Goal: Task Accomplishment & Management: Use online tool/utility

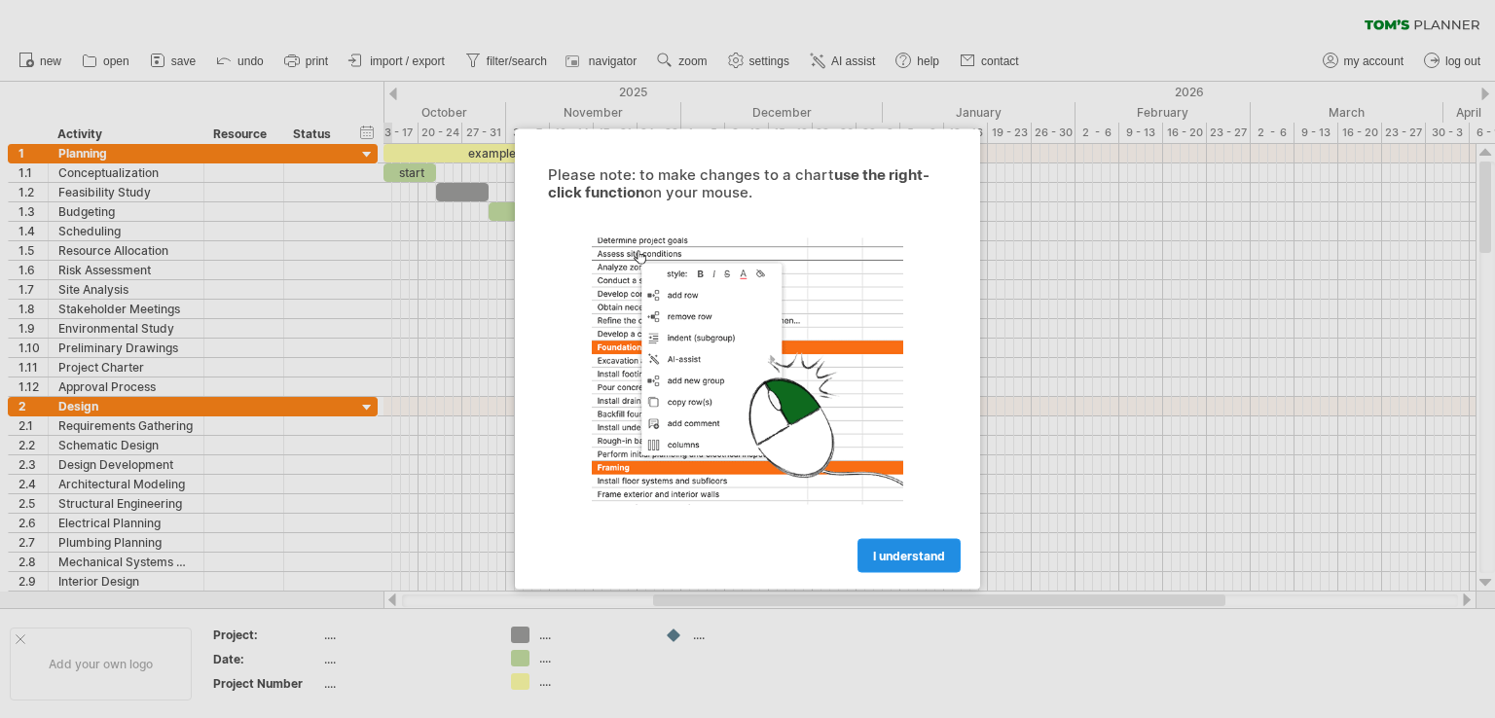
click at [907, 551] on span "I understand" at bounding box center [909, 556] width 72 height 15
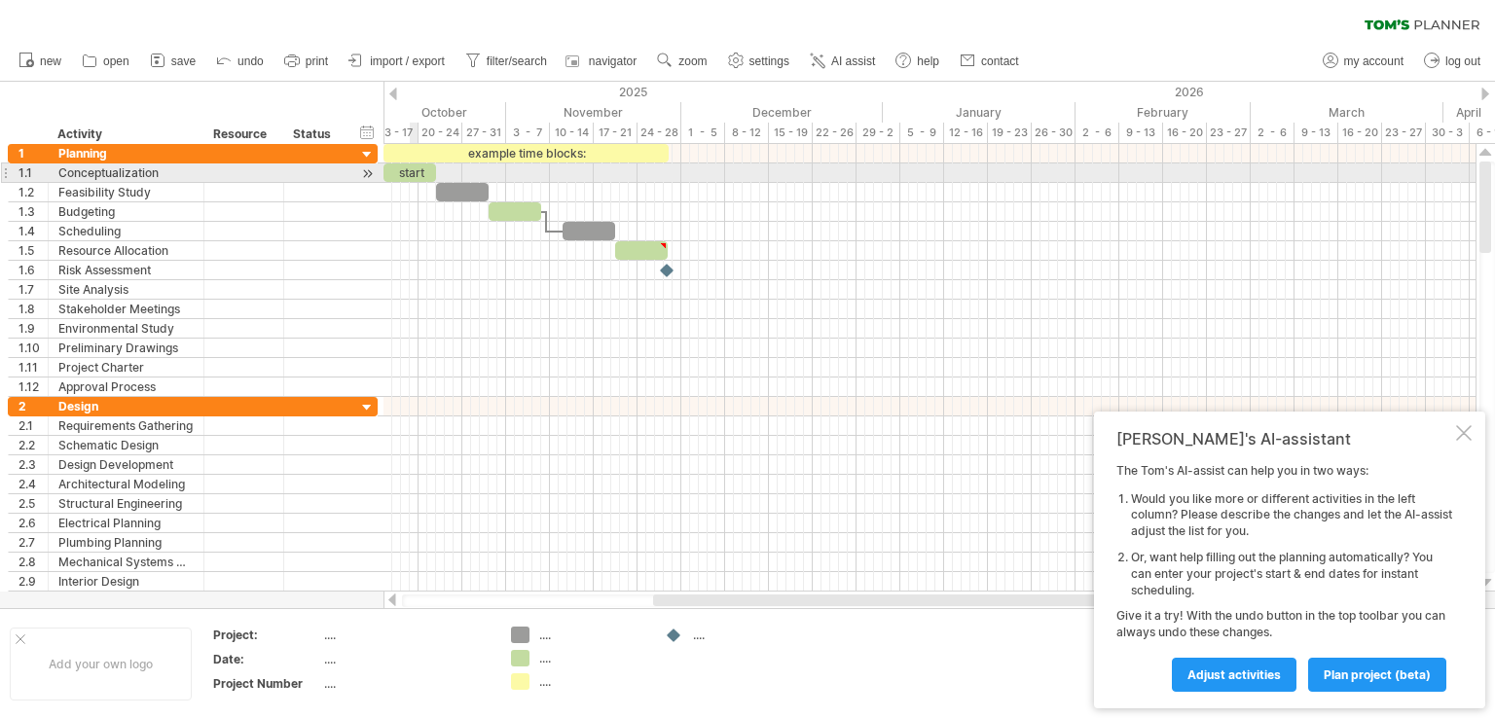
click at [410, 166] on div "start" at bounding box center [409, 172] width 53 height 18
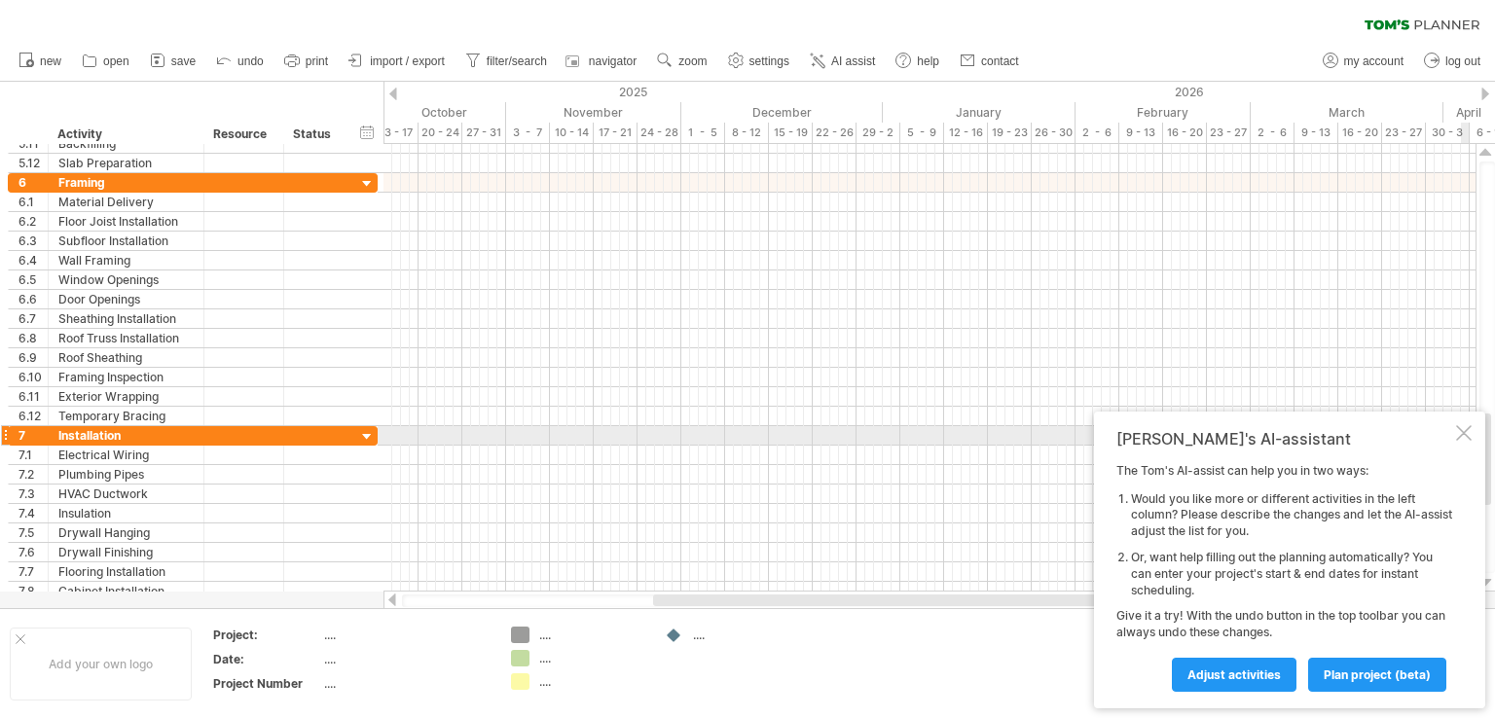
click at [1465, 431] on div at bounding box center [1464, 433] width 16 height 16
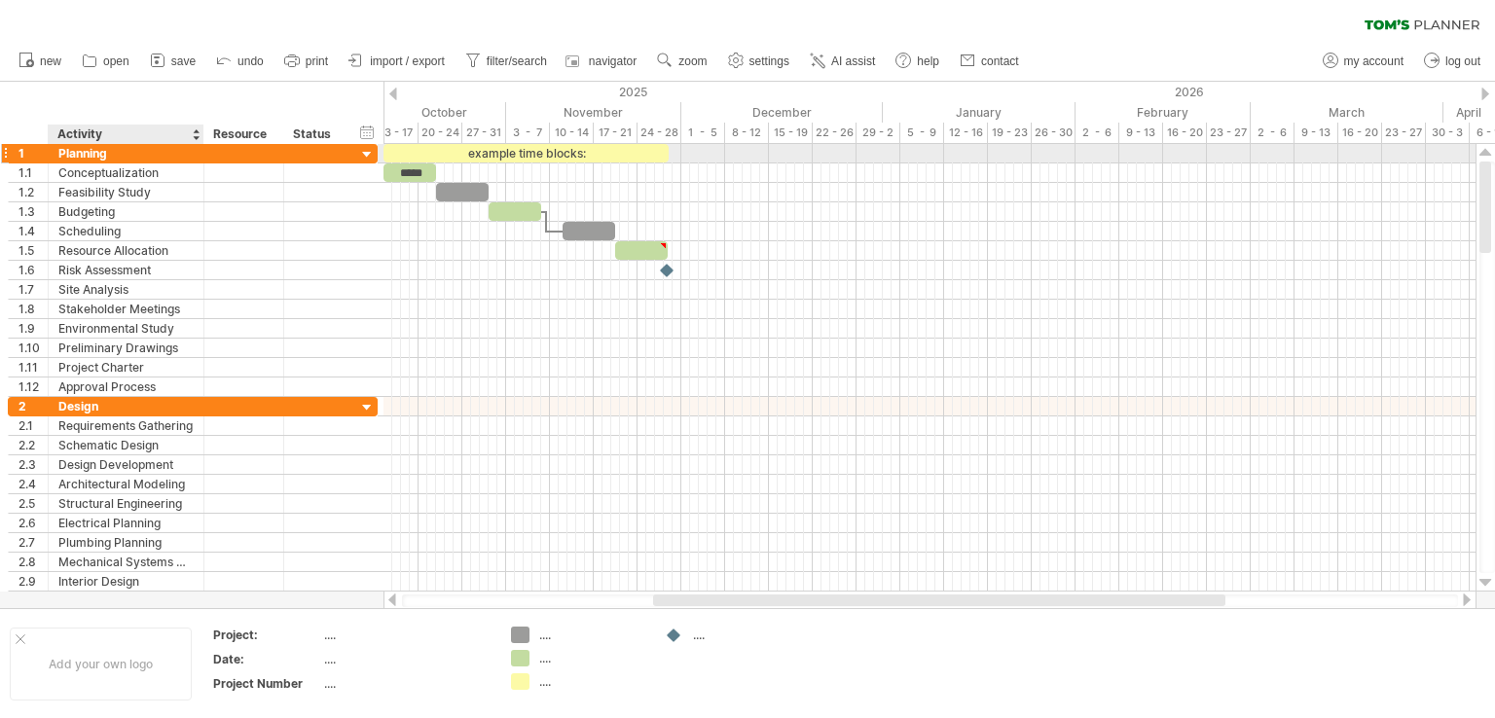
click at [88, 159] on div "Planning" at bounding box center [125, 153] width 135 height 18
click at [88, 159] on input "********" at bounding box center [125, 153] width 135 height 18
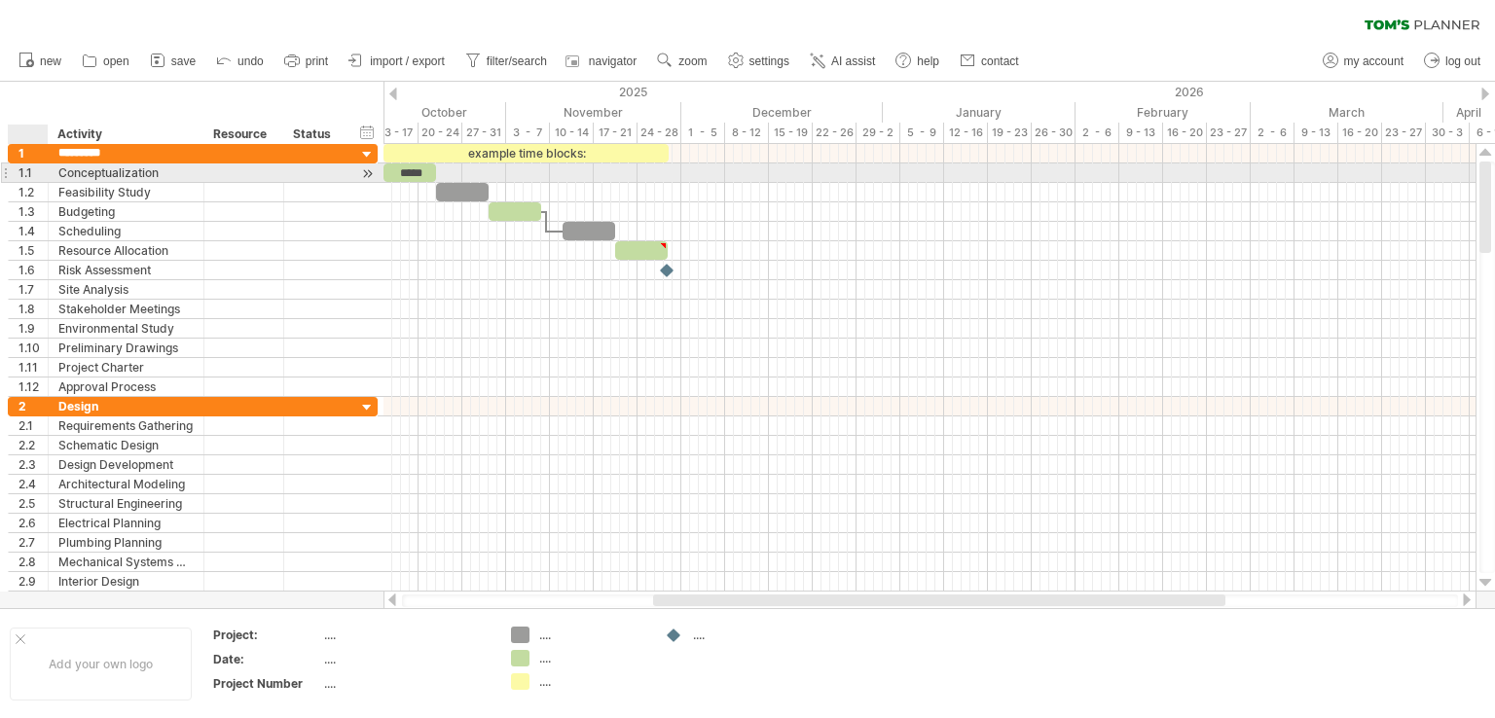
type input "*********"
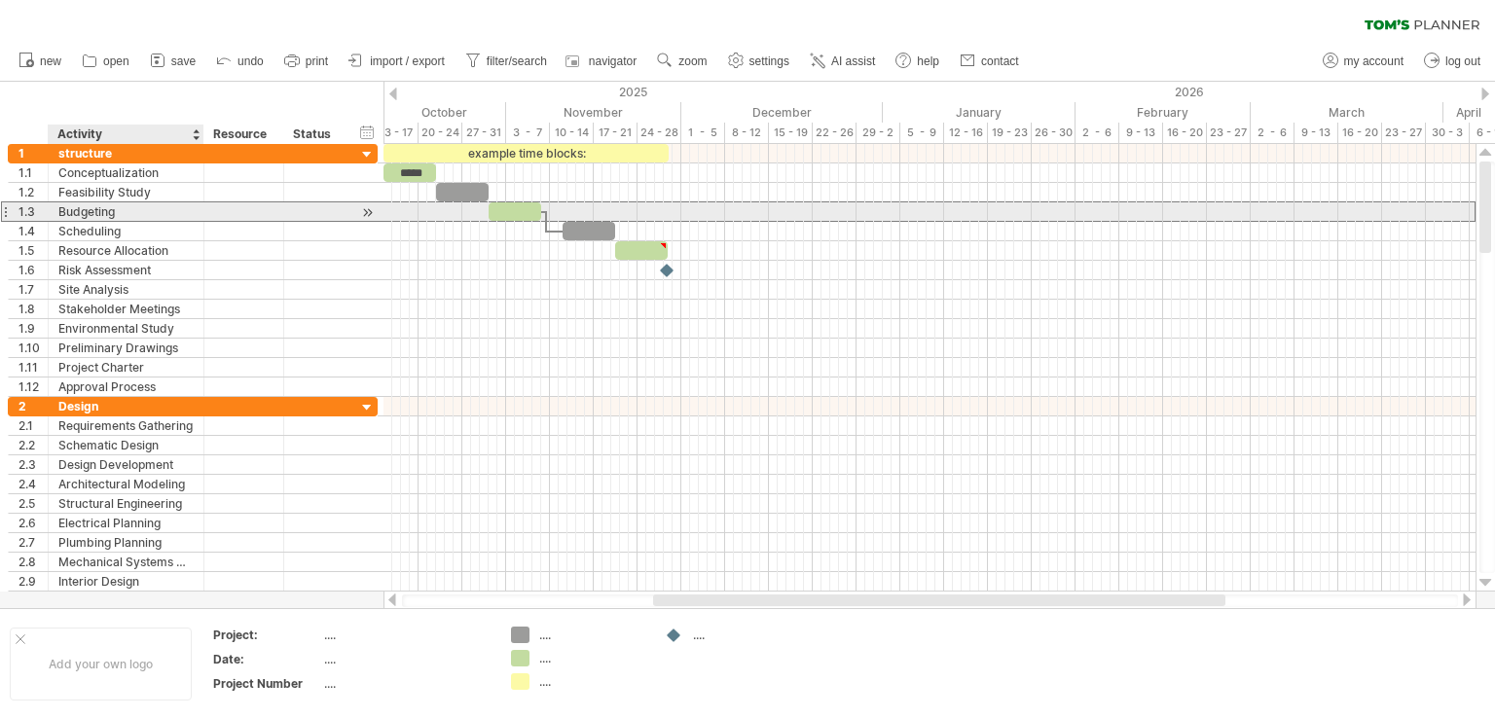
click at [86, 211] on div "Budgeting" at bounding box center [125, 211] width 135 height 18
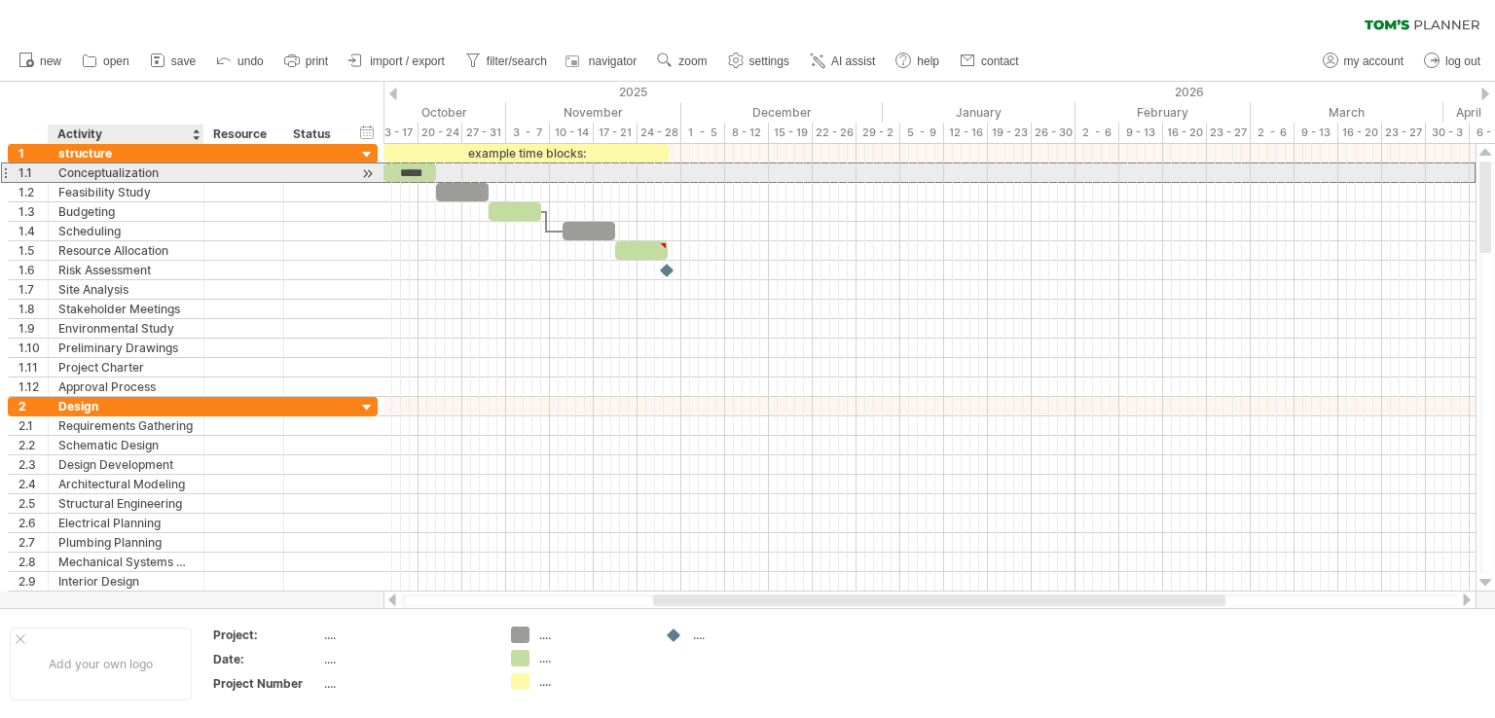
click at [100, 176] on div "Conceptualization" at bounding box center [125, 172] width 135 height 18
click at [86, 176] on input "**********" at bounding box center [125, 172] width 135 height 18
type input "**********"
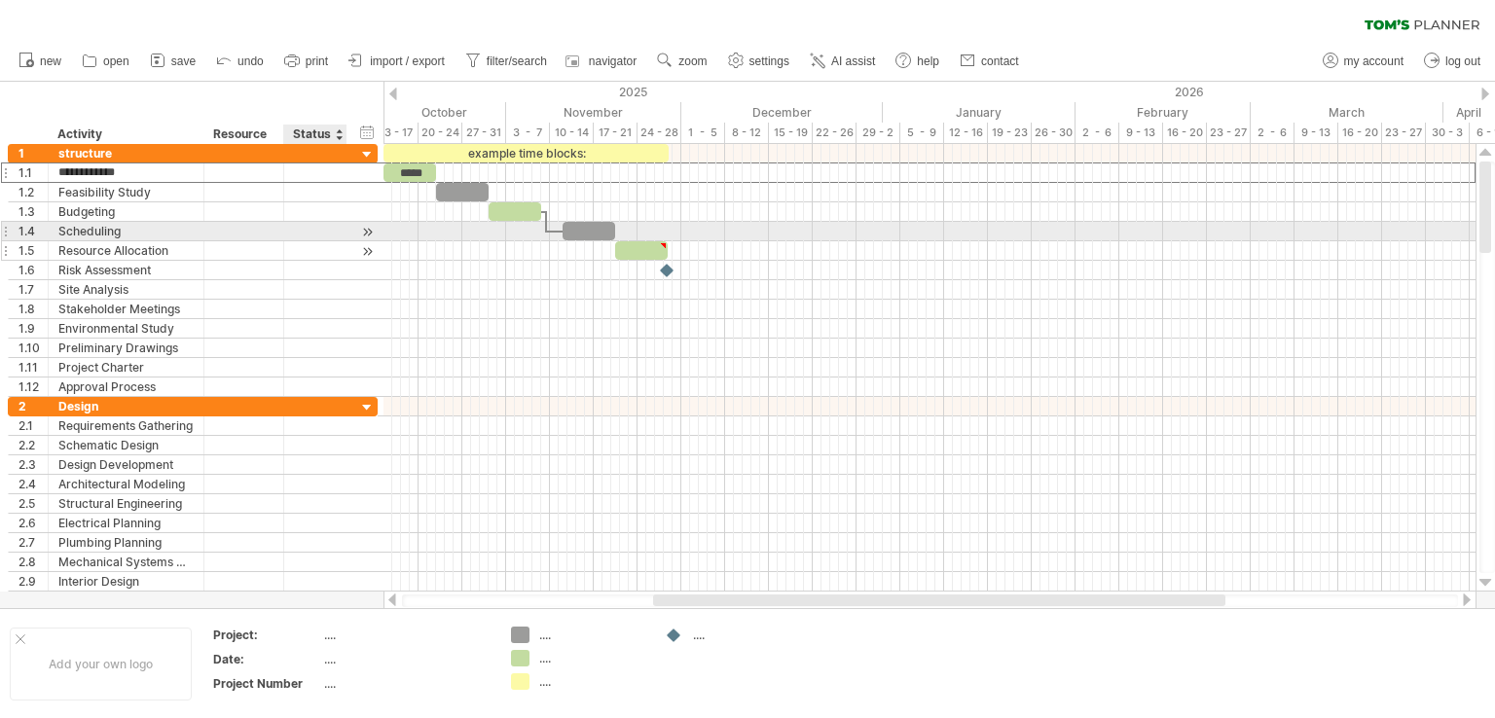
click at [350, 241] on div "**********" at bounding box center [193, 250] width 370 height 19
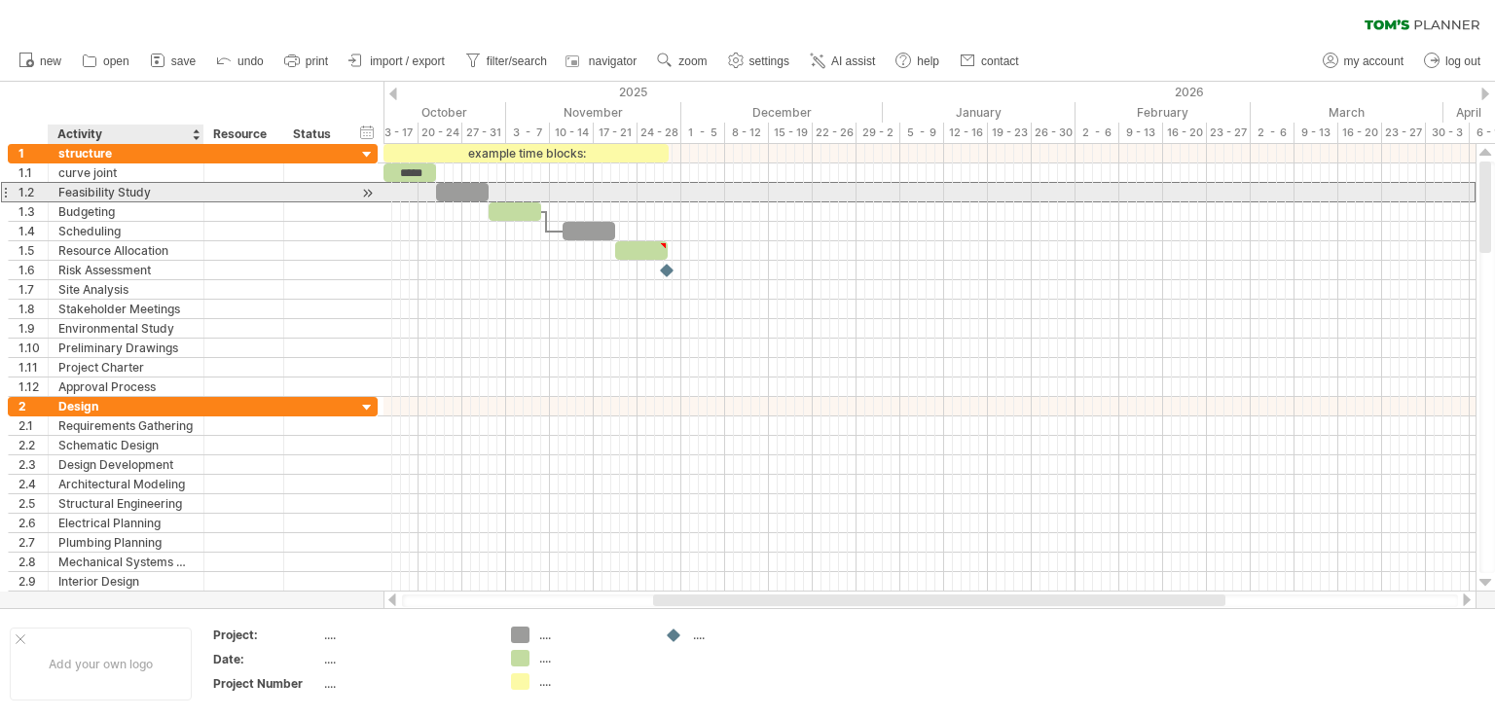
click at [74, 196] on div "Feasibility Study" at bounding box center [125, 192] width 135 height 18
click at [0, 0] on input "**********" at bounding box center [0, 0] width 0 height 0
click at [98, 192] on input "**********" at bounding box center [125, 192] width 135 height 18
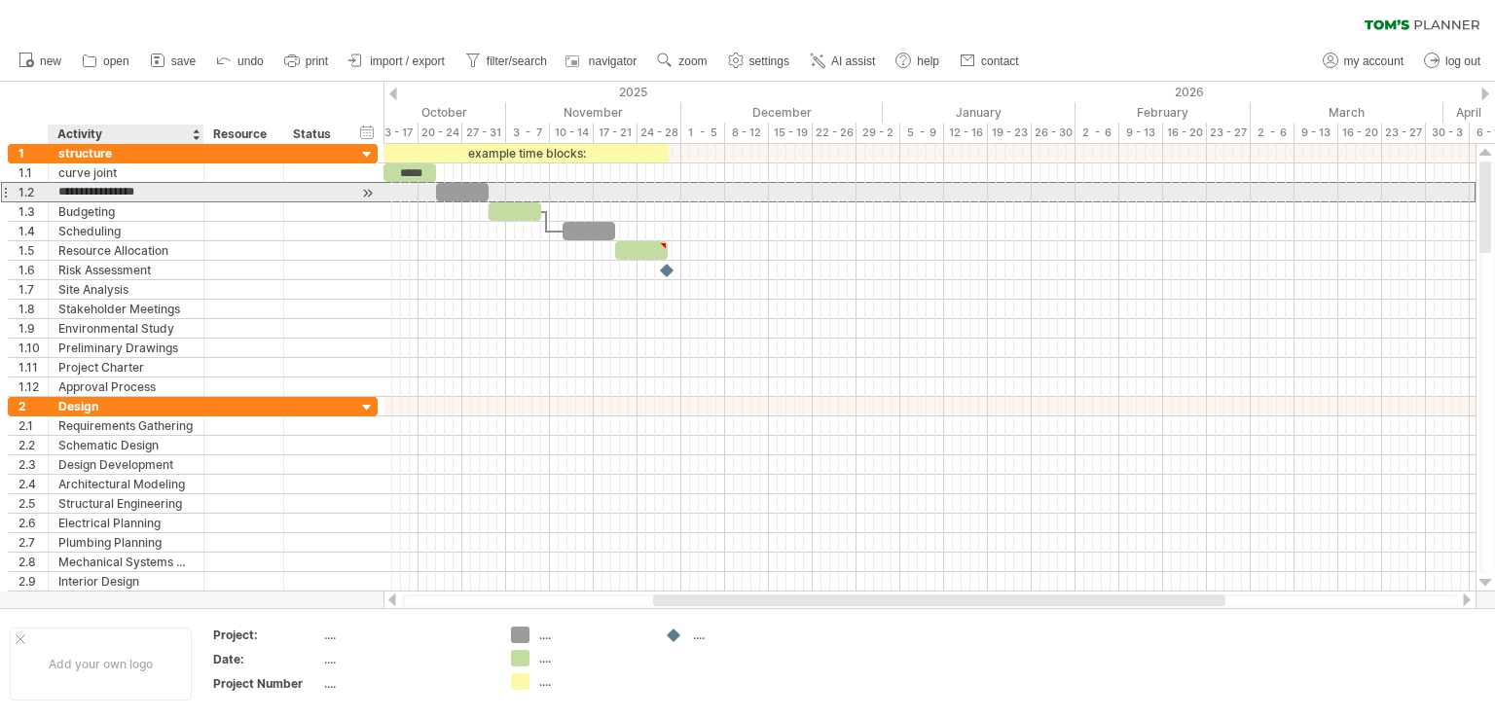
type input "**********"
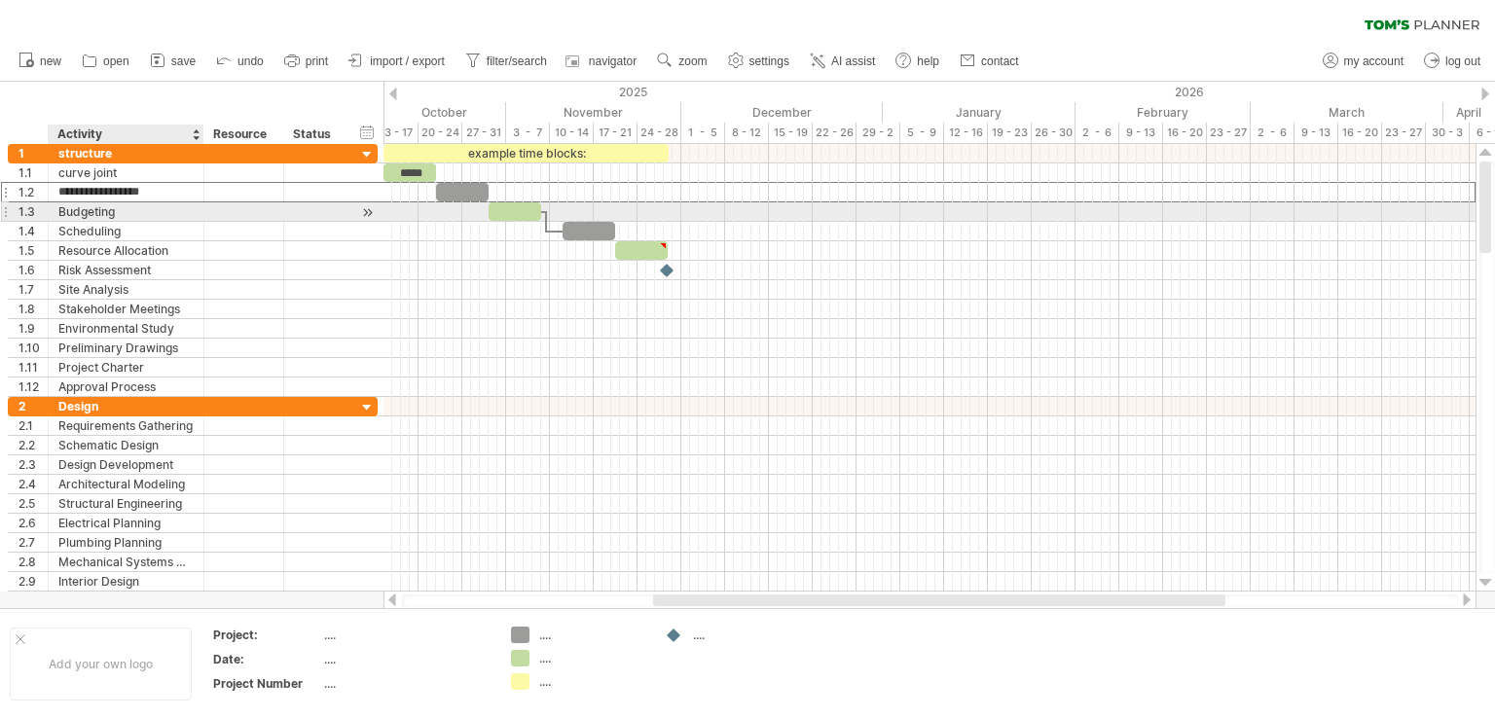
click at [145, 207] on div "Budgeting" at bounding box center [125, 211] width 135 height 18
click at [115, 207] on input "*********" at bounding box center [125, 211] width 135 height 18
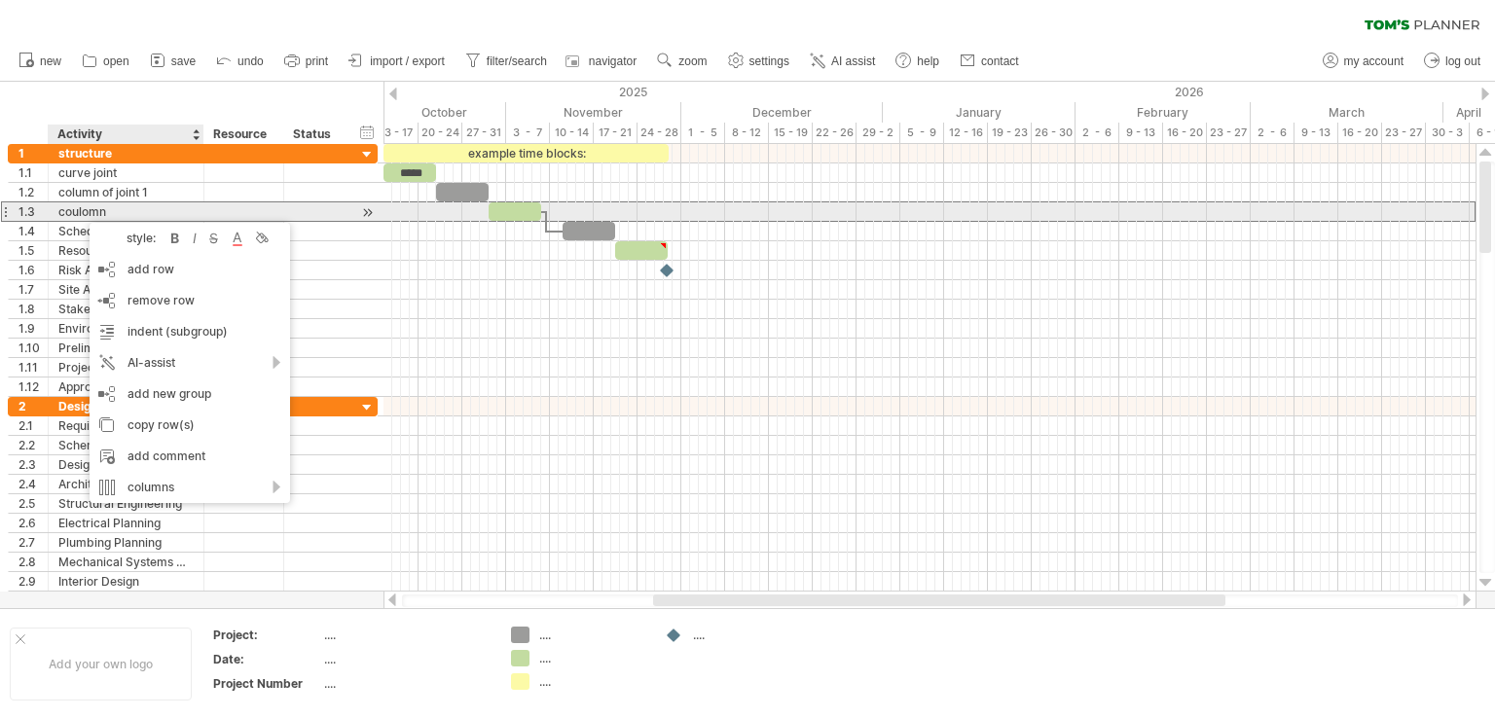
click at [104, 207] on div "coulomn" at bounding box center [125, 211] width 135 height 18
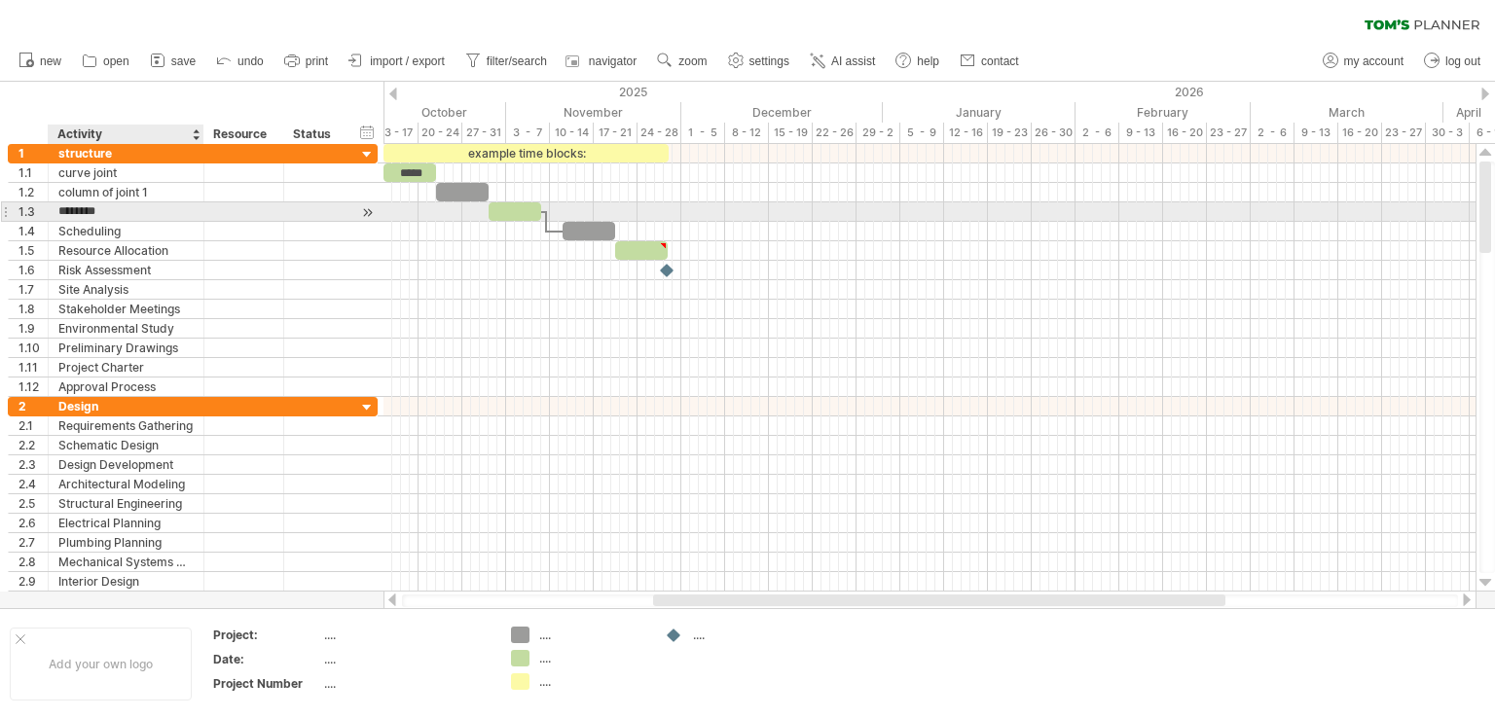
click at [101, 215] on input "*******" at bounding box center [125, 211] width 135 height 18
click at [163, 209] on input "**********" at bounding box center [125, 211] width 135 height 18
click at [152, 210] on input "**********" at bounding box center [125, 211] width 135 height 18
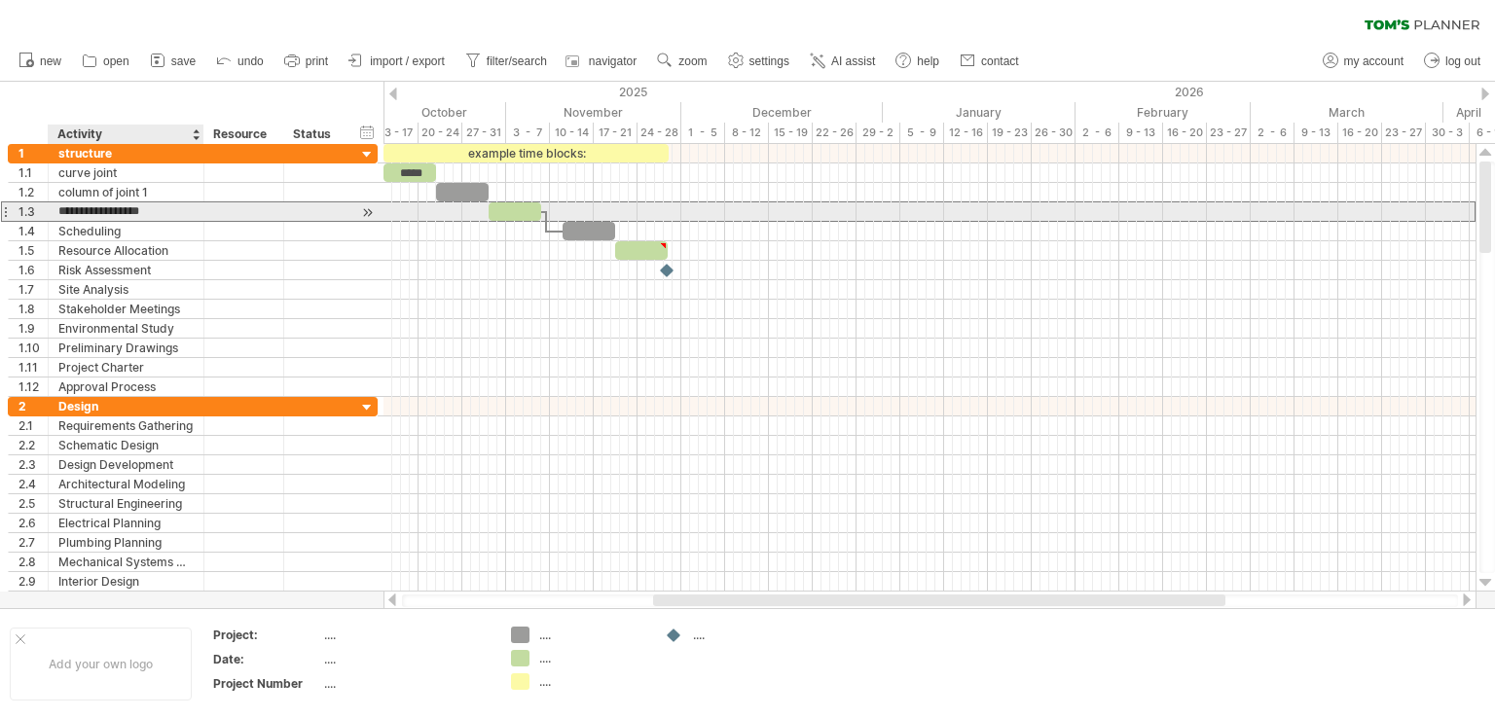
click at [152, 206] on input "**********" at bounding box center [125, 211] width 135 height 18
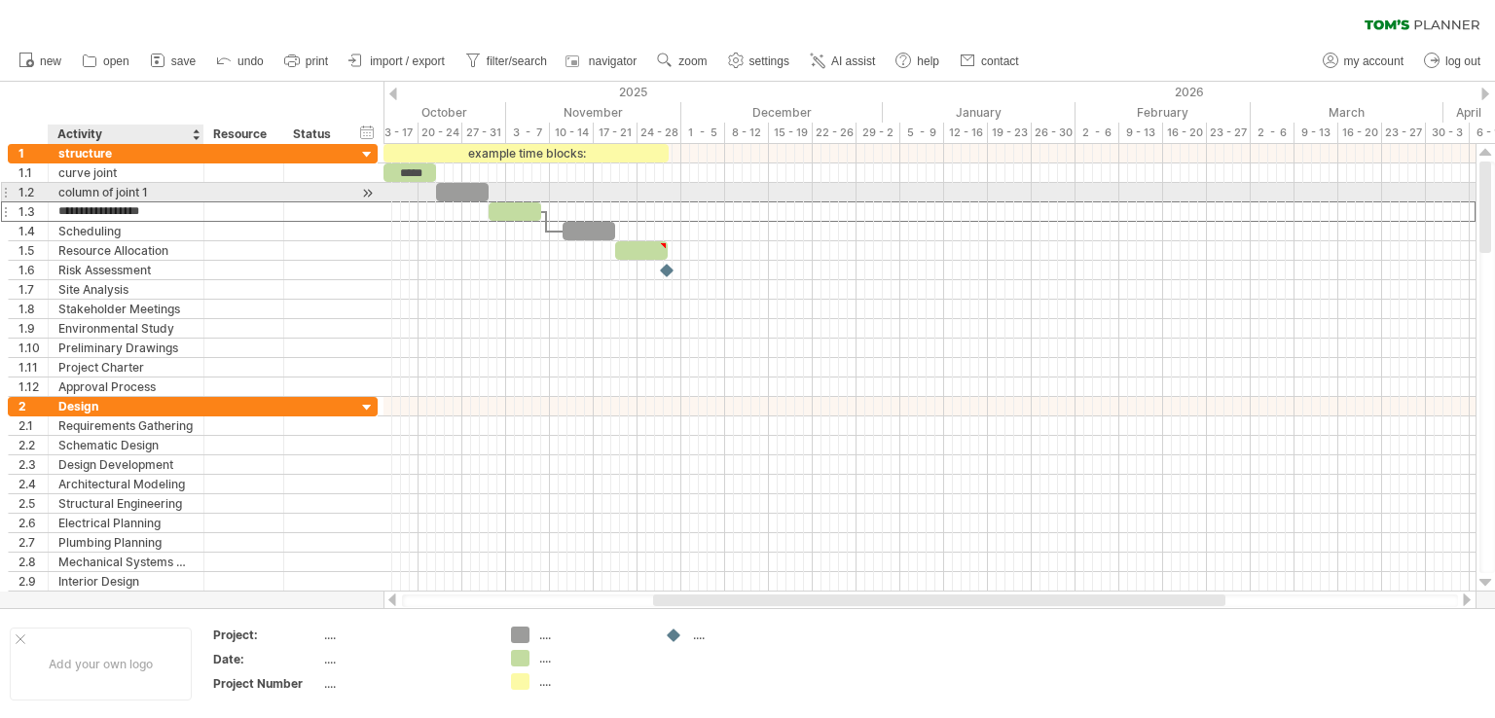
type input "**********"
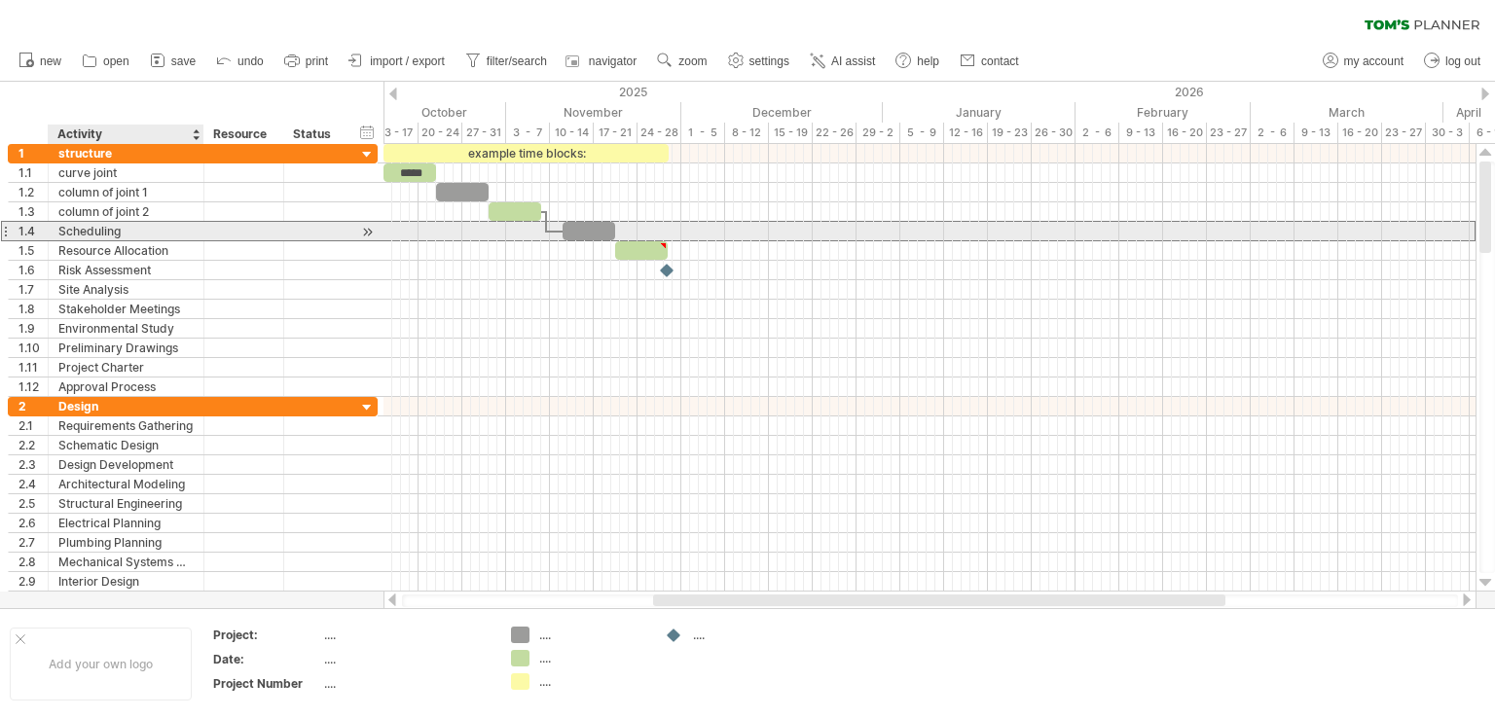
click at [127, 228] on div "Scheduling" at bounding box center [125, 231] width 135 height 18
click at [93, 229] on input "**********" at bounding box center [125, 231] width 135 height 18
type input "**********"
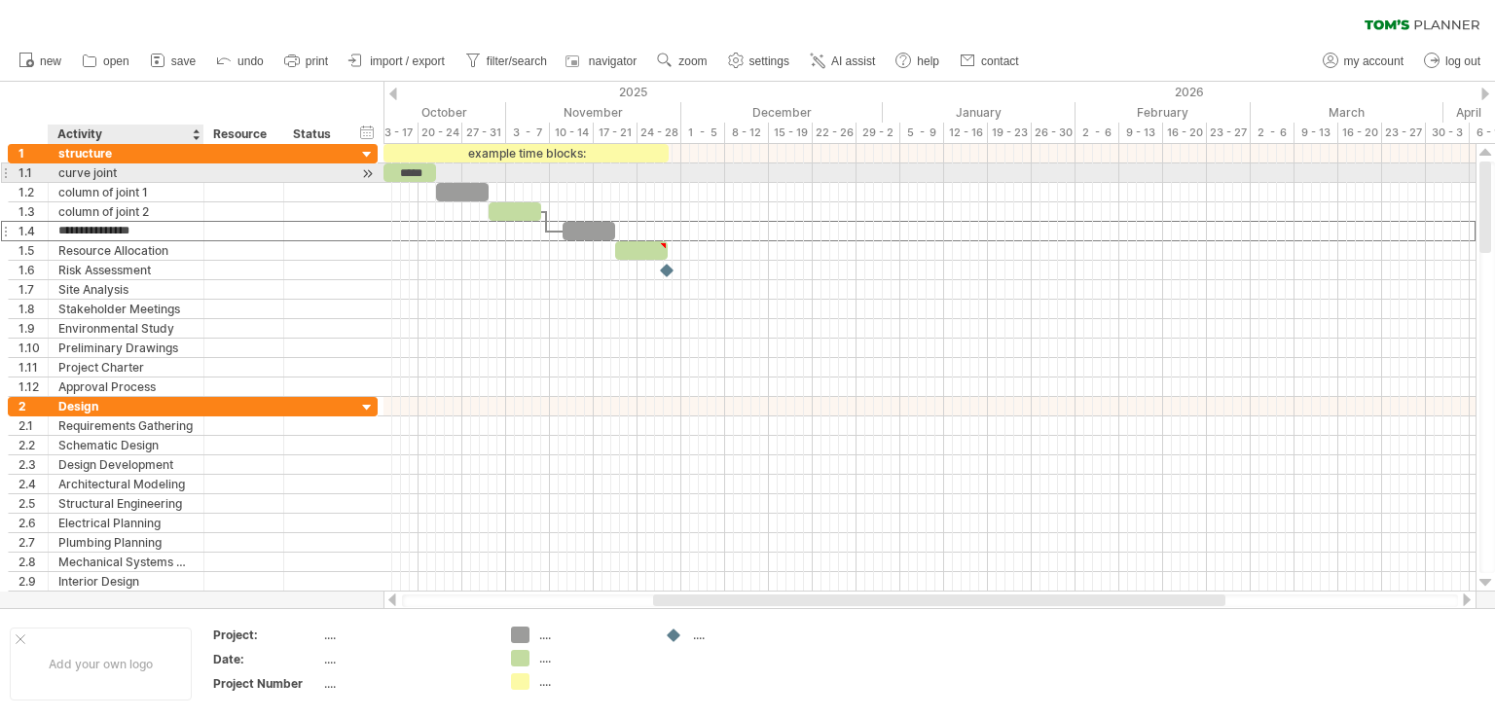
click at [82, 167] on div "curve joint" at bounding box center [125, 172] width 135 height 18
click at [119, 172] on input "**********" at bounding box center [125, 172] width 135 height 18
click at [125, 178] on input "**********" at bounding box center [125, 172] width 135 height 18
type input "**********"
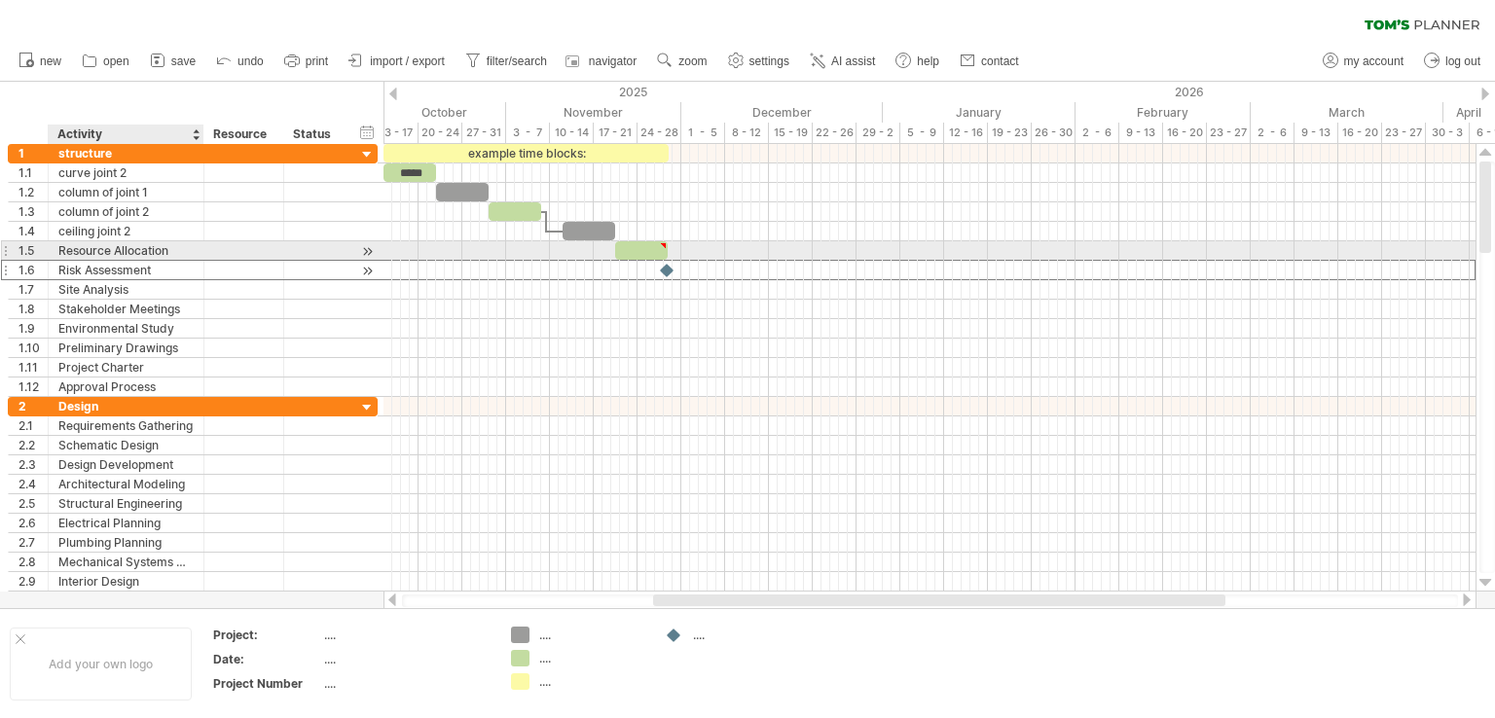
click at [140, 261] on div "Risk Assessment" at bounding box center [125, 270] width 135 height 18
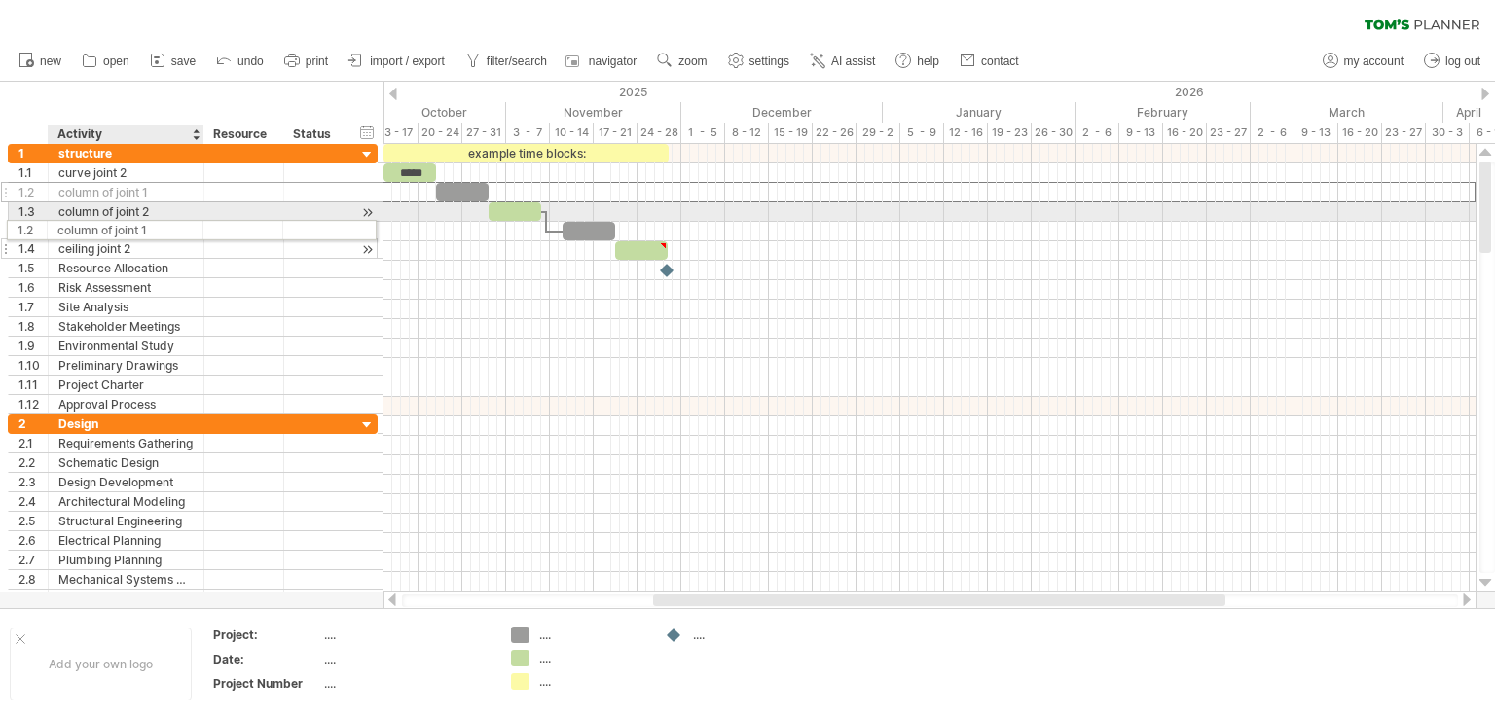
drag, startPoint x: 125, startPoint y: 199, endPoint x: 117, endPoint y: 227, distance: 28.3
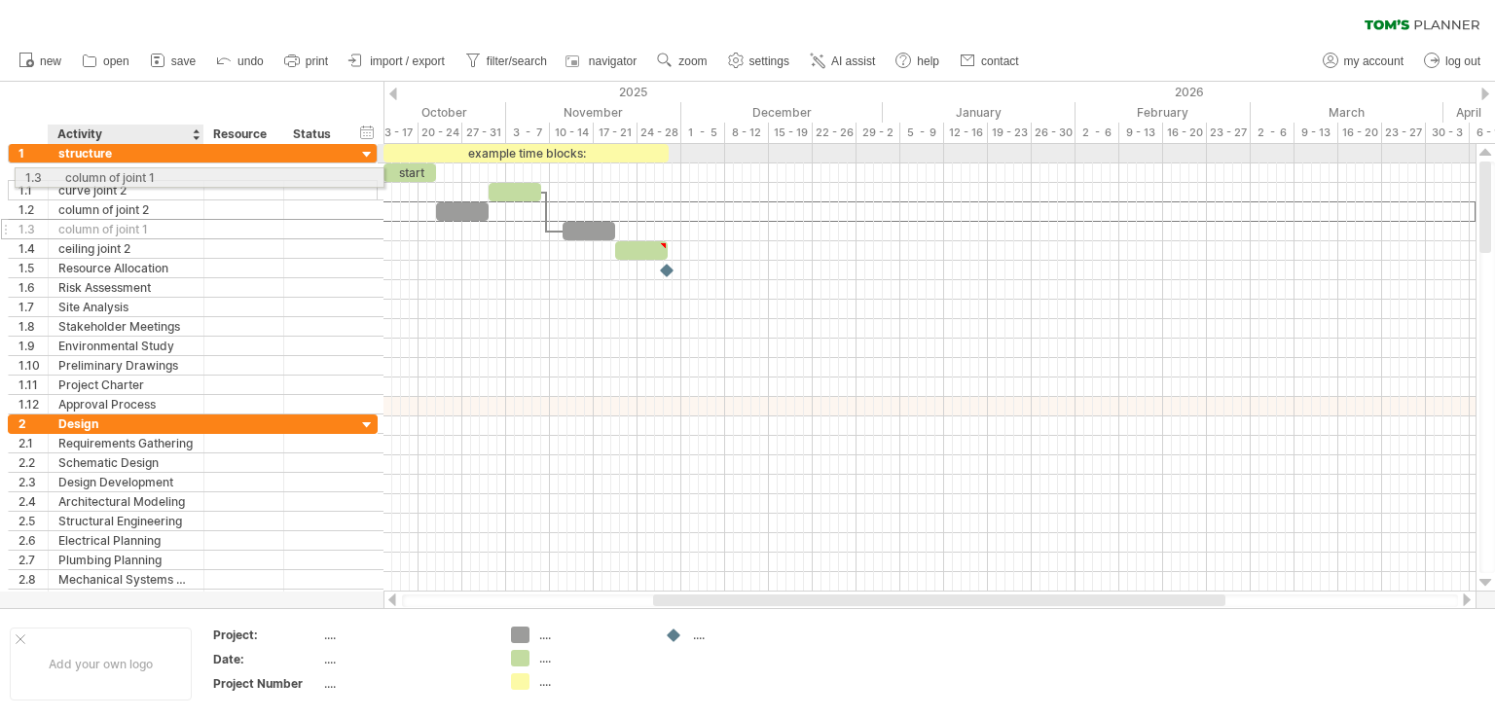
drag, startPoint x: 90, startPoint y: 215, endPoint x: 90, endPoint y: 174, distance: 40.9
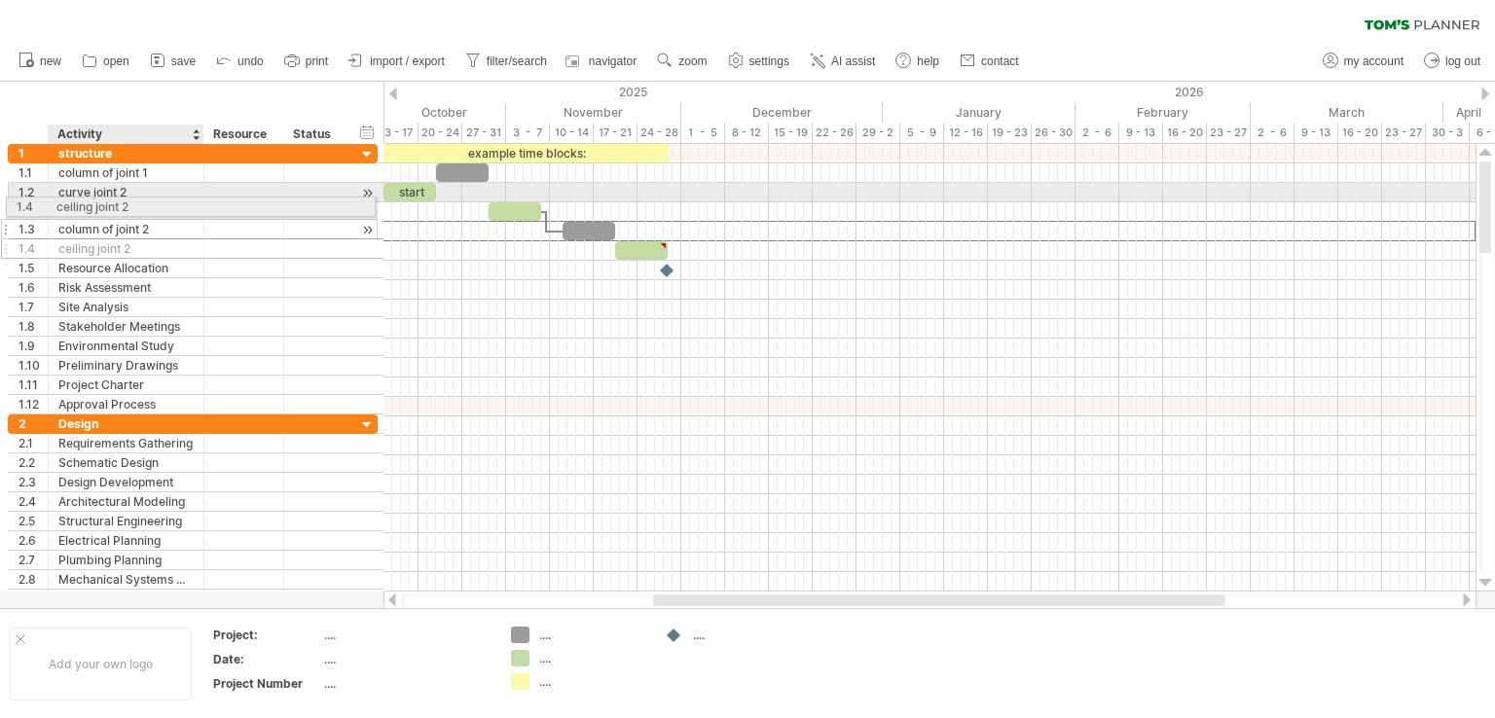
drag, startPoint x: 99, startPoint y: 232, endPoint x: 95, endPoint y: 203, distance: 28.5
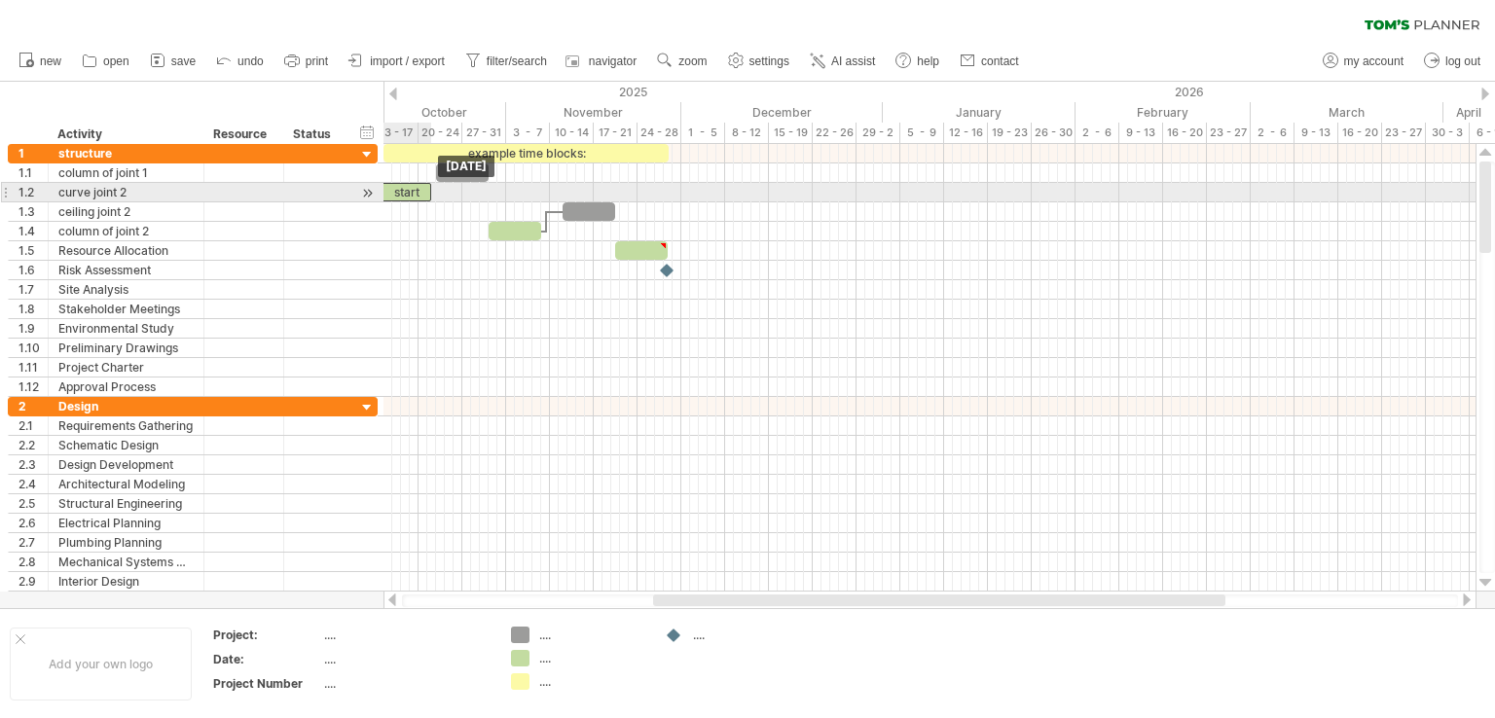
click at [408, 193] on div "start" at bounding box center [405, 192] width 53 height 18
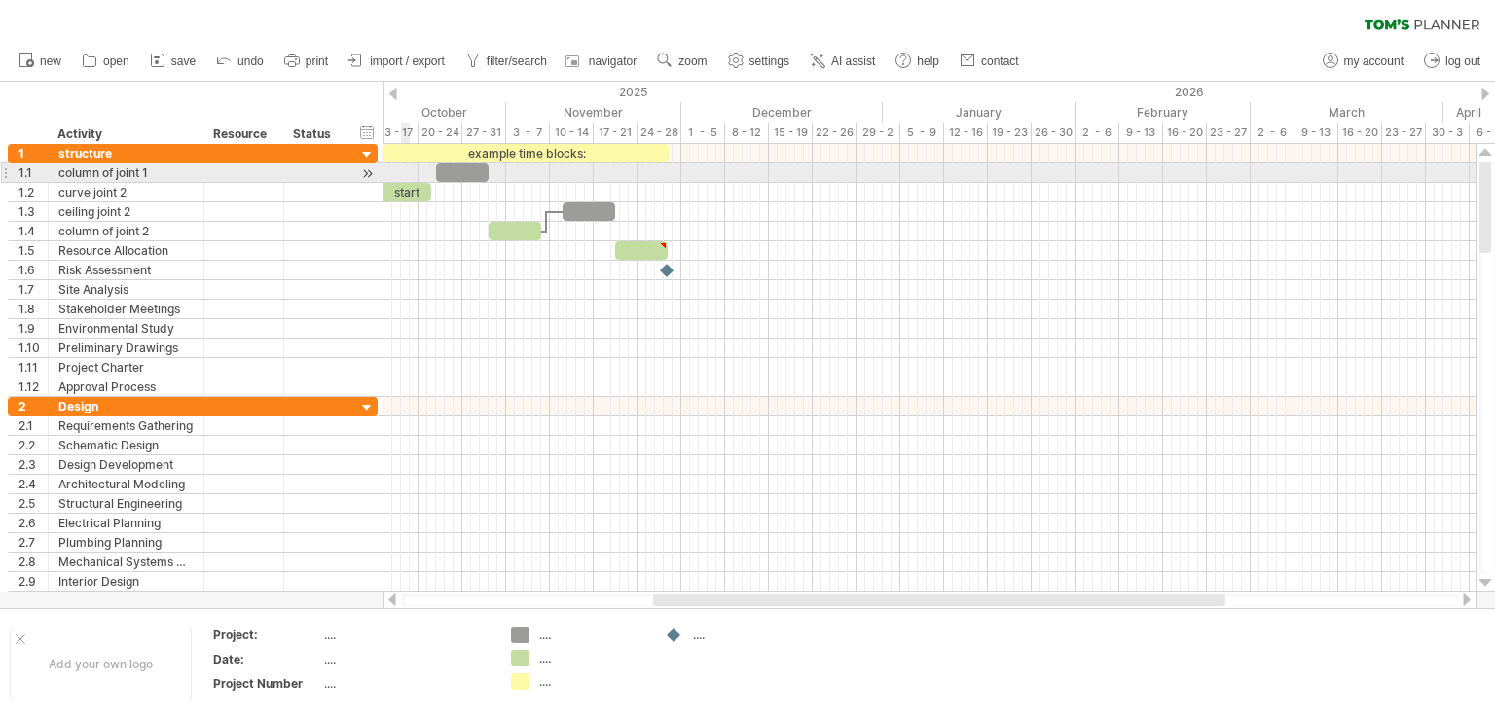
click at [401, 172] on div at bounding box center [929, 172] width 1092 height 19
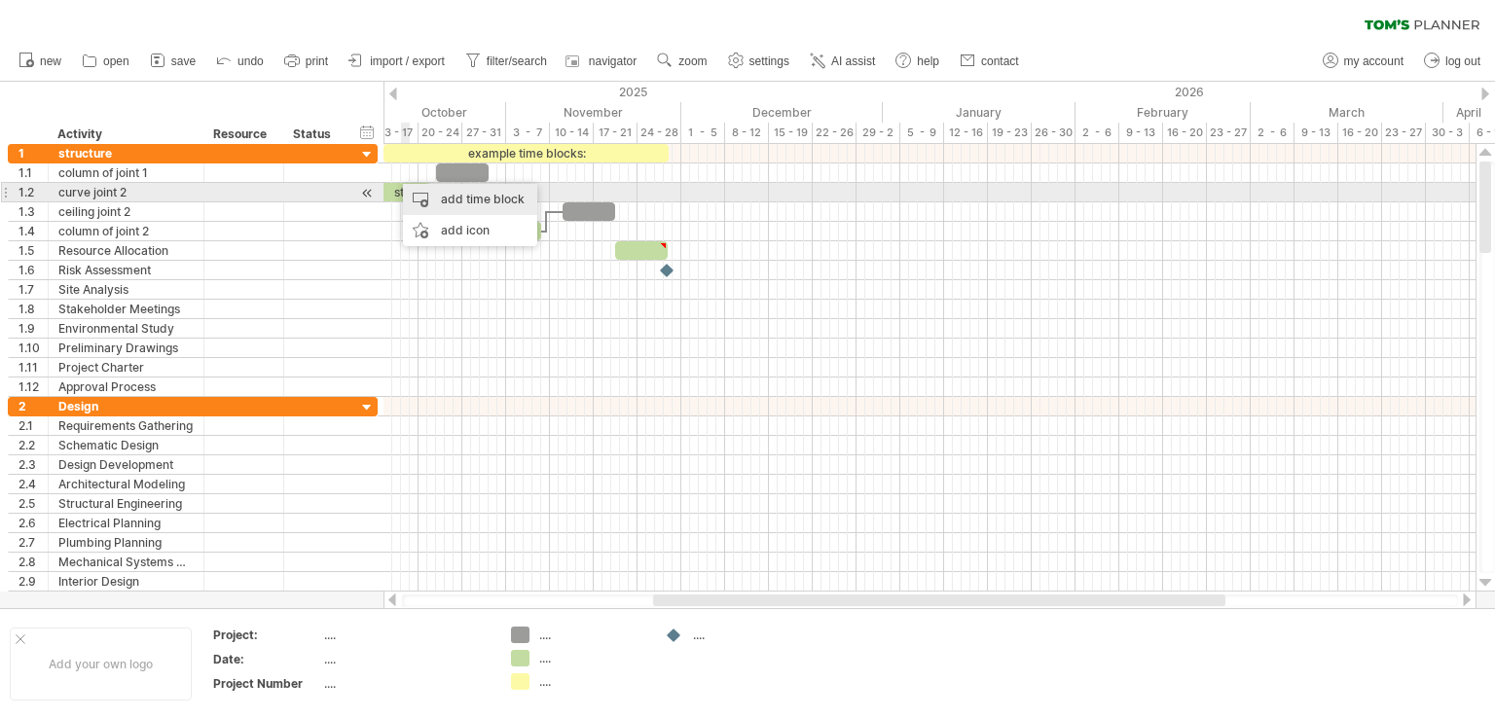
click at [444, 191] on div "add time block" at bounding box center [470, 199] width 134 height 31
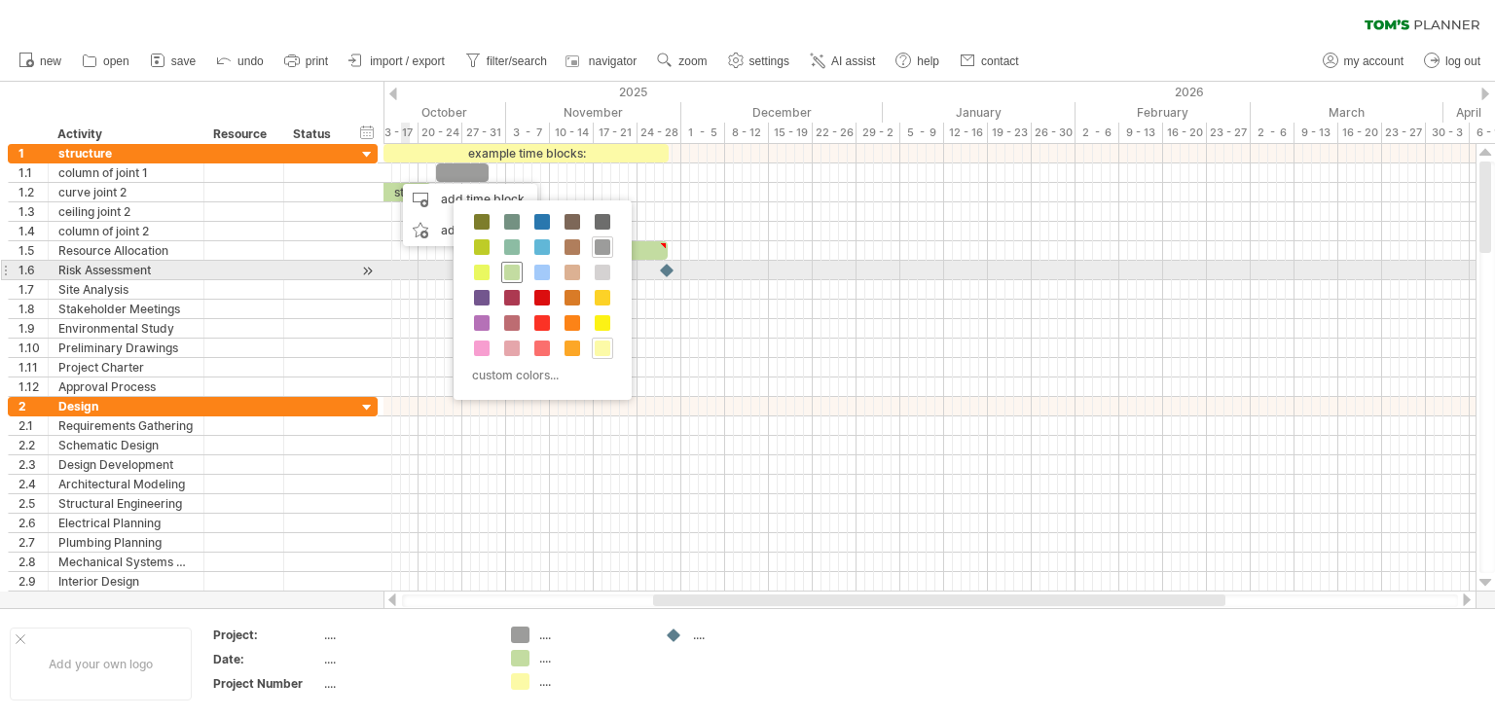
click at [514, 266] on span at bounding box center [512, 273] width 16 height 16
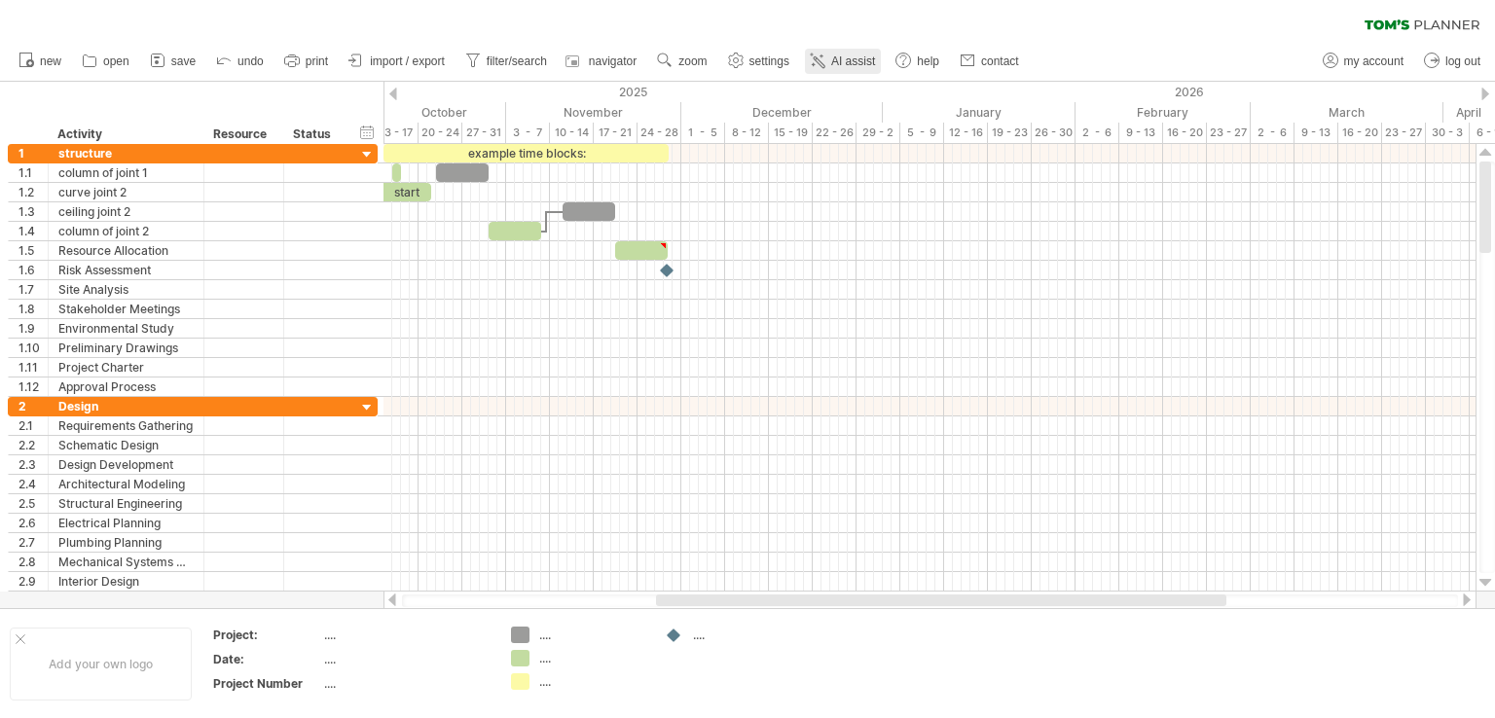
click at [845, 50] on link "AI assist" at bounding box center [843, 61] width 76 height 25
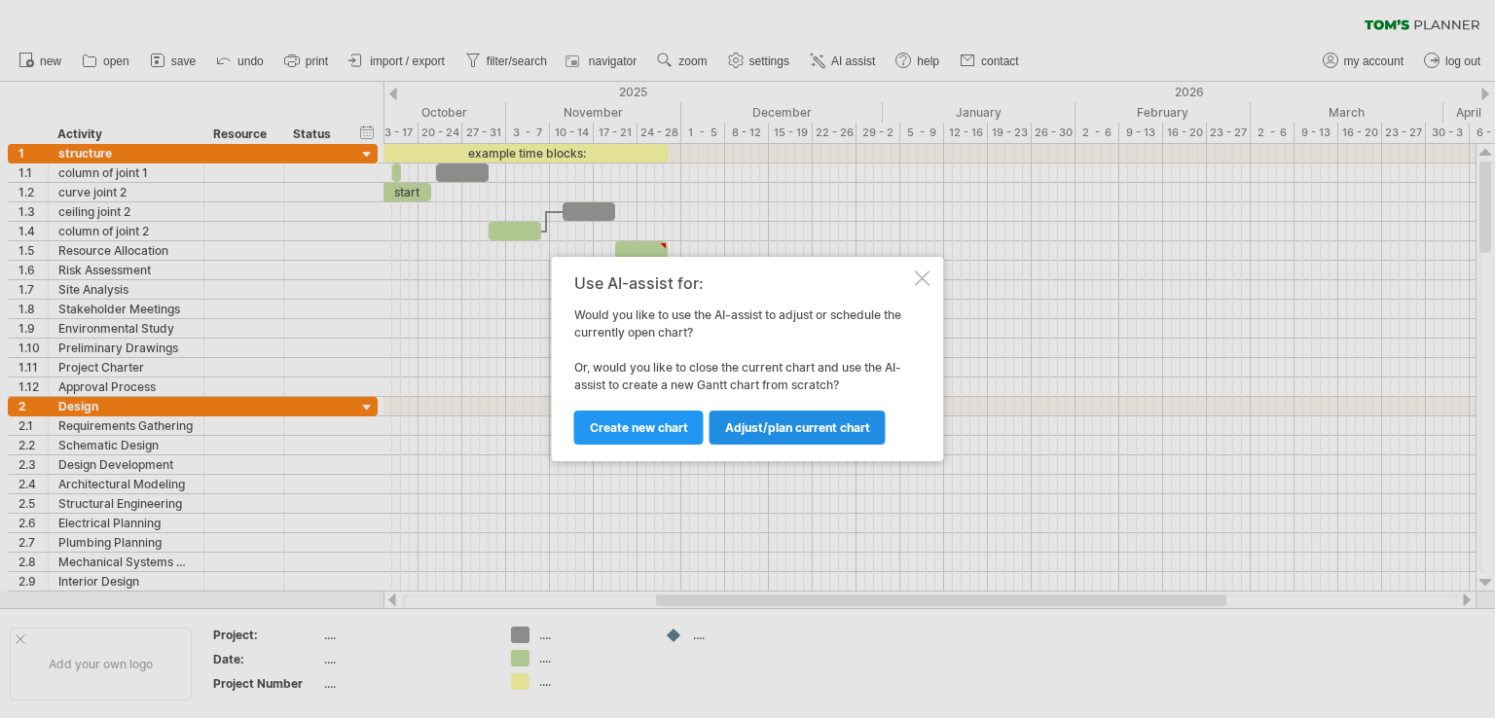
click at [810, 426] on span "Adjust/plan current chart" at bounding box center [797, 427] width 145 height 15
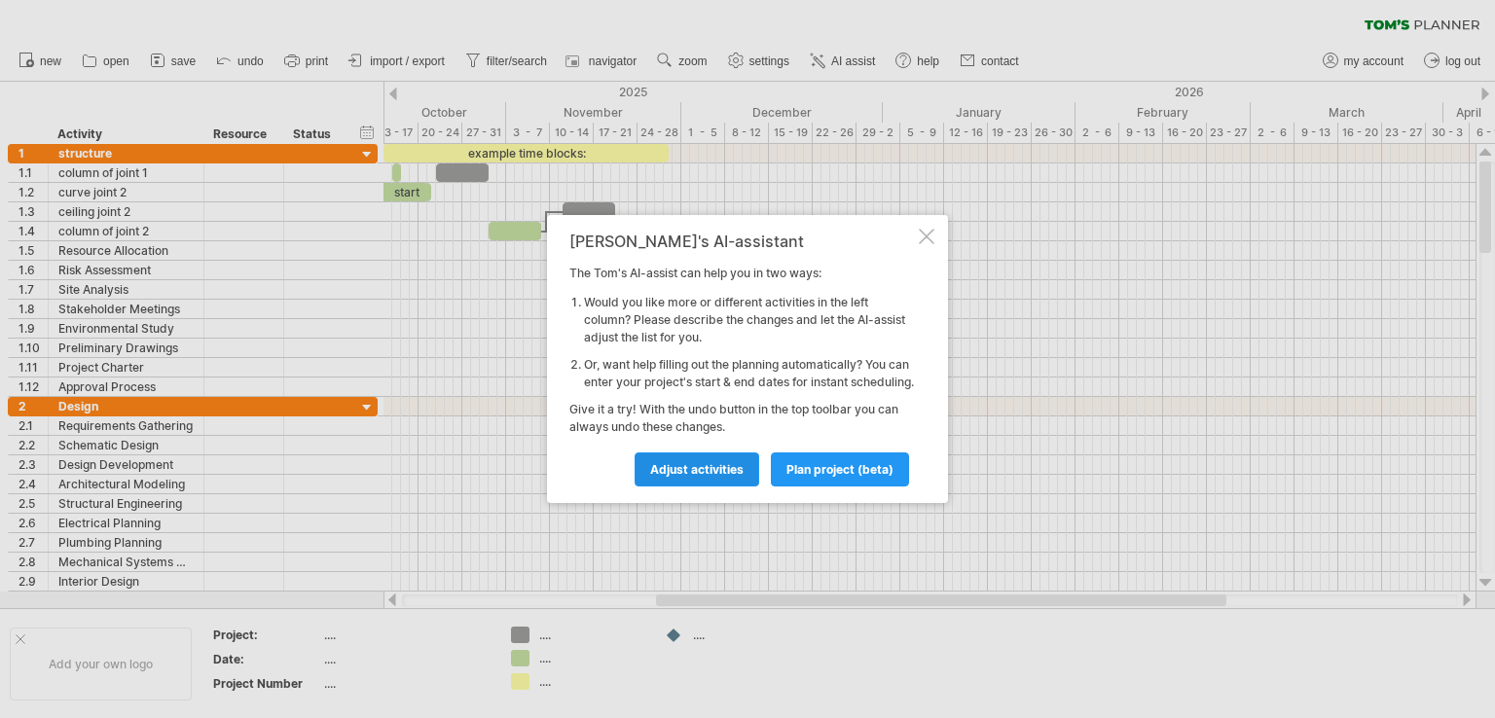
click at [720, 487] on link "Adjust activities" at bounding box center [696, 469] width 125 height 34
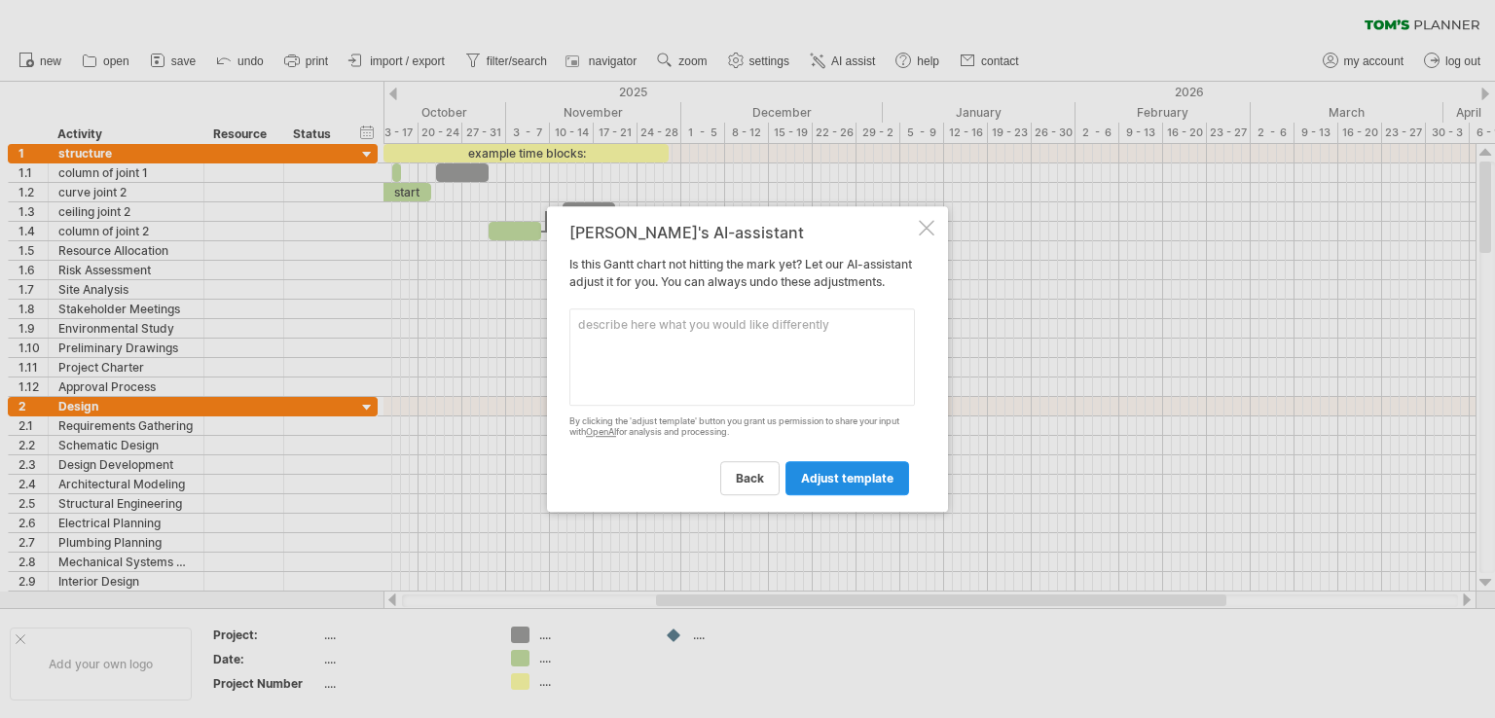
click at [838, 486] on span "adjust template" at bounding box center [847, 478] width 92 height 15
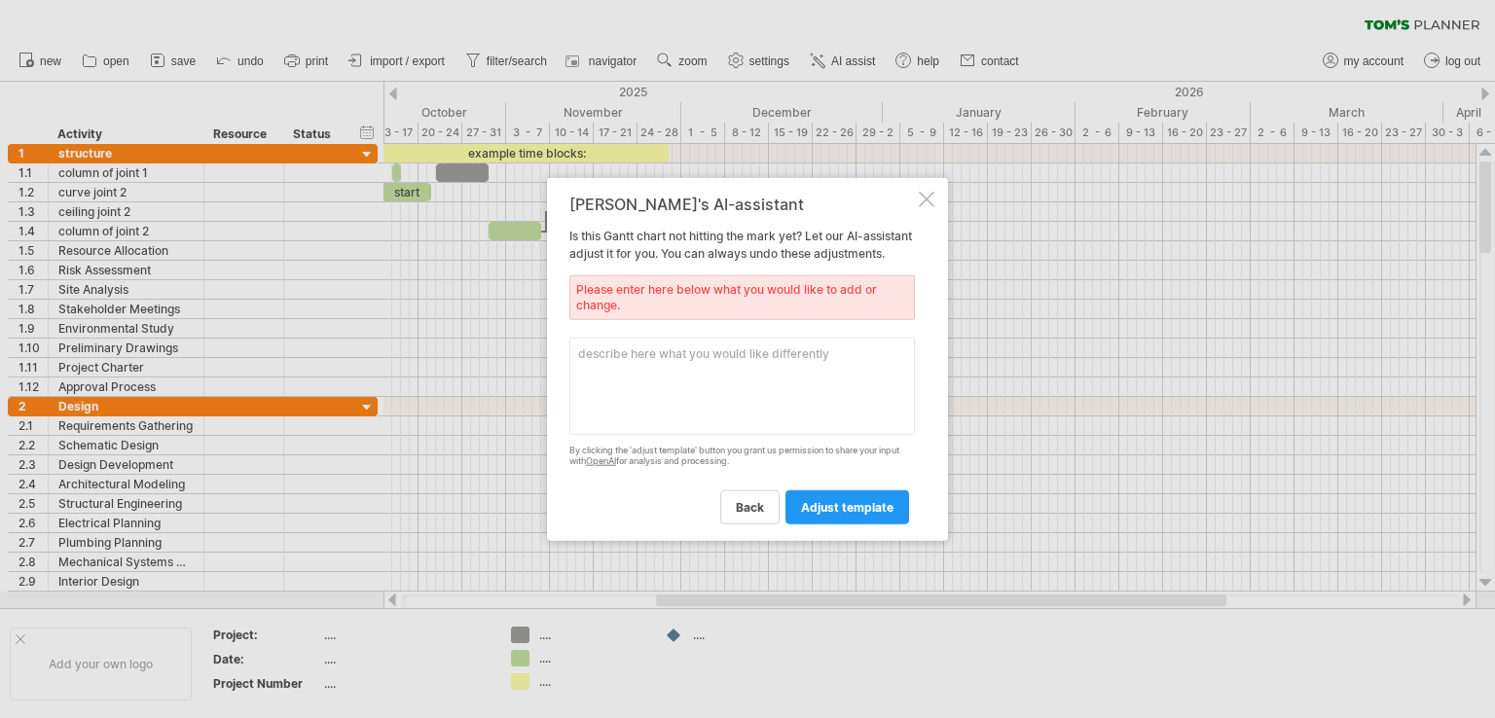
click at [921, 192] on div at bounding box center [927, 200] width 16 height 16
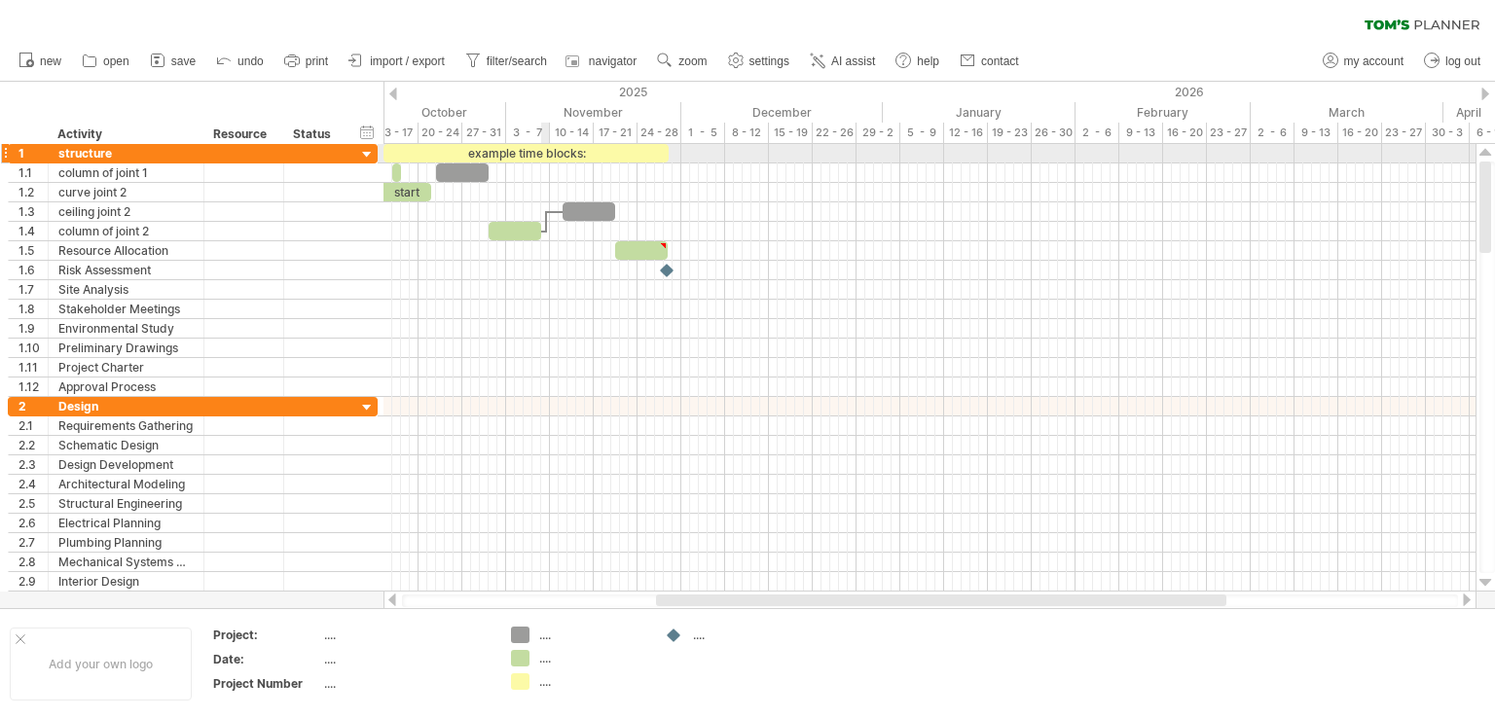
click at [541, 152] on div "example time blocks:" at bounding box center [525, 153] width 285 height 18
click at [430, 163] on div at bounding box center [929, 172] width 1092 height 19
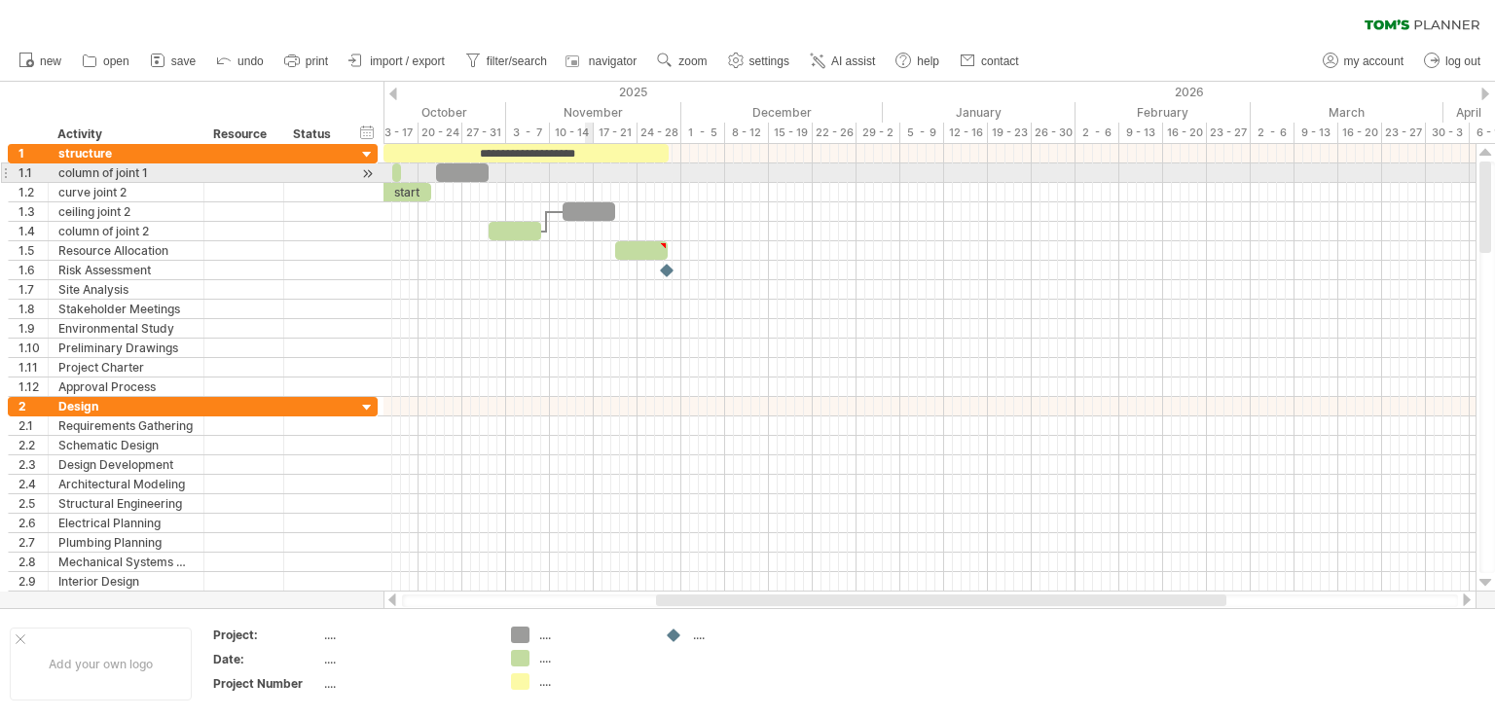
click at [593, 181] on div at bounding box center [929, 172] width 1092 height 19
click at [462, 170] on div at bounding box center [462, 172] width 53 height 18
click at [480, 170] on span at bounding box center [484, 172] width 8 height 18
click at [481, 172] on span at bounding box center [480, 172] width 8 height 18
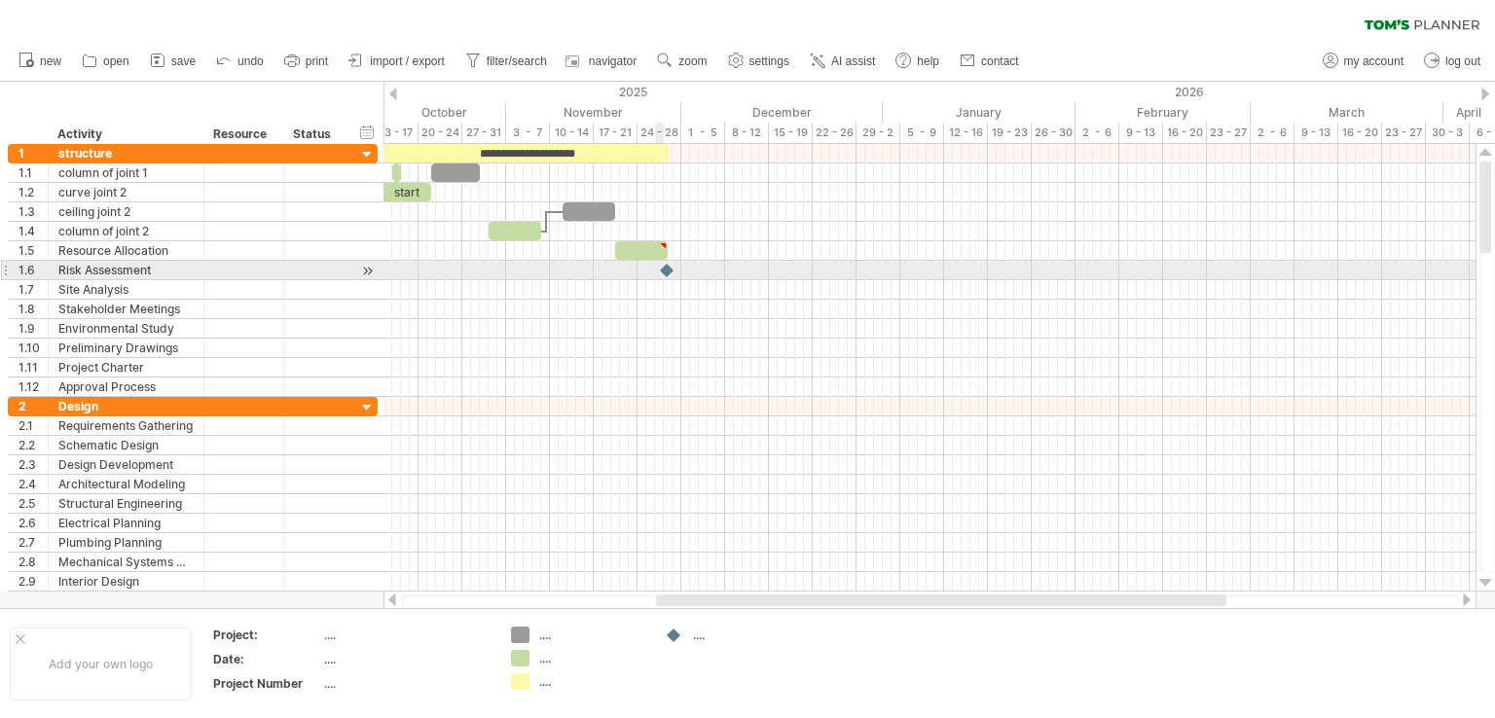
click at [662, 268] on div at bounding box center [667, 270] width 19 height 18
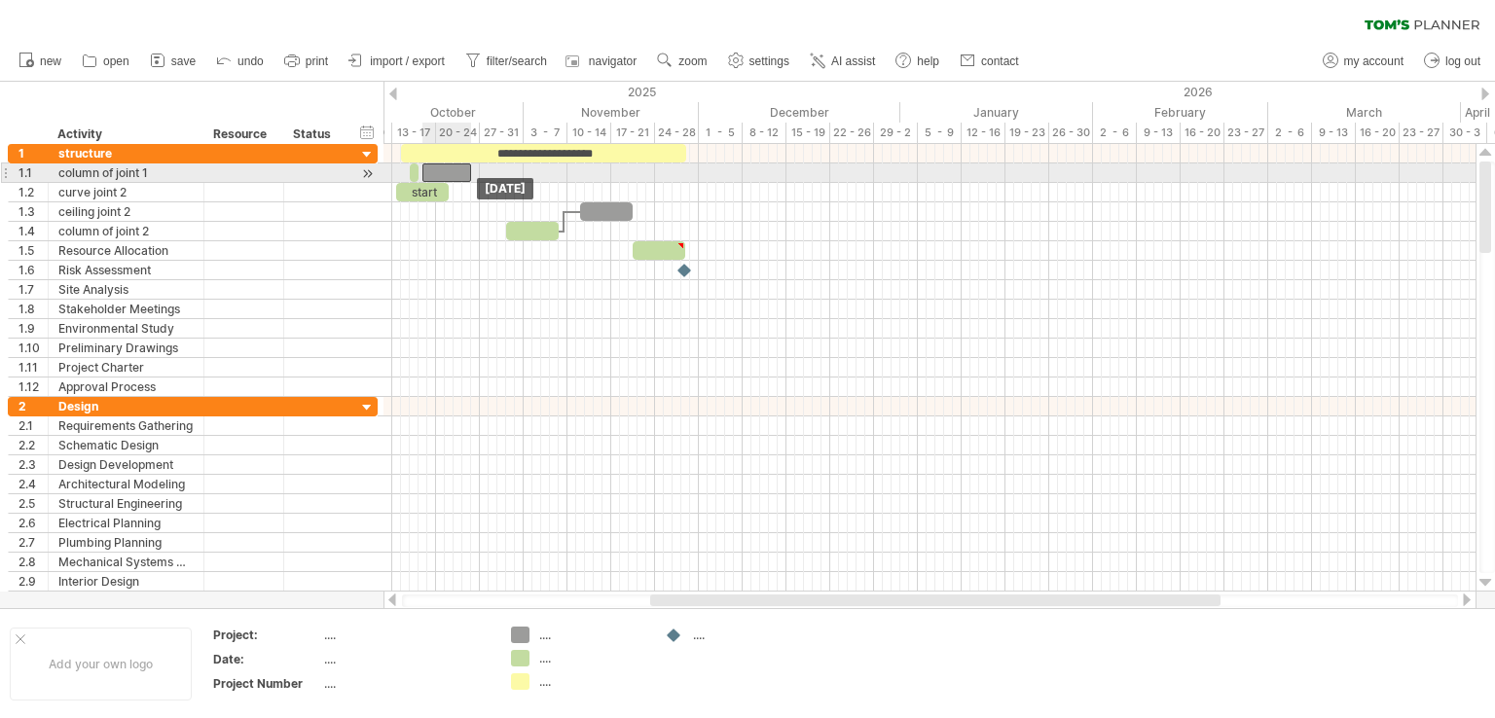
drag, startPoint x: 455, startPoint y: 172, endPoint x: 424, endPoint y: 167, distance: 31.5
click at [444, 175] on div at bounding box center [446, 172] width 49 height 18
click at [419, 168] on span at bounding box center [419, 172] width 8 height 18
click at [390, 169] on span at bounding box center [388, 172] width 8 height 18
click at [404, 170] on div at bounding box center [403, 172] width 31 height 18
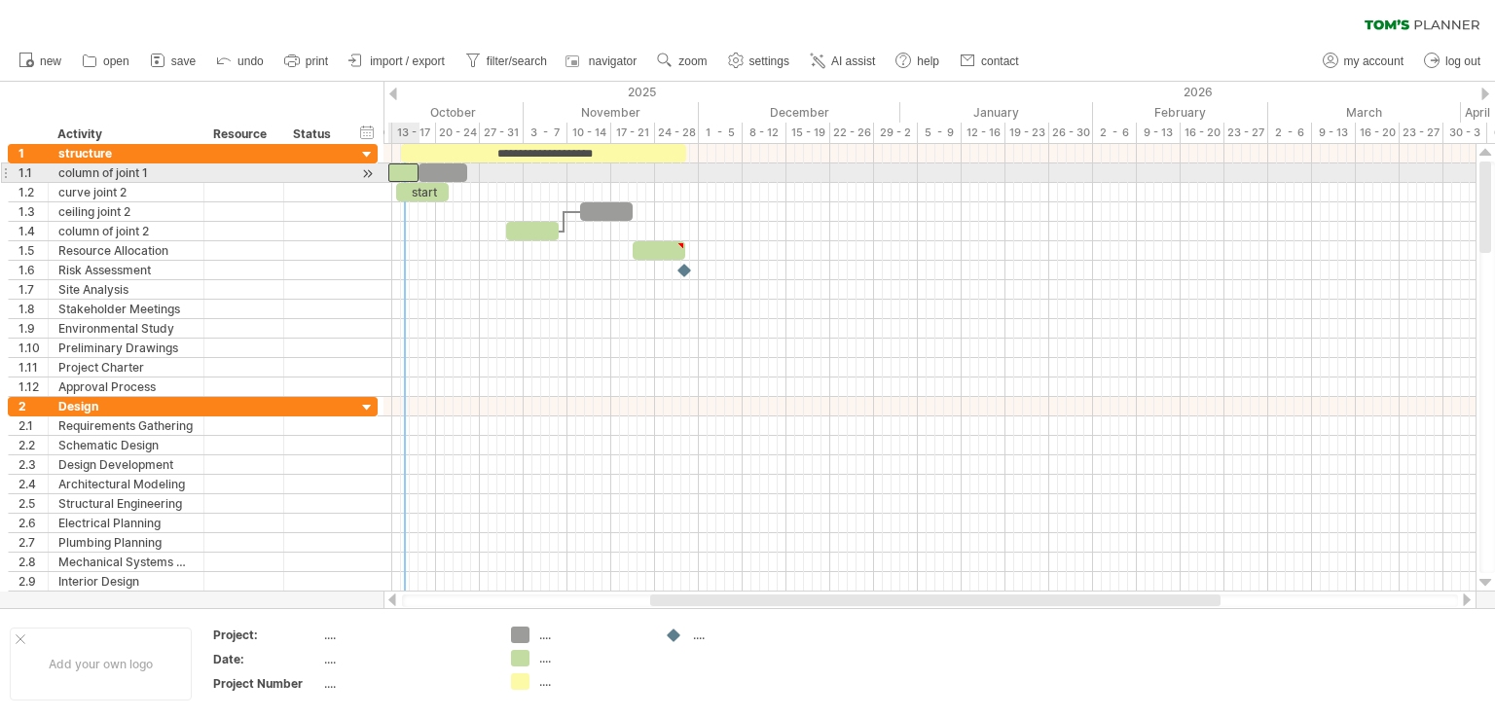
click at [406, 175] on div at bounding box center [403, 172] width 31 height 18
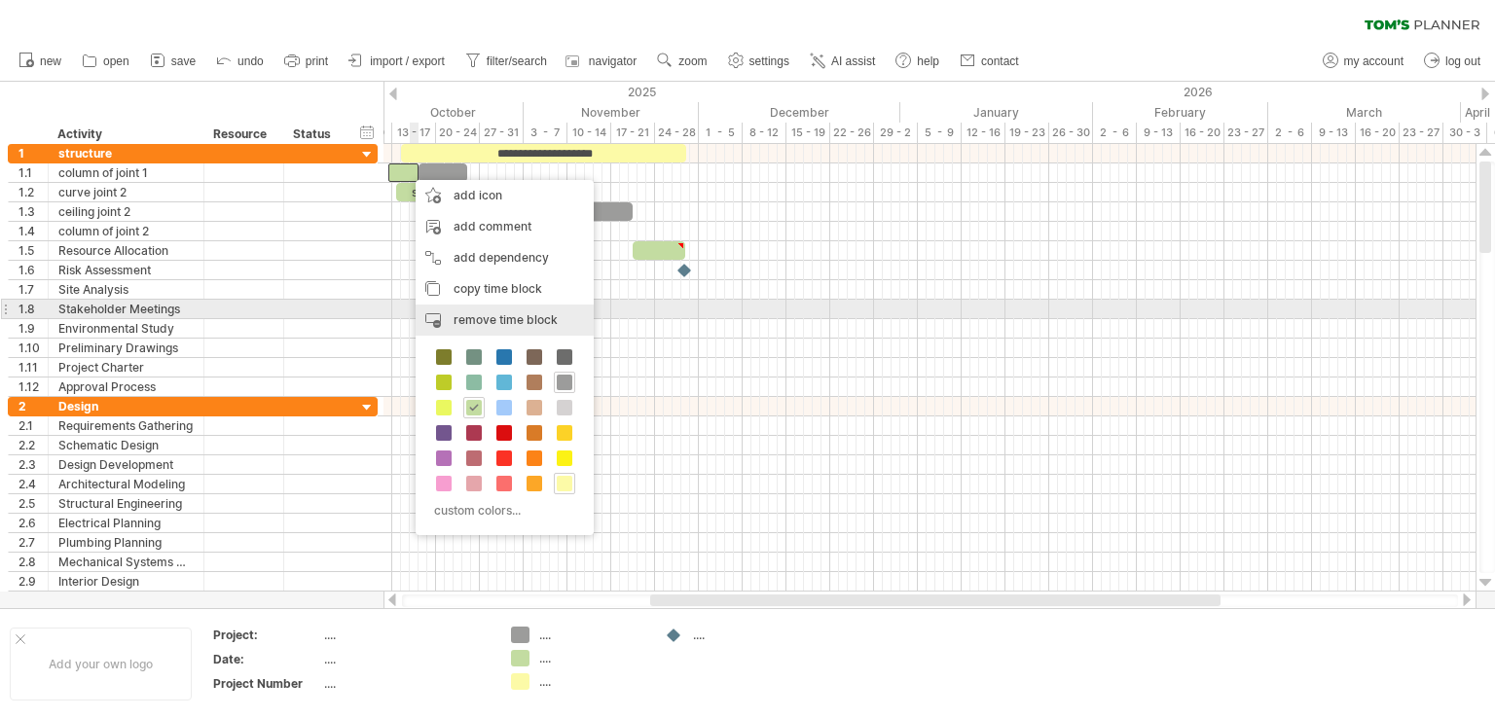
click at [471, 315] on span "remove time block" at bounding box center [505, 319] width 104 height 15
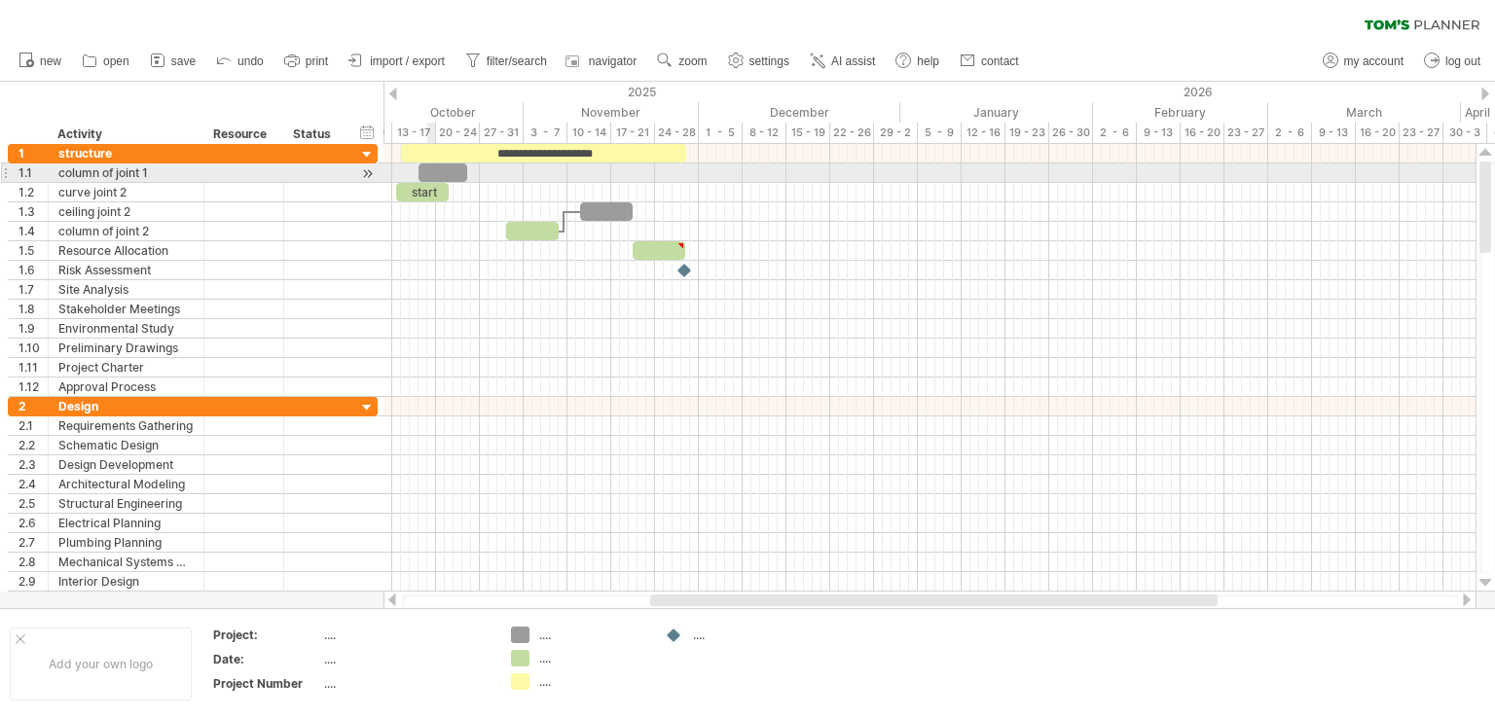
click at [430, 172] on div at bounding box center [442, 172] width 49 height 18
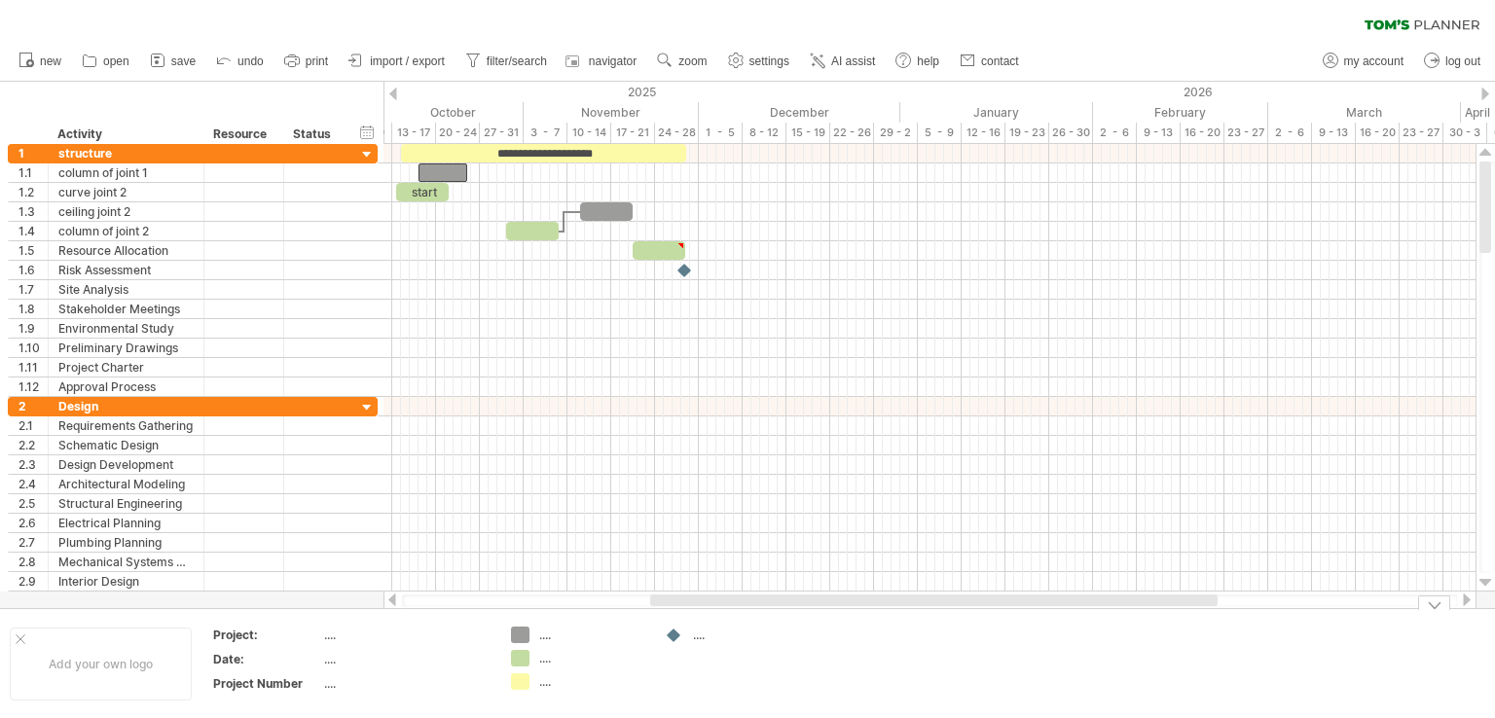
click at [522, 662] on div "Trying to reach [DOMAIN_NAME] Connected again... 0% clear filter new 1" at bounding box center [747, 359] width 1495 height 718
click at [545, 659] on div "...." at bounding box center [592, 658] width 106 height 17
click at [428, 164] on div at bounding box center [442, 172] width 49 height 18
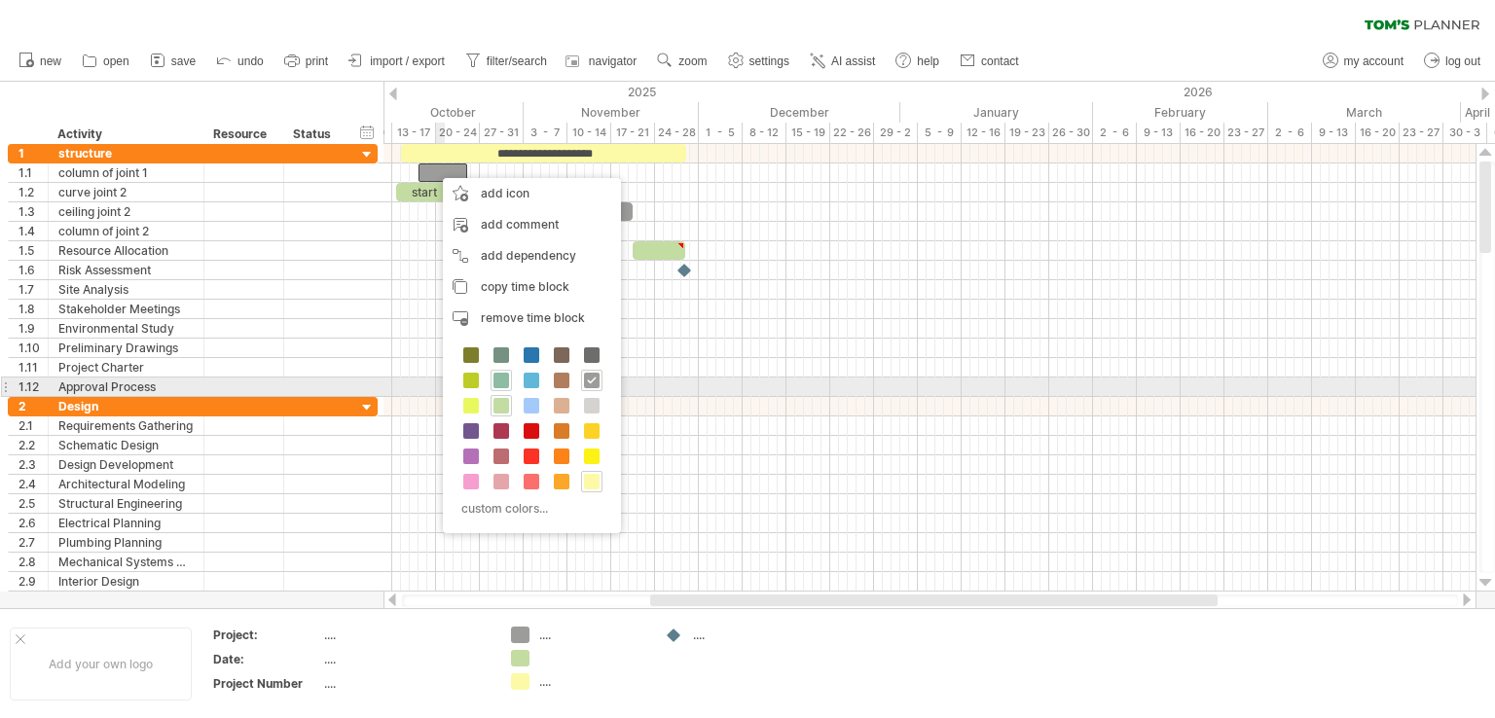
click at [500, 379] on span at bounding box center [501, 381] width 16 height 16
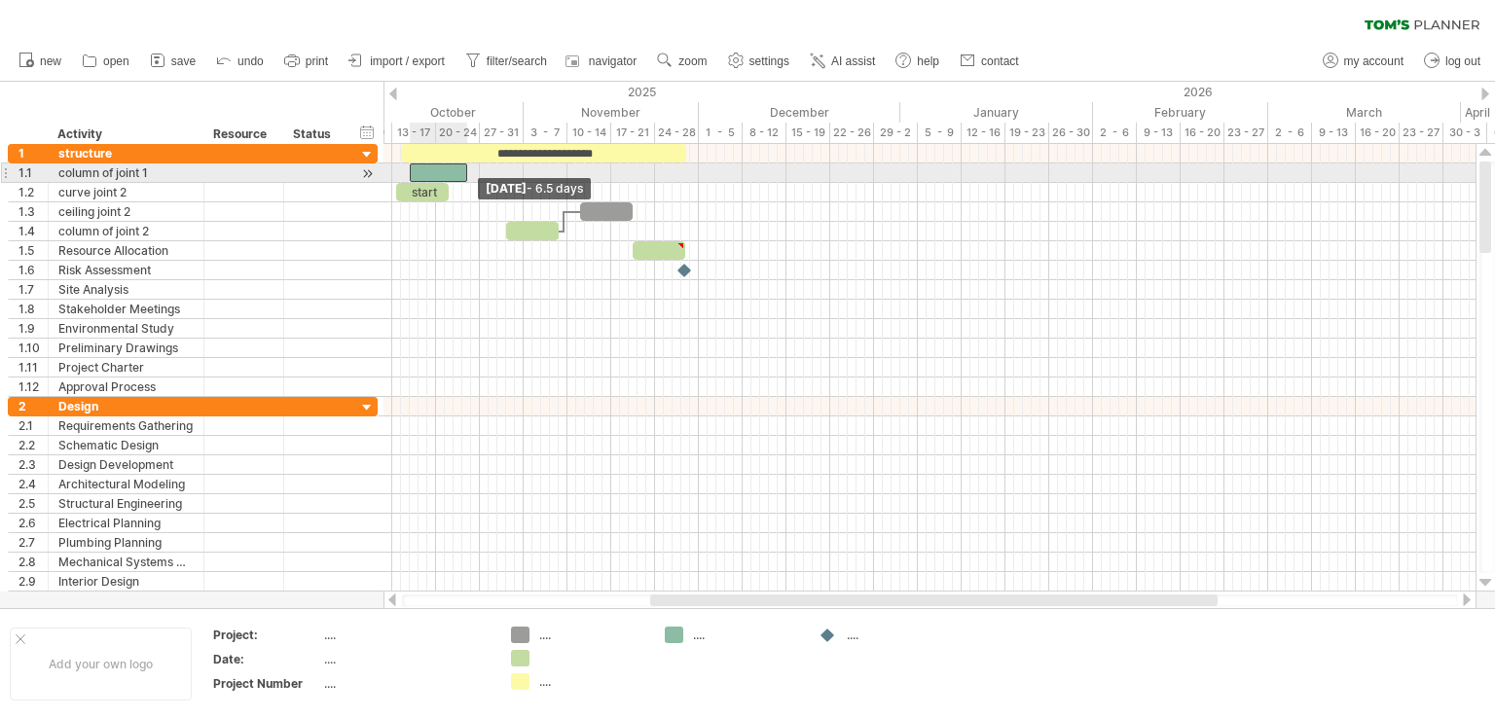
click at [409, 168] on span at bounding box center [410, 172] width 8 height 18
drag, startPoint x: 465, startPoint y: 164, endPoint x: 444, endPoint y: 166, distance: 21.5
click at [444, 166] on span at bounding box center [445, 172] width 8 height 18
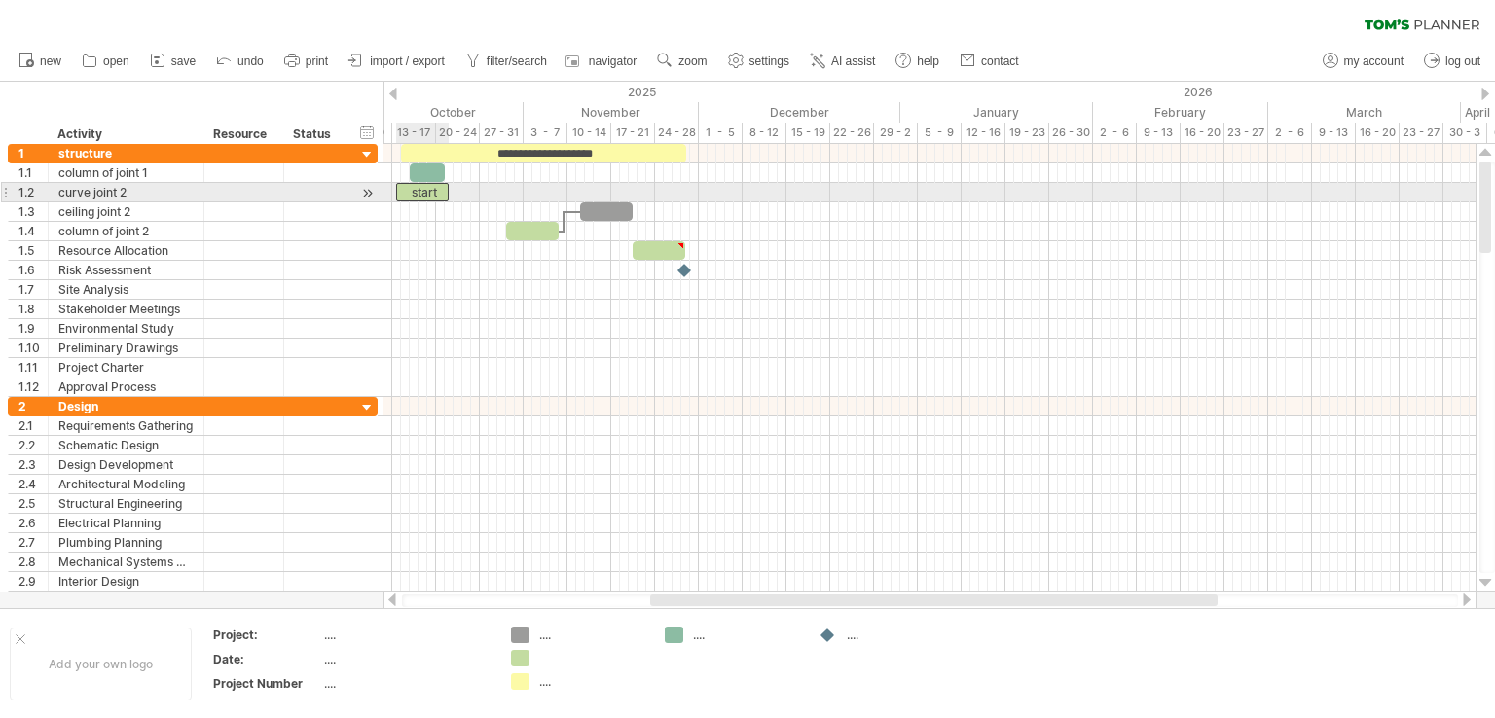
click at [416, 190] on div "start" at bounding box center [422, 192] width 53 height 18
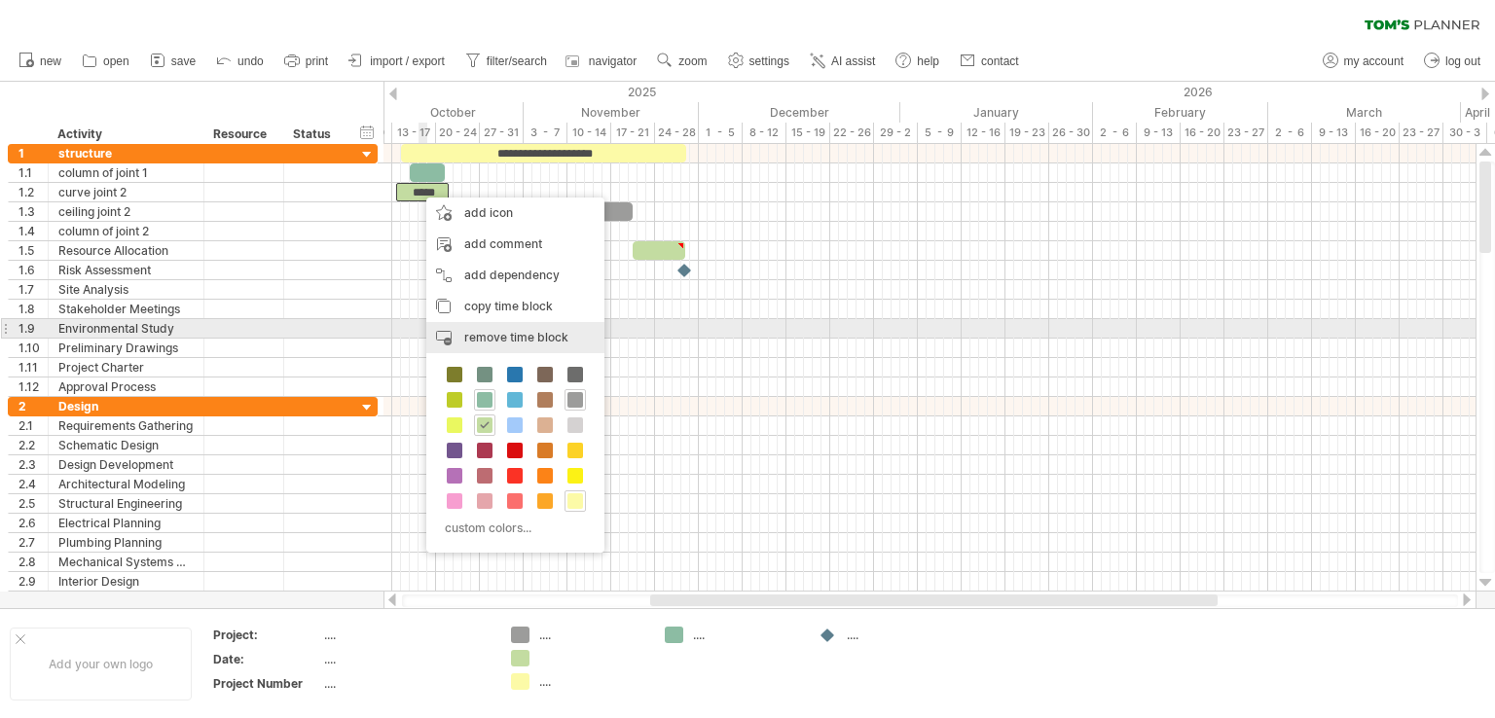
drag, startPoint x: 471, startPoint y: 332, endPoint x: 471, endPoint y: 317, distance: 14.6
click at [471, 332] on span "remove time block" at bounding box center [516, 337] width 104 height 15
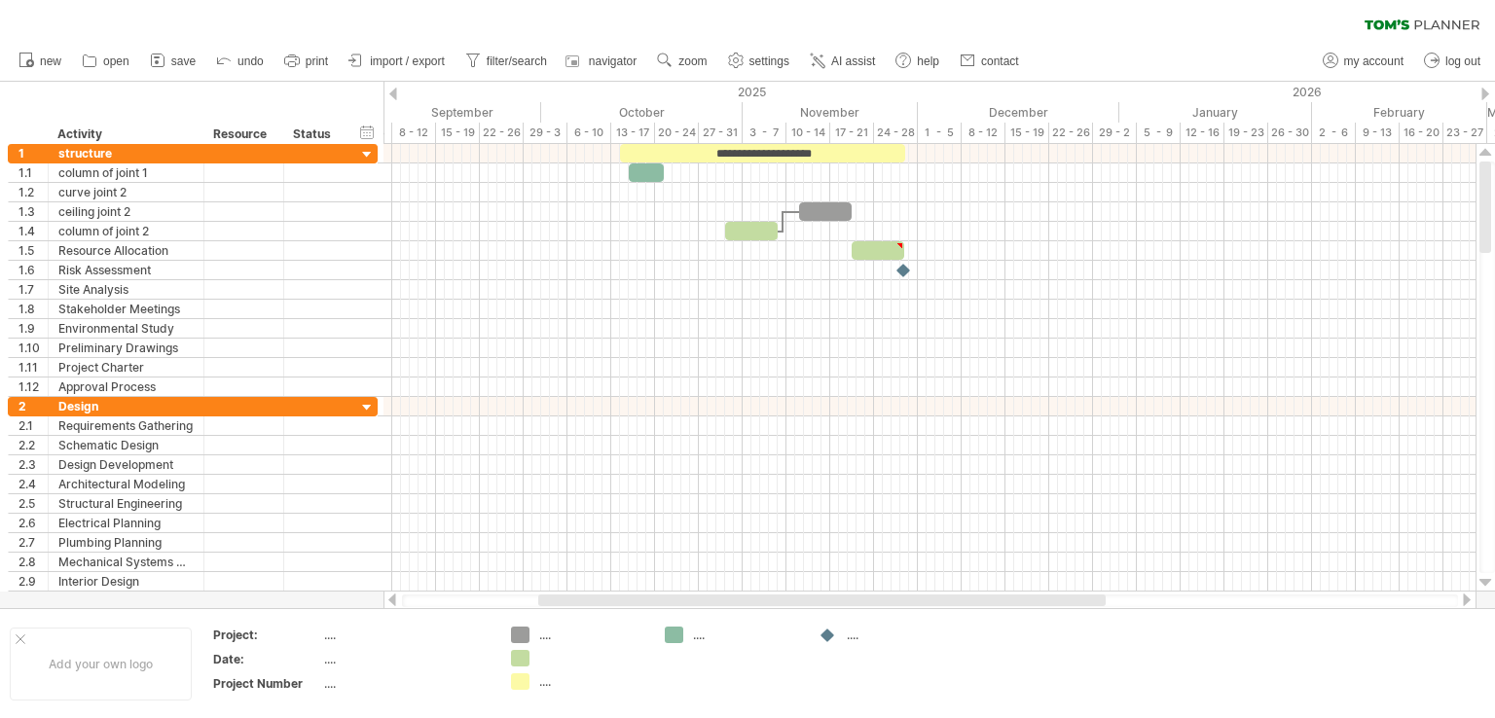
drag, startPoint x: 689, startPoint y: 597, endPoint x: 579, endPoint y: 590, distance: 110.2
click at [578, 593] on div at bounding box center [929, 600] width 1093 height 19
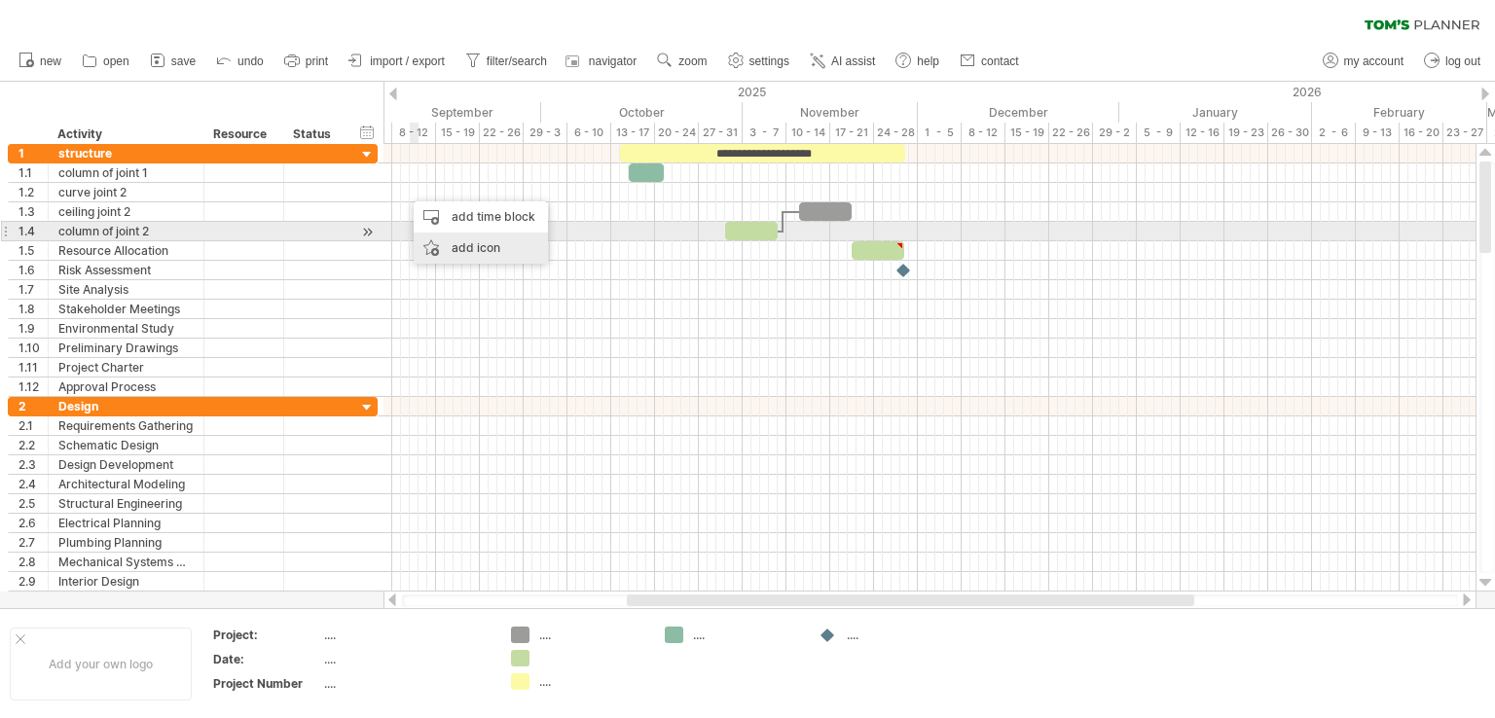
click at [440, 238] on div "add icon" at bounding box center [481, 248] width 134 height 31
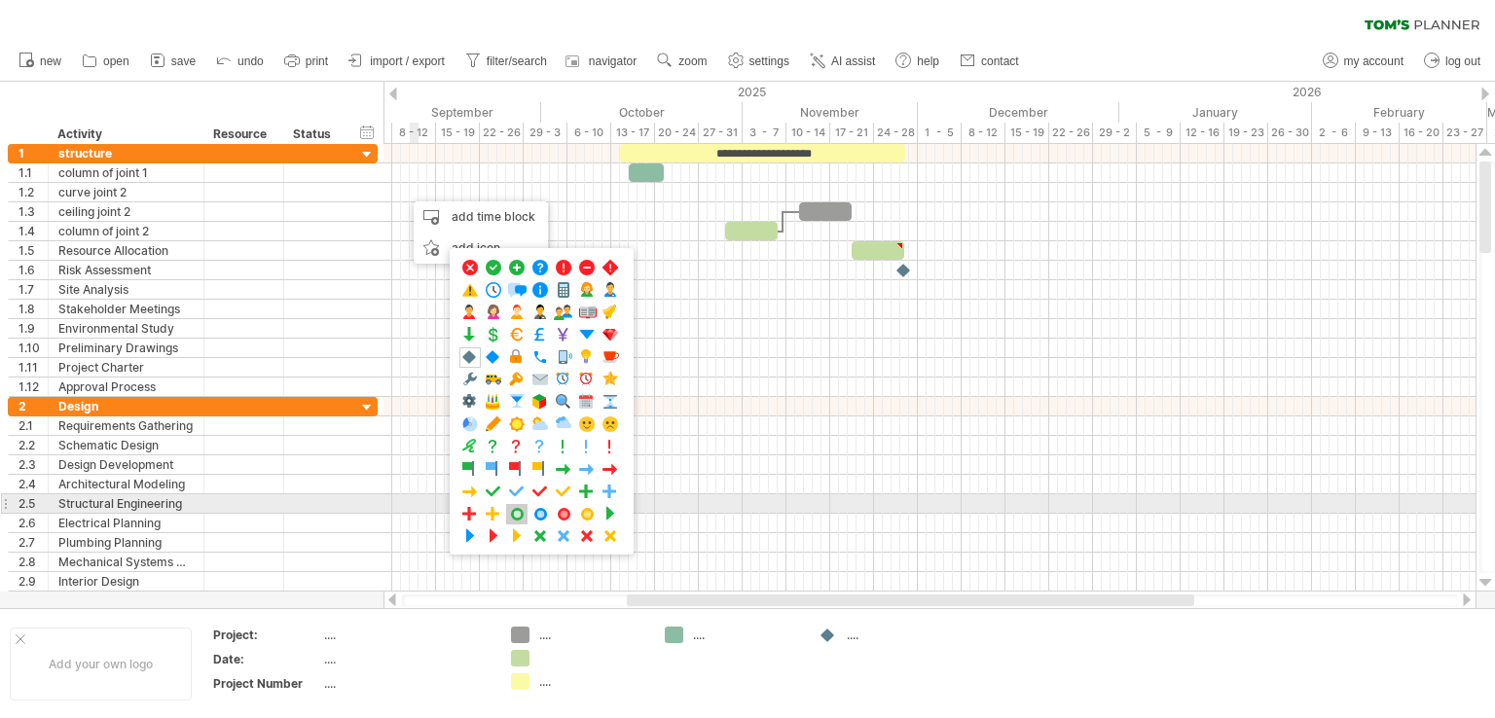
click at [512, 505] on span at bounding box center [516, 514] width 19 height 18
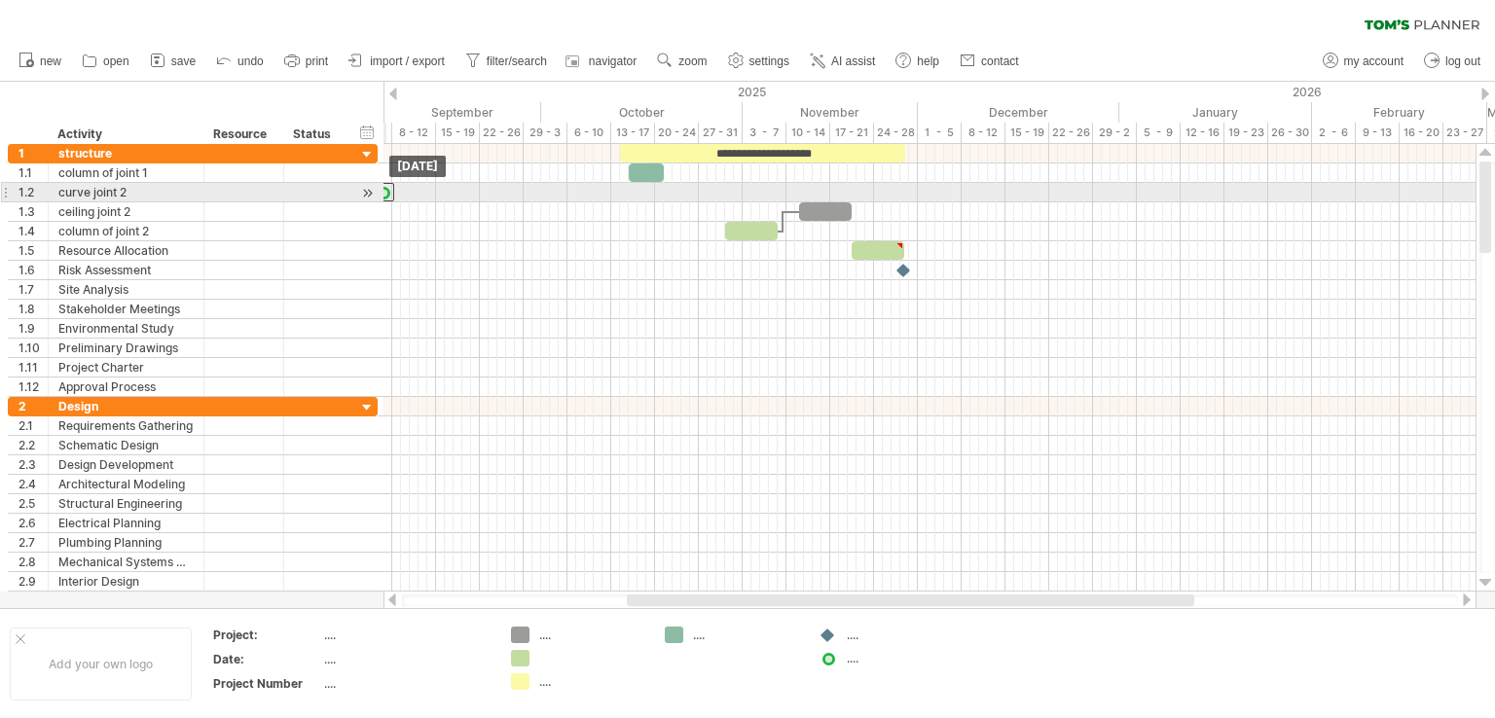
drag, startPoint x: 409, startPoint y: 192, endPoint x: 385, endPoint y: 193, distance: 23.4
click at [385, 193] on div at bounding box center [383, 192] width 21 height 18
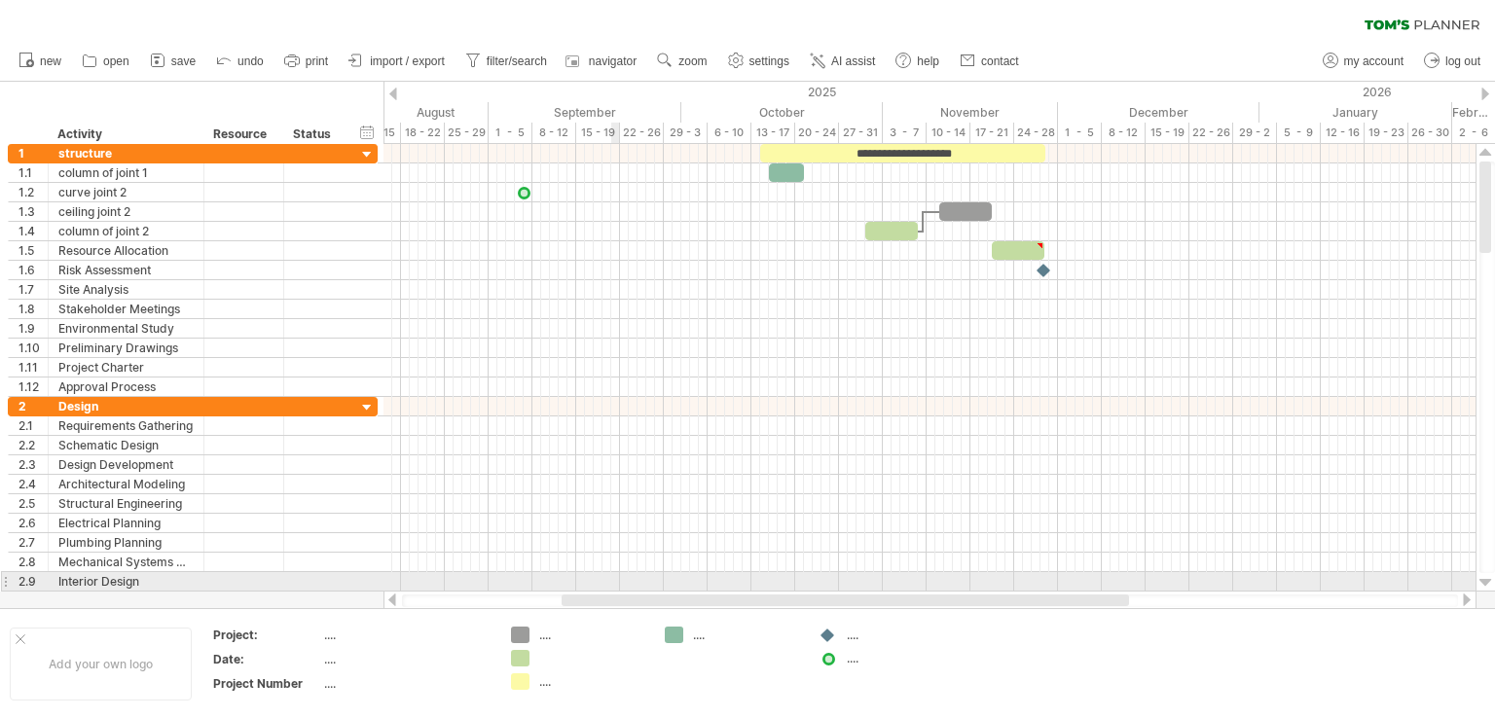
drag, startPoint x: 680, startPoint y: 595, endPoint x: 615, endPoint y: 583, distance: 66.2
click at [615, 583] on div "Trying to reach [DOMAIN_NAME] Connected again... 0% clear filter new 1" at bounding box center [747, 359] width 1495 height 718
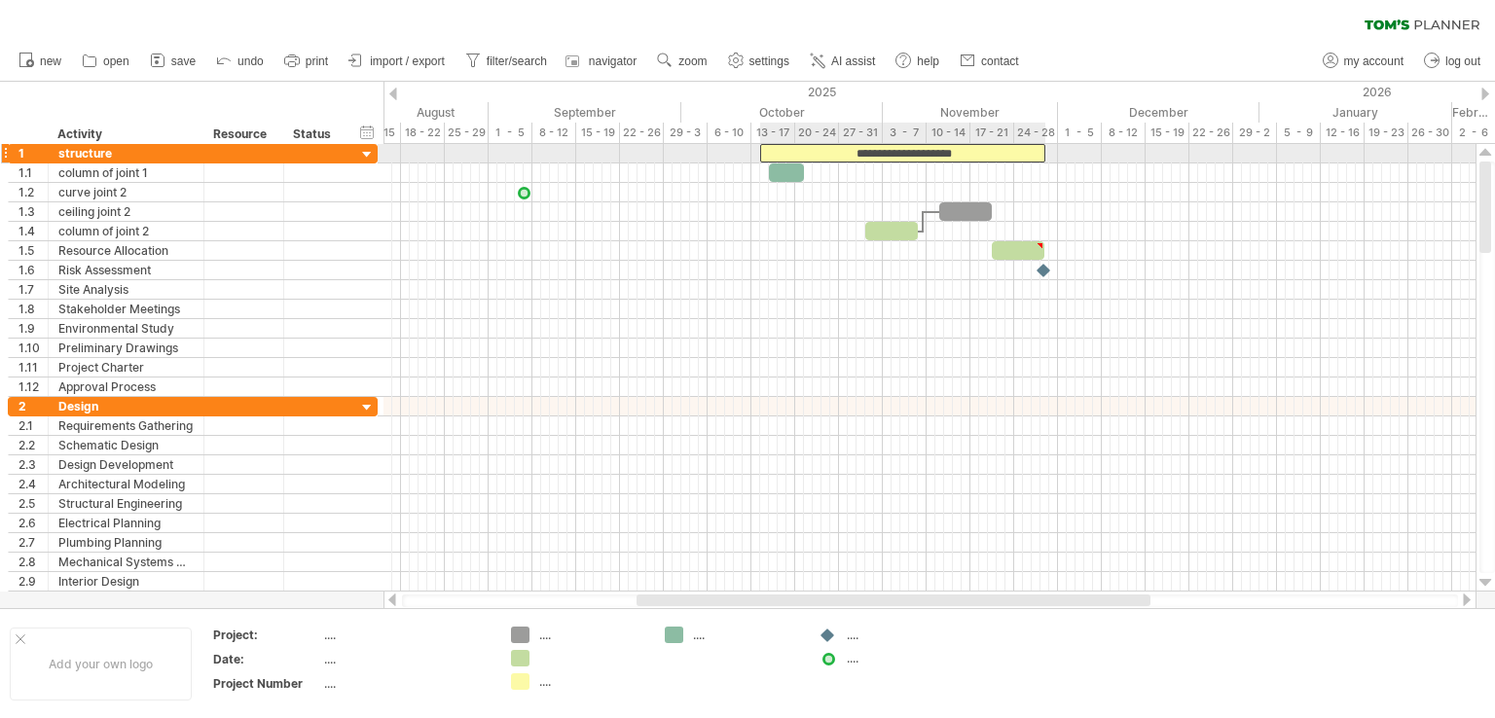
click at [795, 149] on div "**********" at bounding box center [902, 153] width 285 height 18
drag, startPoint x: 896, startPoint y: 151, endPoint x: 756, endPoint y: 152, distance: 140.1
click at [760, 152] on div "**********" at bounding box center [902, 153] width 285 height 18
click at [868, 149] on div "**********" at bounding box center [902, 153] width 285 height 18
click at [887, 144] on div "**********" at bounding box center [902, 153] width 285 height 18
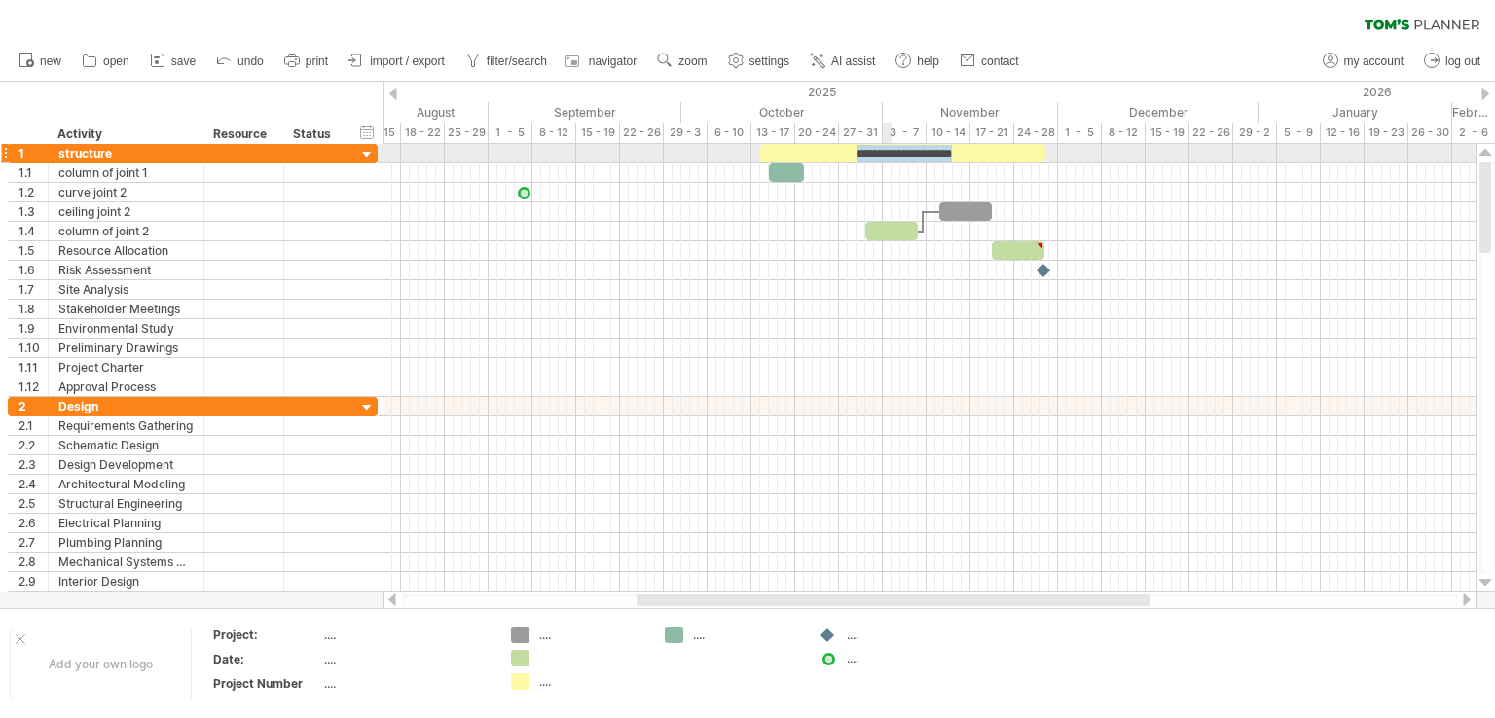
click at [887, 144] on div "**********" at bounding box center [902, 153] width 285 height 18
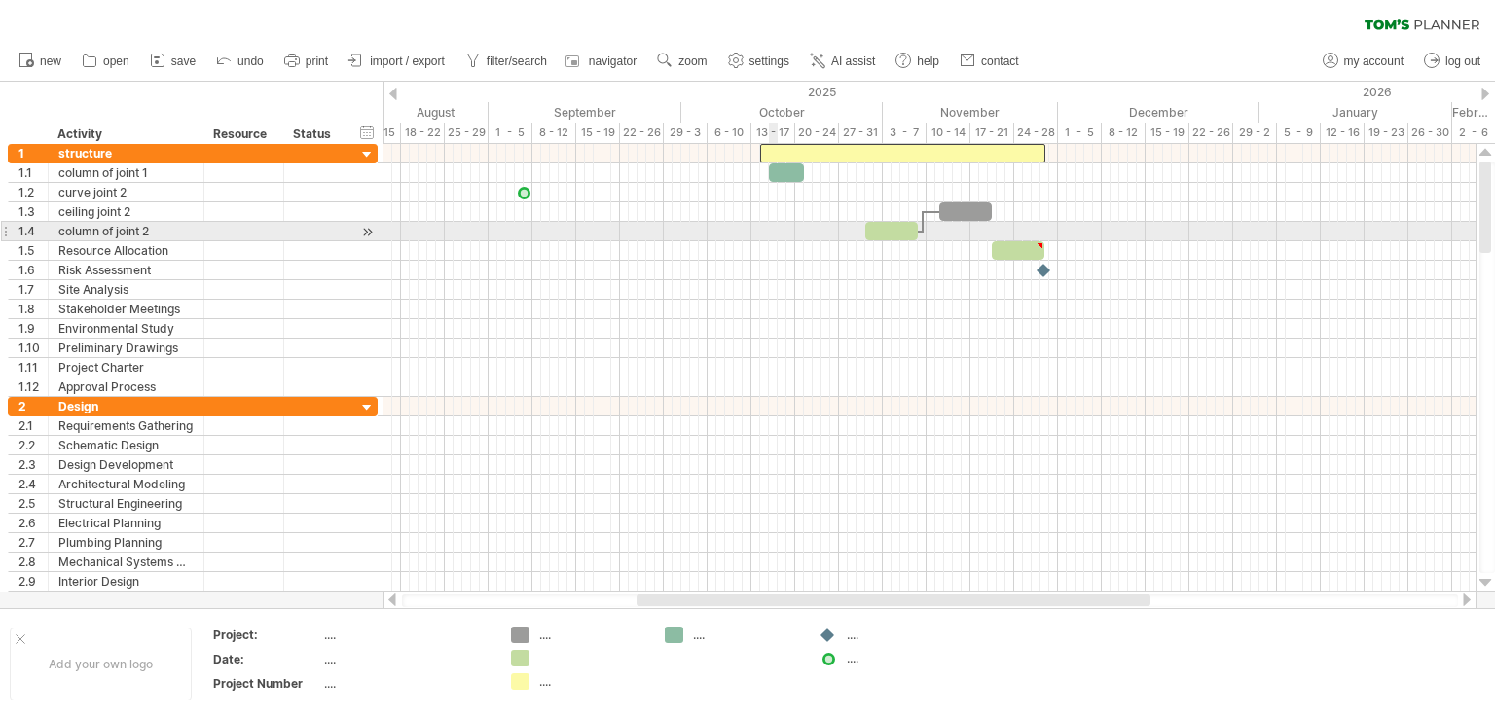
click at [776, 241] on div at bounding box center [929, 250] width 1092 height 19
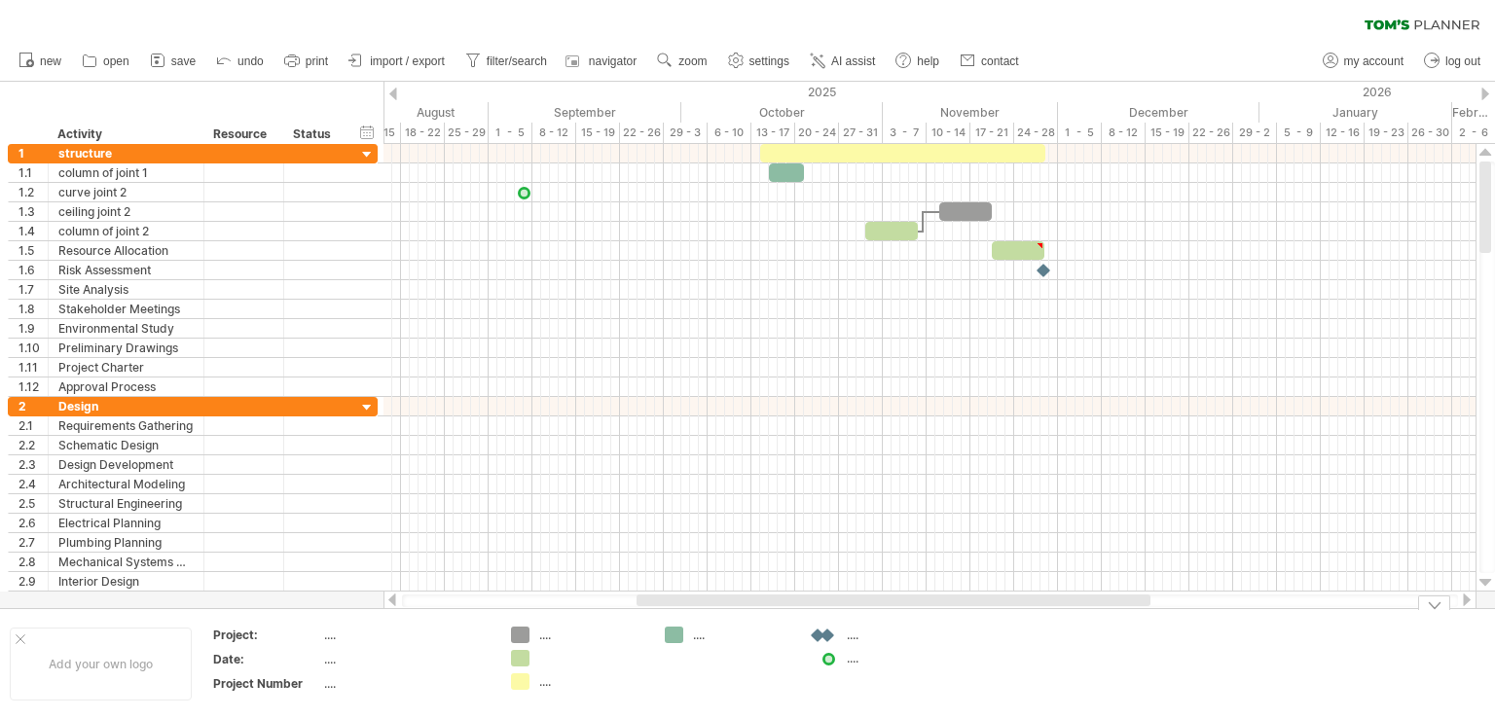
click at [824, 633] on div "Trying to reach [DOMAIN_NAME] Connected again... 0% clear filter new 1" at bounding box center [747, 359] width 1495 height 718
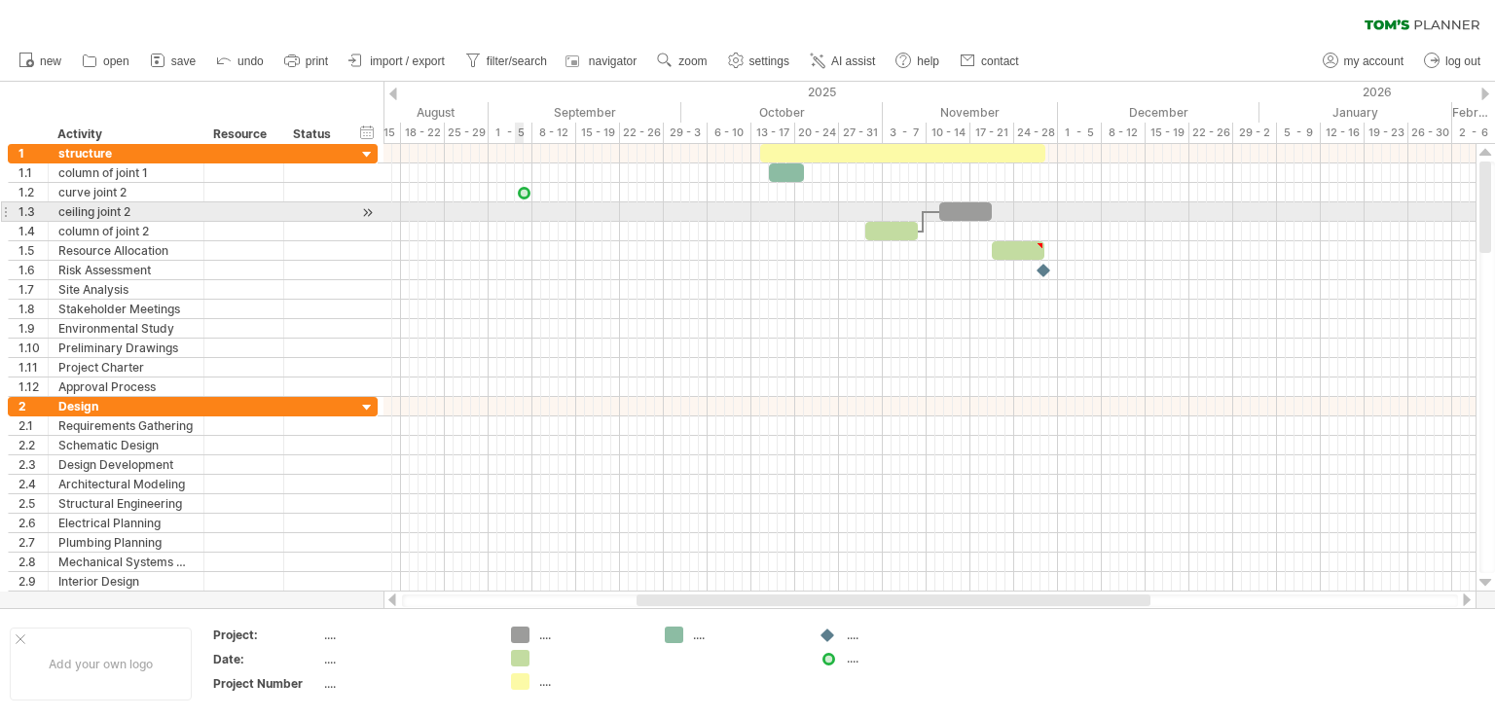
click at [523, 203] on div at bounding box center [929, 211] width 1092 height 19
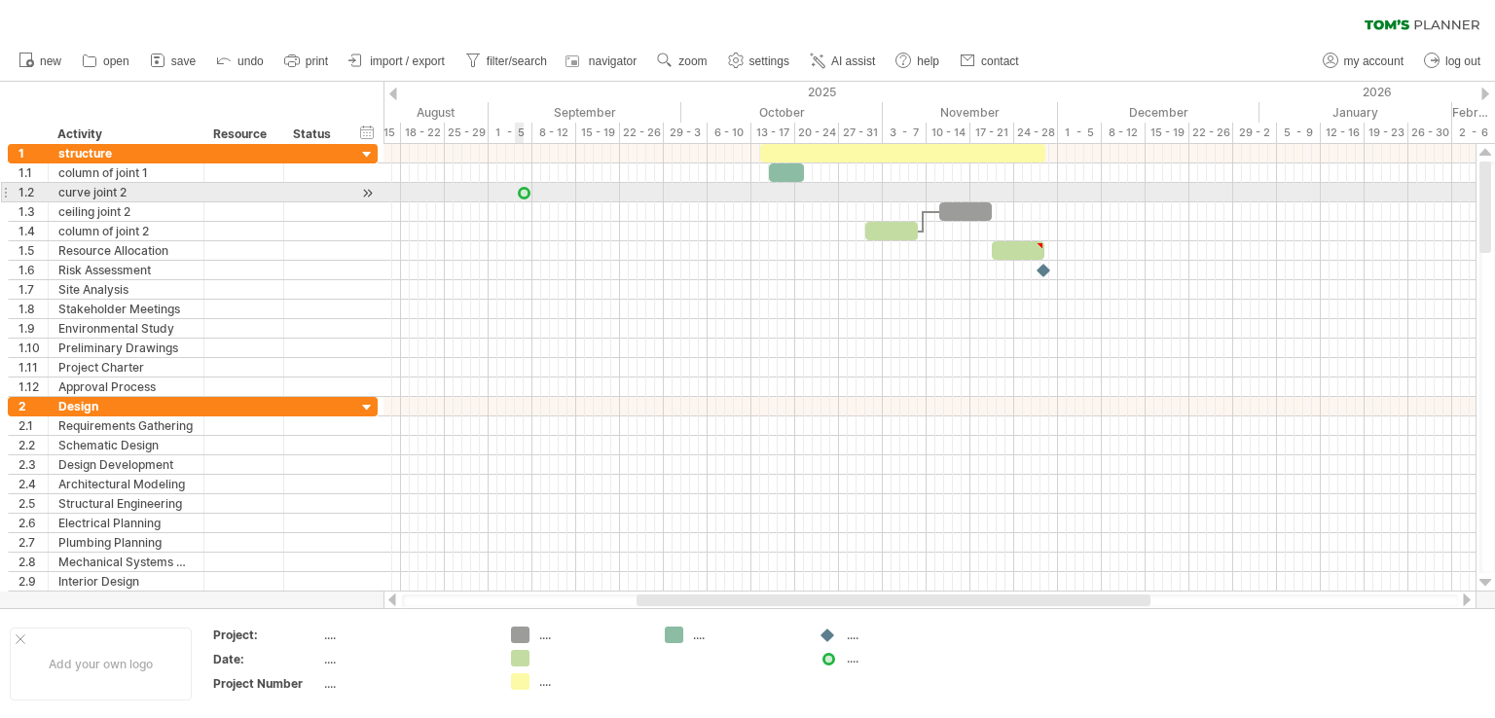
click at [522, 190] on div at bounding box center [523, 192] width 19 height 18
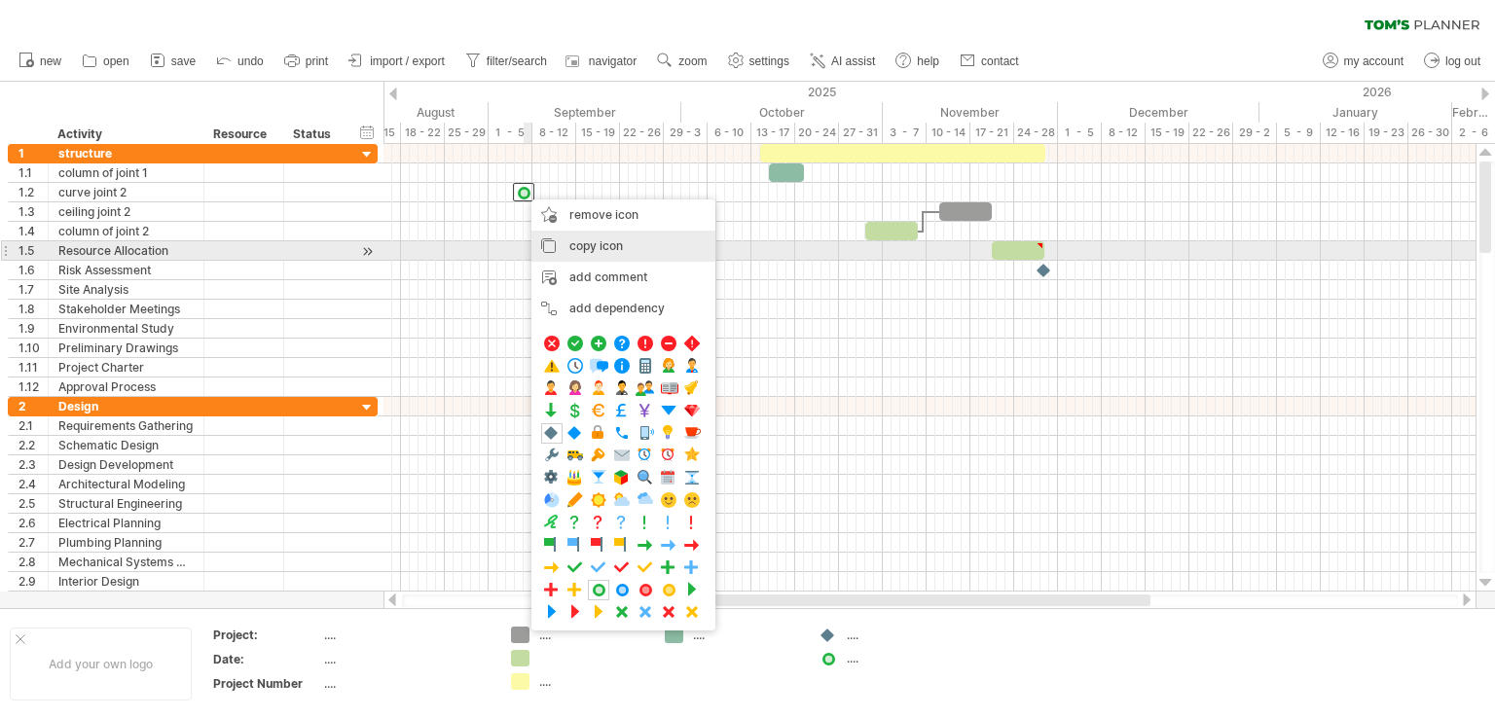
click at [568, 243] on div "copy icon copy time blocks/icons" at bounding box center [623, 246] width 184 height 31
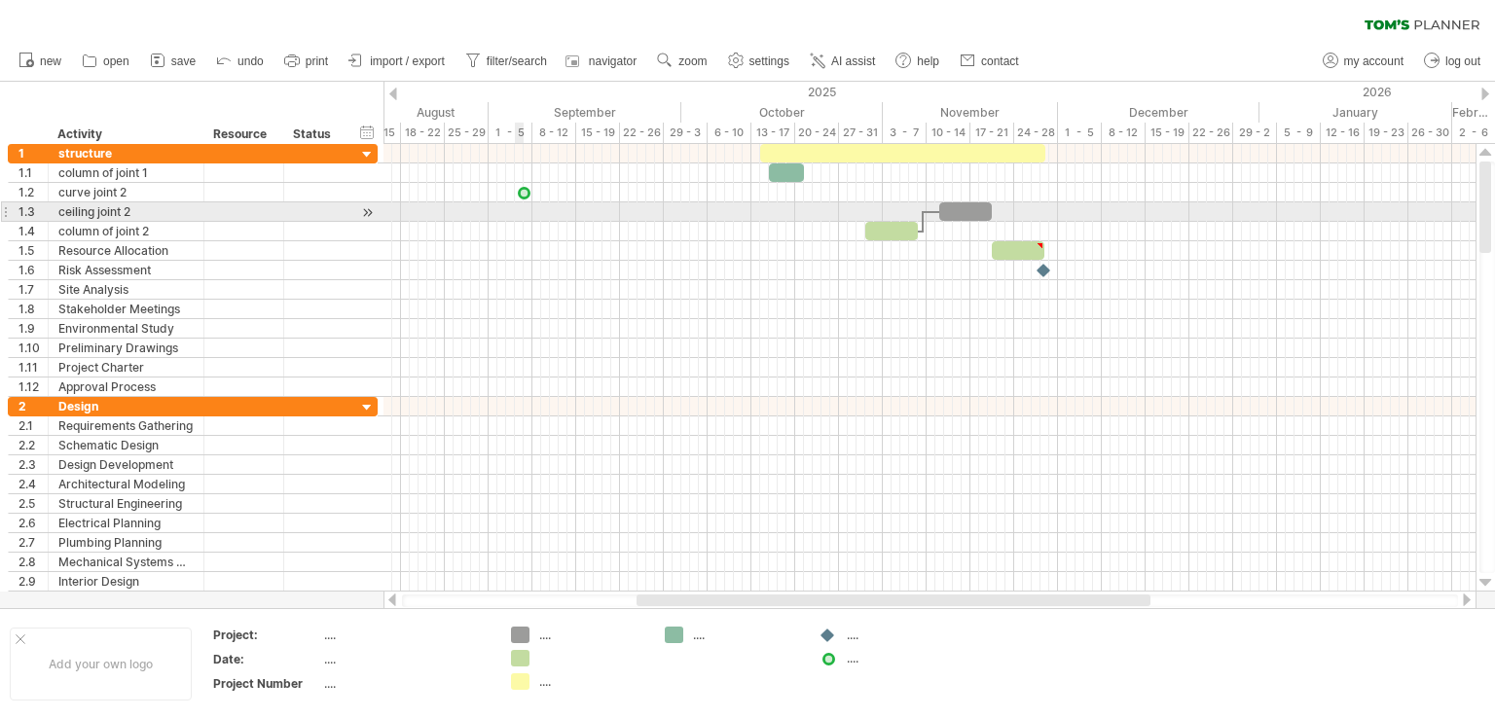
click at [522, 207] on div at bounding box center [929, 211] width 1092 height 19
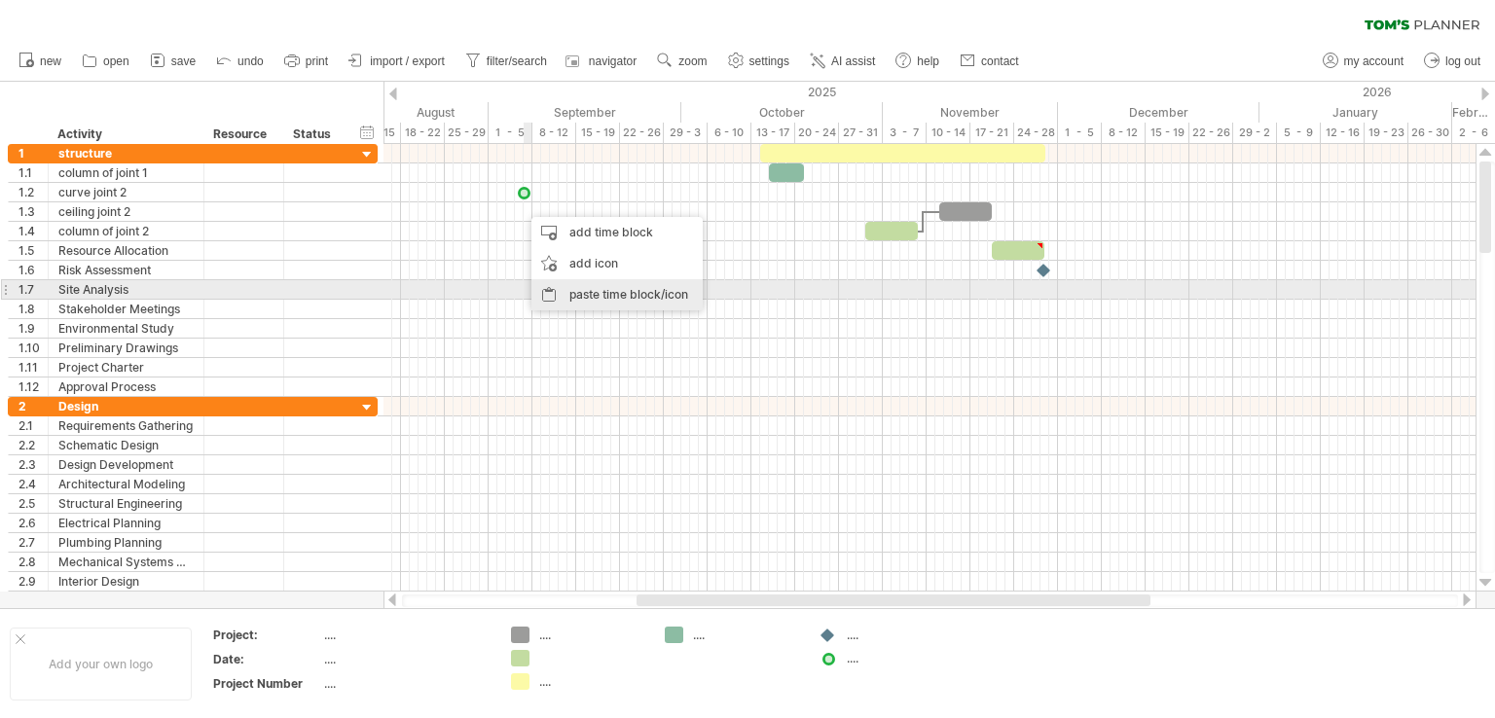
click at [567, 289] on div "paste time block/icon" at bounding box center [616, 294] width 171 height 31
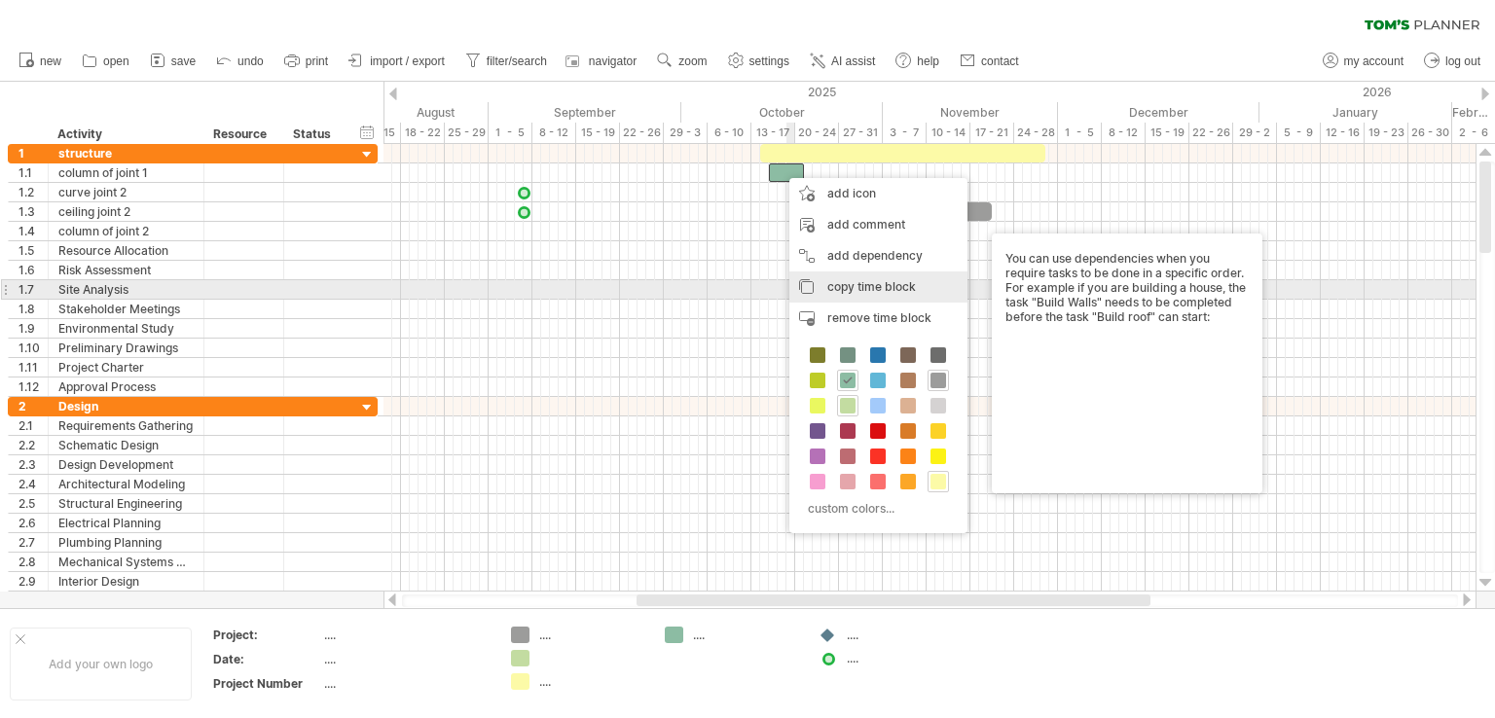
click at [823, 287] on div "copy time block copy time blocks/icons" at bounding box center [878, 286] width 178 height 31
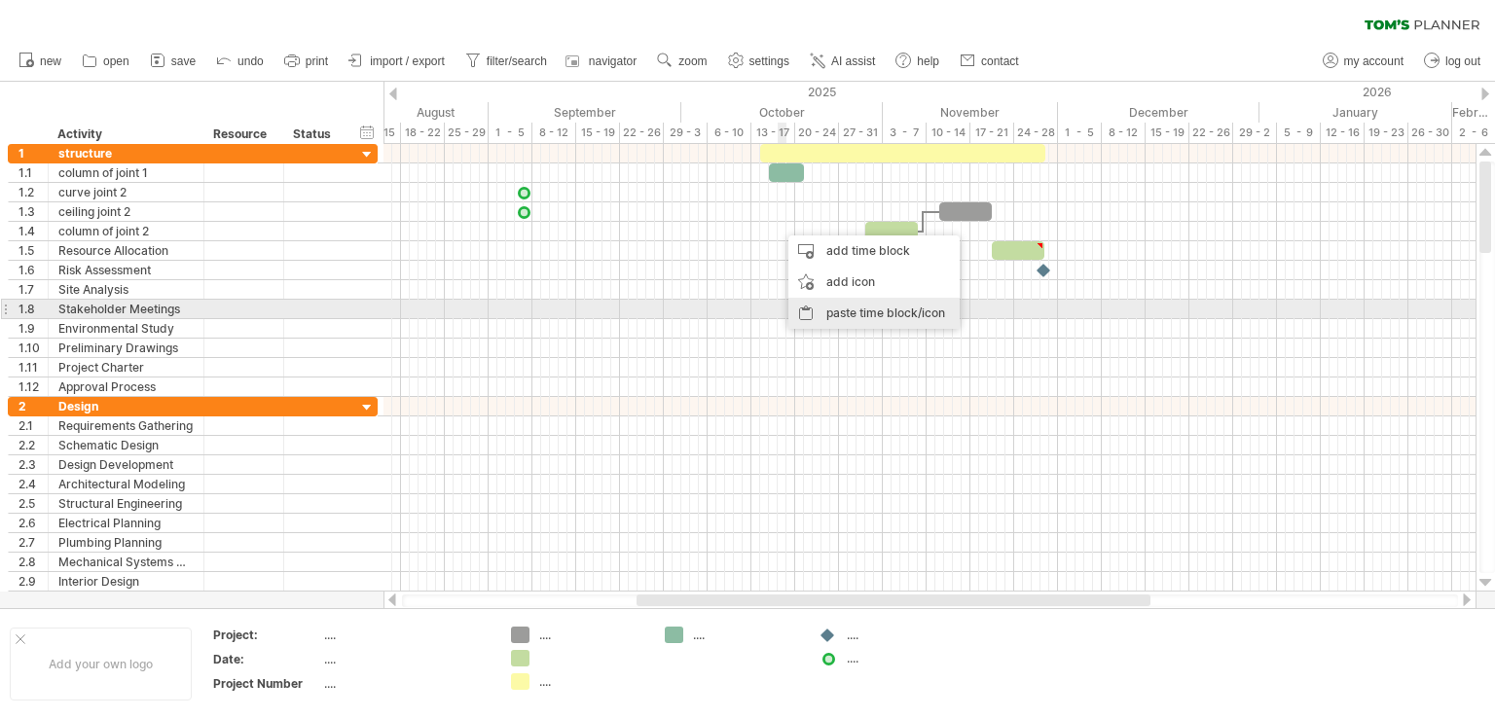
click at [825, 305] on div "paste time block/icon" at bounding box center [873, 313] width 171 height 31
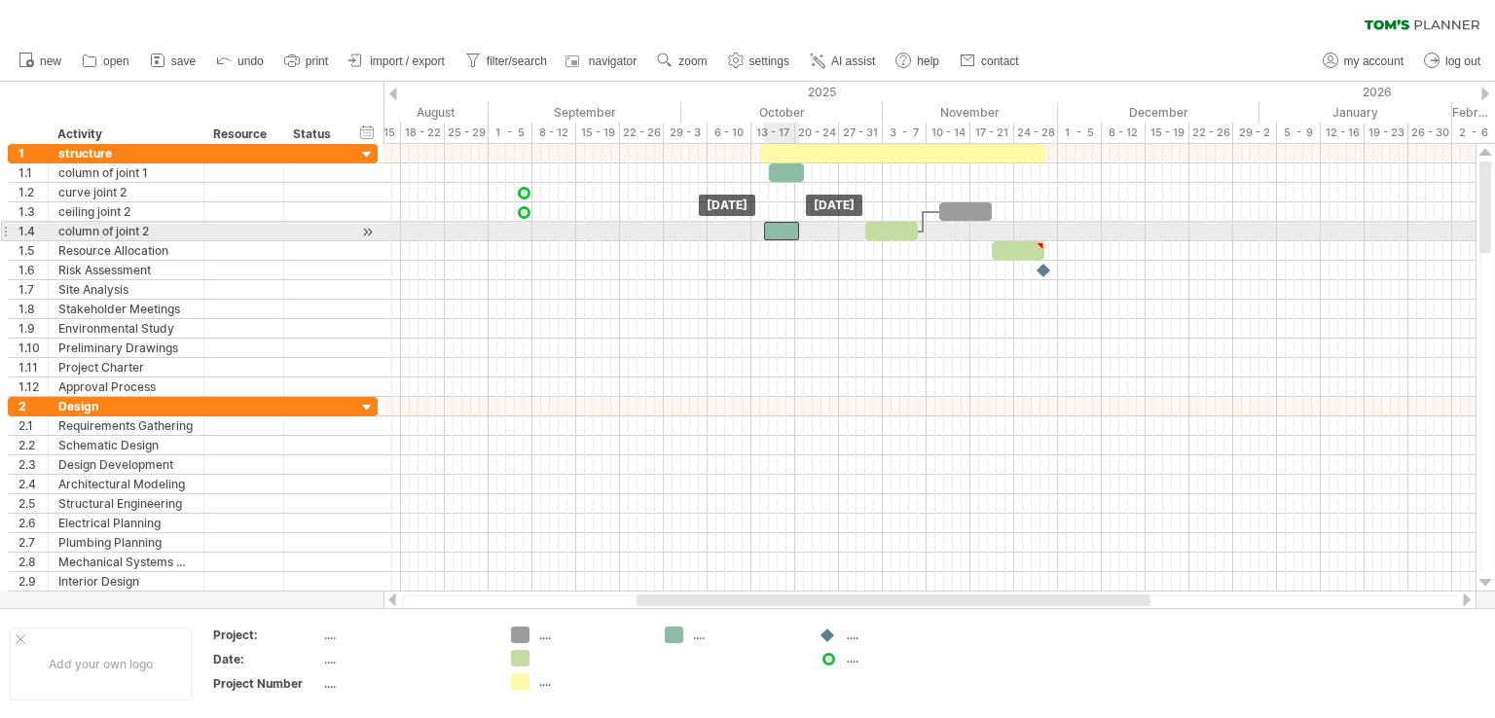
drag, startPoint x: 788, startPoint y: 226, endPoint x: 777, endPoint y: 227, distance: 11.7
click at [777, 227] on div at bounding box center [781, 231] width 35 height 18
click at [779, 230] on div at bounding box center [786, 231] width 35 height 18
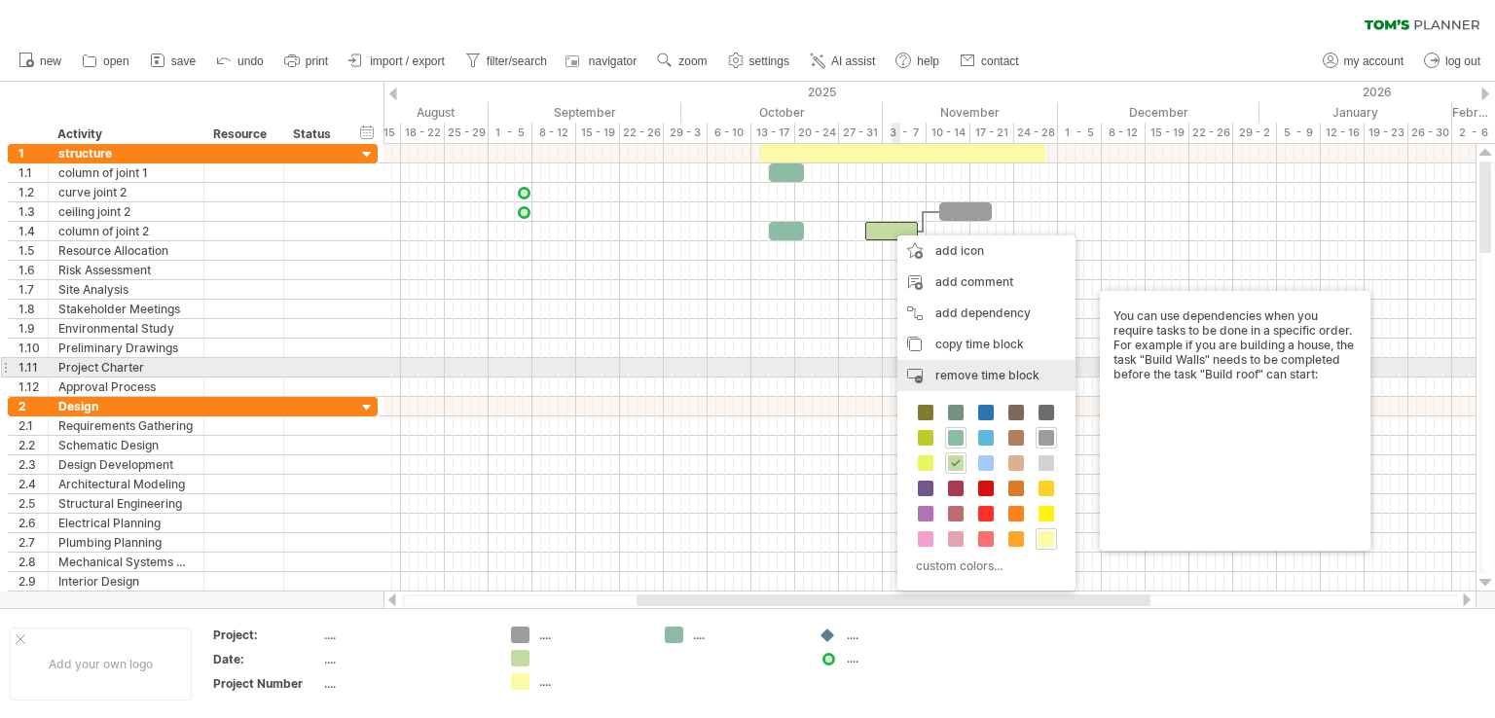
click at [959, 365] on div "remove time block remove selected items" at bounding box center [986, 375] width 178 height 31
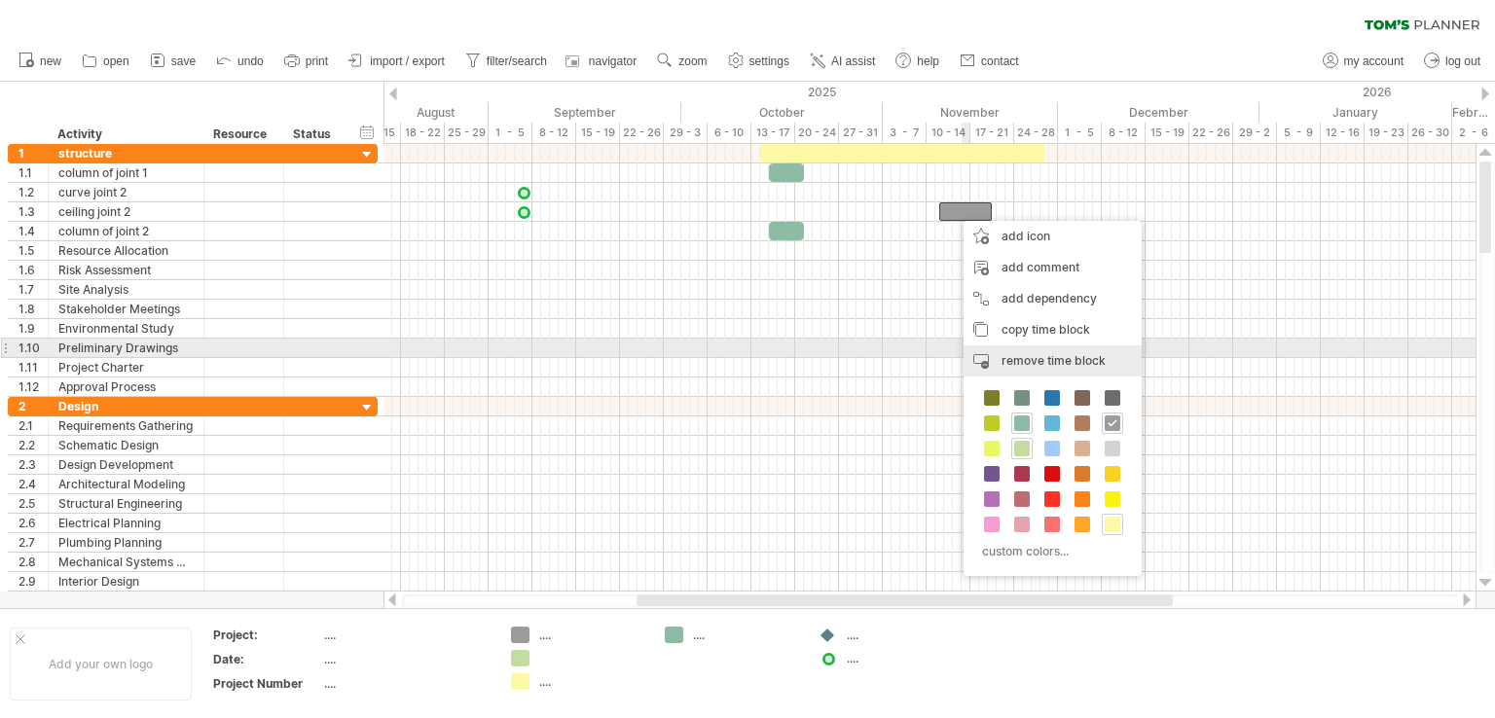
click at [1017, 354] on span "remove time block" at bounding box center [1053, 360] width 104 height 15
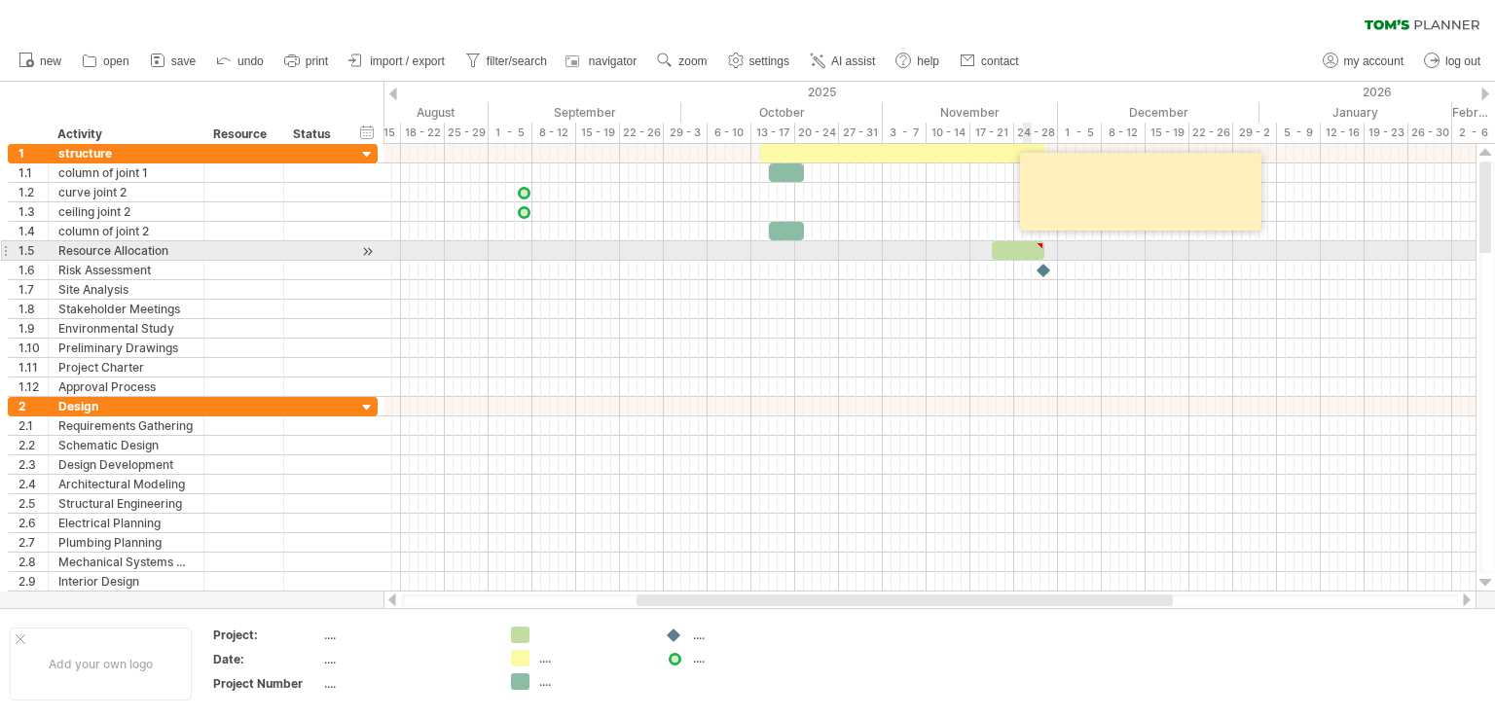
type textarea "**********"
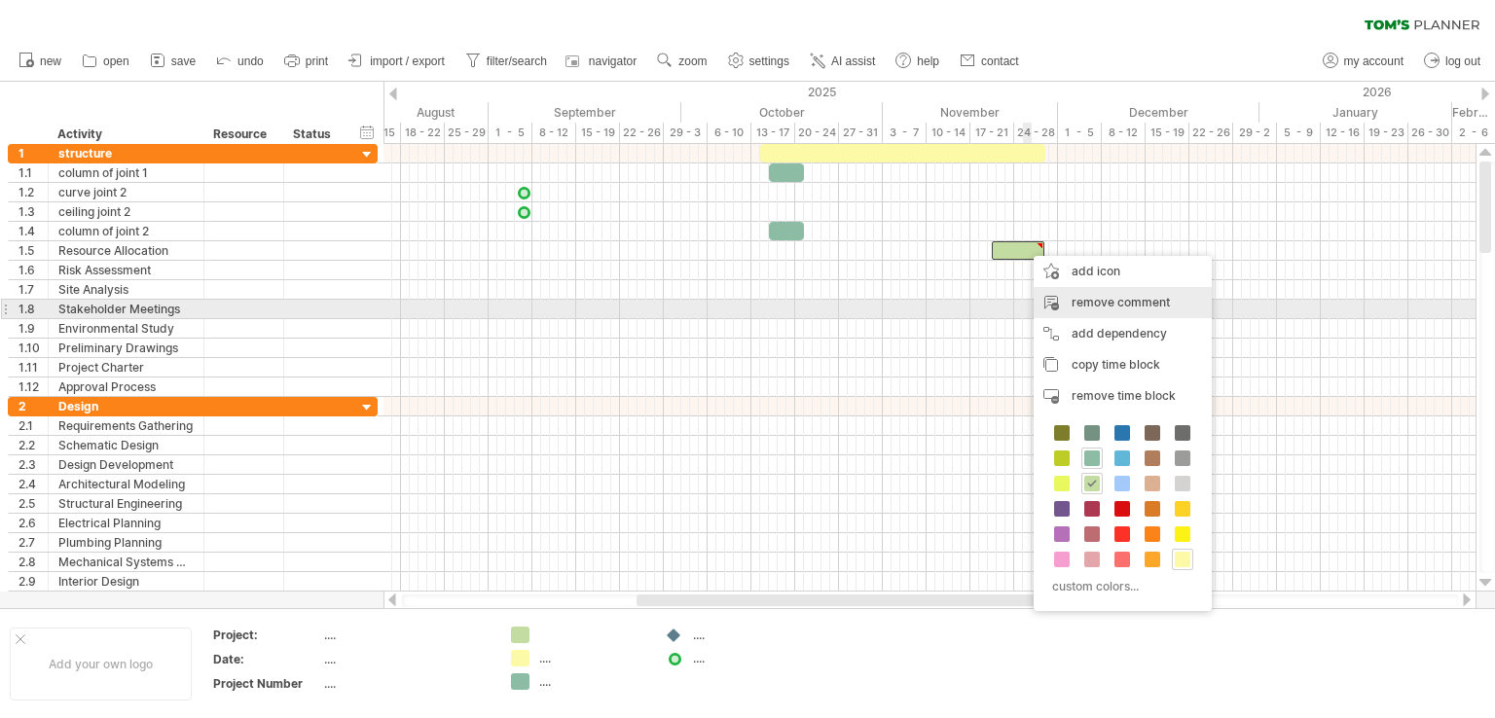
click at [1083, 308] on div "remove comment" at bounding box center [1122, 302] width 178 height 31
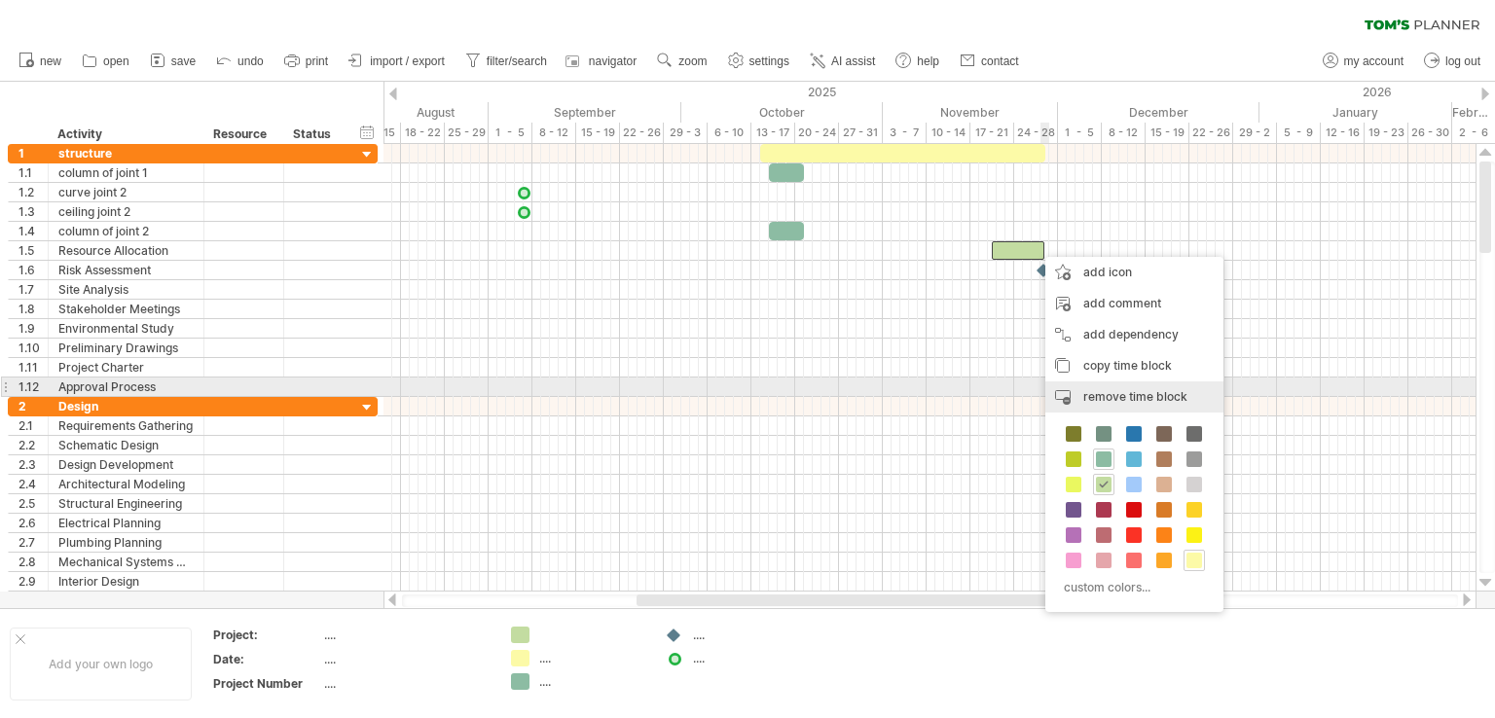
click at [1083, 397] on span "remove time block" at bounding box center [1135, 396] width 104 height 15
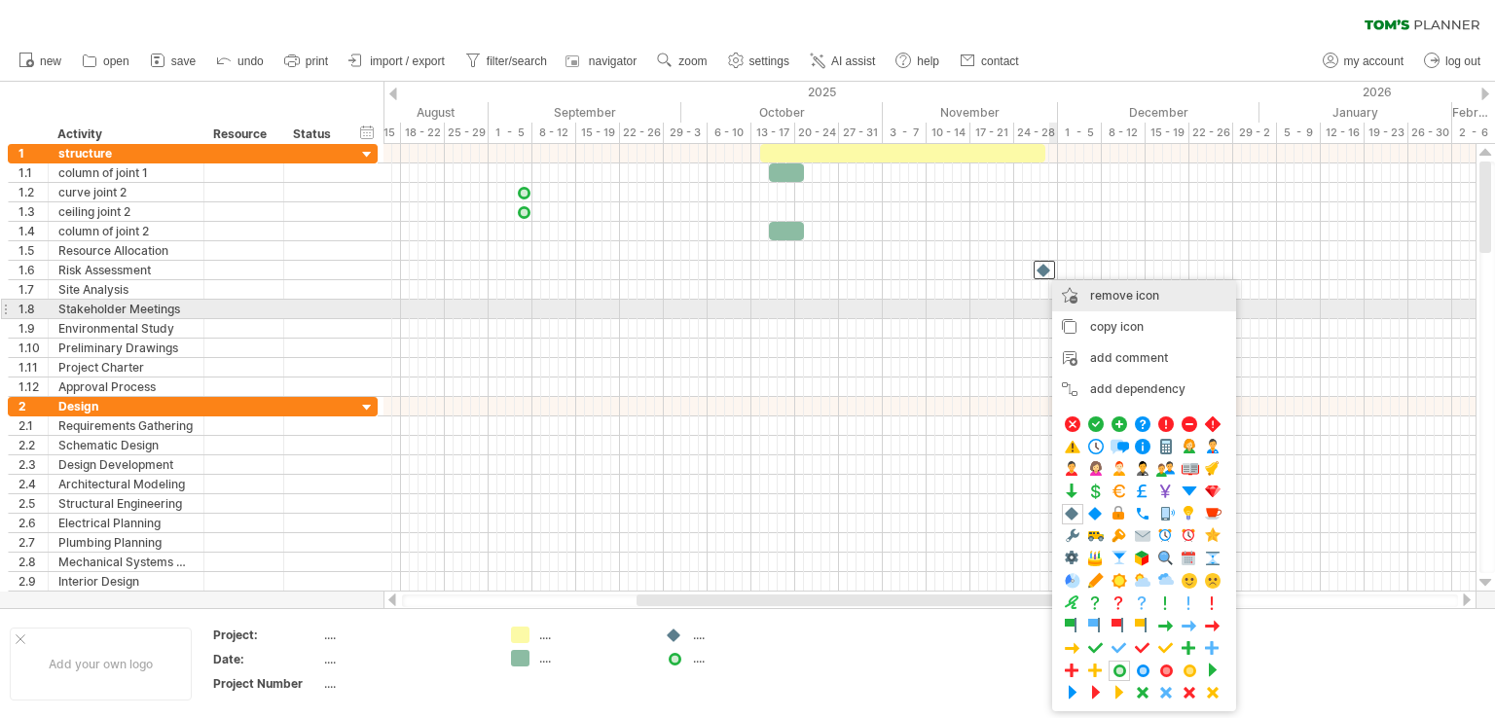
click at [1097, 305] on div "remove icon remove selected items" at bounding box center [1144, 295] width 184 height 31
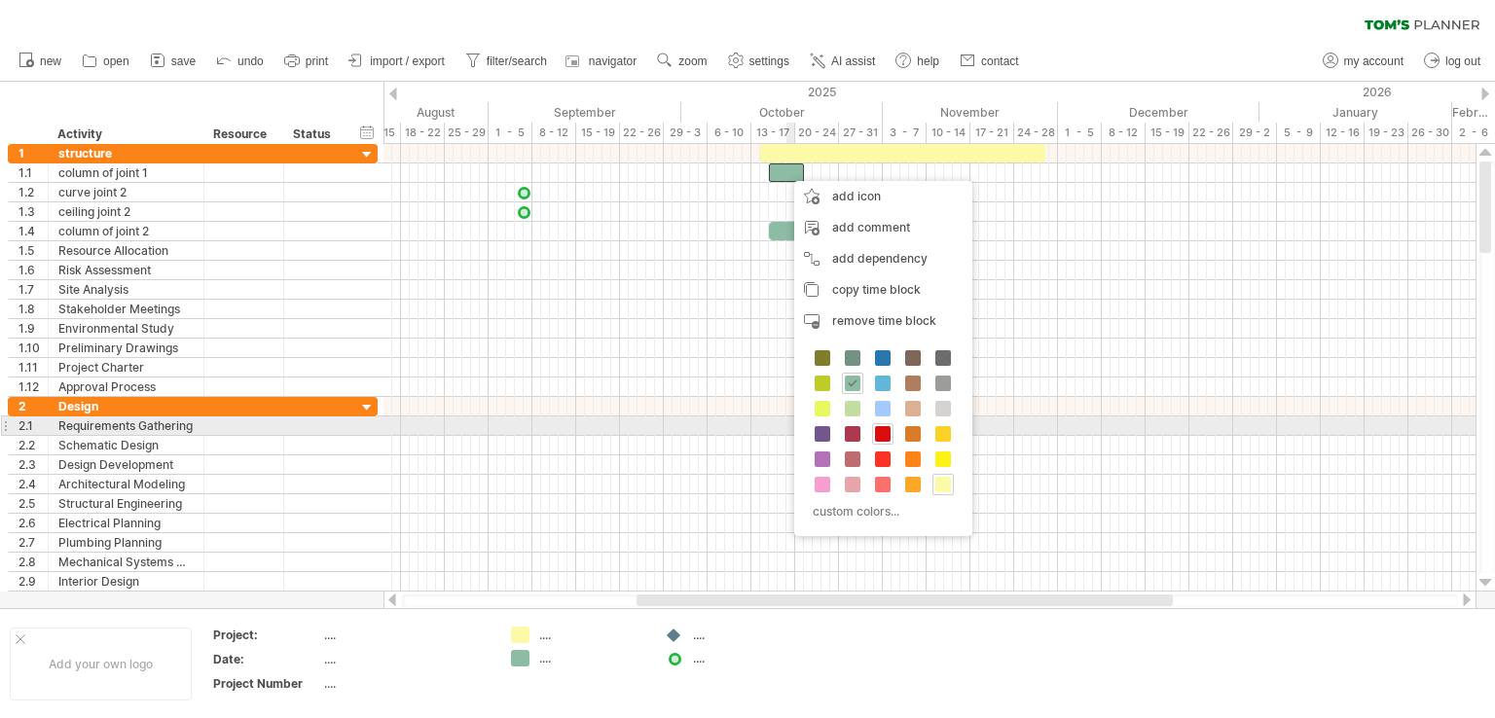
click at [879, 429] on span at bounding box center [883, 434] width 16 height 16
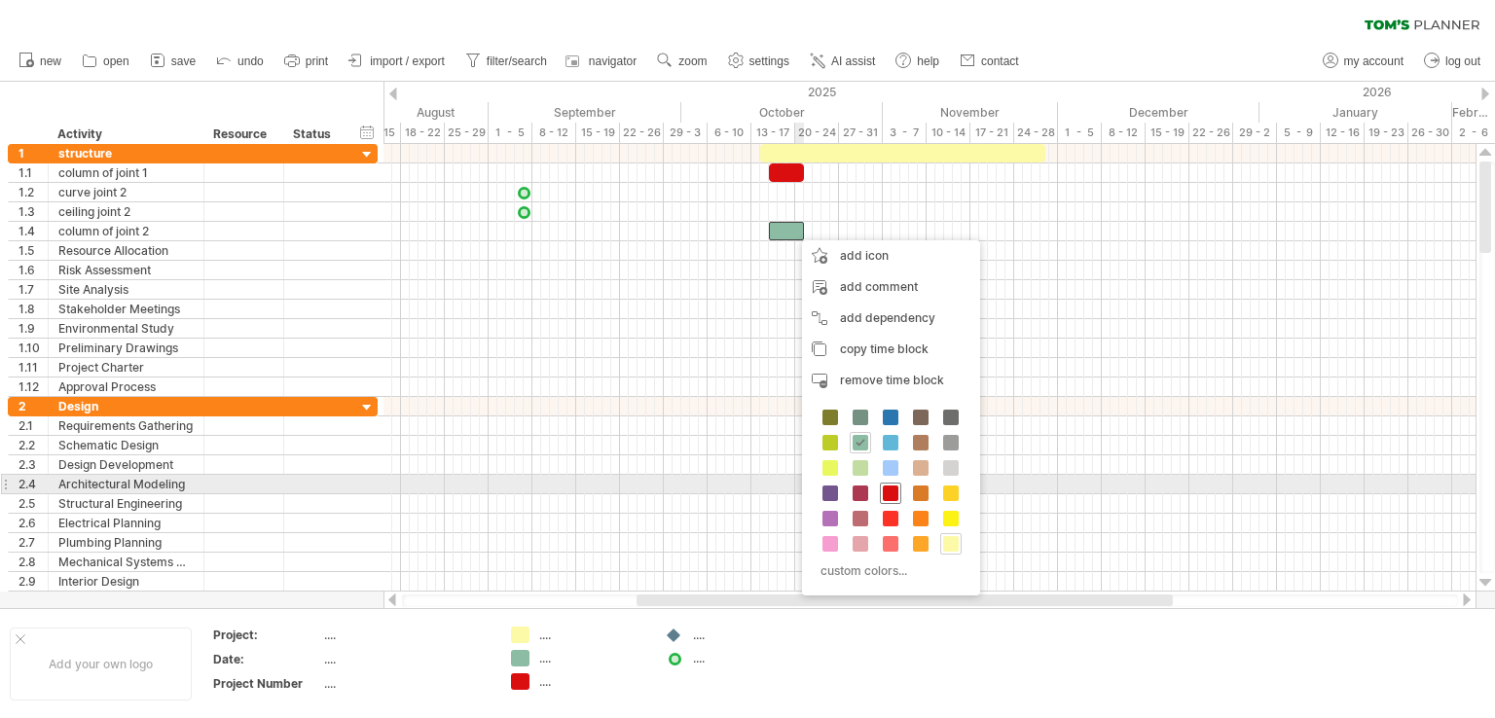
click at [895, 488] on span at bounding box center [891, 494] width 16 height 16
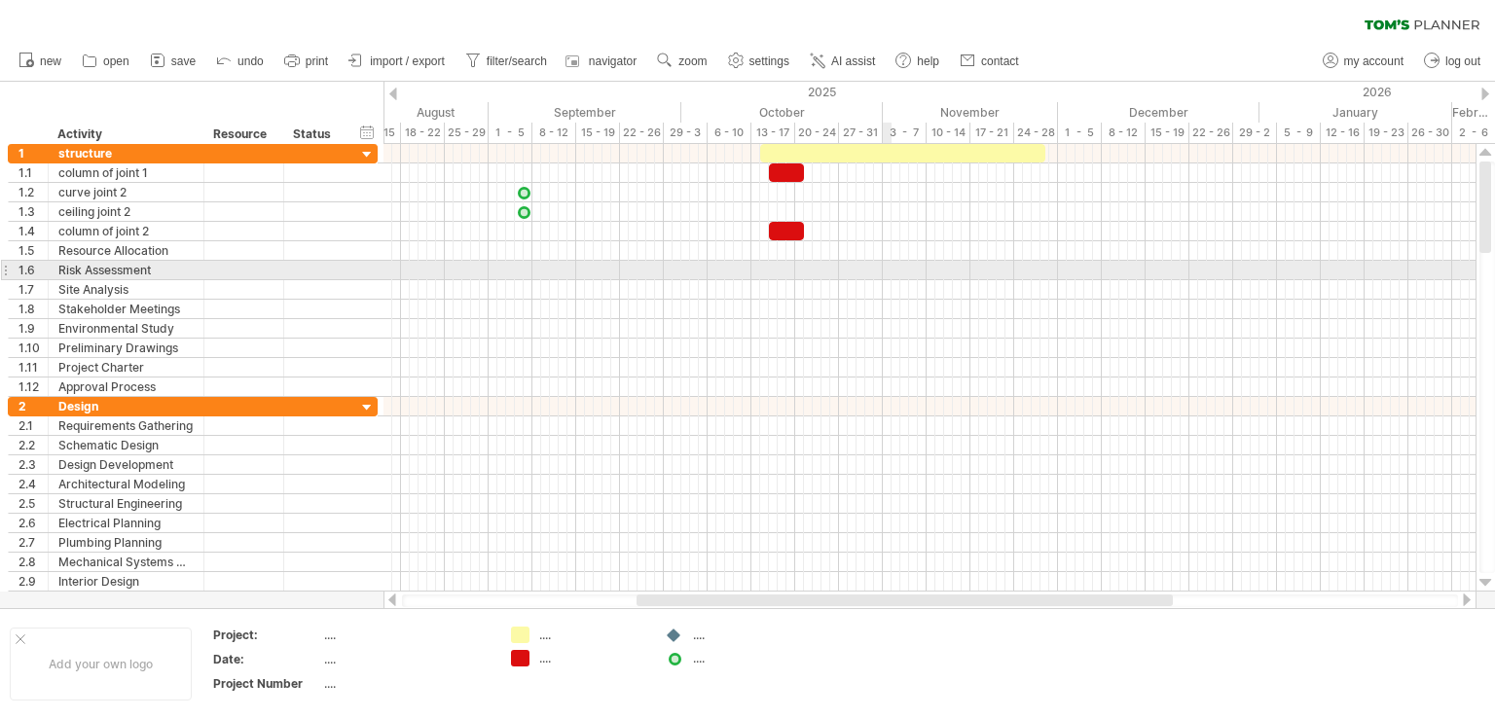
click at [884, 270] on div at bounding box center [929, 270] width 1092 height 19
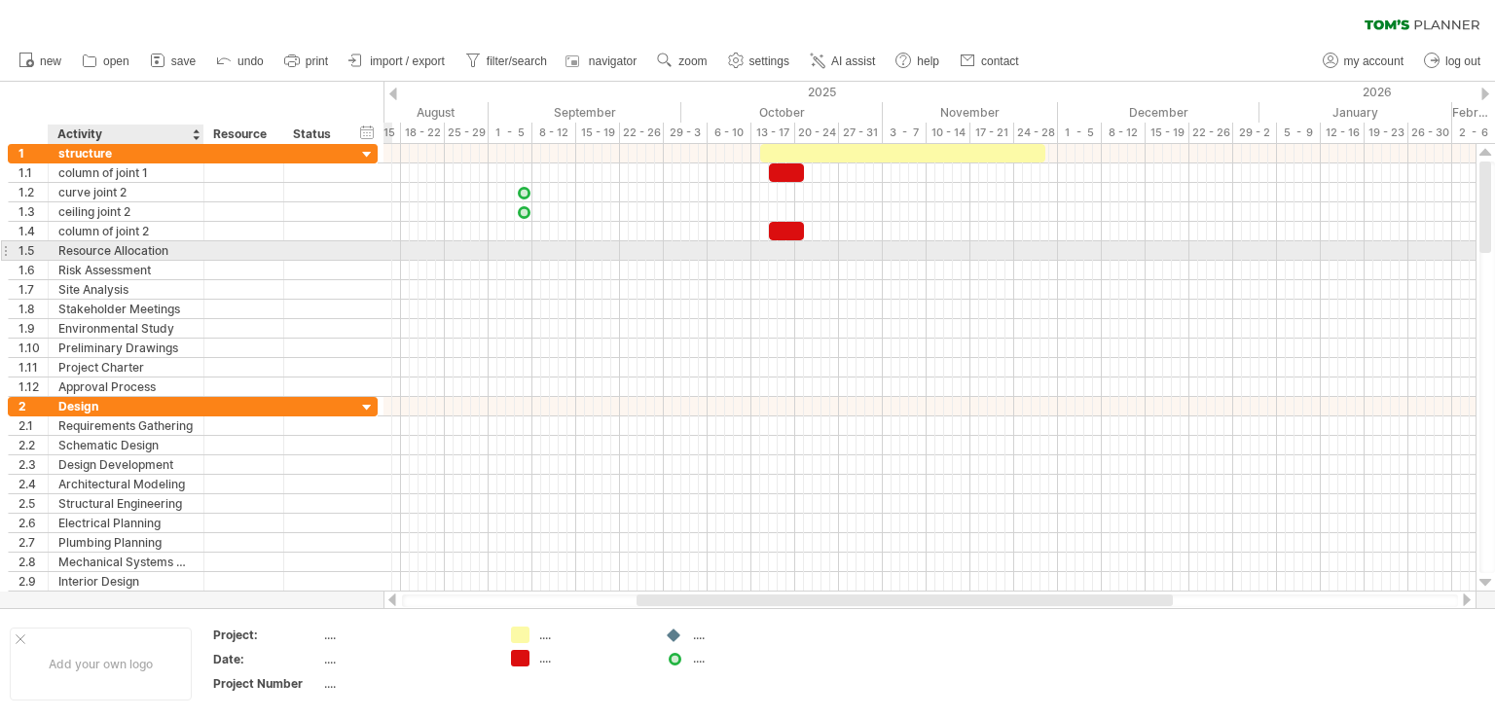
click at [102, 252] on div "Resource Allocation" at bounding box center [125, 250] width 135 height 18
click at [102, 252] on input "**********" at bounding box center [125, 250] width 135 height 18
click at [140, 249] on input "**********" at bounding box center [125, 250] width 135 height 18
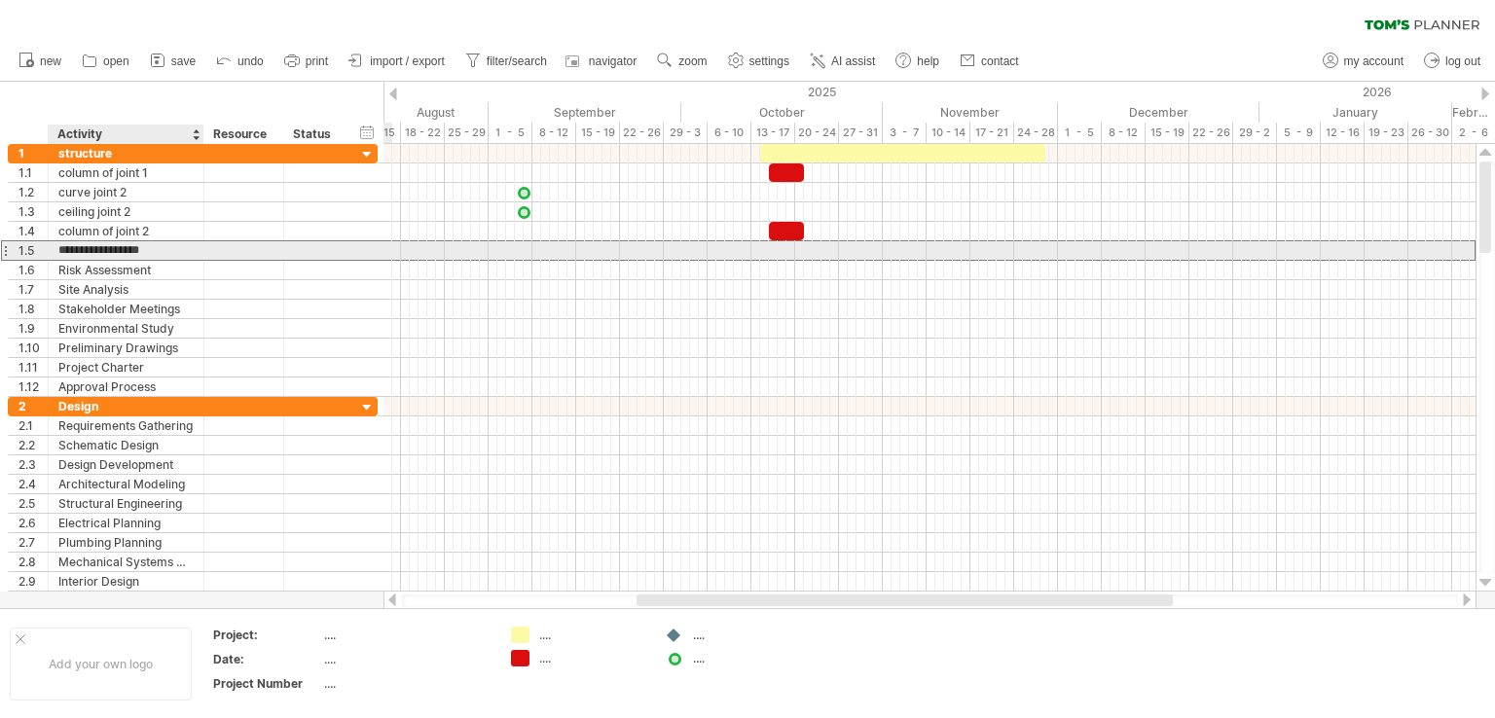
type input "**********"
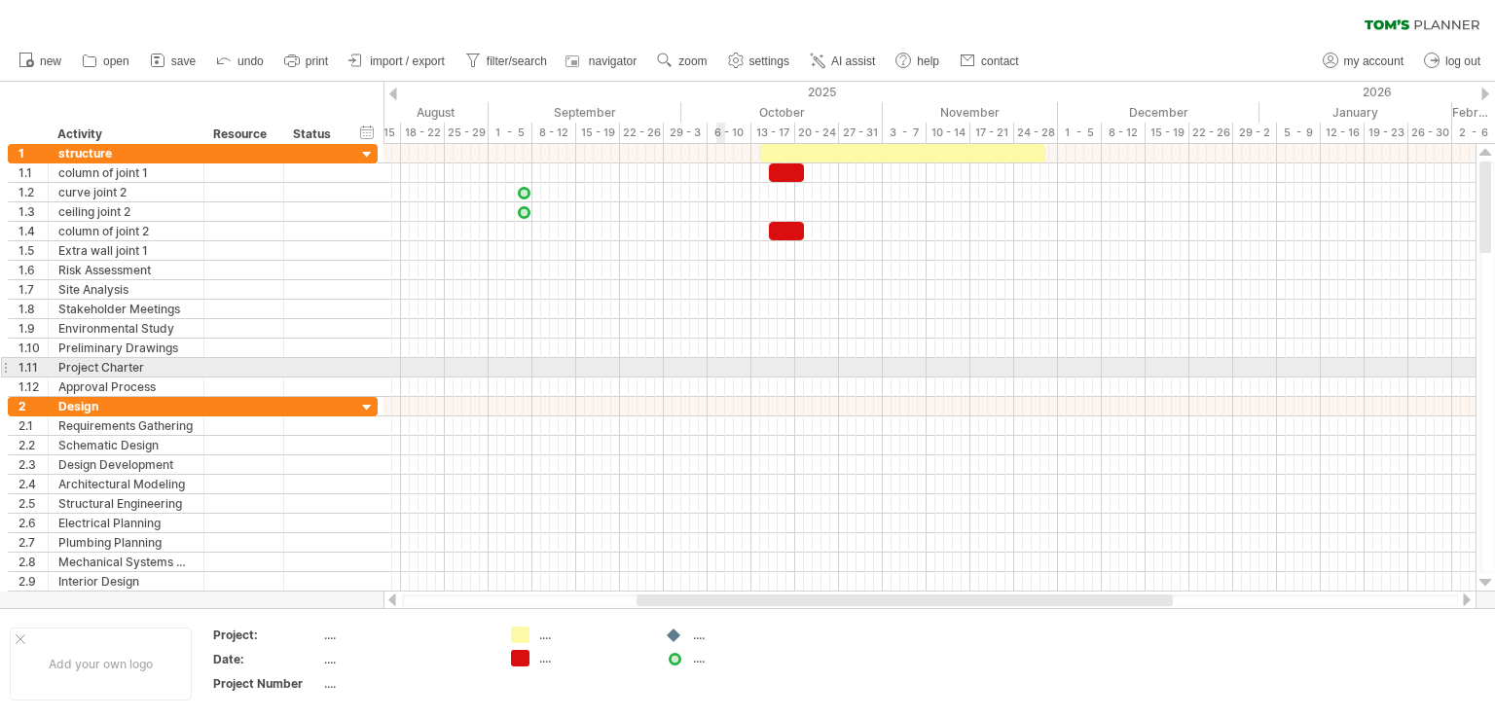
click at [718, 358] on div at bounding box center [929, 367] width 1092 height 19
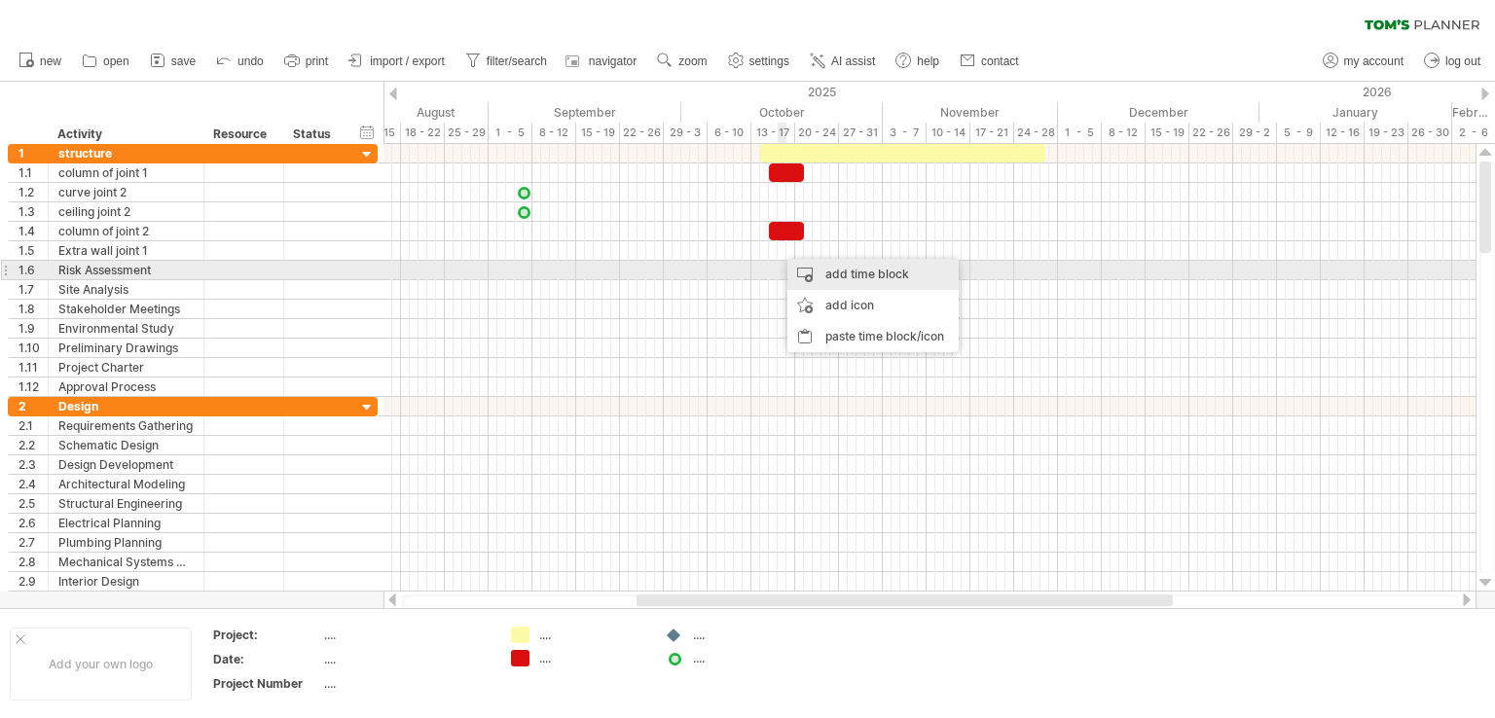
click at [832, 279] on div "add time block" at bounding box center [872, 274] width 171 height 31
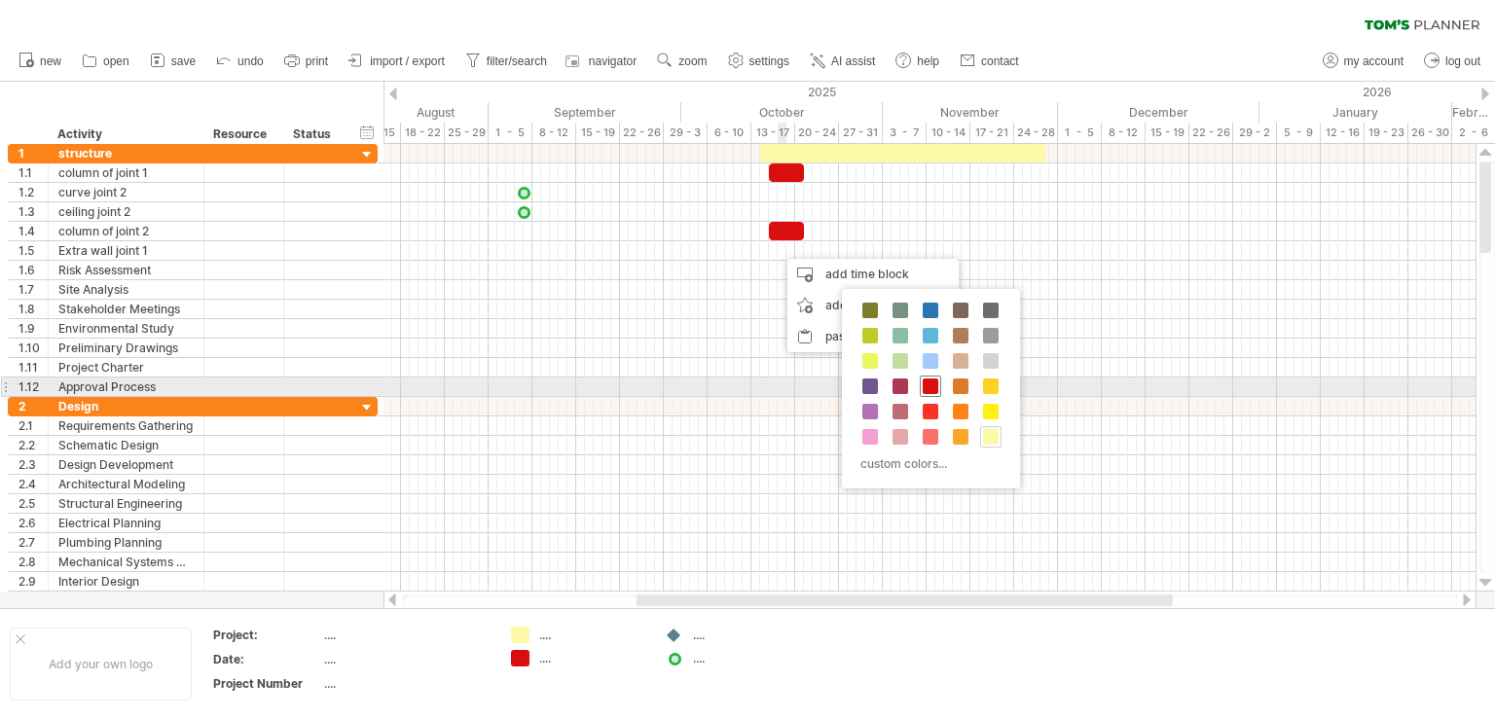
click at [934, 387] on span at bounding box center [930, 387] width 16 height 16
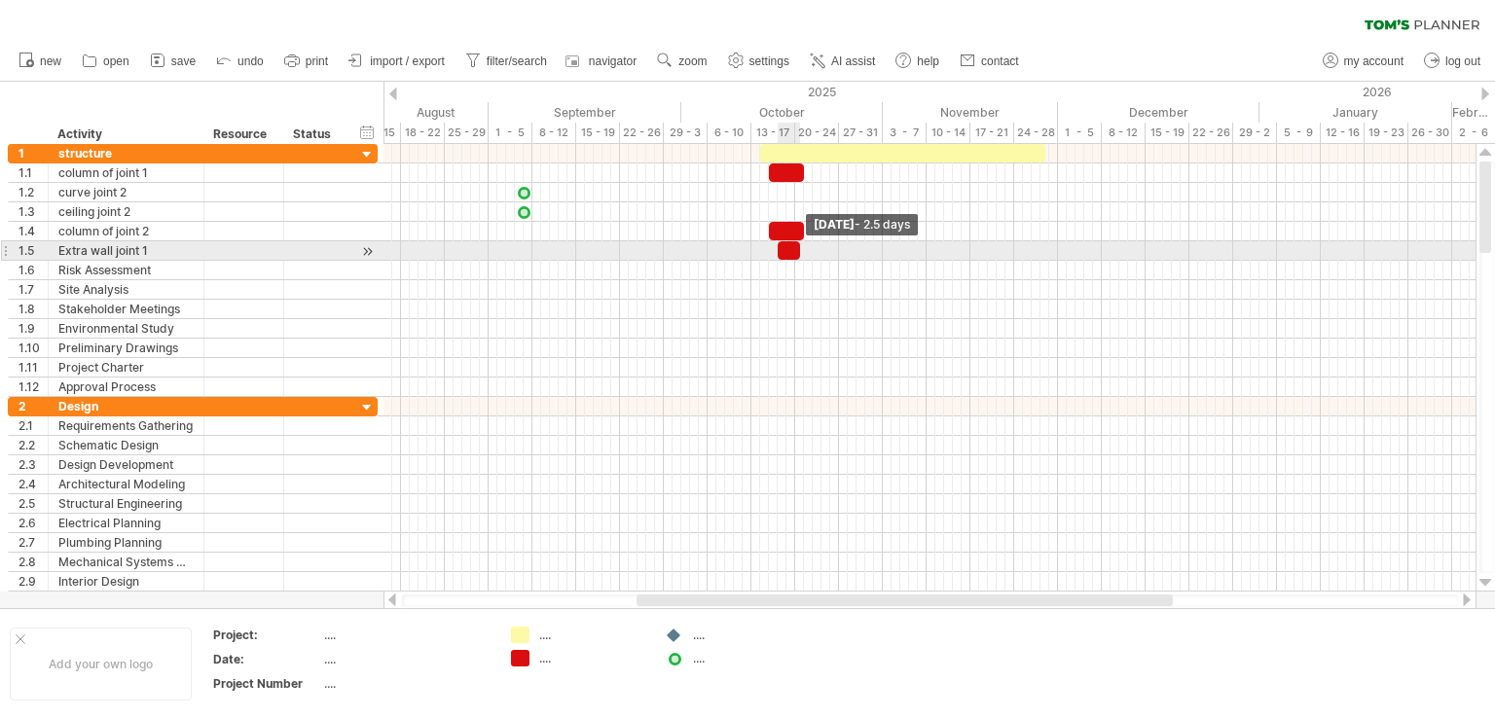
drag, startPoint x: 782, startPoint y: 250, endPoint x: 796, endPoint y: 255, distance: 14.5
click at [796, 255] on span at bounding box center [800, 250] width 8 height 18
drag, startPoint x: 786, startPoint y: 250, endPoint x: 777, endPoint y: 251, distance: 9.8
click at [777, 251] on div at bounding box center [780, 250] width 22 height 18
drag, startPoint x: 790, startPoint y: 248, endPoint x: 776, endPoint y: 250, distance: 14.7
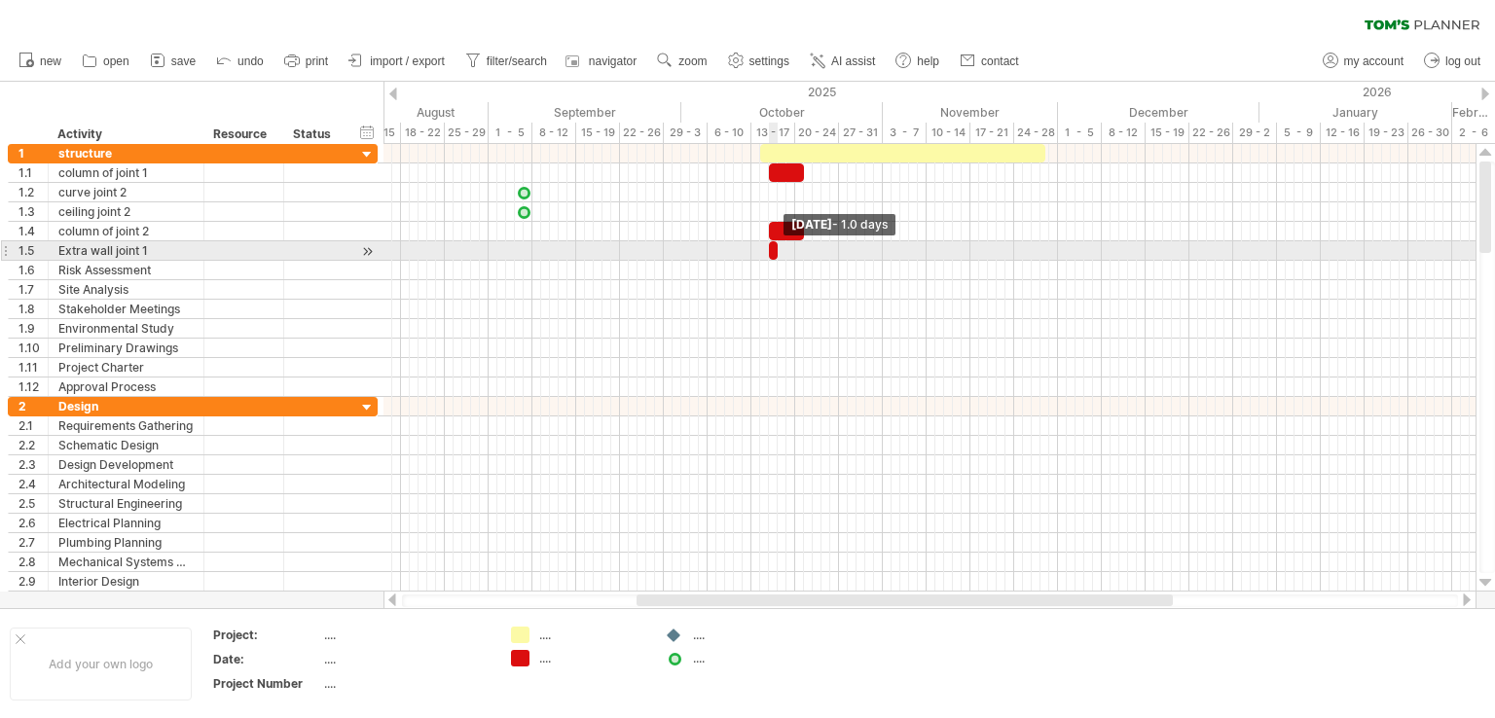
click at [776, 250] on span at bounding box center [778, 250] width 8 height 18
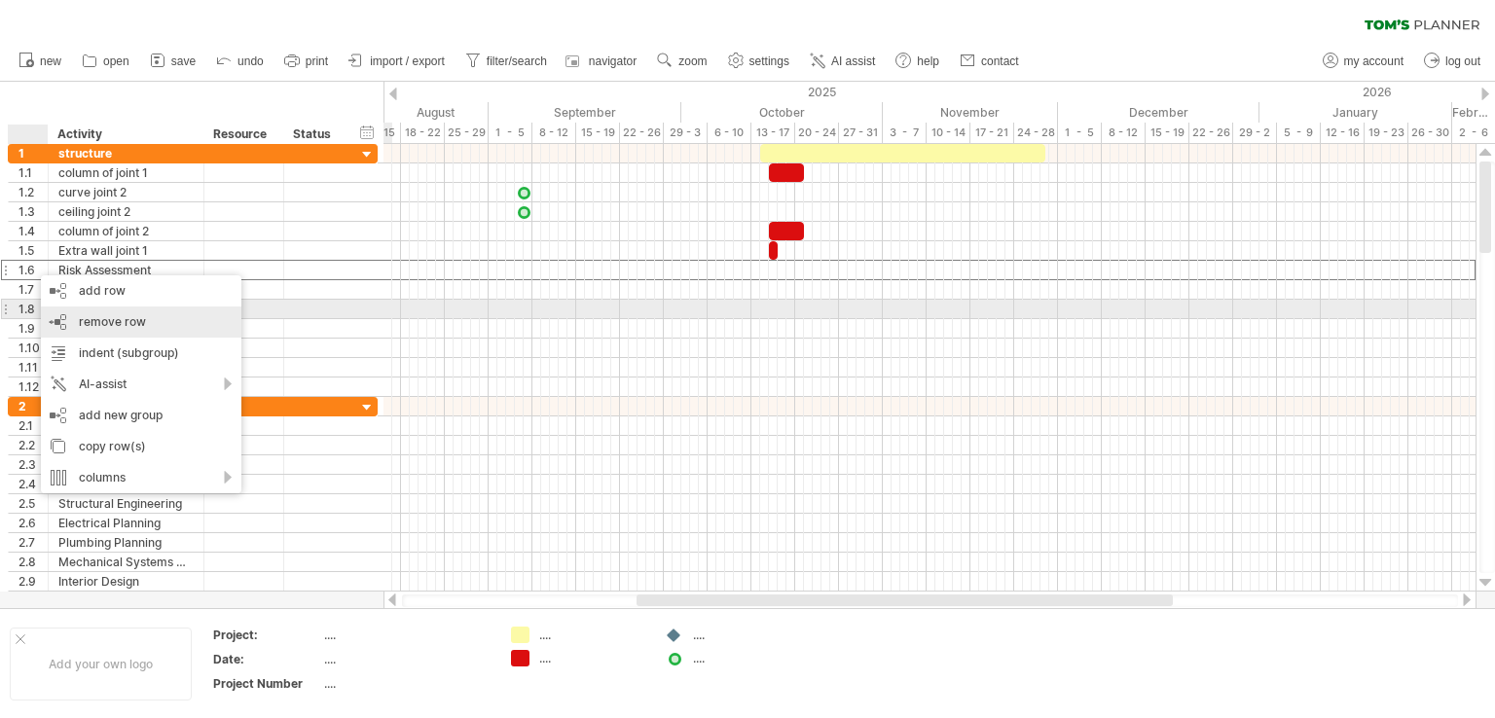
click at [79, 314] on span "remove row" at bounding box center [112, 321] width 67 height 15
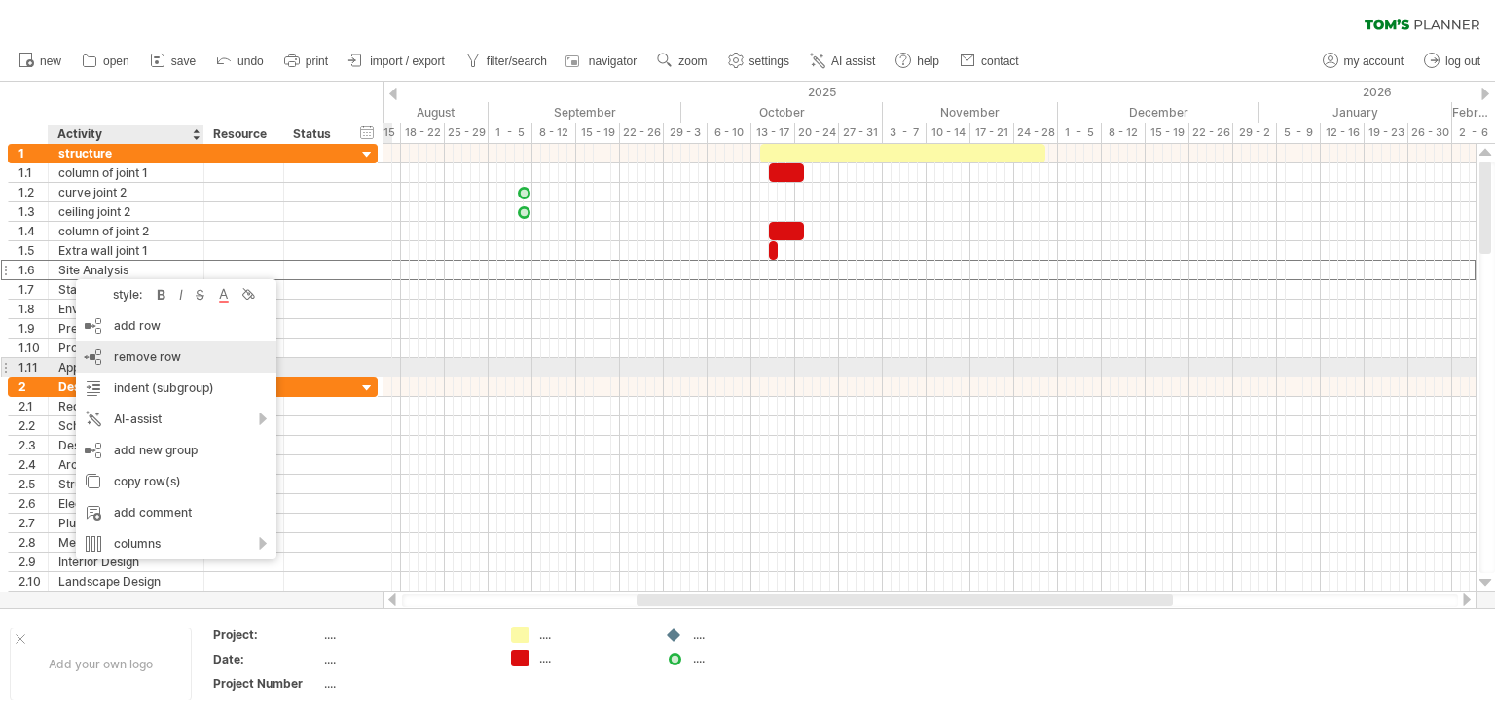
click at [131, 362] on span "remove row" at bounding box center [147, 356] width 67 height 15
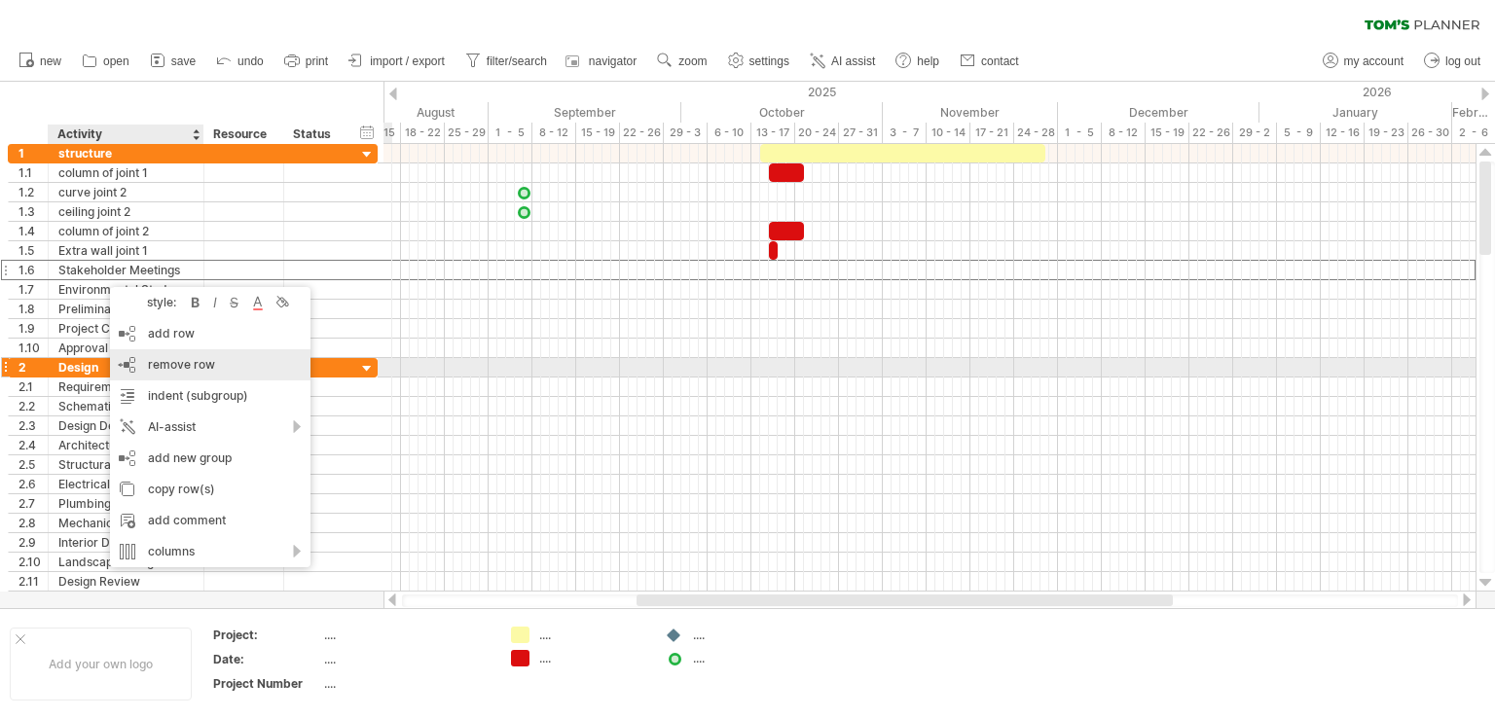
click at [176, 369] on span "remove row" at bounding box center [181, 364] width 67 height 15
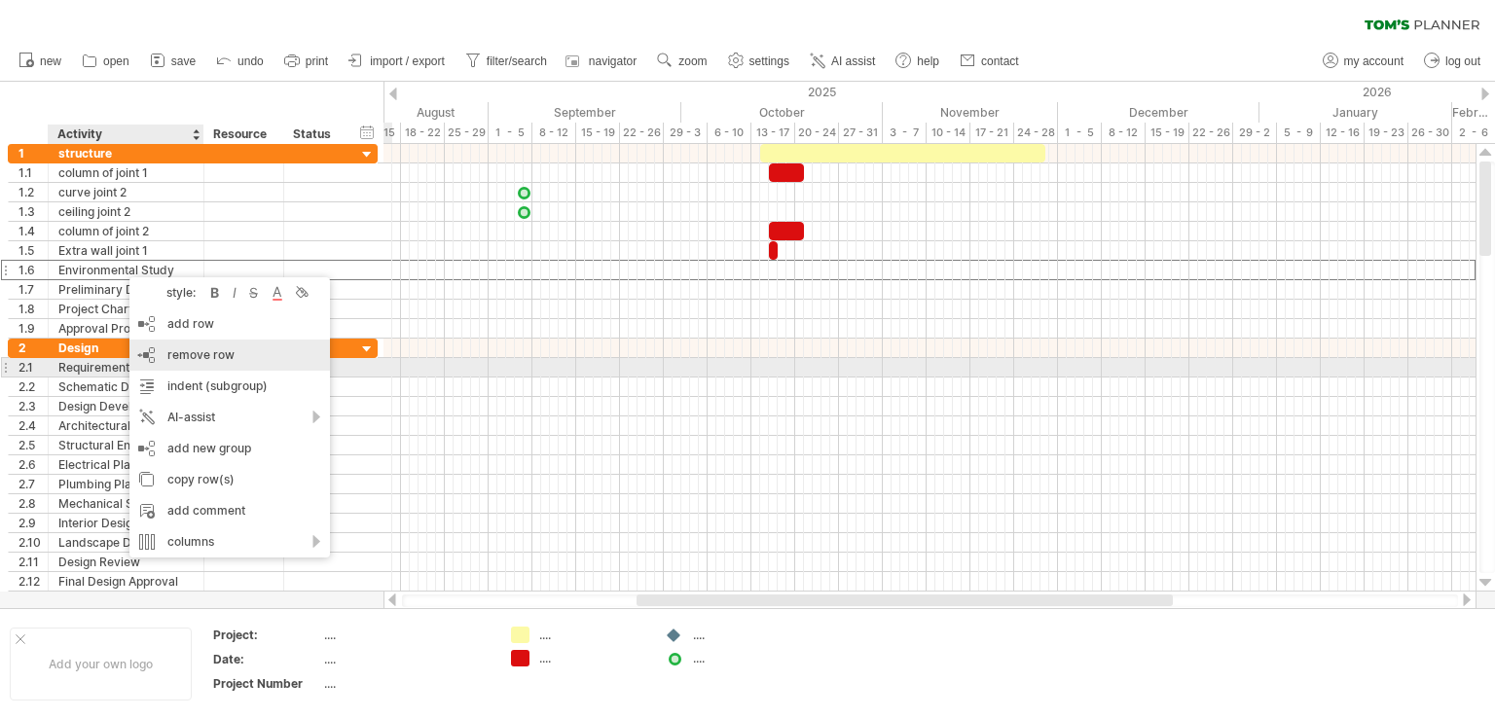
click at [185, 362] on div "remove row remove selected rows" at bounding box center [229, 355] width 200 height 31
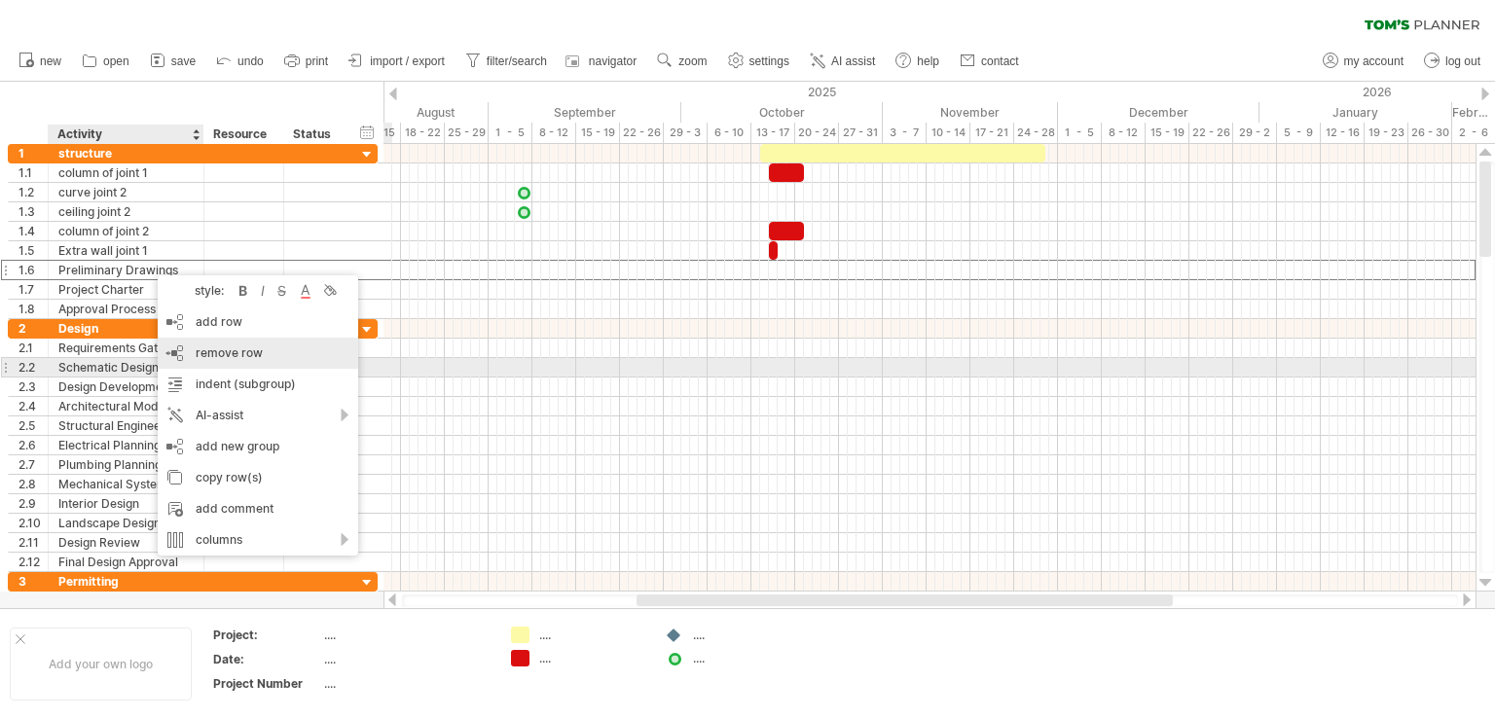
click at [207, 358] on span "remove row" at bounding box center [229, 352] width 67 height 15
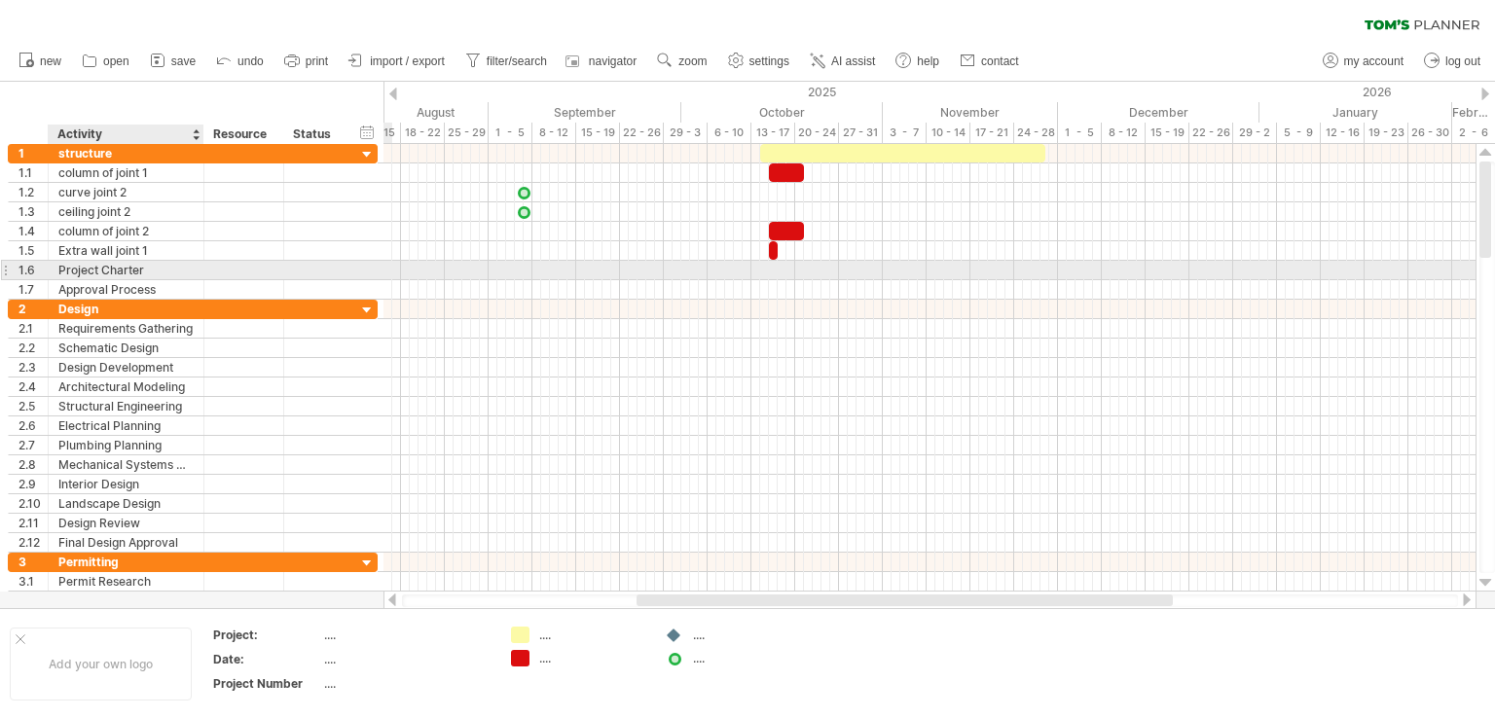
click at [131, 272] on div "Project Charter" at bounding box center [125, 270] width 135 height 18
click at [131, 272] on input "**********" at bounding box center [125, 270] width 135 height 18
click at [92, 270] on input "**********" at bounding box center [125, 270] width 135 height 18
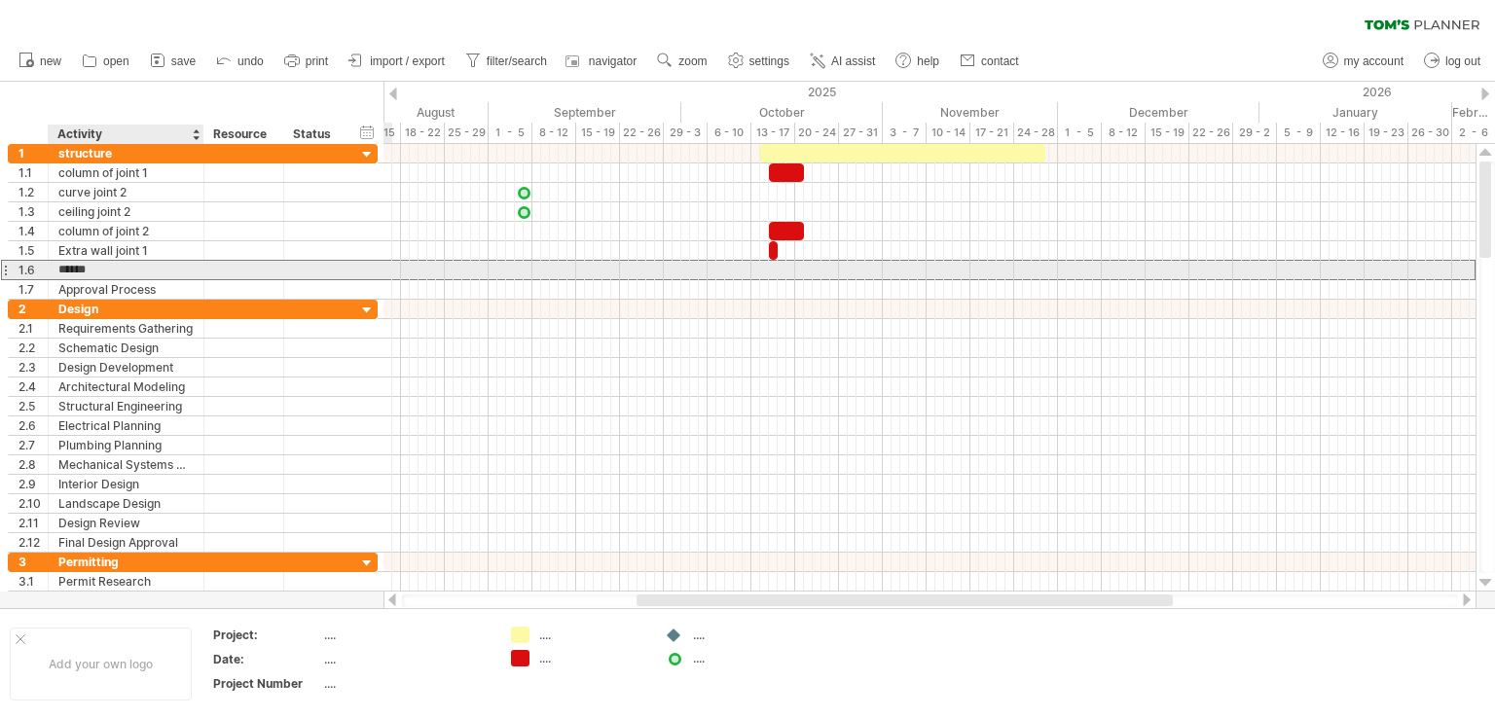
type input "*******"
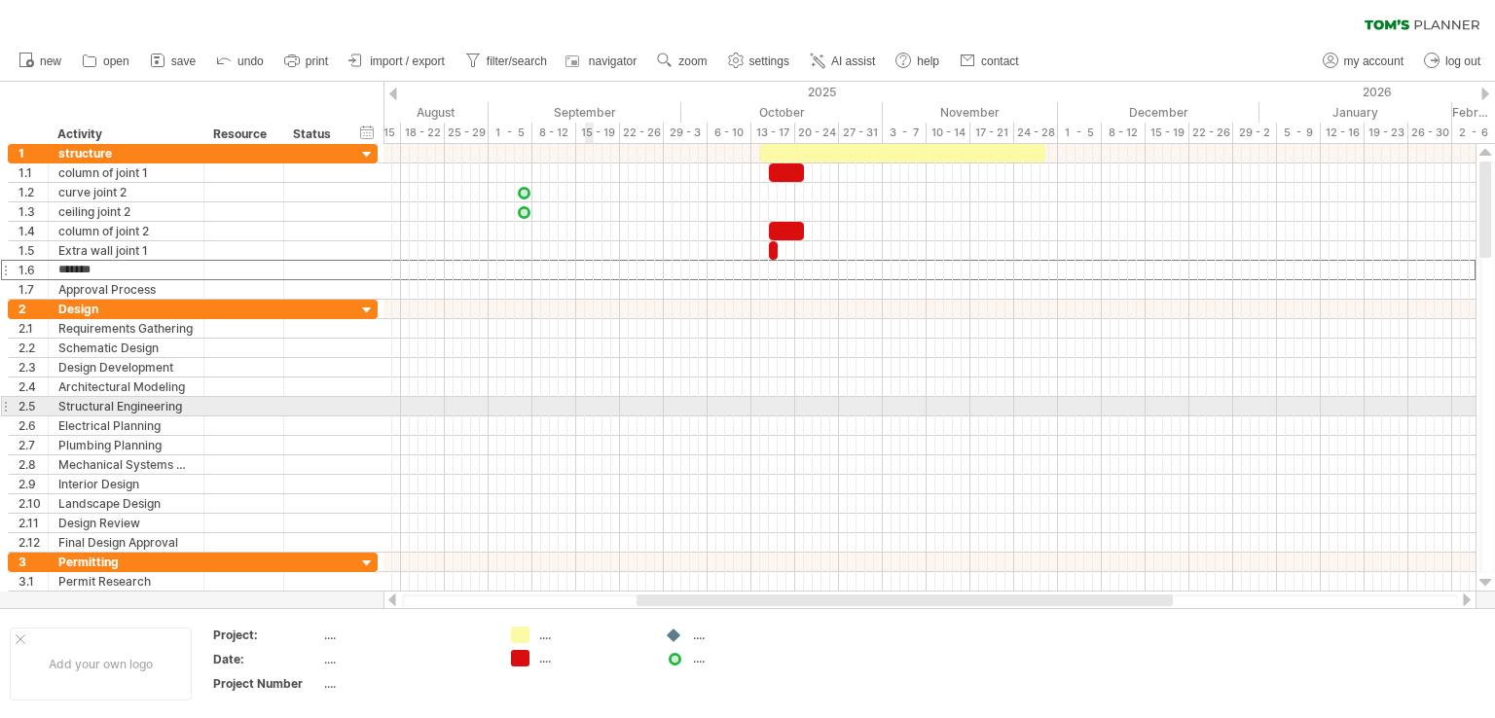
click at [597, 416] on div at bounding box center [929, 425] width 1092 height 19
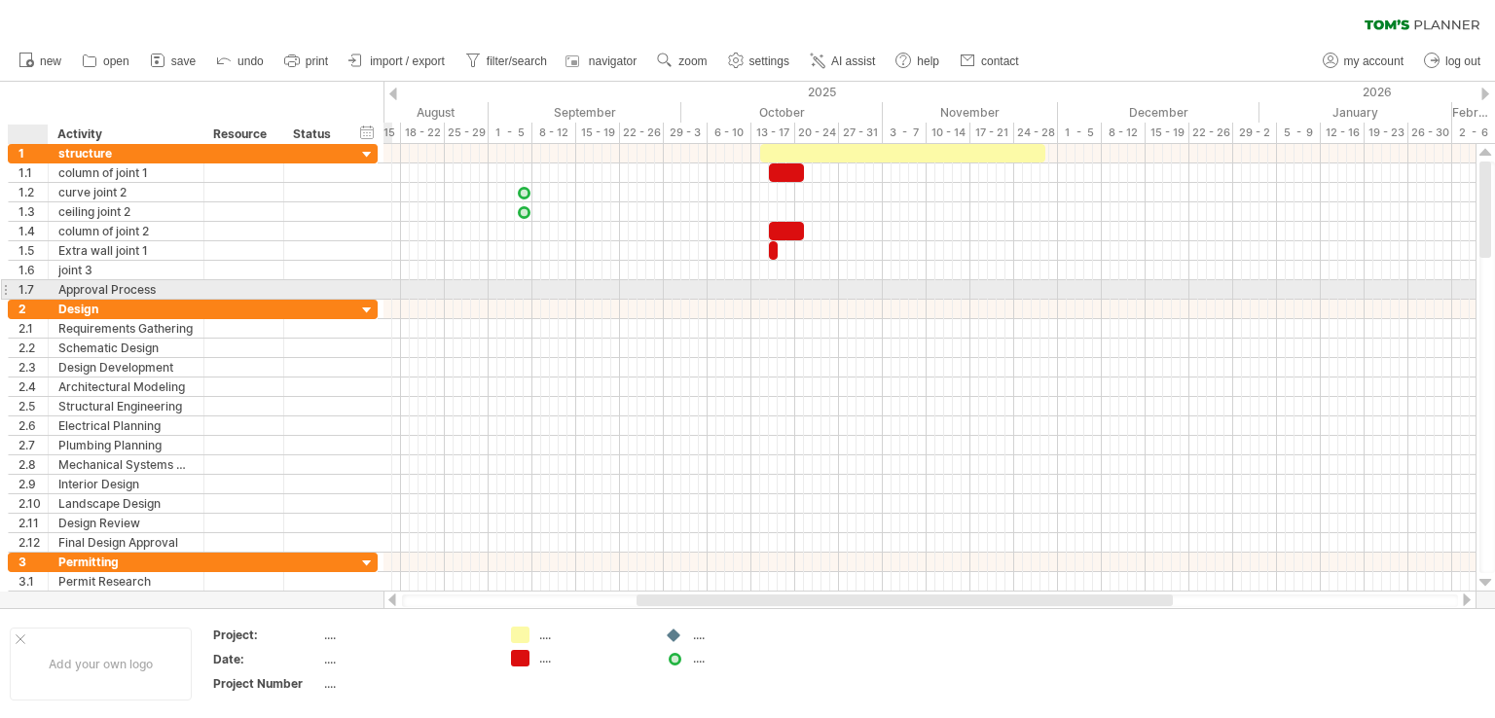
click at [58, 285] on div "Approval Process" at bounding box center [125, 289] width 135 height 18
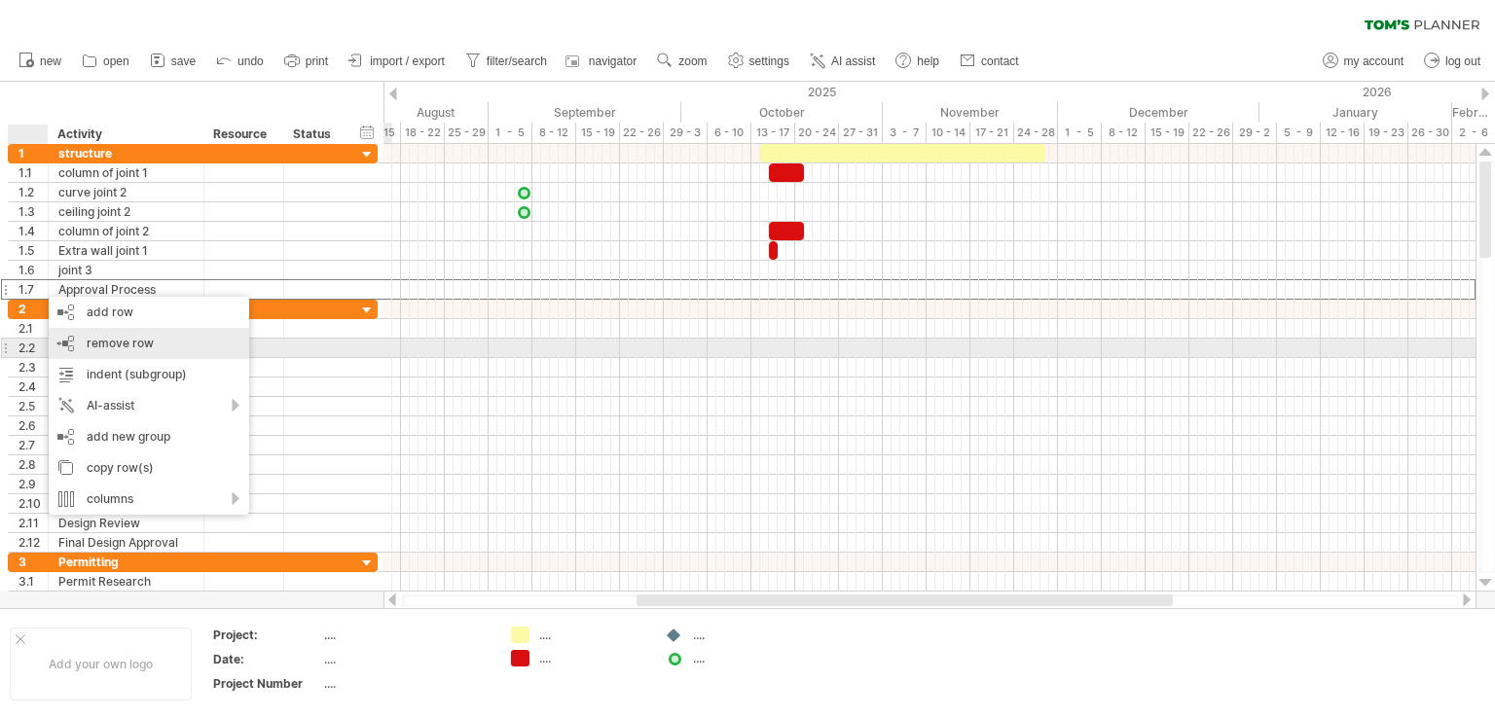
click at [127, 341] on span "remove row" at bounding box center [120, 343] width 67 height 15
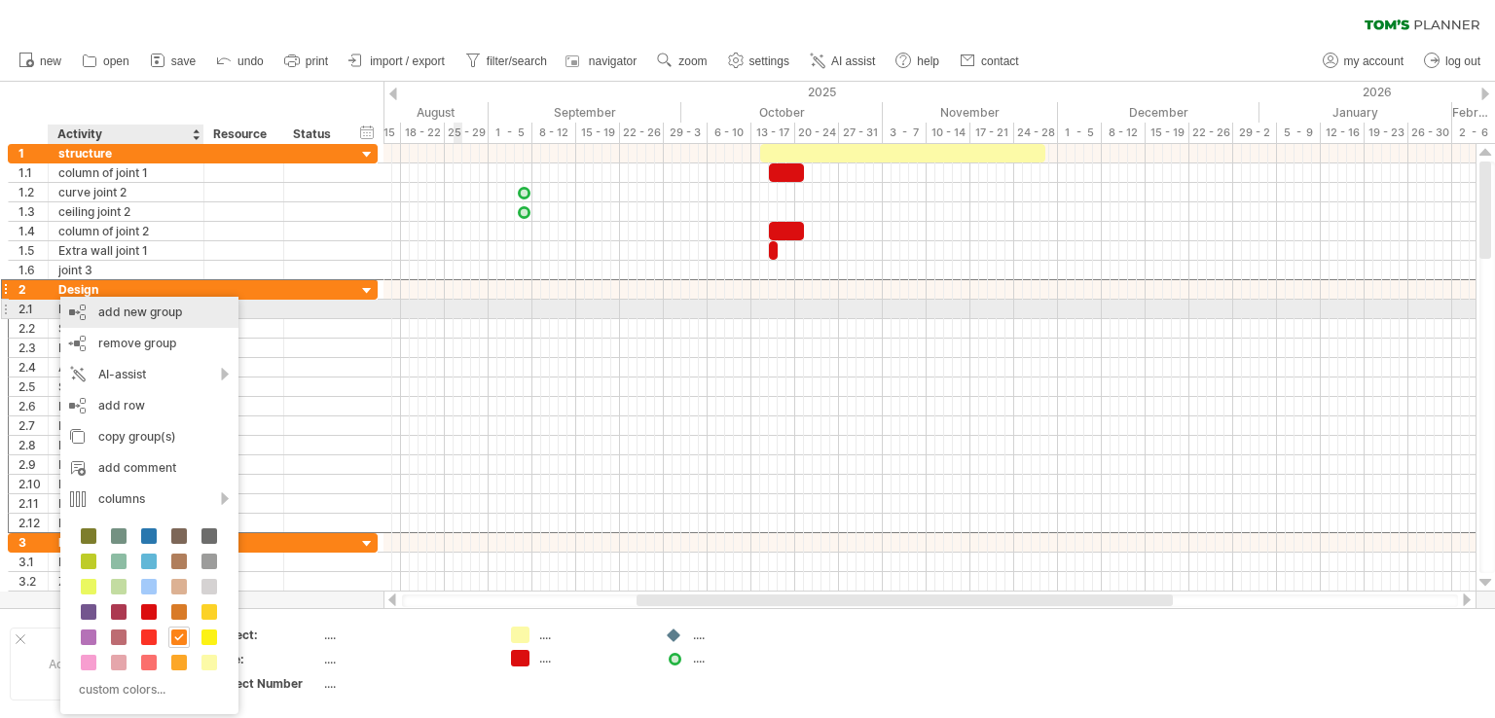
click at [118, 313] on div "add new group" at bounding box center [149, 312] width 178 height 31
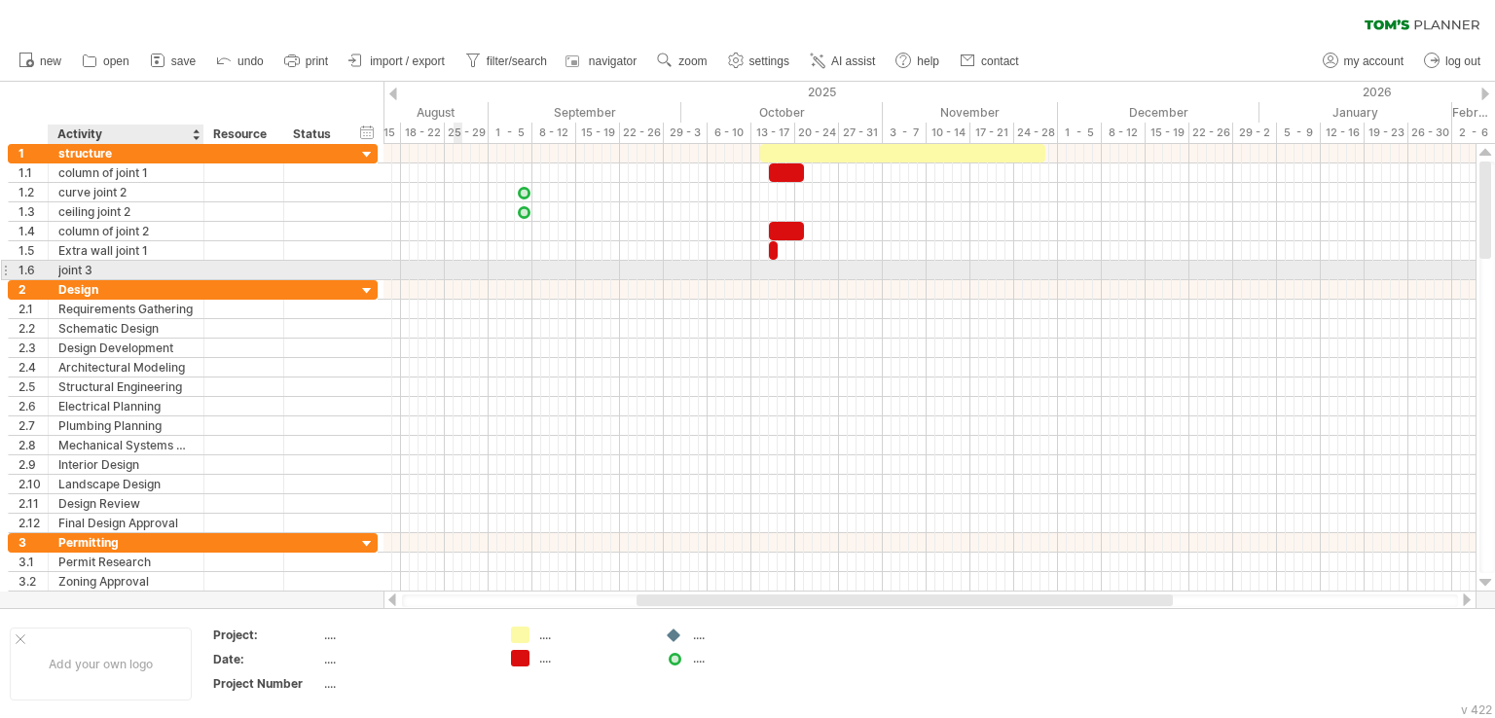
click at [107, 262] on div "joint 3" at bounding box center [125, 270] width 135 height 18
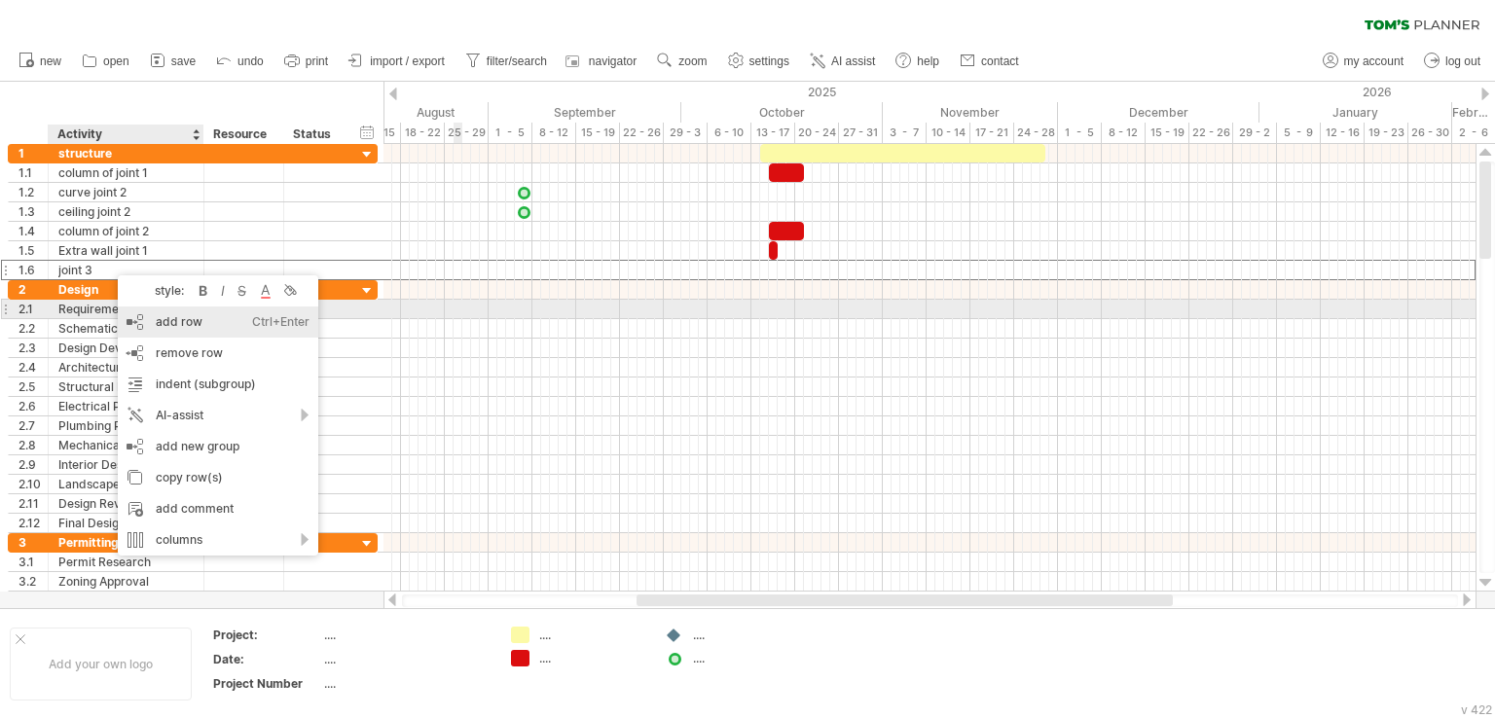
click at [160, 313] on div "add row Ctrl+Enter Cmd+Enter" at bounding box center [218, 322] width 200 height 31
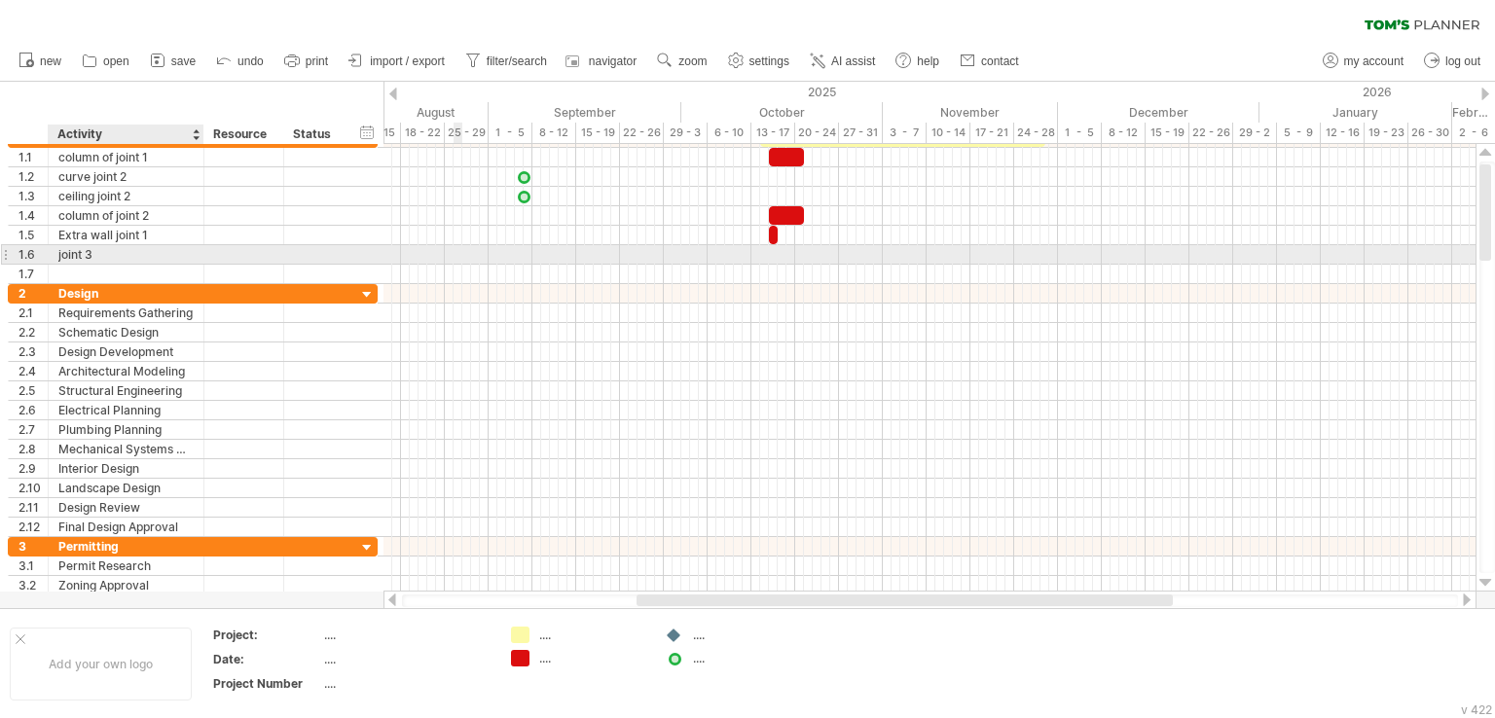
click at [102, 262] on div "**********" at bounding box center [193, 206] width 370 height 156
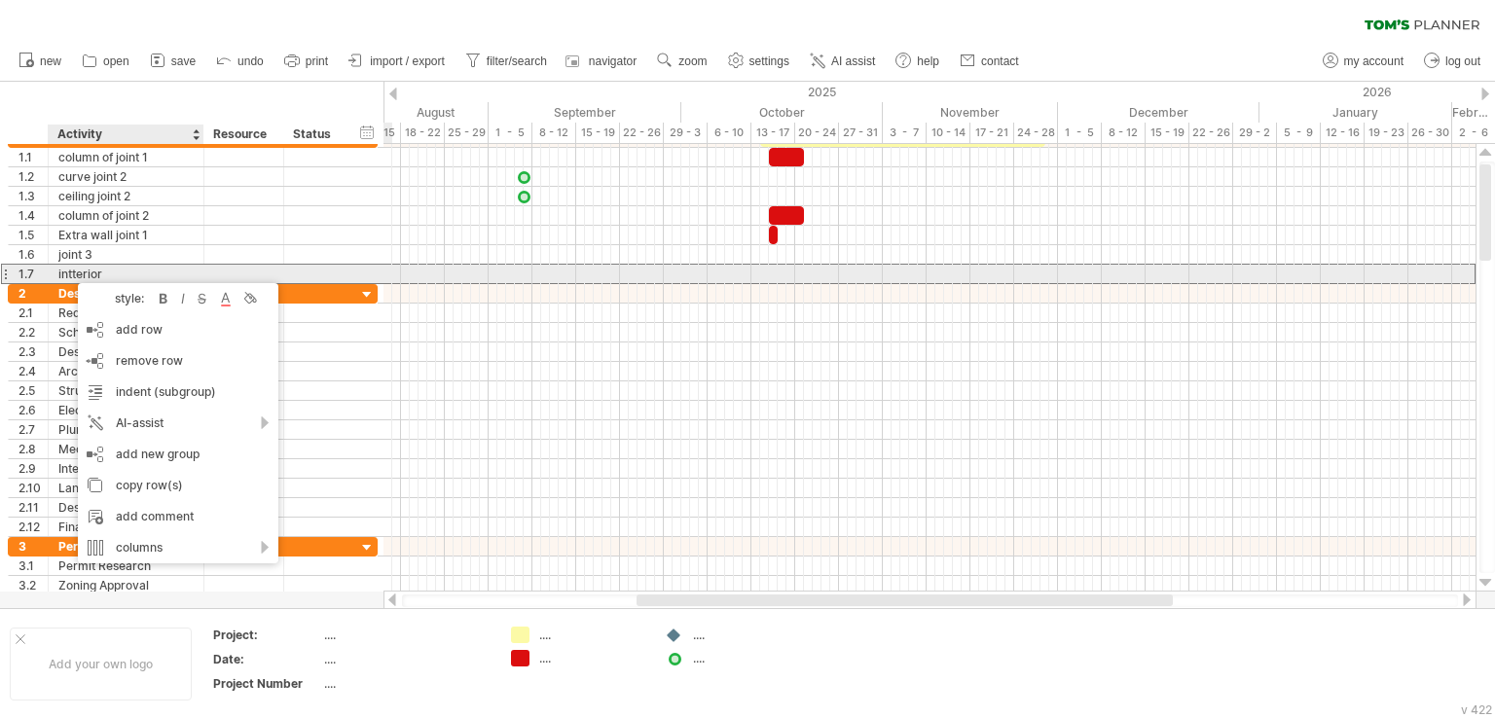
click at [70, 275] on div "intterior" at bounding box center [125, 274] width 135 height 18
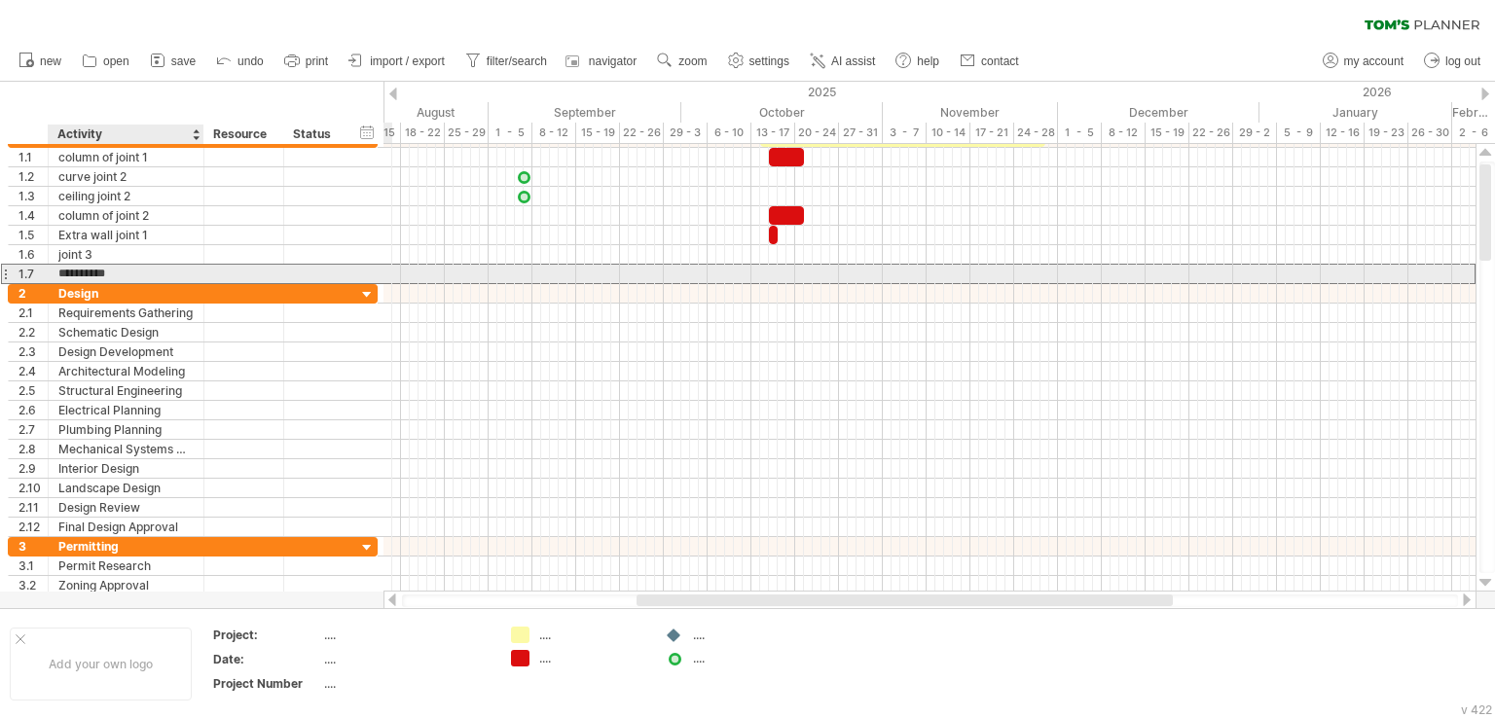
click at [70, 275] on input "*********" at bounding box center [125, 274] width 135 height 18
type input "**********"
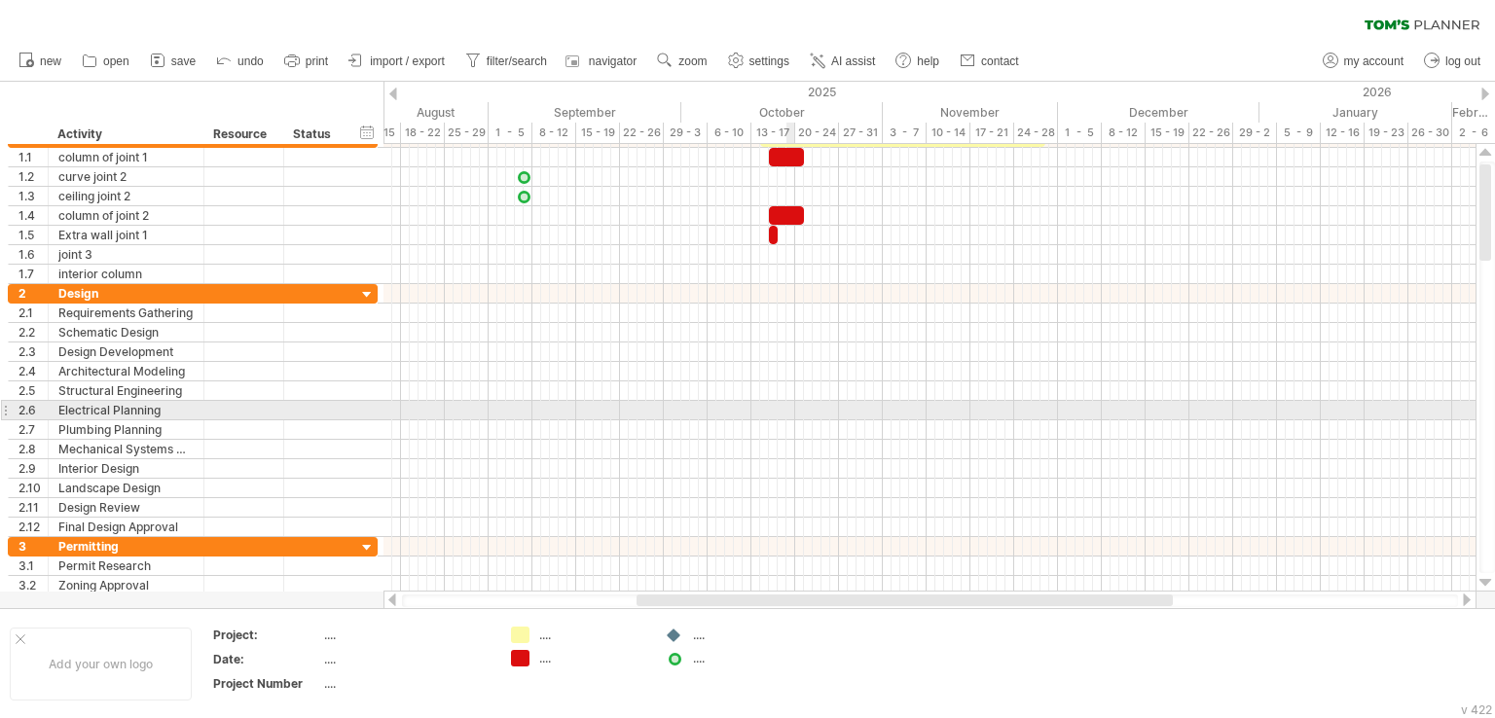
click at [786, 402] on div at bounding box center [929, 410] width 1092 height 19
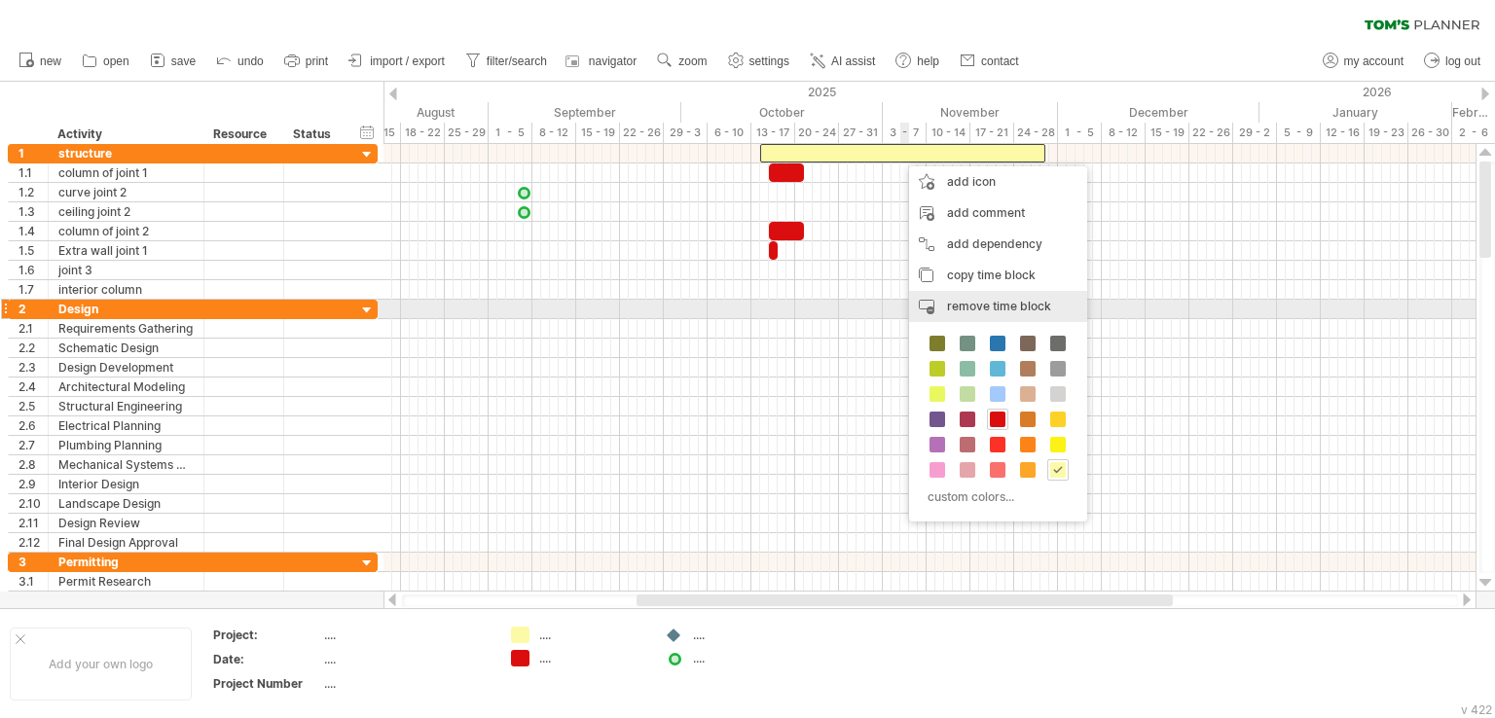
click at [994, 312] on span "remove time block" at bounding box center [999, 306] width 104 height 15
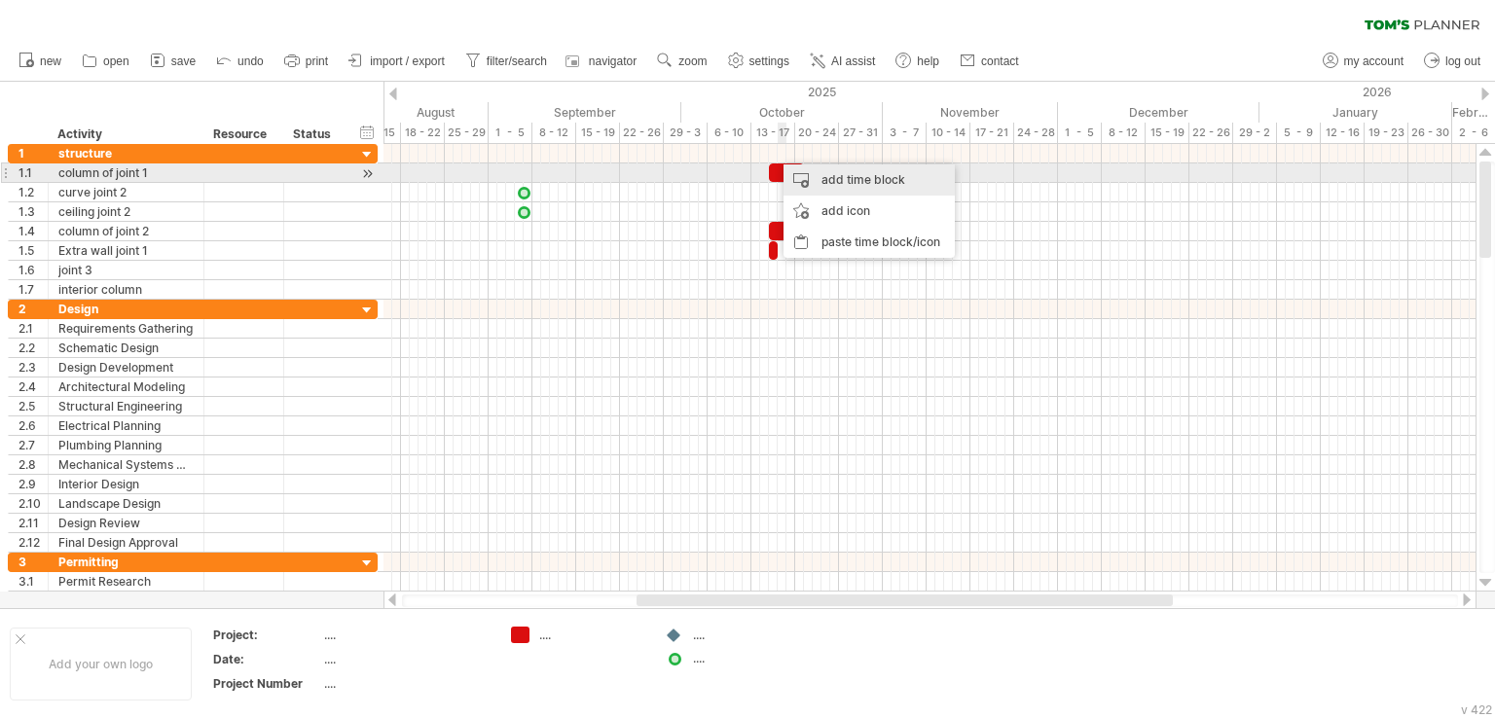
click at [835, 182] on div "add time block" at bounding box center [868, 179] width 171 height 31
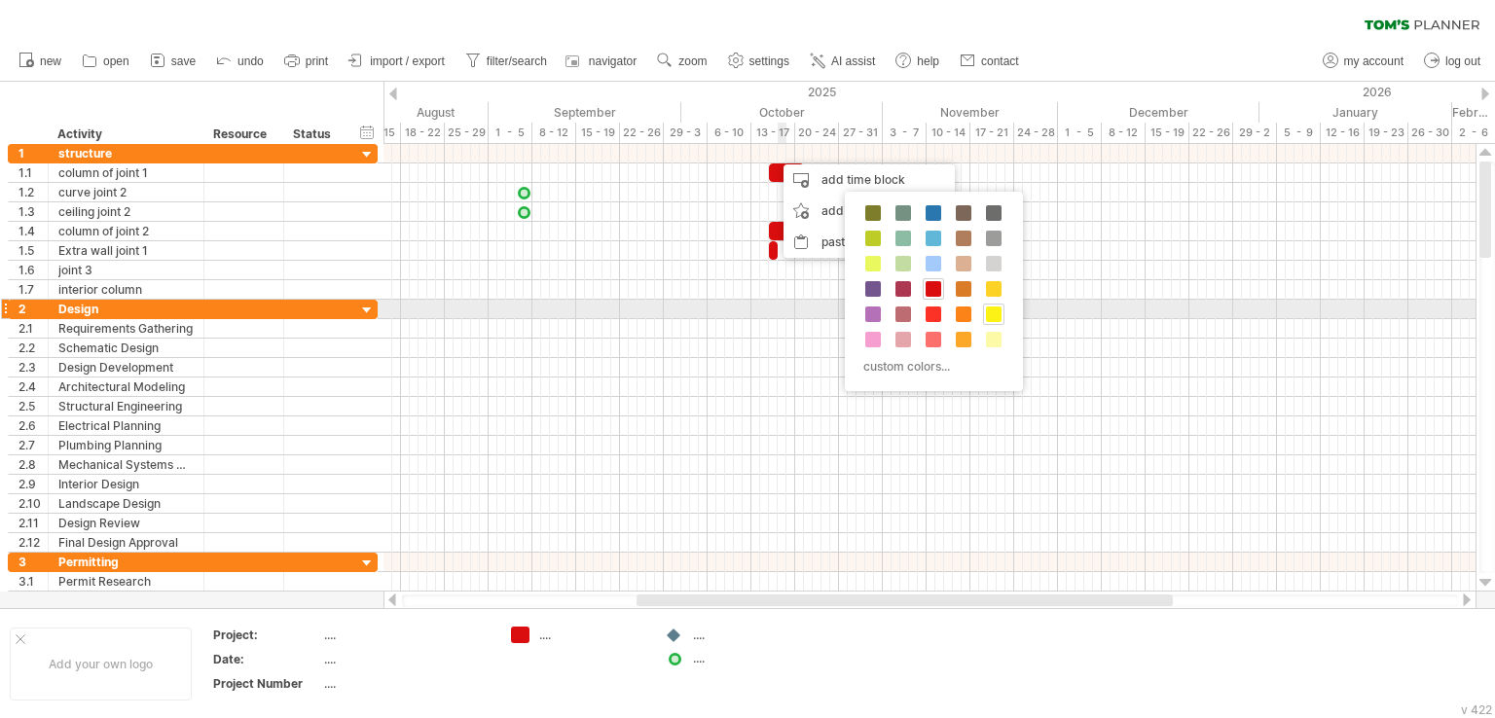
click at [999, 311] on div at bounding box center [993, 314] width 21 height 21
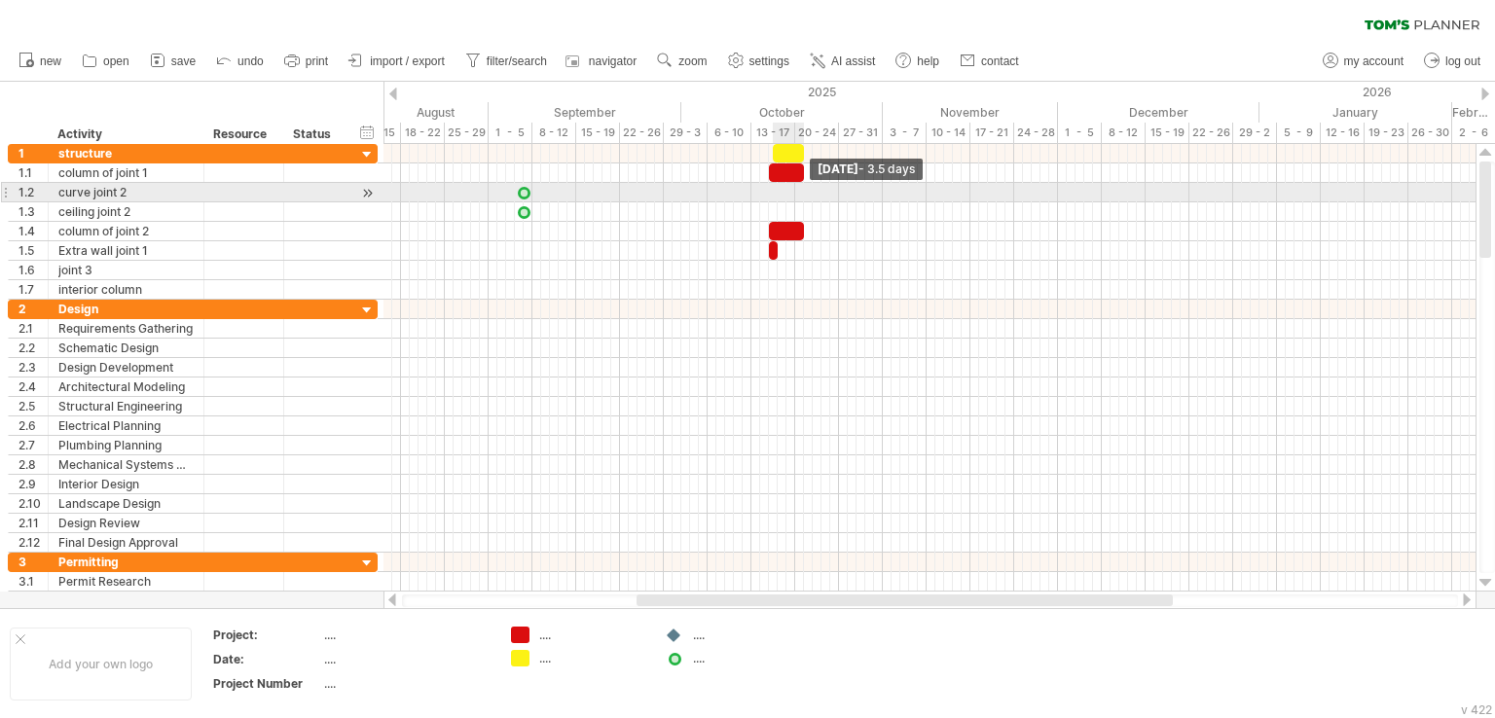
drag, startPoint x: 781, startPoint y: 149, endPoint x: 802, endPoint y: 189, distance: 44.8
click at [802, 189] on div "[DATE] - 3.5 days [DATE]" at bounding box center [929, 368] width 1092 height 448
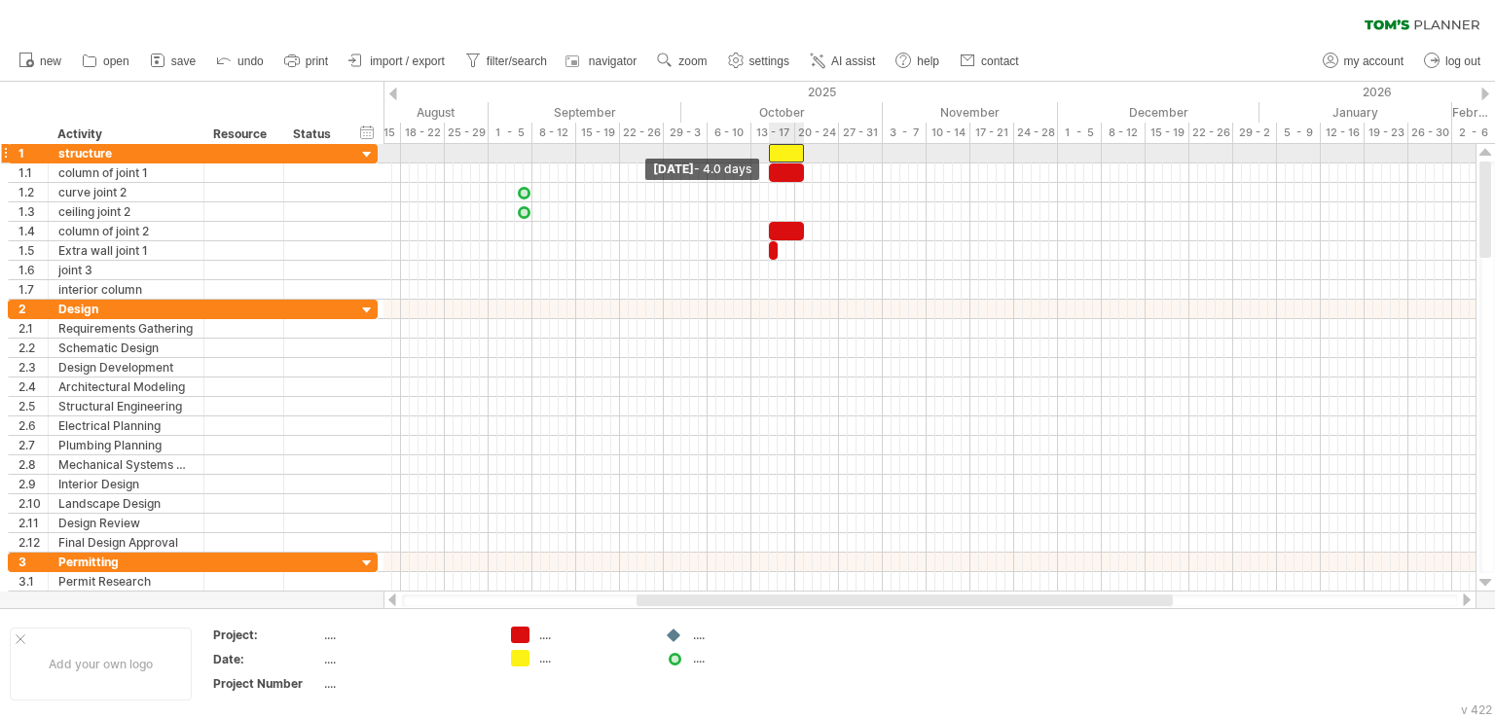
click at [768, 149] on span at bounding box center [769, 153] width 8 height 18
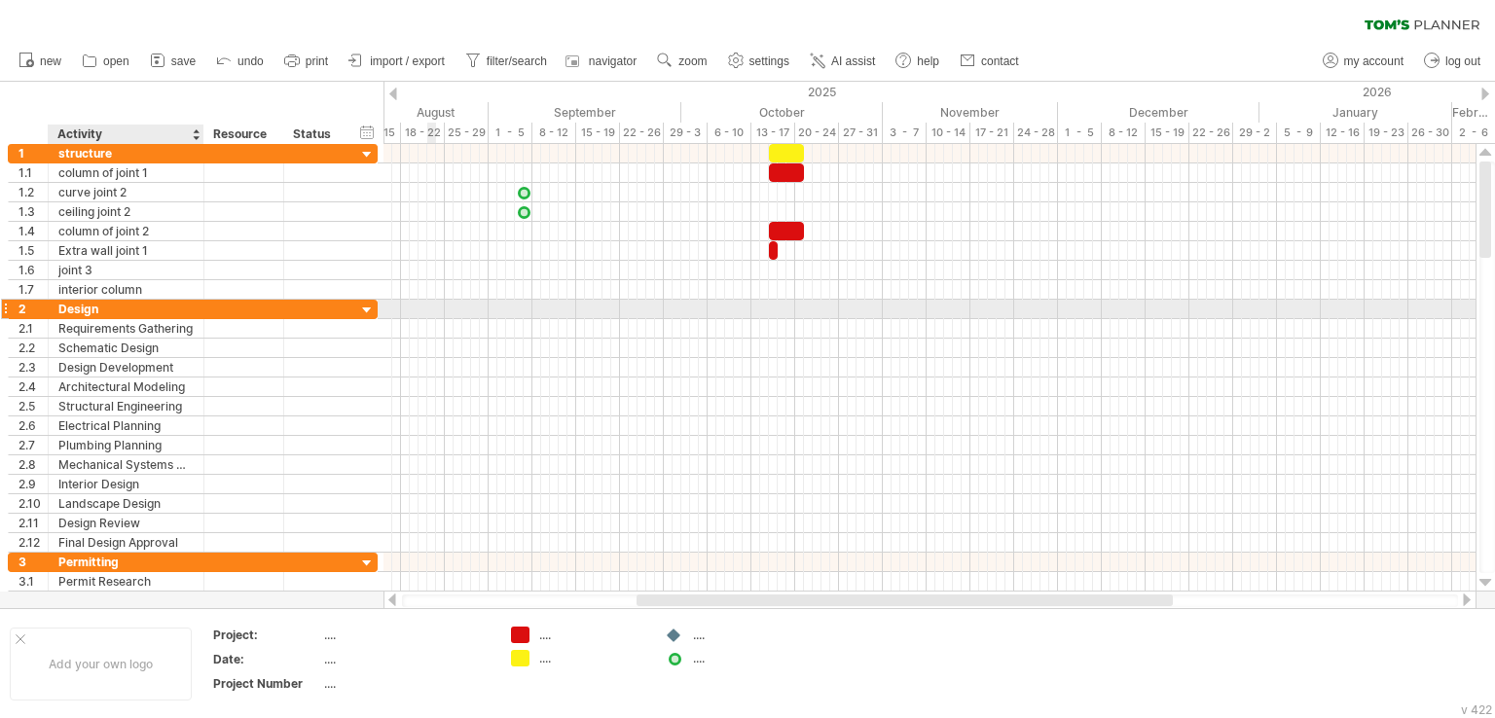
click at [79, 312] on div "Design" at bounding box center [125, 309] width 135 height 18
click at [79, 312] on input "******" at bounding box center [125, 309] width 135 height 18
click at [140, 304] on input "**********" at bounding box center [125, 309] width 135 height 18
click at [140, 303] on input "**********" at bounding box center [125, 309] width 135 height 18
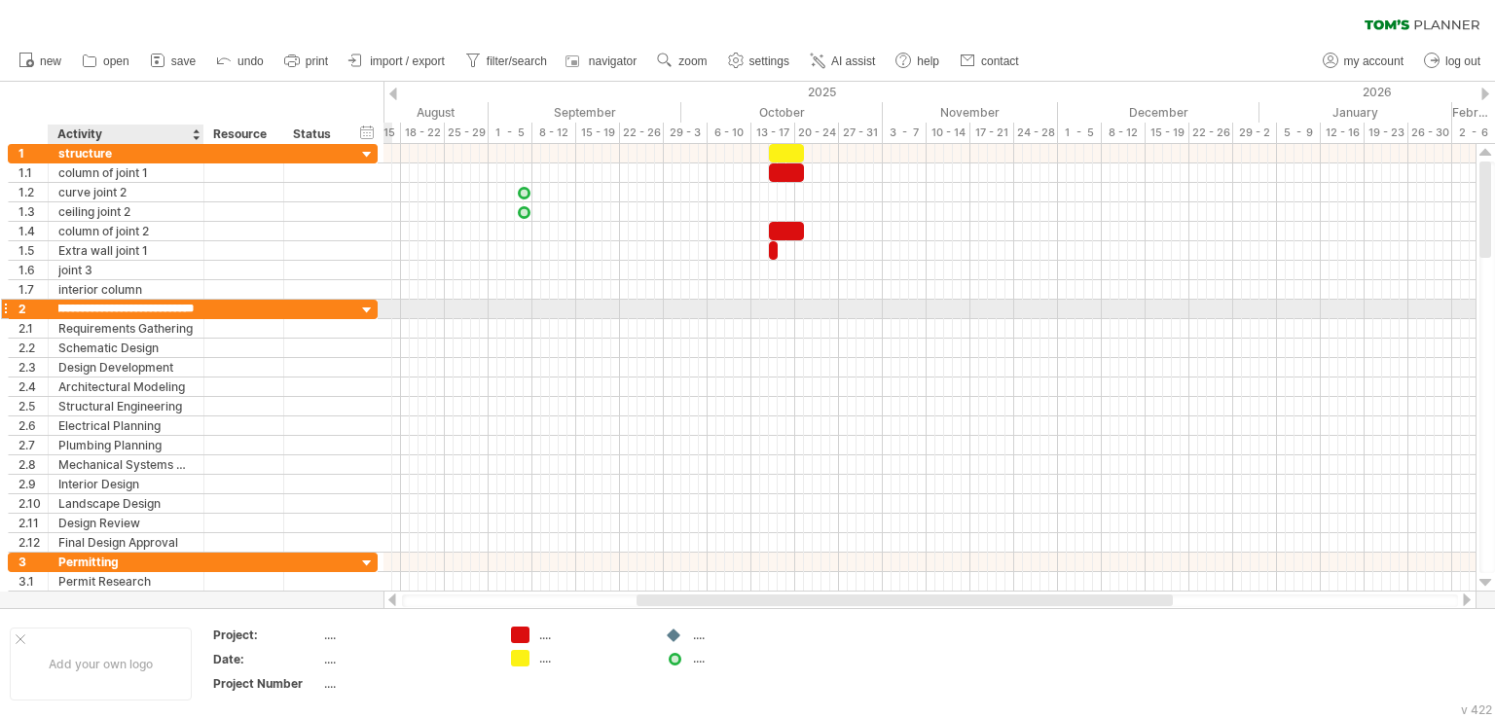
click at [140, 303] on input "**********" at bounding box center [125, 309] width 135 height 18
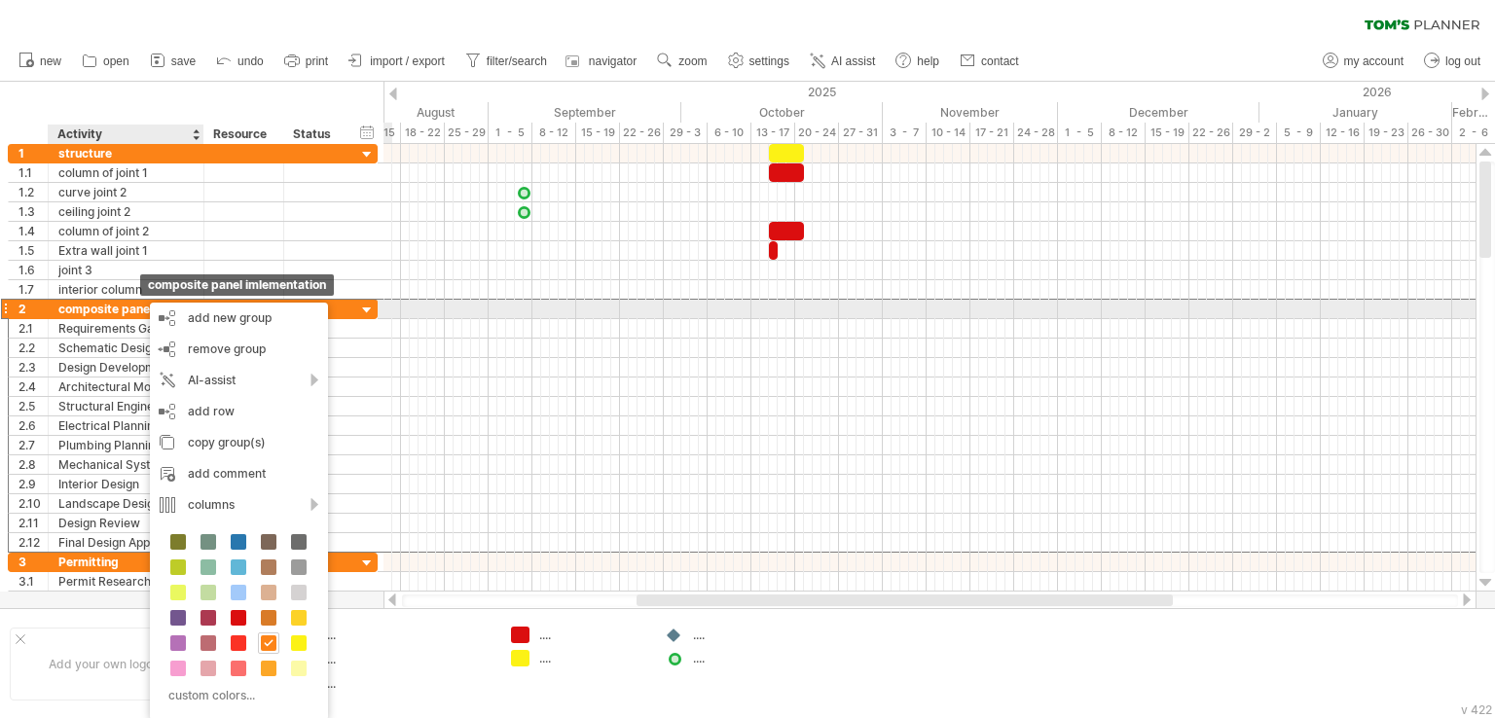
click at [134, 310] on div "composite panel imlementation" at bounding box center [125, 309] width 135 height 18
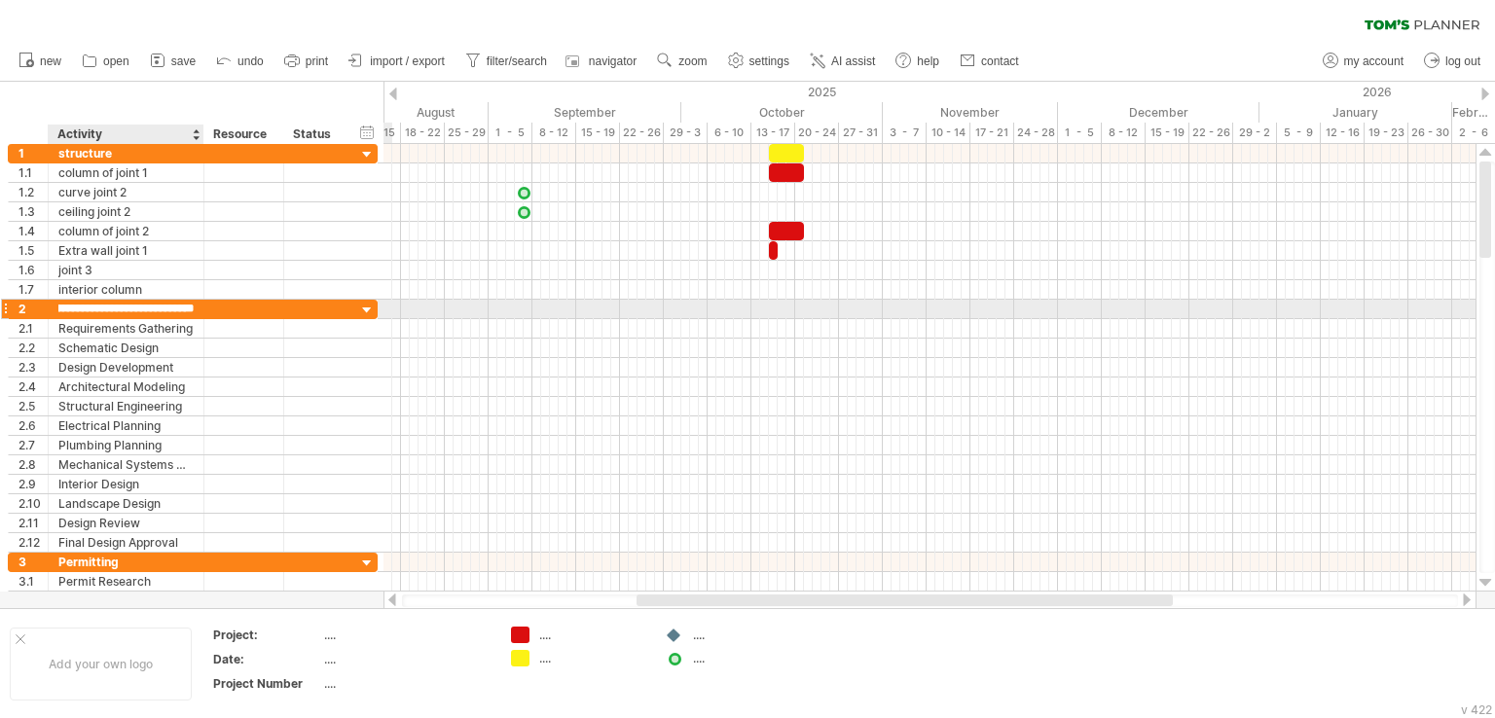
scroll to position [0, 0]
click at [176, 310] on input "**********" at bounding box center [125, 309] width 135 height 18
click at [176, 308] on input "**********" at bounding box center [125, 309] width 135 height 18
click at [175, 308] on input "**********" at bounding box center [125, 309] width 135 height 18
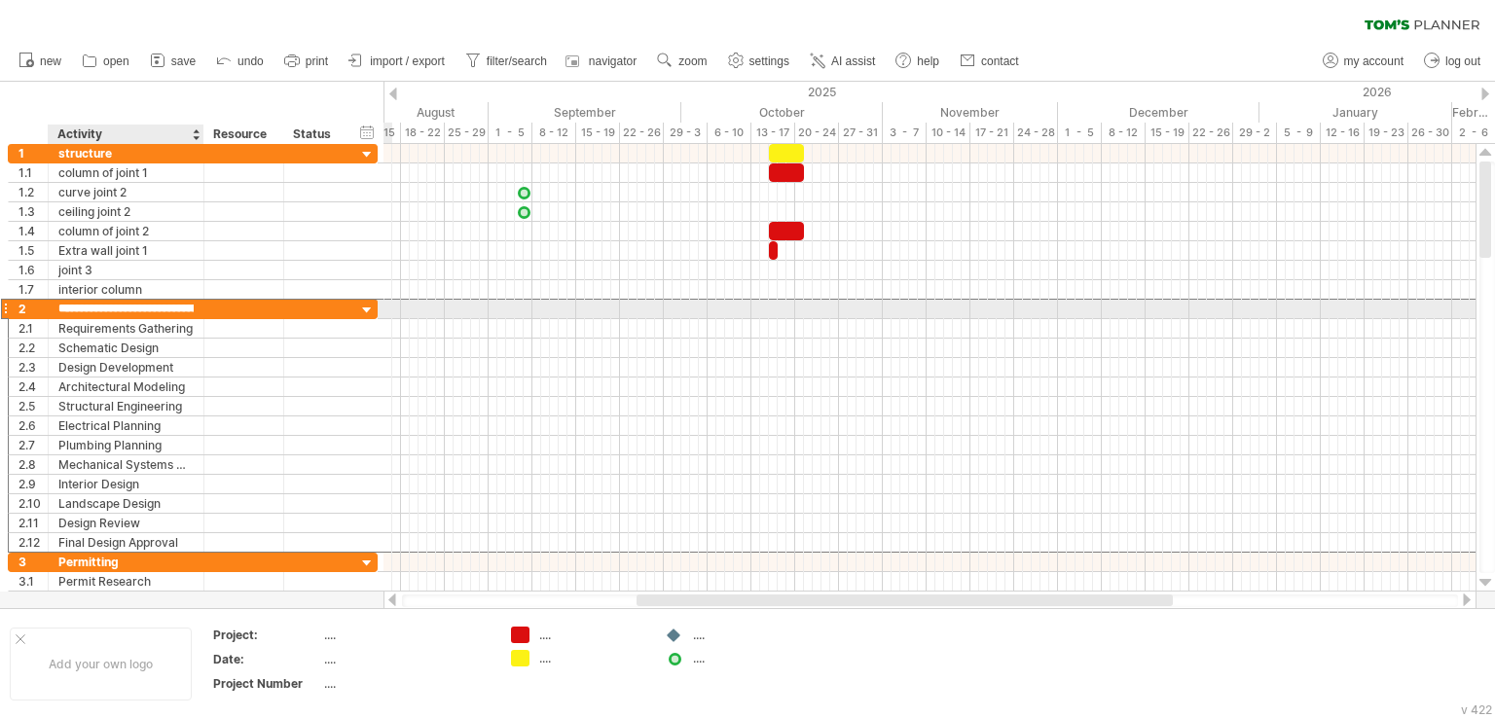
click at [175, 308] on input "**********" at bounding box center [125, 309] width 135 height 18
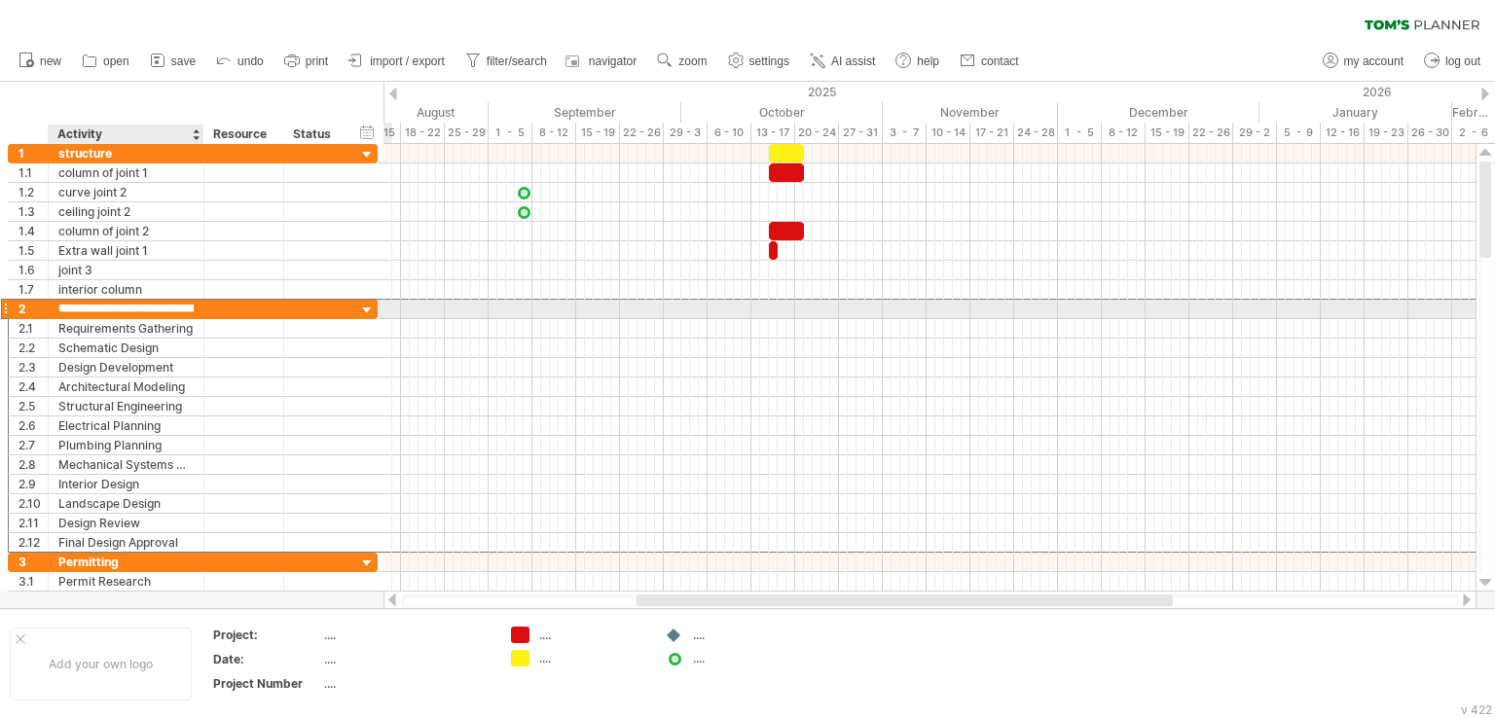
click at [175, 308] on input "**********" at bounding box center [125, 309] width 135 height 18
type input "**********"
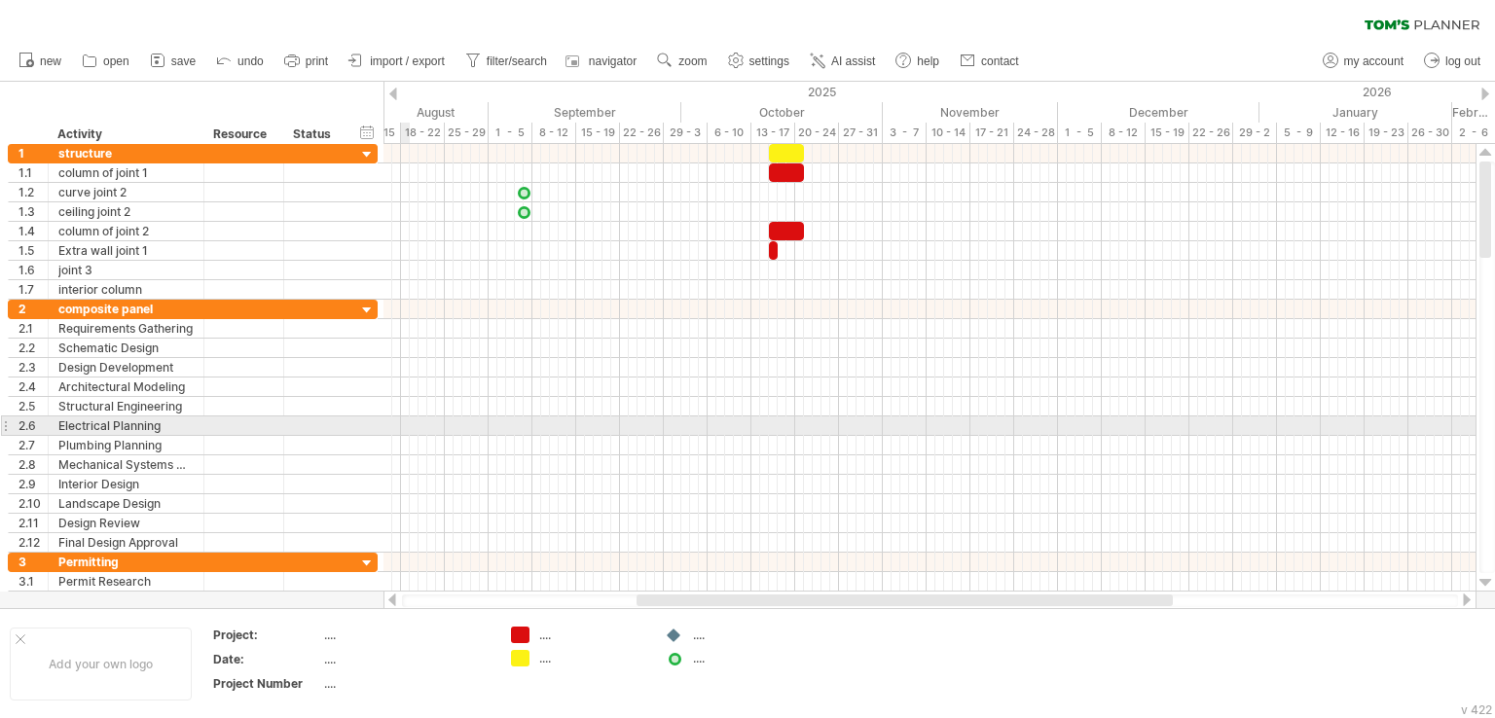
click at [409, 427] on div at bounding box center [929, 425] width 1092 height 19
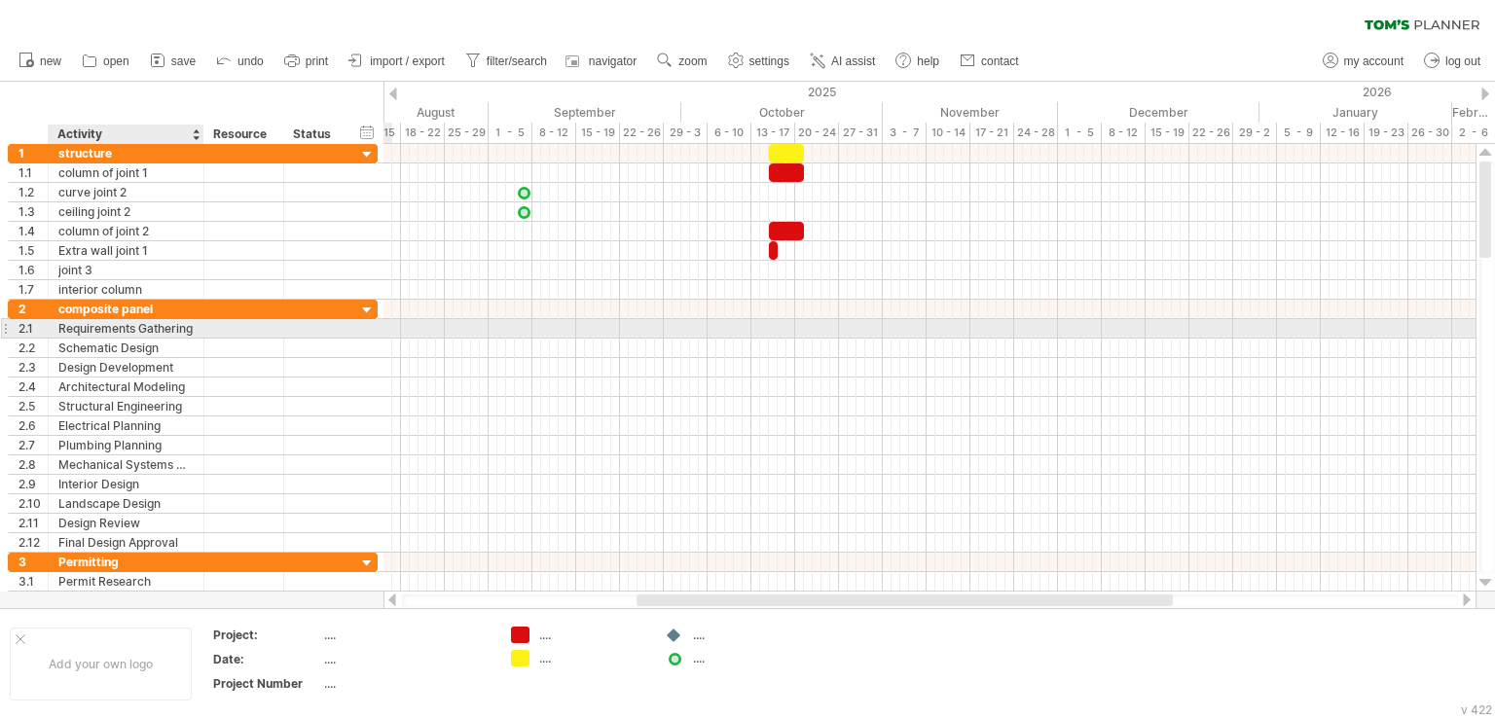
click at [74, 328] on div "Requirements Gathering" at bounding box center [125, 328] width 135 height 18
click at [83, 322] on input "**********" at bounding box center [125, 328] width 135 height 18
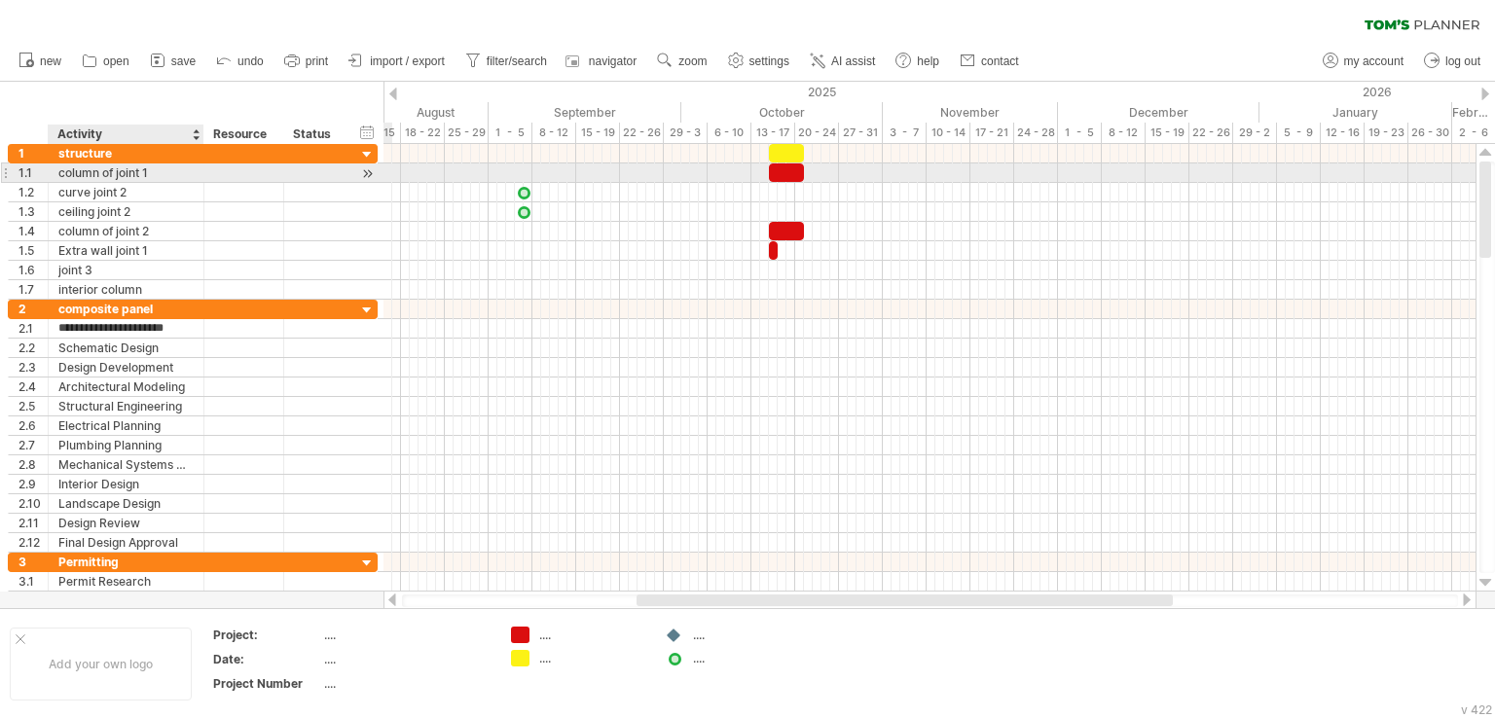
click at [86, 168] on div "column of joint 1" at bounding box center [125, 172] width 135 height 18
click at [86, 168] on input "**********" at bounding box center [125, 172] width 135 height 18
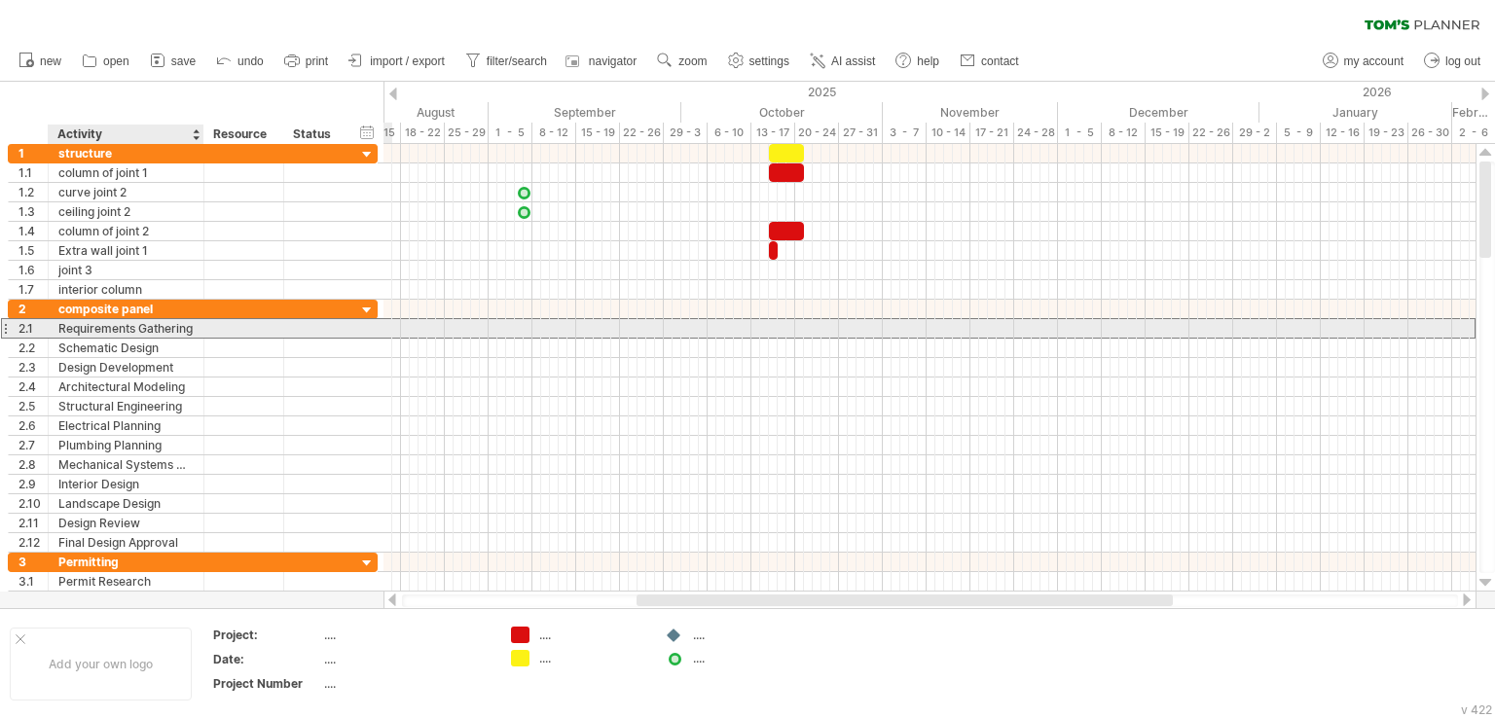
click at [101, 327] on div "Requirements Gathering" at bounding box center [125, 328] width 135 height 18
click at [0, 0] on input "**********" at bounding box center [0, 0] width 0 height 0
click at [101, 327] on input "**********" at bounding box center [125, 328] width 135 height 18
paste input "text"
type input "**********"
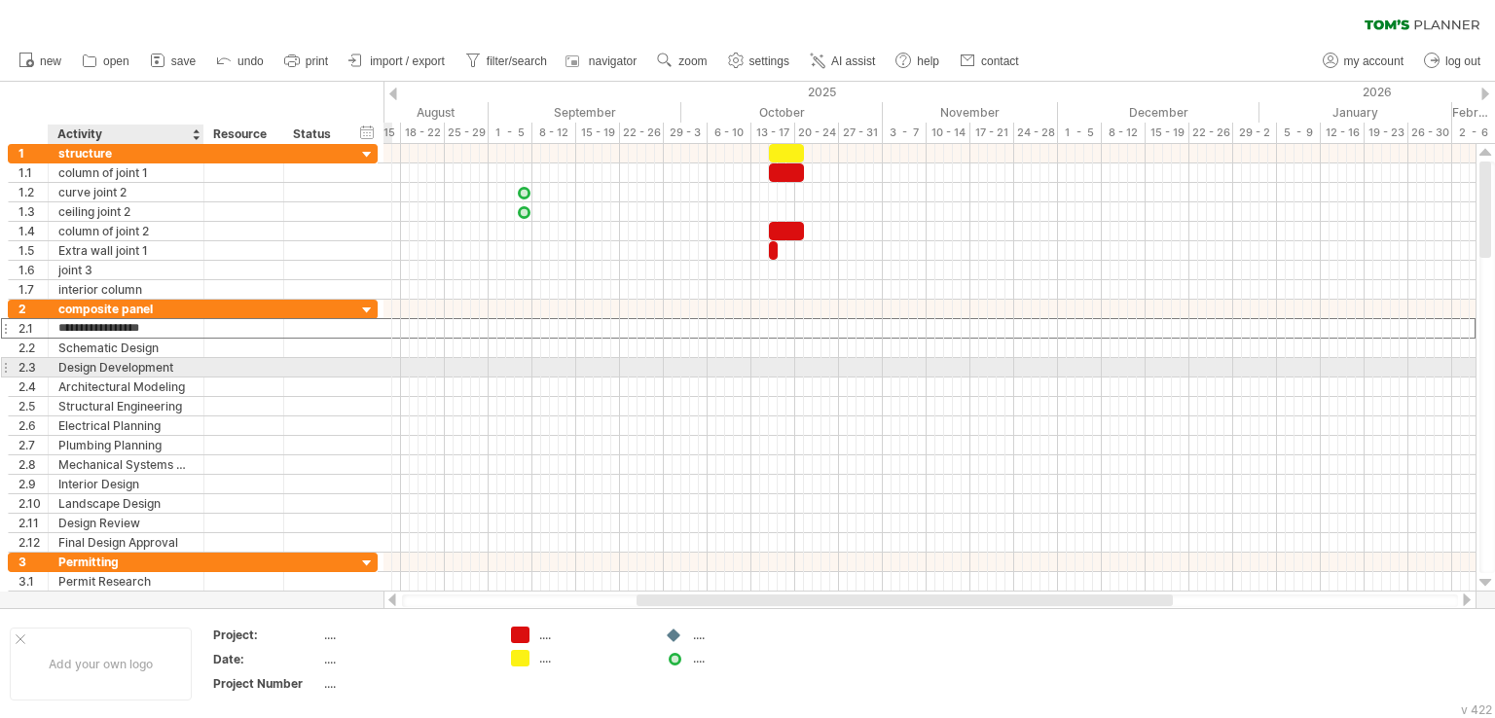
click at [129, 374] on div "Design Development" at bounding box center [125, 367] width 135 height 18
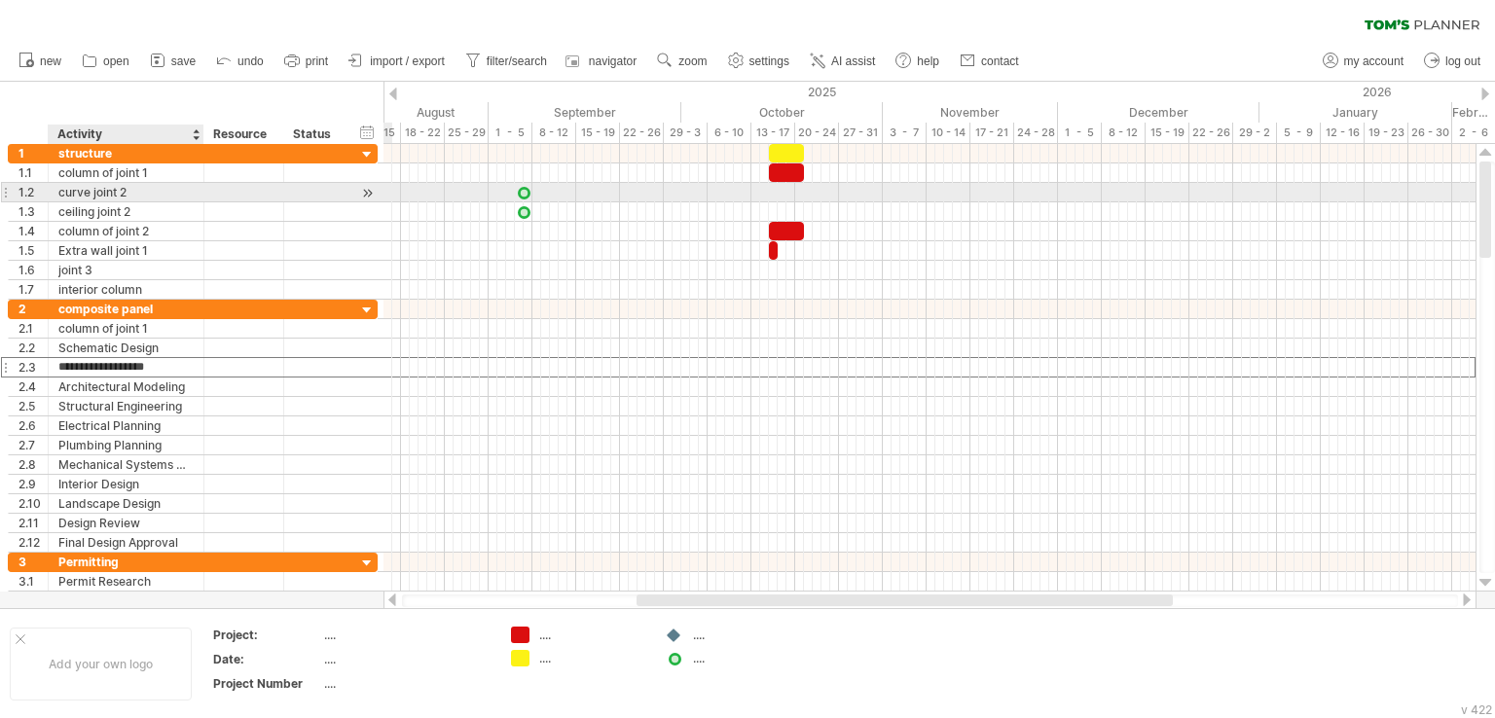
click at [89, 195] on div "curve joint 2" at bounding box center [125, 192] width 135 height 18
click at [89, 195] on input "**********" at bounding box center [125, 192] width 135 height 18
click at [103, 344] on div "Schematic Design" at bounding box center [125, 348] width 135 height 18
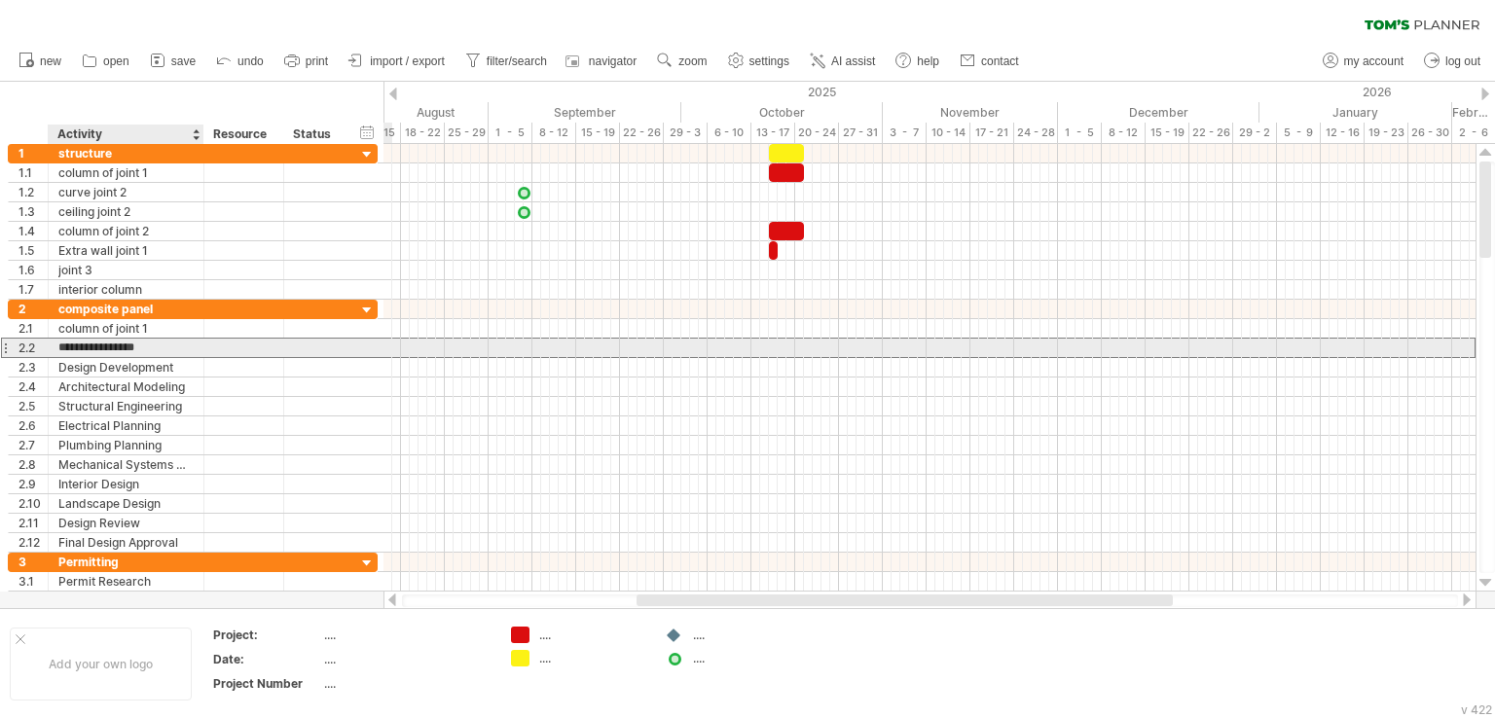
click at [103, 344] on input "**********" at bounding box center [125, 348] width 135 height 18
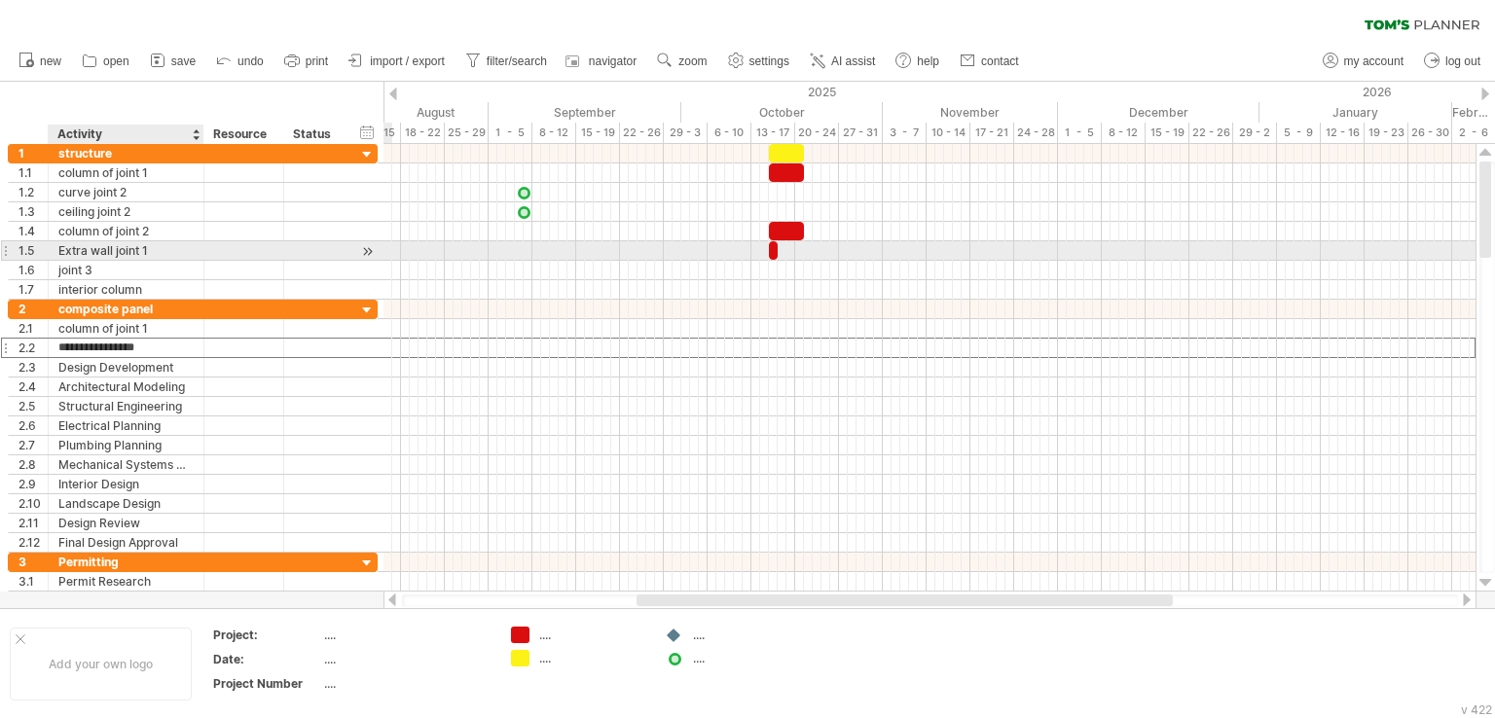
click at [70, 241] on div "Extra wall joint 1" at bounding box center [125, 250] width 135 height 18
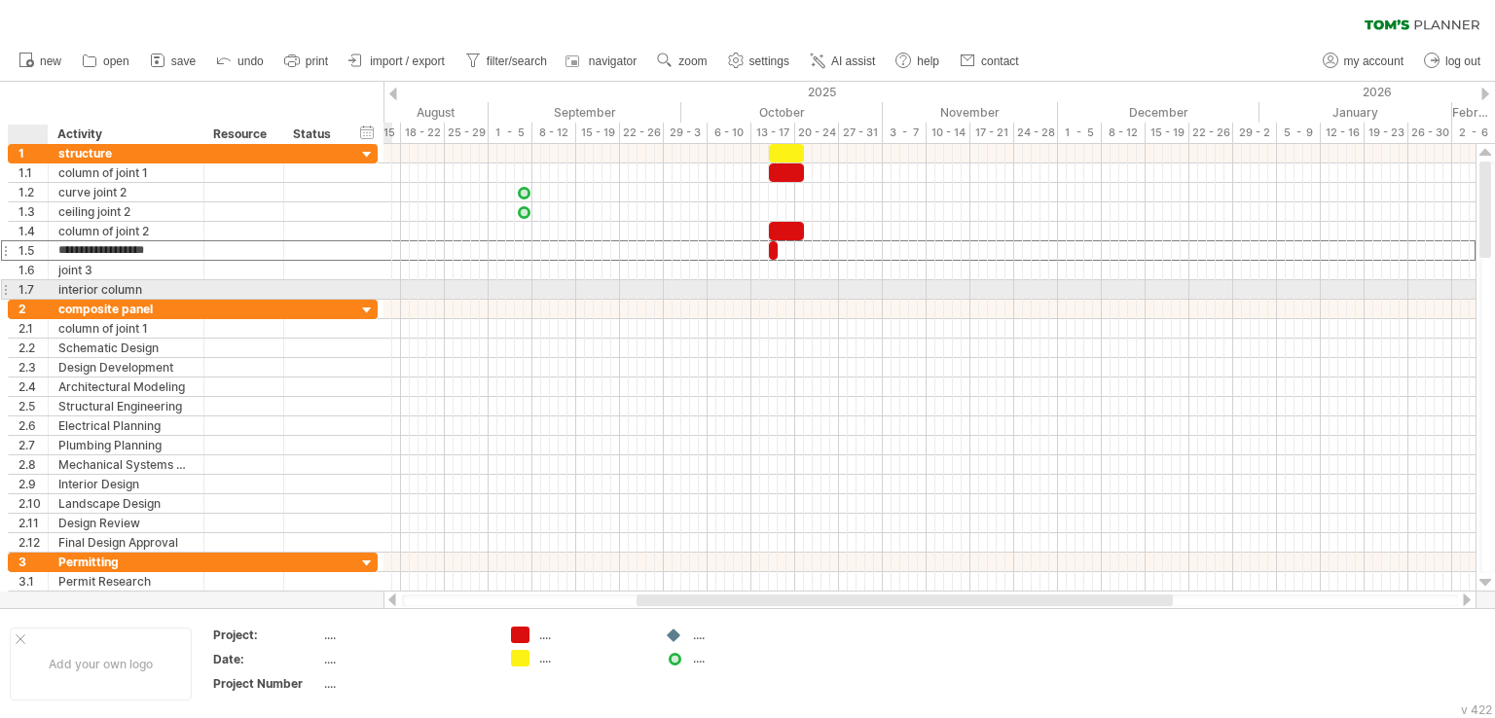
click at [28, 282] on div "1.7" at bounding box center [32, 289] width 29 height 18
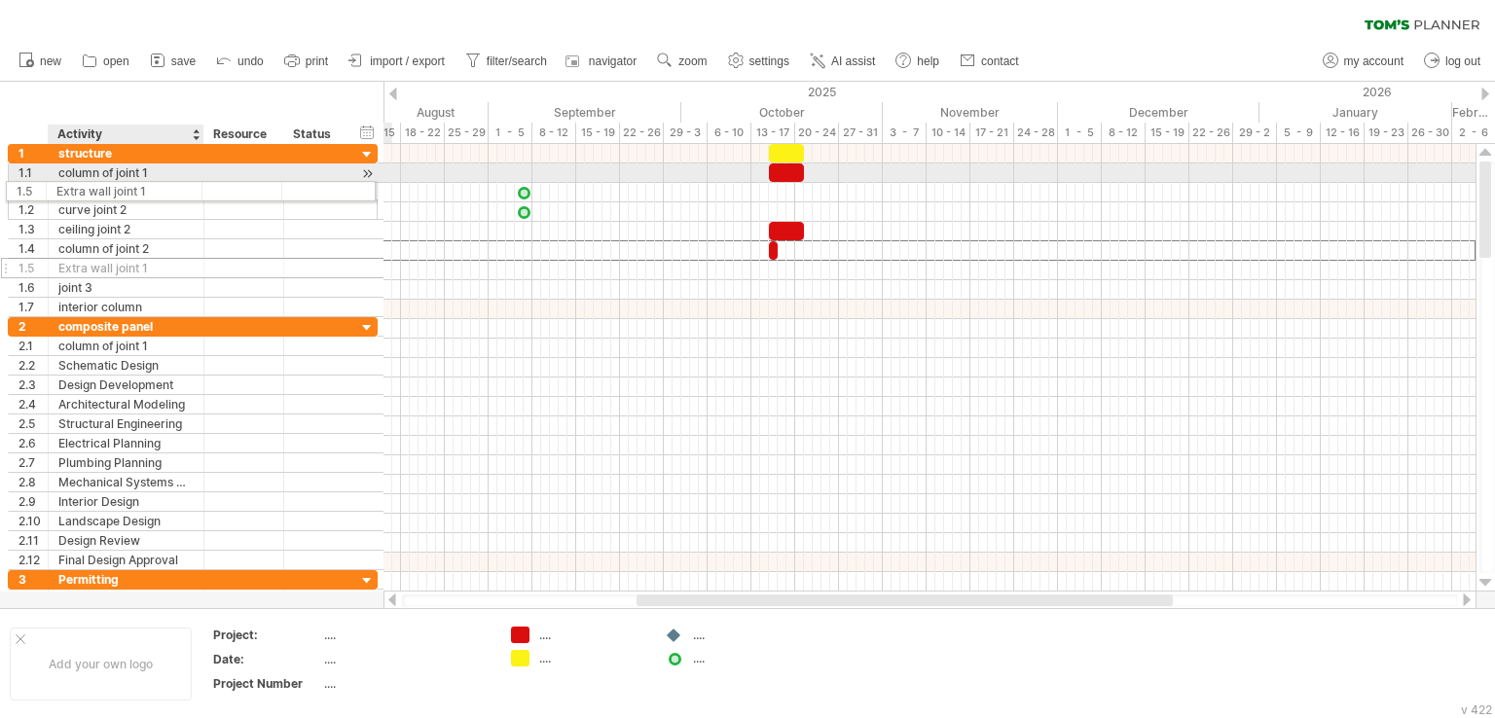
drag, startPoint x: 62, startPoint y: 246, endPoint x: 63, endPoint y: 188, distance: 58.4
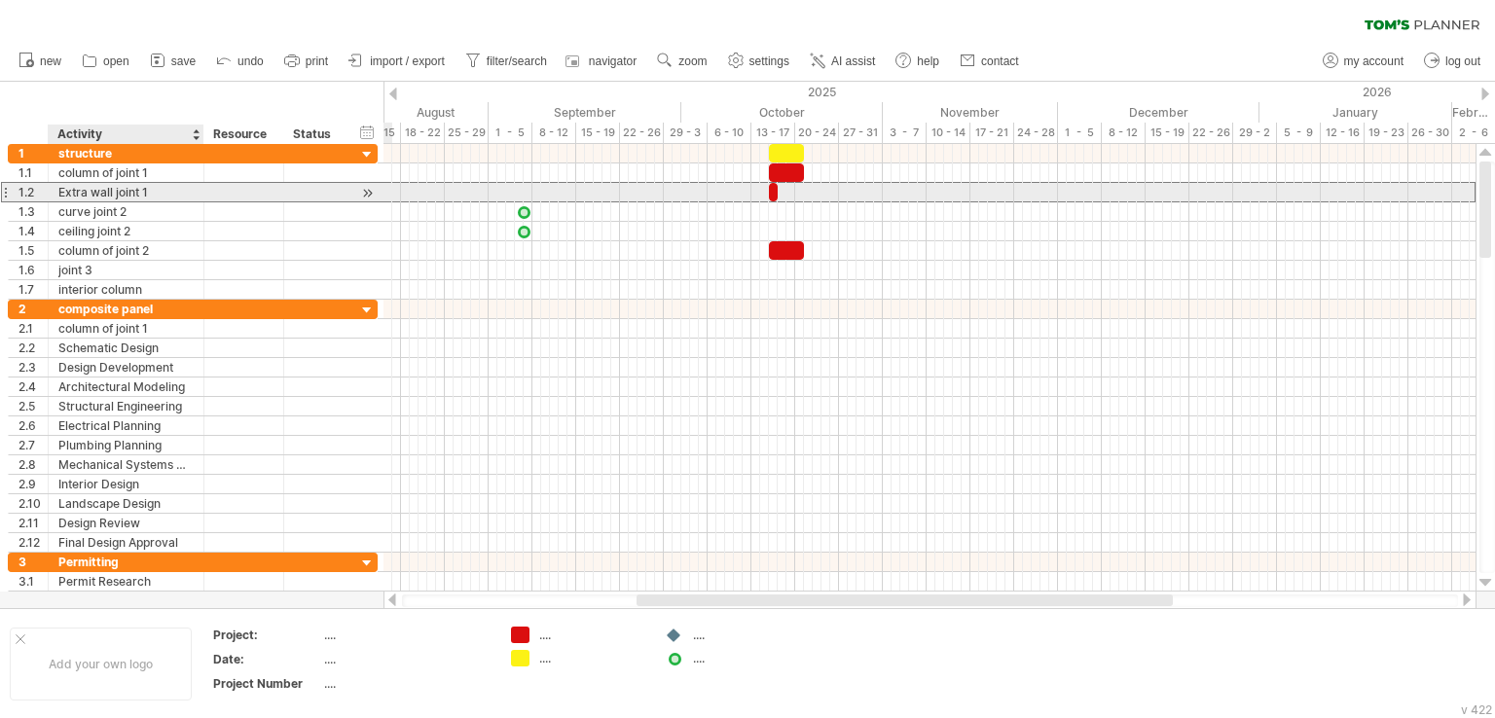
click at [77, 191] on div "Extra wall joint 1" at bounding box center [125, 192] width 135 height 18
click at [0, 0] on input "**********" at bounding box center [0, 0] width 0 height 0
click at [77, 191] on input "**********" at bounding box center [125, 192] width 135 height 18
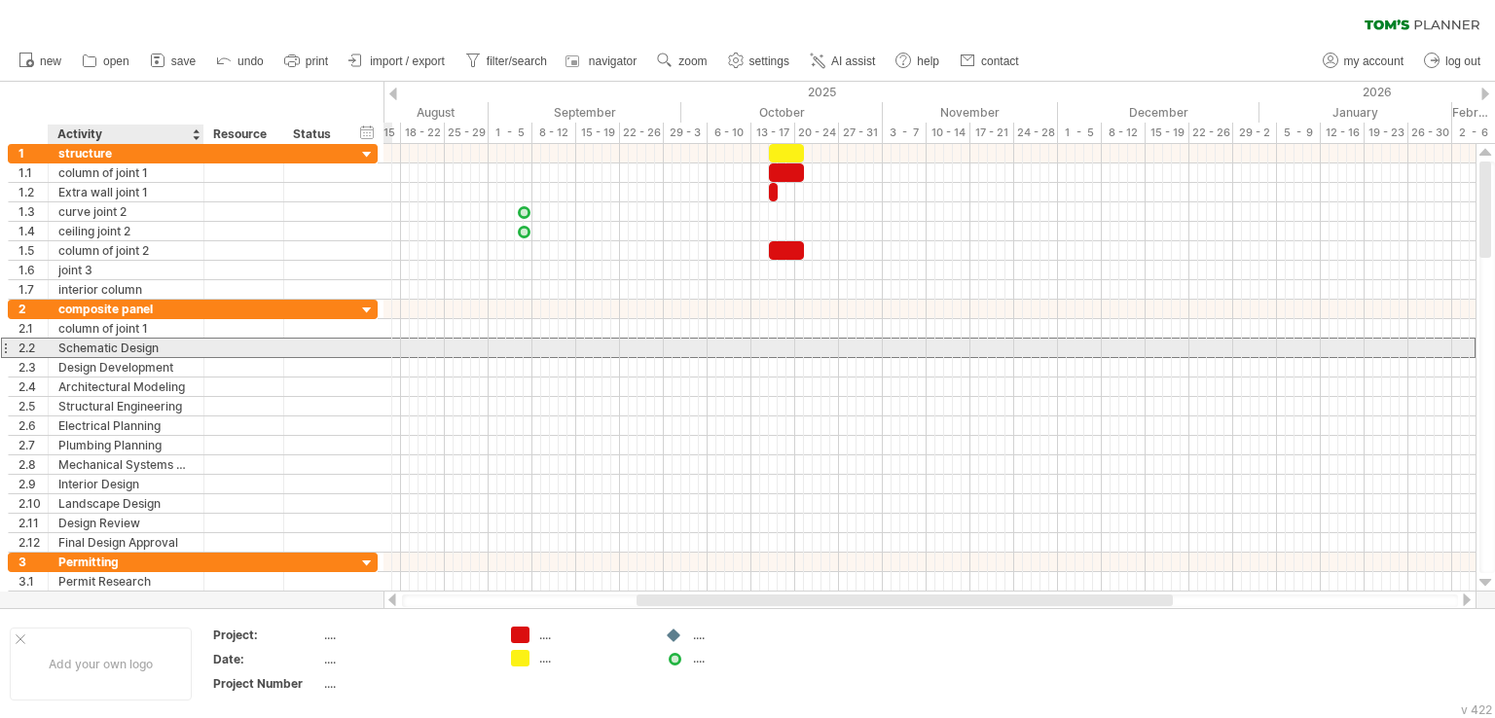
click at [117, 344] on div "Schematic Design" at bounding box center [125, 348] width 135 height 18
click at [0, 0] on input "**********" at bounding box center [0, 0] width 0 height 0
click at [117, 344] on input "**********" at bounding box center [125, 348] width 135 height 18
paste input "**"
type input "**********"
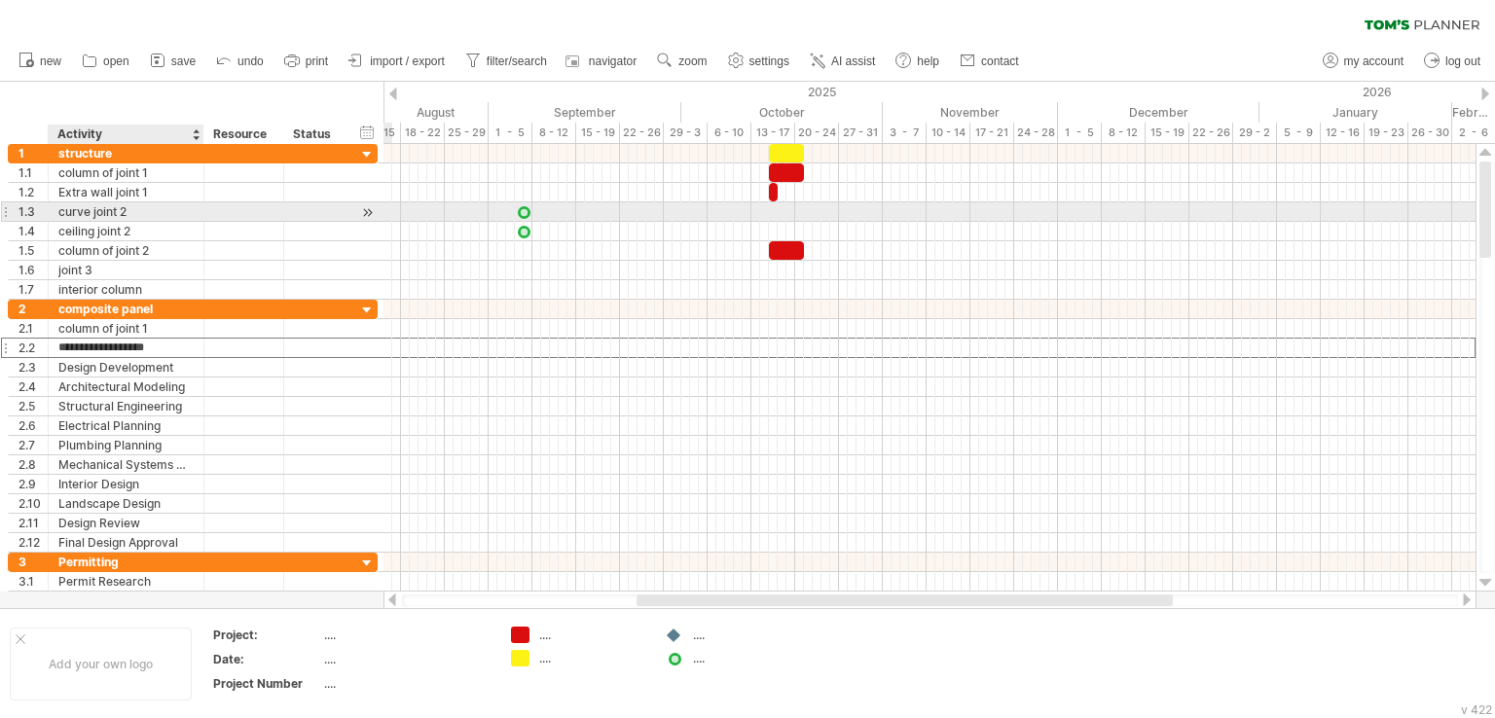
click at [88, 209] on div "curve joint 2" at bounding box center [125, 211] width 135 height 18
click at [88, 209] on input "**********" at bounding box center [125, 211] width 135 height 18
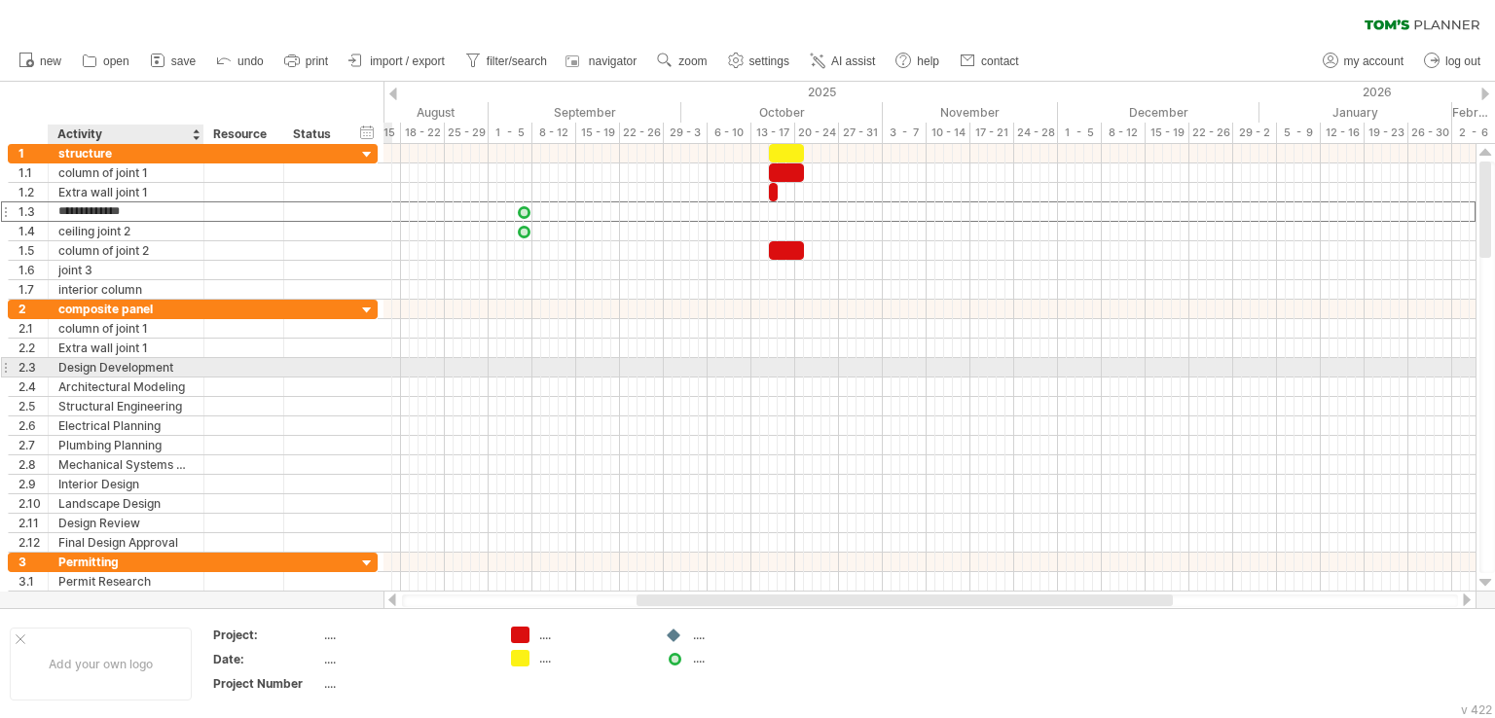
click at [89, 363] on div "Design Development" at bounding box center [125, 367] width 135 height 18
click at [89, 363] on input "**********" at bounding box center [125, 367] width 135 height 18
paste input "text"
type input "**********"
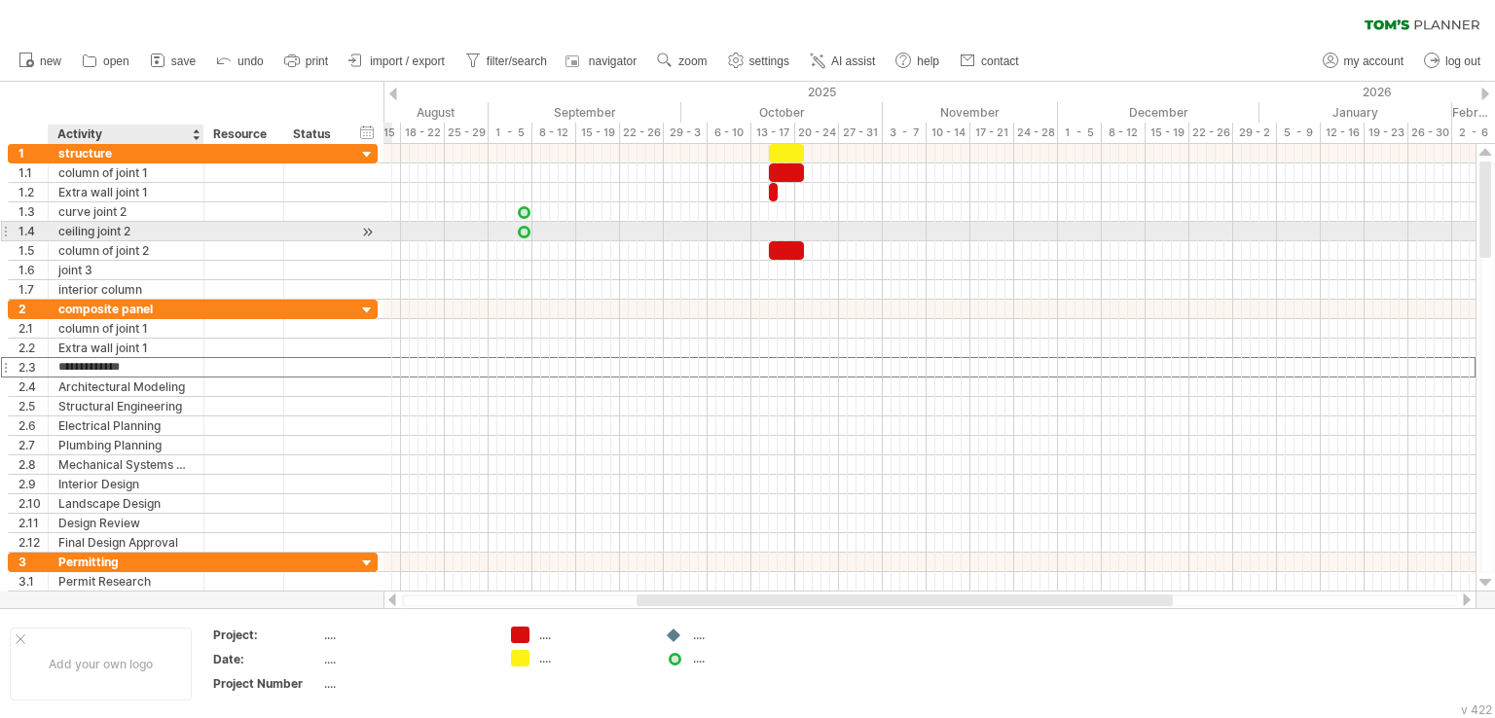
click at [131, 231] on div "ceiling joint 2" at bounding box center [125, 231] width 135 height 18
click at [131, 231] on input "**********" at bounding box center [125, 231] width 135 height 18
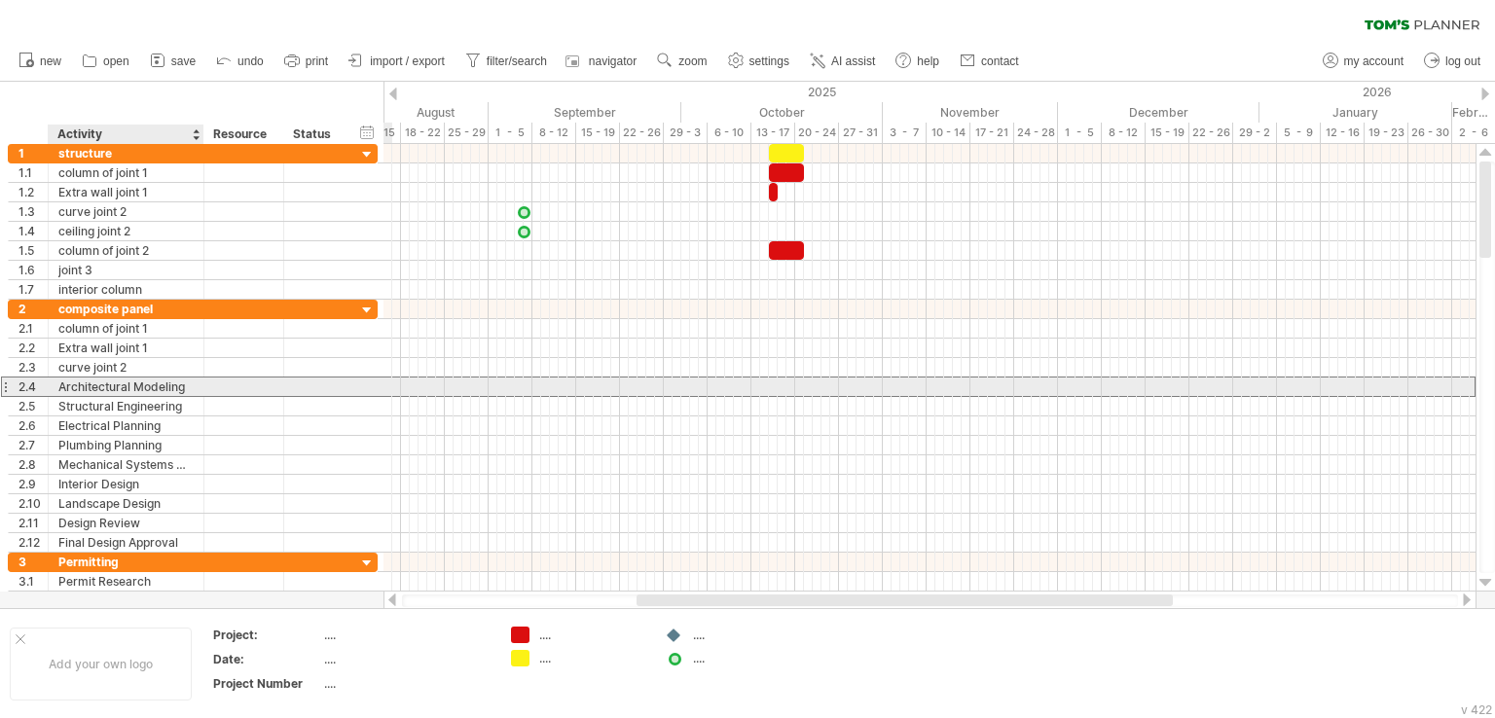
click at [117, 383] on div "Architectural Modeling" at bounding box center [125, 387] width 135 height 18
click at [117, 383] on input "**********" at bounding box center [125, 387] width 135 height 18
paste input "text"
type input "**********"
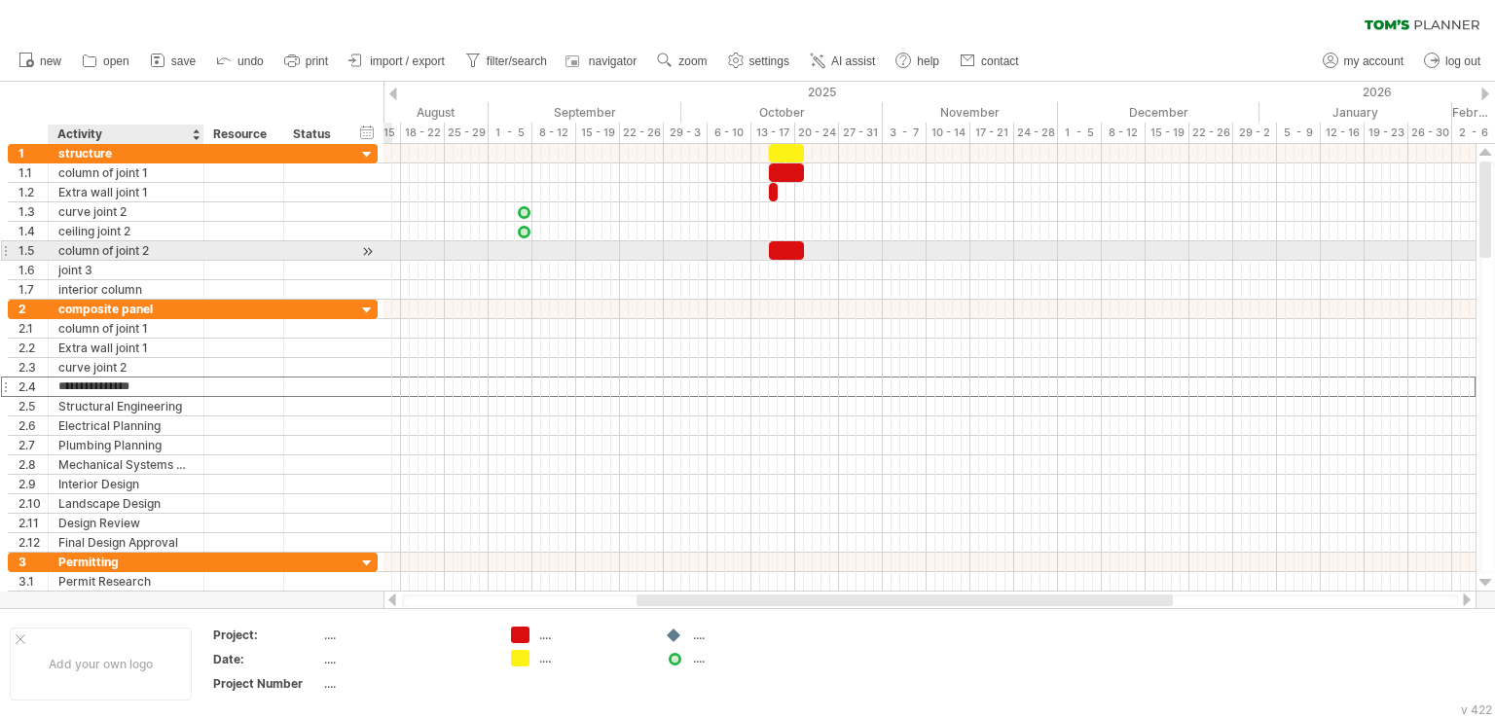
click at [115, 246] on div "column of joint 2" at bounding box center [125, 250] width 135 height 18
click at [115, 246] on input "**********" at bounding box center [125, 250] width 135 height 18
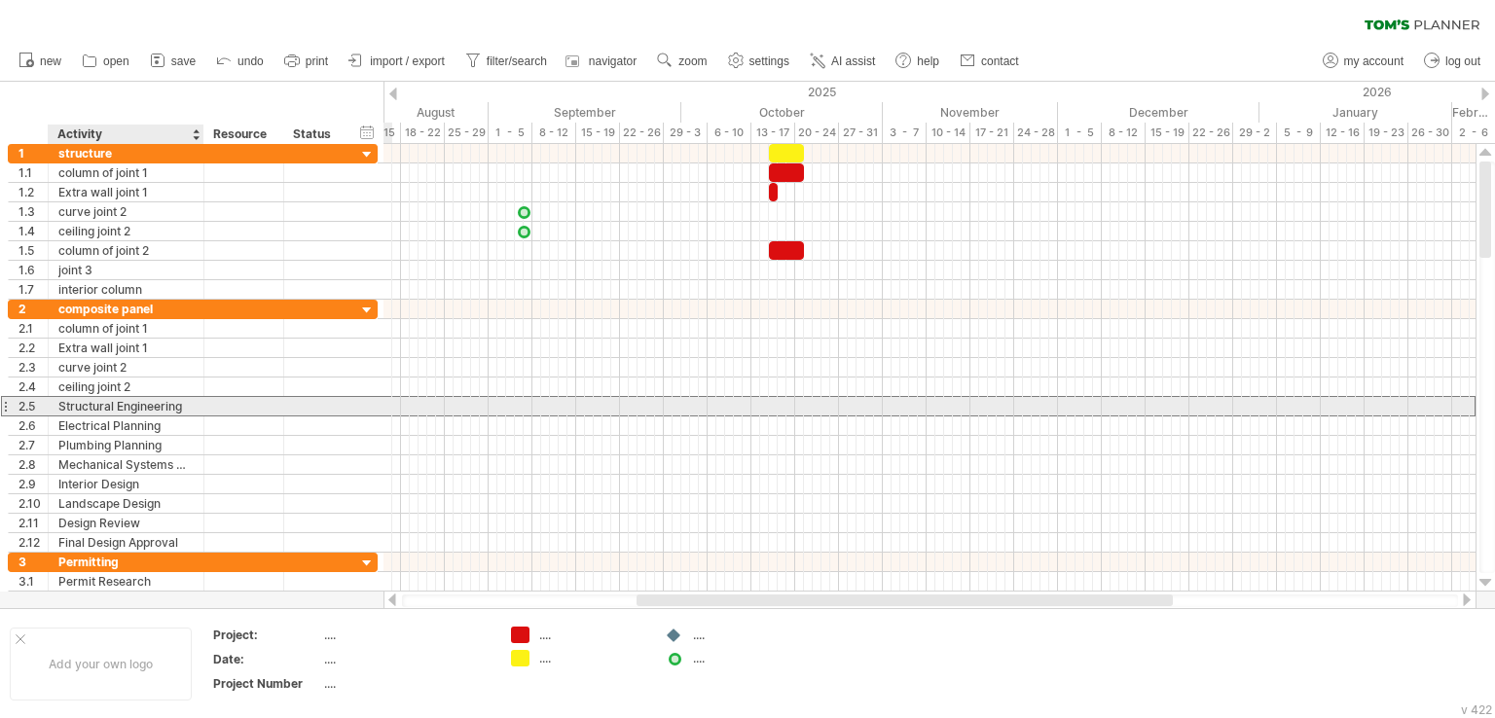
click at [108, 402] on div "Structural Engineering" at bounding box center [125, 406] width 135 height 18
click at [0, 0] on input "**********" at bounding box center [0, 0] width 0 height 0
click at [108, 402] on input "**********" at bounding box center [125, 406] width 135 height 18
paste input "text"
type input "**********"
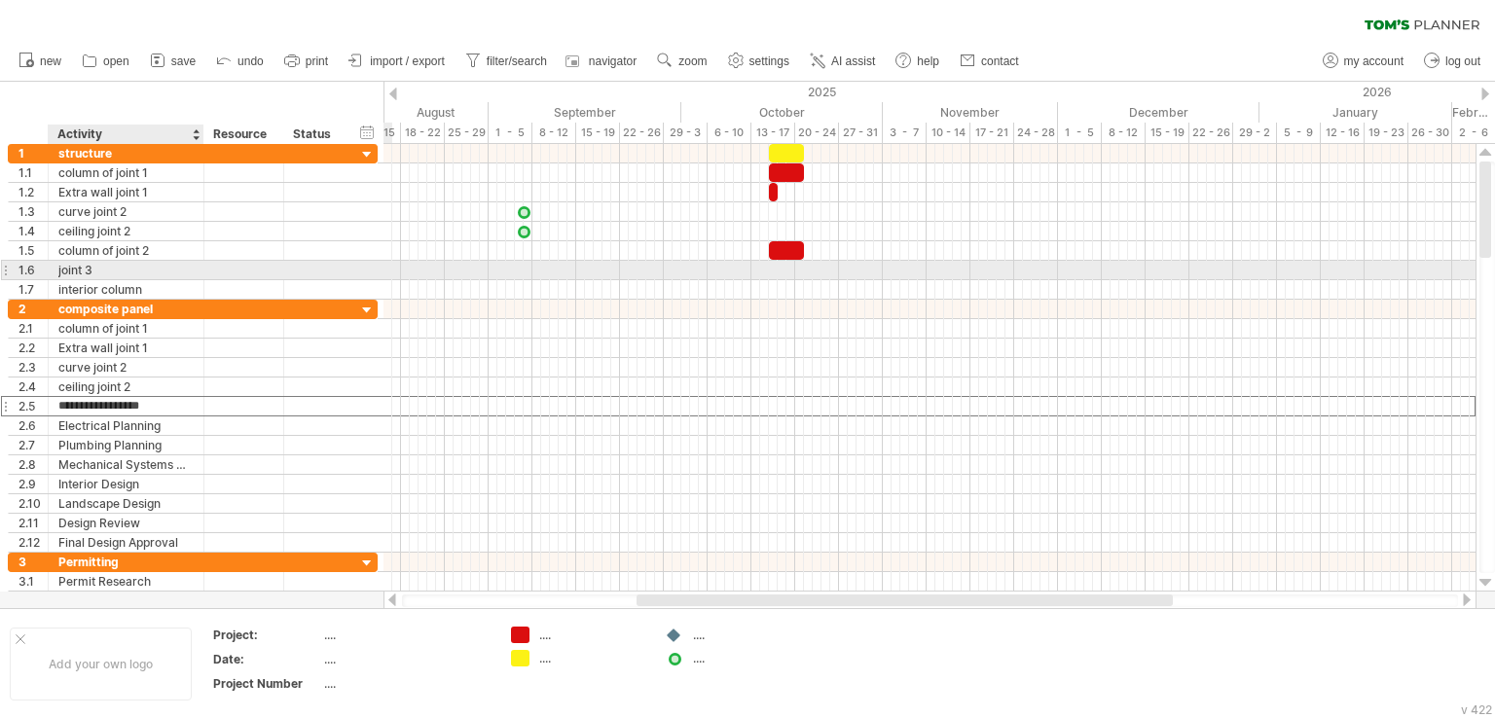
click at [83, 265] on div "joint 3" at bounding box center [125, 270] width 135 height 18
click at [83, 265] on input "*******" at bounding box center [125, 270] width 135 height 18
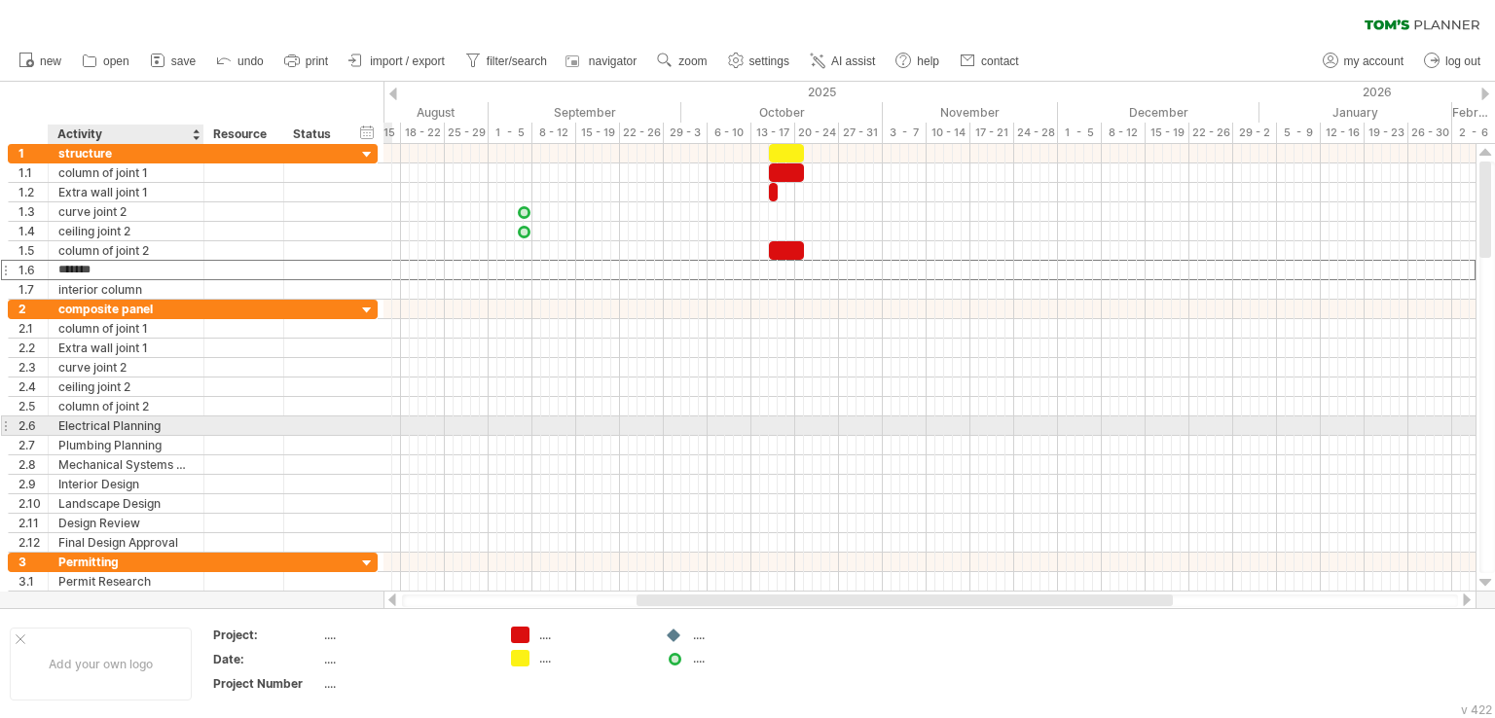
click at [93, 420] on div "Electrical Planning" at bounding box center [125, 425] width 135 height 18
click at [93, 420] on input "**********" at bounding box center [125, 425] width 135 height 18
paste input "text"
type input "*******"
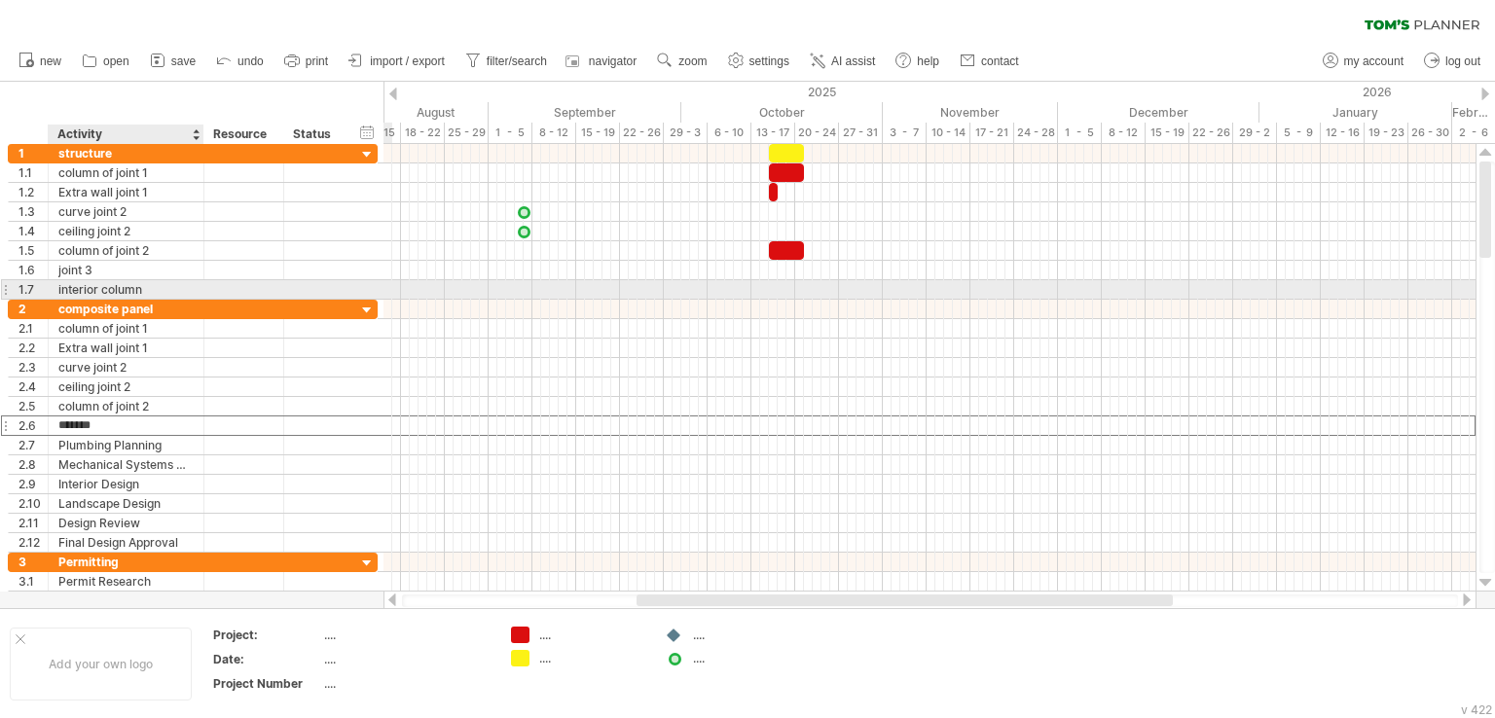
click at [90, 286] on div "interior column" at bounding box center [125, 289] width 135 height 18
click at [90, 286] on input "**********" at bounding box center [125, 289] width 135 height 18
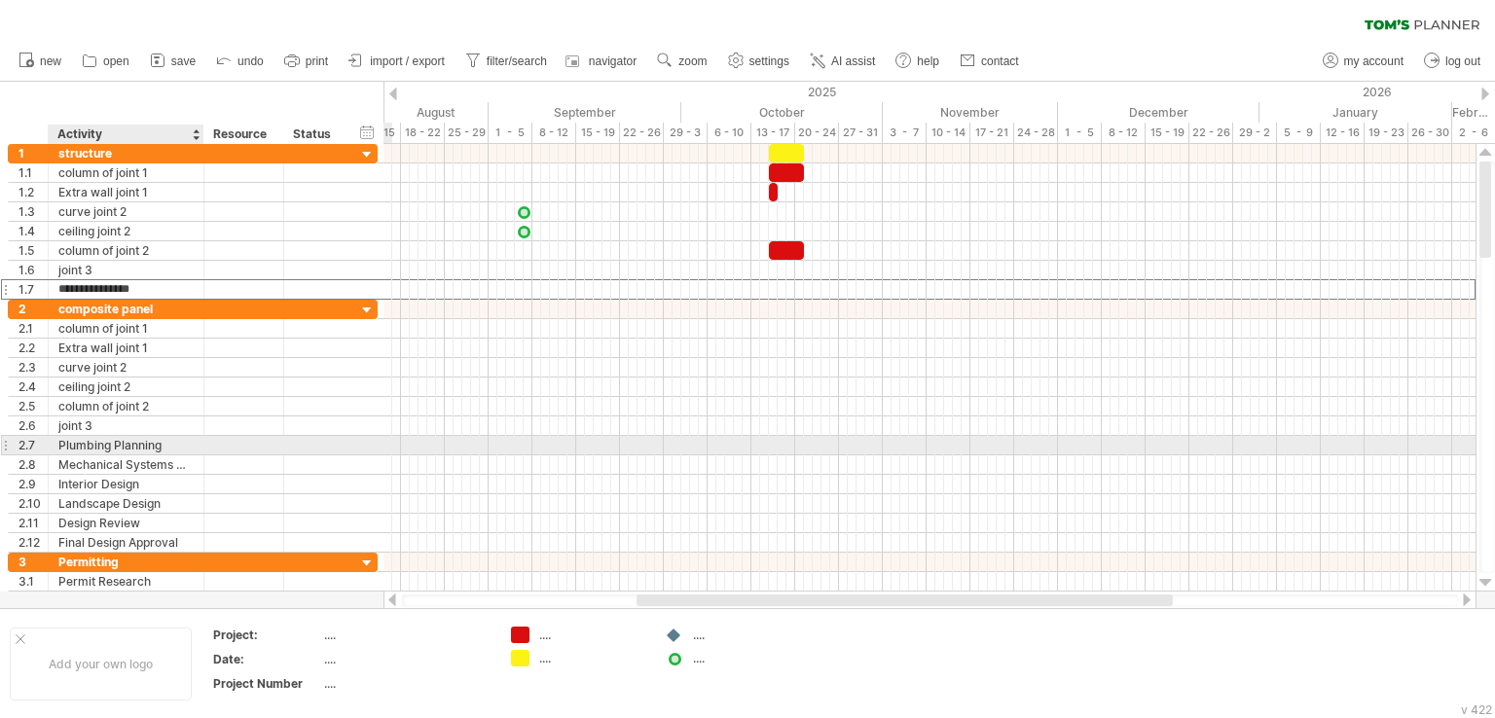
click at [93, 442] on div "Plumbing Planning" at bounding box center [125, 445] width 135 height 18
click at [0, 0] on input "**********" at bounding box center [0, 0] width 0 height 0
click at [93, 442] on input "**********" at bounding box center [125, 445] width 135 height 18
paste input "text"
type input "**********"
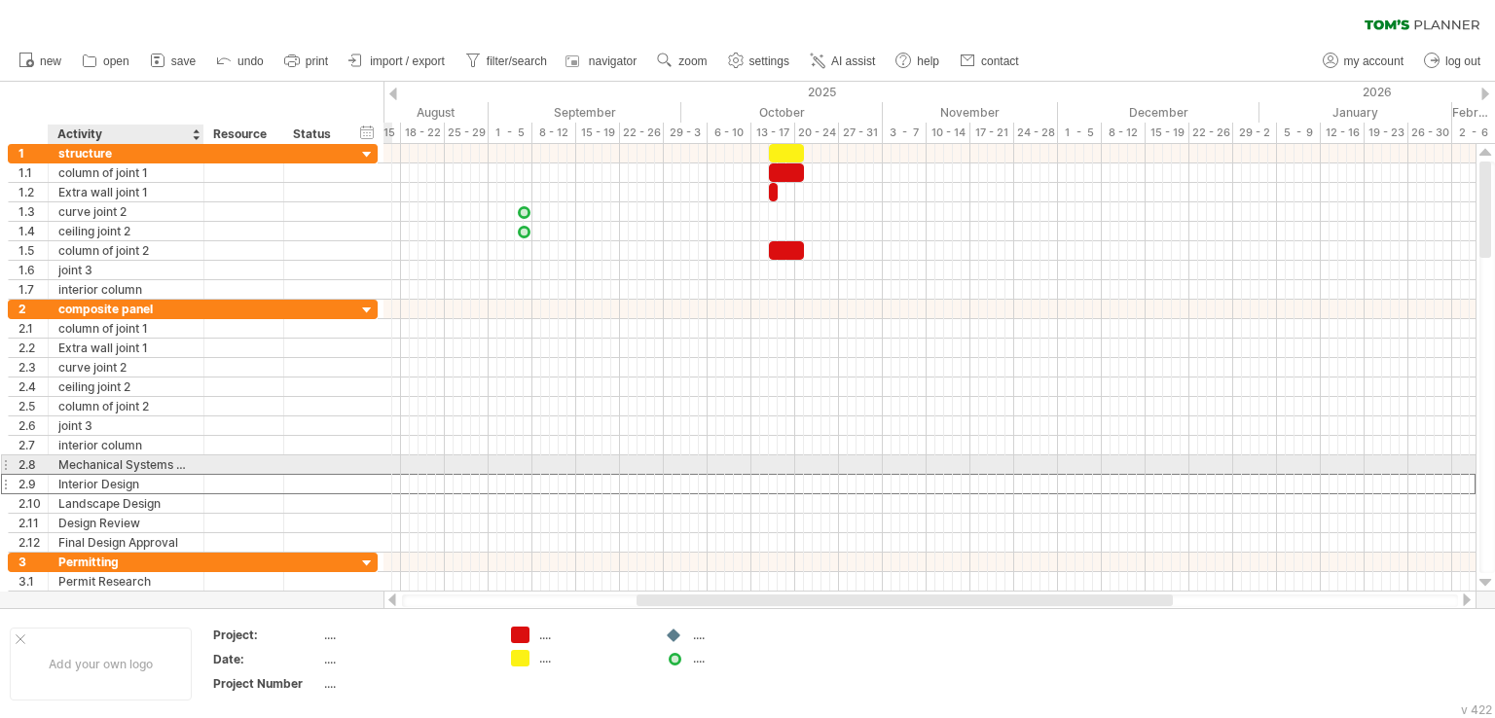
click at [118, 475] on div "Interior Design" at bounding box center [125, 484] width 135 height 18
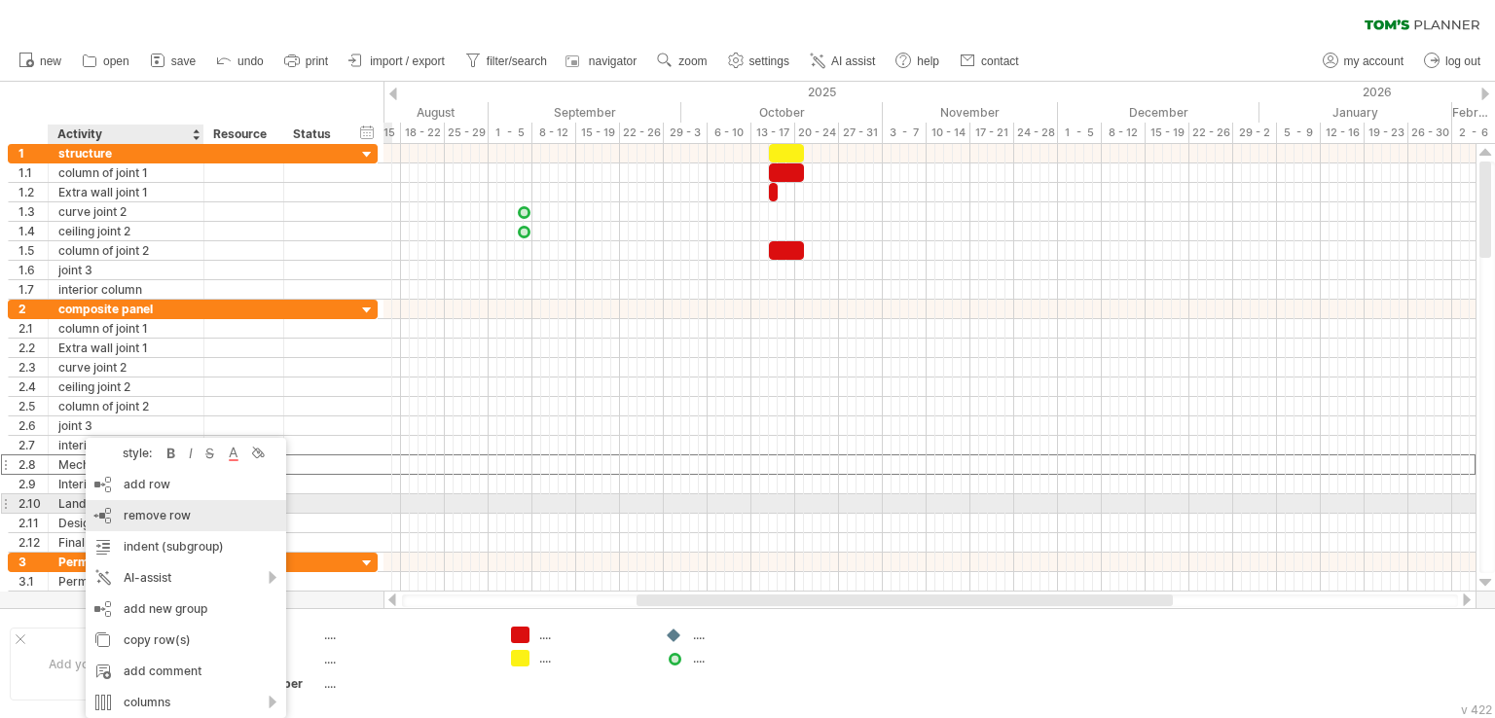
click at [128, 513] on span "remove row" at bounding box center [157, 515] width 67 height 15
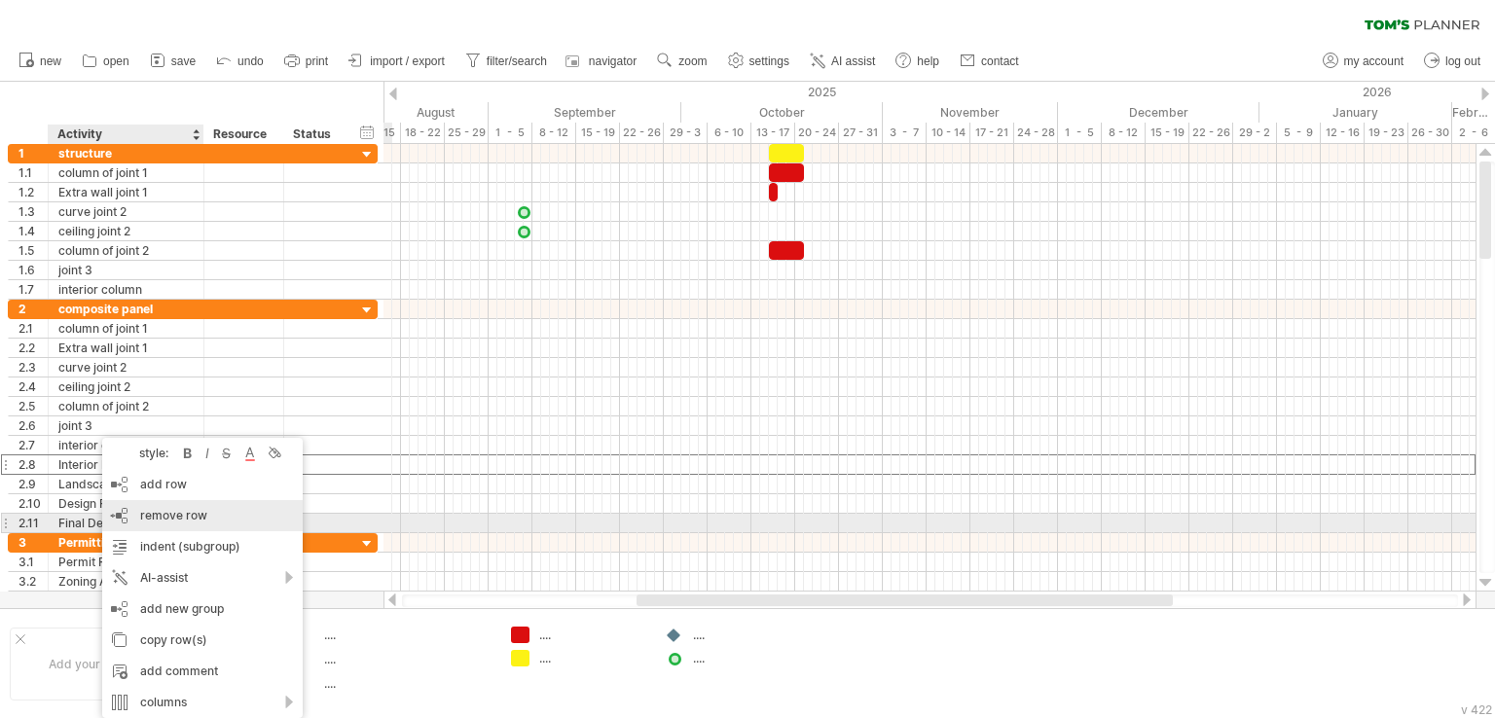
click at [151, 518] on span "remove row" at bounding box center [173, 515] width 67 height 15
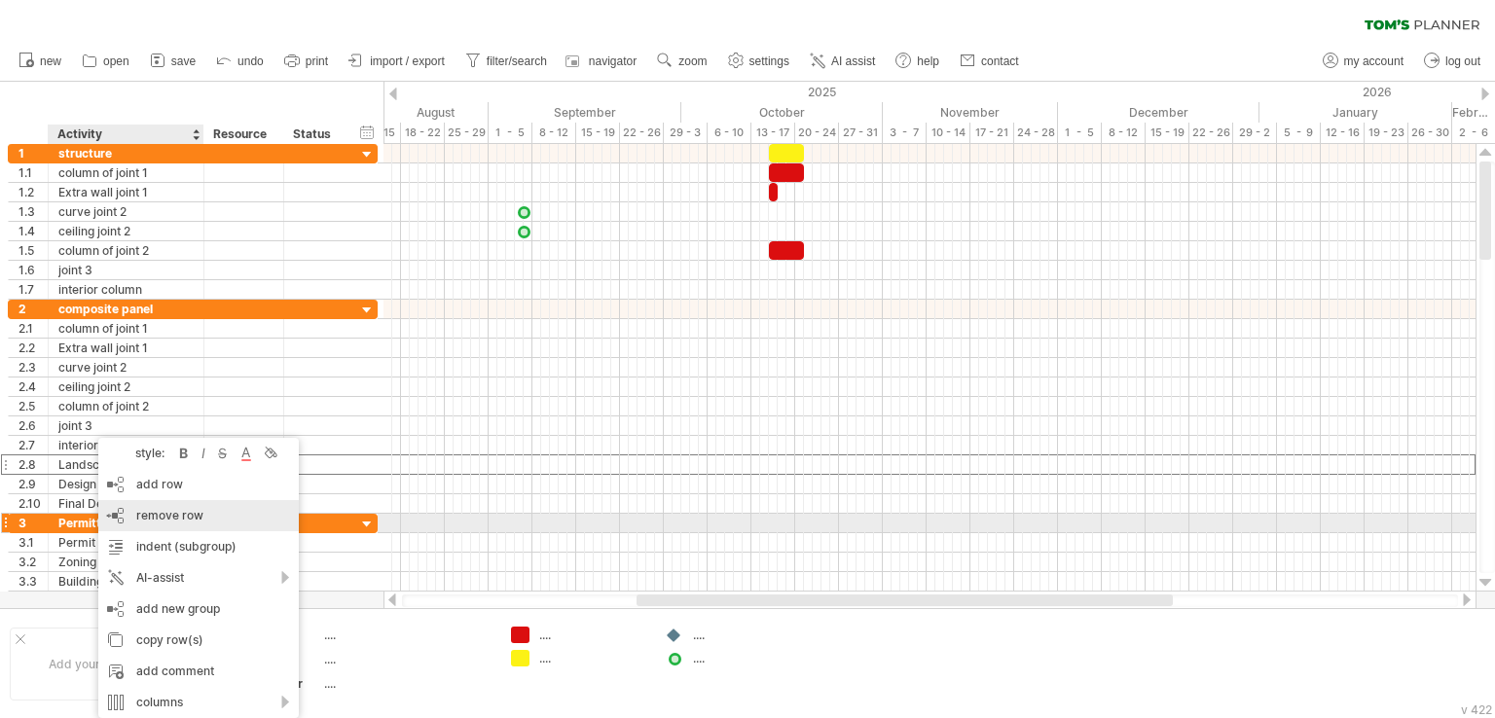
click at [163, 521] on span "remove row" at bounding box center [169, 515] width 67 height 15
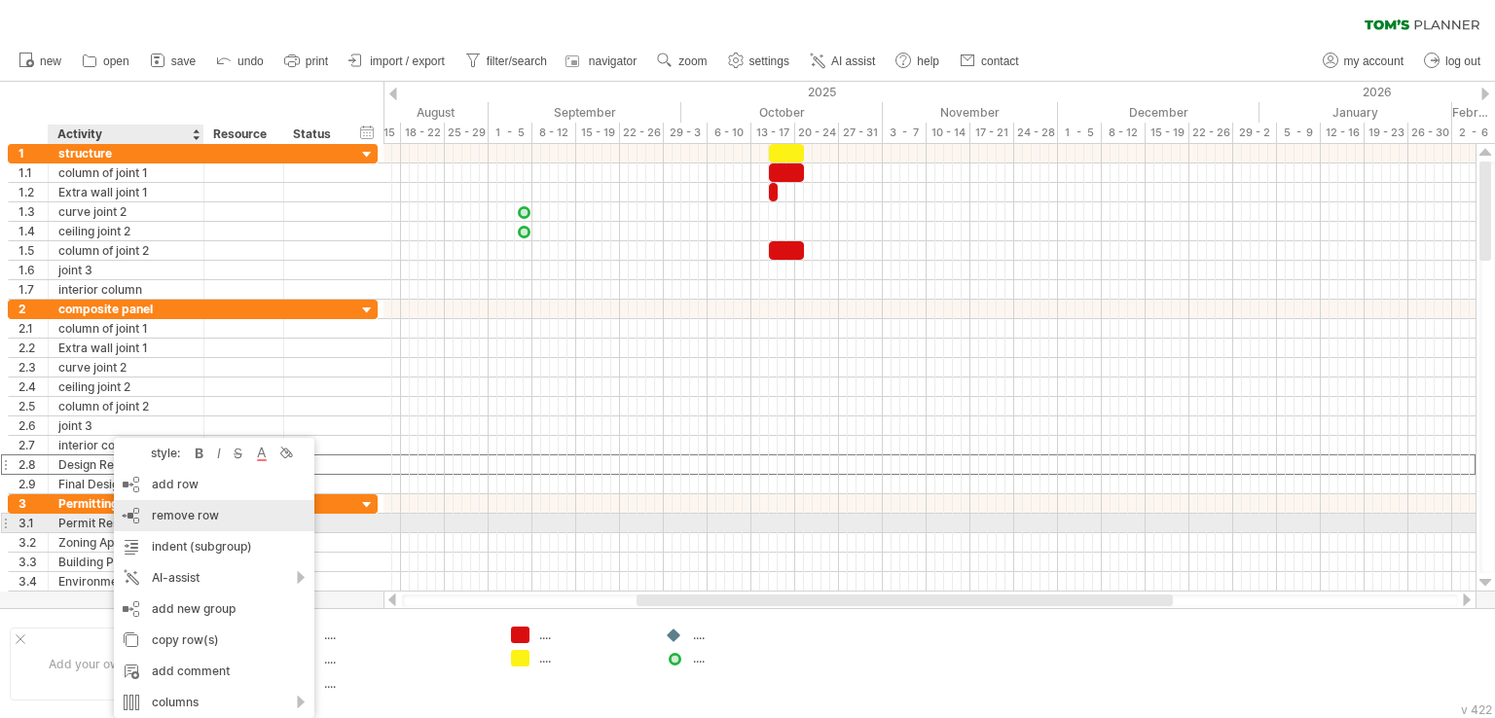
click at [171, 516] on span "remove row" at bounding box center [185, 515] width 67 height 15
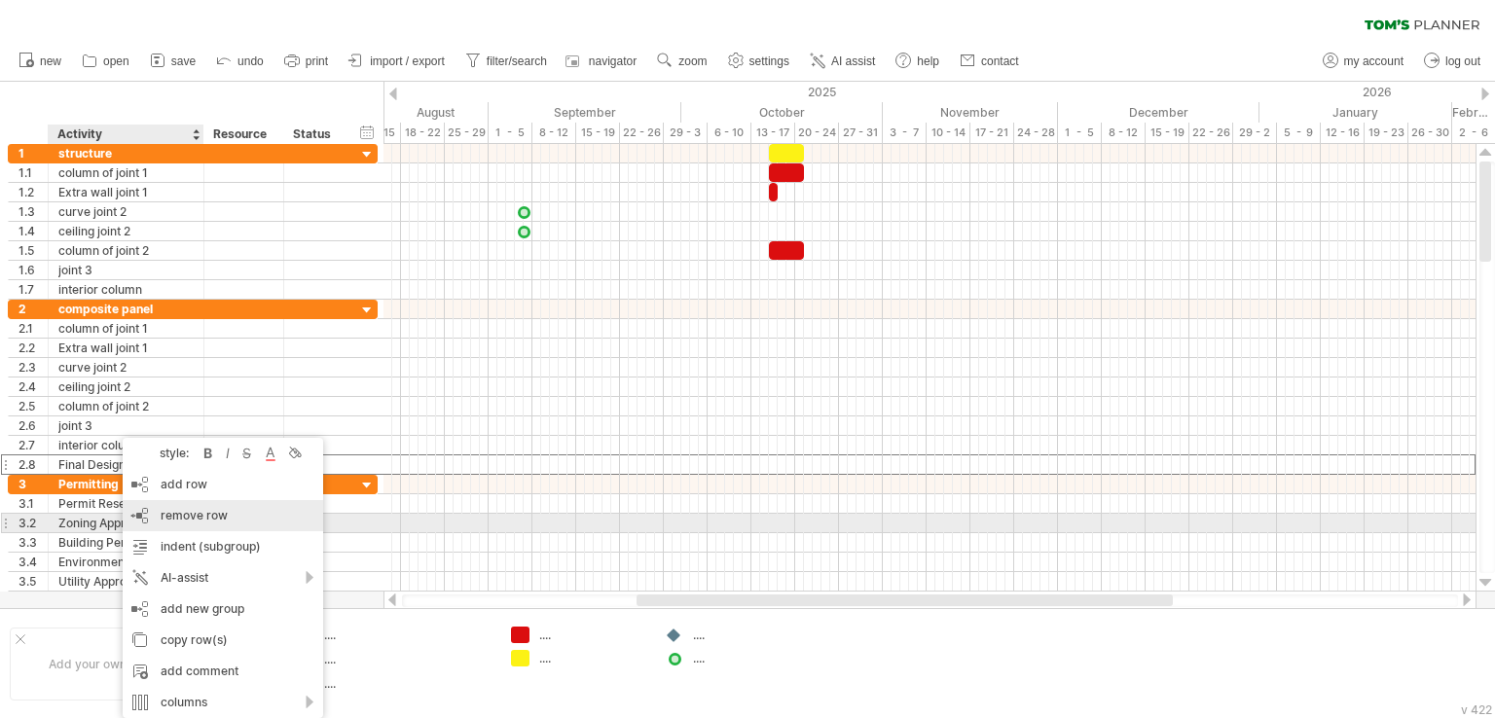
click at [167, 518] on span "remove row" at bounding box center [194, 515] width 67 height 15
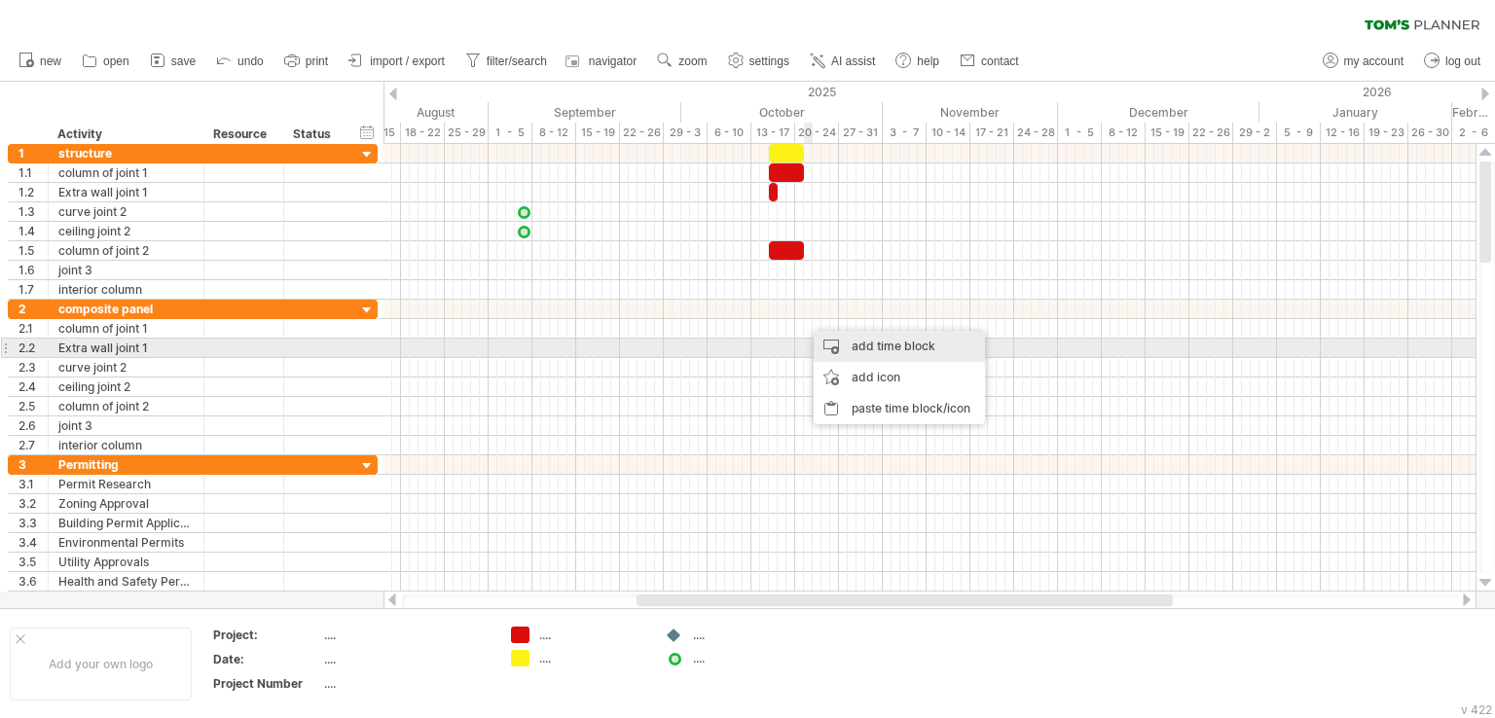
click at [859, 345] on div "add time block" at bounding box center [899, 346] width 171 height 31
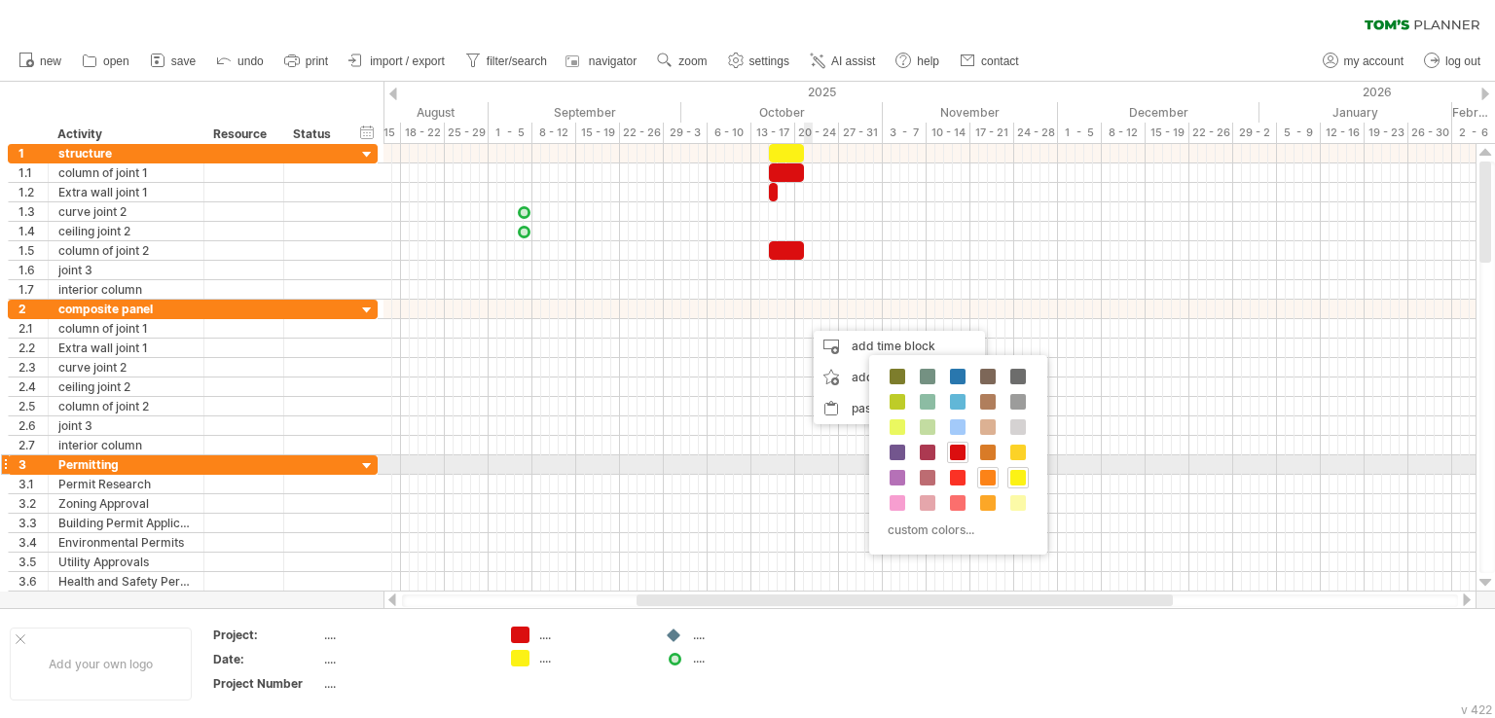
click at [982, 474] on span at bounding box center [988, 478] width 16 height 16
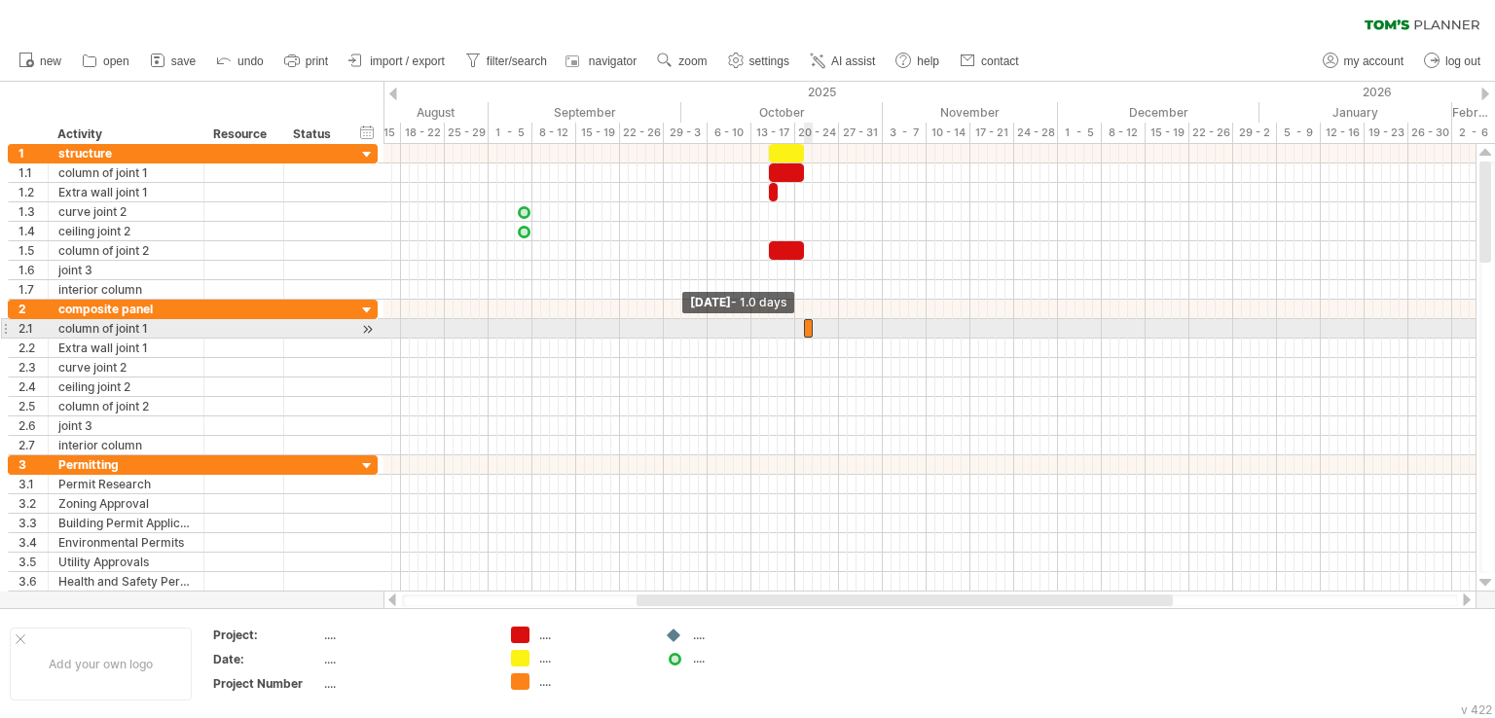
click at [806, 322] on span at bounding box center [804, 328] width 8 height 18
drag, startPoint x: 812, startPoint y: 324, endPoint x: 828, endPoint y: 329, distance: 17.2
click at [828, 329] on span at bounding box center [830, 328] width 8 height 18
click at [814, 324] on div at bounding box center [817, 328] width 26 height 18
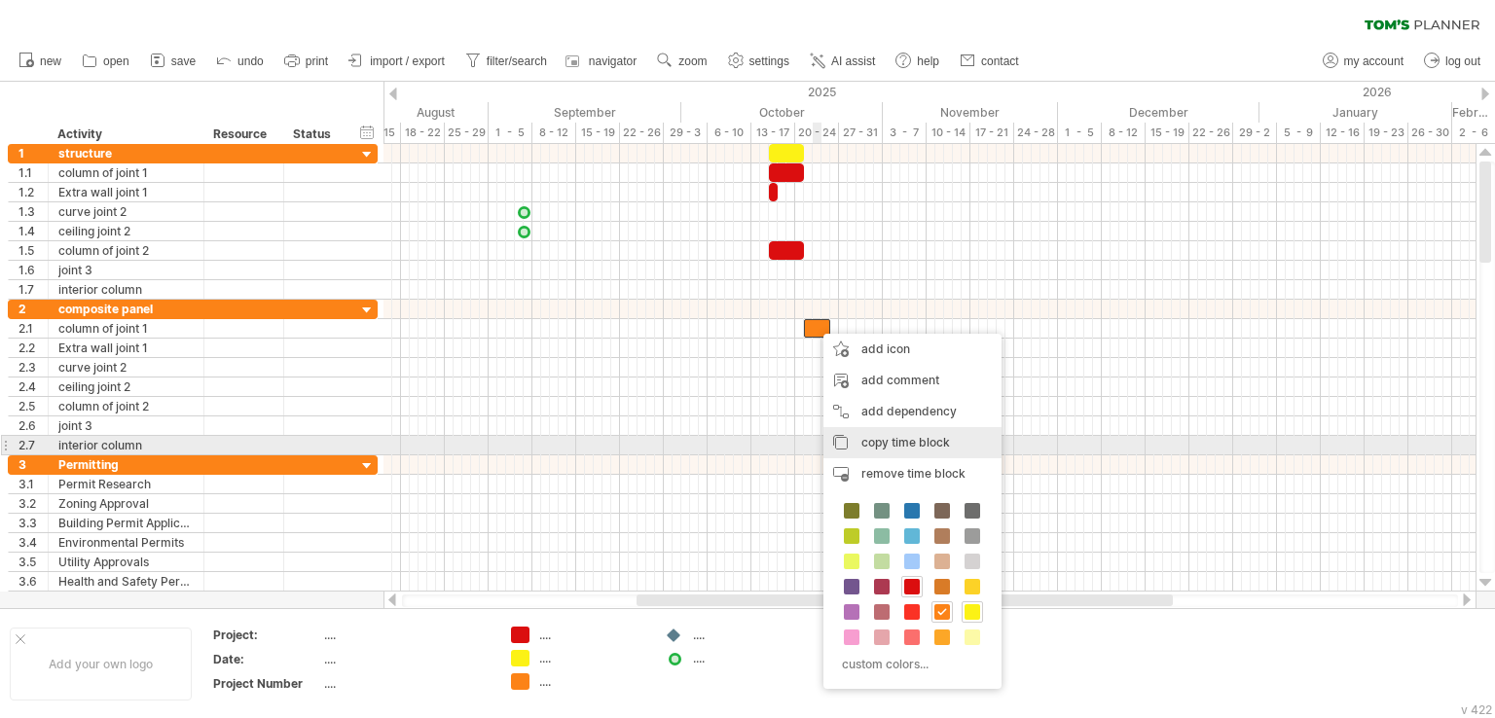
click at [880, 437] on span "copy time block" at bounding box center [905, 442] width 89 height 15
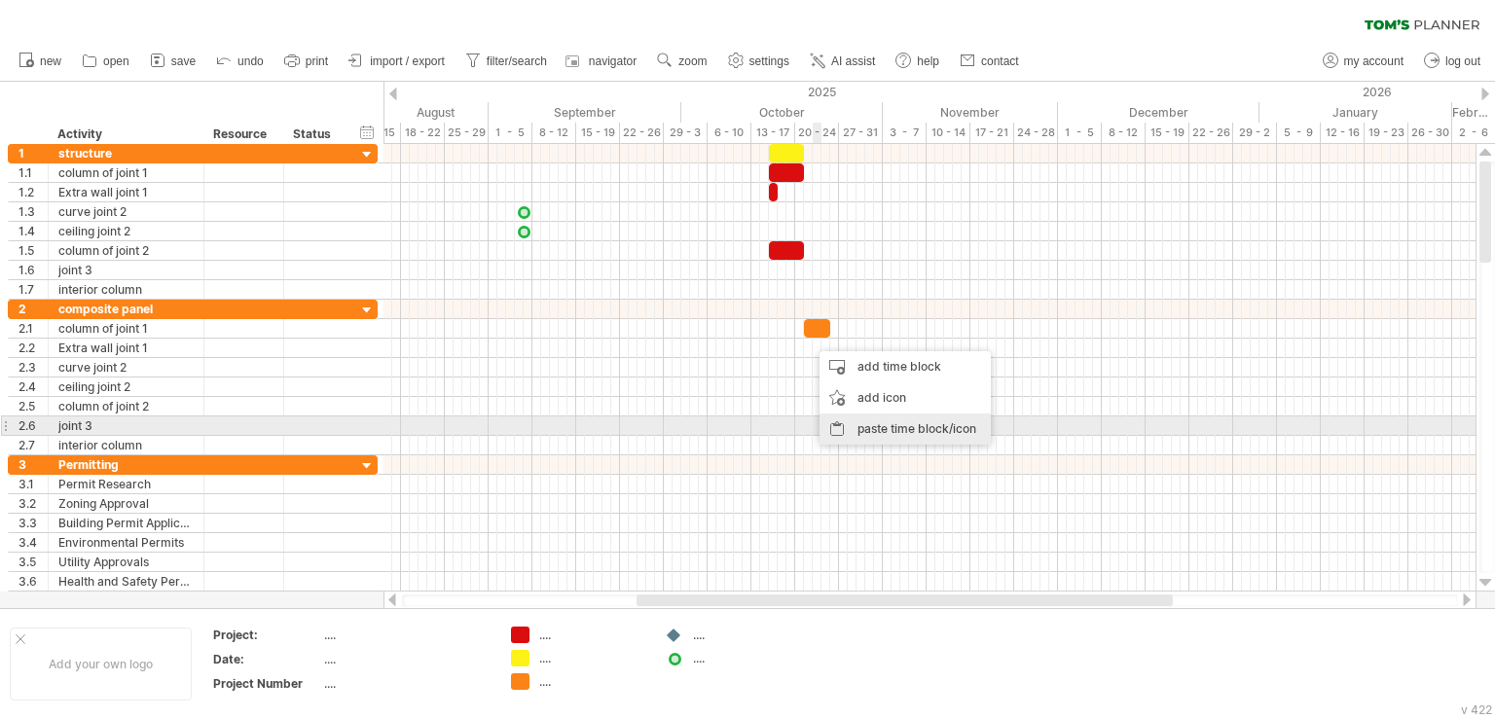
click at [870, 425] on div "paste time block/icon" at bounding box center [904, 429] width 171 height 31
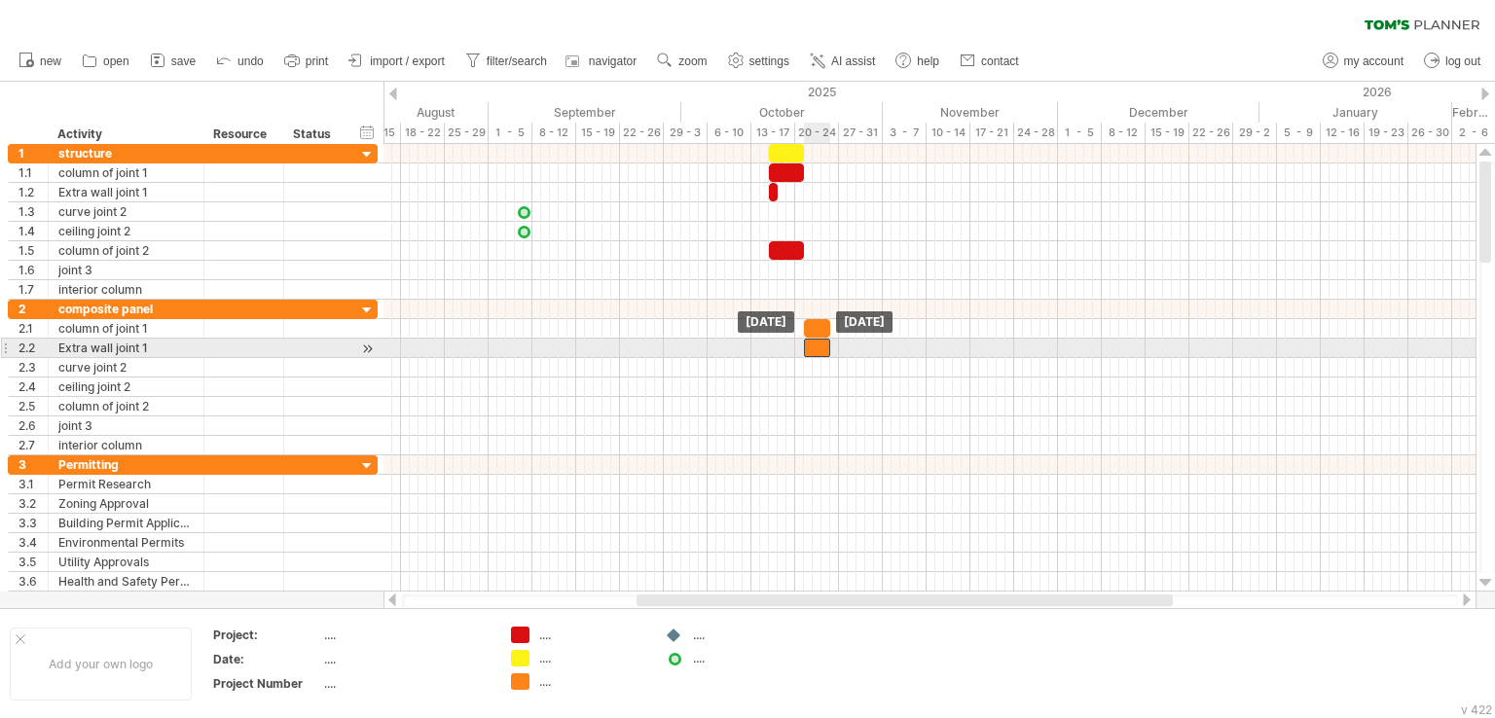
click at [811, 344] on div at bounding box center [817, 348] width 26 height 18
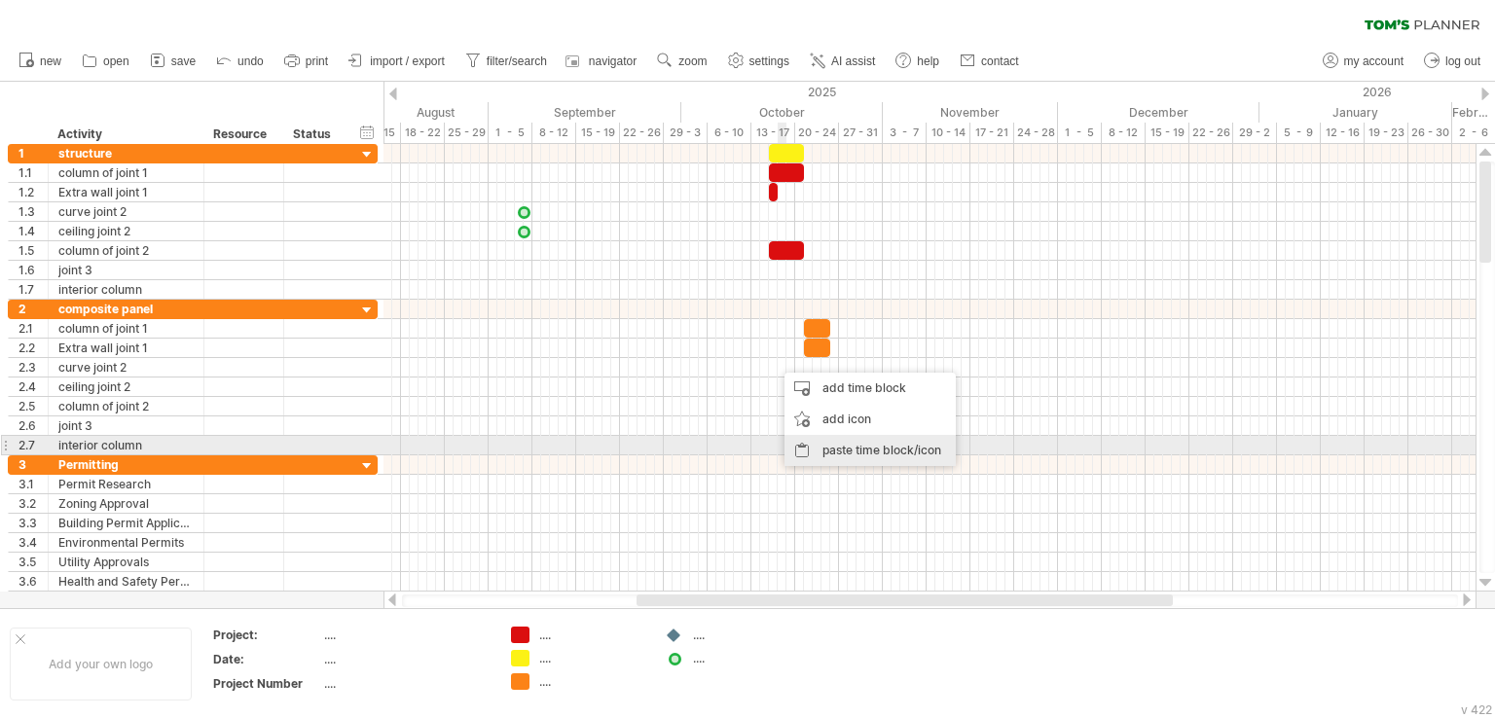
click at [841, 446] on div "paste time block/icon" at bounding box center [869, 450] width 171 height 31
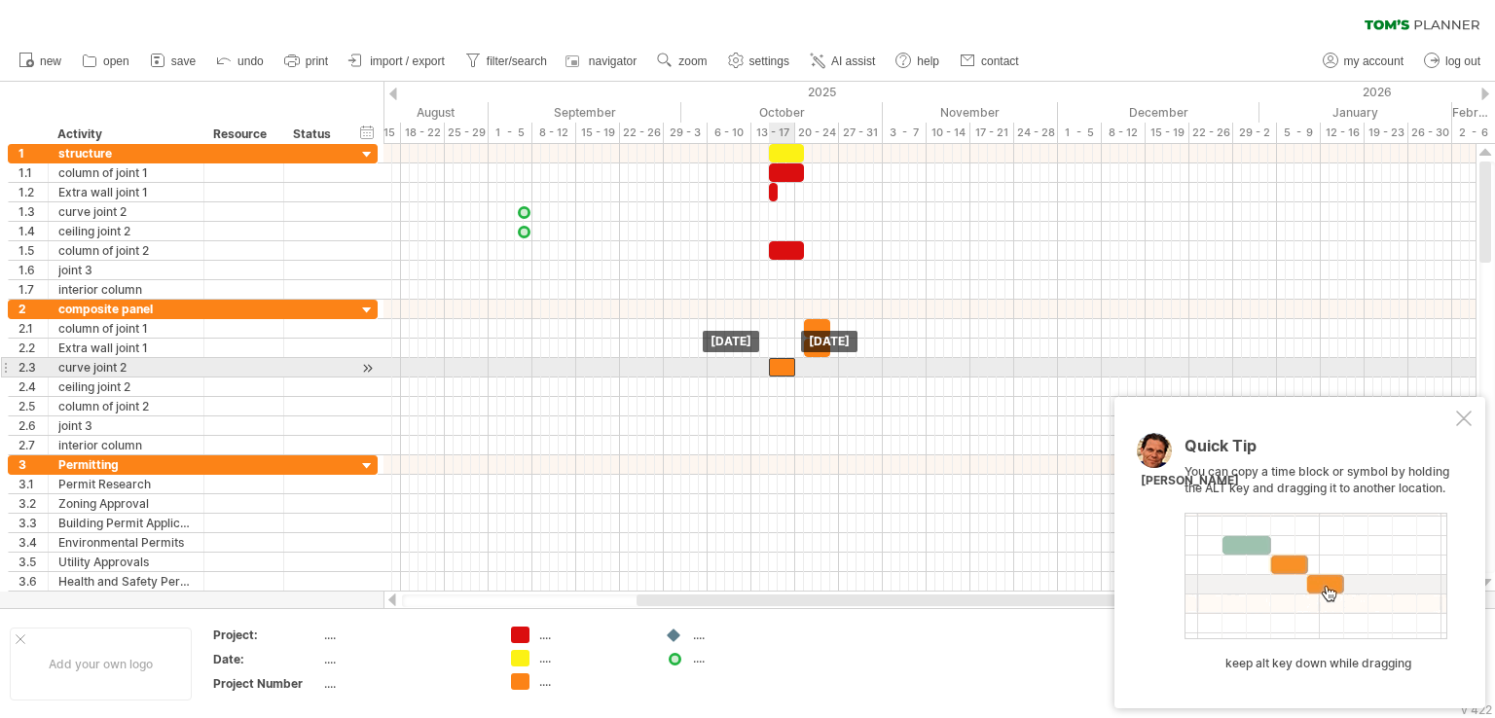
click at [777, 363] on div at bounding box center [782, 367] width 26 height 18
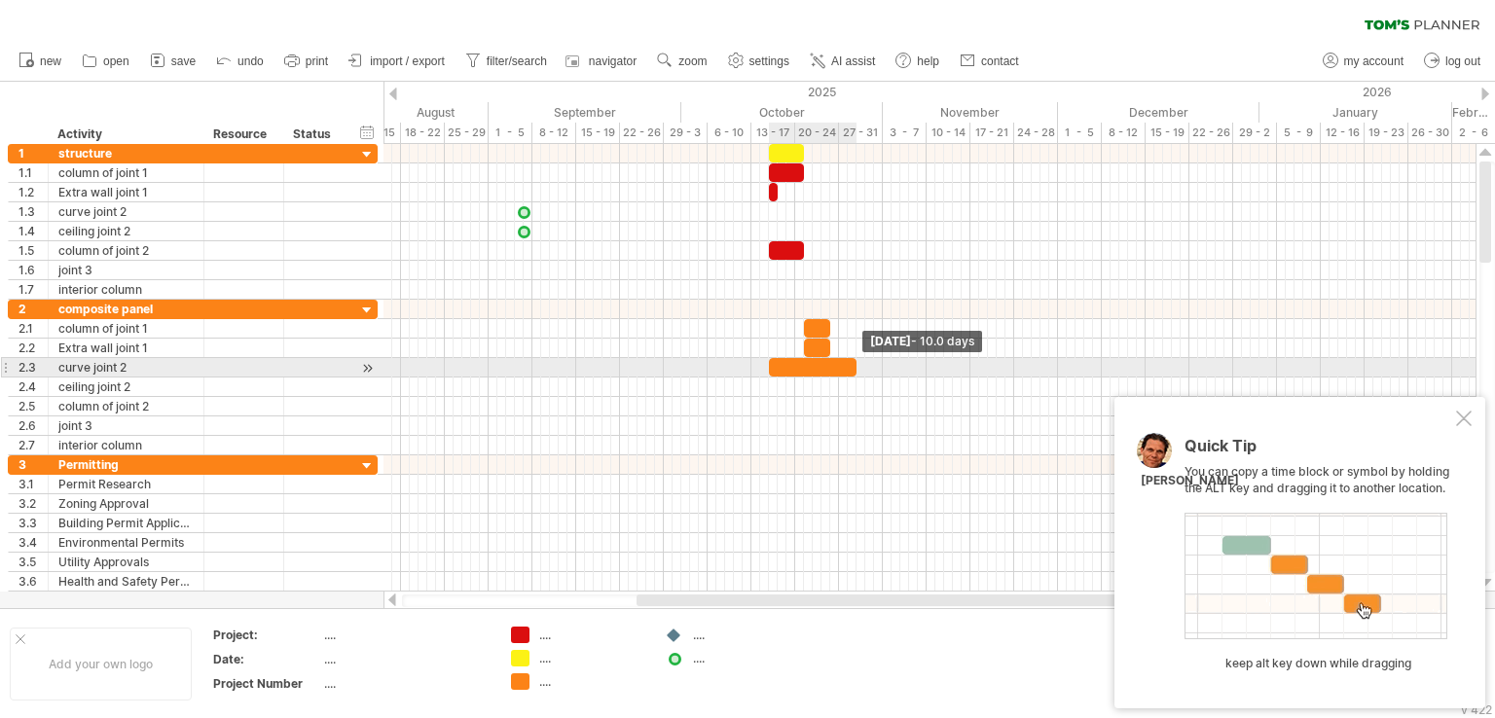
drag, startPoint x: 793, startPoint y: 360, endPoint x: 854, endPoint y: 369, distance: 61.9
click at [854, 369] on span at bounding box center [856, 367] width 8 height 18
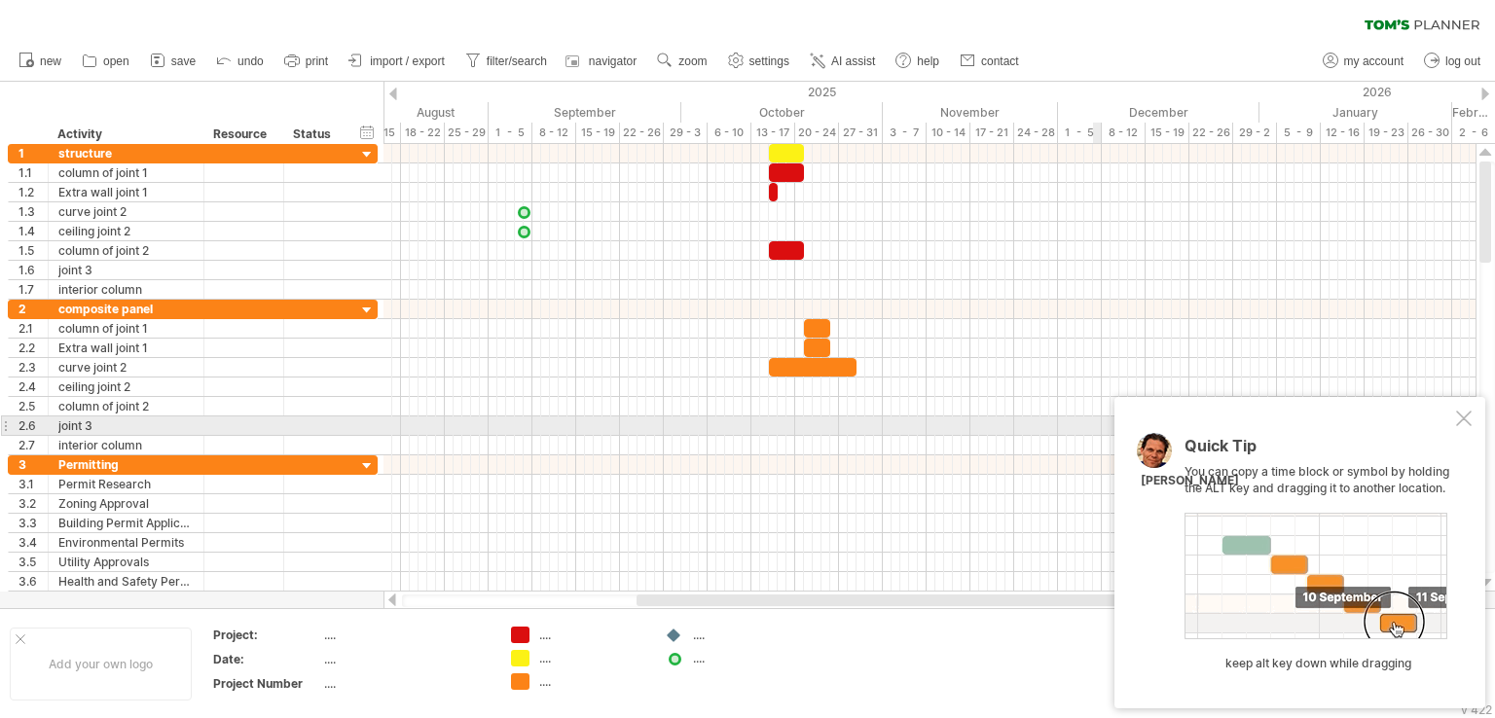
click at [1466, 423] on div at bounding box center [1464, 419] width 16 height 16
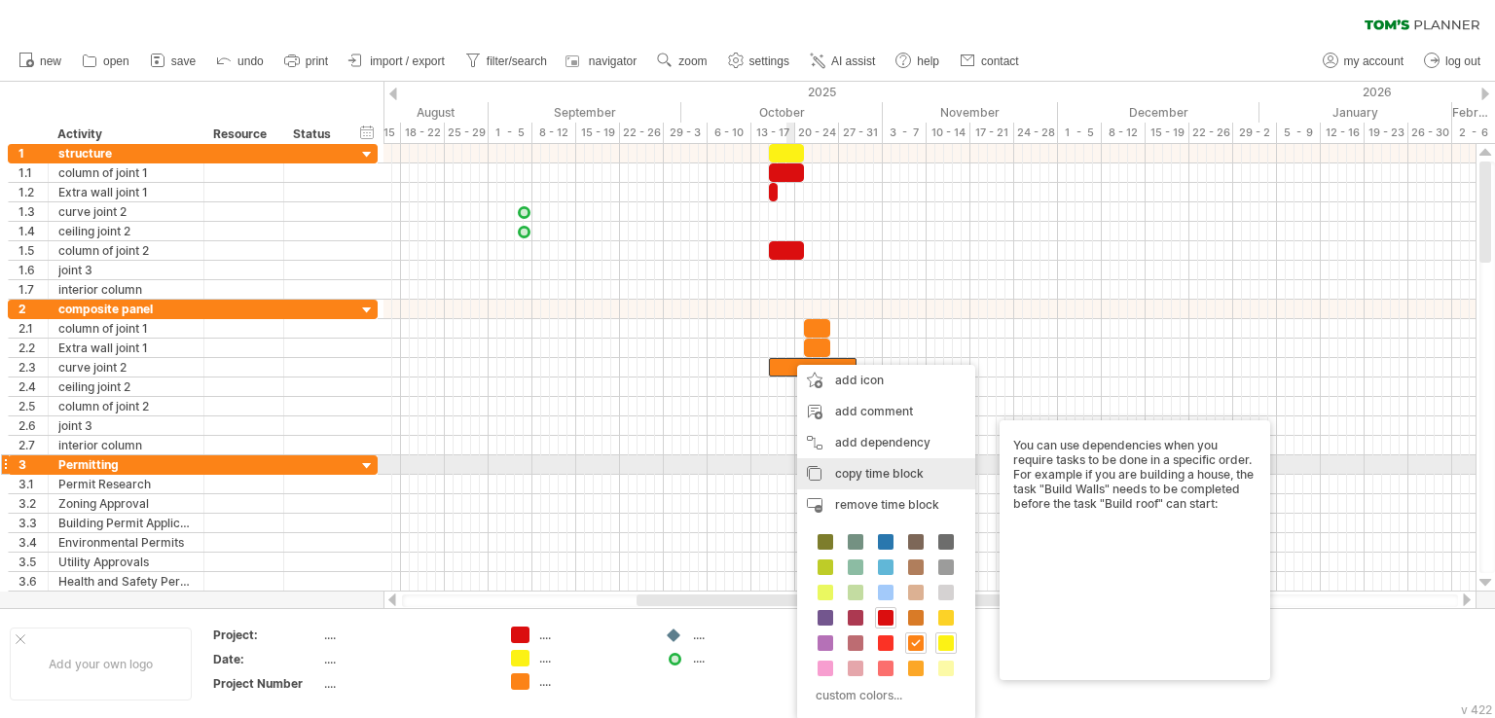
click at [837, 460] on div "copy time block copy time blocks/icons" at bounding box center [886, 473] width 178 height 31
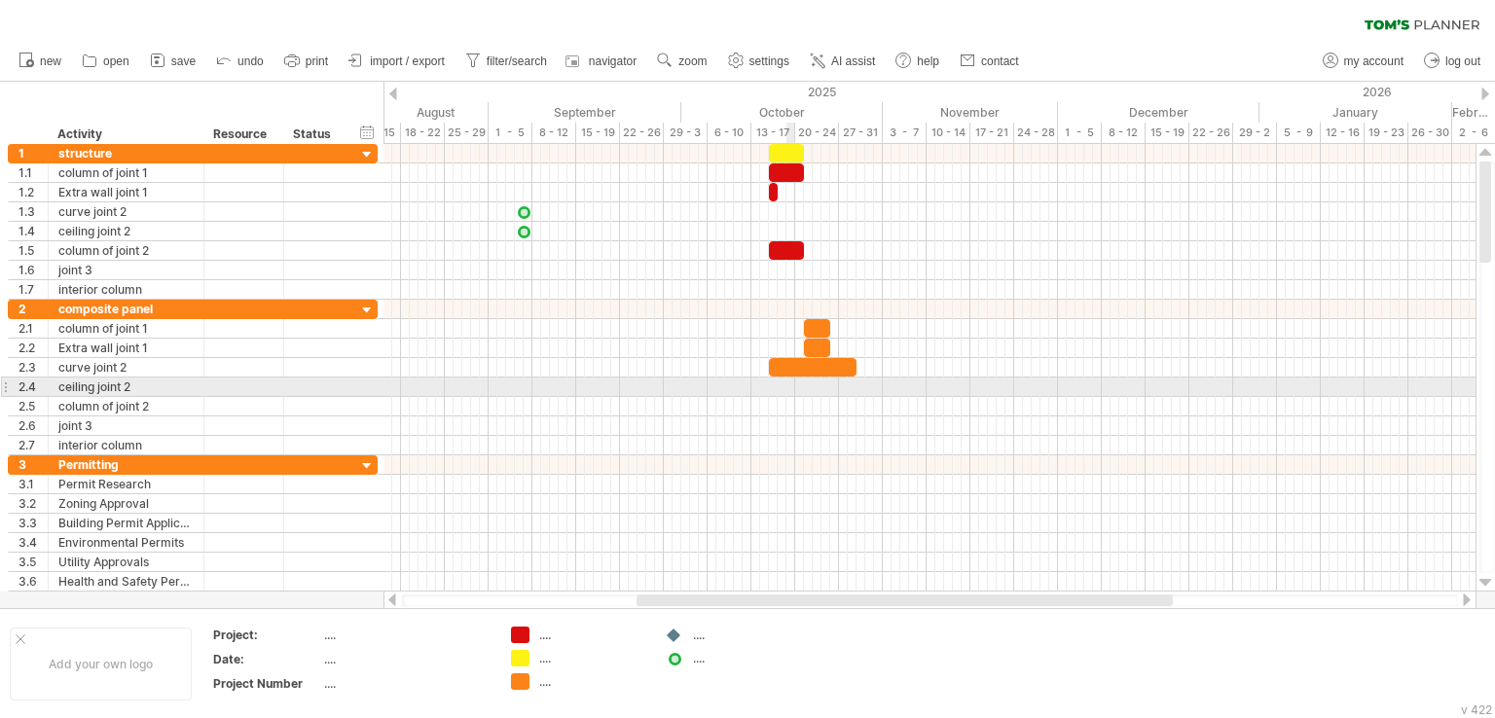
click at [793, 380] on div at bounding box center [929, 387] width 1092 height 19
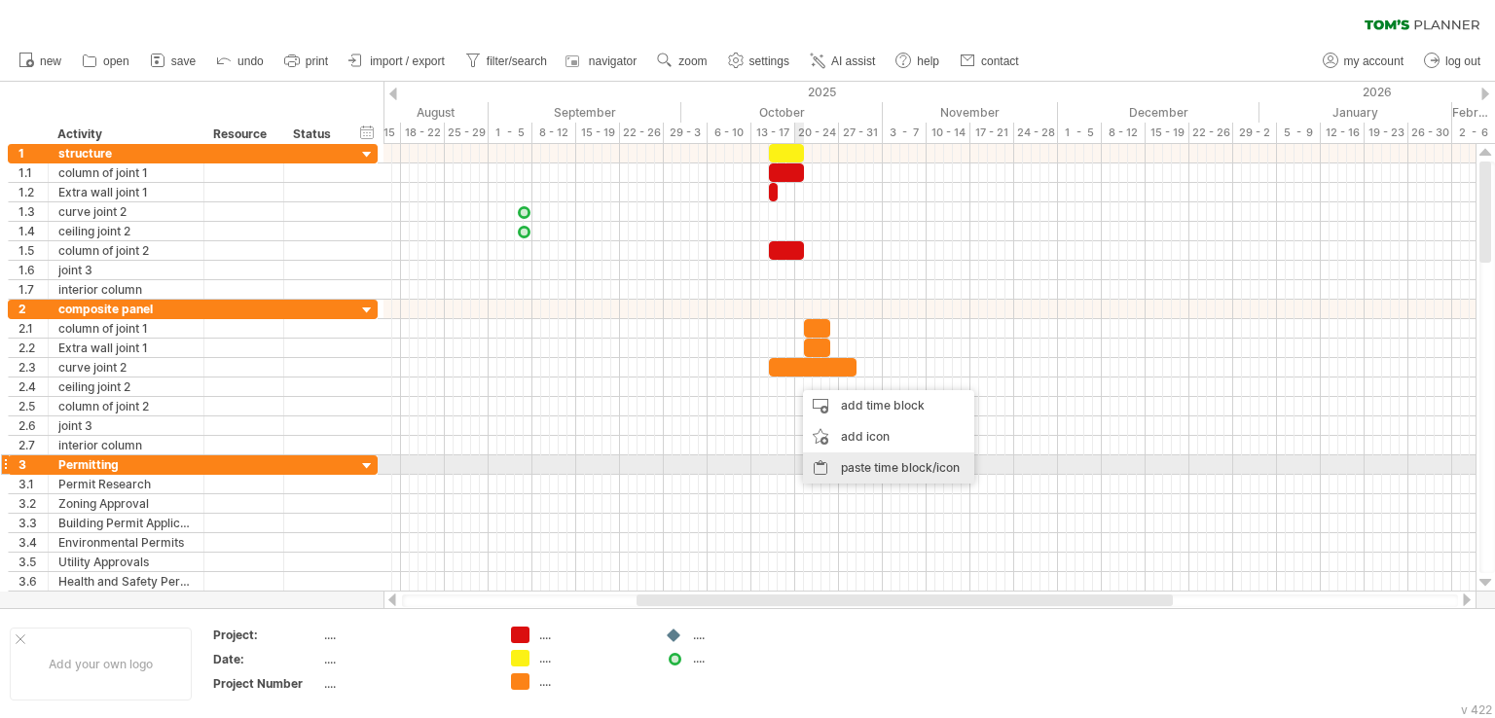
click at [849, 464] on div "paste time block/icon" at bounding box center [888, 467] width 171 height 31
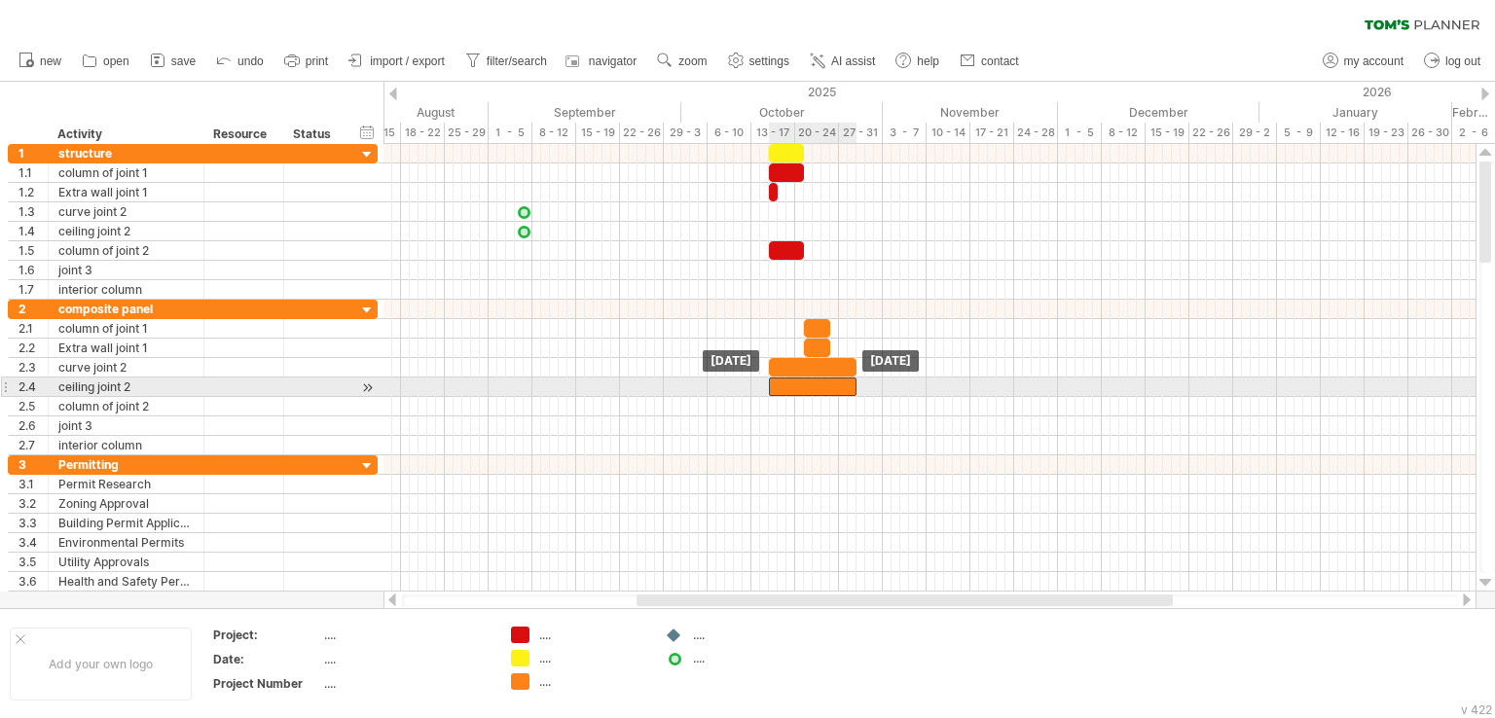
drag, startPoint x: 841, startPoint y: 386, endPoint x: 814, endPoint y: 386, distance: 27.2
click at [814, 386] on div at bounding box center [813, 387] width 88 height 18
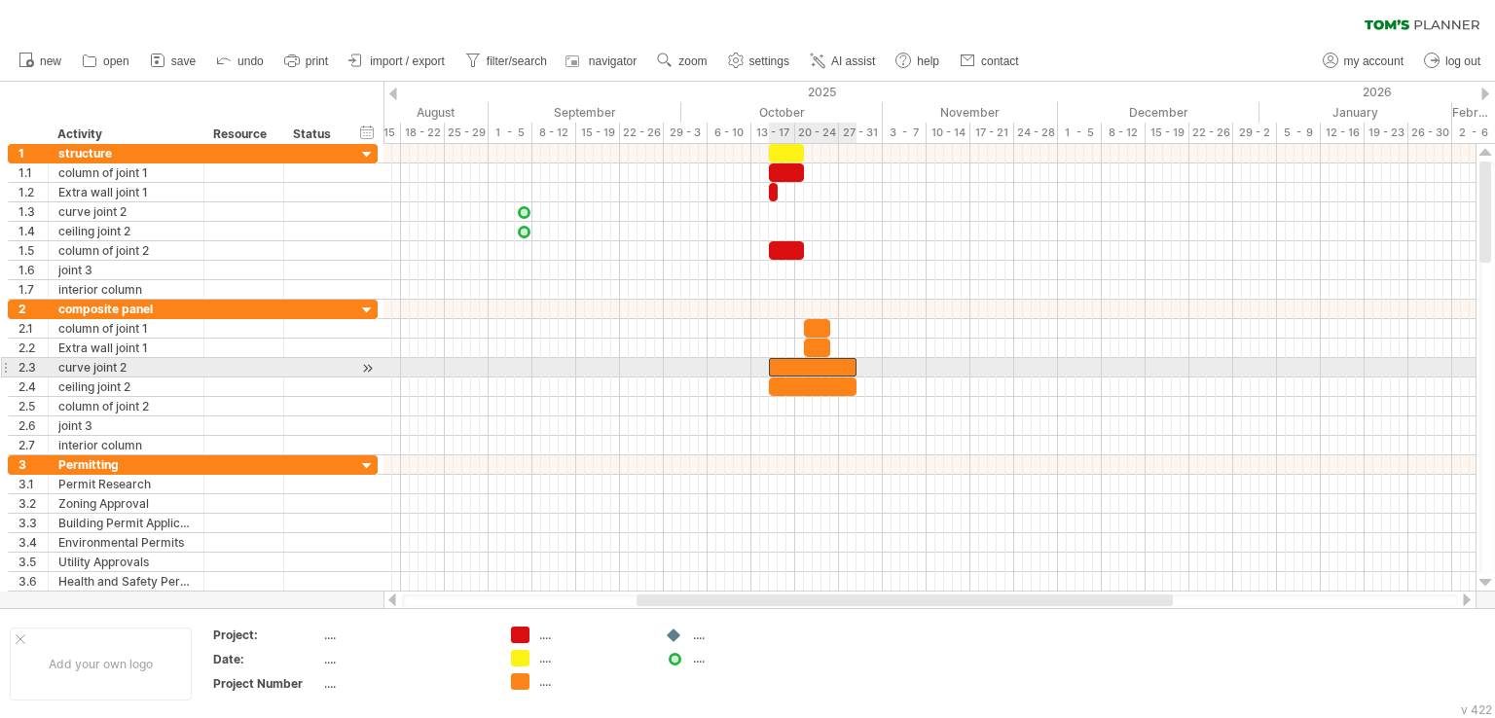
click at [831, 367] on div at bounding box center [813, 367] width 88 height 18
drag, startPoint x: 852, startPoint y: 361, endPoint x: 808, endPoint y: 362, distance: 44.8
click at [809, 362] on span at bounding box center [813, 367] width 8 height 18
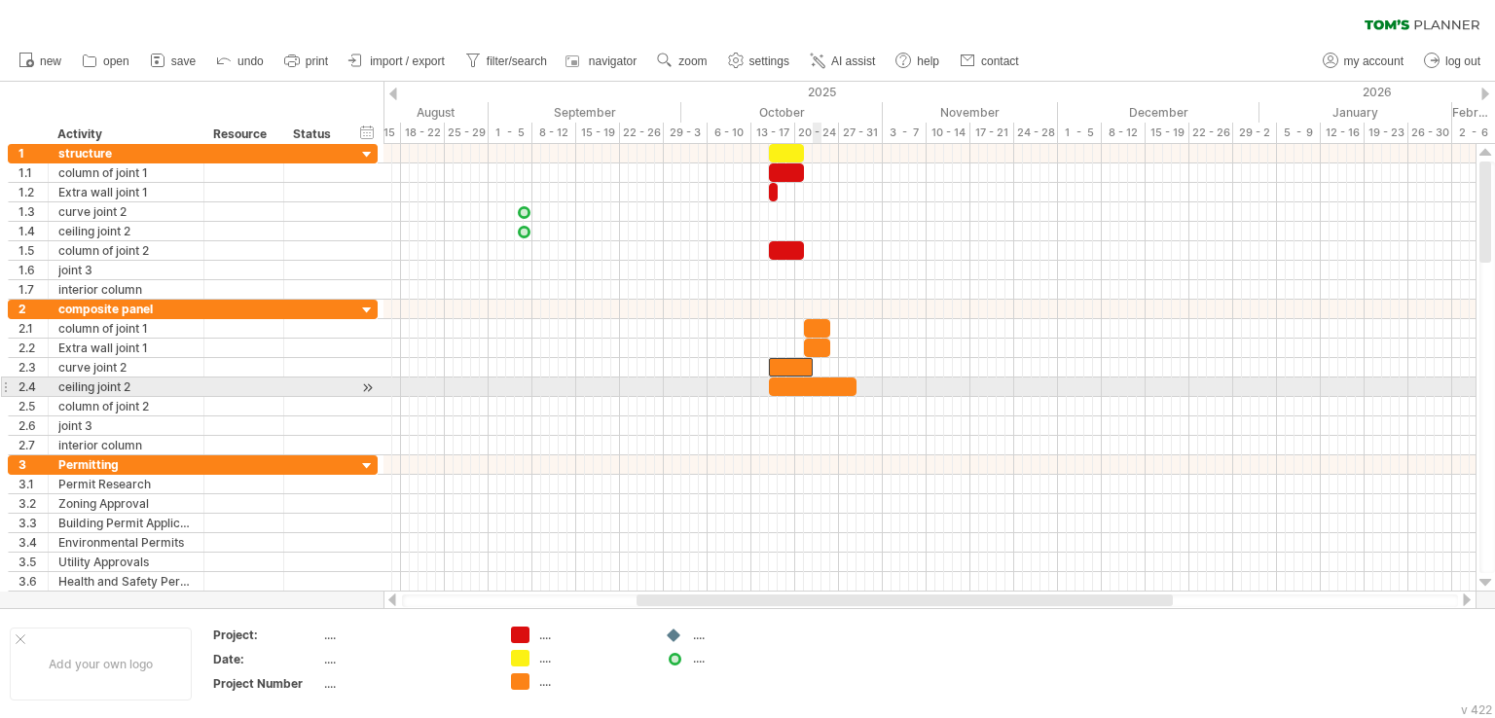
click at [811, 382] on div at bounding box center [813, 387] width 88 height 18
drag, startPoint x: 772, startPoint y: 380, endPoint x: 815, endPoint y: 379, distance: 43.8
click at [815, 379] on span at bounding box center [813, 387] width 8 height 18
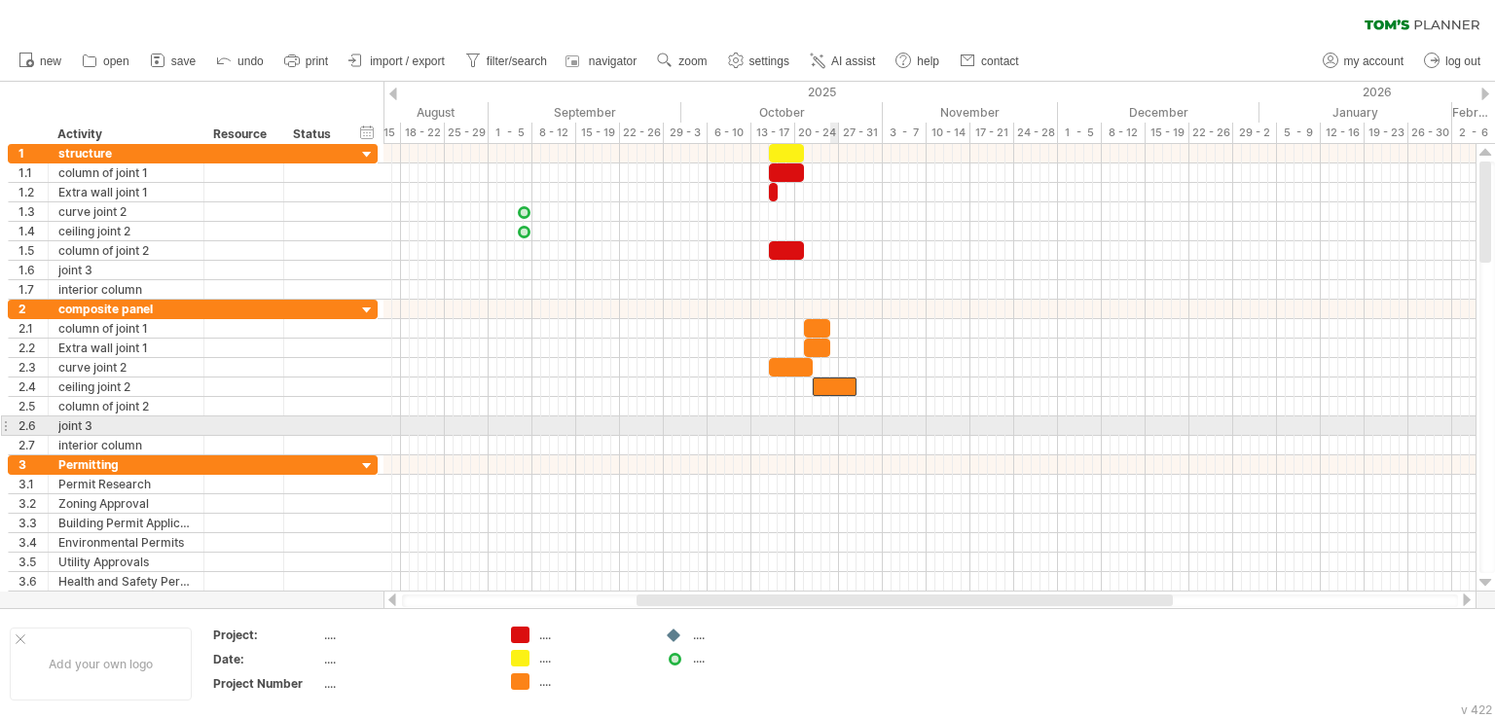
click at [833, 429] on div at bounding box center [929, 425] width 1092 height 19
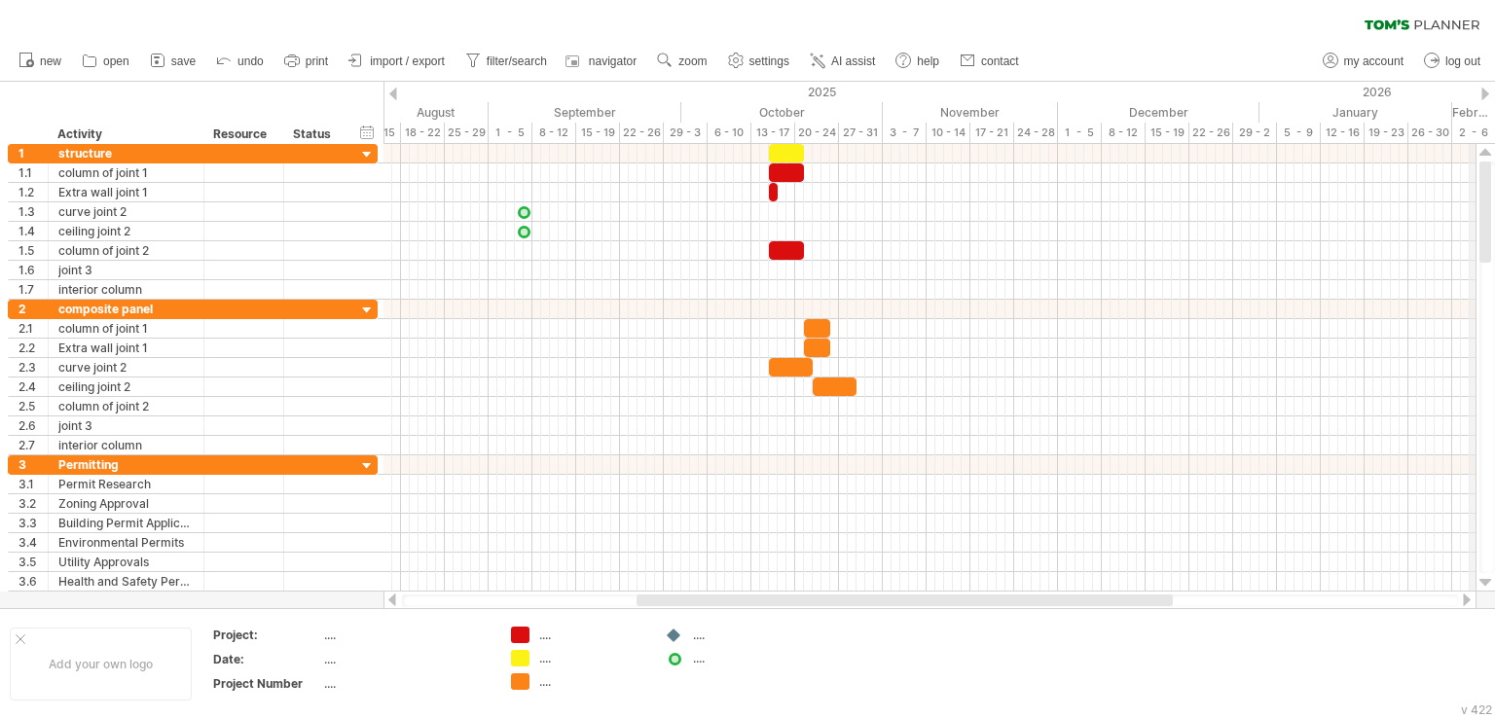
drag, startPoint x: 1487, startPoint y: 235, endPoint x: 1476, endPoint y: 115, distance: 121.1
click at [1476, 115] on div "Trying to reach [DOMAIN_NAME] Connected again... 0% clear filter new 1" at bounding box center [747, 359] width 1495 height 718
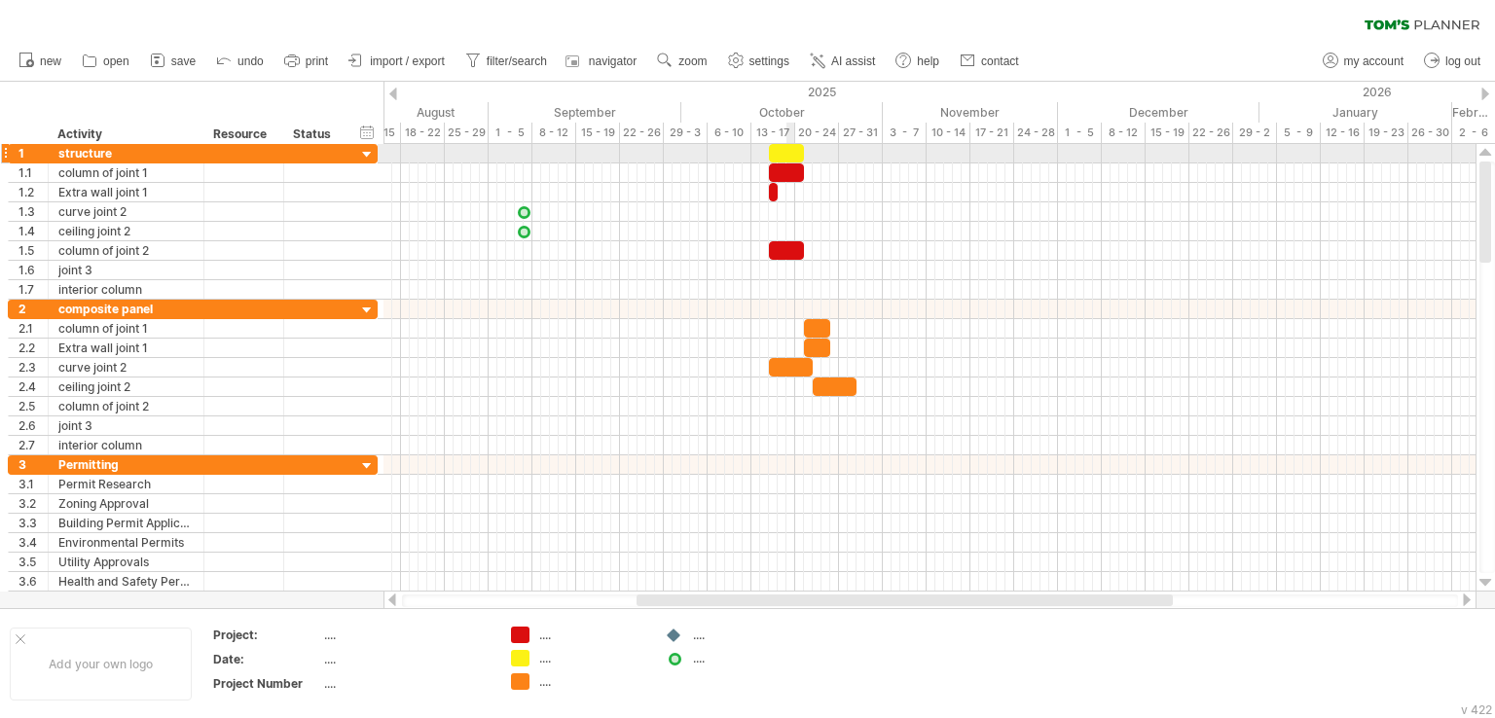
click at [791, 146] on div at bounding box center [786, 153] width 35 height 18
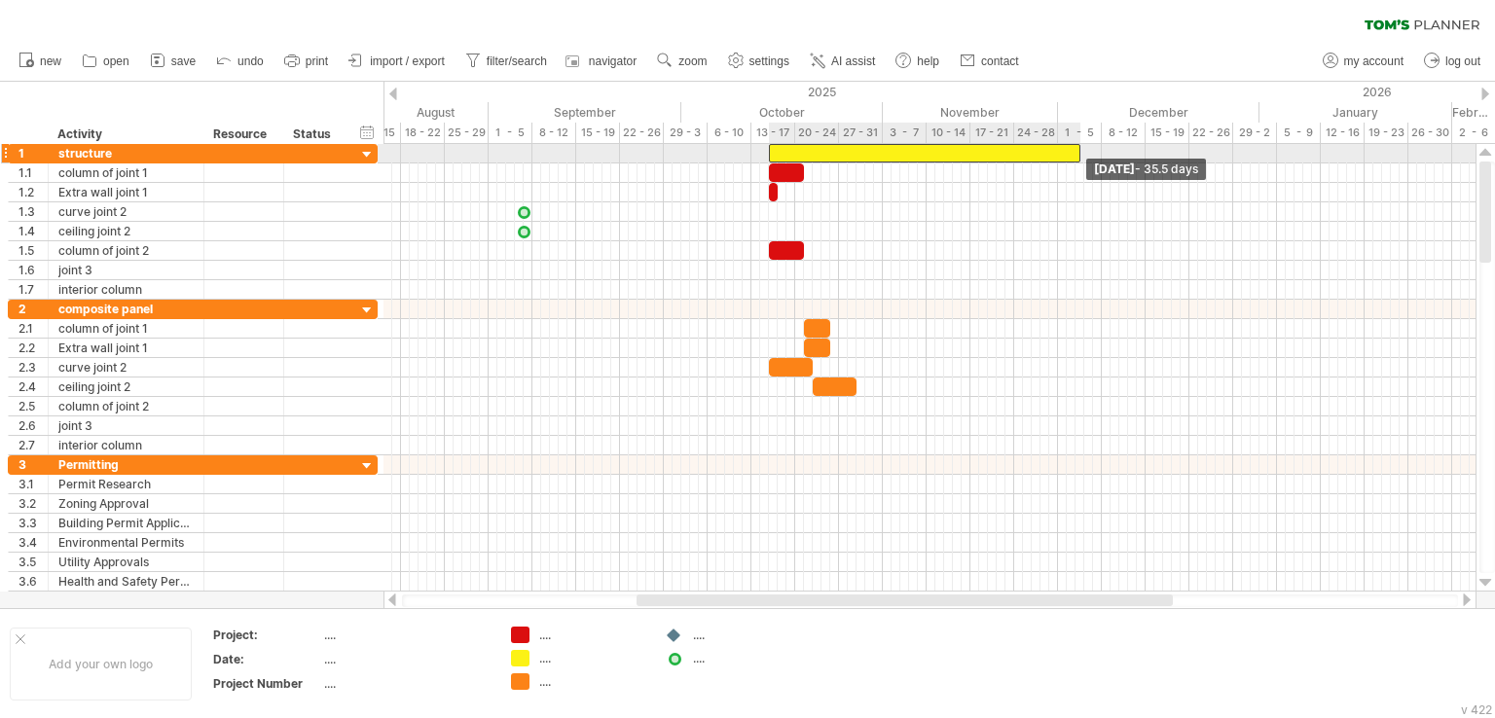
drag, startPoint x: 802, startPoint y: 146, endPoint x: 1078, endPoint y: 159, distance: 276.7
click at [1078, 159] on span at bounding box center [1080, 153] width 8 height 18
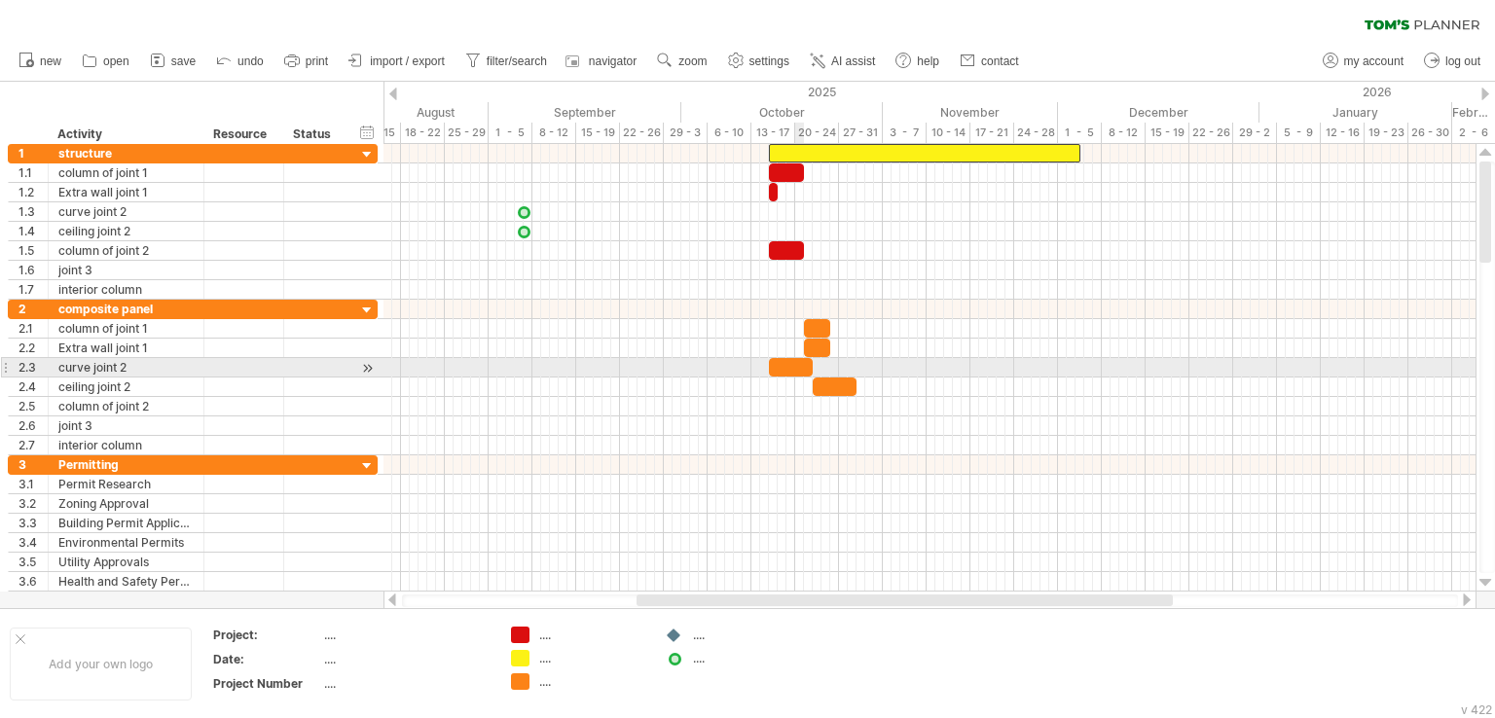
click at [800, 365] on div at bounding box center [791, 367] width 44 height 18
click at [800, 367] on span at bounding box center [804, 367] width 8 height 18
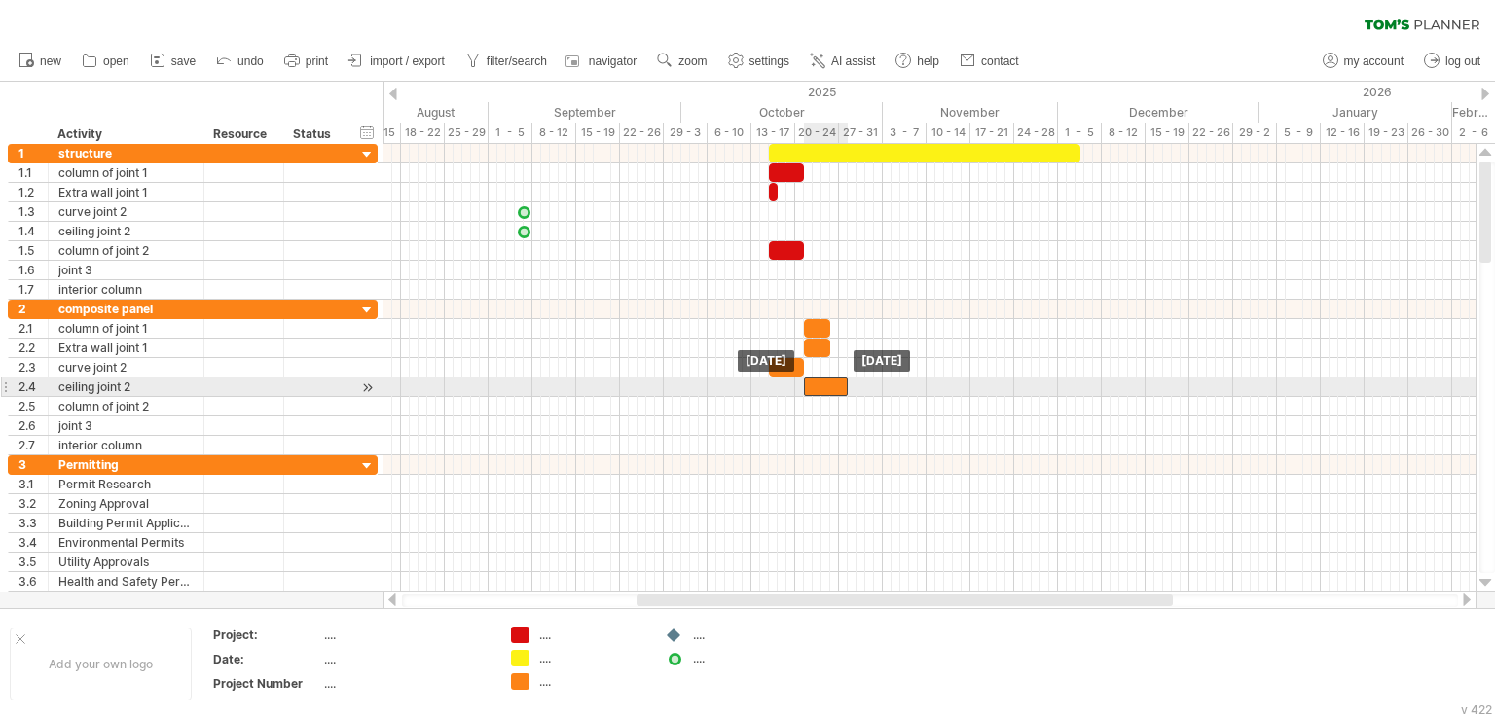
drag, startPoint x: 831, startPoint y: 383, endPoint x: 820, endPoint y: 385, distance: 10.9
click at [820, 385] on div at bounding box center [826, 387] width 44 height 18
click at [837, 381] on span at bounding box center [839, 387] width 8 height 18
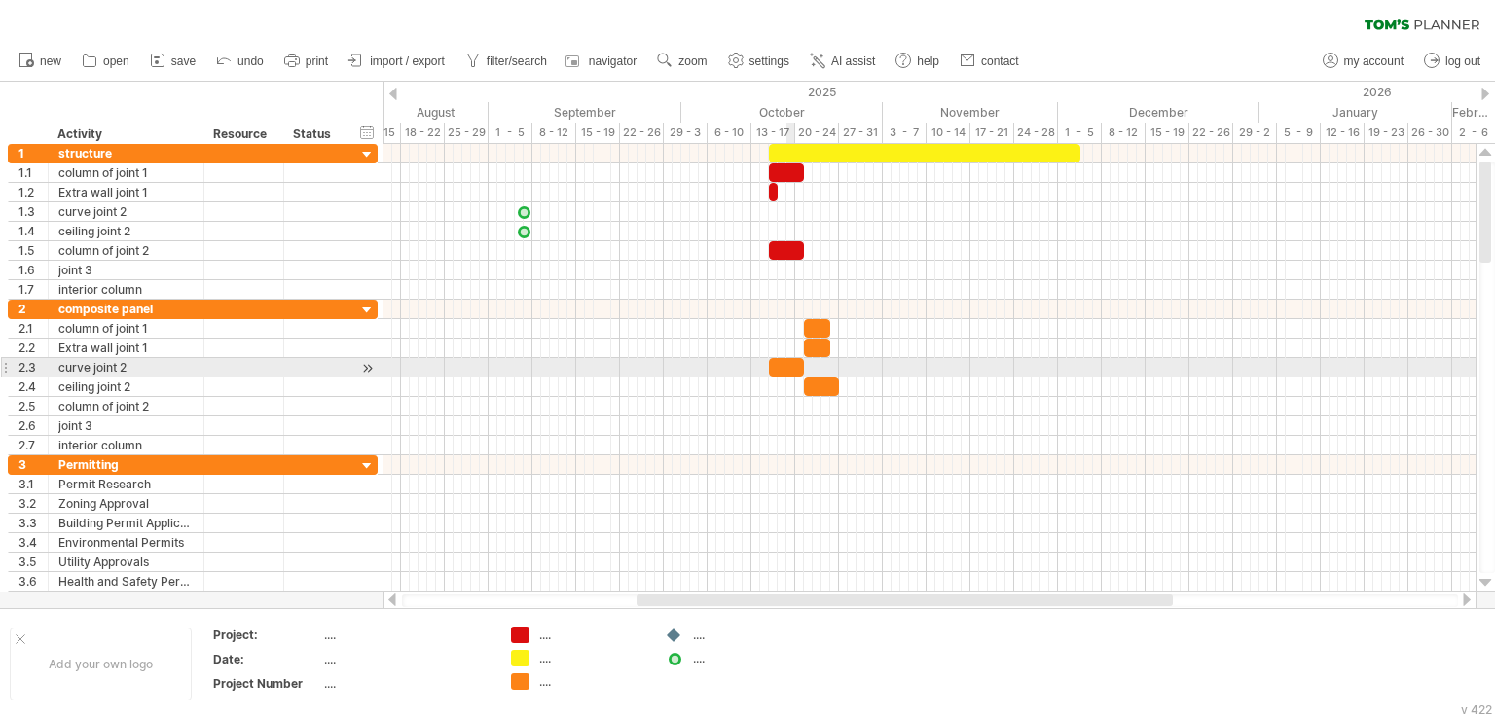
click at [794, 368] on div at bounding box center [786, 367] width 35 height 18
click at [795, 363] on div at bounding box center [786, 367] width 35 height 18
click at [805, 362] on span at bounding box center [804, 367] width 8 height 18
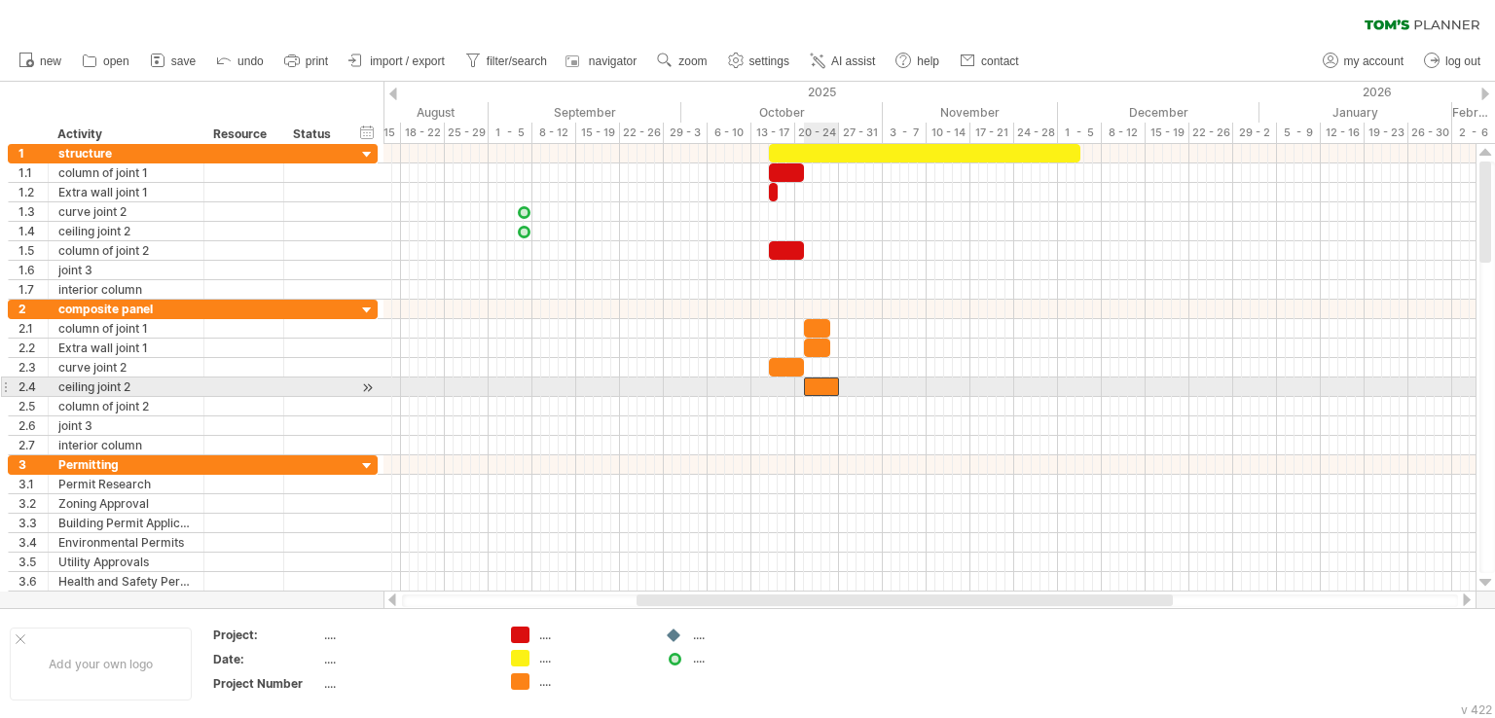
click at [829, 384] on div at bounding box center [821, 387] width 35 height 18
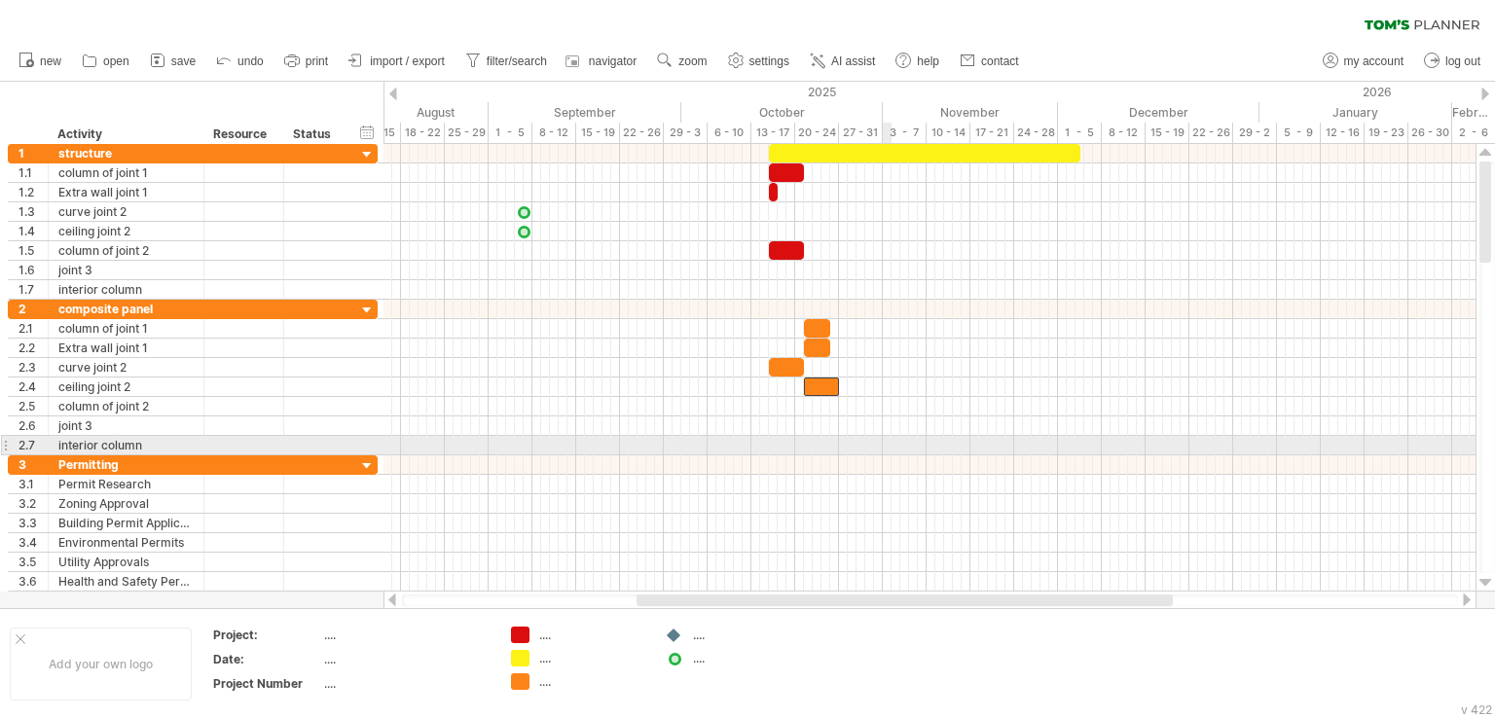
click at [884, 439] on div at bounding box center [929, 445] width 1092 height 19
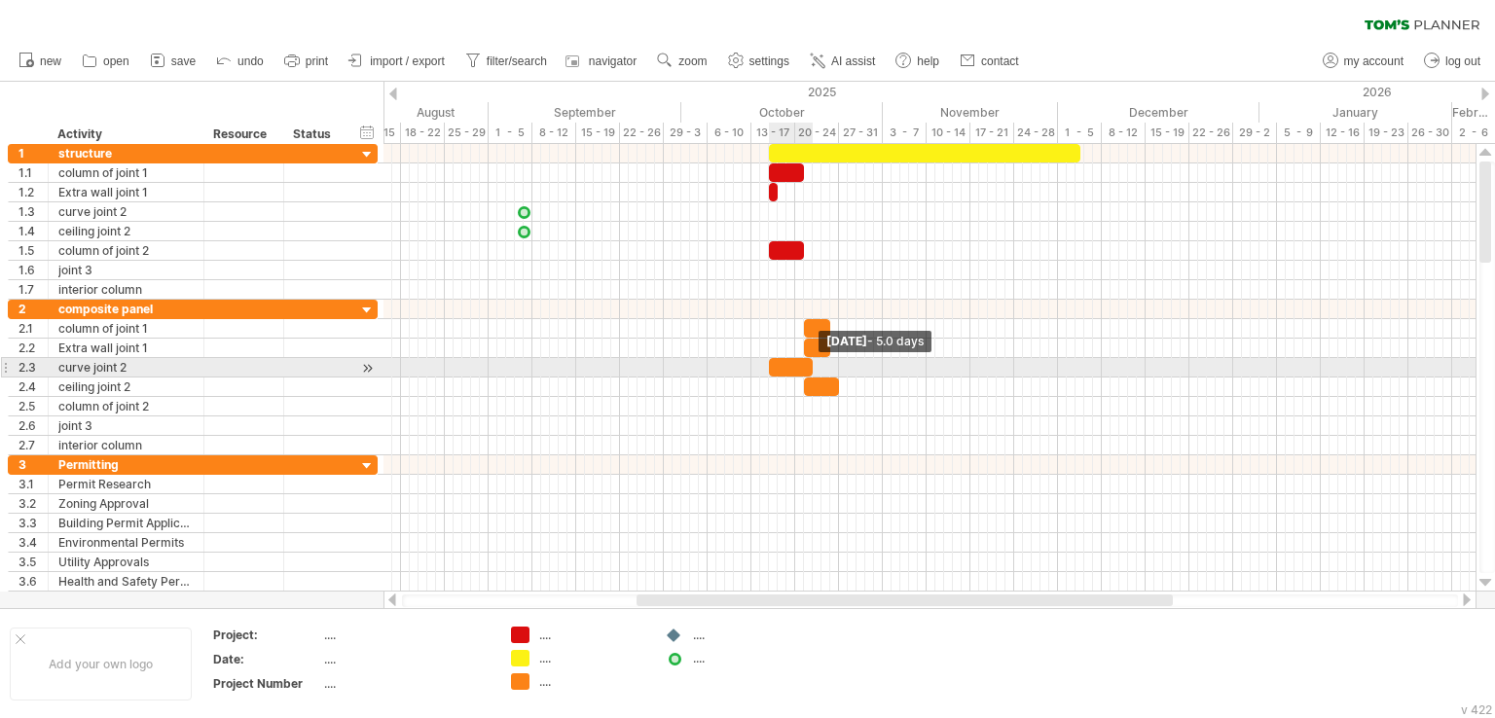
drag, startPoint x: 803, startPoint y: 361, endPoint x: 814, endPoint y: 367, distance: 12.2
click at [814, 367] on span at bounding box center [813, 367] width 8 height 18
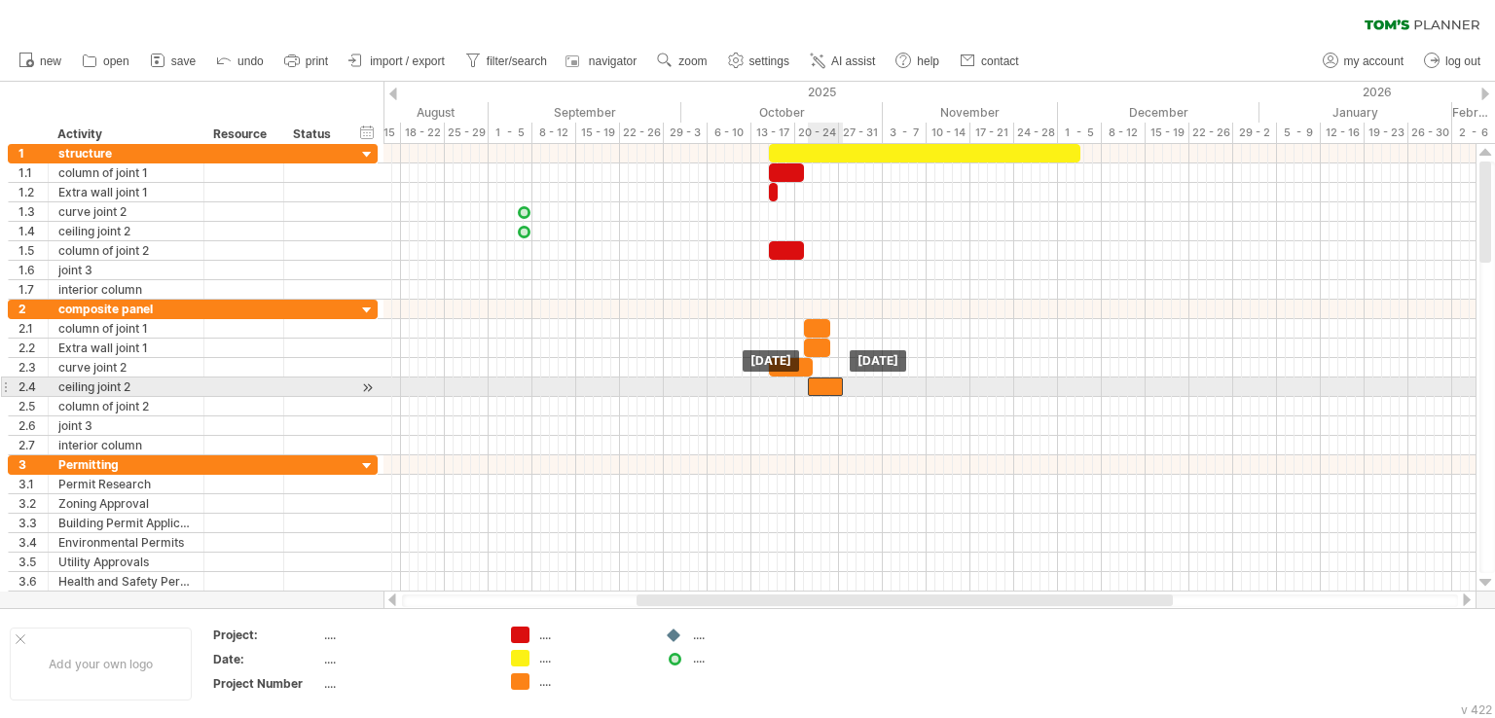
click at [823, 382] on div at bounding box center [825, 387] width 35 height 18
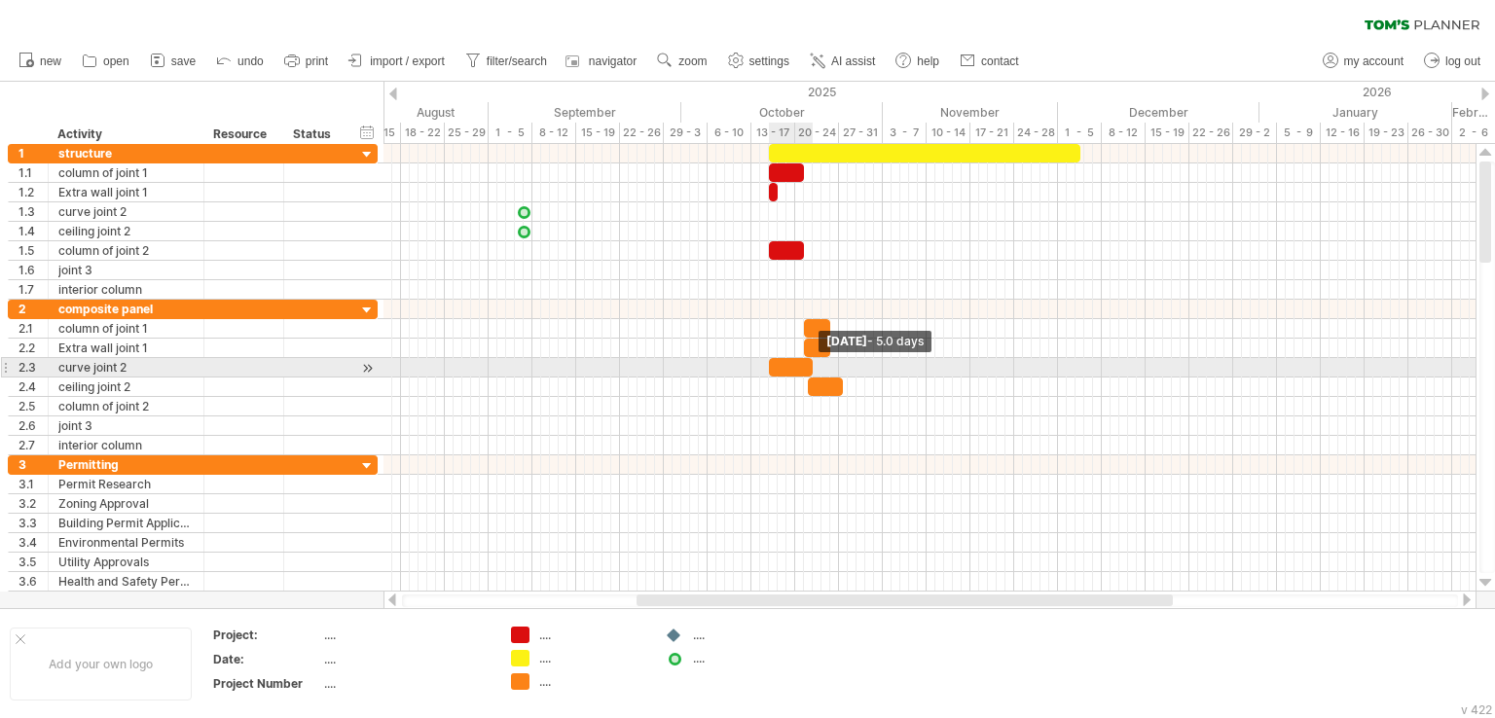
click at [809, 362] on span at bounding box center [813, 367] width 8 height 18
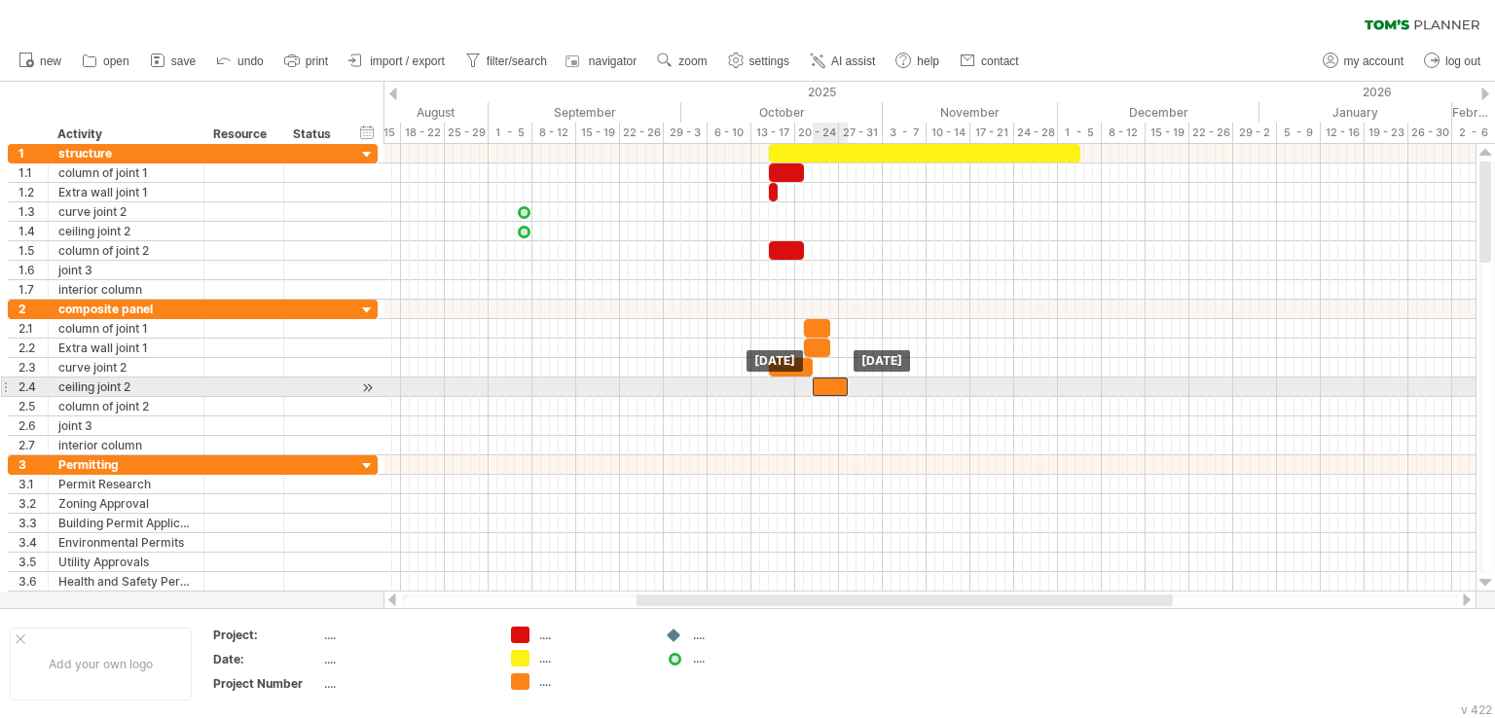
click at [825, 385] on div at bounding box center [830, 387] width 35 height 18
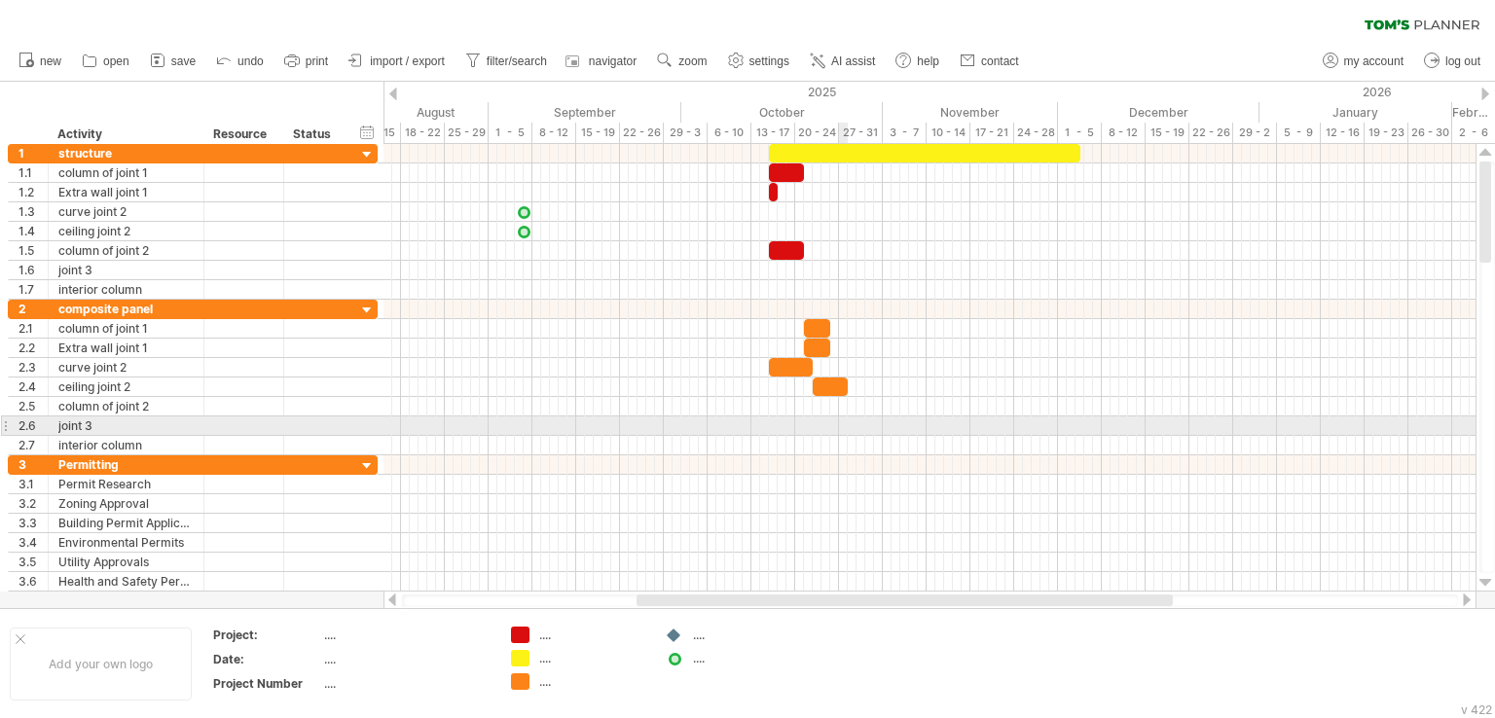
click at [840, 421] on div at bounding box center [929, 425] width 1092 height 19
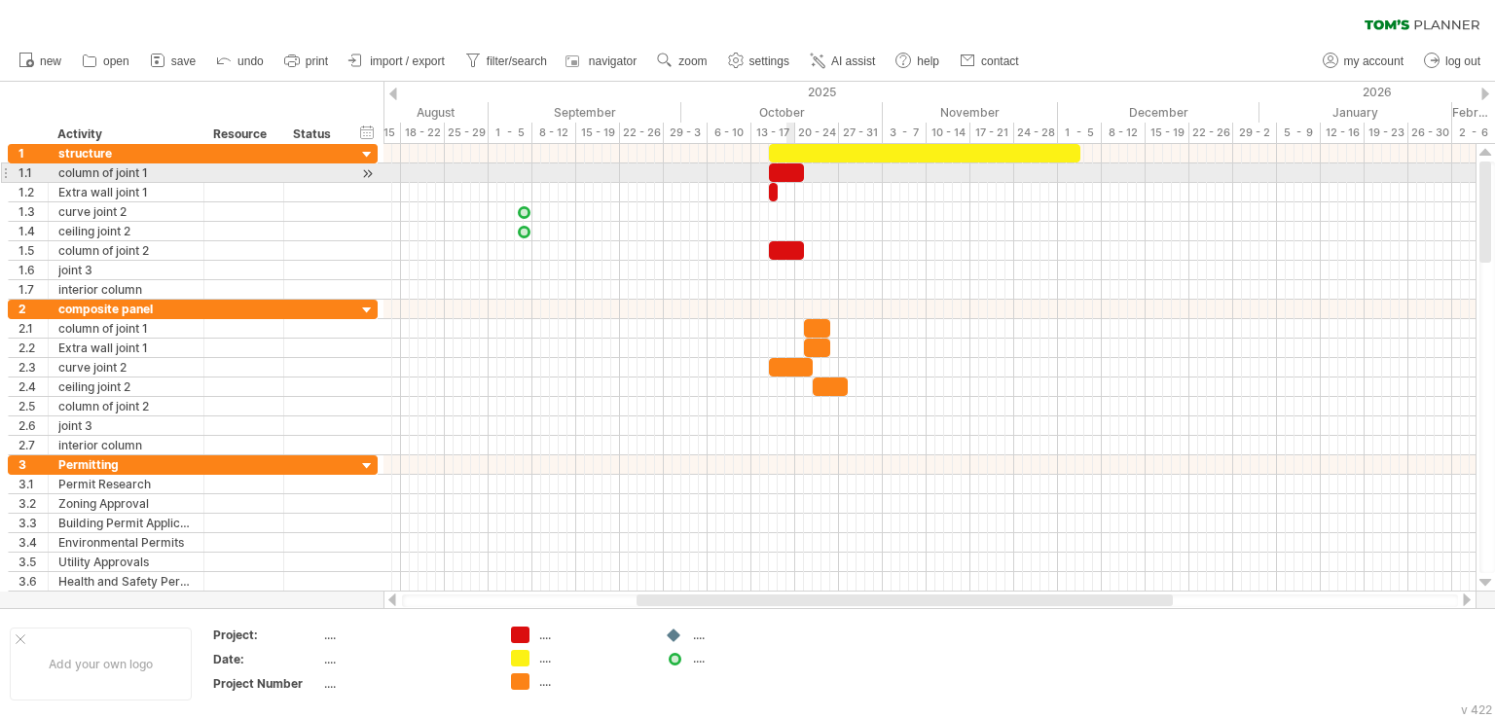
click at [791, 168] on div at bounding box center [786, 172] width 35 height 18
drag, startPoint x: 801, startPoint y: 176, endPoint x: 782, endPoint y: 180, distance: 18.9
click at [782, 180] on span at bounding box center [786, 172] width 8 height 18
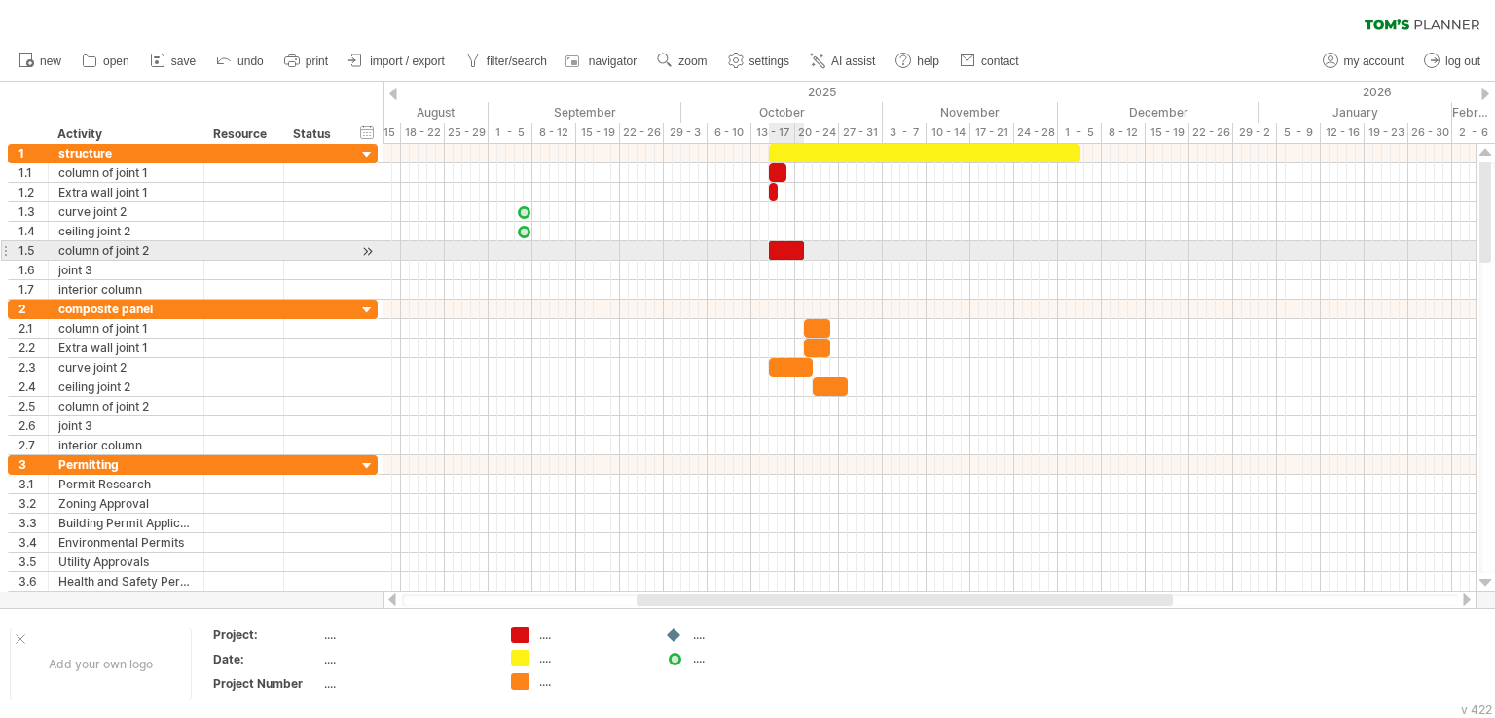
click at [794, 247] on div at bounding box center [786, 250] width 35 height 18
drag, startPoint x: 803, startPoint y: 246, endPoint x: 787, endPoint y: 246, distance: 15.6
click at [787, 246] on span at bounding box center [786, 250] width 8 height 18
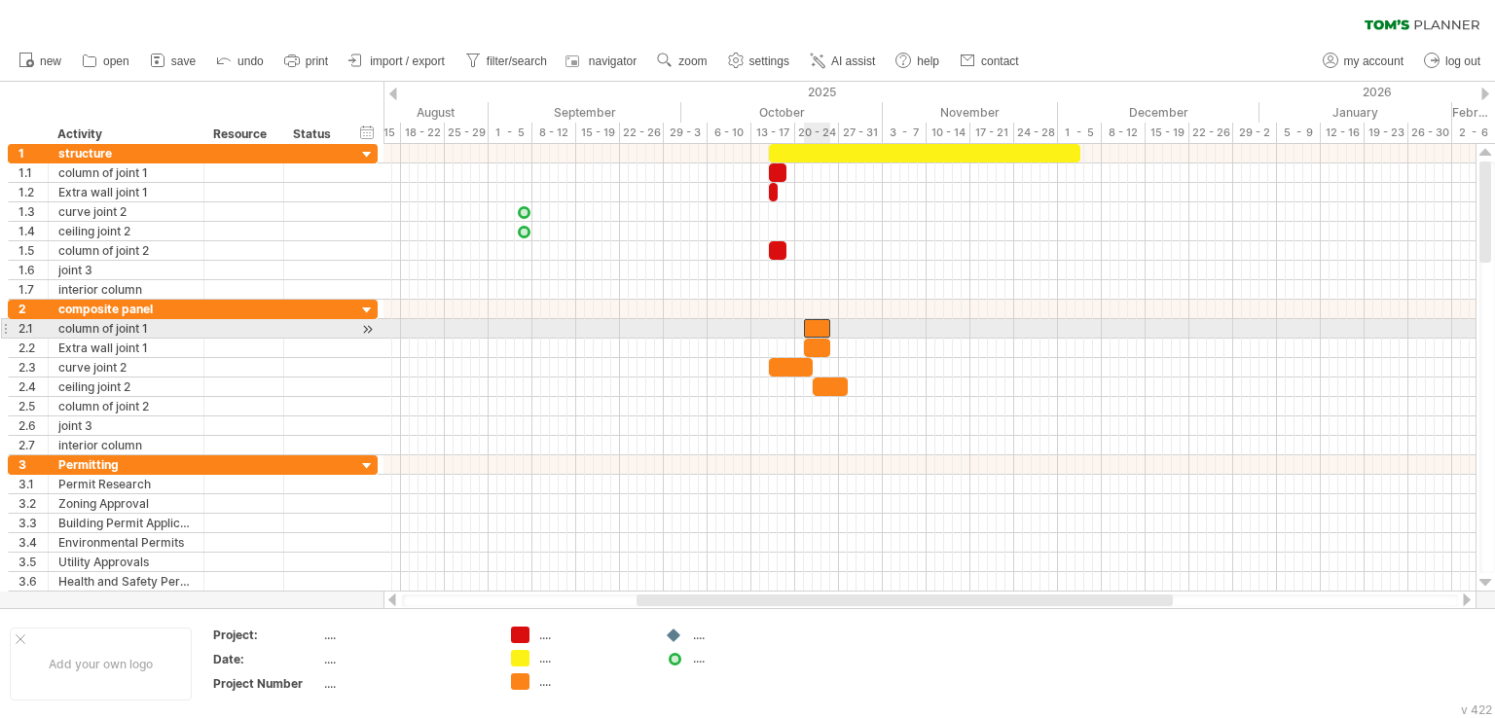
click at [815, 328] on div at bounding box center [817, 328] width 26 height 18
click at [829, 323] on span at bounding box center [830, 328] width 8 height 18
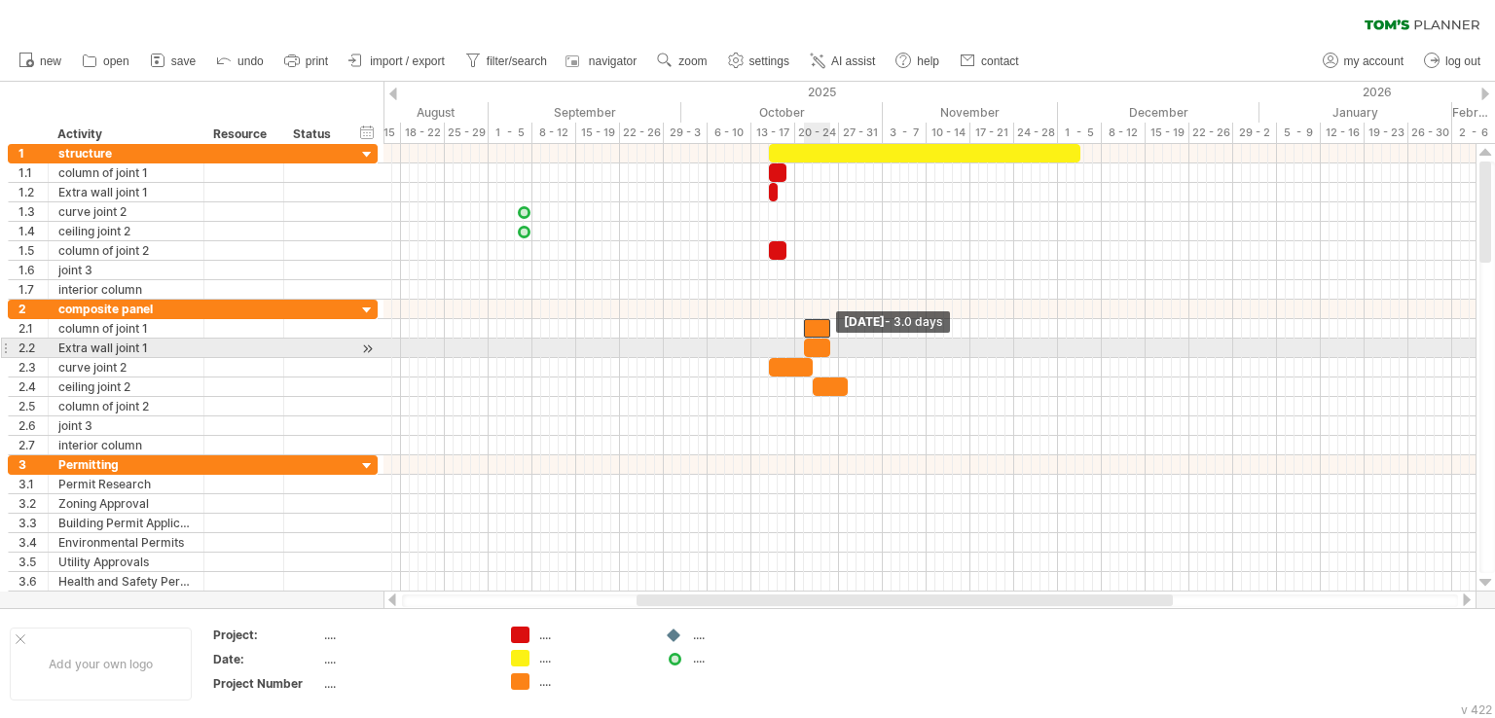
click at [826, 344] on span at bounding box center [830, 348] width 8 height 18
click at [822, 346] on span at bounding box center [826, 348] width 8 height 18
drag, startPoint x: 823, startPoint y: 344, endPoint x: 809, endPoint y: 344, distance: 14.6
click at [809, 344] on span at bounding box center [813, 348] width 8 height 18
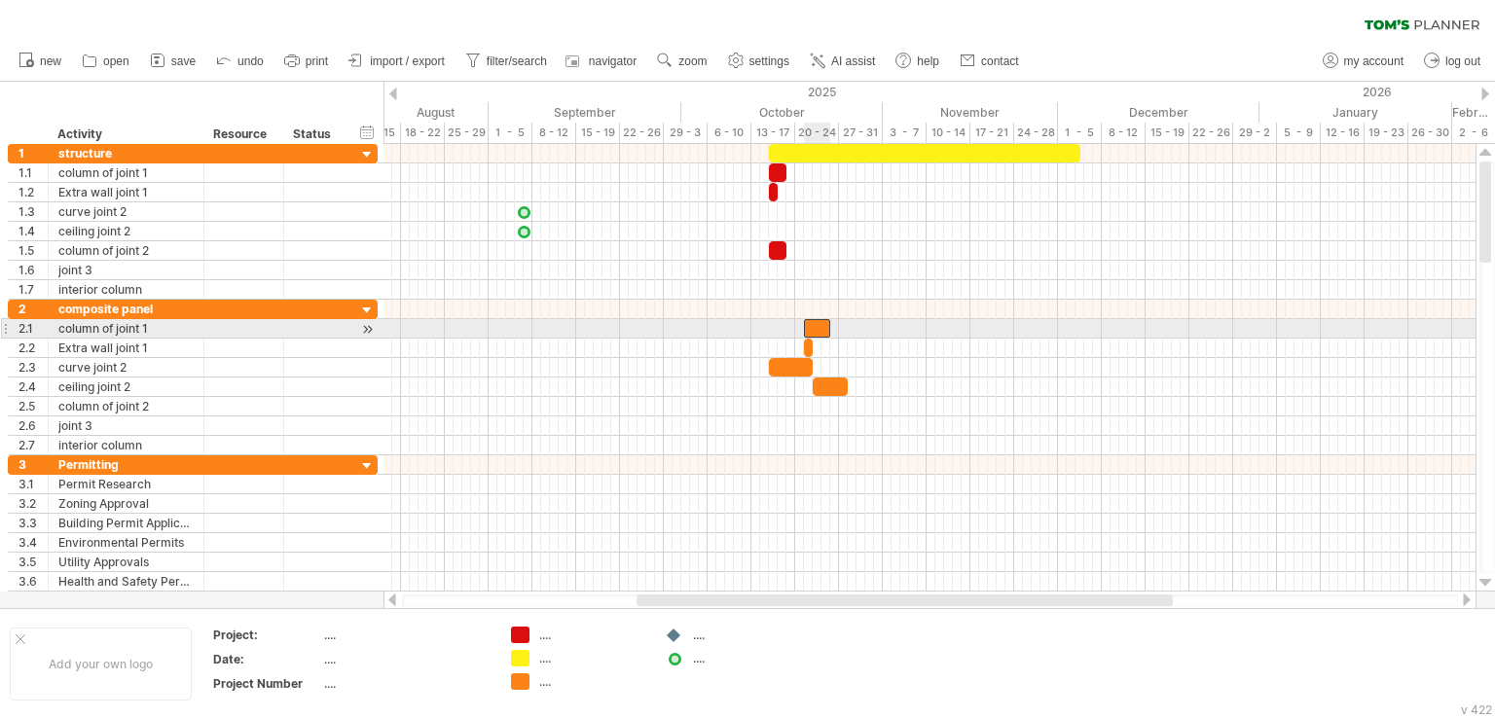
click at [808, 324] on div at bounding box center [817, 328] width 26 height 18
click at [809, 323] on span at bounding box center [813, 328] width 8 height 18
drag, startPoint x: 829, startPoint y: 321, endPoint x: 840, endPoint y: 324, distance: 11.1
click at [840, 324] on span at bounding box center [839, 328] width 8 height 18
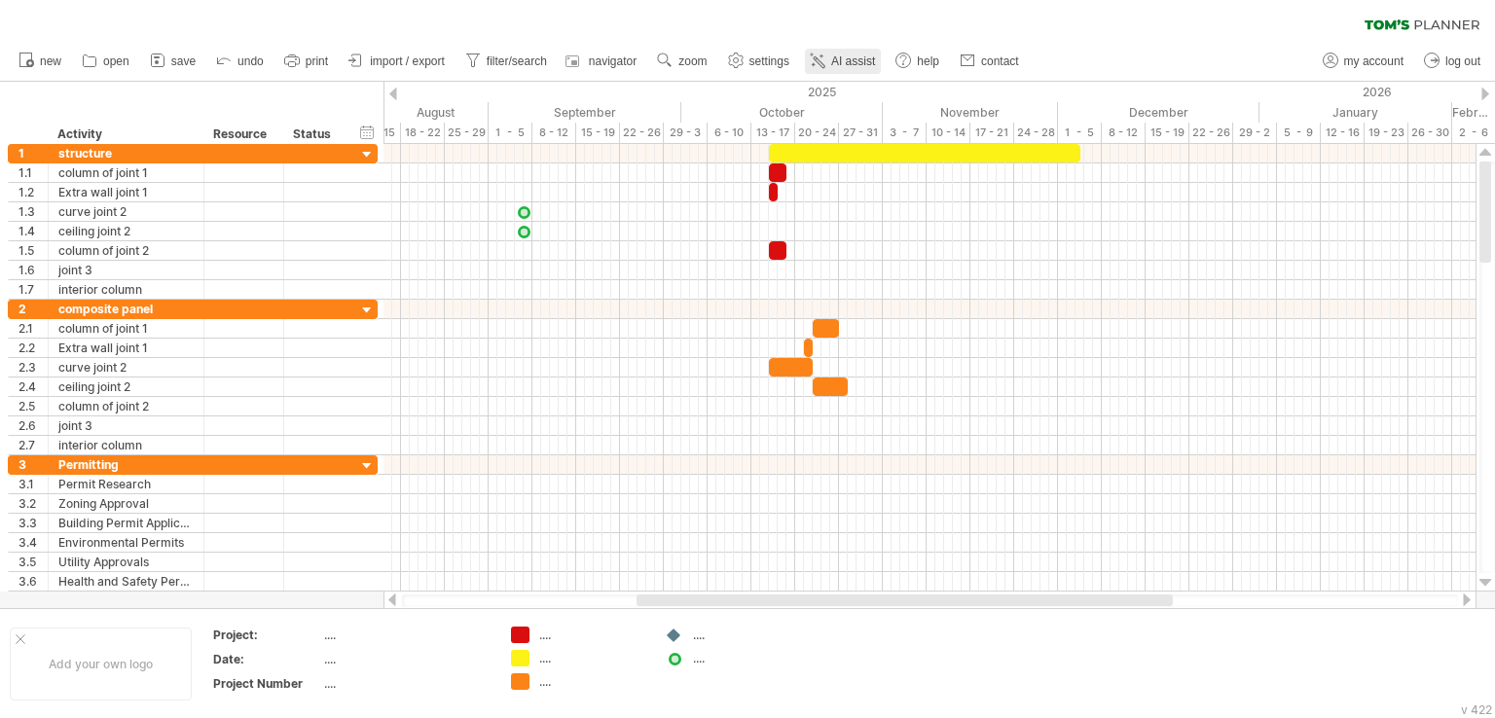
click at [841, 62] on span "AI assist" at bounding box center [853, 61] width 44 height 14
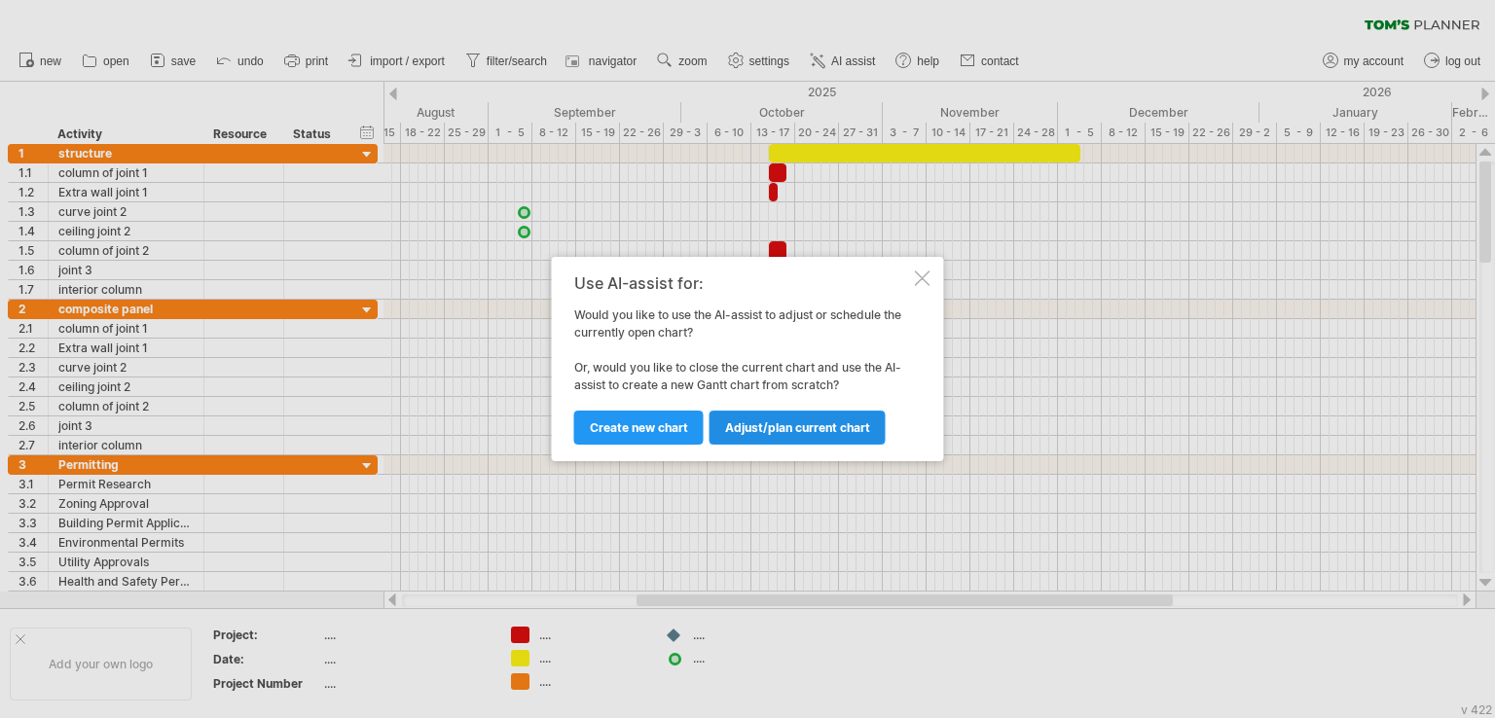
click at [752, 426] on span "Adjust/plan current chart" at bounding box center [797, 427] width 145 height 15
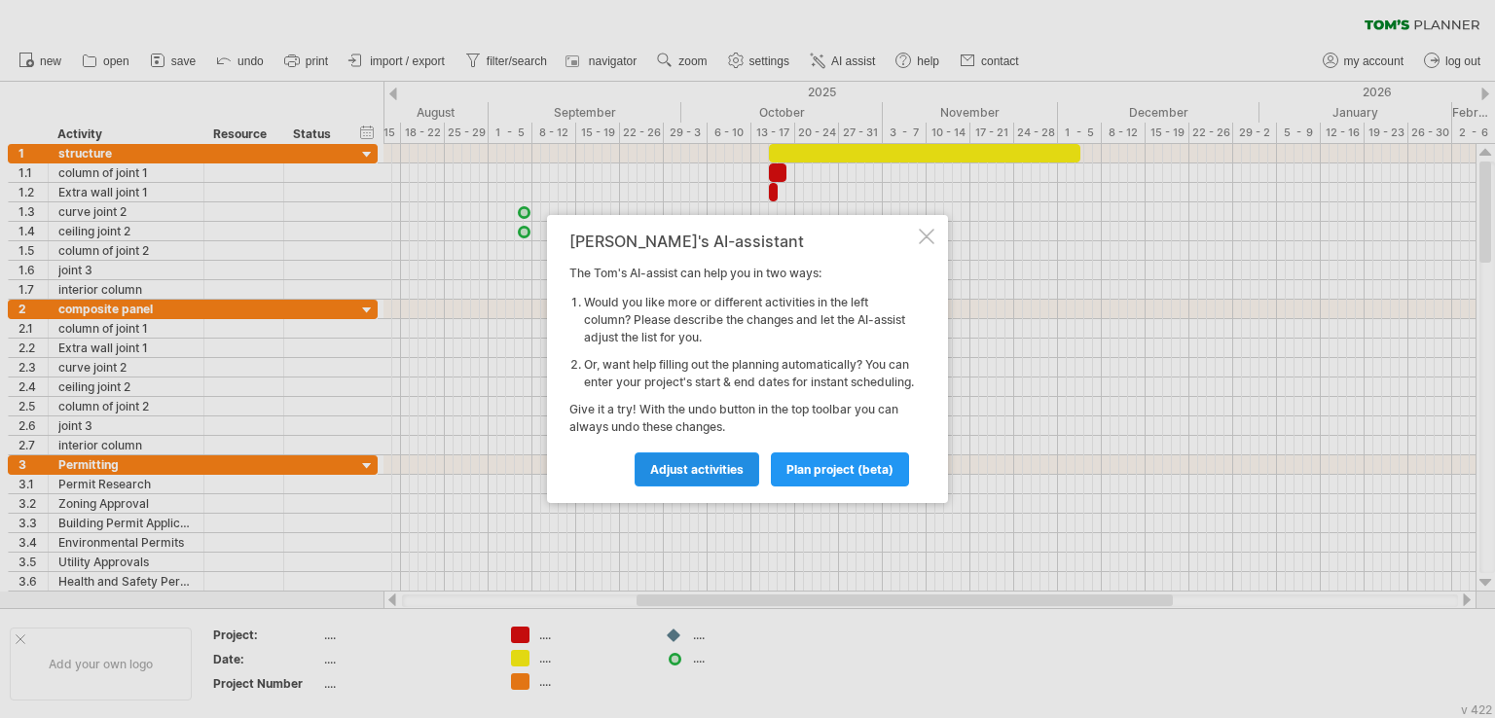
click at [737, 468] on link "Adjust activities" at bounding box center [696, 469] width 125 height 34
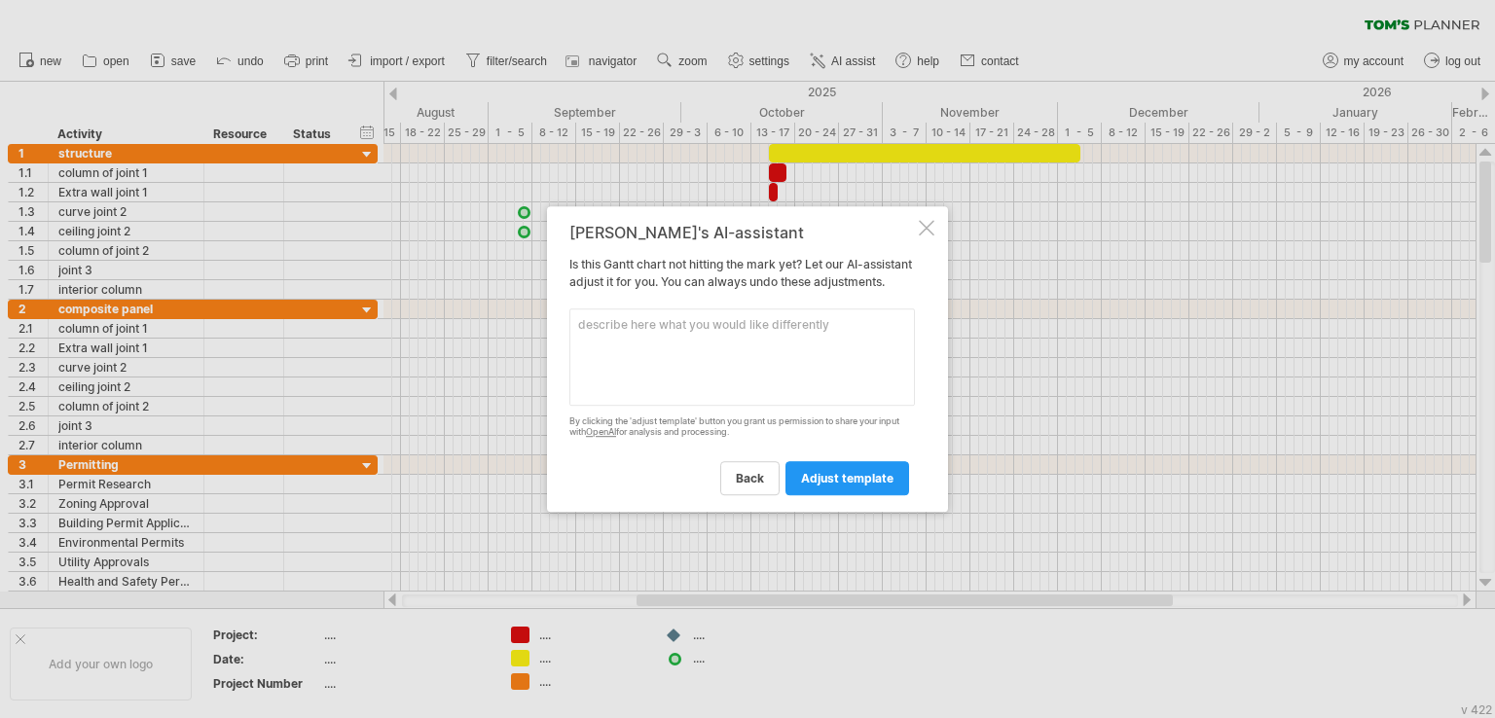
click at [696, 367] on textarea at bounding box center [741, 356] width 345 height 97
drag, startPoint x: 671, startPoint y: 333, endPoint x: 705, endPoint y: 338, distance: 34.4
click at [680, 334] on textarea "we work [DATE]" at bounding box center [741, 356] width 345 height 97
drag, startPoint x: 710, startPoint y: 338, endPoint x: 665, endPoint y: 336, distance: 45.8
click at [665, 336] on textarea "we work [DATE]" at bounding box center [741, 356] width 345 height 97
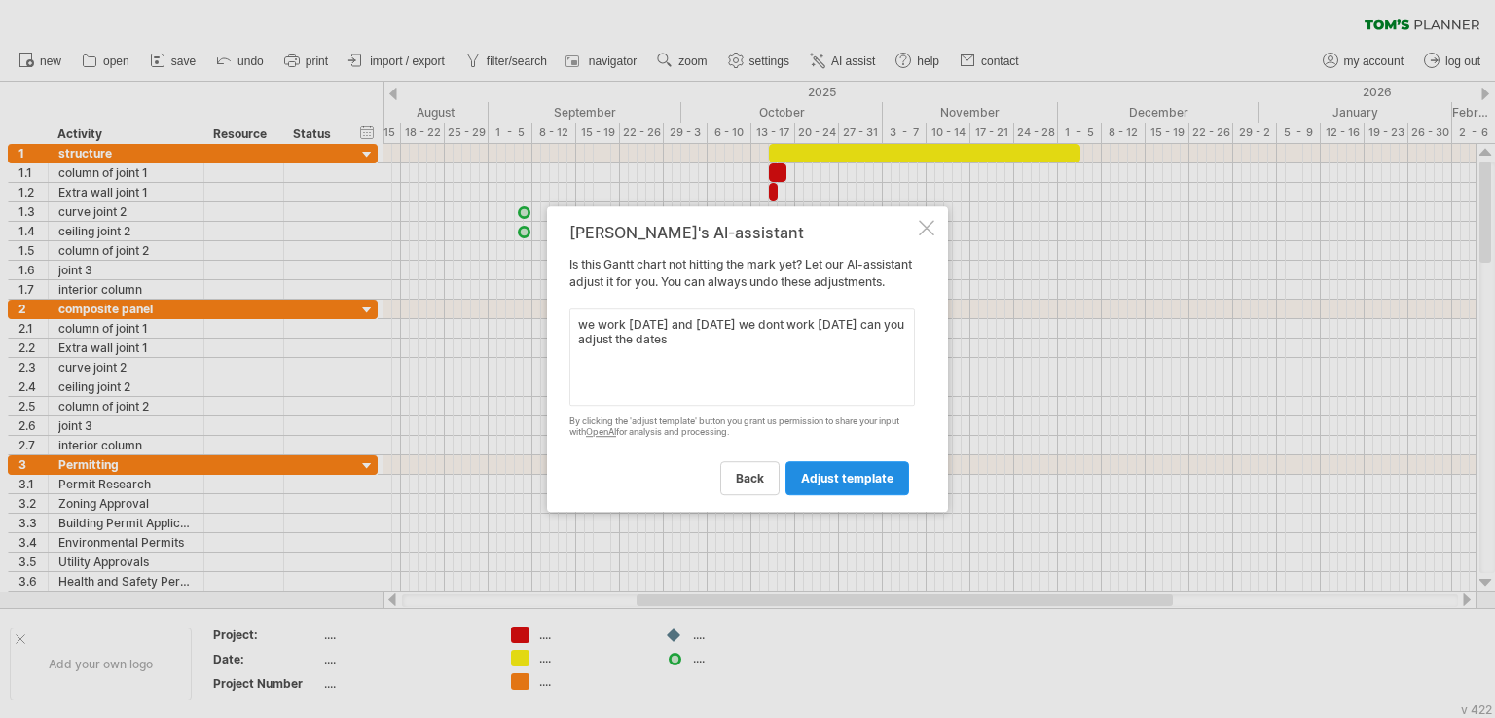
type textarea "we work [DATE] and [DATE] we dont work [DATE] can you adjust the dates"
click at [822, 484] on span "adjust template" at bounding box center [847, 478] width 92 height 15
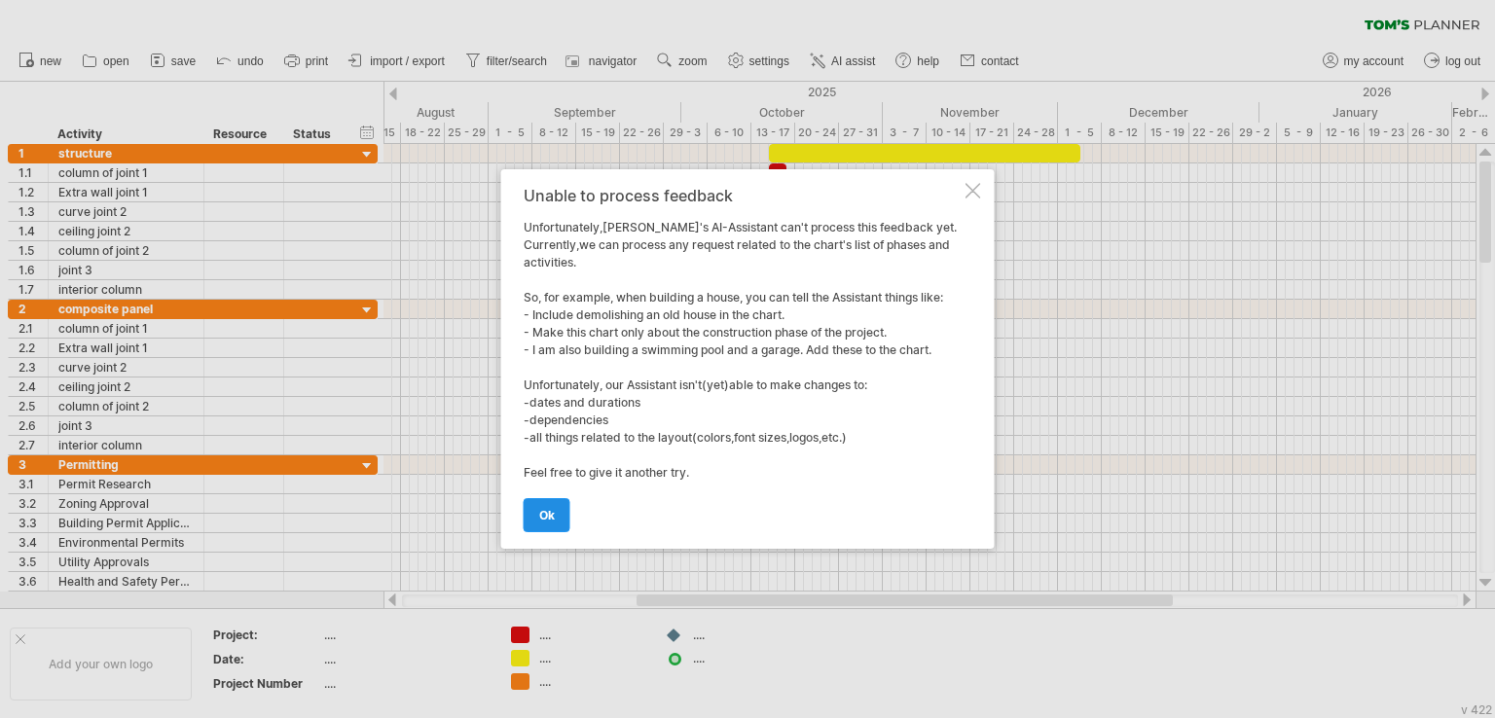
click at [556, 510] on link "ok" at bounding box center [547, 515] width 47 height 34
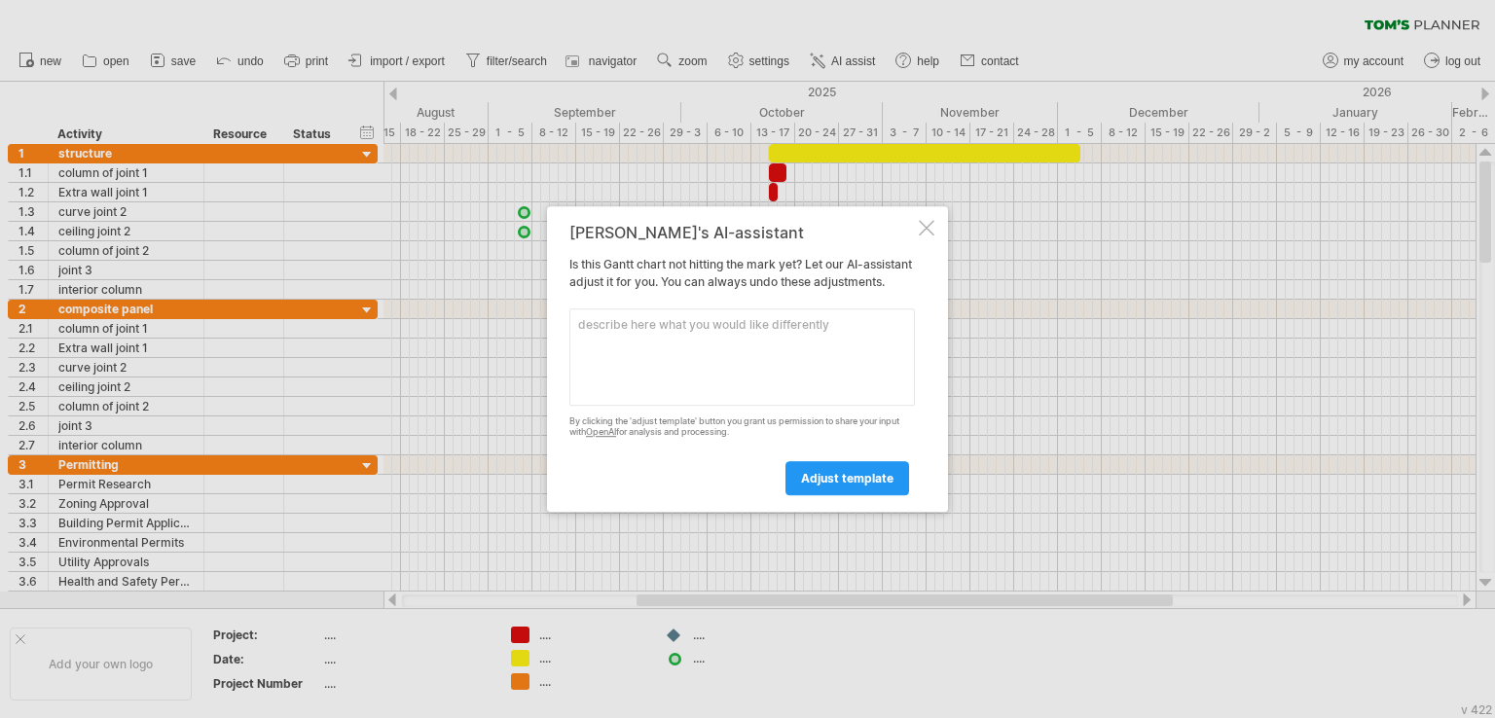
click at [921, 210] on div "[PERSON_NAME]'s AI-assistant Is this [PERSON_NAME] chart not hitting the mark y…" at bounding box center [747, 359] width 401 height 306
click at [917, 216] on div "[PERSON_NAME]'s AI-assistant Is this [PERSON_NAME] chart not hitting the mark y…" at bounding box center [747, 359] width 401 height 306
click at [928, 220] on div at bounding box center [927, 228] width 16 height 16
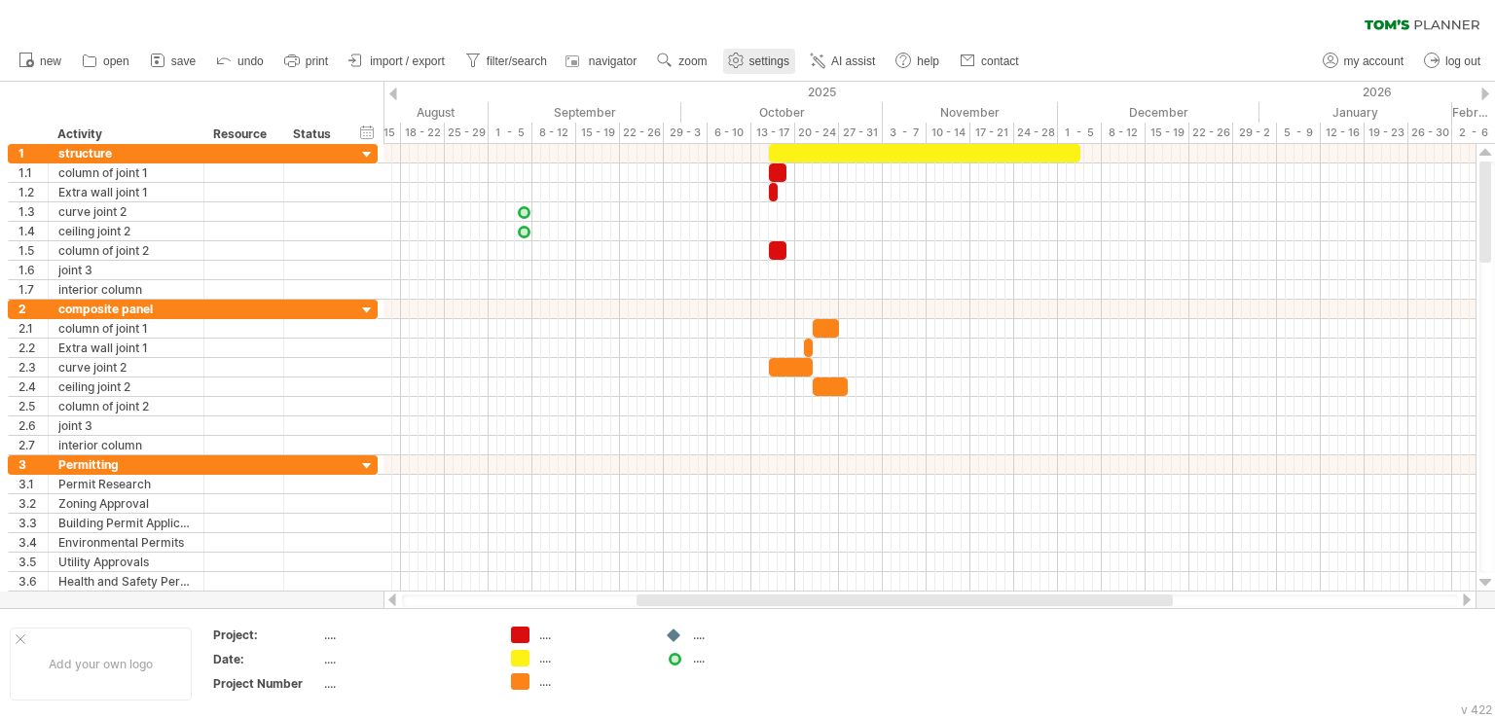
click at [748, 60] on link "settings" at bounding box center [759, 61] width 72 height 25
select select "*"
select select "**"
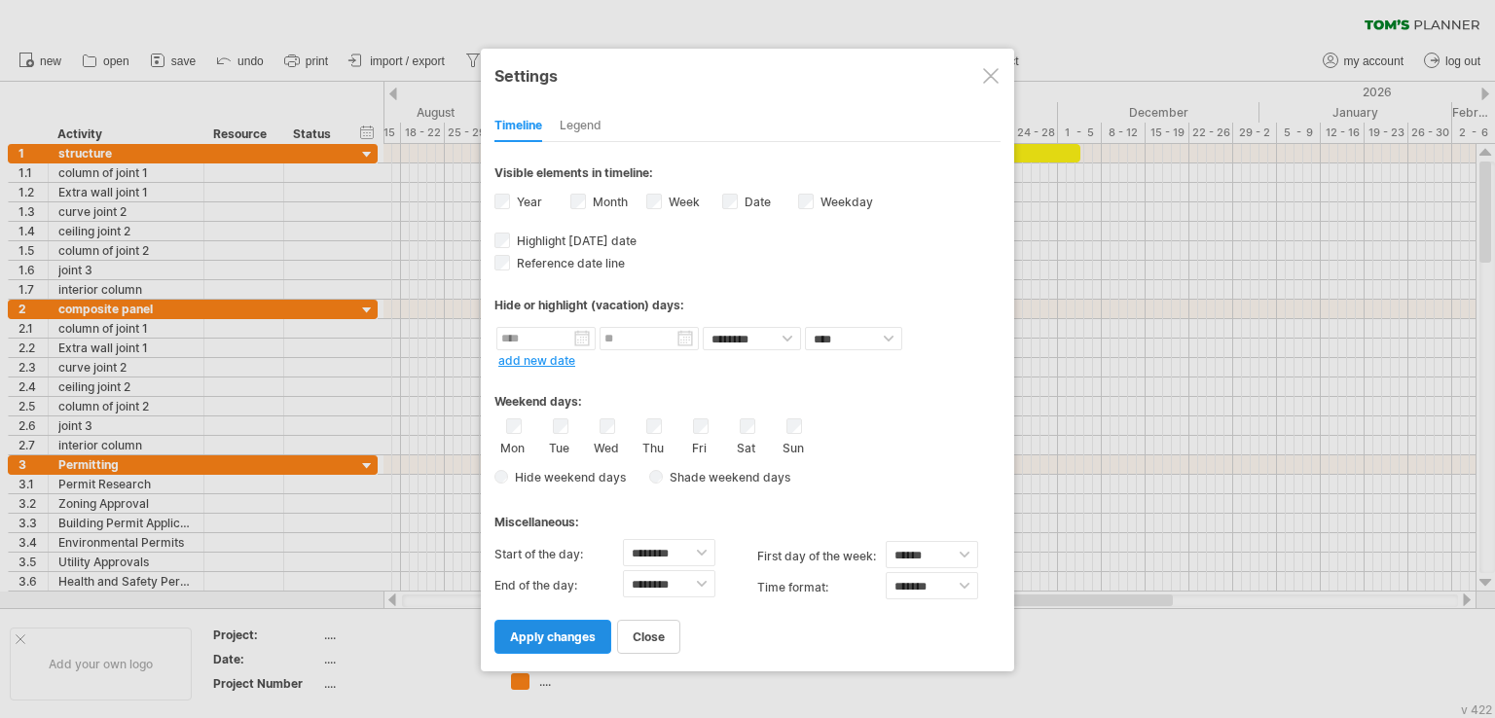
click at [525, 635] on span "apply changes" at bounding box center [553, 637] width 86 height 15
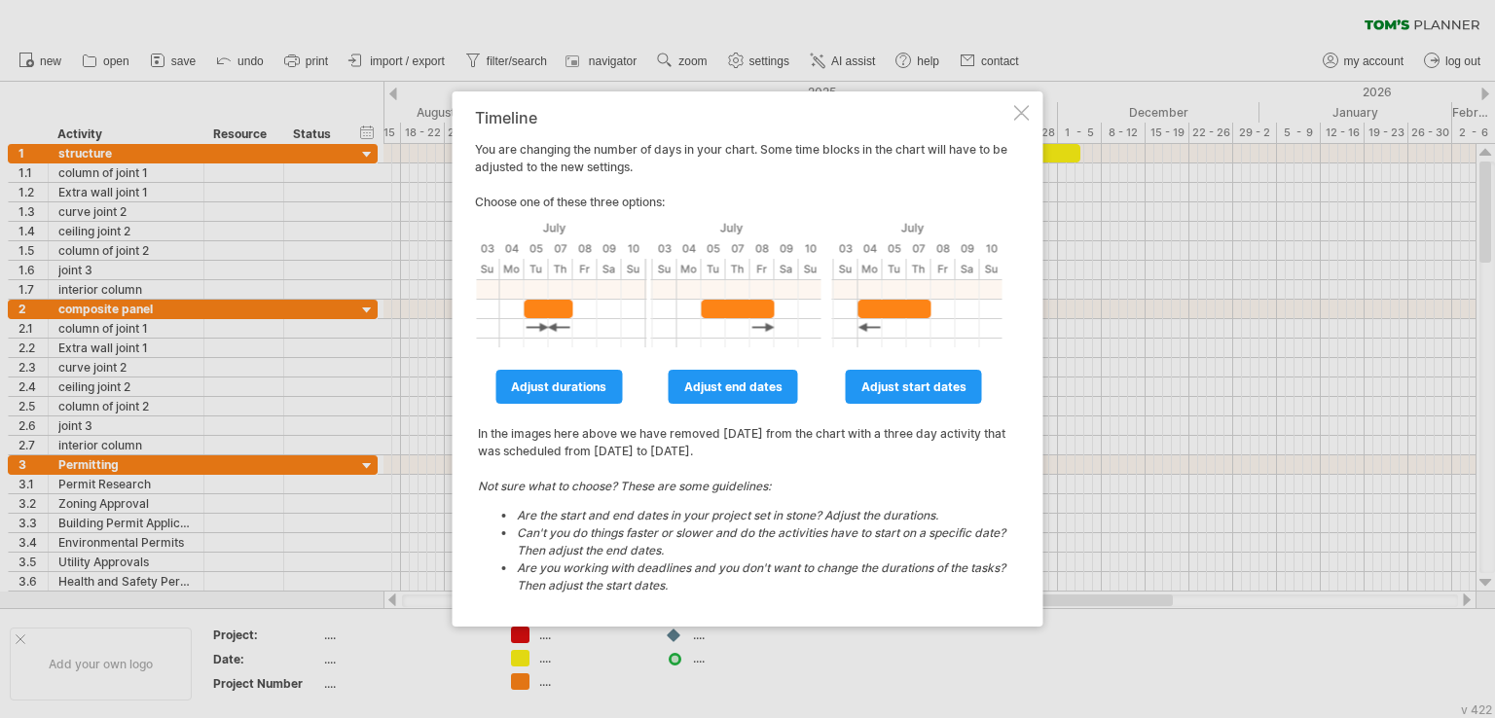
click at [1016, 120] on div at bounding box center [1022, 113] width 16 height 16
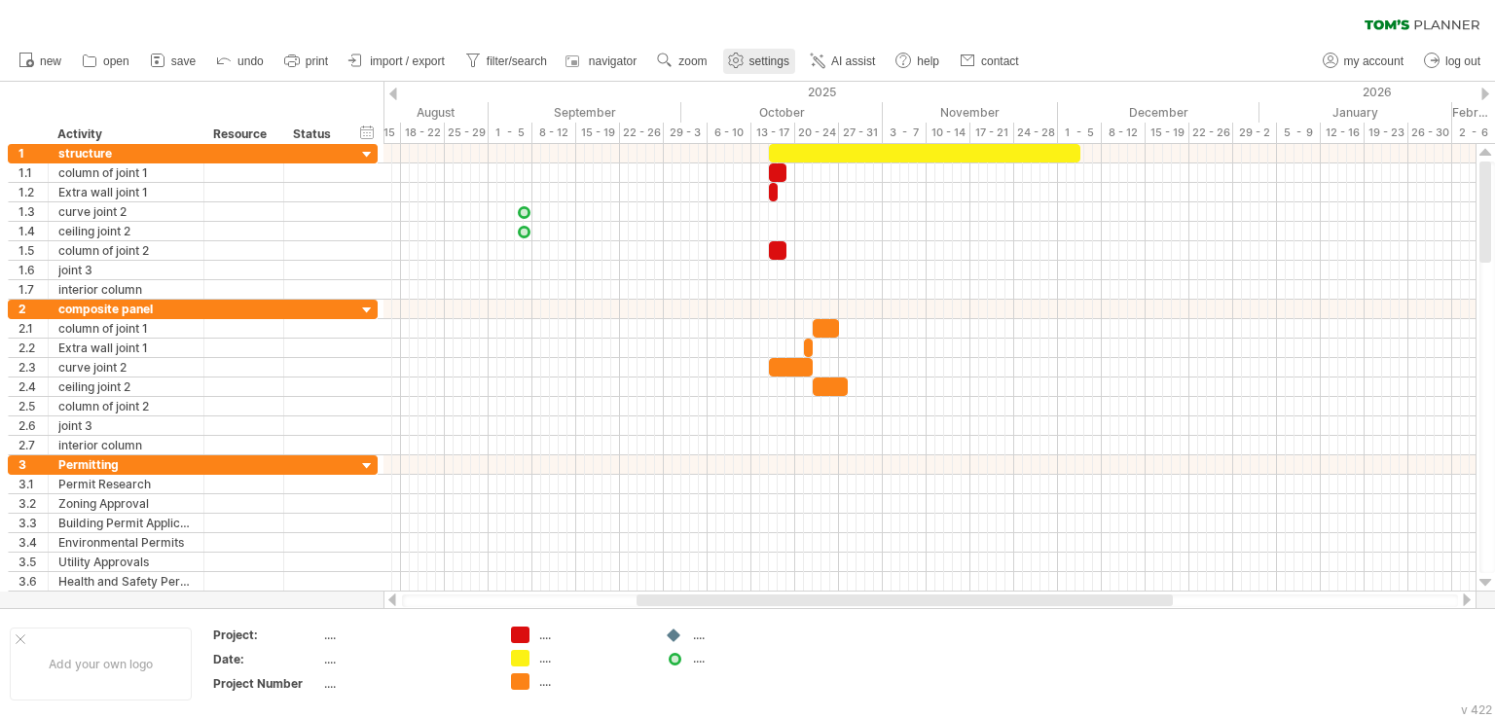
click at [736, 63] on use at bounding box center [735, 60] width 19 height 19
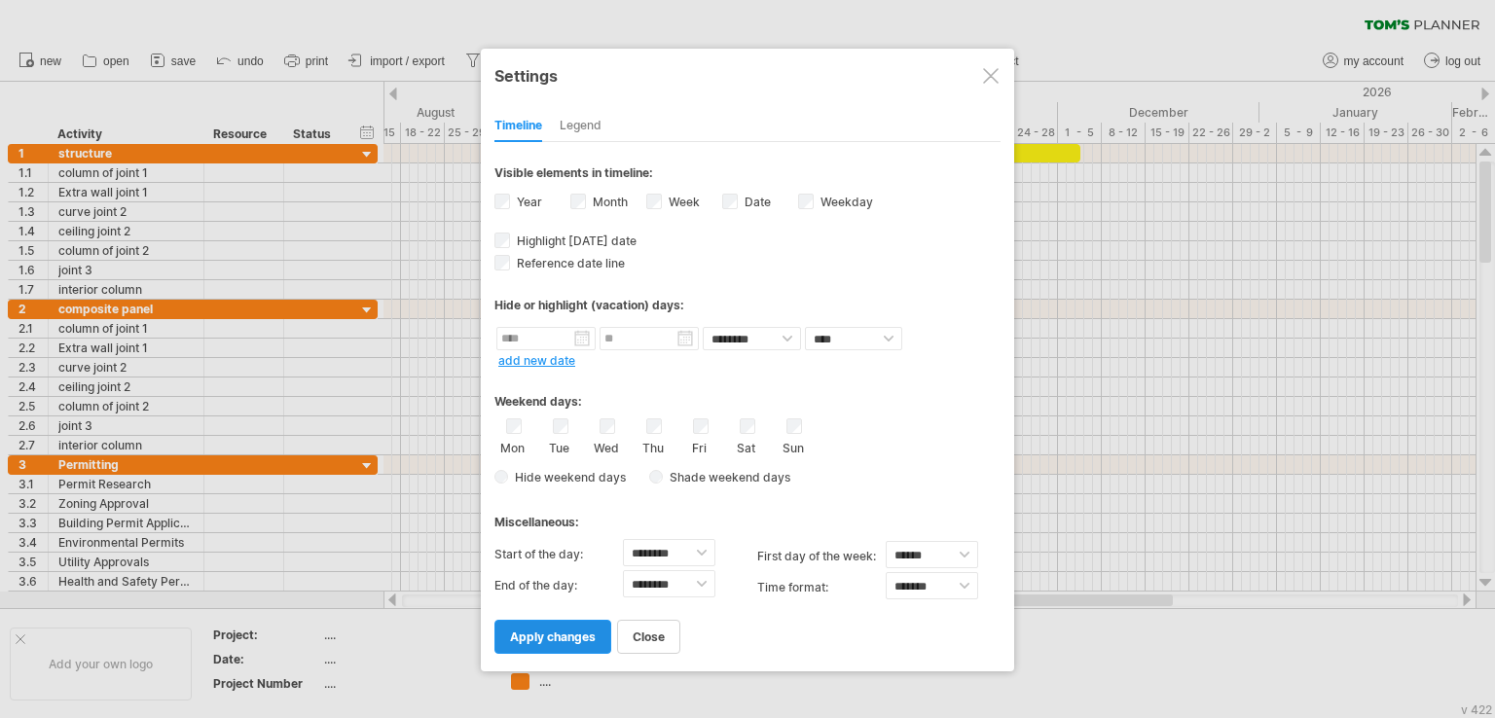
click at [585, 639] on span "apply changes" at bounding box center [553, 637] width 86 height 15
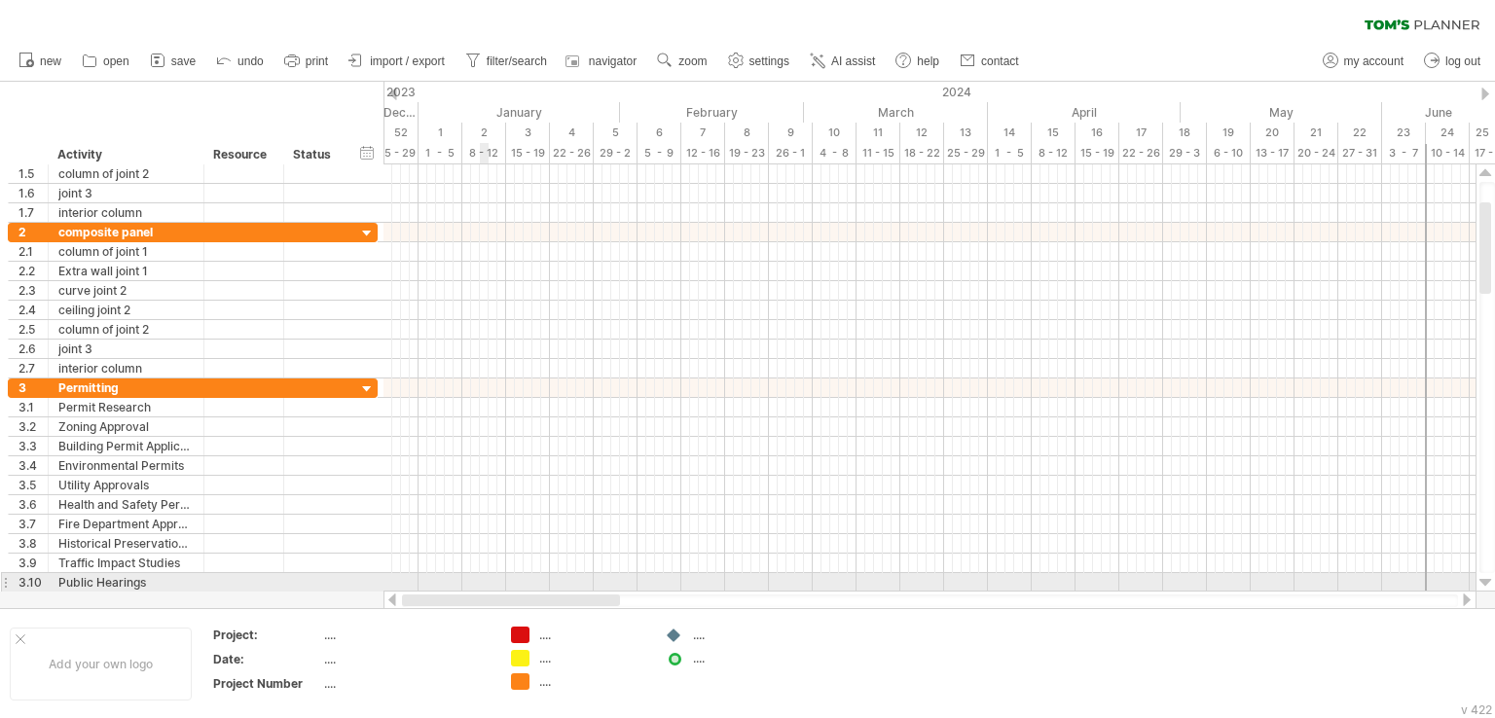
drag, startPoint x: 590, startPoint y: 597, endPoint x: 483, endPoint y: 587, distance: 107.5
click at [483, 587] on div "Trying to reach [DOMAIN_NAME] Connected again... 0% clear filter new 1" at bounding box center [747, 359] width 1495 height 718
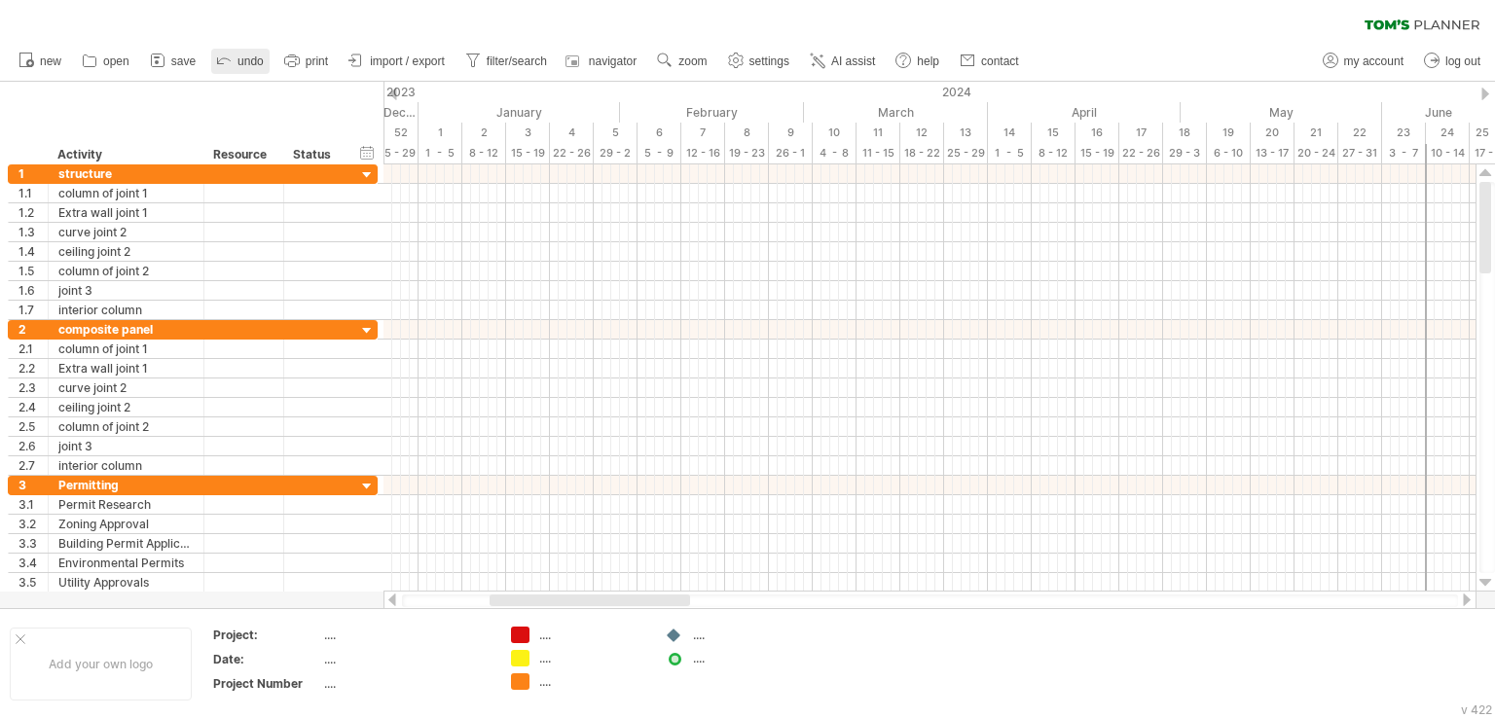
click at [234, 56] on link "undo" at bounding box center [240, 61] width 58 height 25
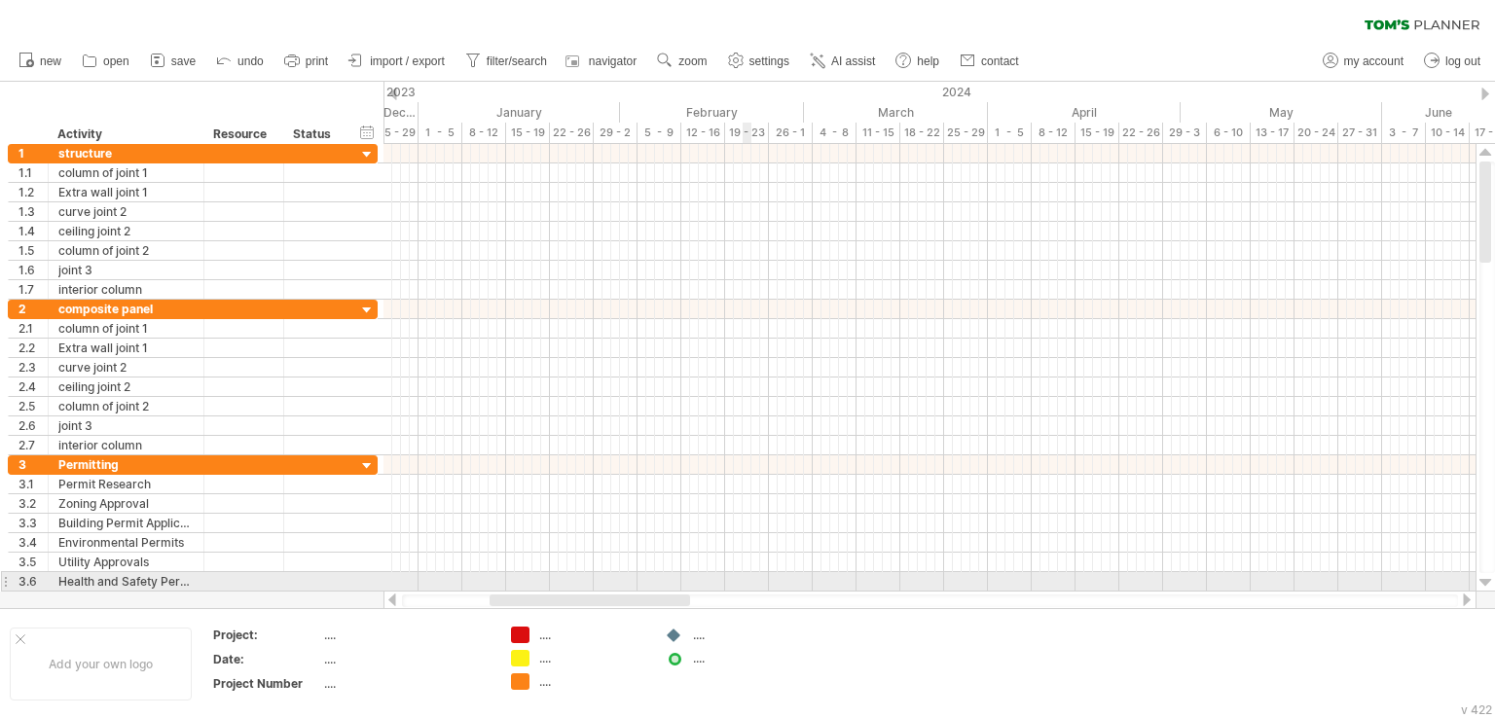
drag, startPoint x: 625, startPoint y: 591, endPoint x: 748, endPoint y: 577, distance: 124.3
click at [748, 577] on div "Trying to reach [DOMAIN_NAME] Connected again... 0% clear filter new 1" at bounding box center [747, 359] width 1495 height 718
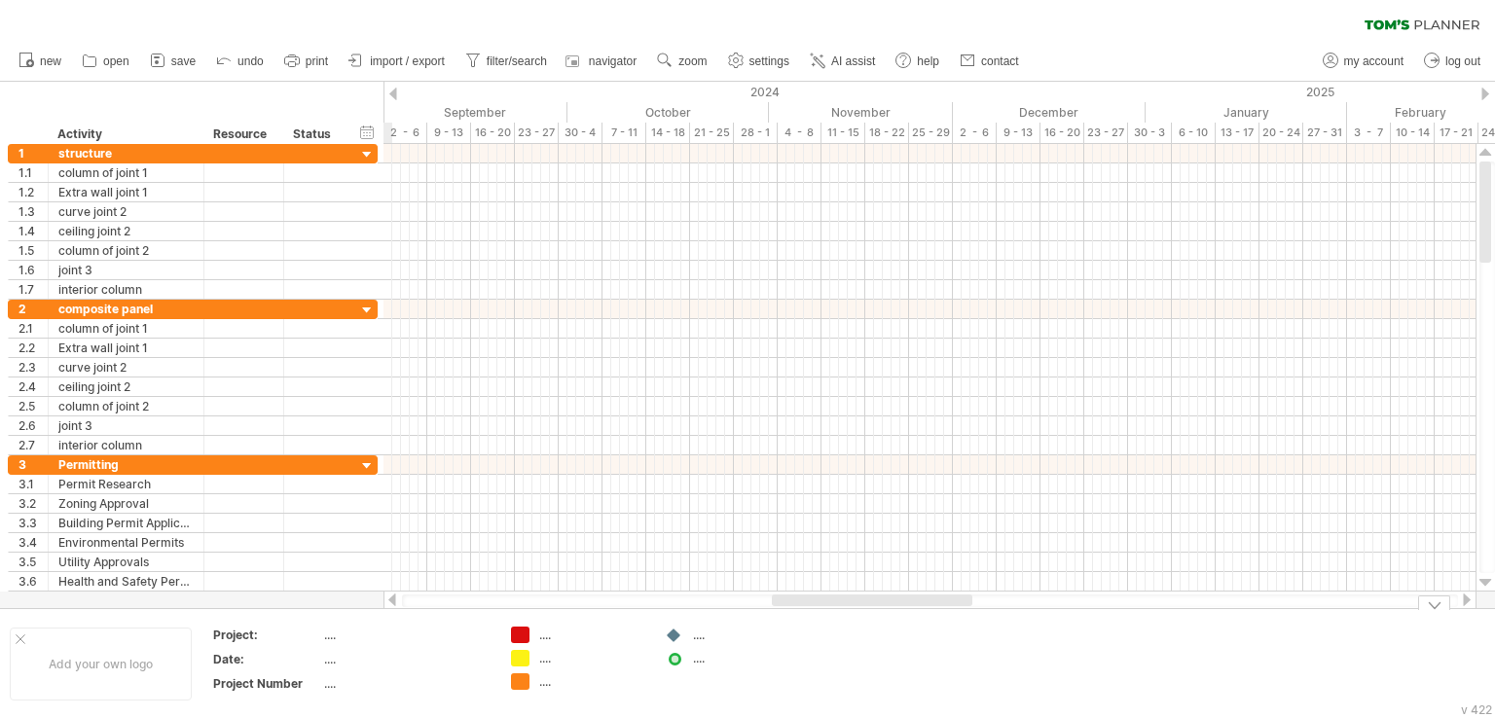
drag, startPoint x: 650, startPoint y: 601, endPoint x: 932, endPoint y: 617, distance: 282.6
click at [932, 617] on div "Trying to reach [DOMAIN_NAME] Connected again... 0% clear filter new 1" at bounding box center [747, 359] width 1495 height 718
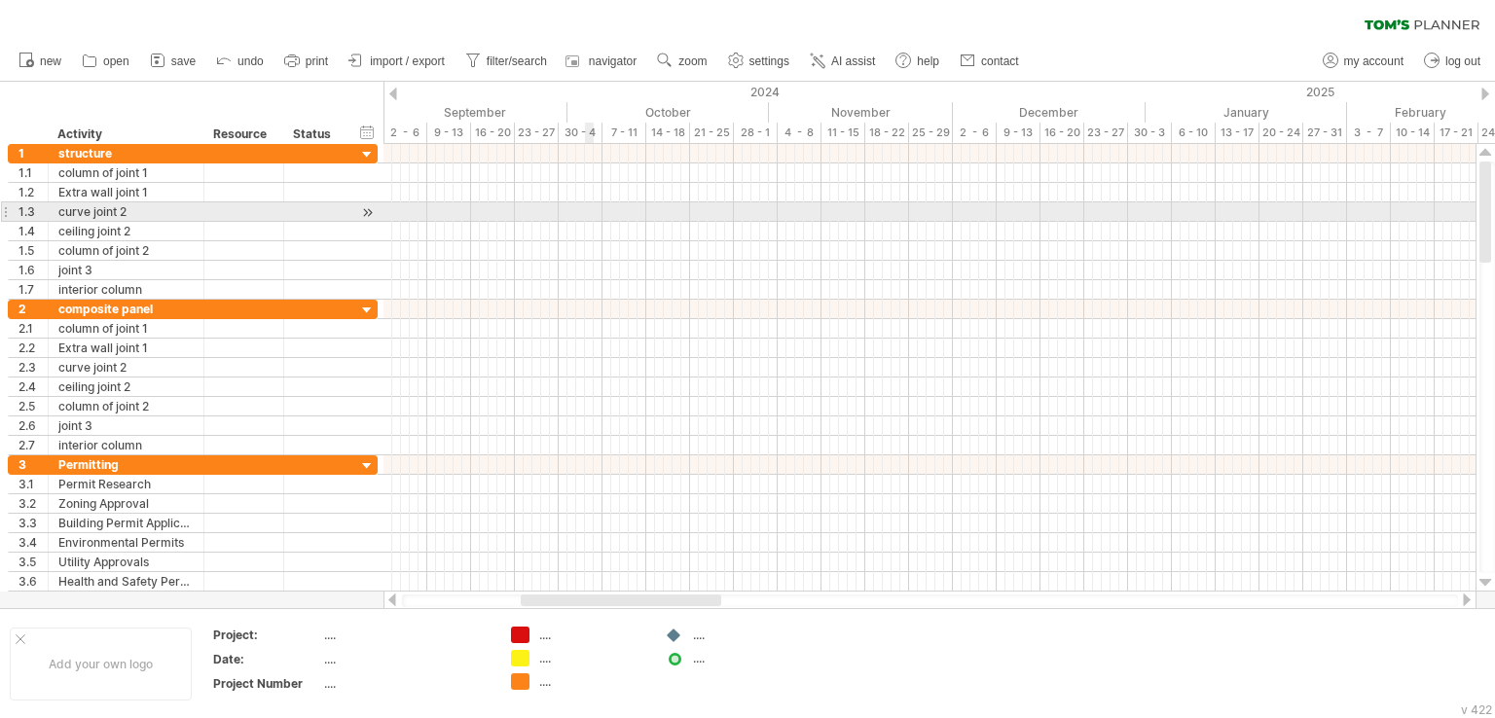
click at [593, 209] on div at bounding box center [929, 211] width 1092 height 19
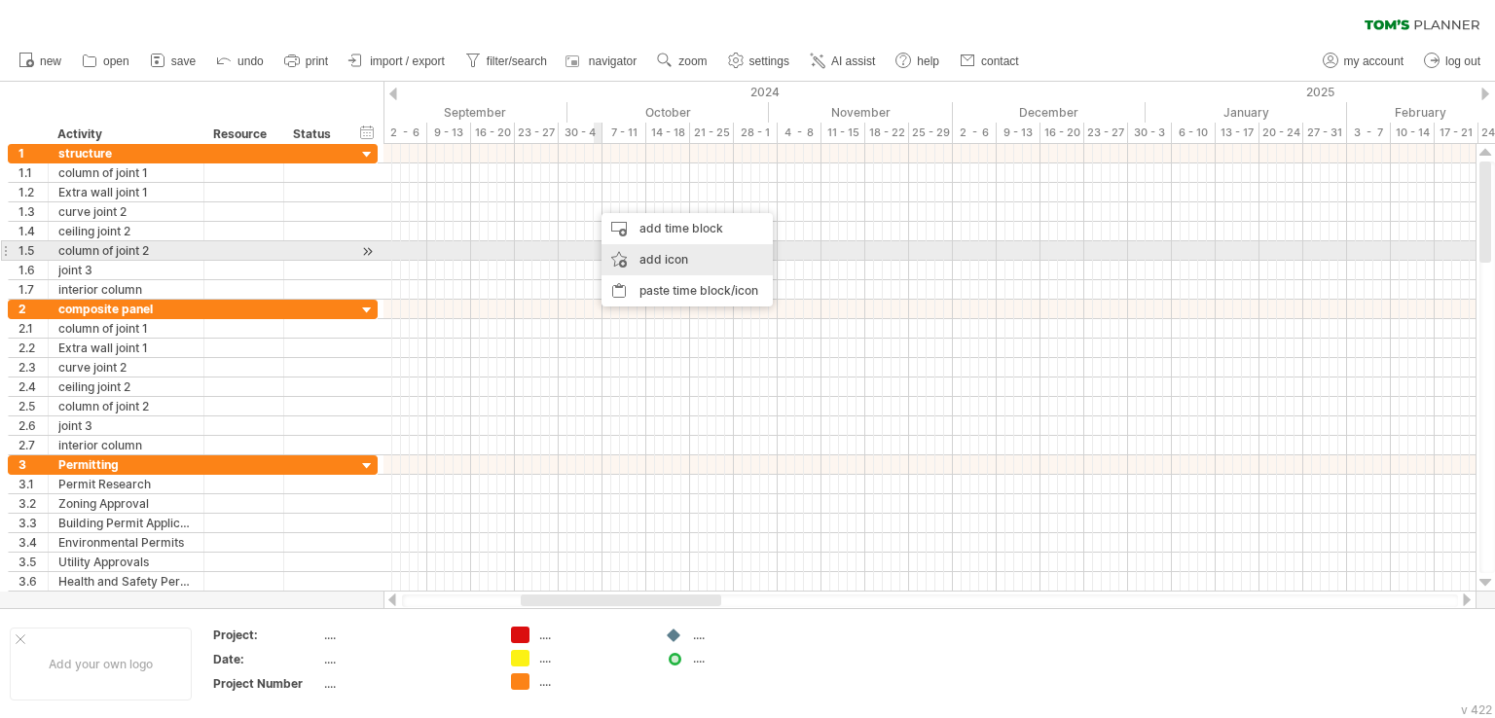
click at [652, 261] on div "add icon" at bounding box center [686, 259] width 171 height 31
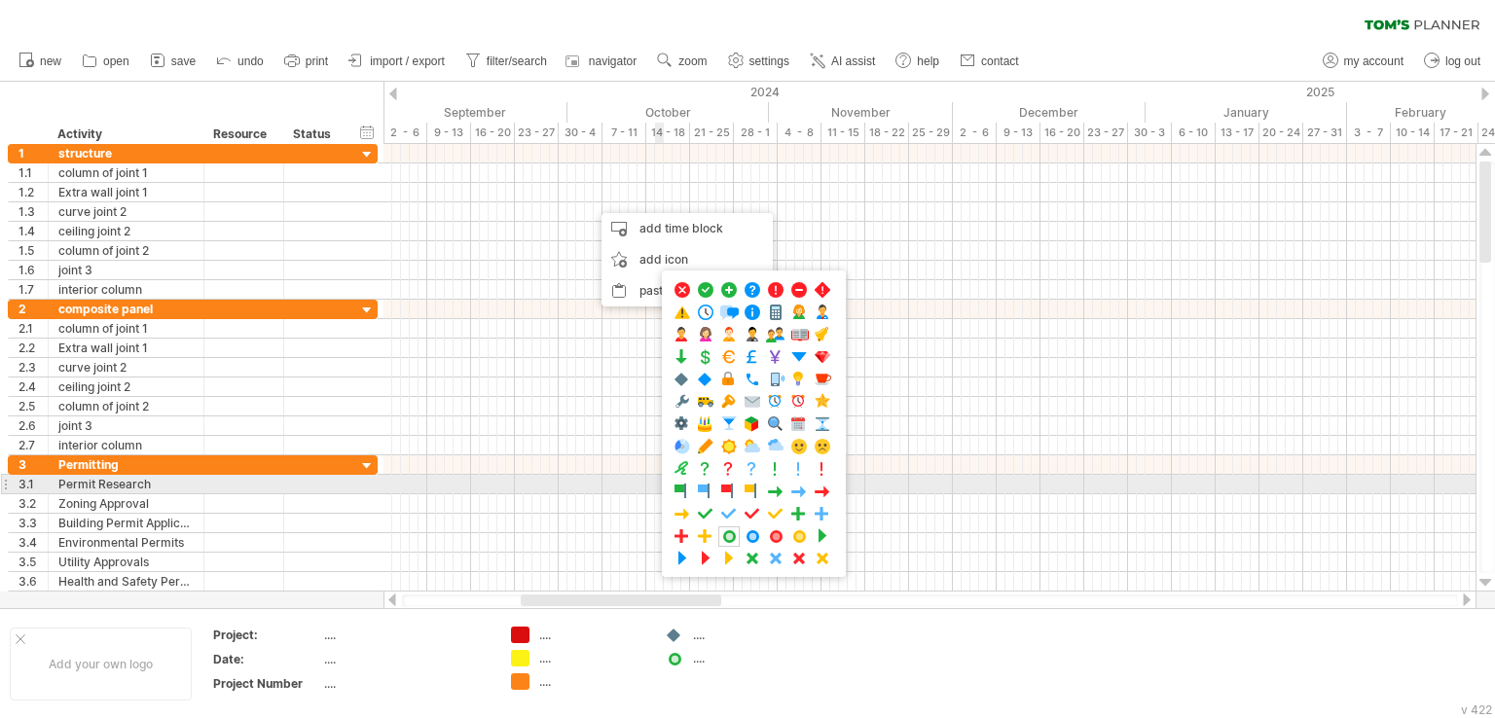
click at [677, 477] on div ".... ...." at bounding box center [754, 424] width 184 height 307
click at [677, 484] on span at bounding box center [681, 492] width 19 height 18
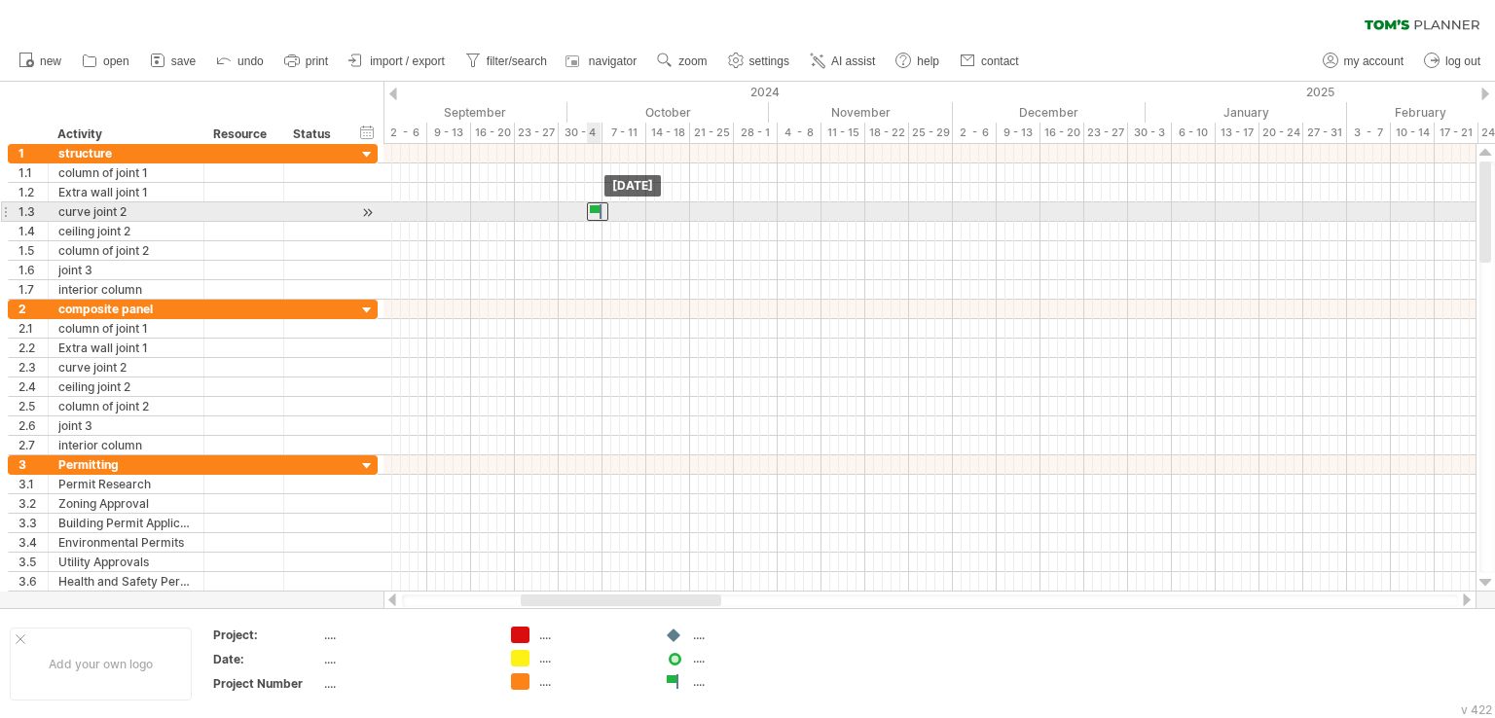
click at [597, 213] on div at bounding box center [597, 211] width 21 height 18
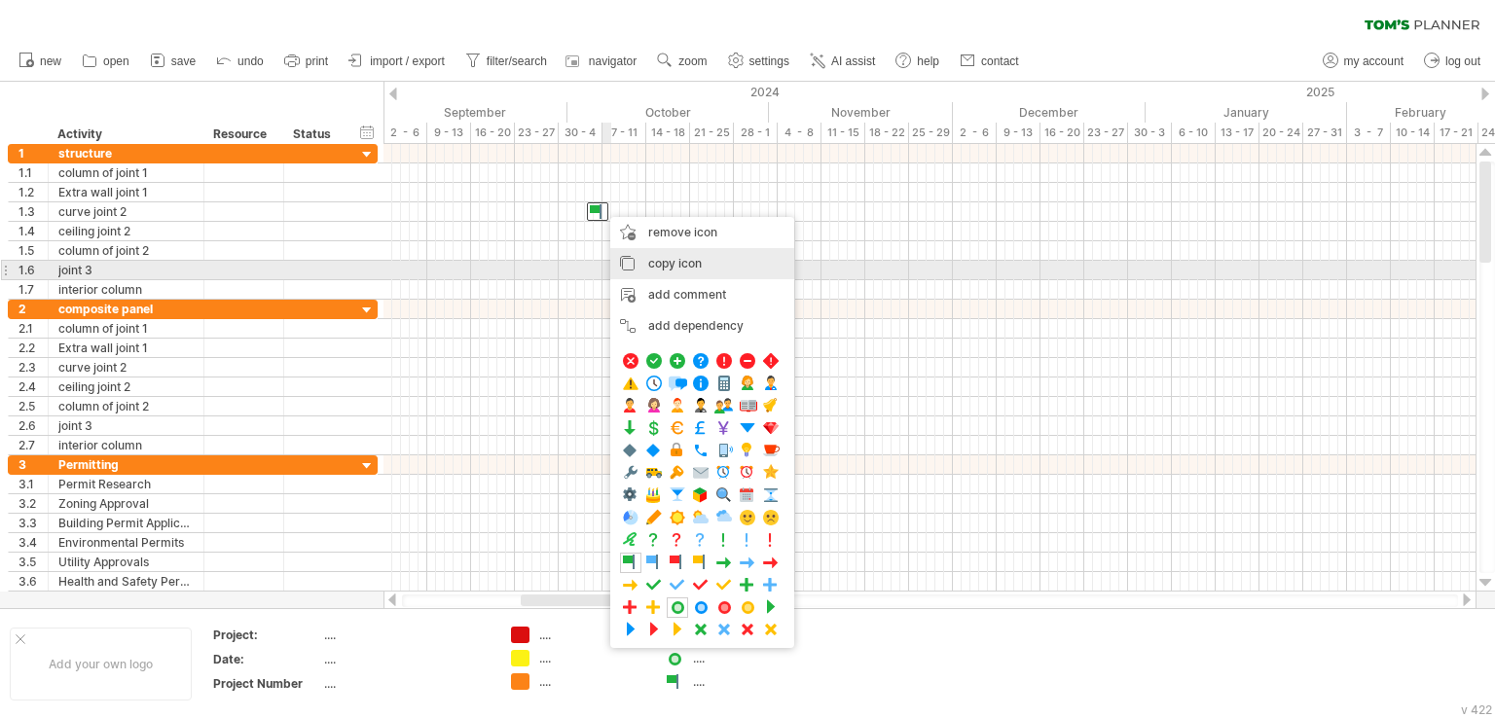
click at [641, 268] on div "copy icon copy time blocks/icons" at bounding box center [702, 263] width 184 height 31
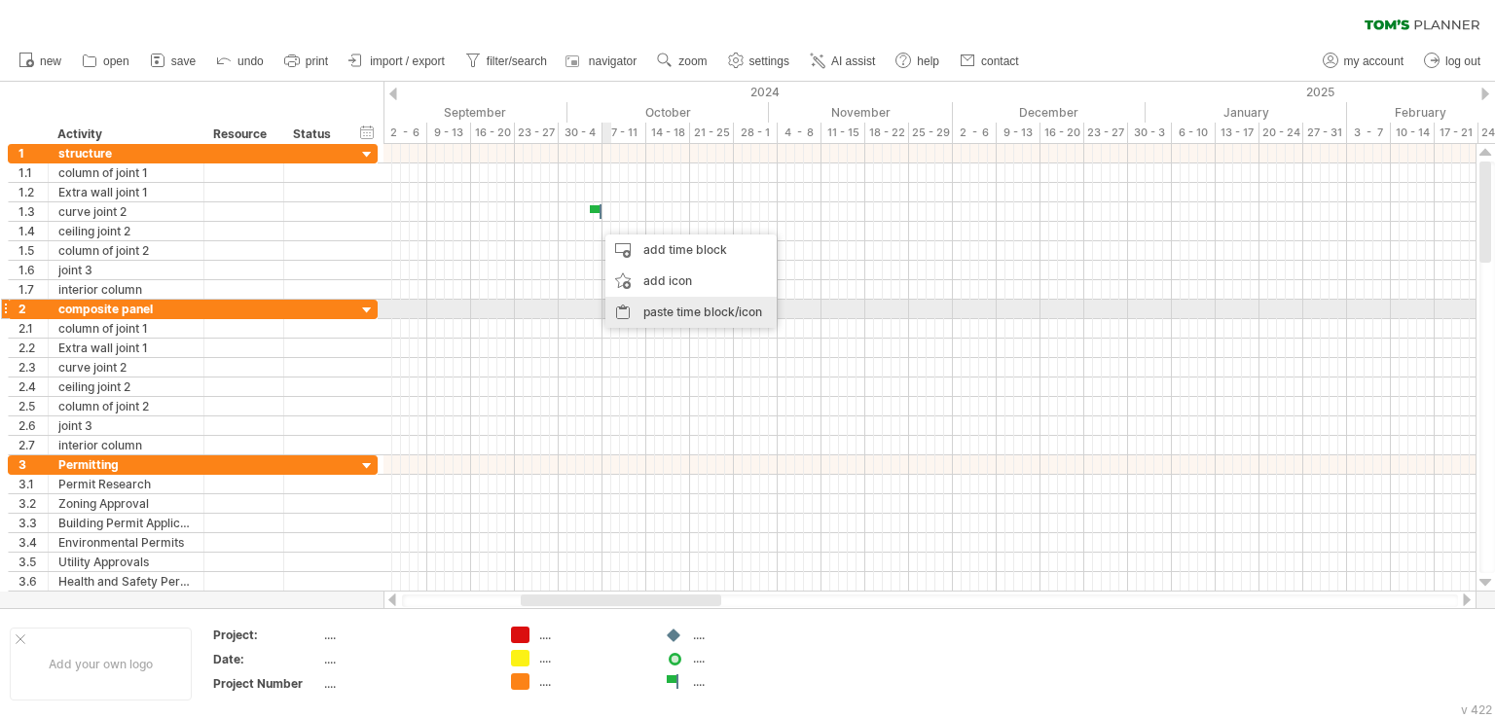
click at [645, 308] on div "paste time block/icon" at bounding box center [690, 312] width 171 height 31
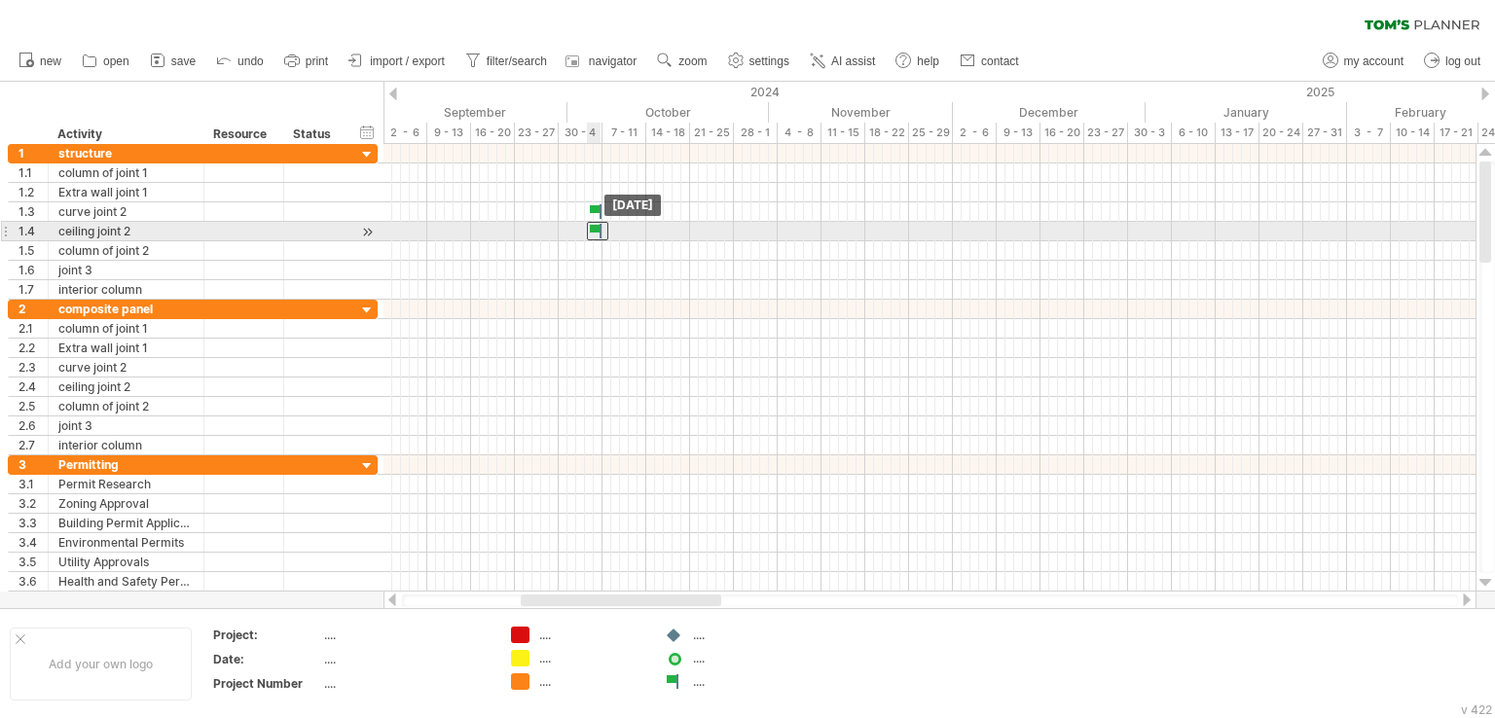
click at [599, 232] on div at bounding box center [597, 231] width 21 height 18
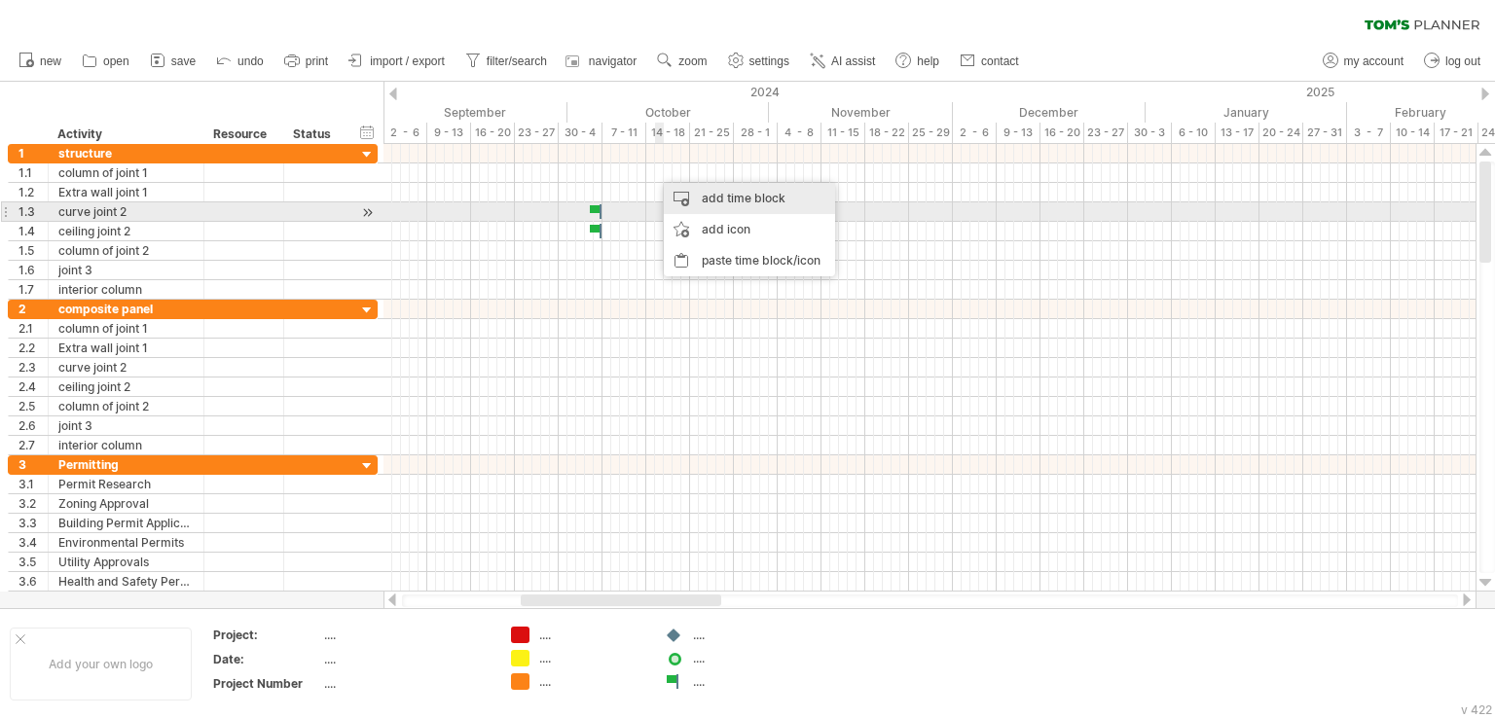
click at [703, 207] on div "add time block" at bounding box center [749, 198] width 171 height 31
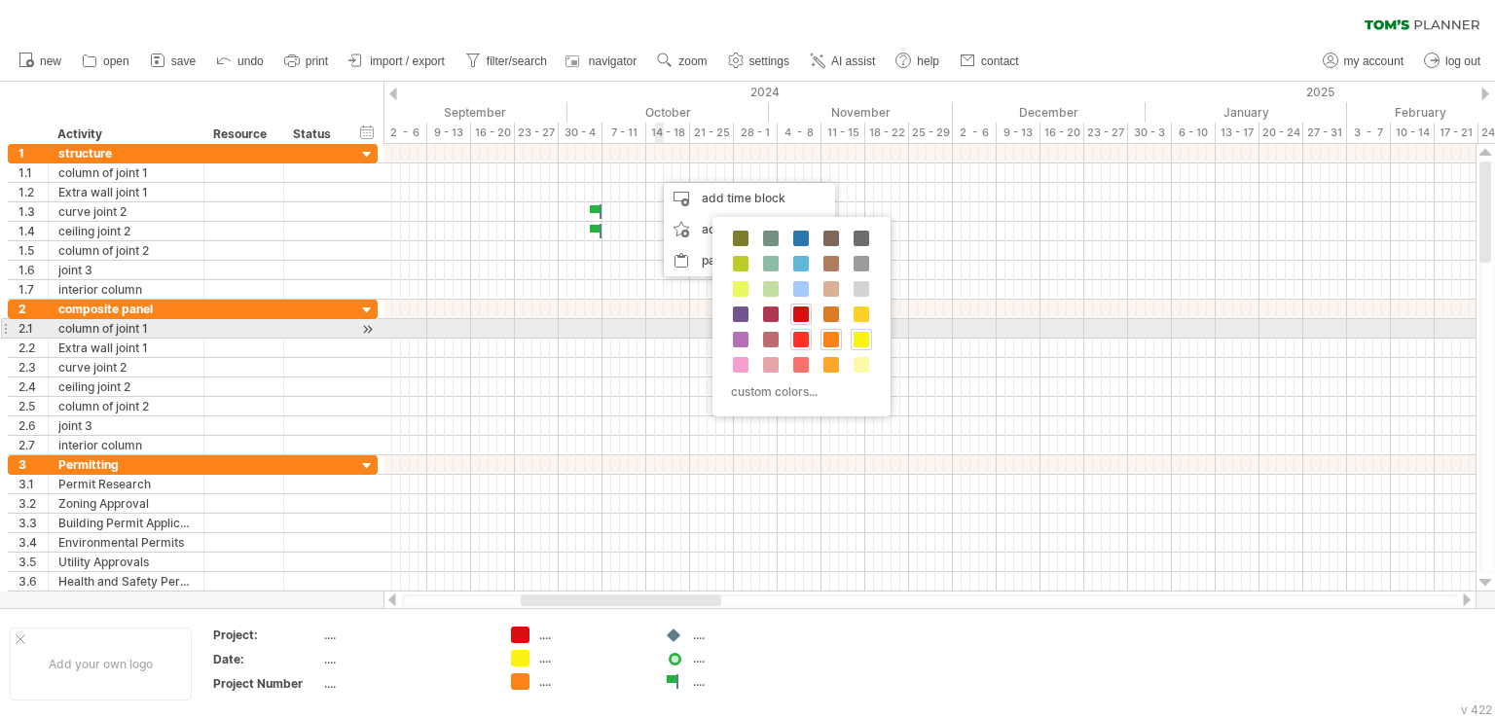
click at [797, 336] on span at bounding box center [801, 340] width 16 height 16
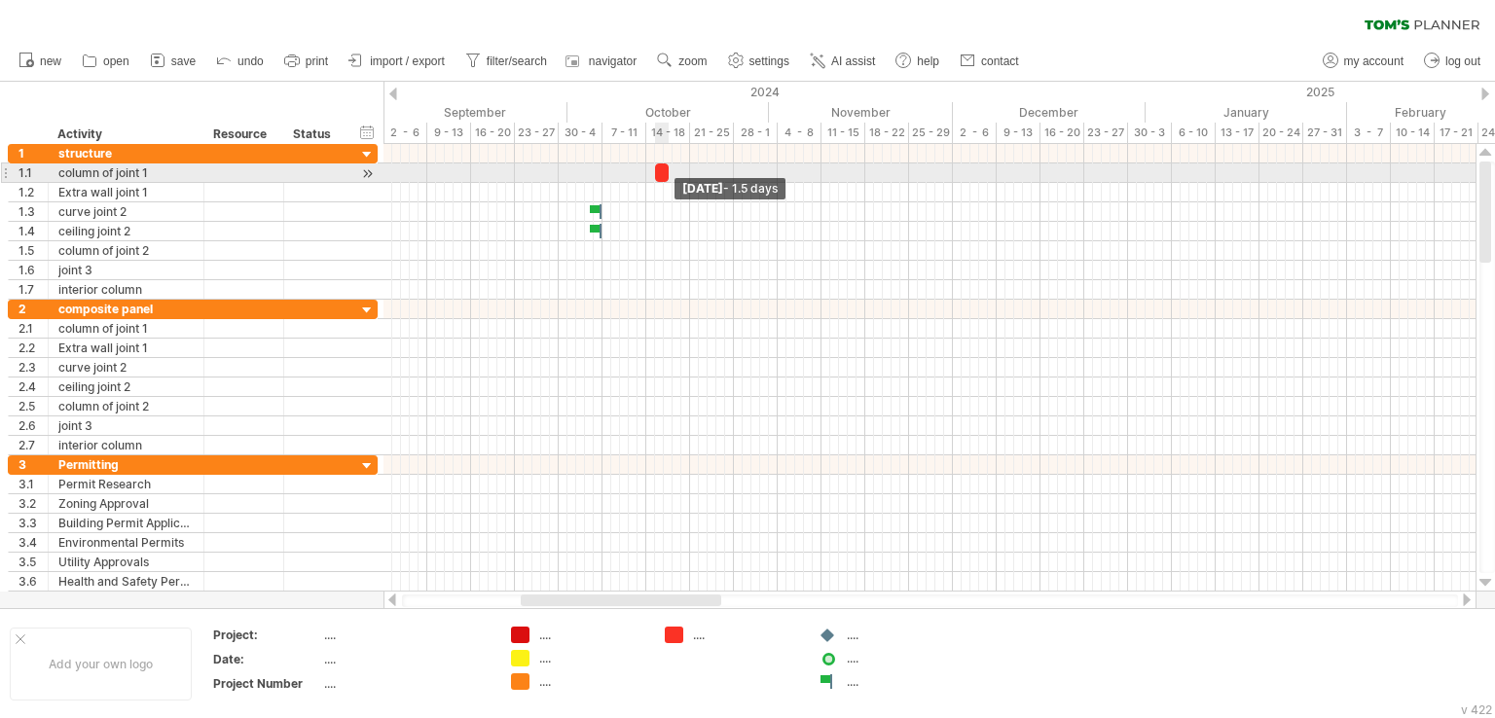
click at [665, 177] on span at bounding box center [669, 172] width 8 height 18
click at [658, 168] on span at bounding box center [655, 172] width 8 height 18
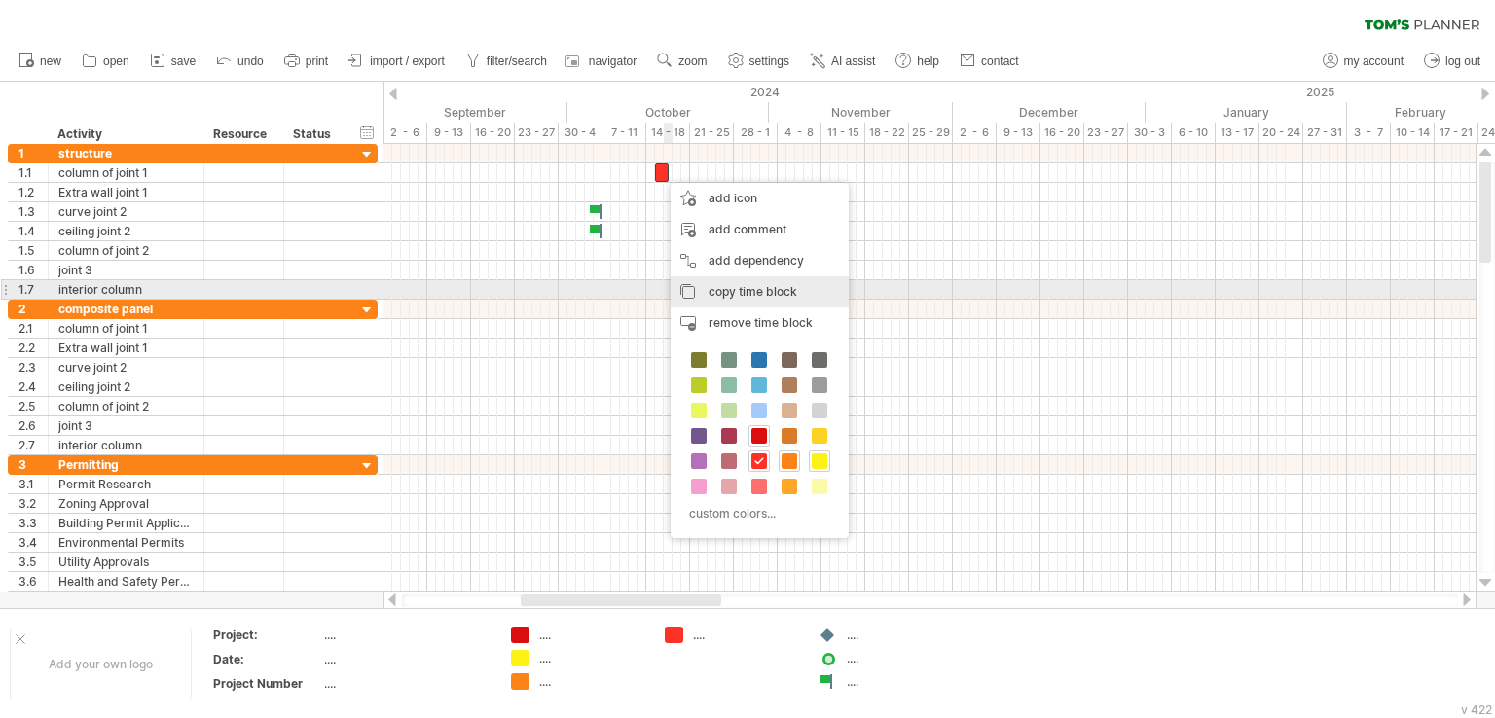
click at [730, 284] on span "copy time block" at bounding box center [752, 291] width 89 height 15
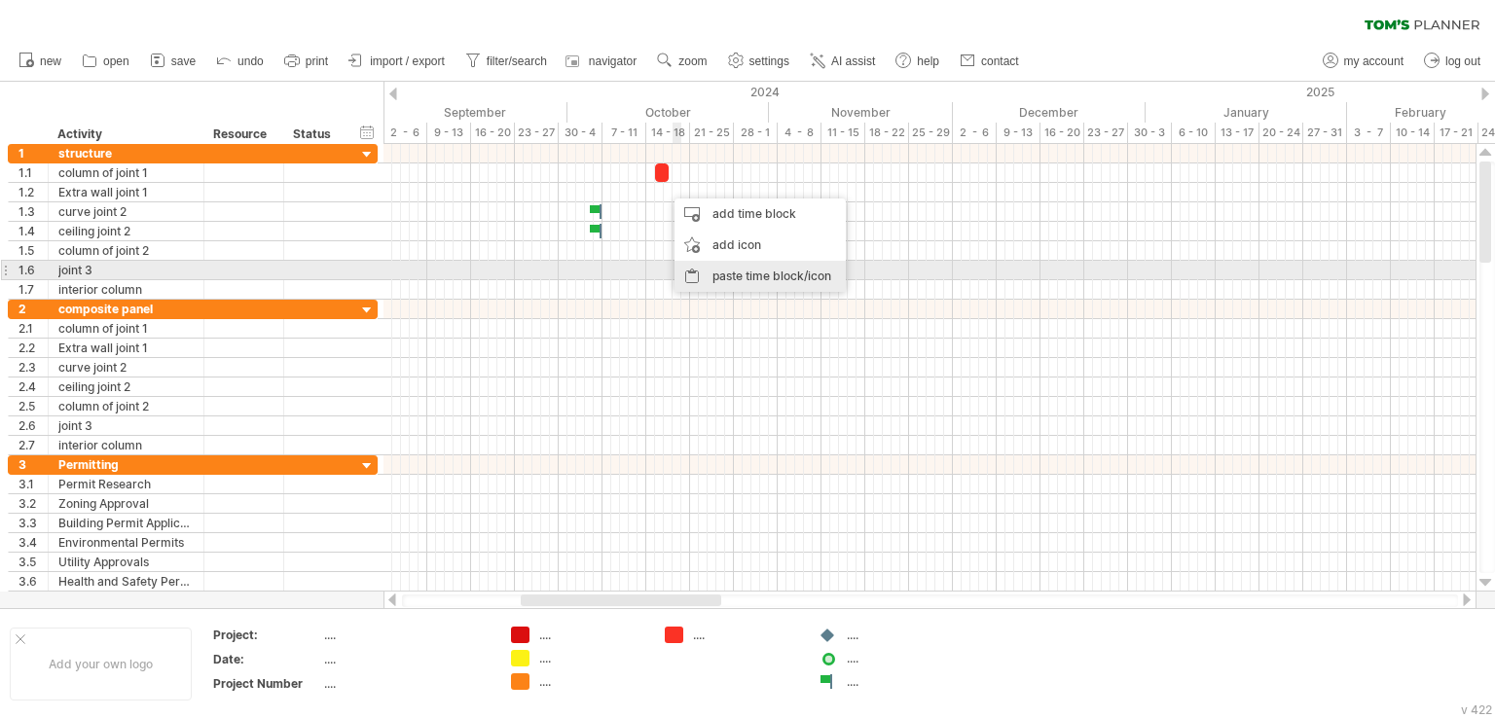
click at [721, 267] on div "paste time block/icon" at bounding box center [759, 276] width 171 height 31
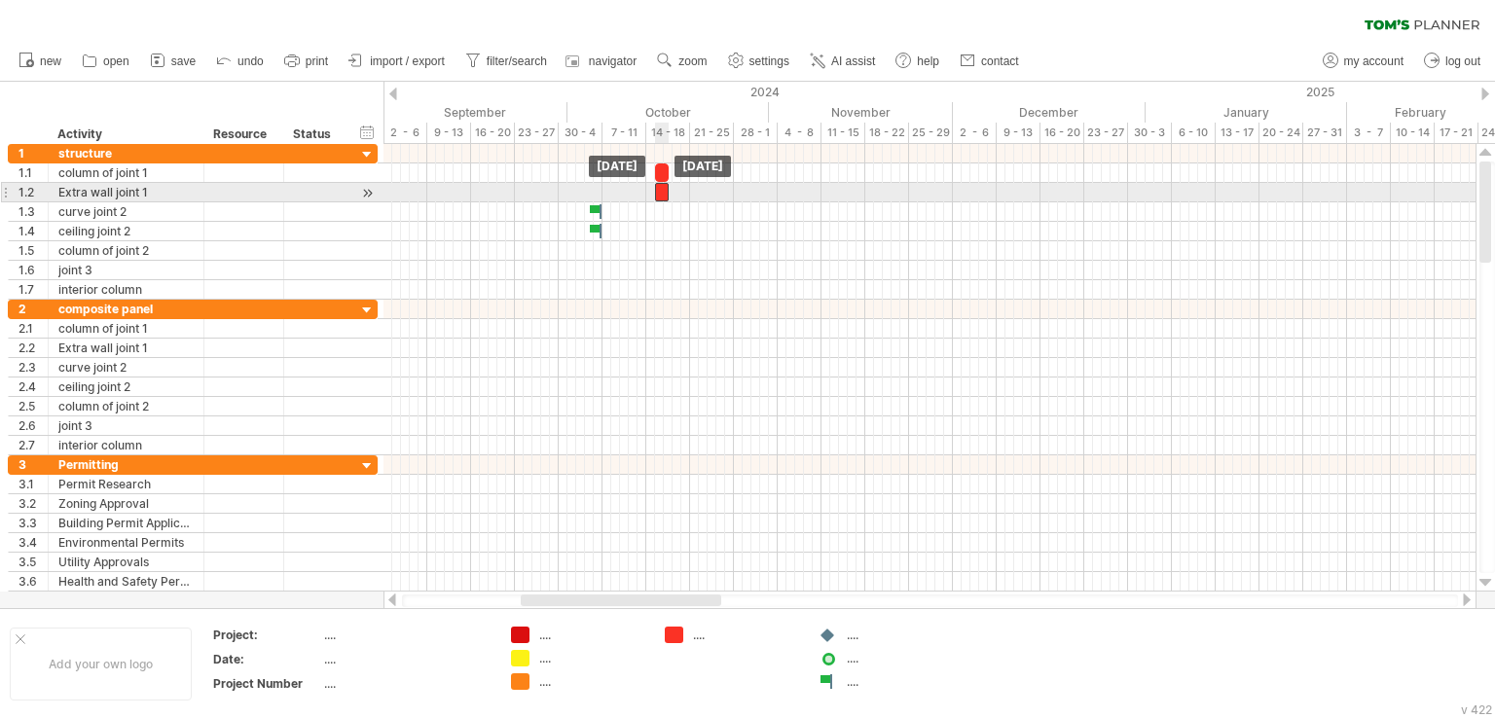
click at [660, 190] on div at bounding box center [662, 192] width 14 height 18
click at [662, 191] on span at bounding box center [664, 192] width 8 height 18
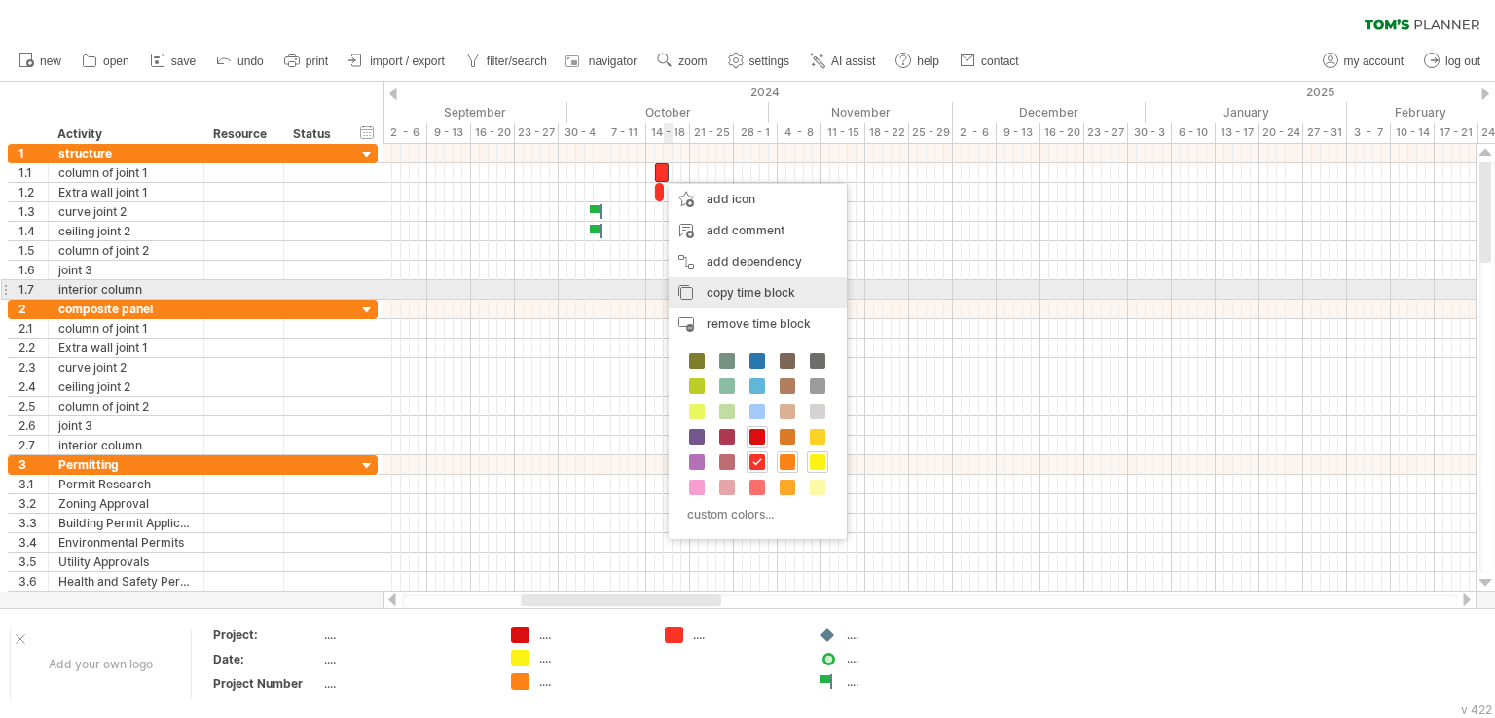
click at [714, 286] on span "copy time block" at bounding box center [750, 292] width 89 height 15
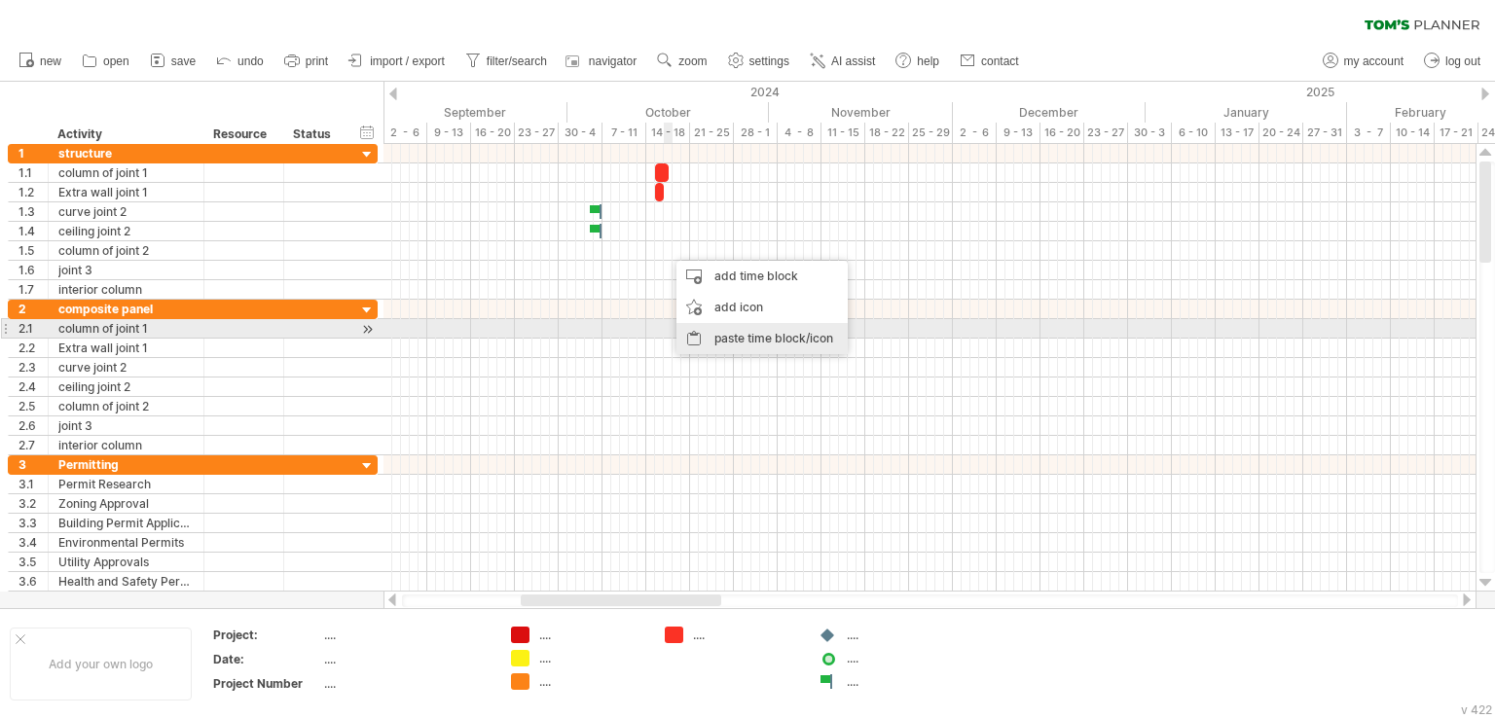
click at [720, 336] on div "paste time block/icon" at bounding box center [761, 338] width 171 height 31
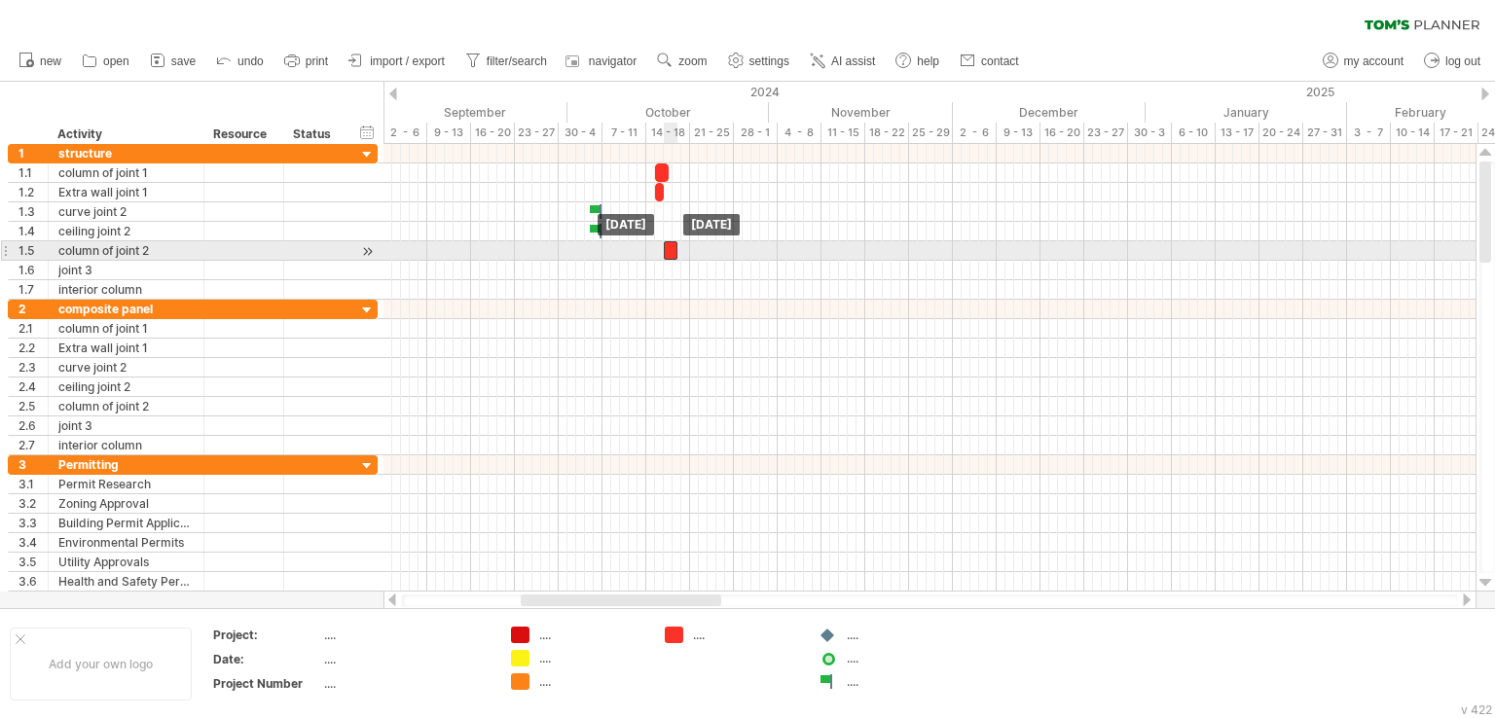
click at [668, 252] on div at bounding box center [671, 250] width 14 height 18
click at [669, 249] on div at bounding box center [671, 250] width 14 height 18
click at [677, 249] on span at bounding box center [681, 250] width 8 height 18
click at [671, 248] on div at bounding box center [673, 250] width 18 height 18
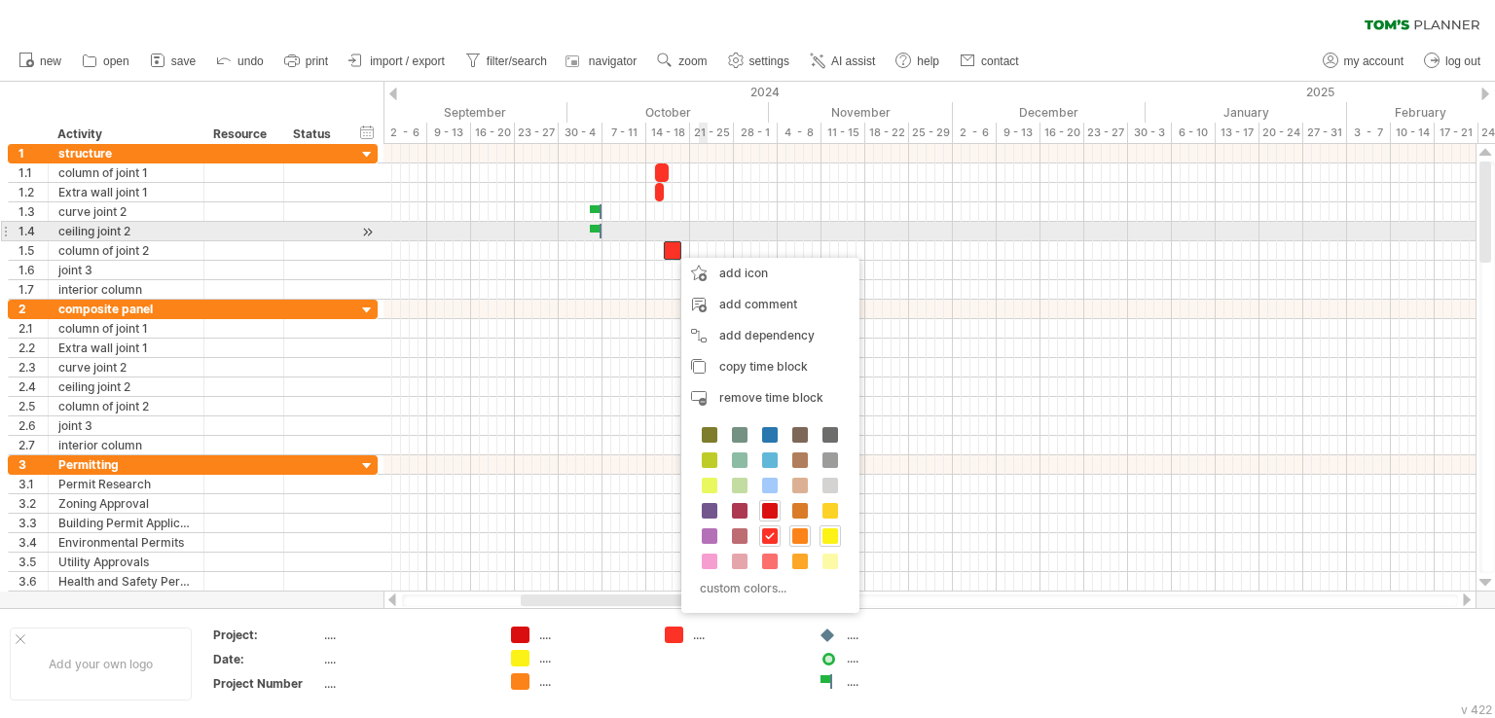
click at [705, 227] on div at bounding box center [929, 231] width 1092 height 19
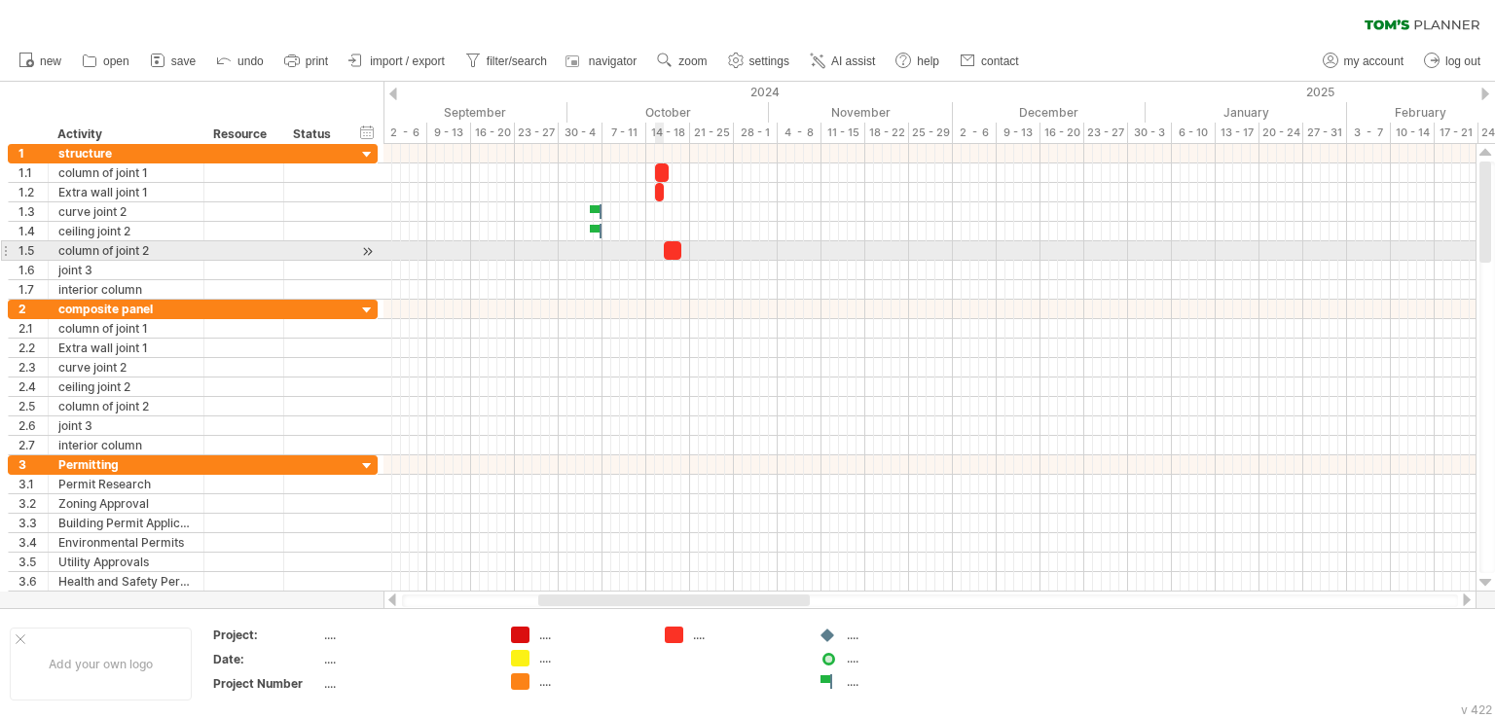
click at [663, 247] on span at bounding box center [664, 250] width 8 height 18
click at [664, 251] on span at bounding box center [664, 250] width 8 height 18
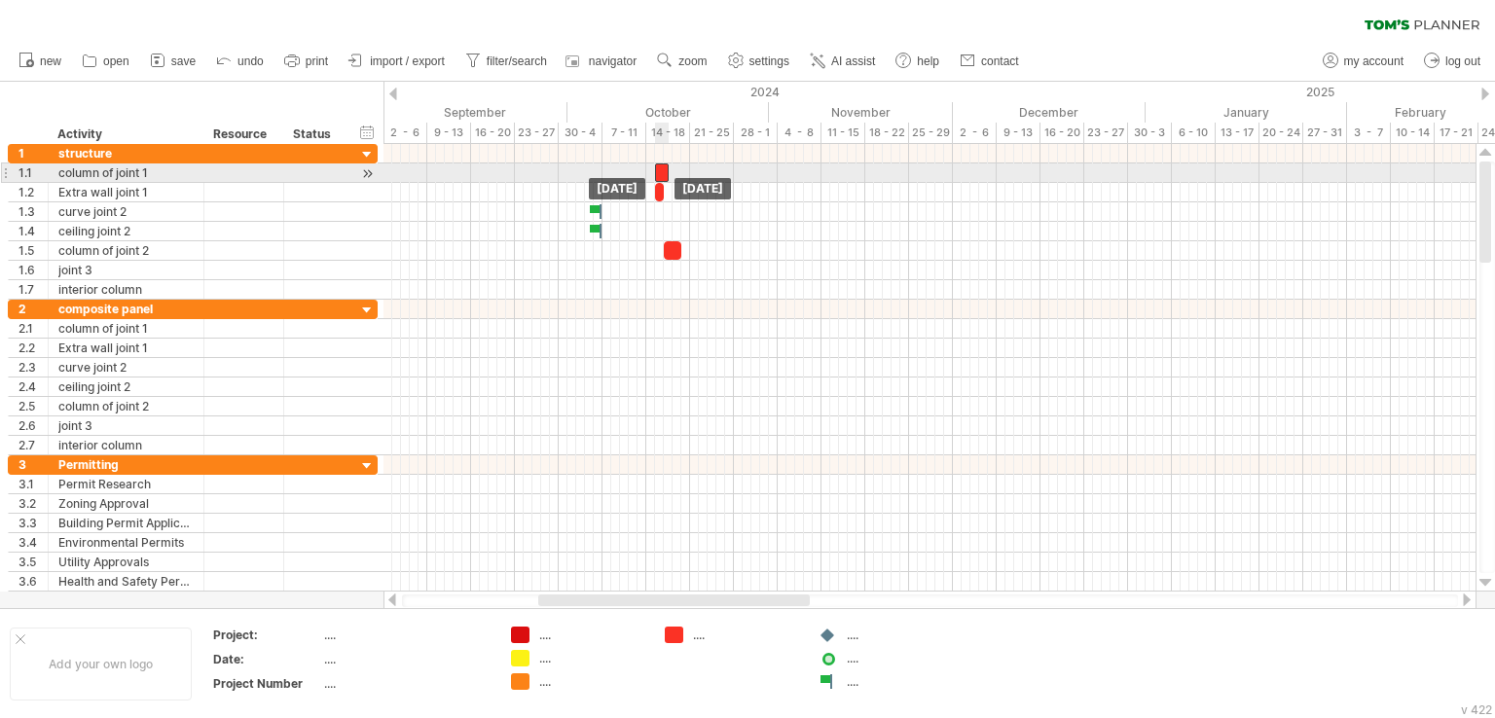
click at [662, 172] on div at bounding box center [662, 172] width 14 height 18
click at [666, 172] on span at bounding box center [669, 172] width 8 height 18
click at [669, 174] on span at bounding box center [673, 172] width 8 height 18
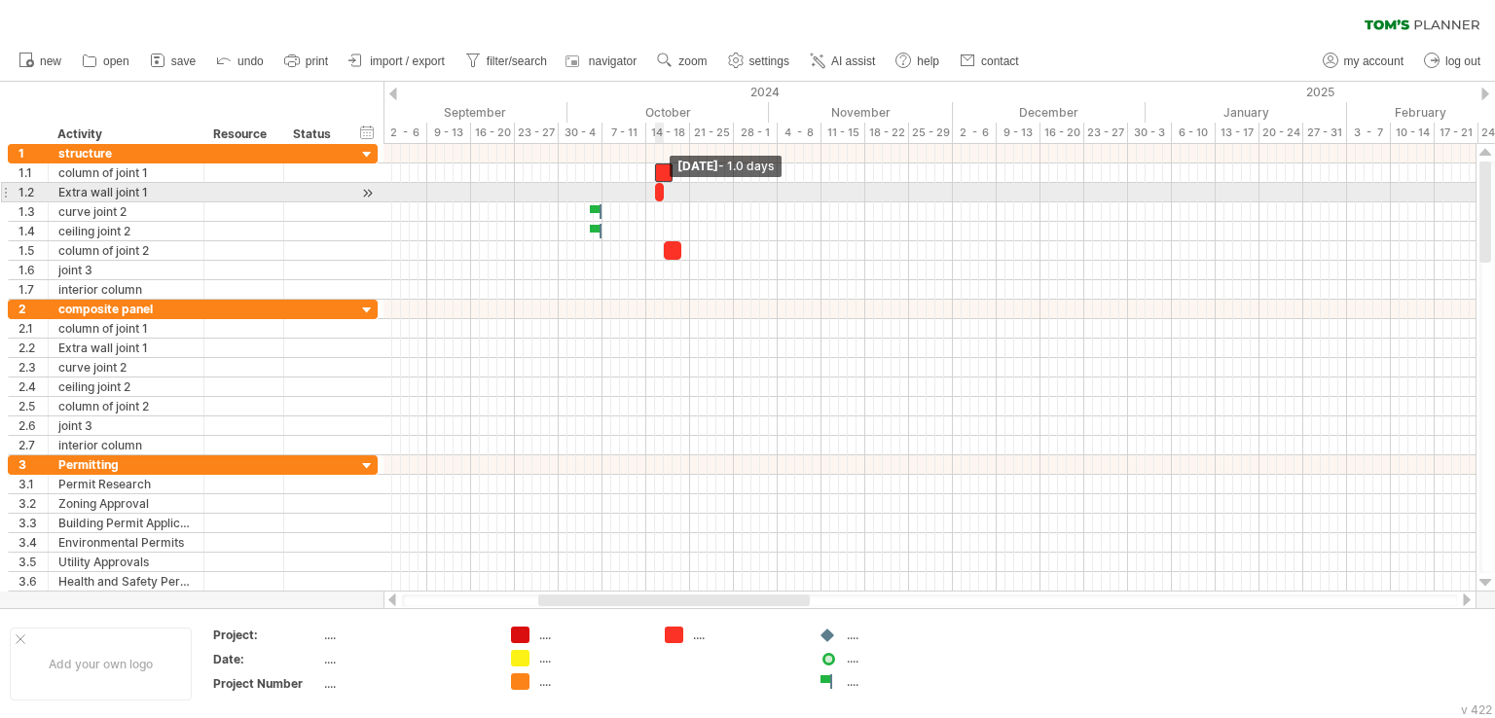
click at [660, 195] on span at bounding box center [664, 192] width 8 height 18
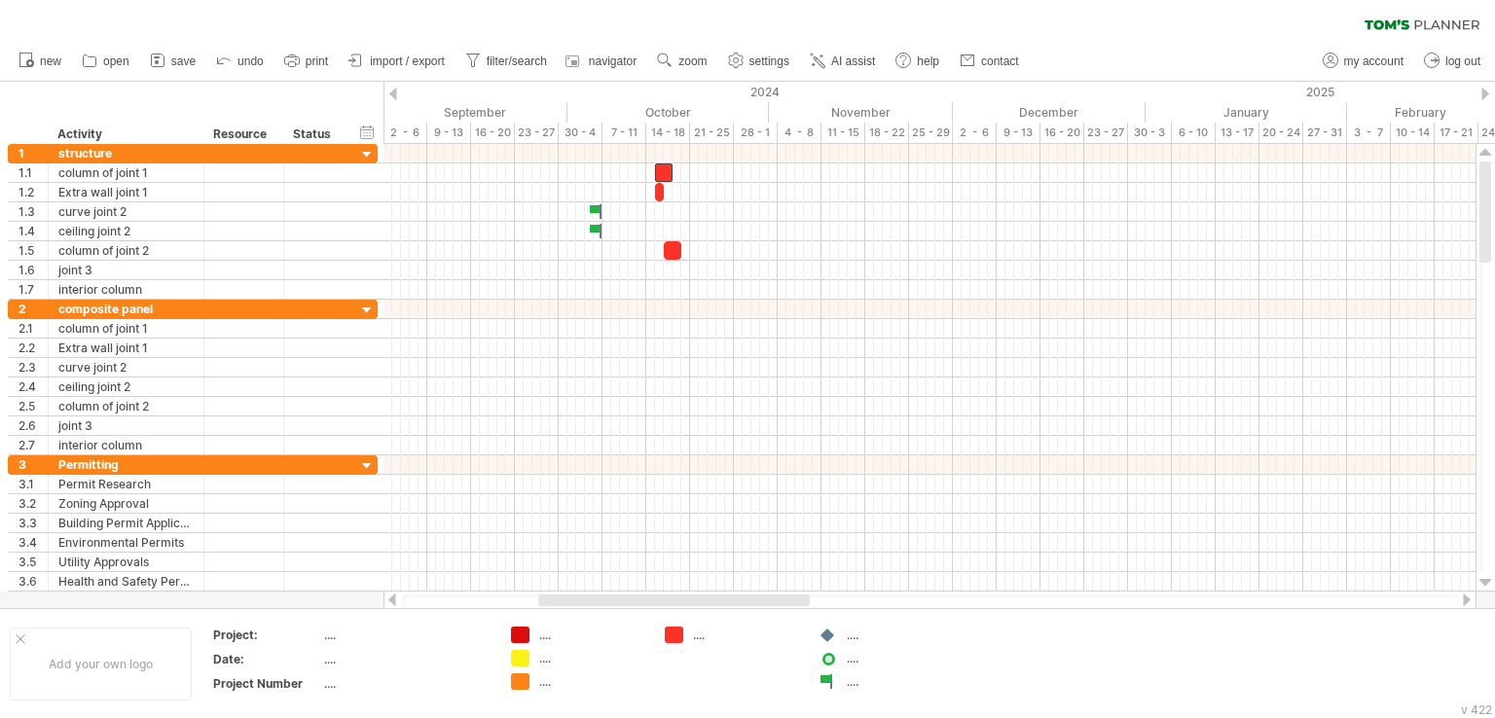
click at [742, 64] on g at bounding box center [735, 60] width 19 height 19
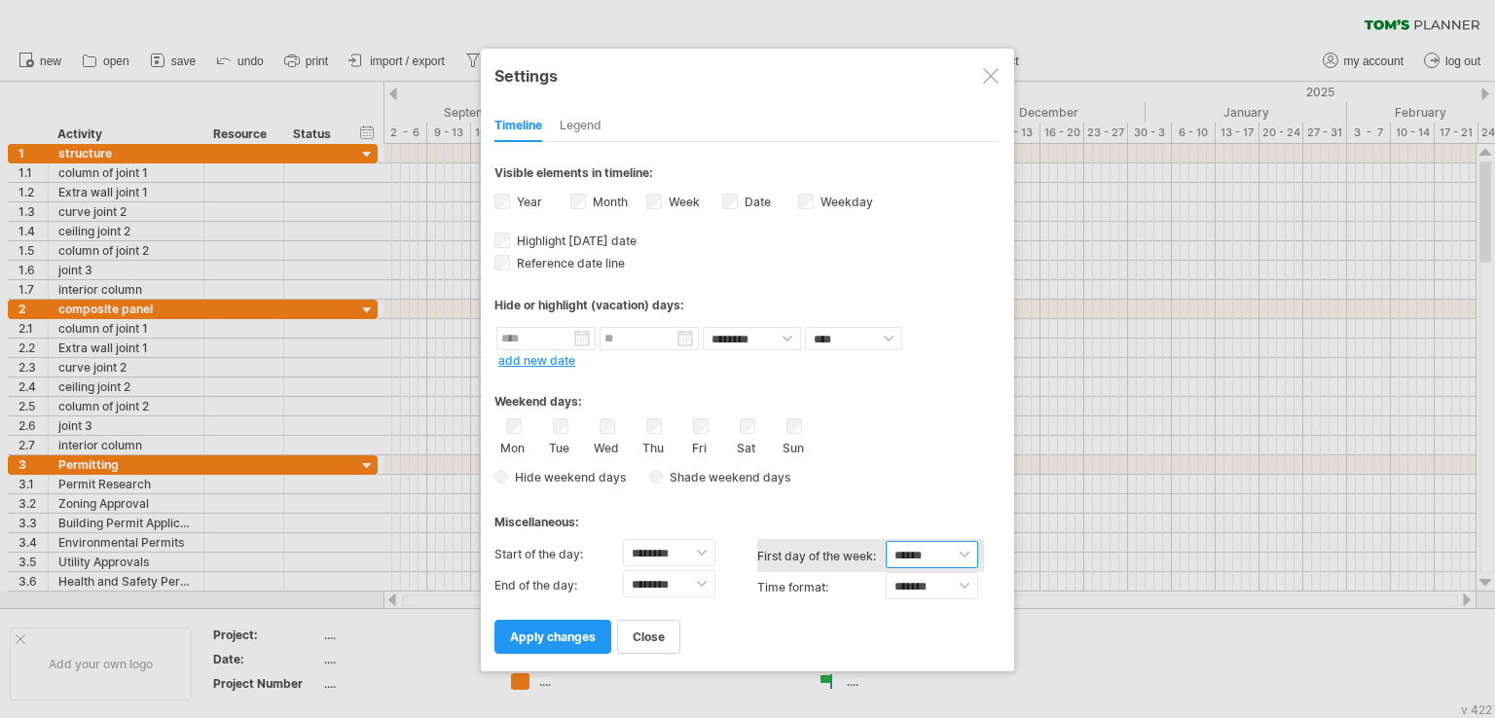
click at [925, 564] on select "****** ****** ********" at bounding box center [932, 554] width 92 height 27
select select "*"
click at [886, 541] on select "****** ****** ********" at bounding box center [932, 554] width 92 height 27
click at [561, 640] on span "apply changes" at bounding box center [553, 637] width 86 height 15
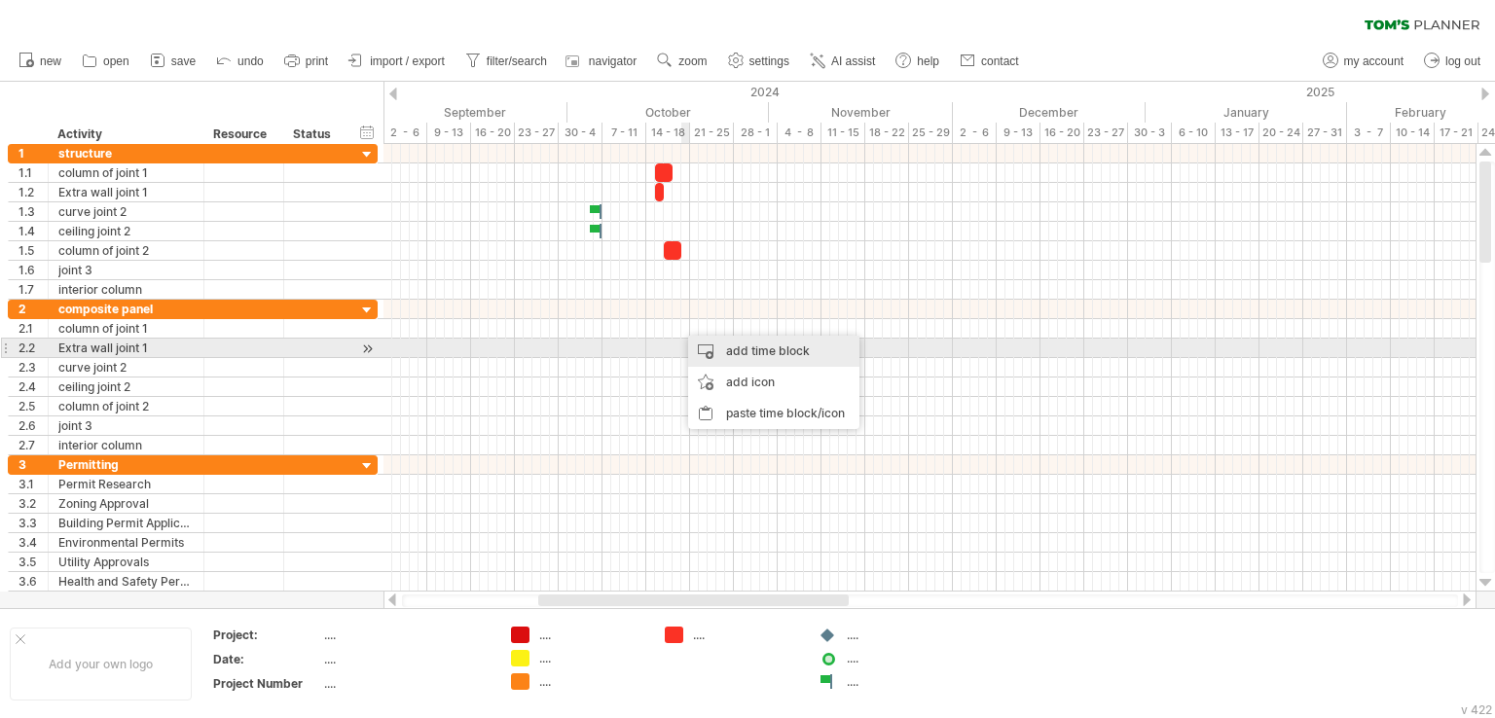
click at [742, 351] on div "add time block" at bounding box center [773, 351] width 171 height 31
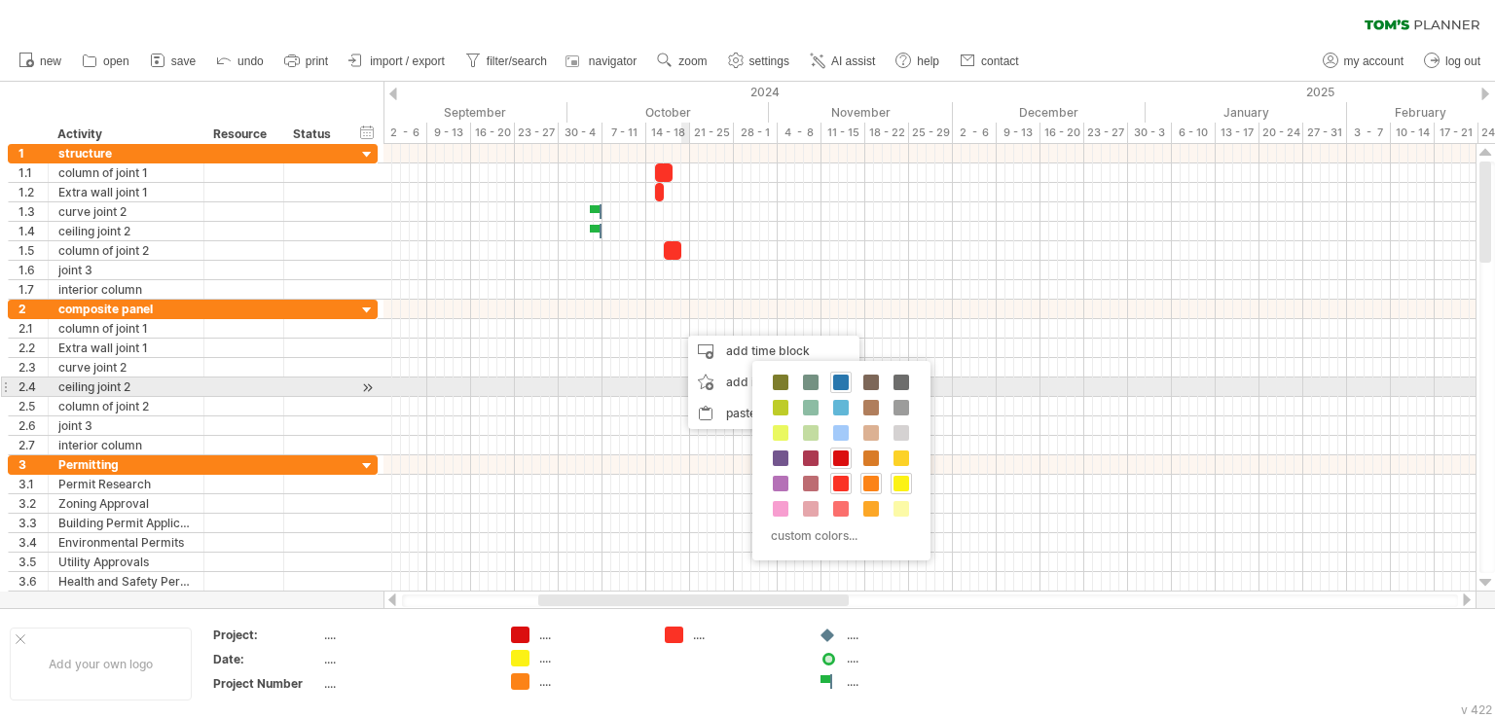
click at [837, 379] on span at bounding box center [841, 383] width 16 height 16
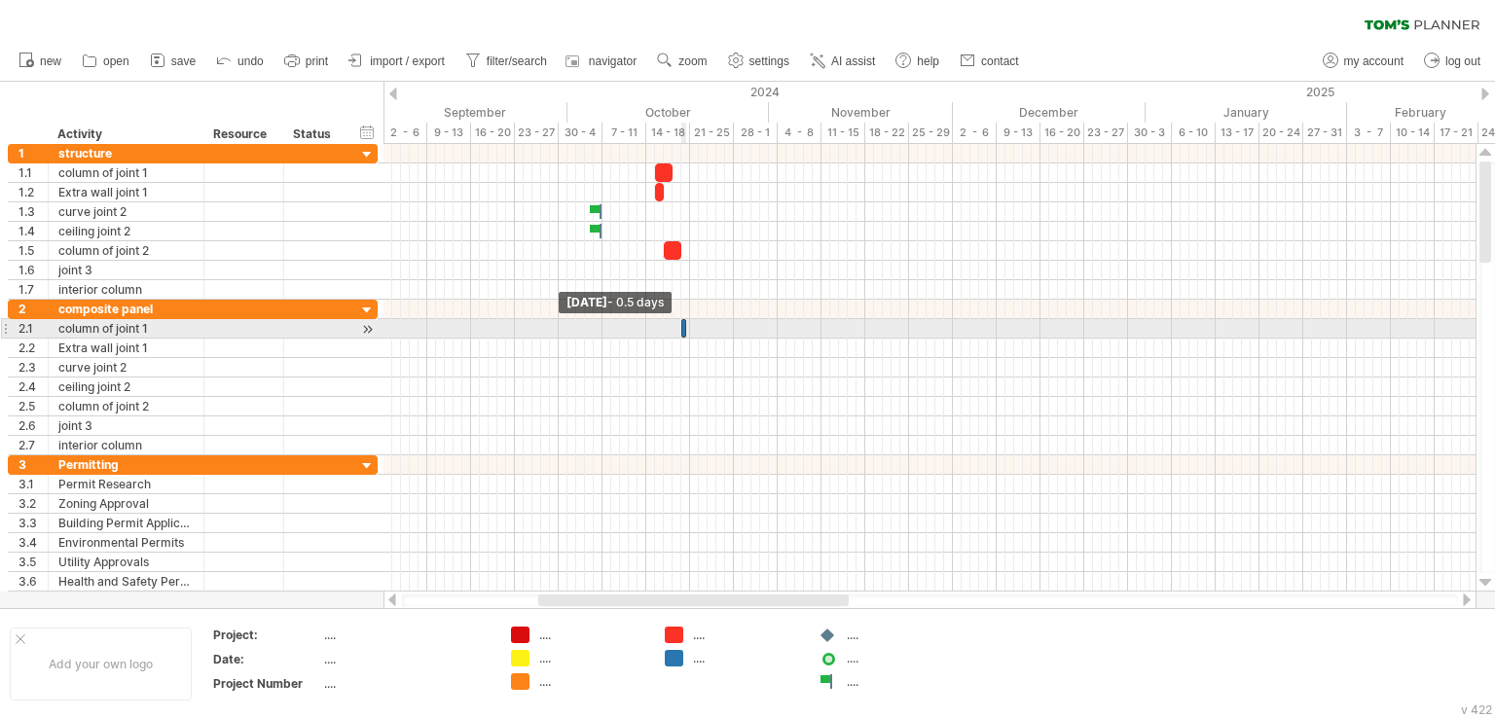
click at [685, 330] on div at bounding box center [683, 328] width 5 height 18
drag, startPoint x: 685, startPoint y: 325, endPoint x: 706, endPoint y: 328, distance: 21.6
click at [706, 328] on span at bounding box center [708, 328] width 8 height 18
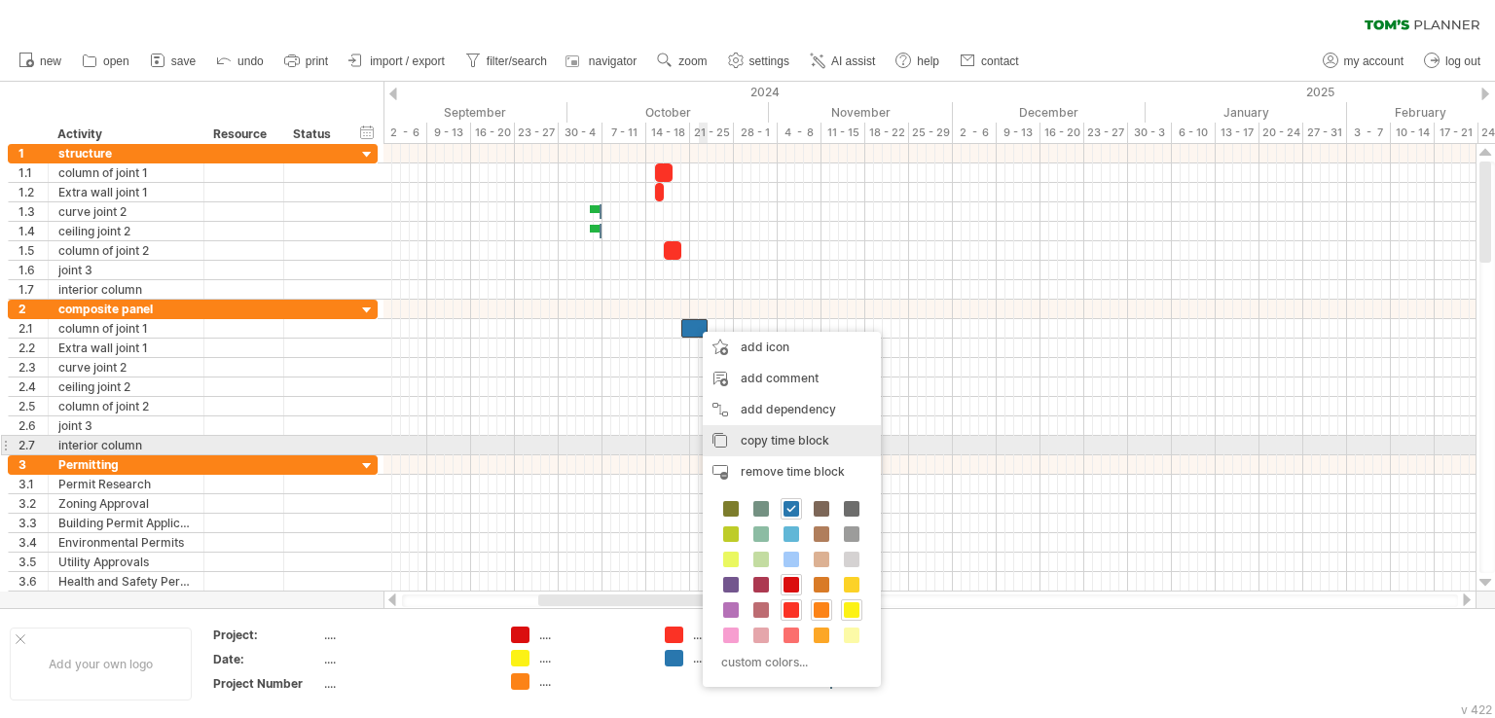
click at [761, 442] on span "copy time block" at bounding box center [785, 440] width 89 height 15
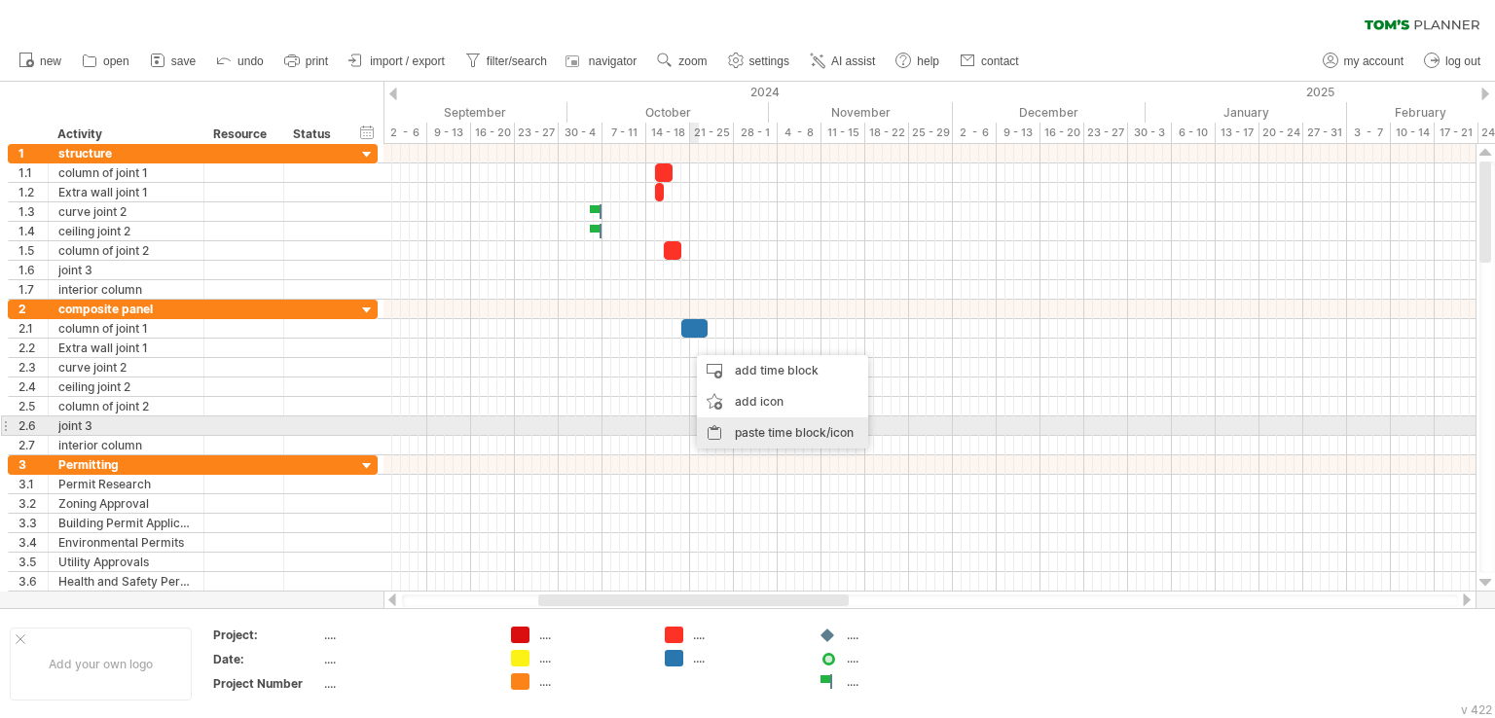
click at [759, 436] on div "paste time block/icon" at bounding box center [782, 432] width 171 height 31
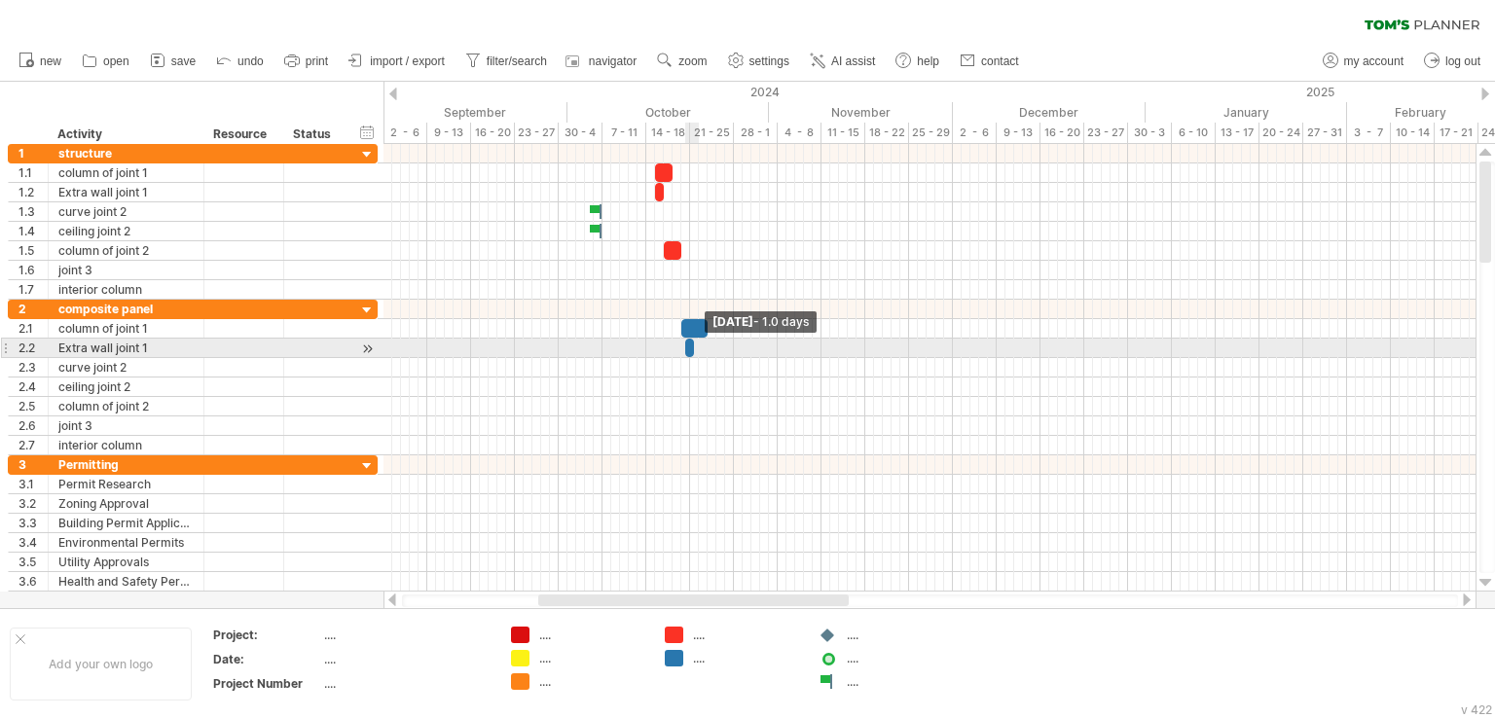
drag, startPoint x: 709, startPoint y: 344, endPoint x: 694, endPoint y: 347, distance: 16.0
click at [694, 347] on span at bounding box center [694, 348] width 8 height 18
click at [695, 347] on span at bounding box center [699, 348] width 8 height 18
click at [662, 344] on div "[DATE] - 0.5 days [DATE] - 0.5 days" at bounding box center [929, 368] width 1092 height 448
click at [679, 348] on span at bounding box center [681, 348] width 8 height 18
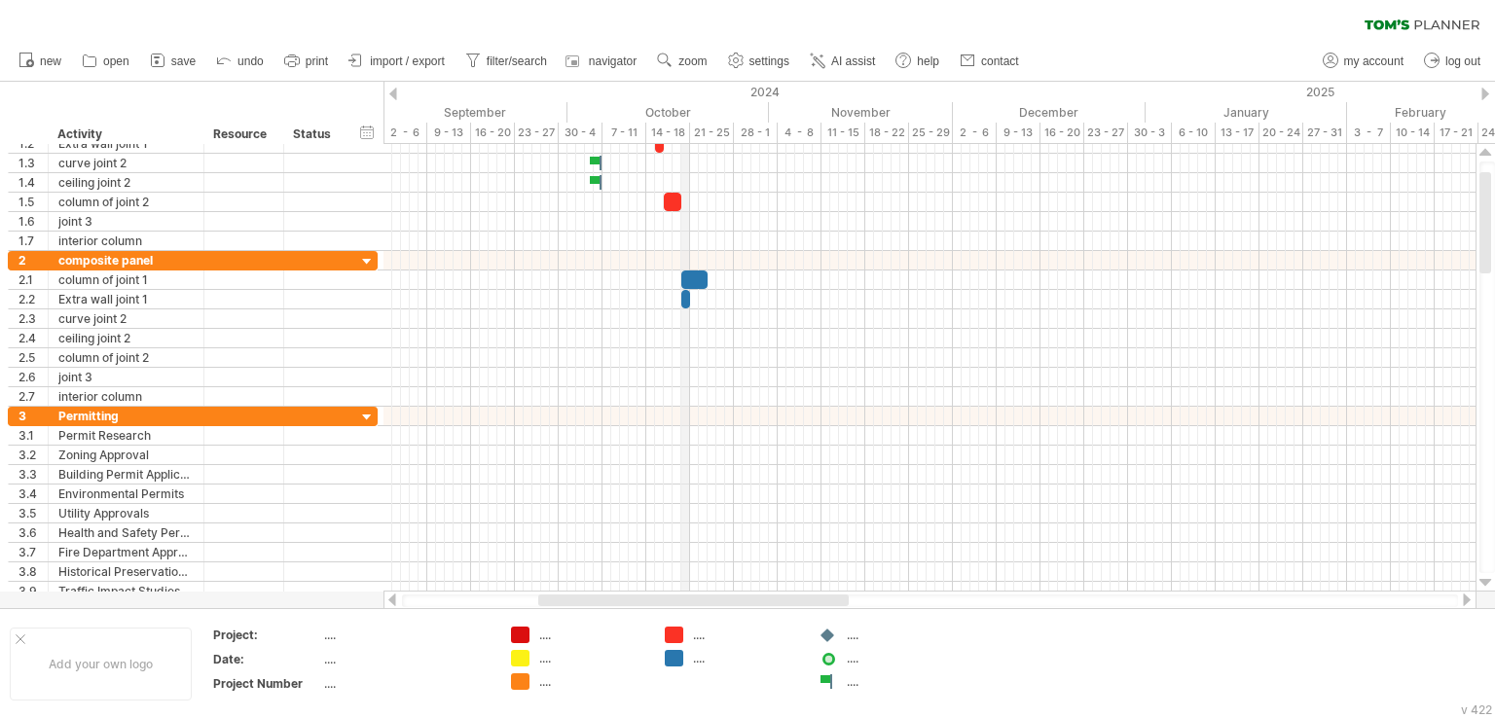
click at [685, 132] on div "14 - 18" at bounding box center [668, 133] width 44 height 20
click at [688, 146] on div at bounding box center [929, 143] width 1092 height 19
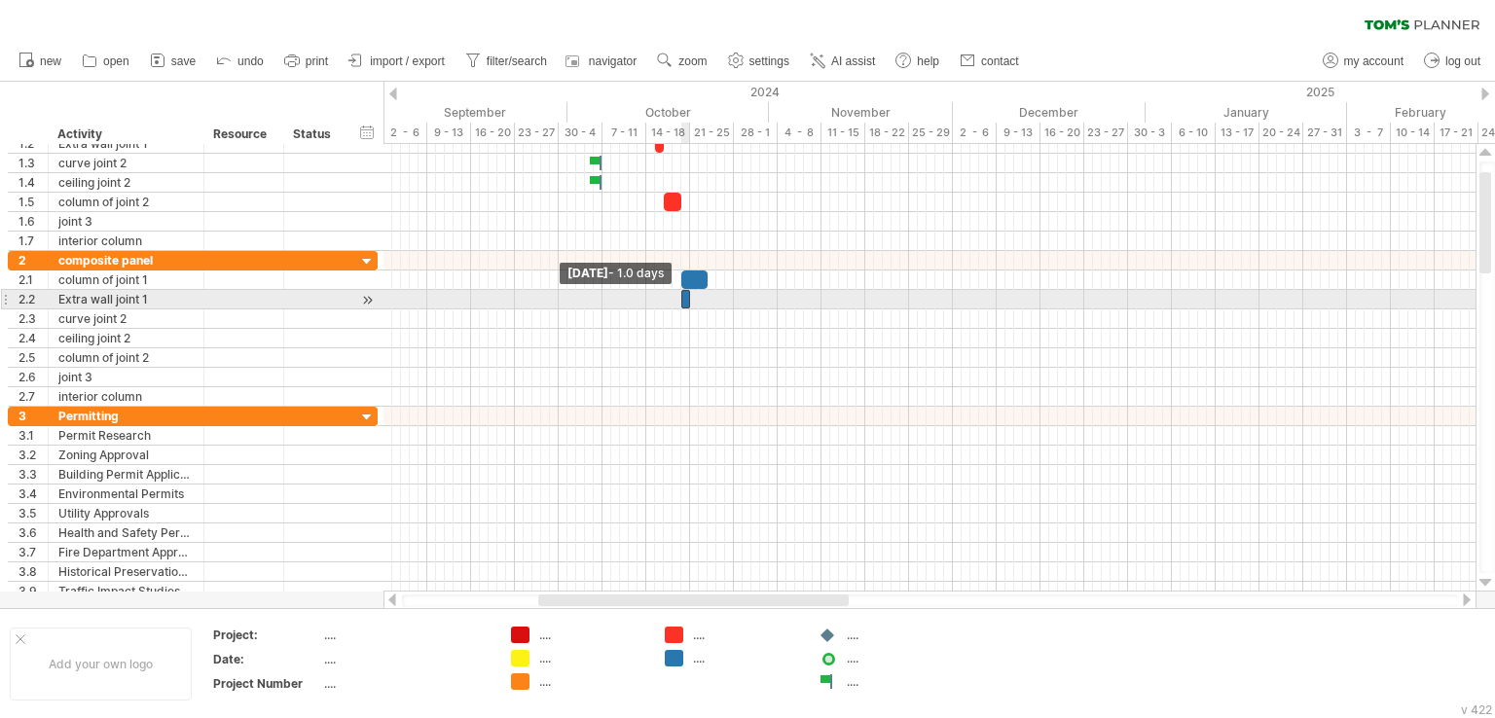
click at [682, 300] on span at bounding box center [681, 299] width 8 height 18
click at [686, 295] on span at bounding box center [690, 299] width 8 height 18
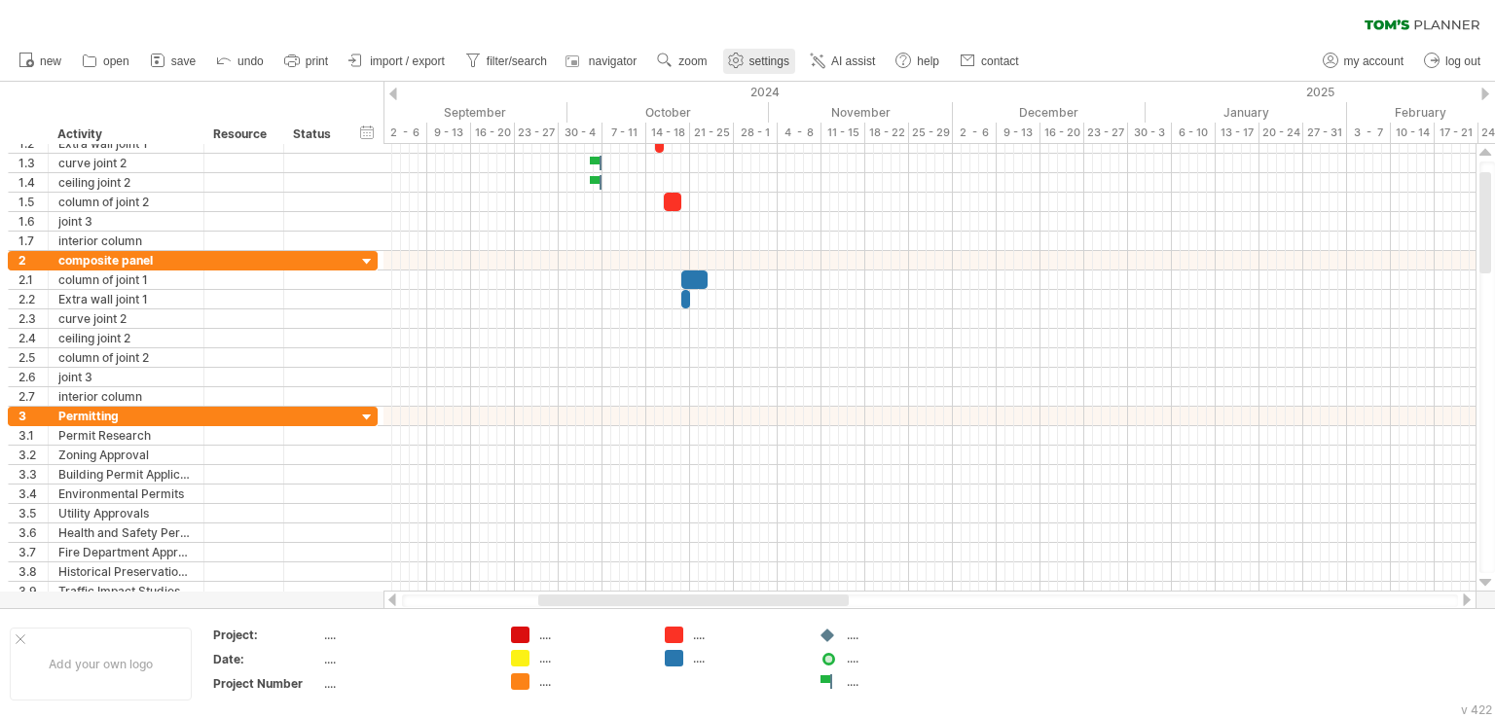
click at [763, 56] on span "settings" at bounding box center [769, 61] width 40 height 14
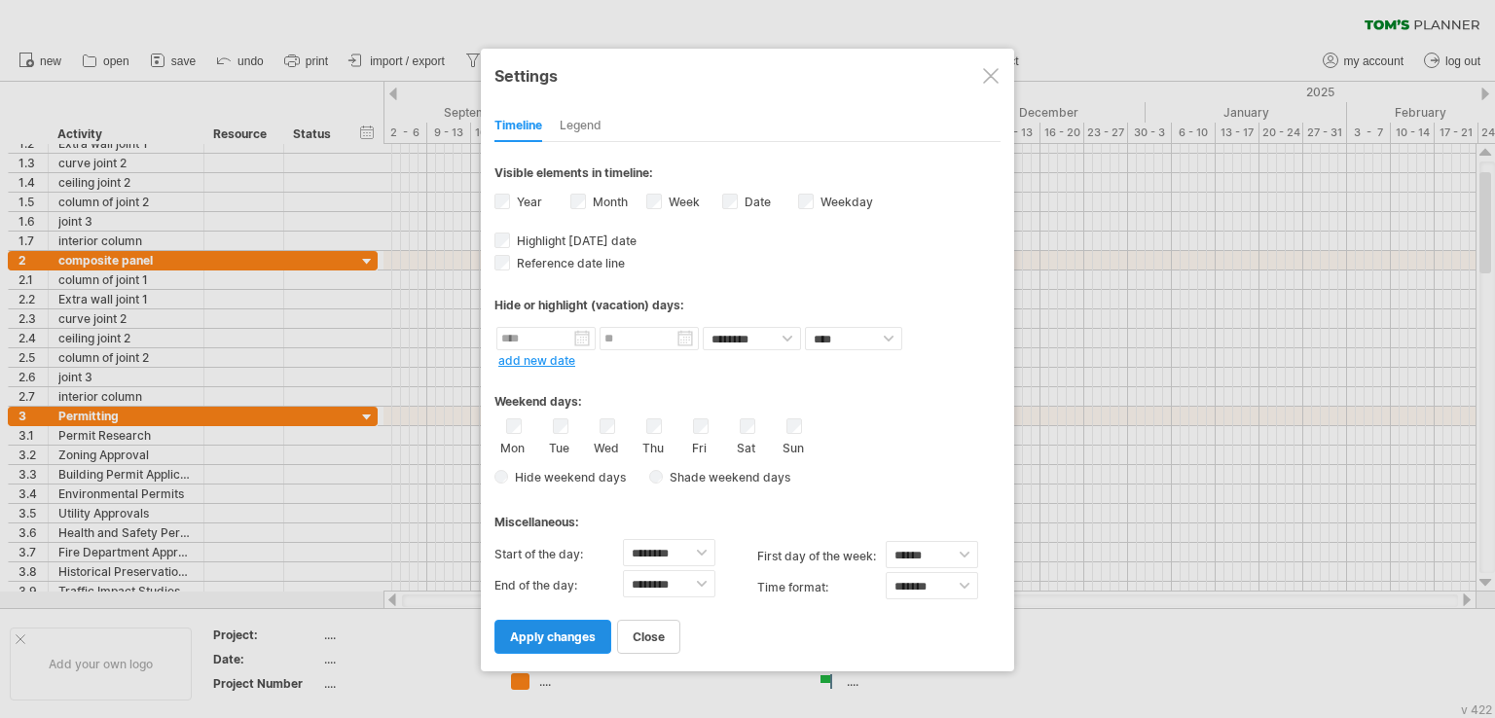
click at [576, 633] on span "apply changes" at bounding box center [553, 637] width 86 height 15
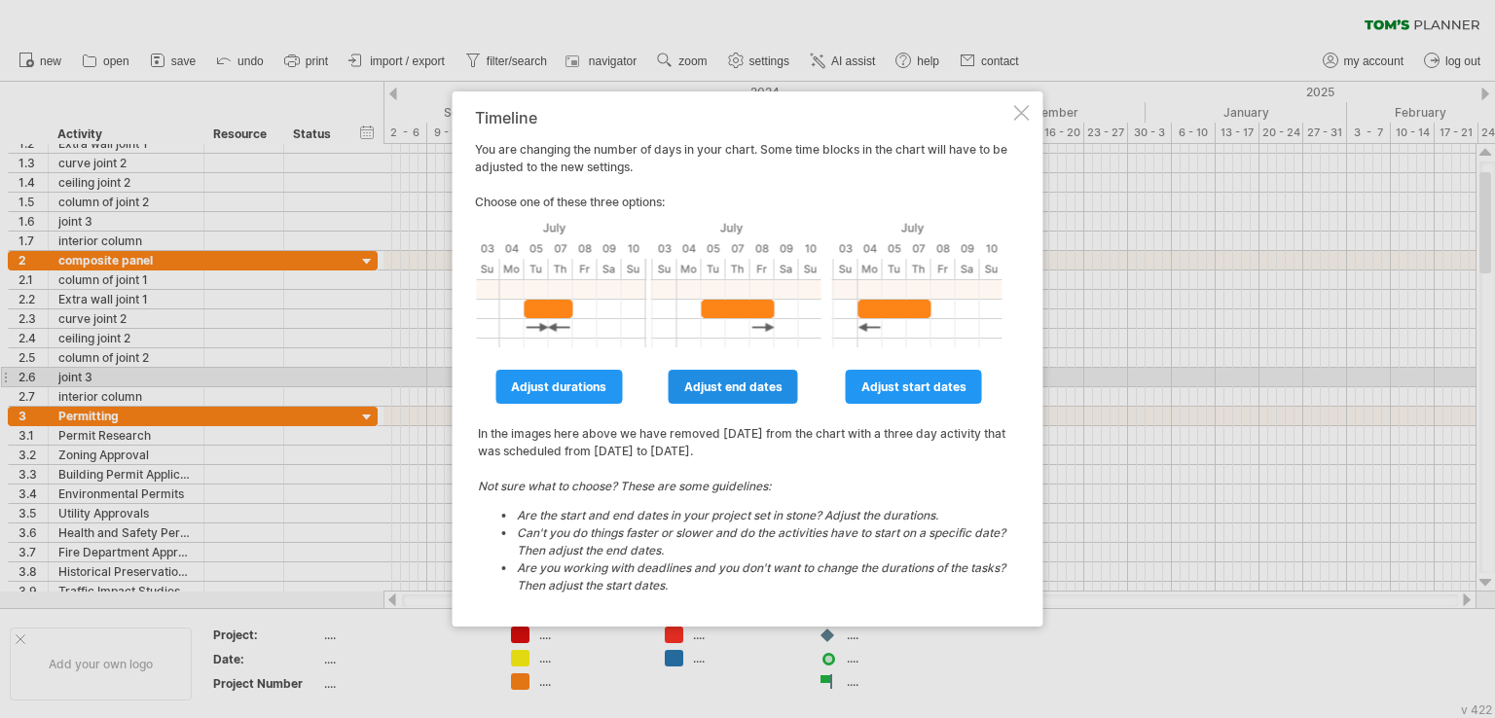
click at [705, 386] on span "adjust end dates" at bounding box center [733, 387] width 98 height 15
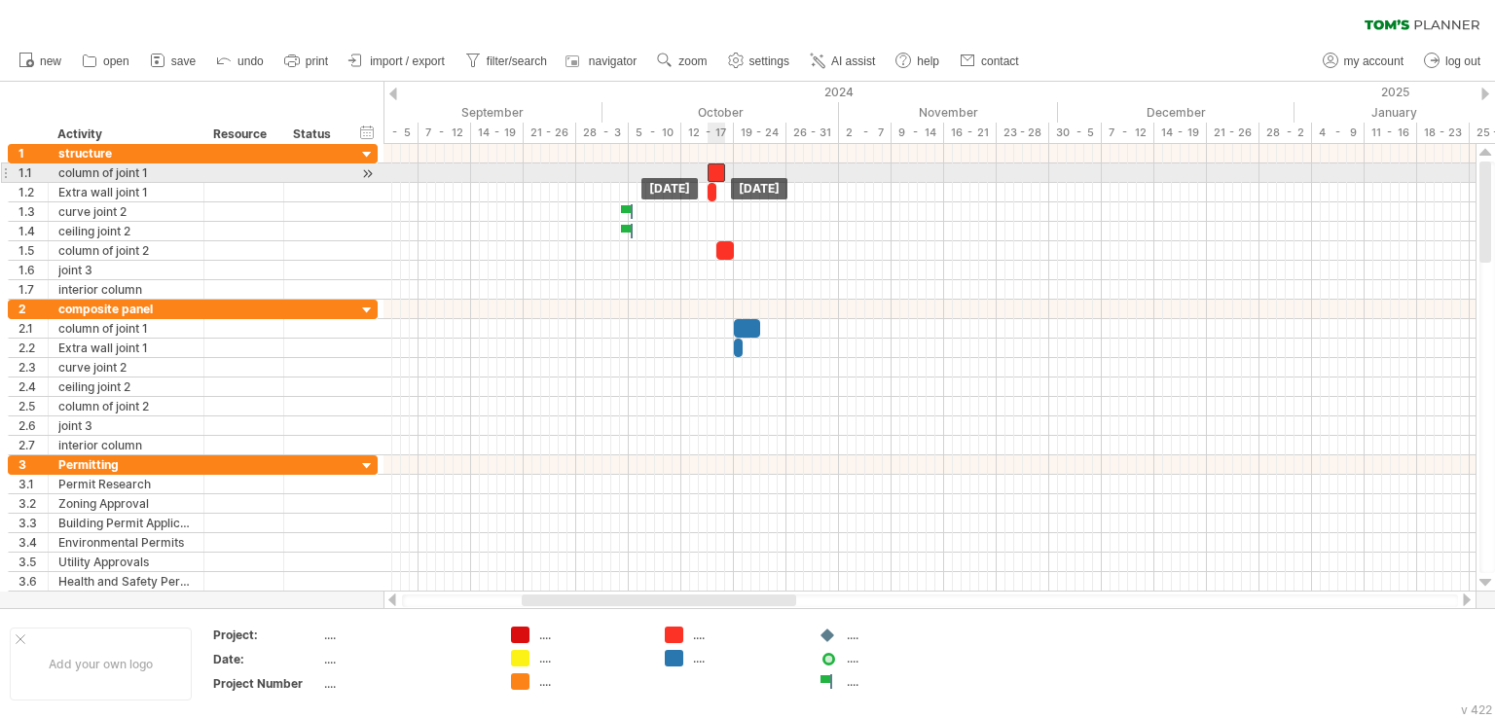
click at [714, 171] on div at bounding box center [716, 172] width 18 height 18
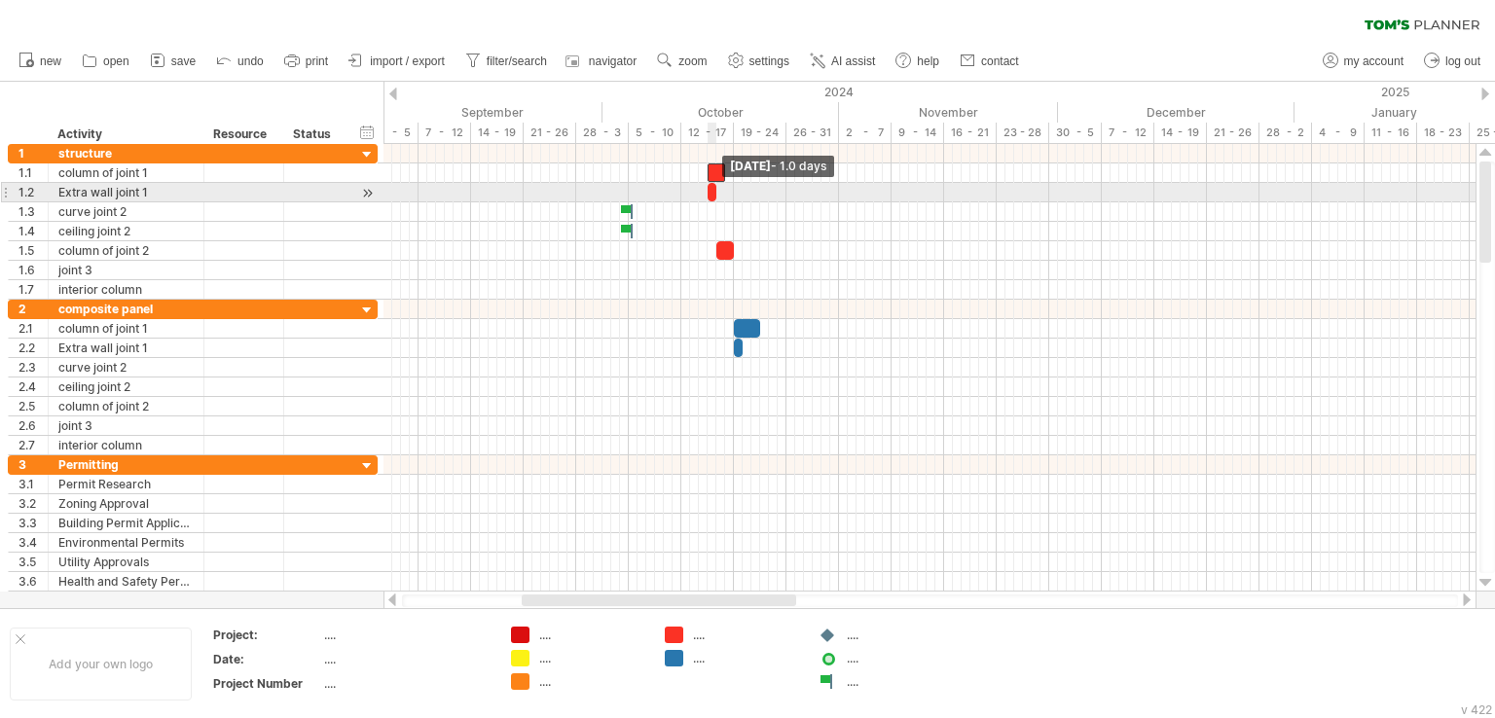
click at [712, 189] on span at bounding box center [716, 192] width 8 height 18
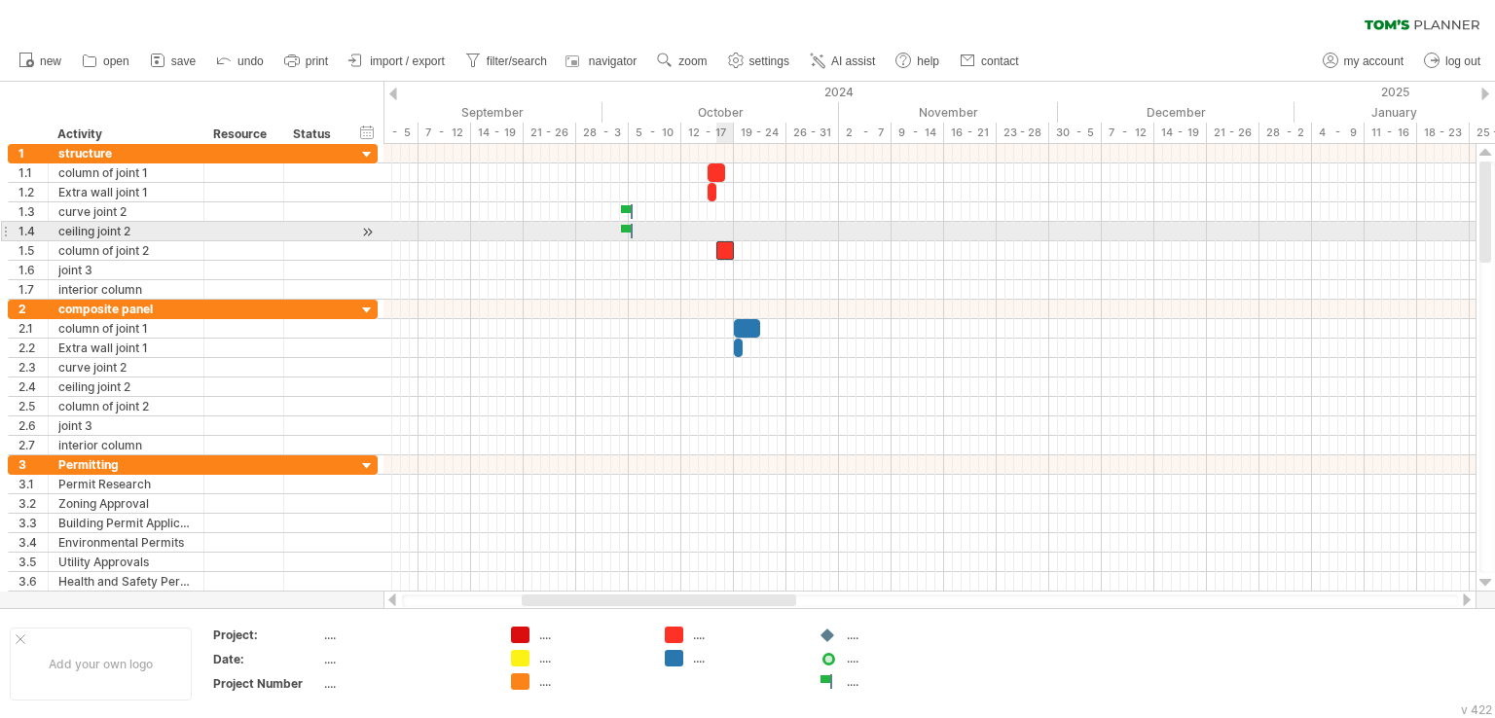
click at [722, 241] on div at bounding box center [725, 250] width 18 height 18
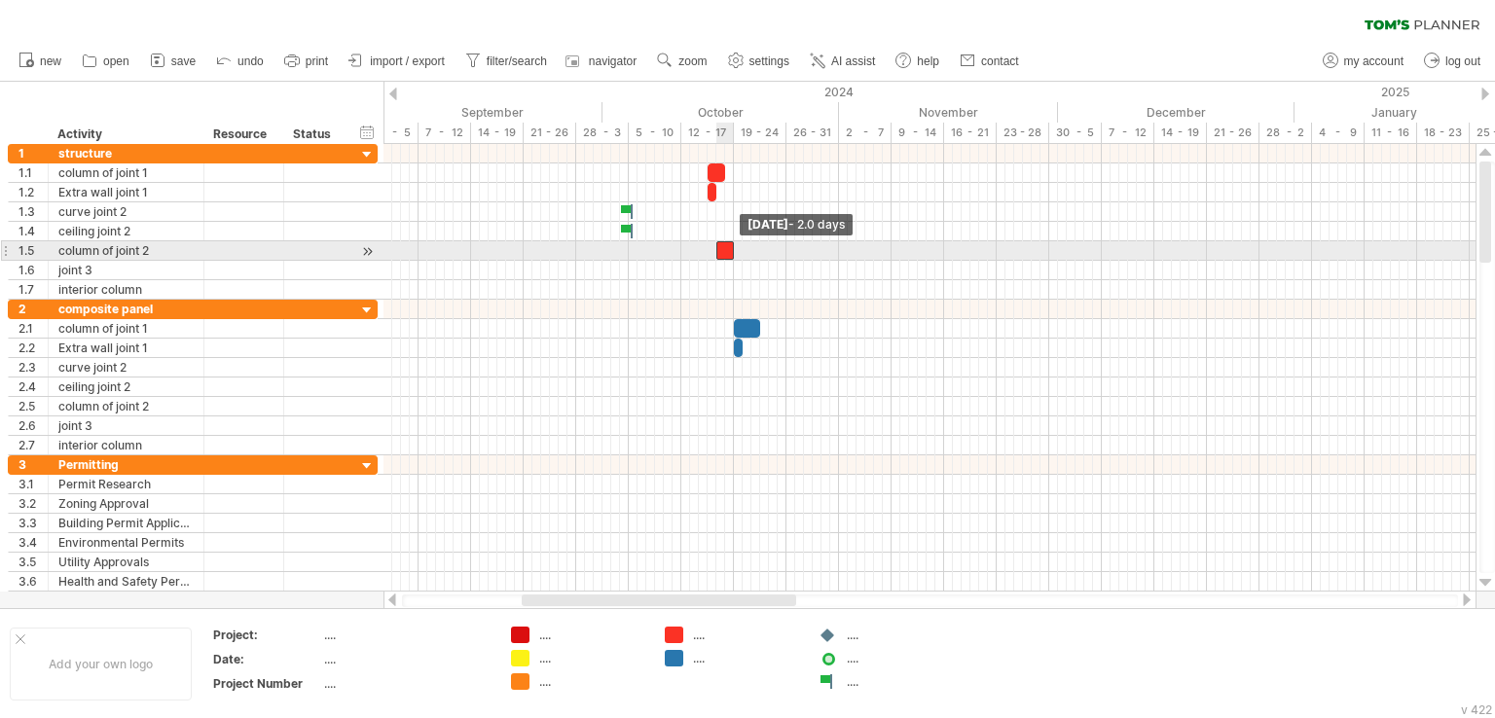
click at [736, 244] on span at bounding box center [734, 250] width 8 height 18
click at [716, 245] on span at bounding box center [716, 250] width 8 height 18
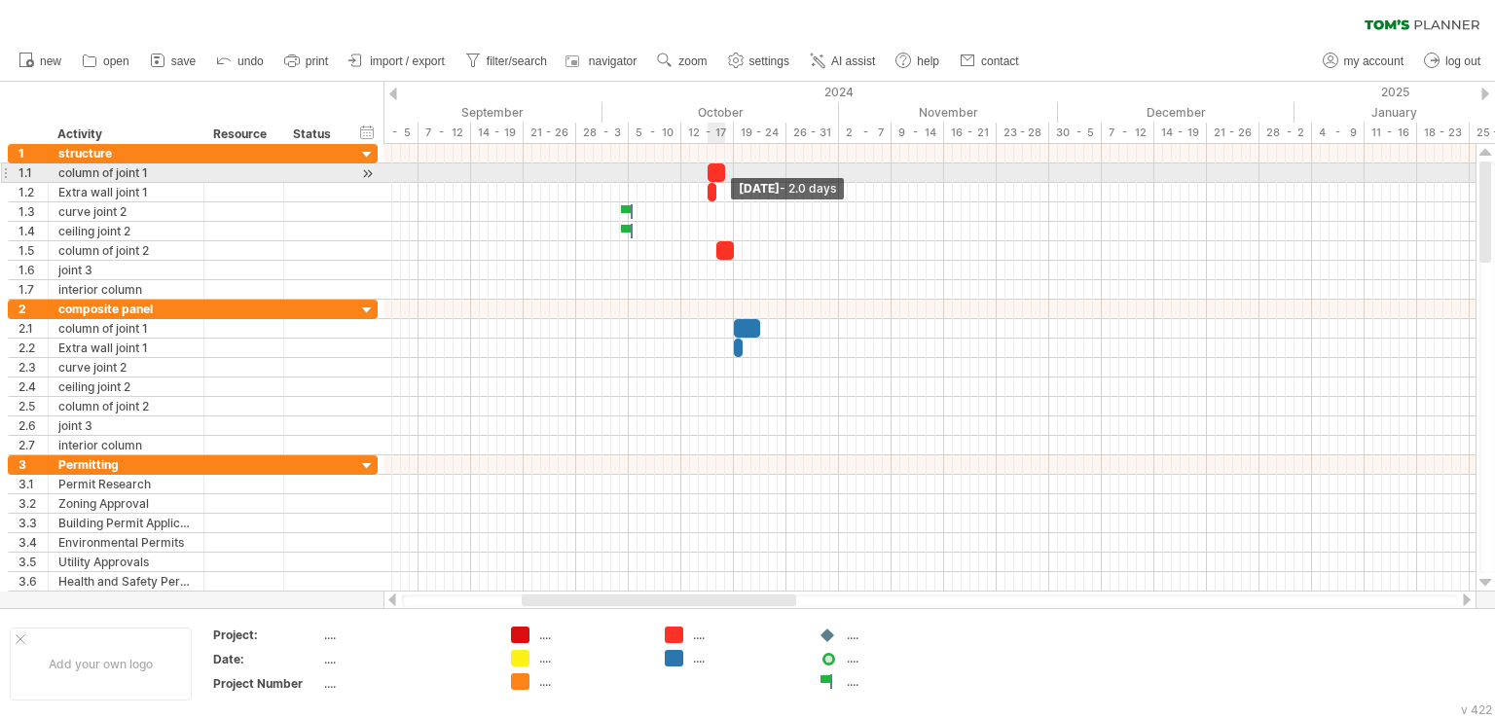
click at [723, 168] on span at bounding box center [725, 172] width 8 height 18
click at [722, 173] on span at bounding box center [725, 172] width 8 height 18
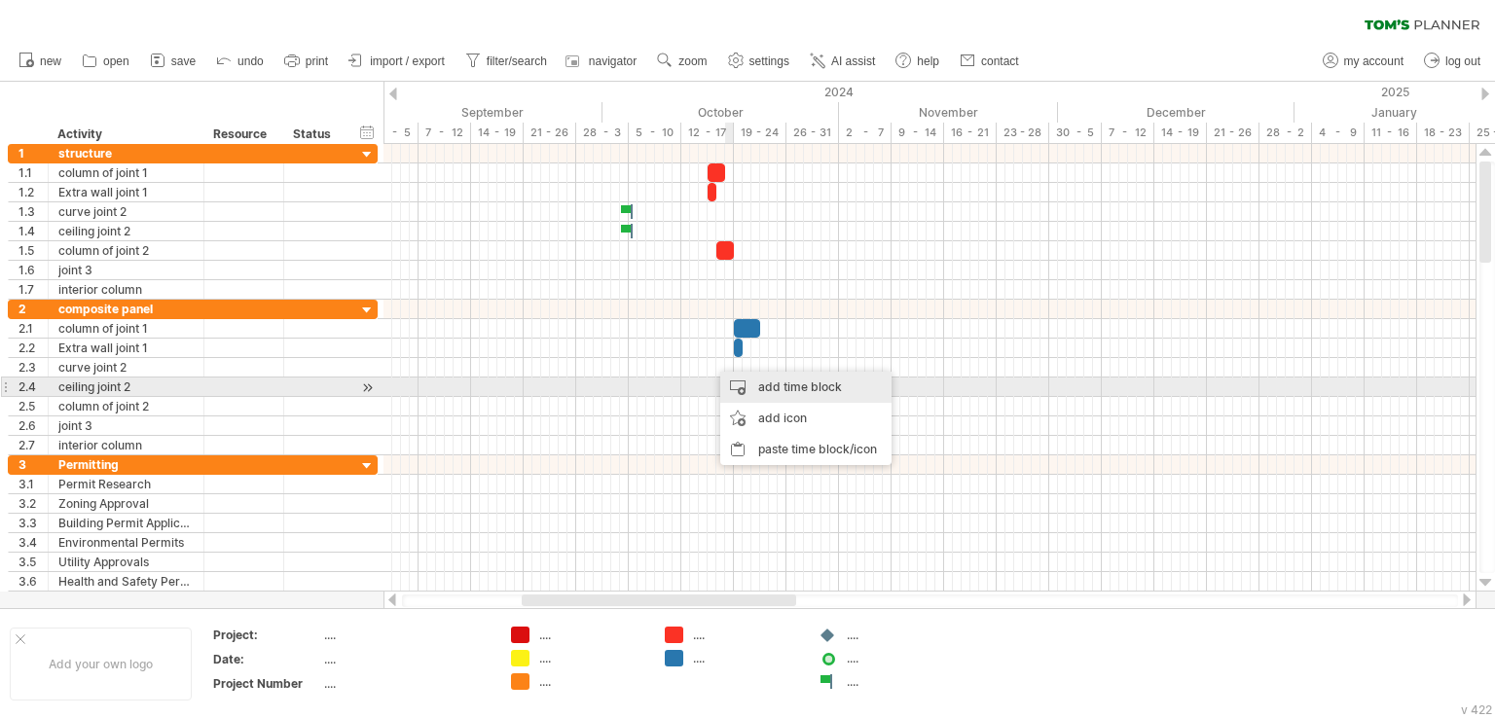
click at [769, 390] on div "add time block" at bounding box center [805, 387] width 171 height 31
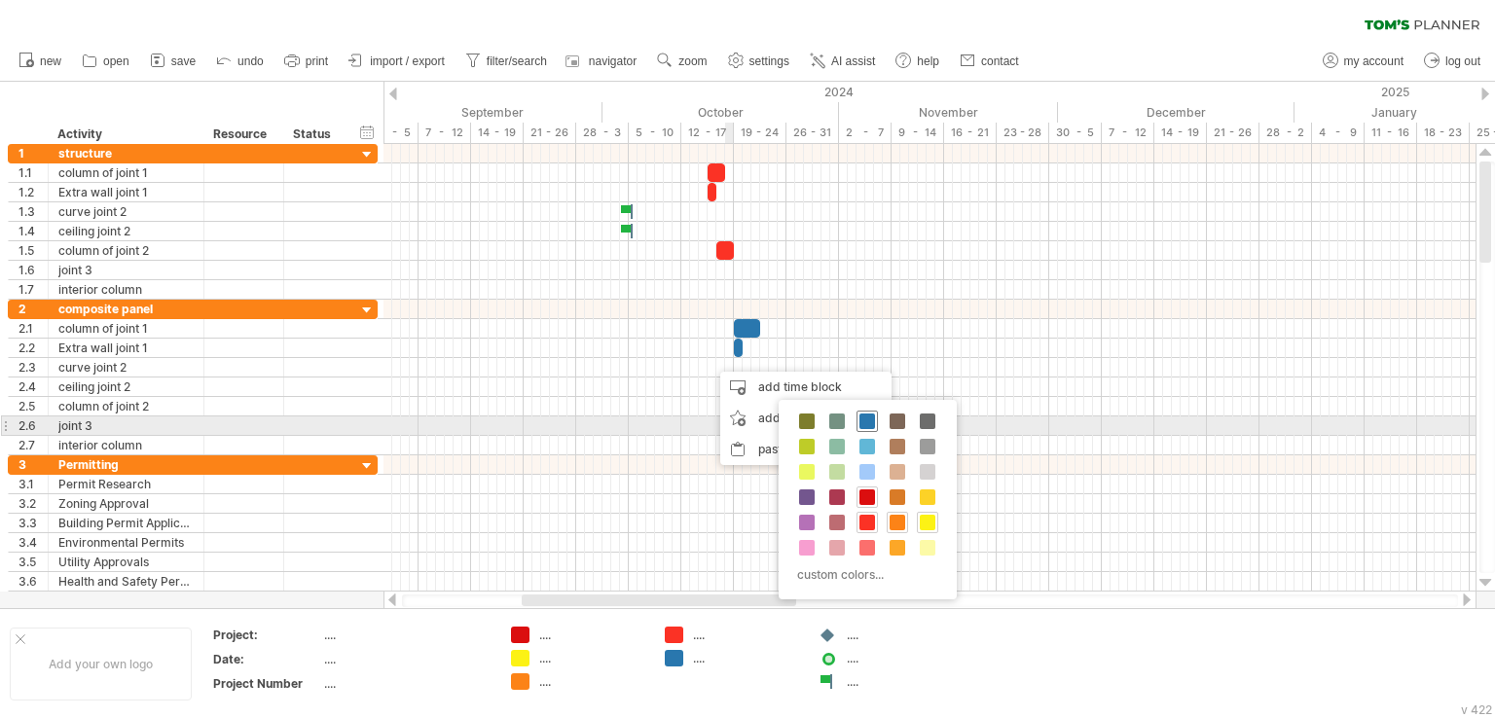
click at [864, 424] on span at bounding box center [867, 422] width 16 height 16
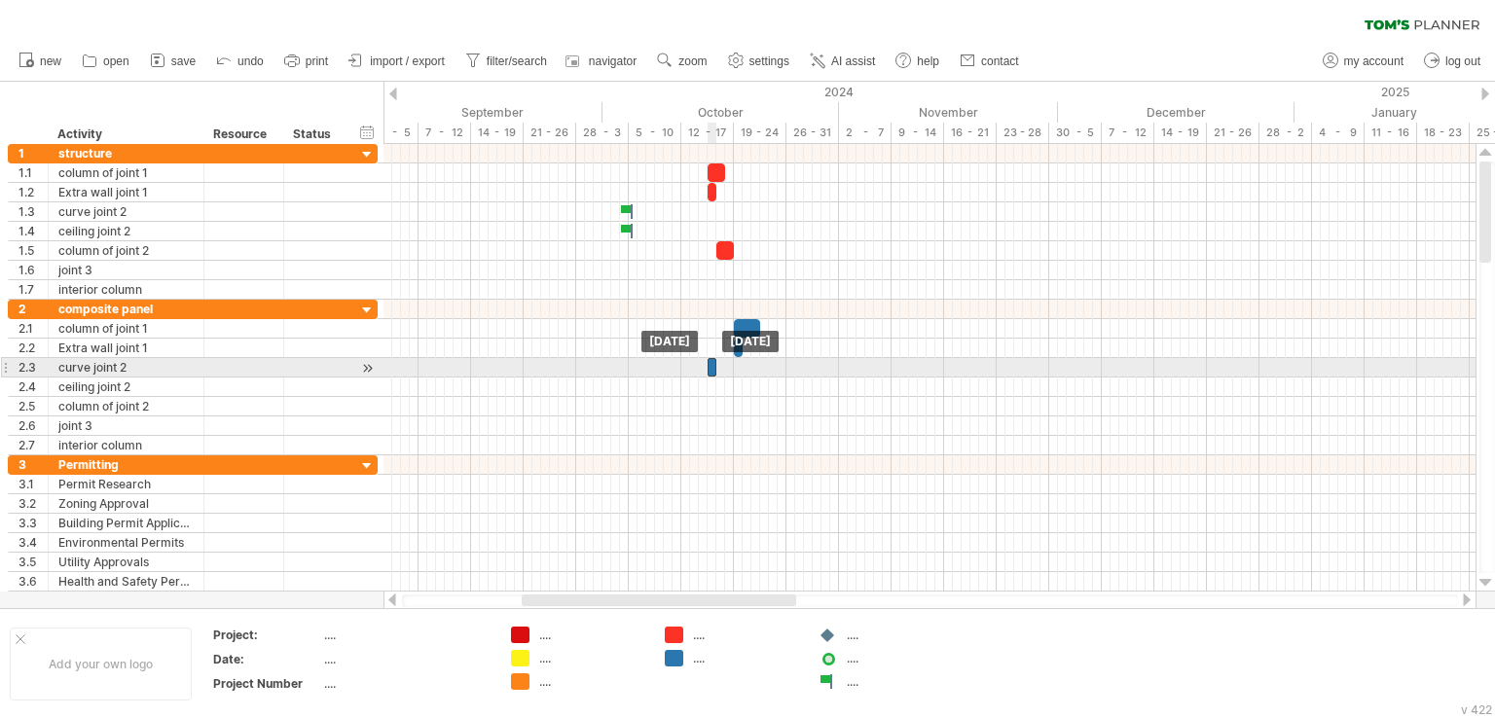
click at [710, 367] on div at bounding box center [711, 367] width 9 height 18
drag, startPoint x: 715, startPoint y: 366, endPoint x: 749, endPoint y: 372, distance: 34.6
click at [749, 372] on span at bounding box center [751, 367] width 8 height 18
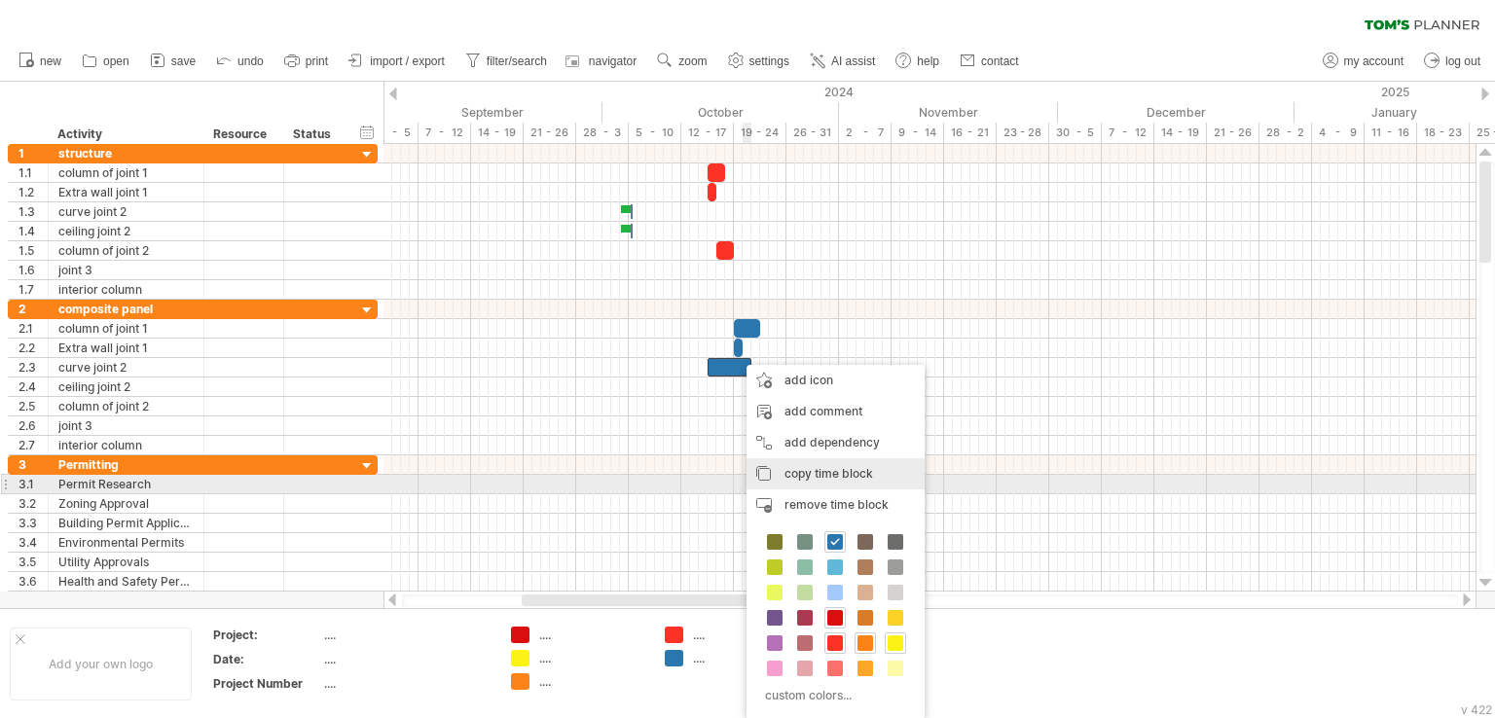
click at [812, 477] on span "copy time block" at bounding box center [828, 473] width 89 height 15
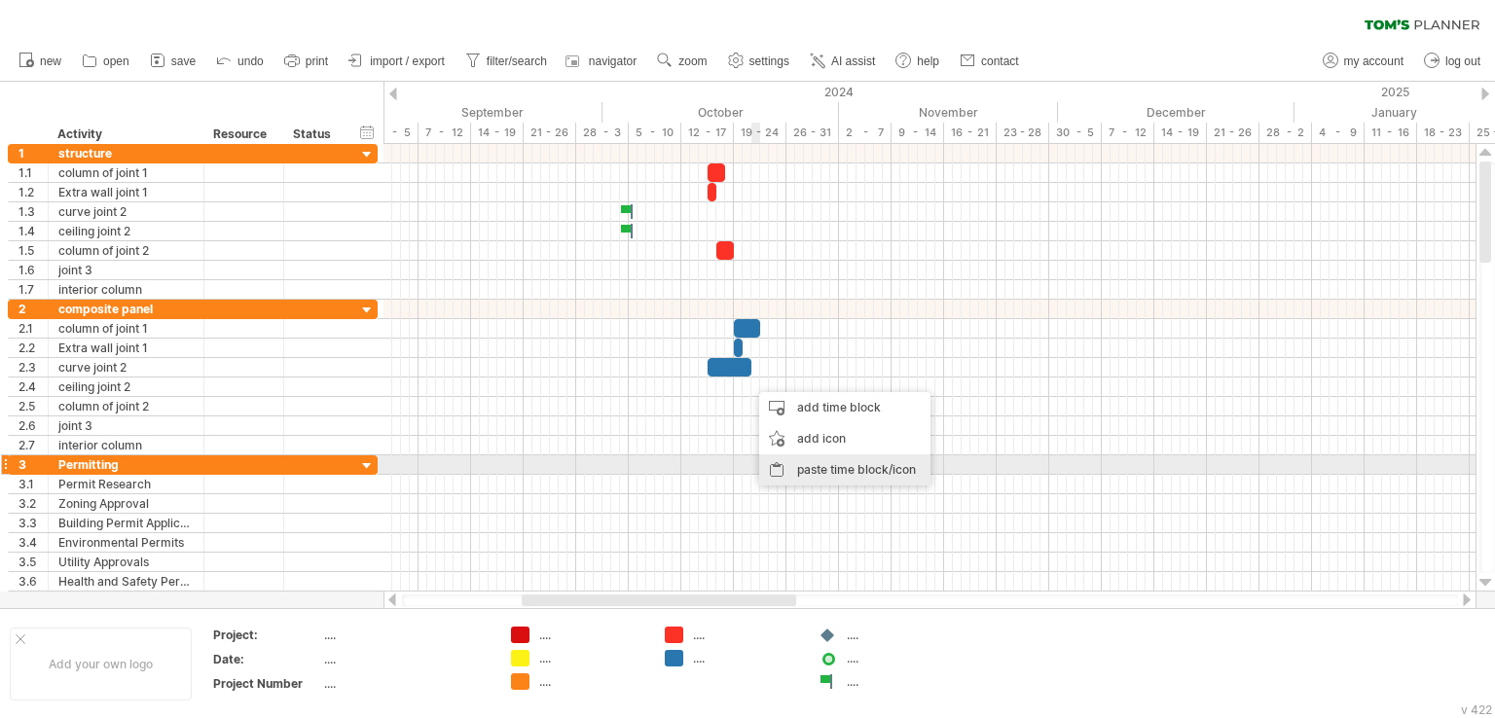
click at [821, 468] on div "paste time block/icon" at bounding box center [844, 469] width 171 height 31
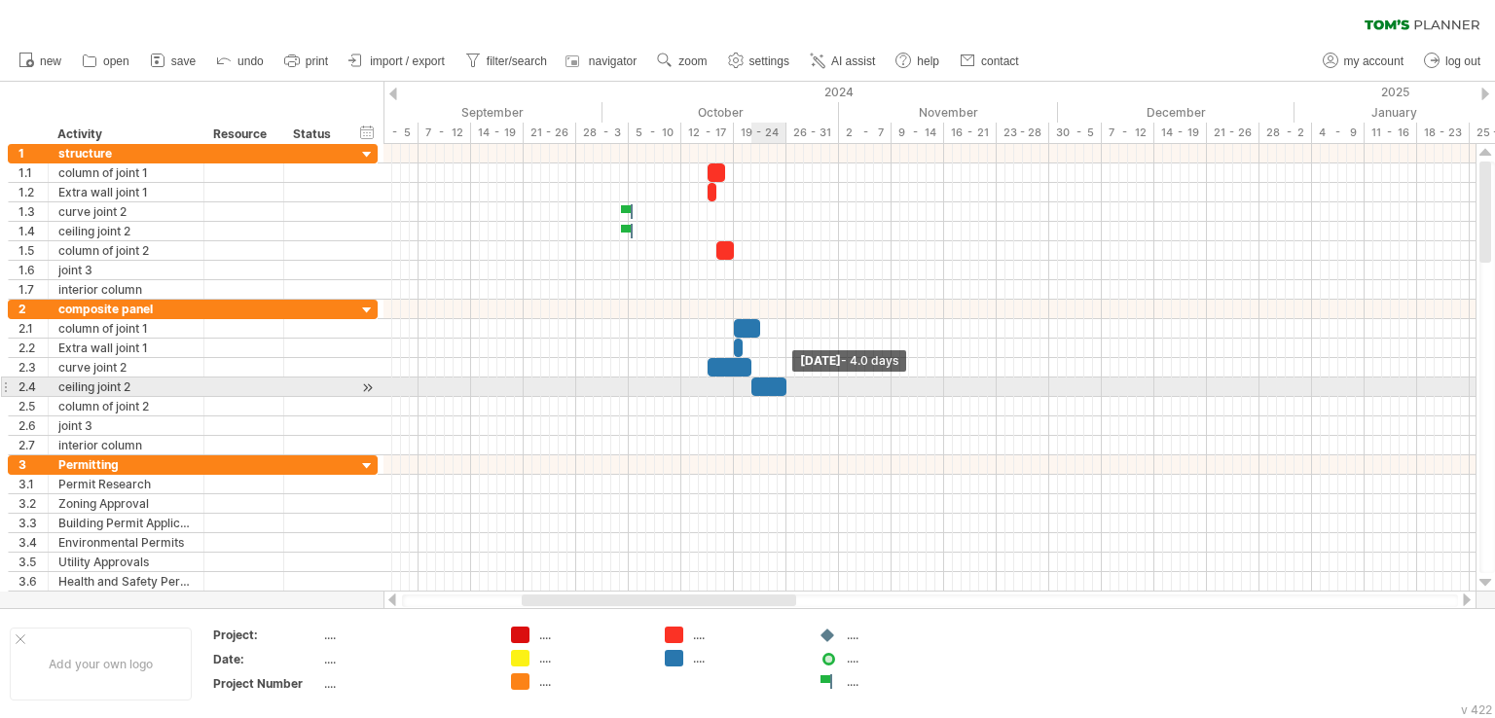
click at [786, 382] on span at bounding box center [786, 387] width 8 height 18
click at [785, 383] on span at bounding box center [786, 387] width 8 height 18
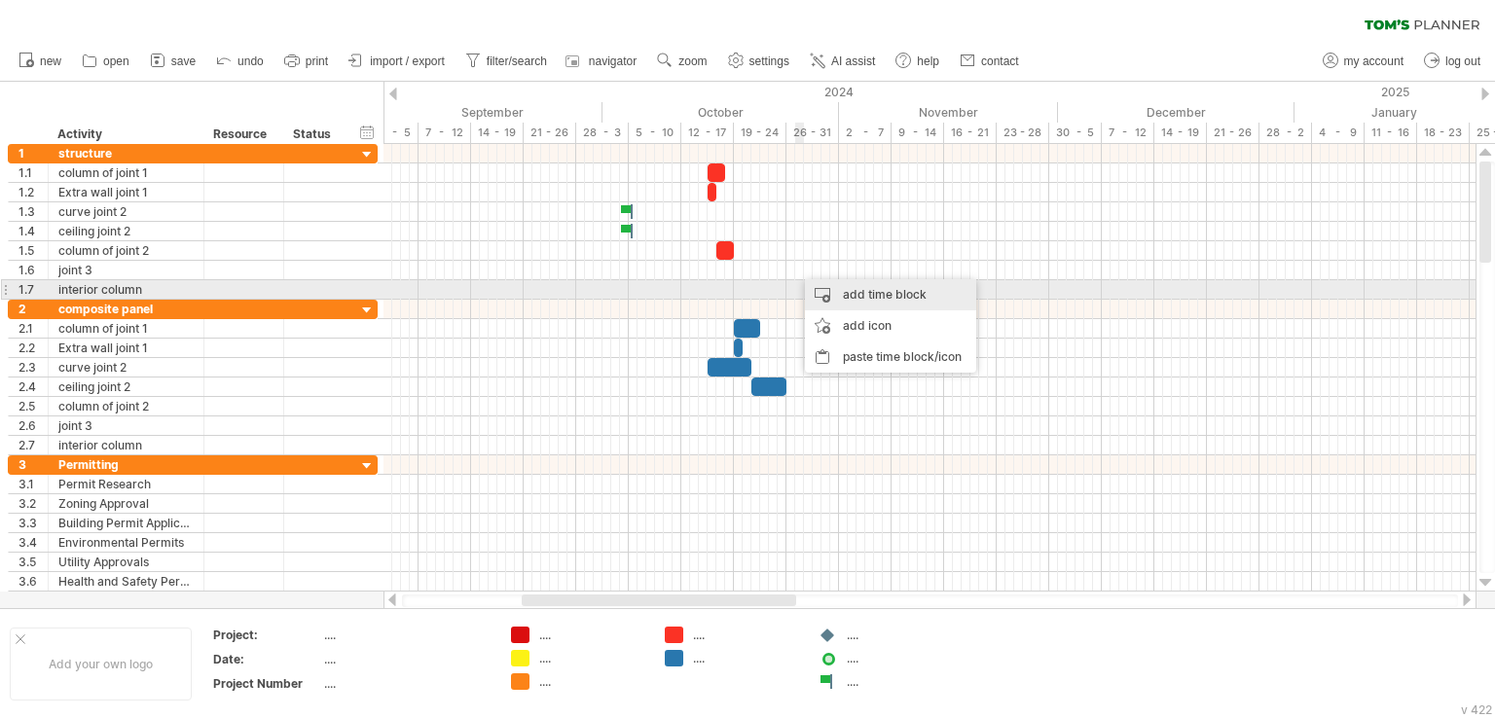
click at [850, 296] on div "add time block" at bounding box center [890, 294] width 171 height 31
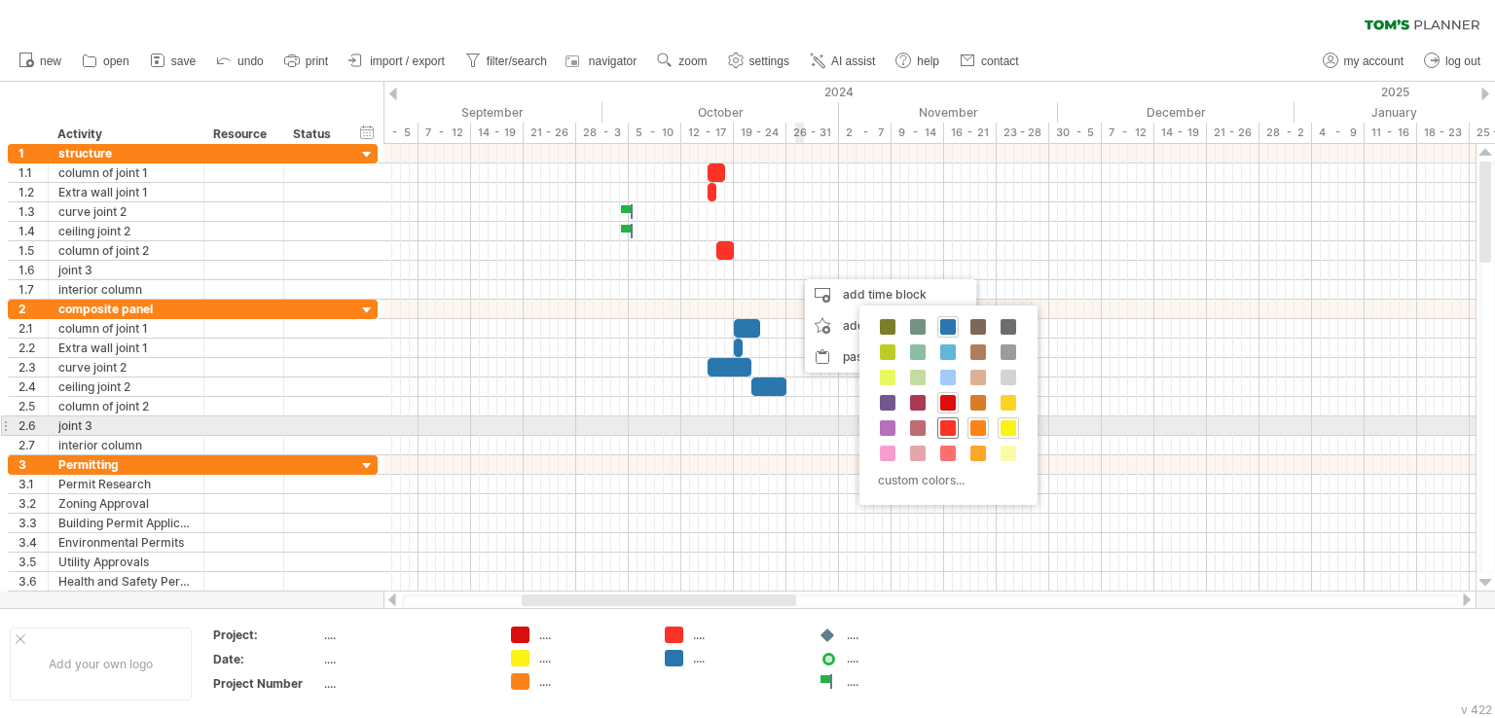
click at [947, 425] on span at bounding box center [948, 428] width 16 height 16
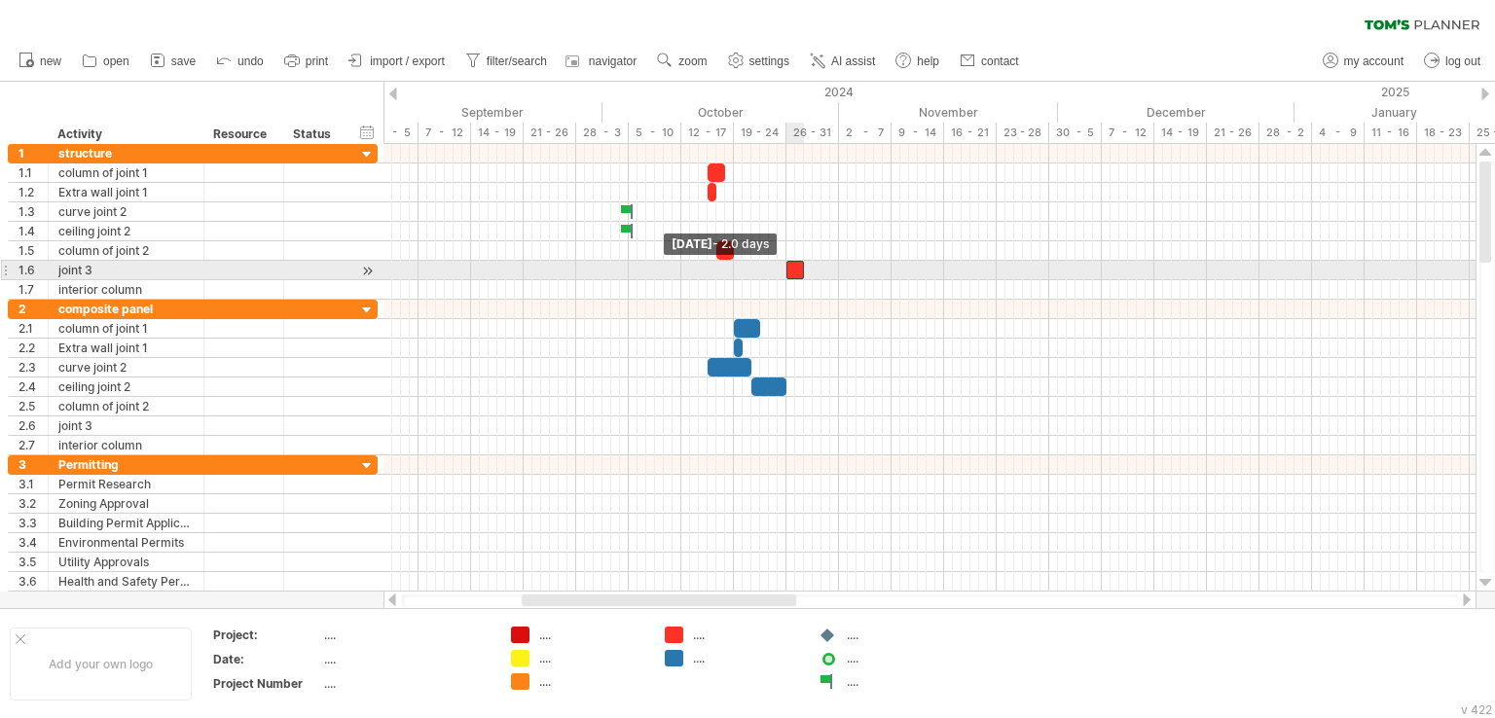
click at [787, 270] on span at bounding box center [786, 270] width 8 height 18
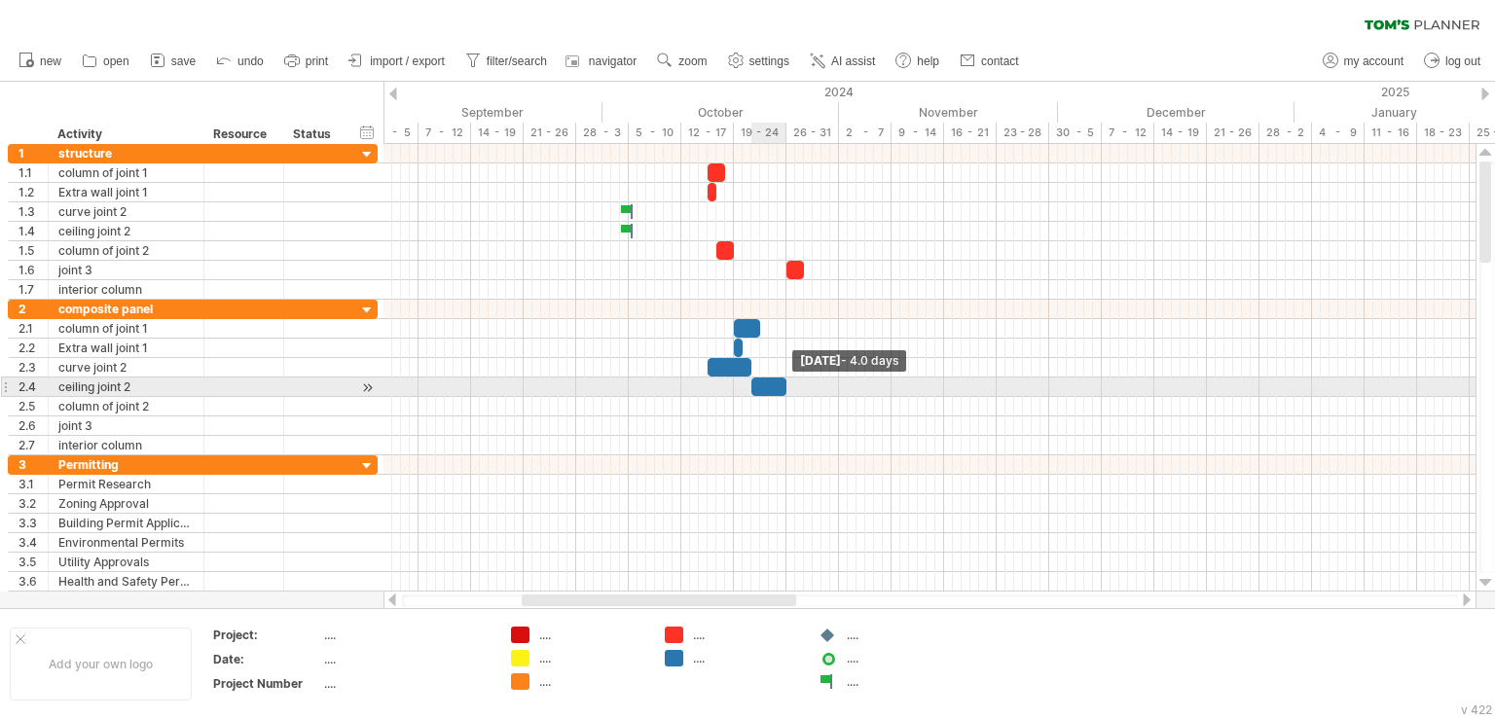
click at [789, 380] on span at bounding box center [786, 387] width 8 height 18
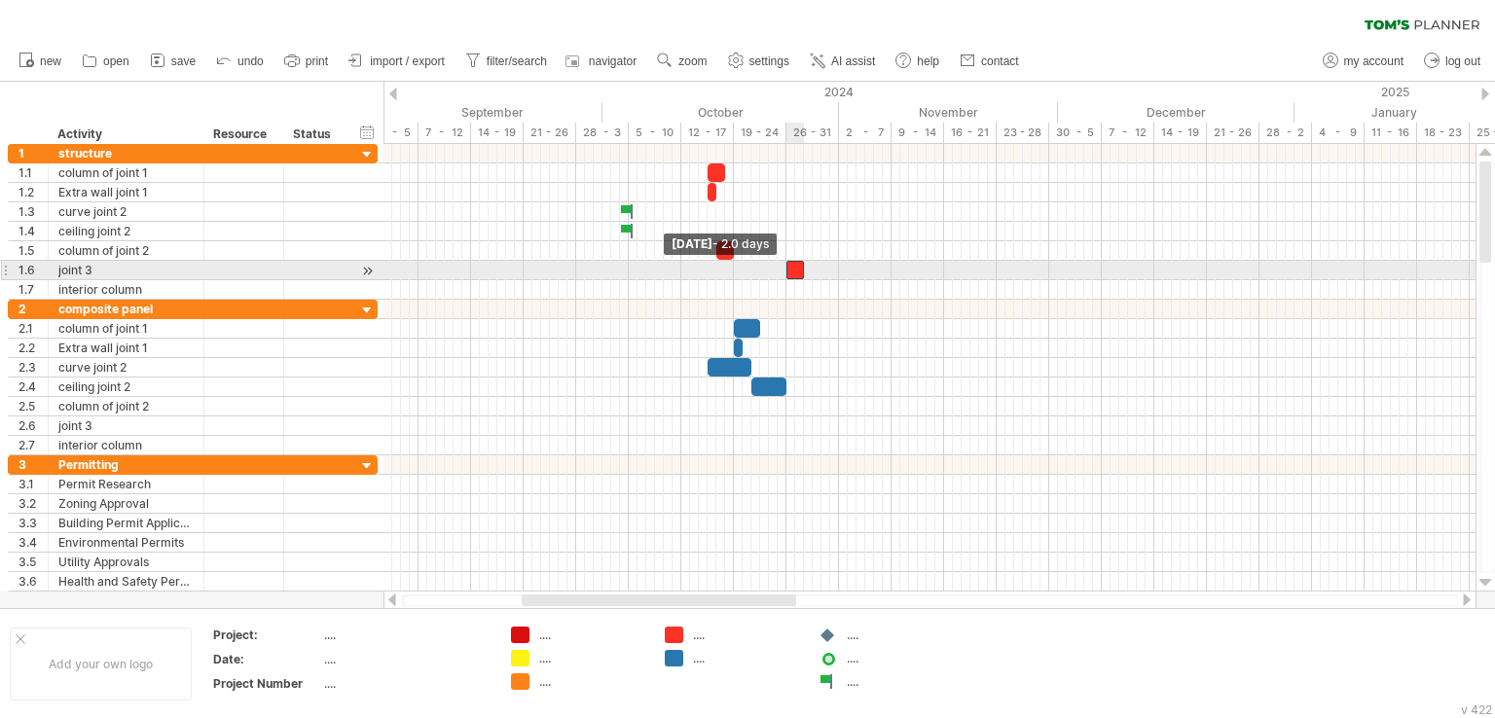
click at [782, 275] on span at bounding box center [786, 270] width 8 height 18
click at [778, 271] on span at bounding box center [778, 270] width 8 height 18
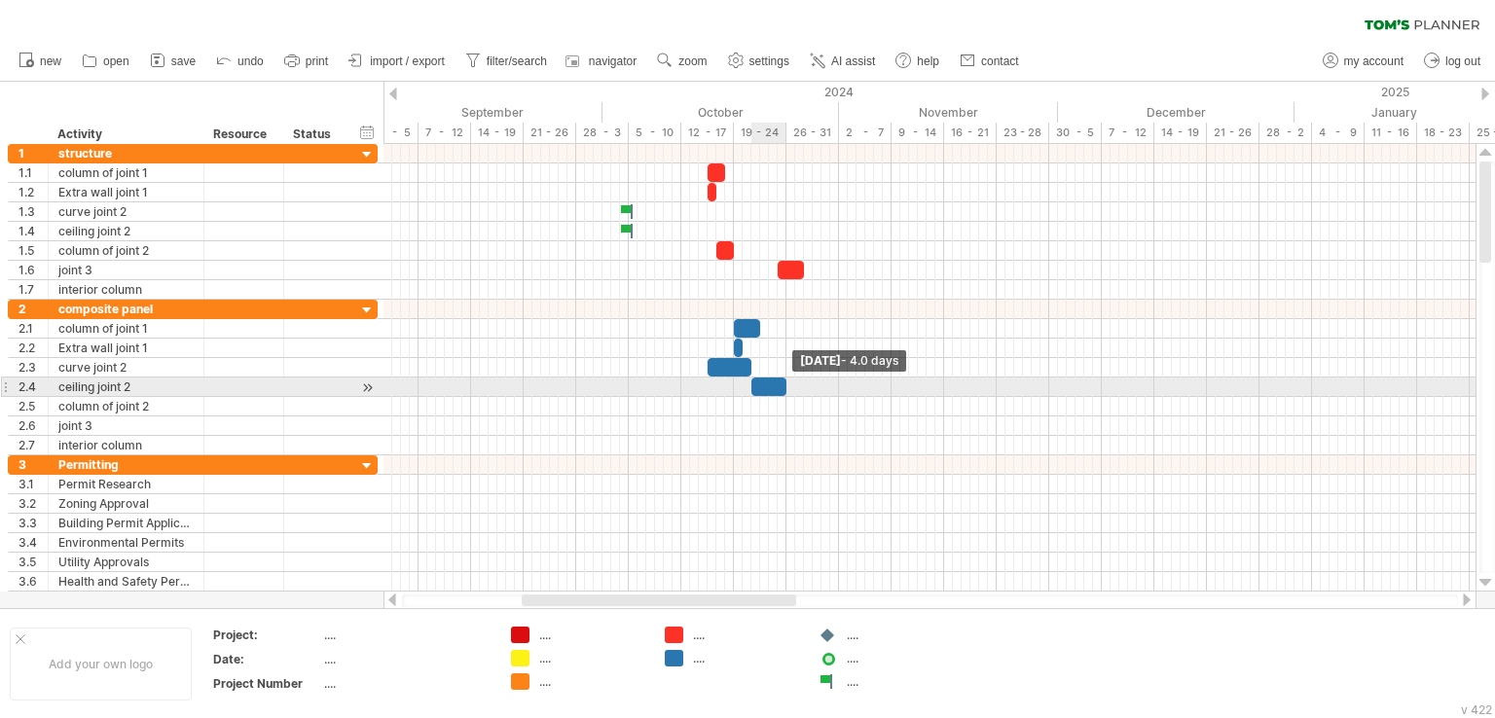
drag, startPoint x: 783, startPoint y: 382, endPoint x: 784, endPoint y: 369, distance: 13.7
click at [783, 380] on span at bounding box center [786, 387] width 8 height 18
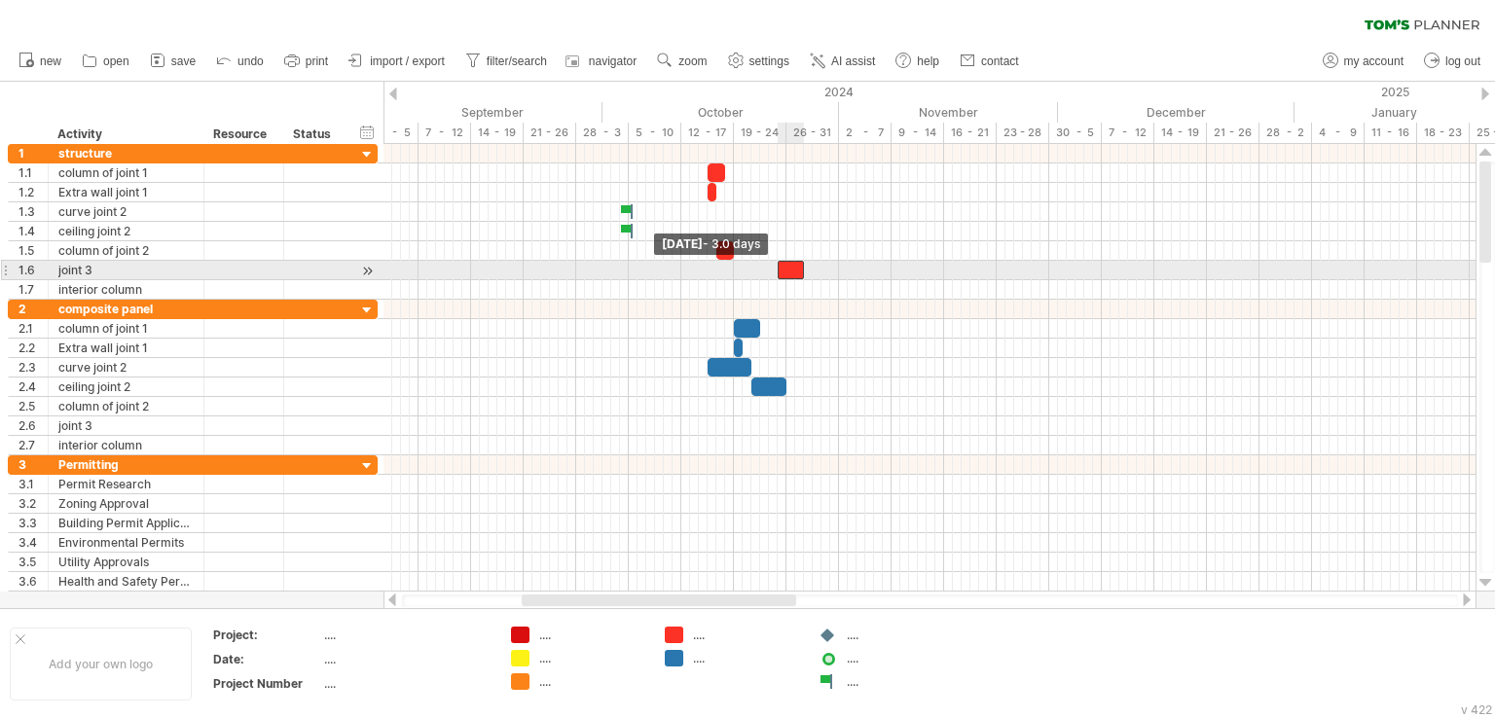
click at [776, 269] on span at bounding box center [778, 270] width 8 height 18
drag, startPoint x: 802, startPoint y: 266, endPoint x: 818, endPoint y: 273, distance: 18.3
click at [818, 273] on span at bounding box center [821, 270] width 8 height 18
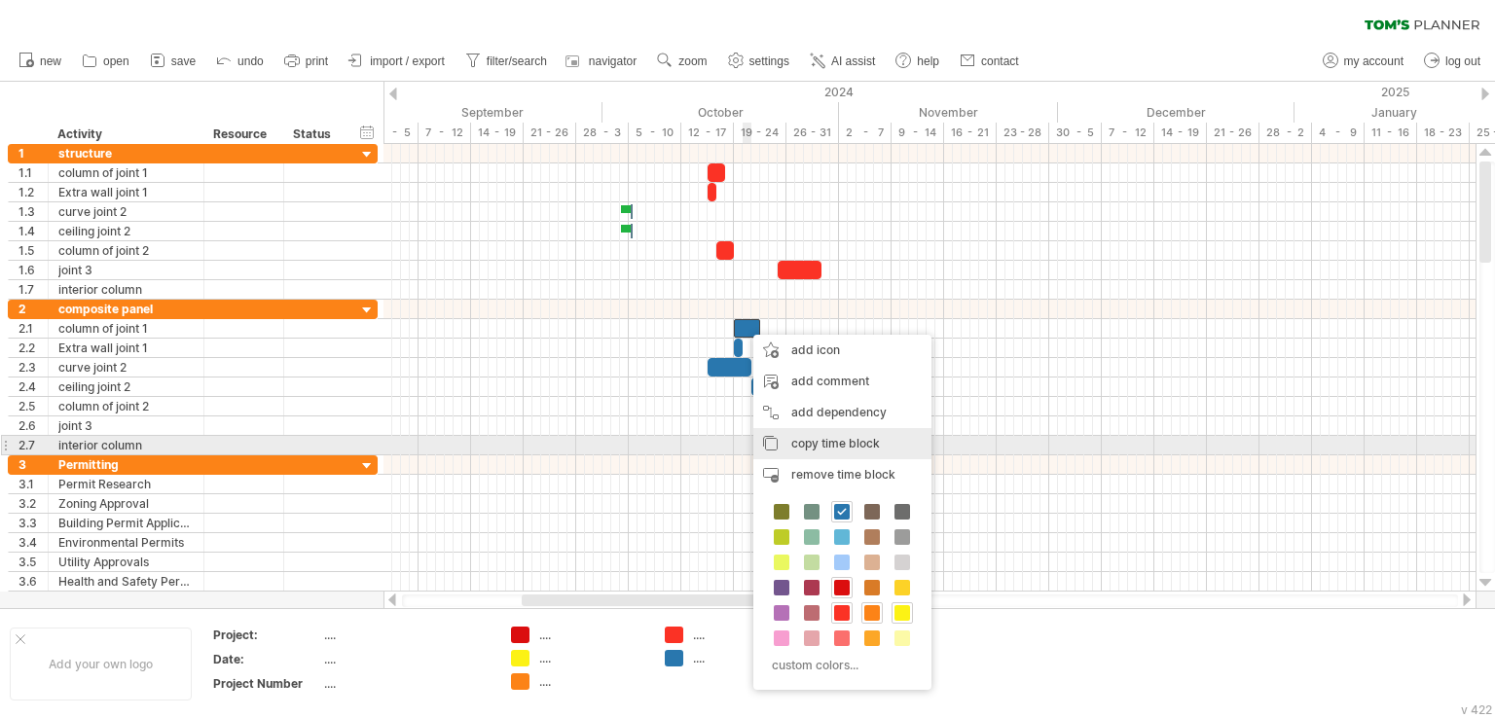
click at [802, 442] on span "copy time block" at bounding box center [835, 443] width 89 height 15
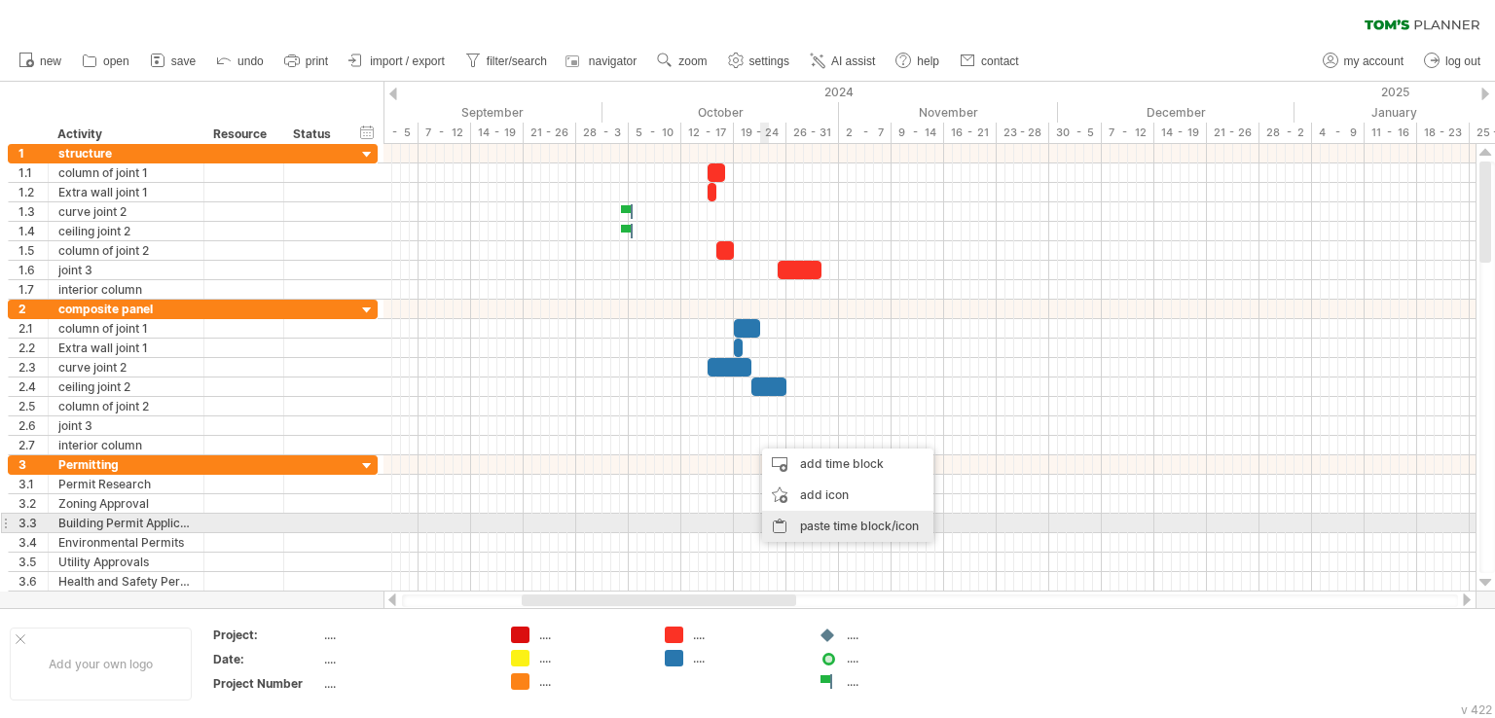
click at [805, 526] on div "paste time block/icon" at bounding box center [847, 526] width 171 height 31
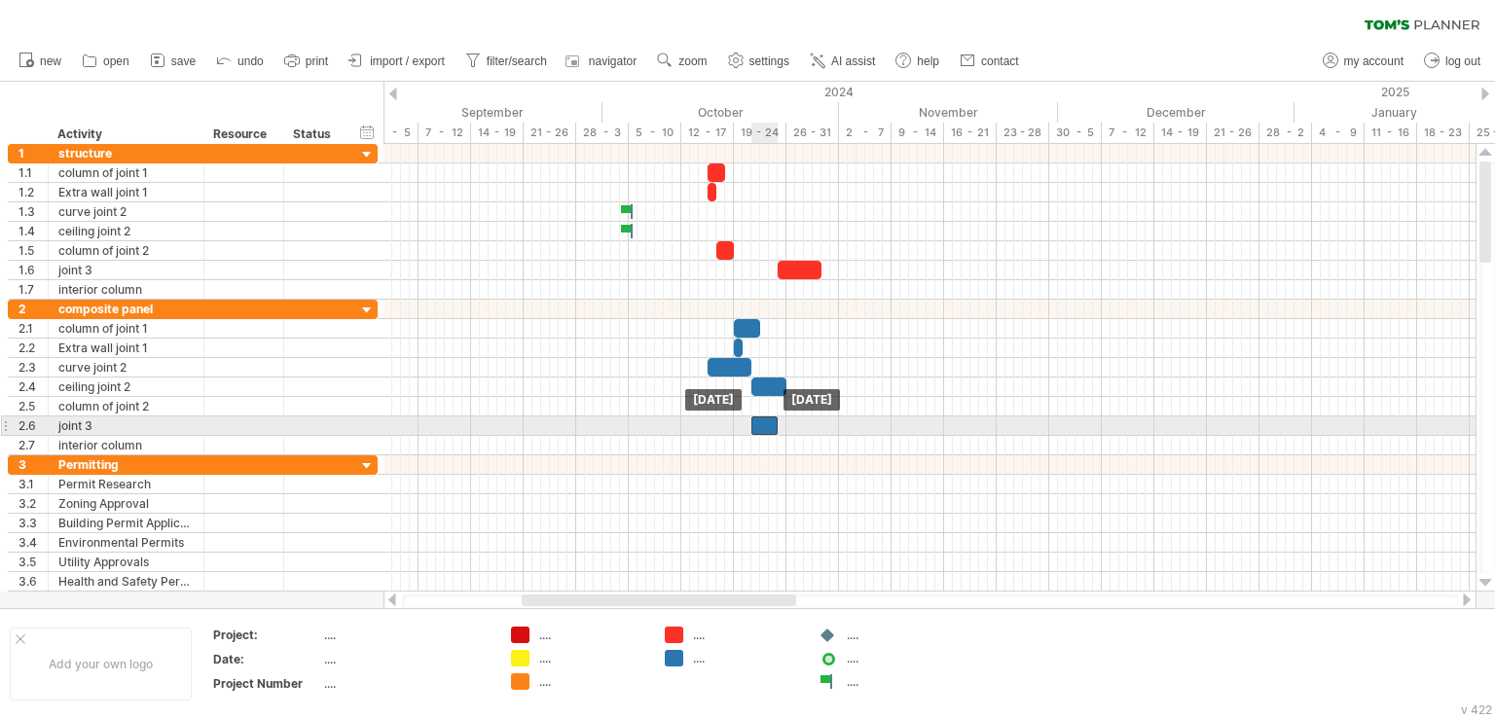
drag, startPoint x: 765, startPoint y: 441, endPoint x: 767, endPoint y: 425, distance: 15.7
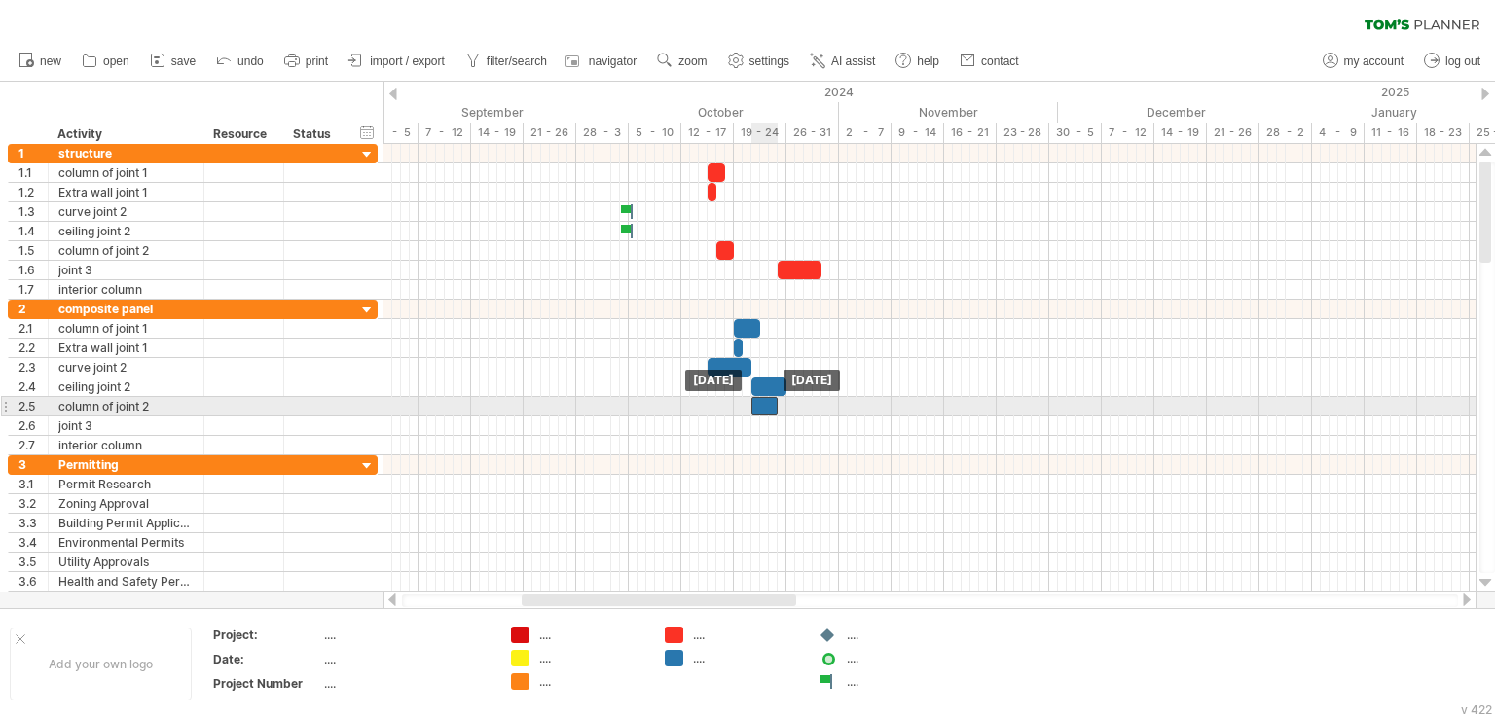
drag, startPoint x: 766, startPoint y: 422, endPoint x: 766, endPoint y: 404, distance: 18.5
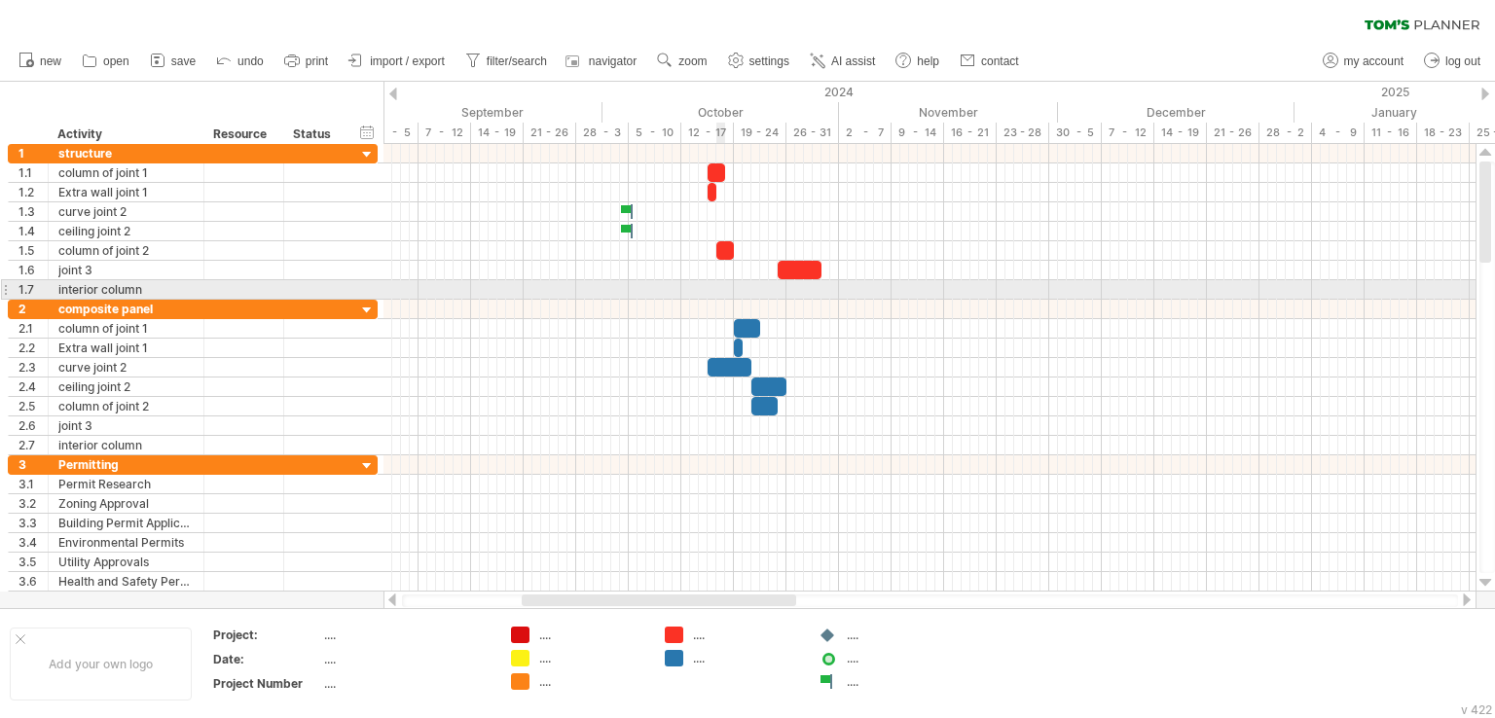
click at [720, 281] on div at bounding box center [929, 289] width 1092 height 19
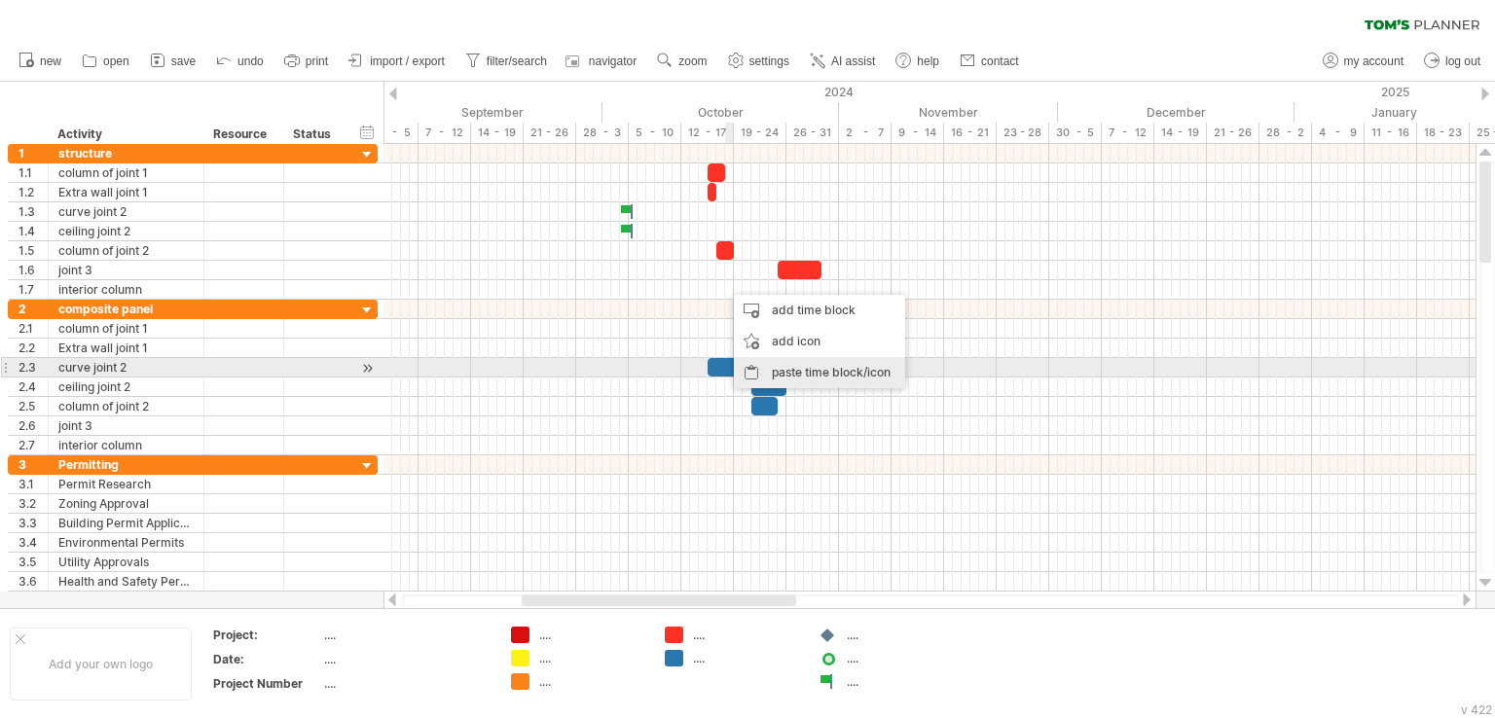
click at [776, 364] on div "paste time block/icon" at bounding box center [819, 372] width 171 height 31
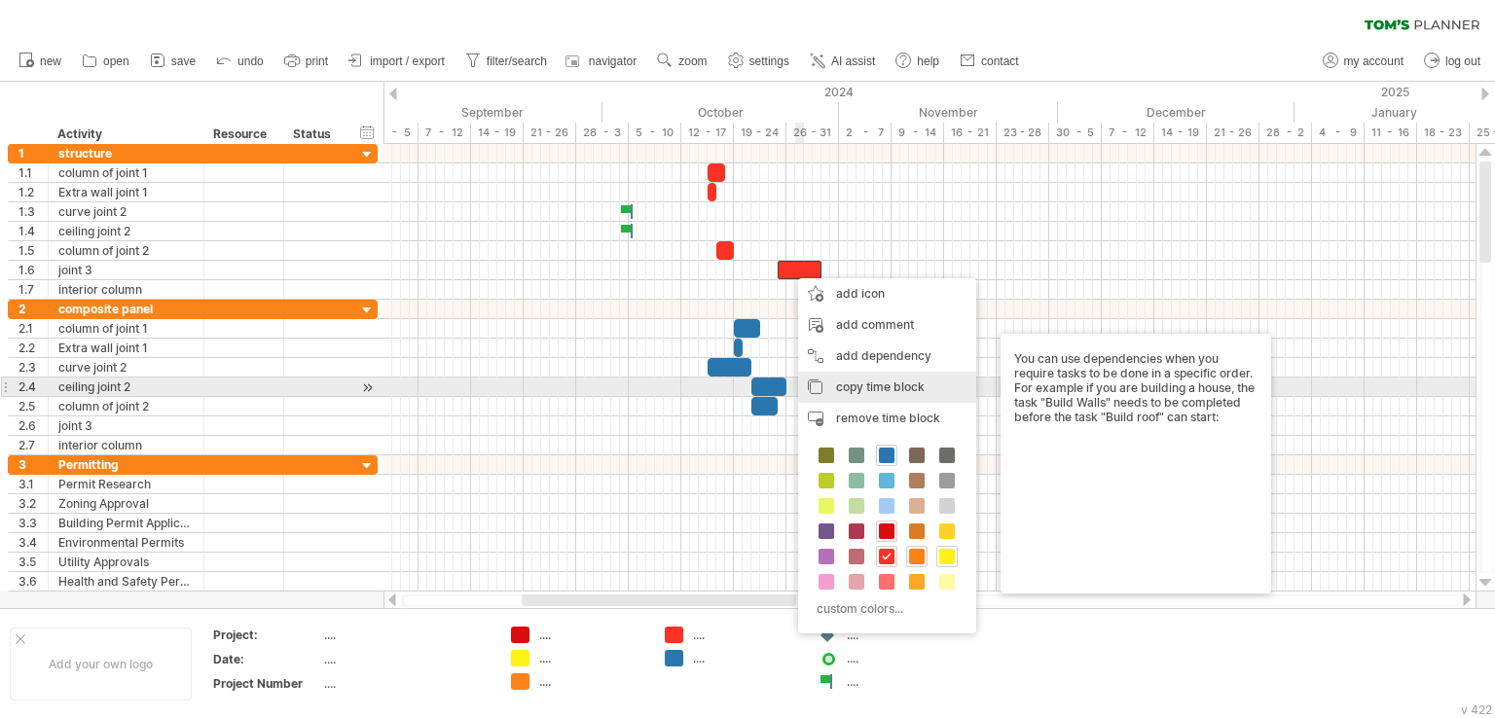
click at [837, 382] on span "copy time block" at bounding box center [880, 387] width 89 height 15
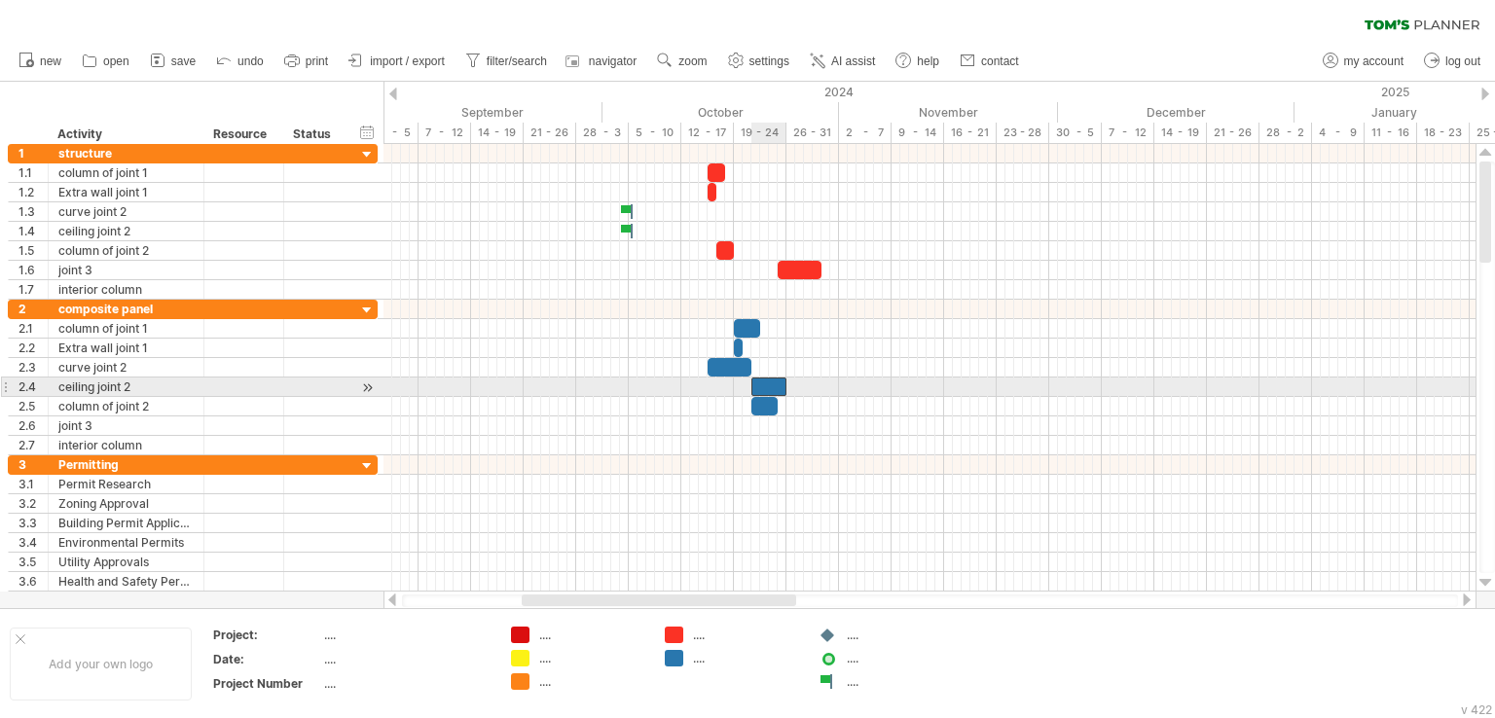
click at [767, 379] on div at bounding box center [768, 387] width 35 height 18
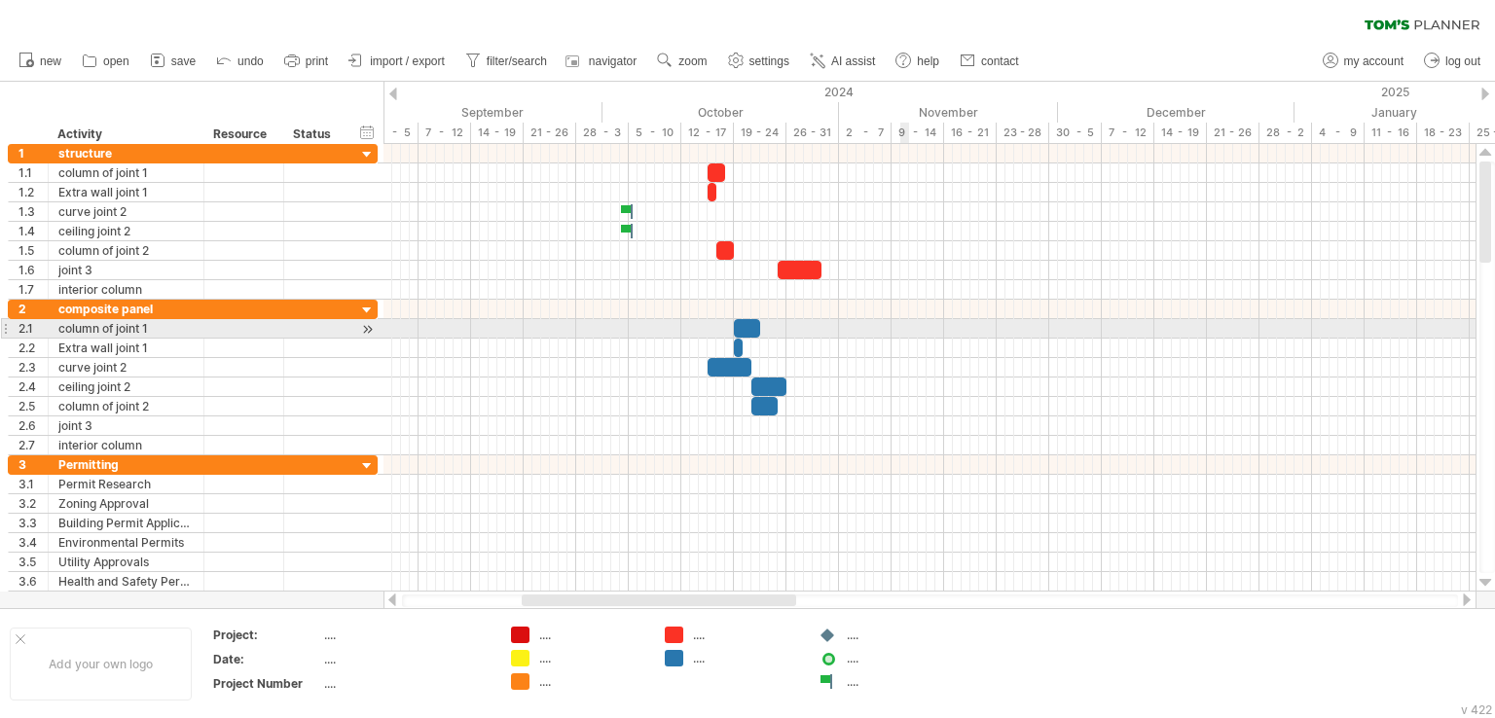
click at [907, 336] on div at bounding box center [929, 328] width 1092 height 19
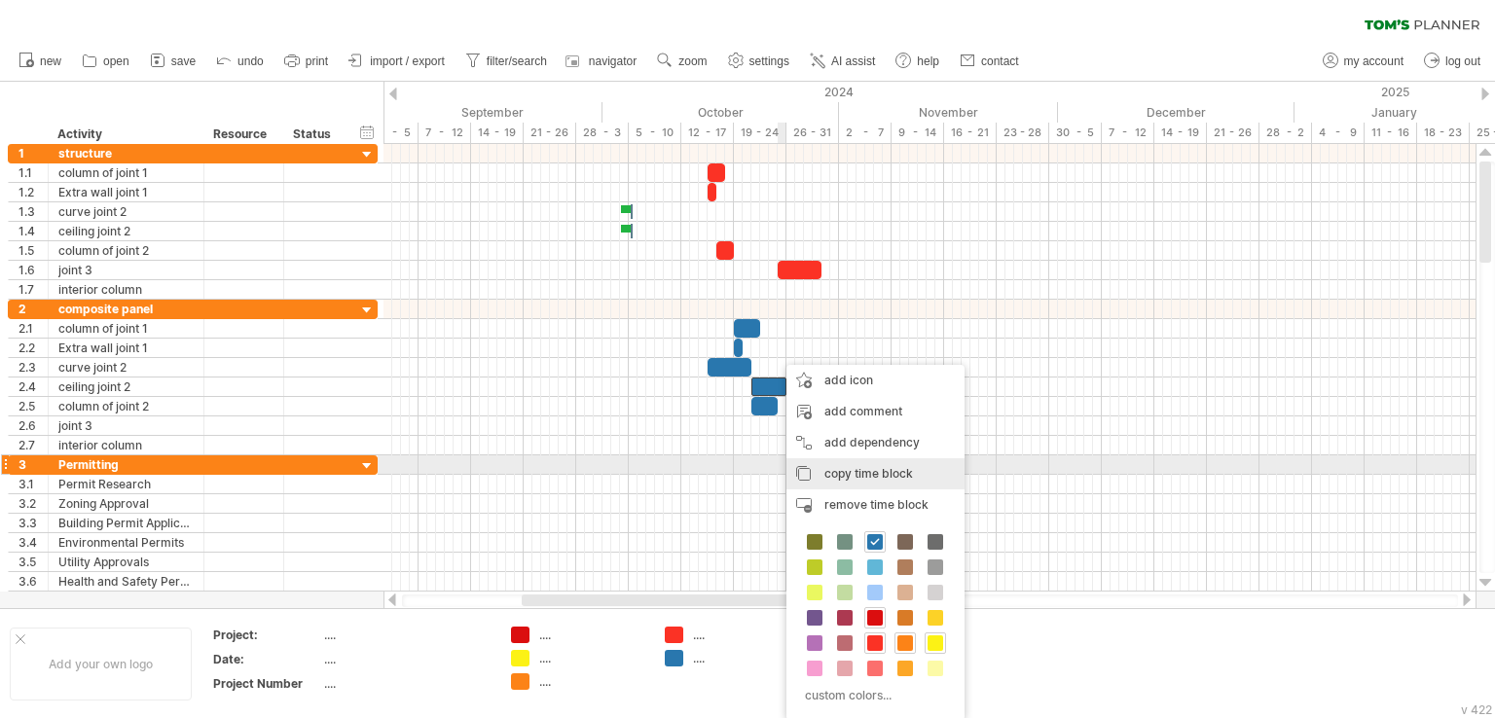
click at [852, 469] on span "copy time block" at bounding box center [868, 473] width 89 height 15
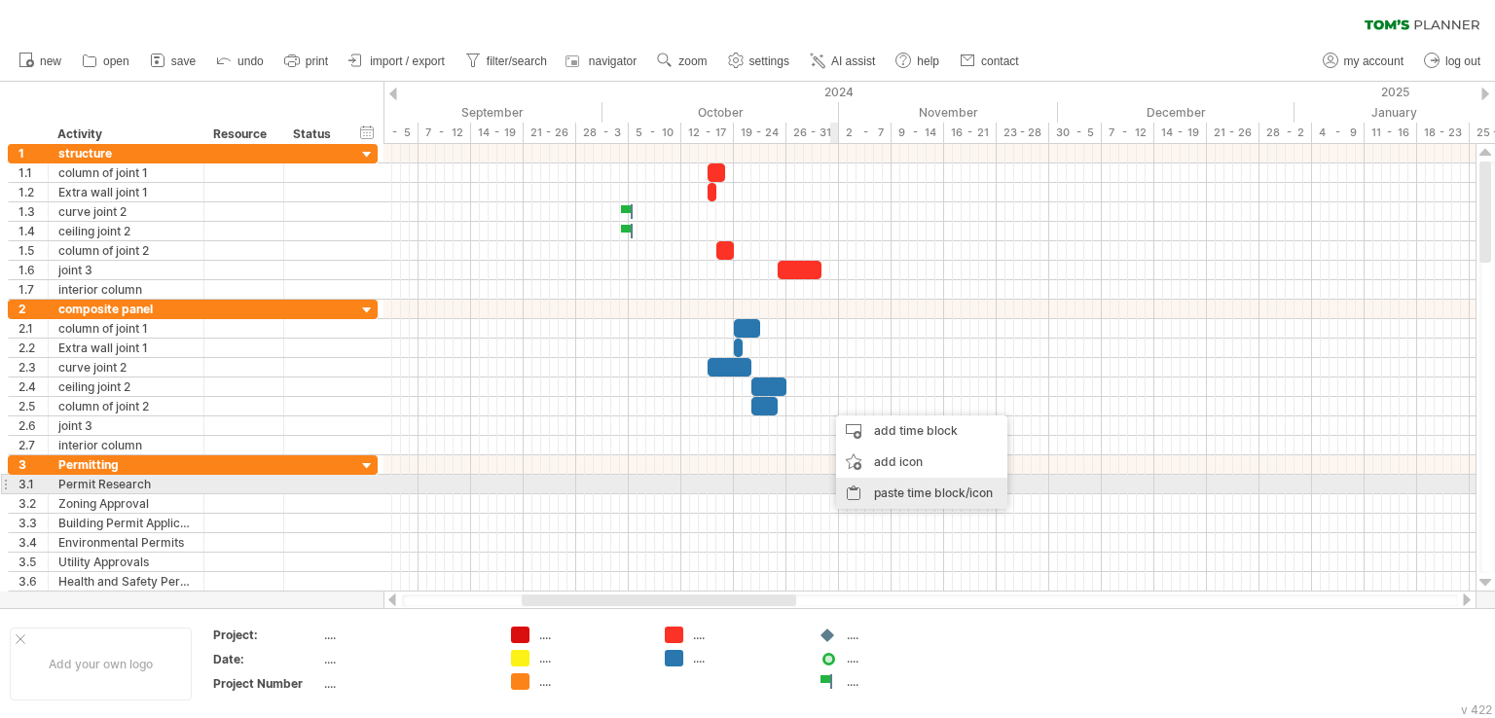
click at [869, 488] on div "paste time block/icon" at bounding box center [921, 493] width 171 height 31
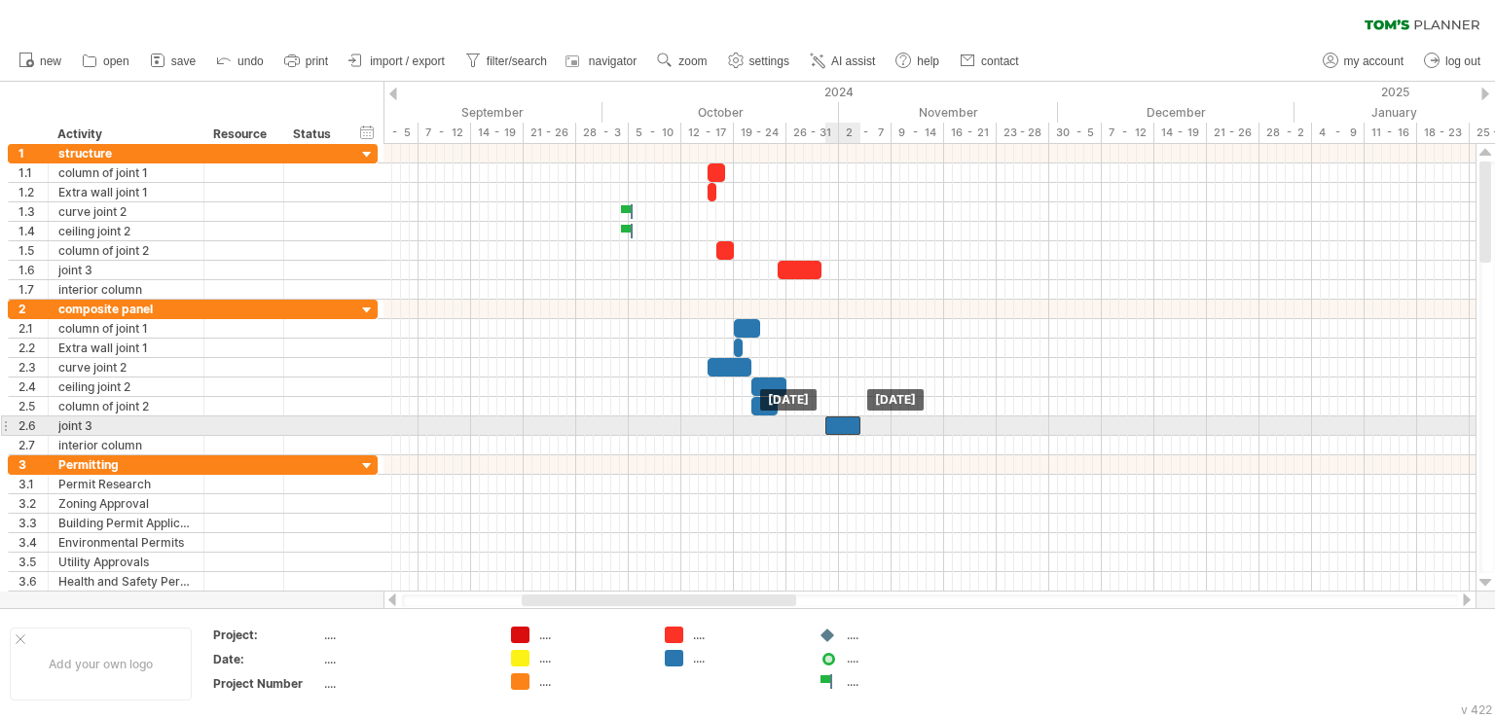
drag, startPoint x: 836, startPoint y: 402, endPoint x: 834, endPoint y: 429, distance: 27.3
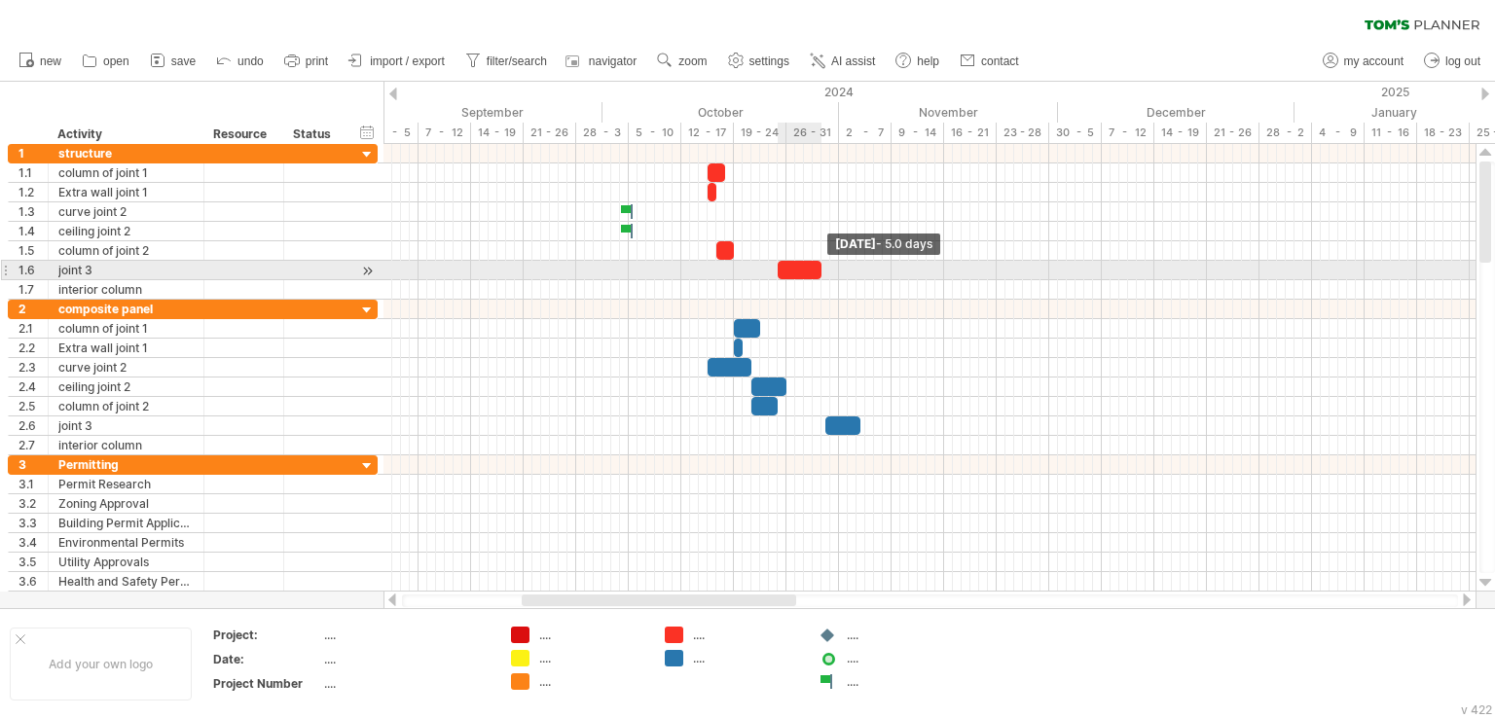
click at [822, 270] on span at bounding box center [821, 270] width 8 height 18
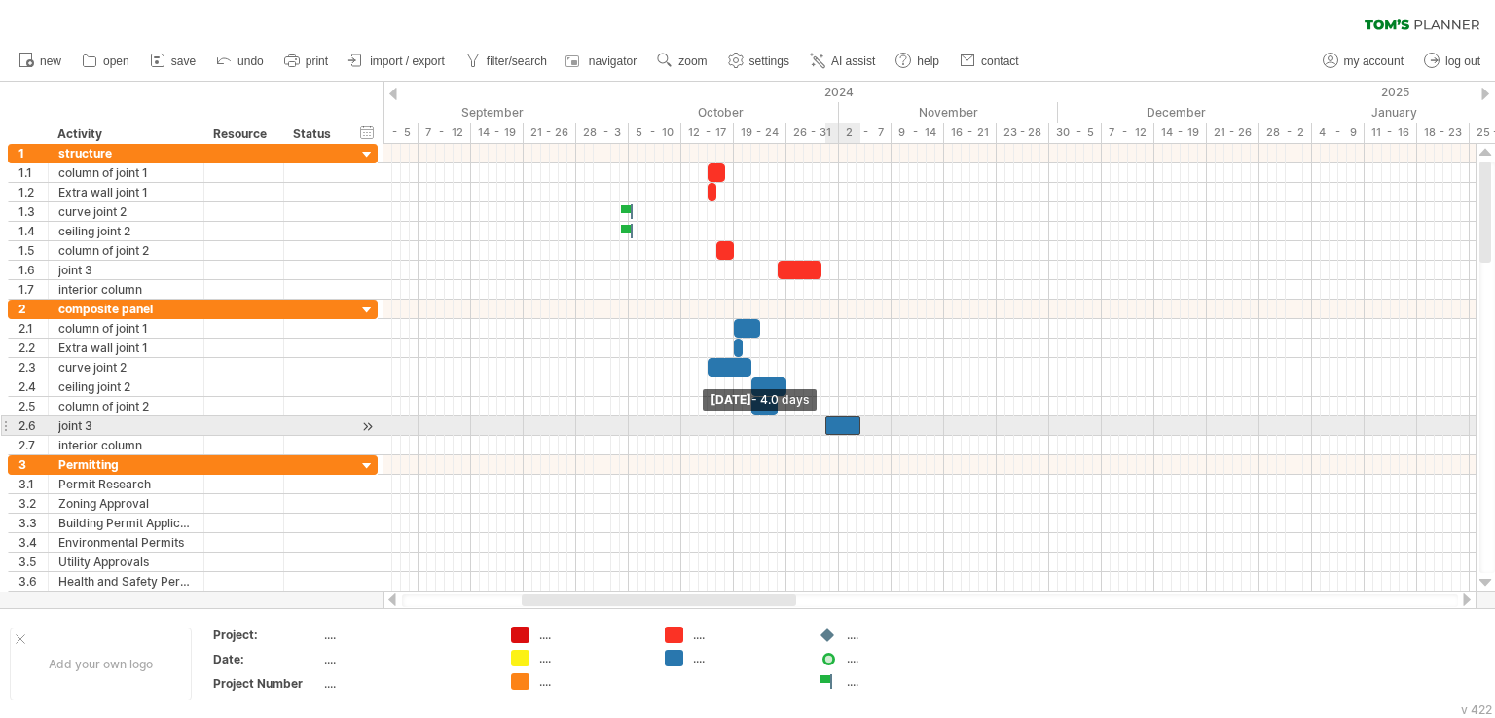
click at [828, 421] on span at bounding box center [825, 425] width 8 height 18
drag, startPoint x: 858, startPoint y: 420, endPoint x: 885, endPoint y: 425, distance: 26.7
click at [885, 425] on span at bounding box center [887, 425] width 8 height 18
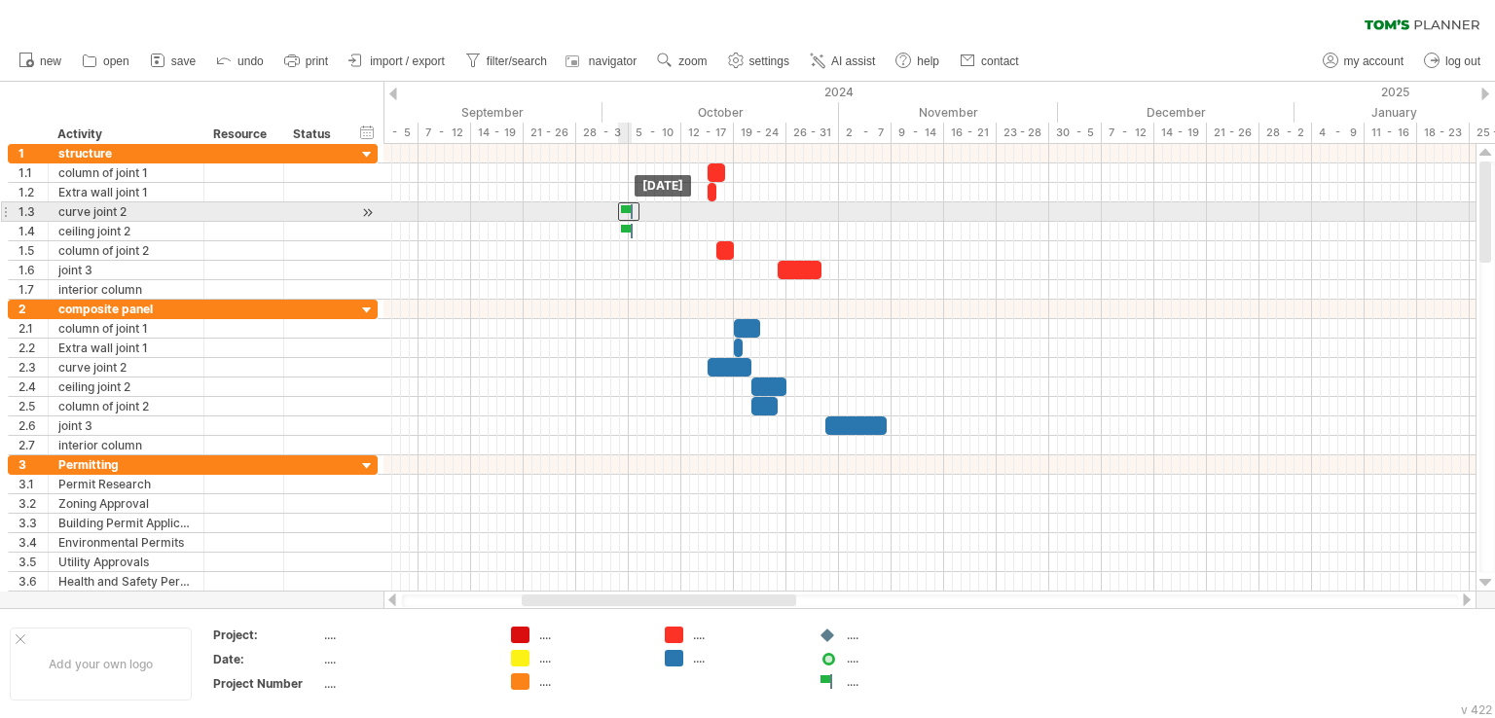
click at [629, 215] on div at bounding box center [628, 211] width 21 height 18
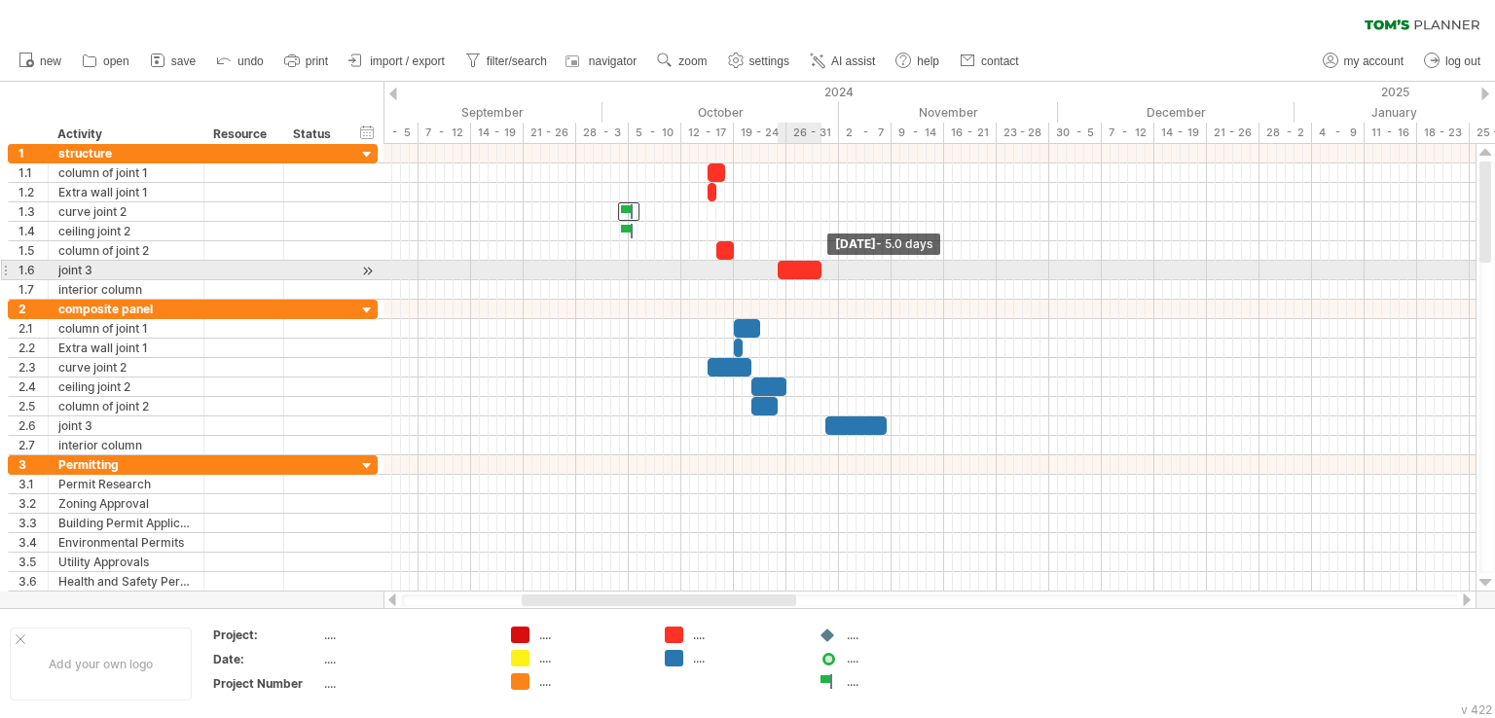
click at [820, 266] on span at bounding box center [821, 270] width 8 height 18
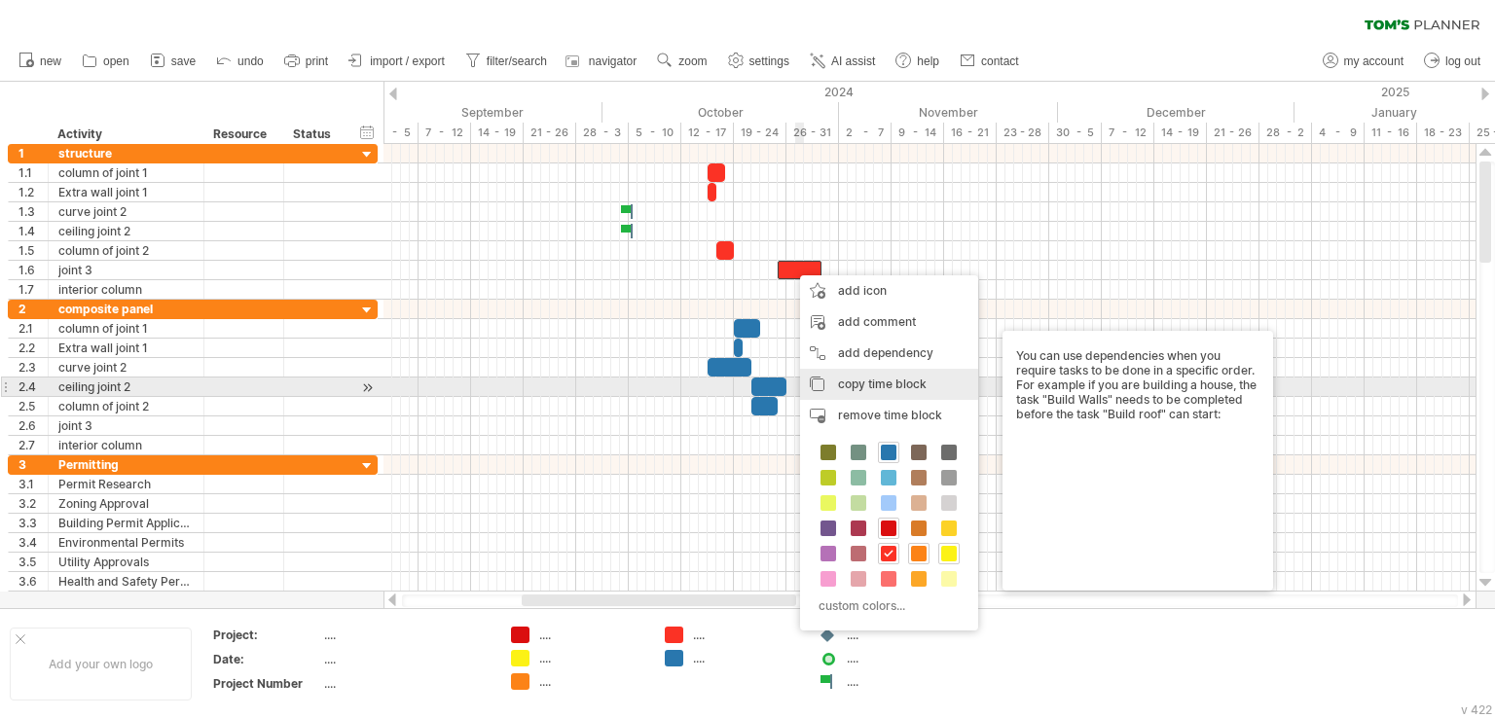
click at [837, 386] on div "copy time block copy time blocks/icons" at bounding box center [889, 384] width 178 height 31
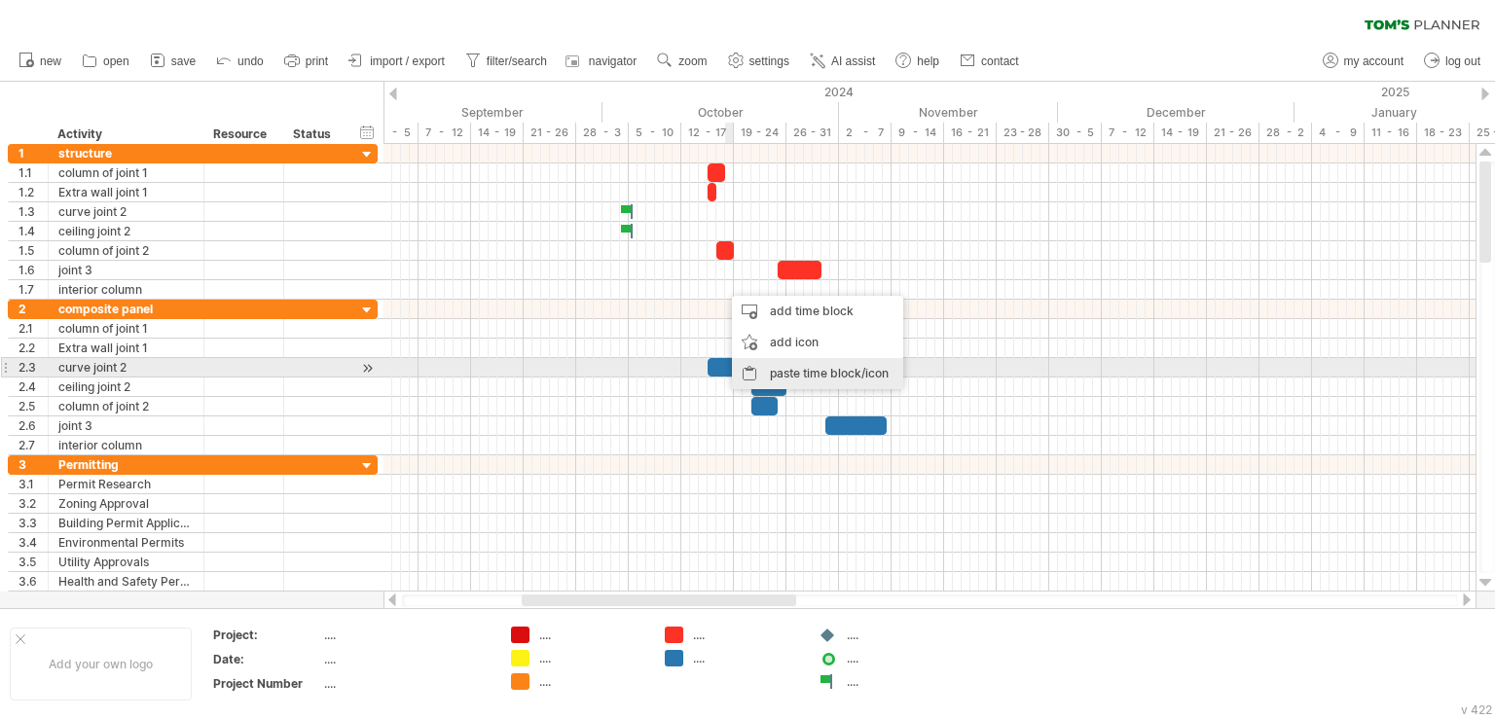
click at [783, 363] on div "paste time block/icon" at bounding box center [817, 373] width 171 height 31
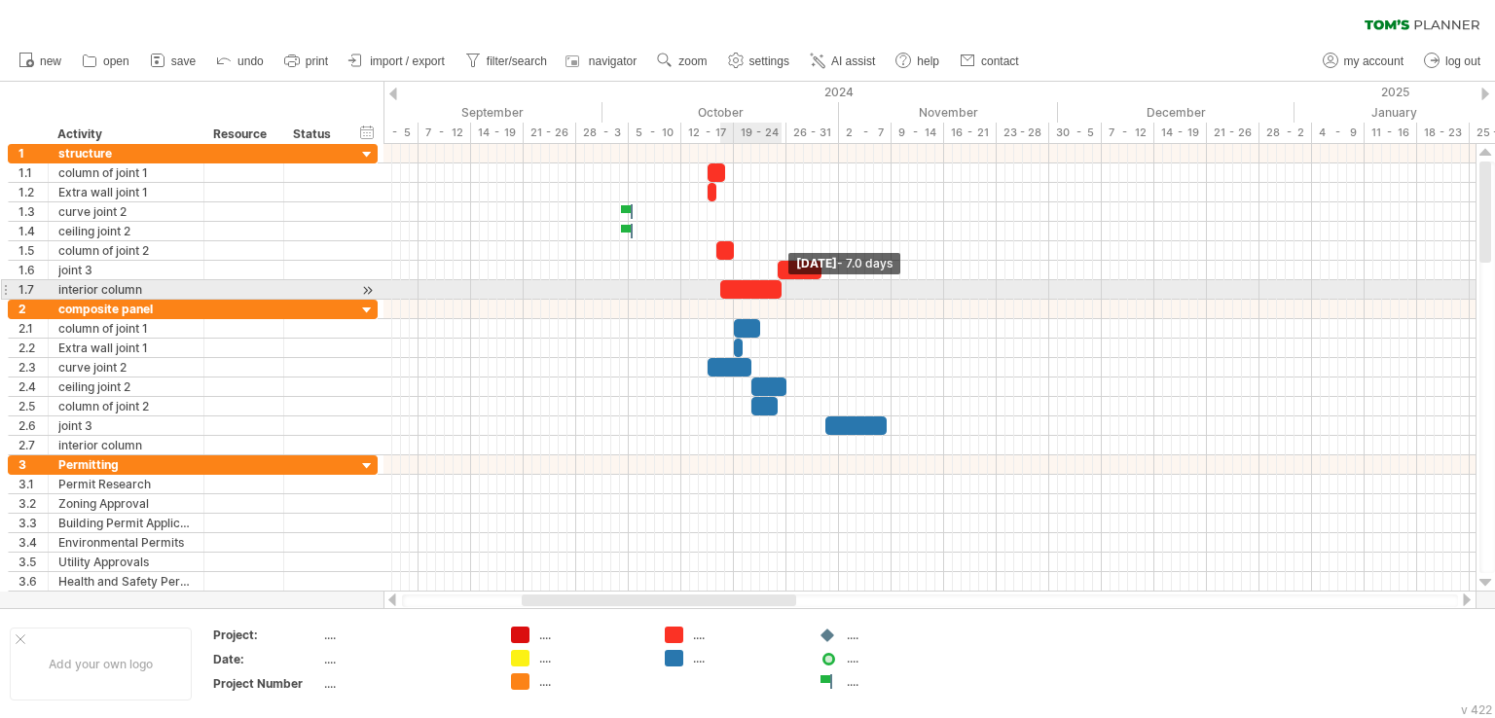
drag, startPoint x: 763, startPoint y: 285, endPoint x: 778, endPoint y: 291, distance: 16.6
click at [778, 291] on span at bounding box center [782, 289] width 8 height 18
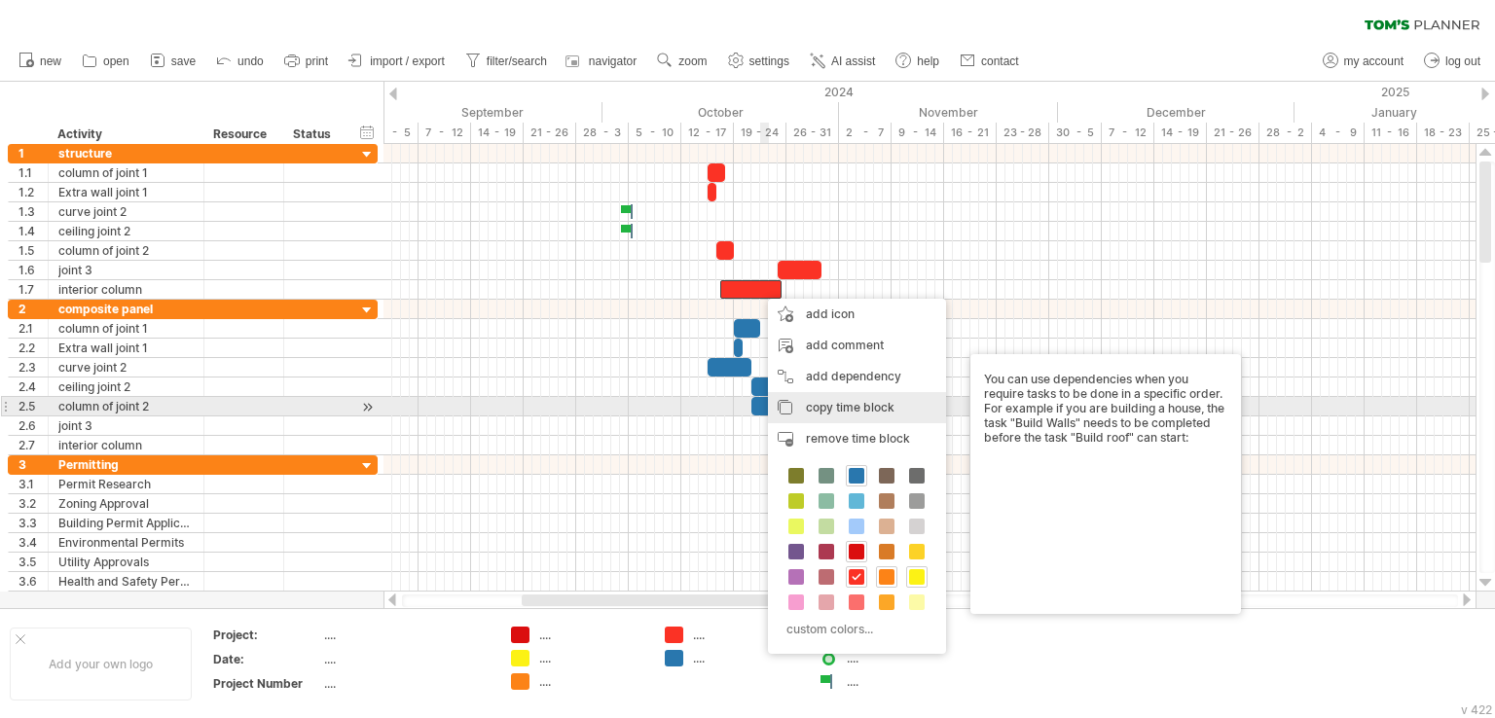
click at [802, 402] on div "copy time block copy time blocks/icons" at bounding box center [857, 407] width 178 height 31
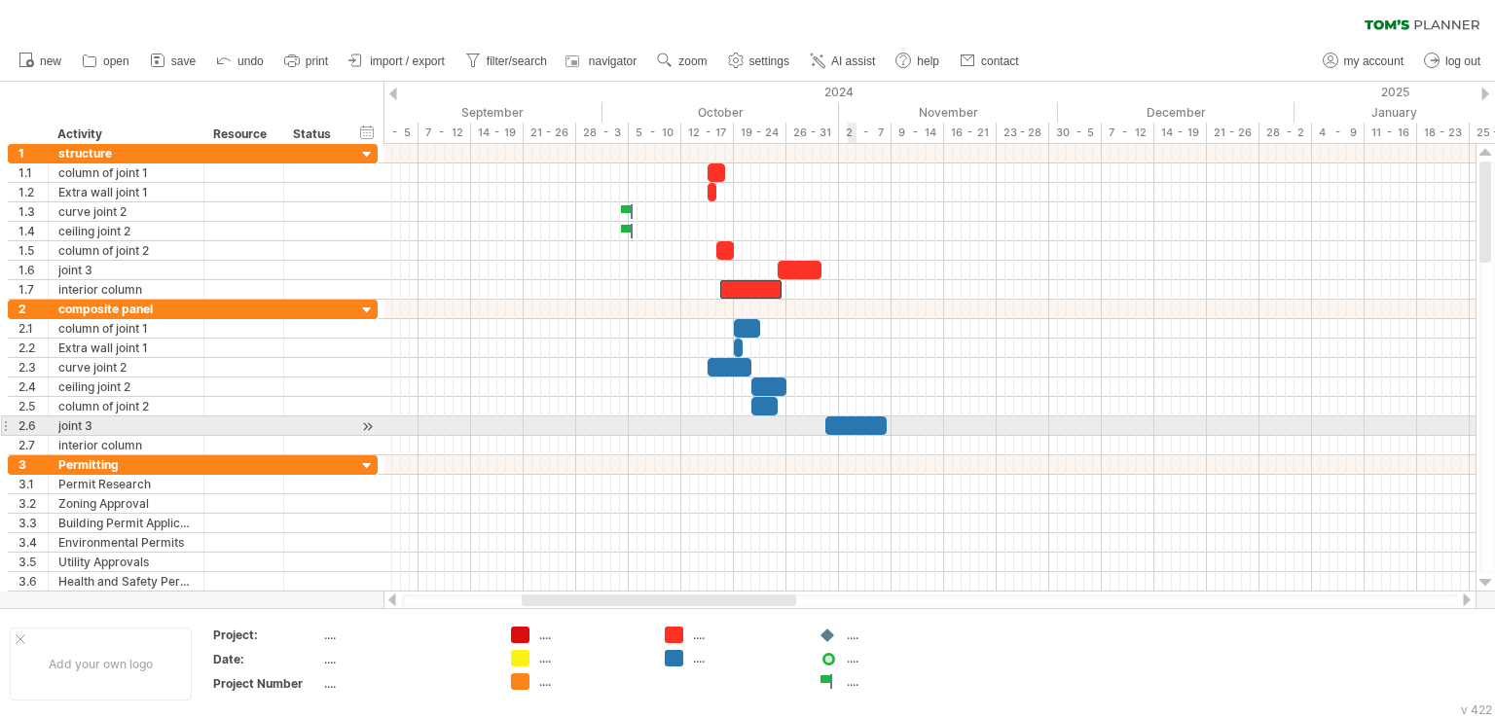
click at [852, 419] on div at bounding box center [855, 425] width 61 height 18
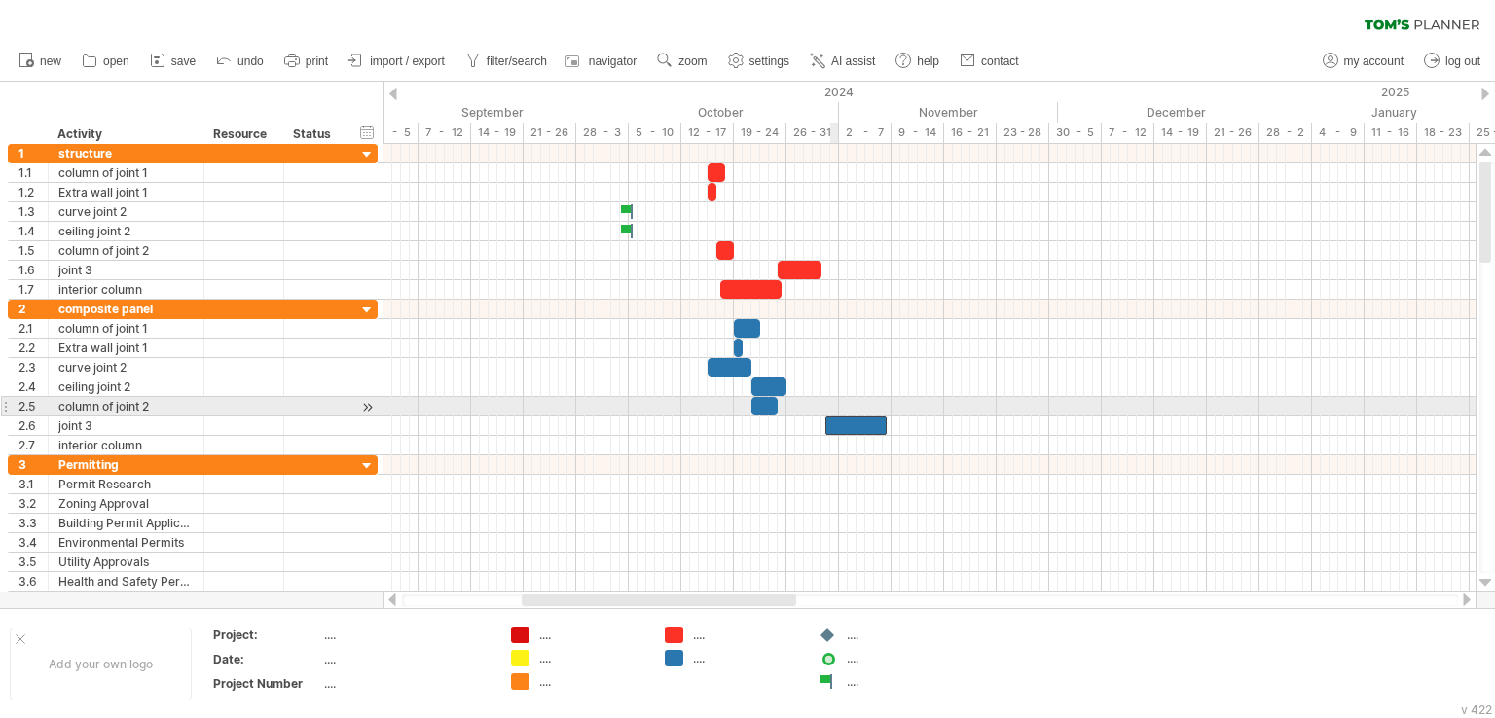
click at [833, 404] on div at bounding box center [929, 406] width 1092 height 19
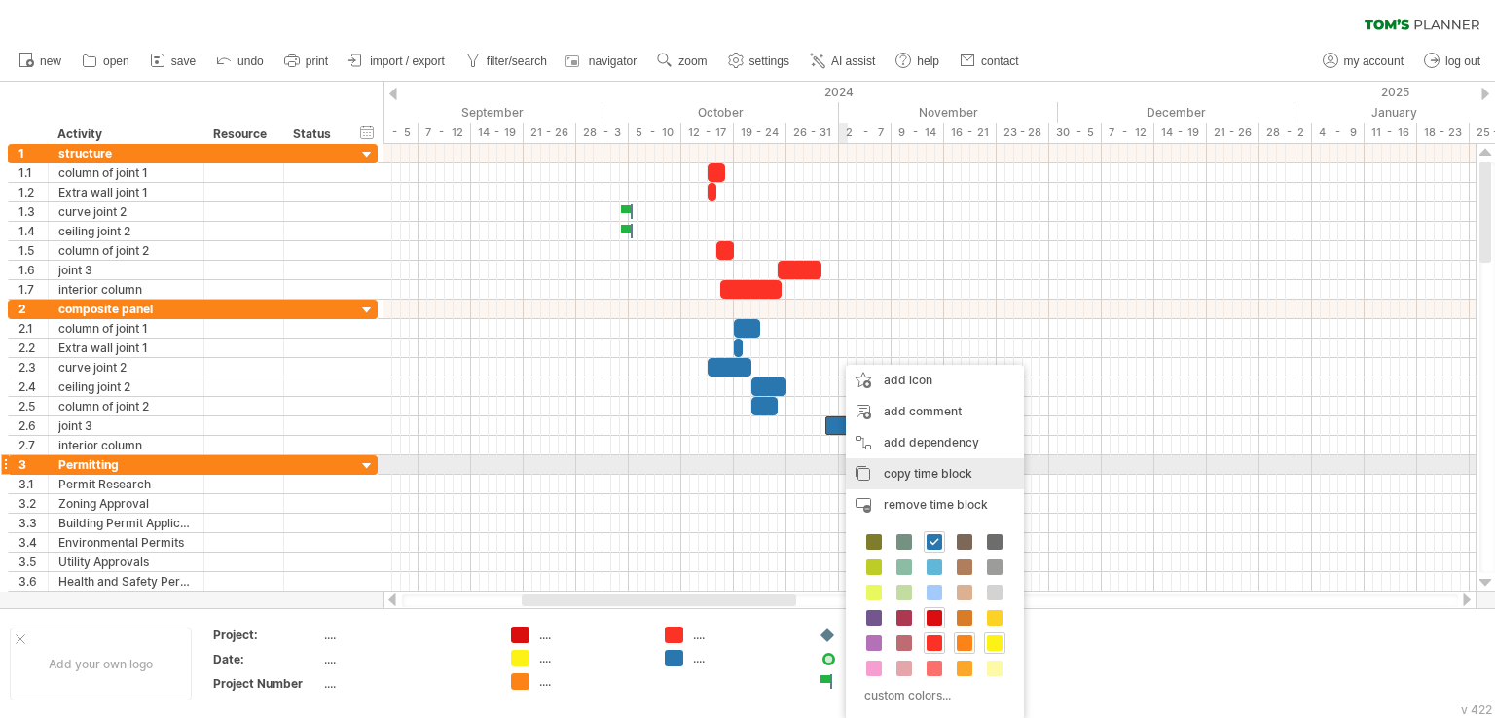
click at [910, 475] on span "copy time block" at bounding box center [928, 473] width 89 height 15
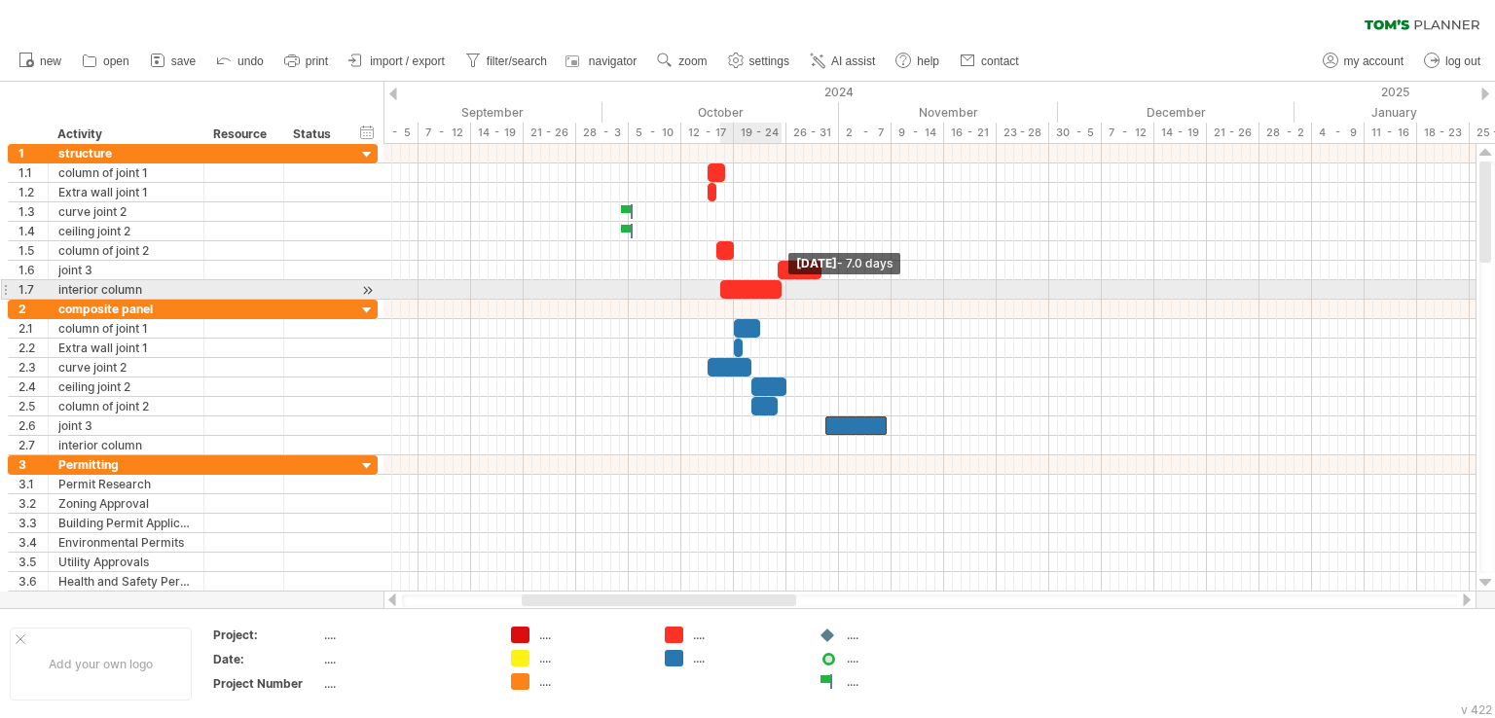
click at [780, 286] on span at bounding box center [782, 289] width 8 height 18
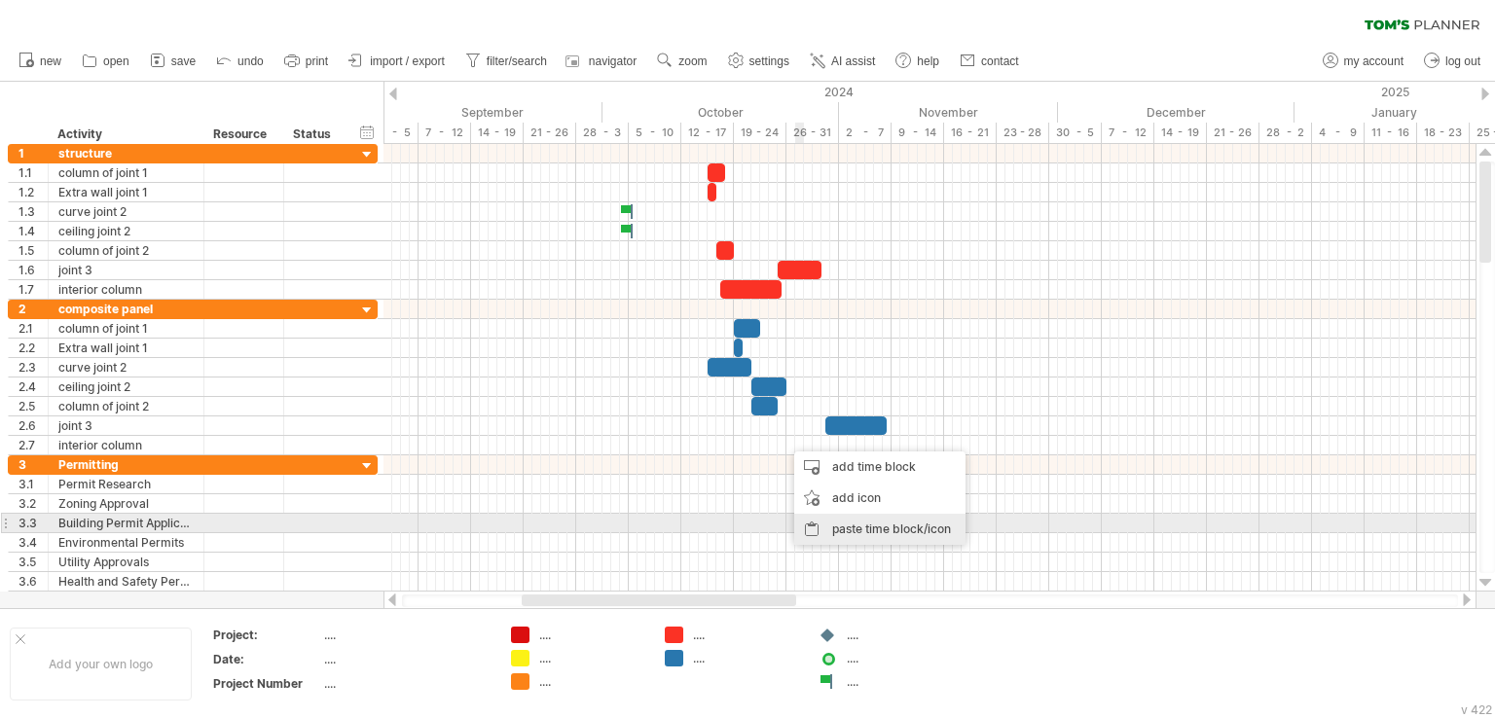
drag, startPoint x: 852, startPoint y: 530, endPoint x: 850, endPoint y: 511, distance: 19.7
click at [852, 530] on div "paste time block/icon" at bounding box center [879, 529] width 171 height 31
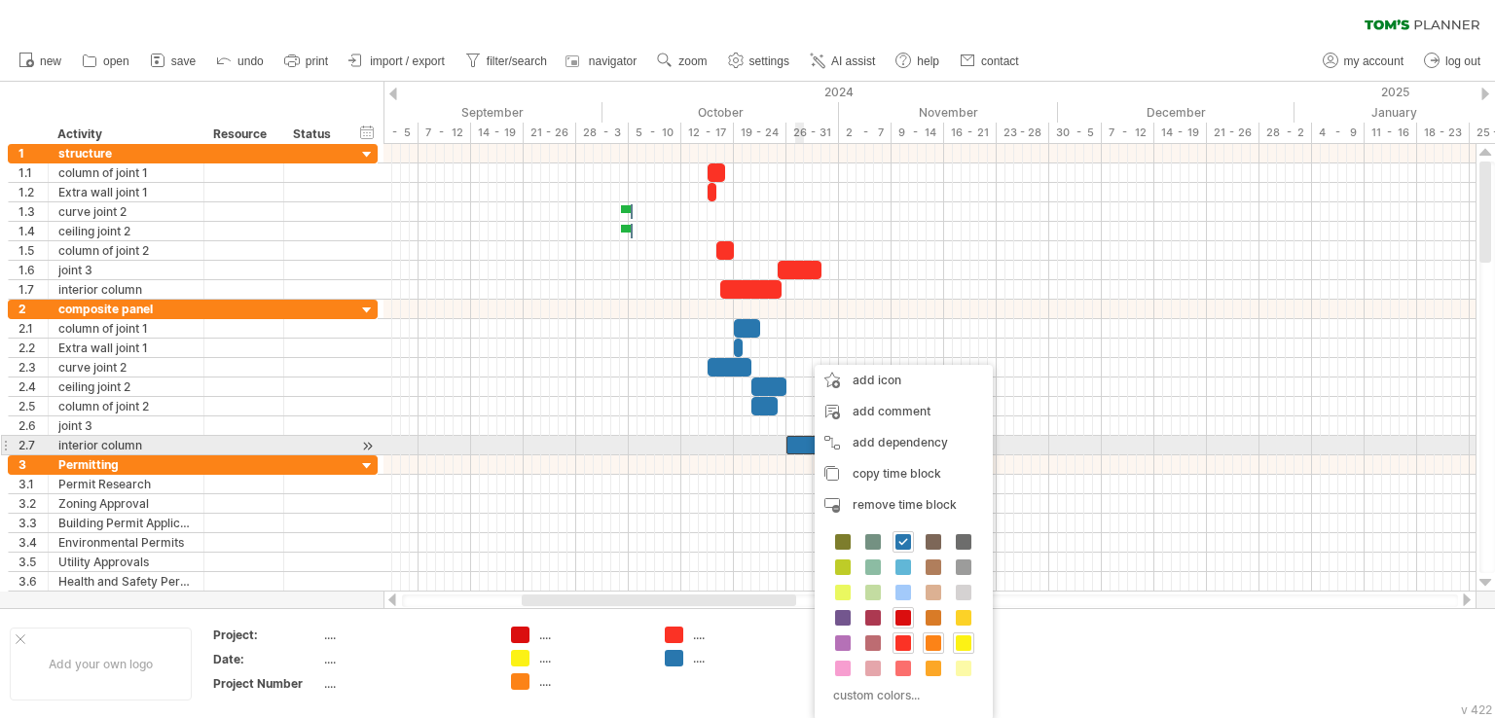
click at [798, 449] on div at bounding box center [816, 445] width 61 height 18
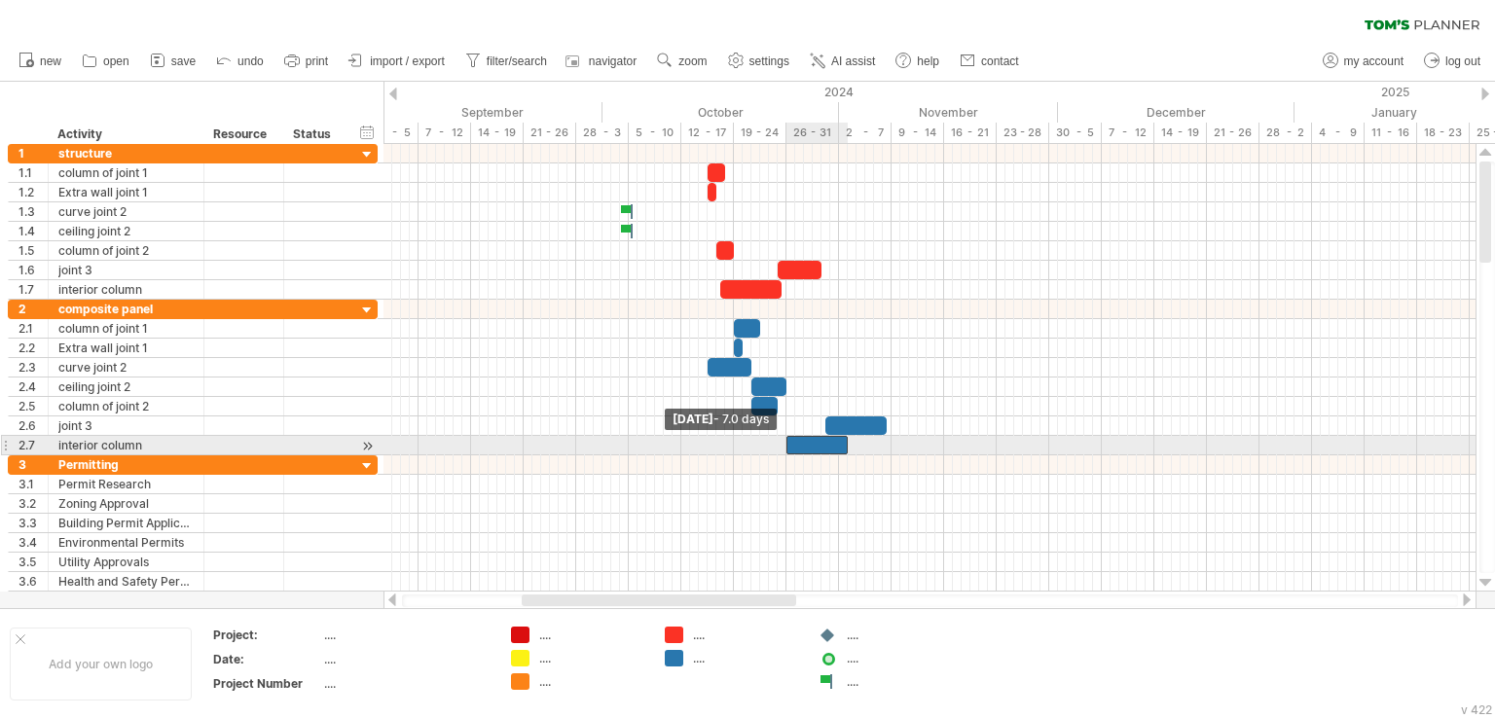
click at [789, 439] on span at bounding box center [786, 445] width 8 height 18
click at [852, 442] on span at bounding box center [856, 445] width 8 height 18
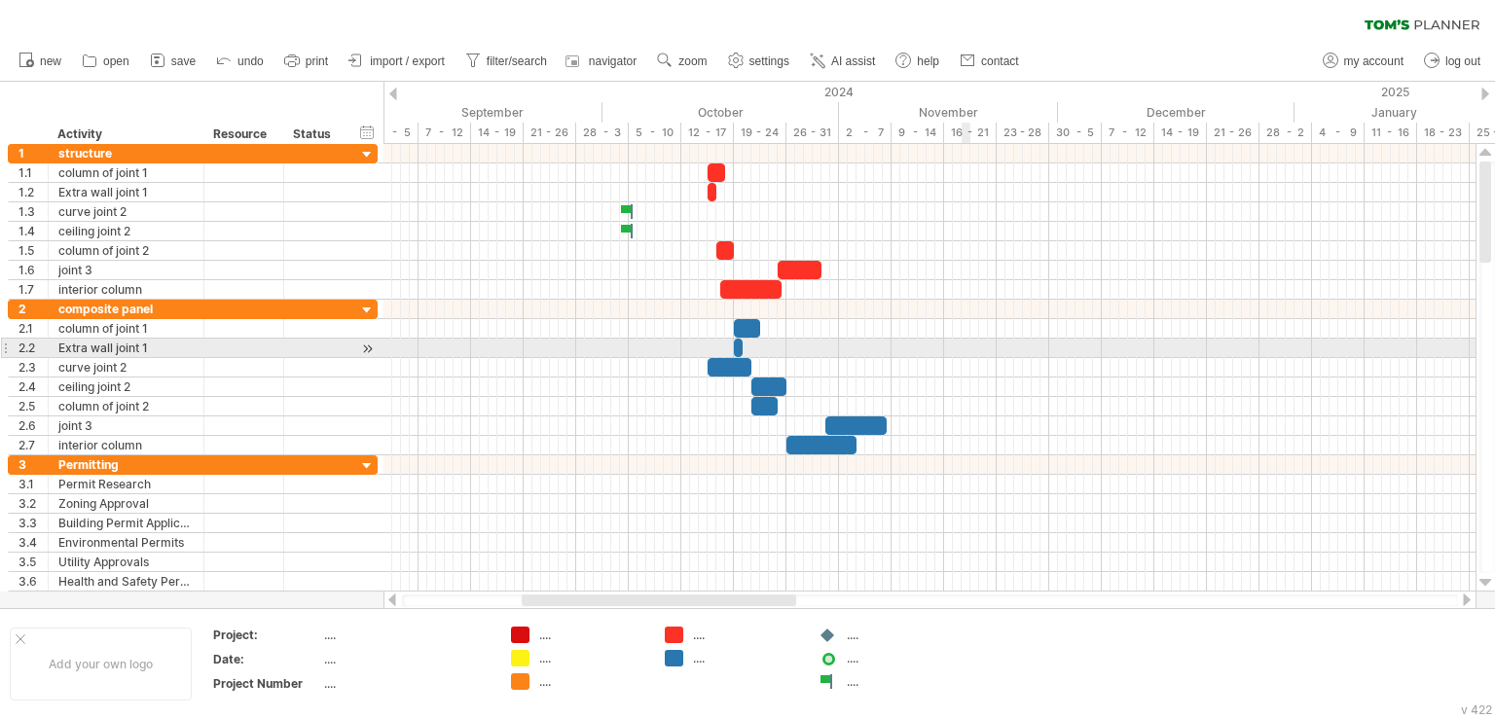
click at [967, 341] on div at bounding box center [929, 348] width 1092 height 19
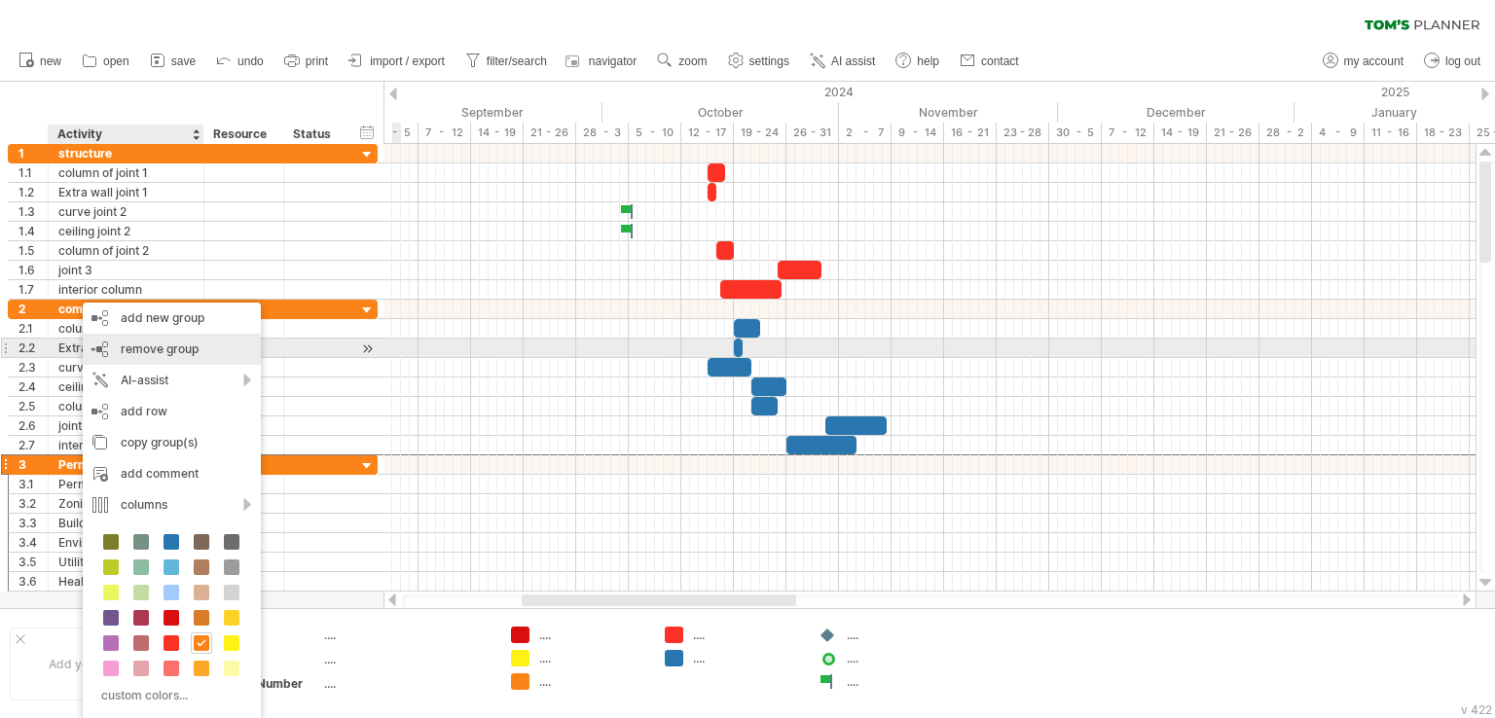
click at [192, 348] on span "remove group" at bounding box center [160, 349] width 78 height 15
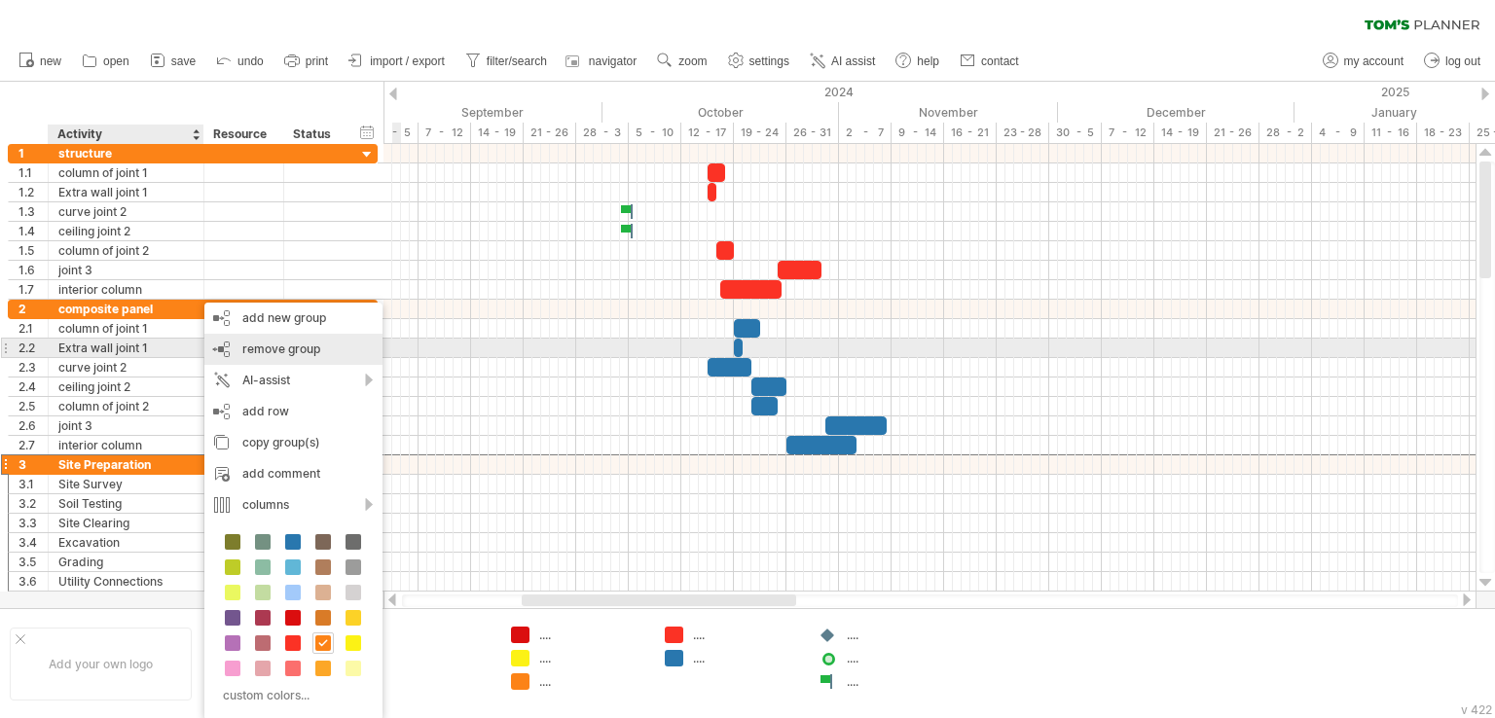
click at [298, 356] on div "remove group remove selected groups" at bounding box center [293, 349] width 178 height 31
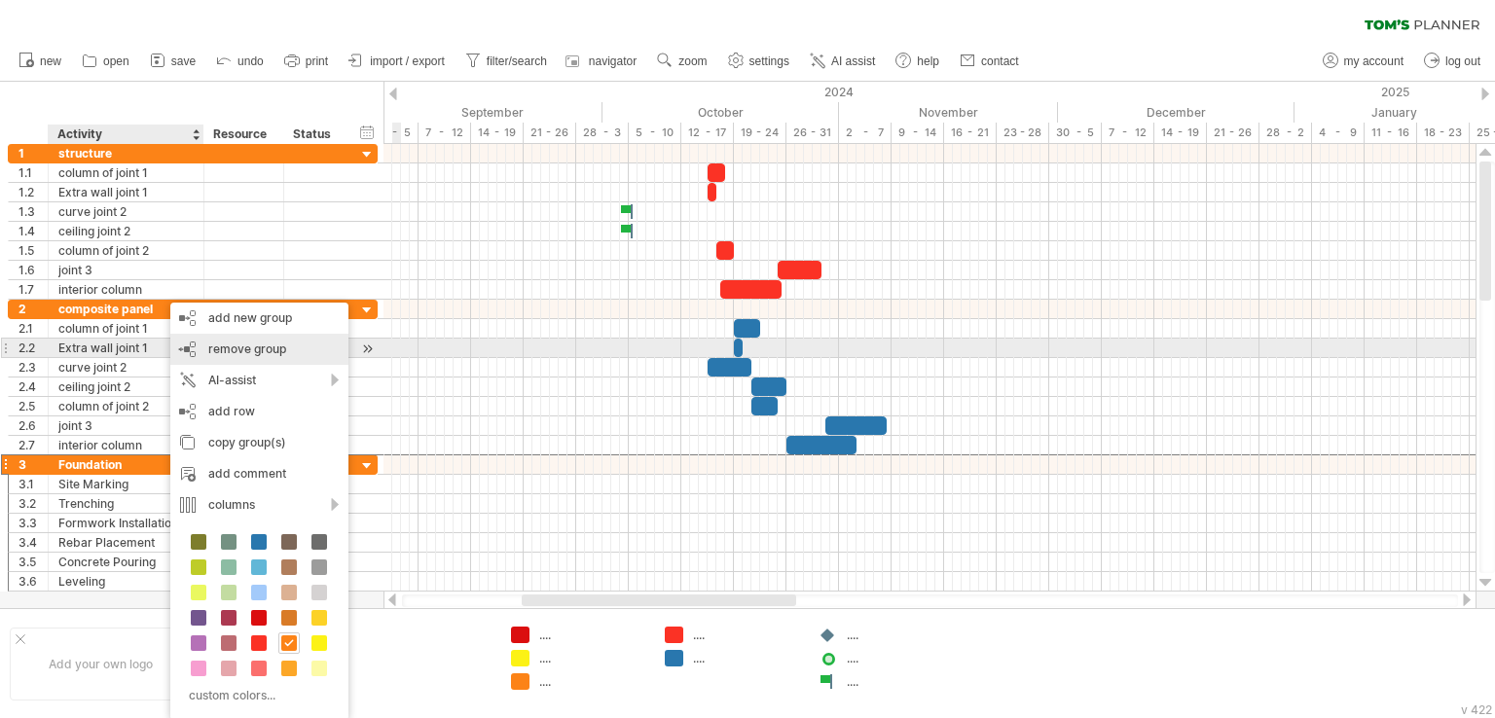
click at [246, 353] on span "remove group" at bounding box center [247, 349] width 78 height 15
click at [235, 354] on span "remove group" at bounding box center [249, 349] width 78 height 15
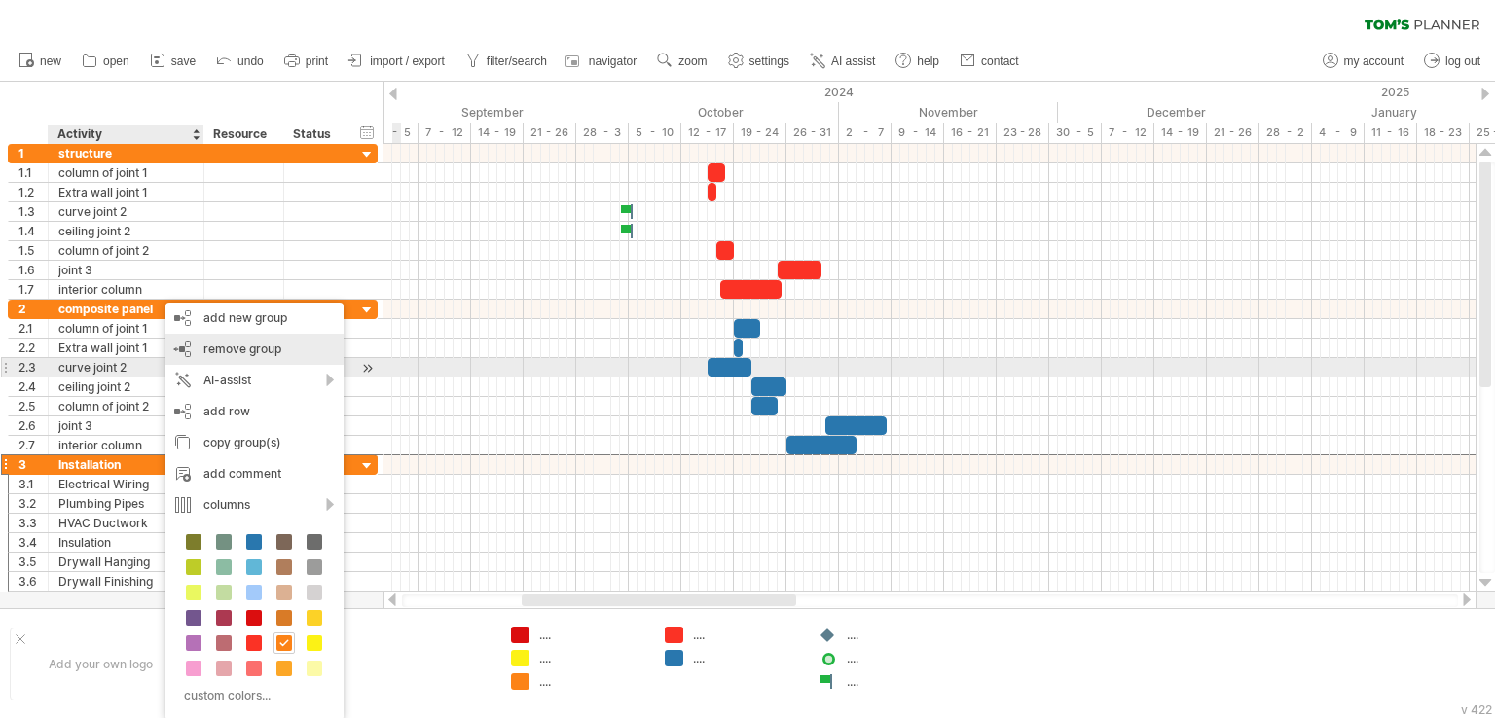
click at [243, 360] on div "remove group remove selected groups" at bounding box center [254, 349] width 178 height 31
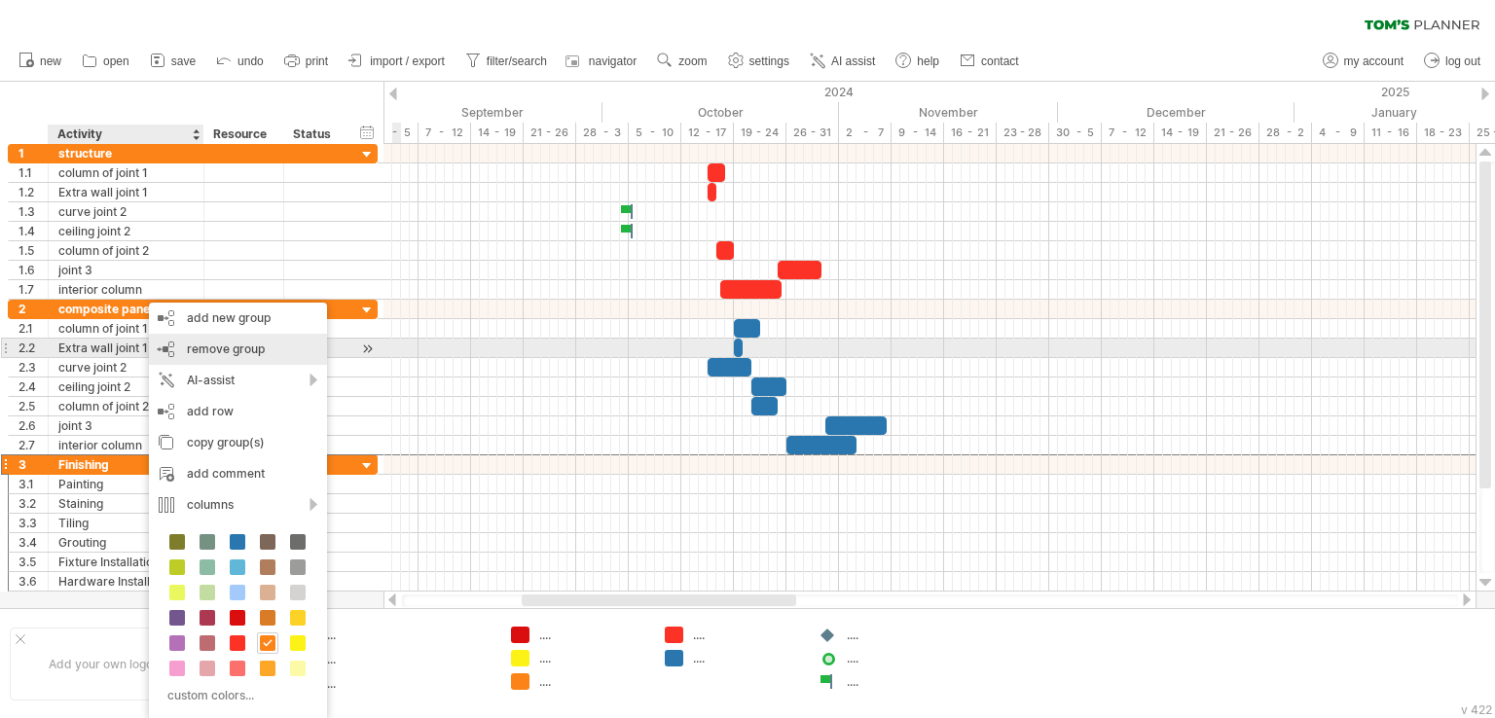
click at [222, 355] on span "remove group" at bounding box center [226, 349] width 78 height 15
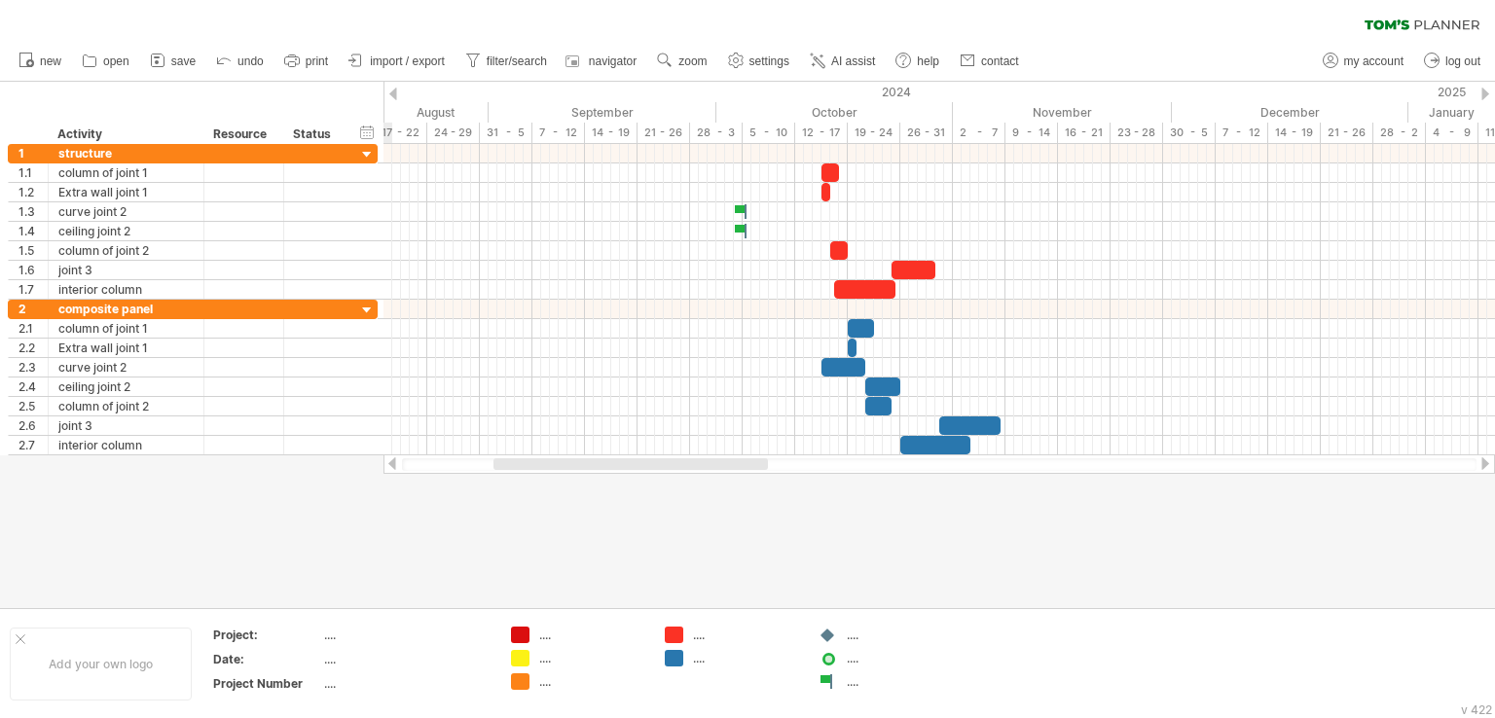
drag, startPoint x: 633, startPoint y: 465, endPoint x: 605, endPoint y: 508, distance: 51.3
click at [605, 508] on div "Trying to reach [DOMAIN_NAME] Connected again... 0% clear filter new 1" at bounding box center [747, 359] width 1495 height 718
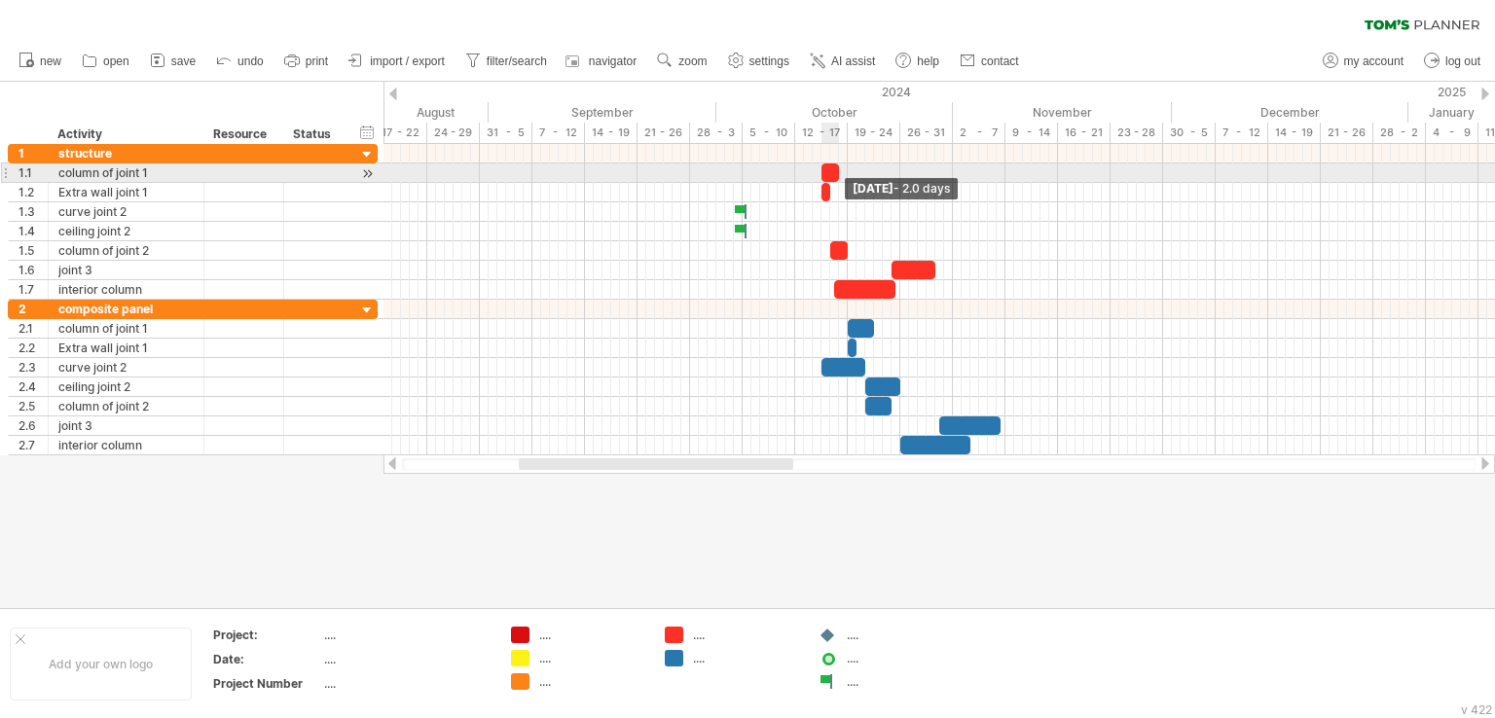
click at [835, 173] on span at bounding box center [839, 172] width 8 height 18
click at [827, 169] on div at bounding box center [830, 172] width 18 height 18
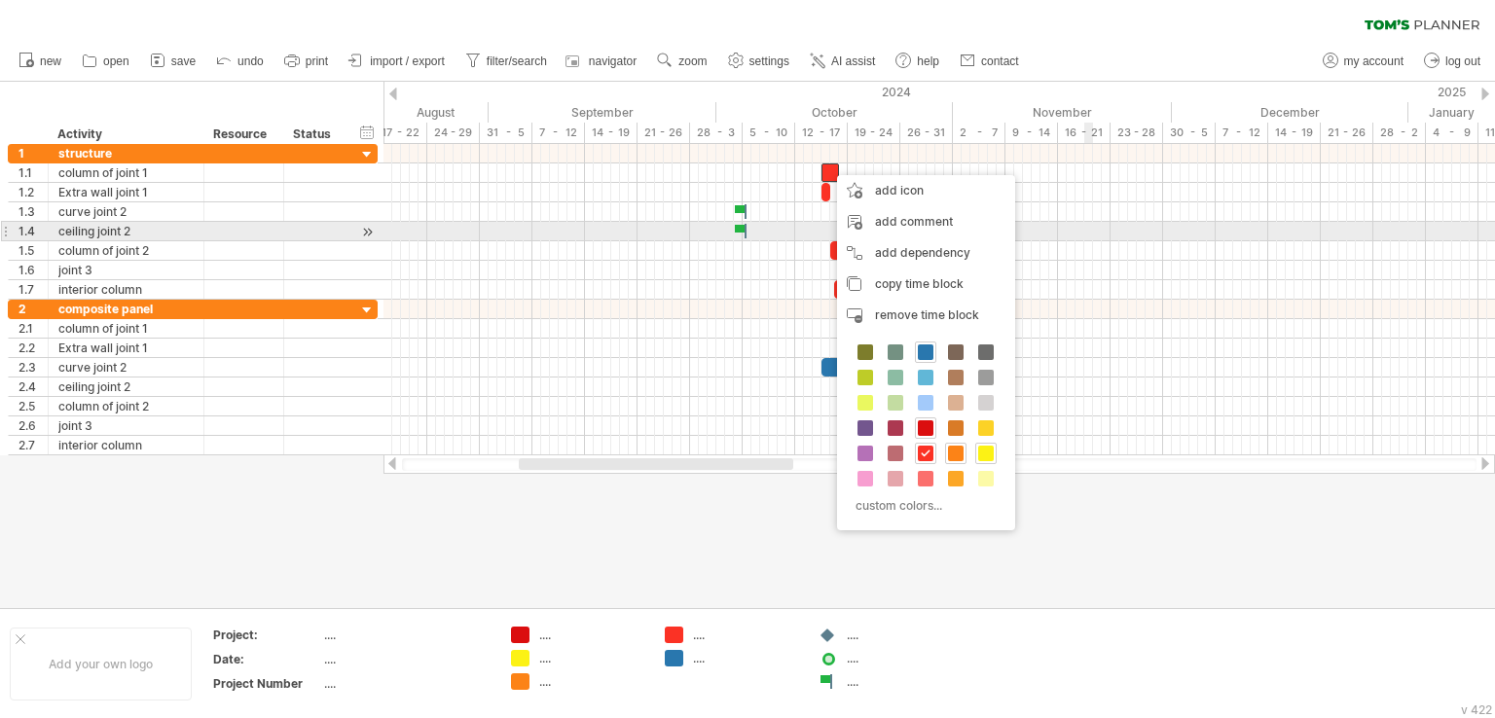
click at [1091, 223] on div at bounding box center [938, 231] width 1111 height 19
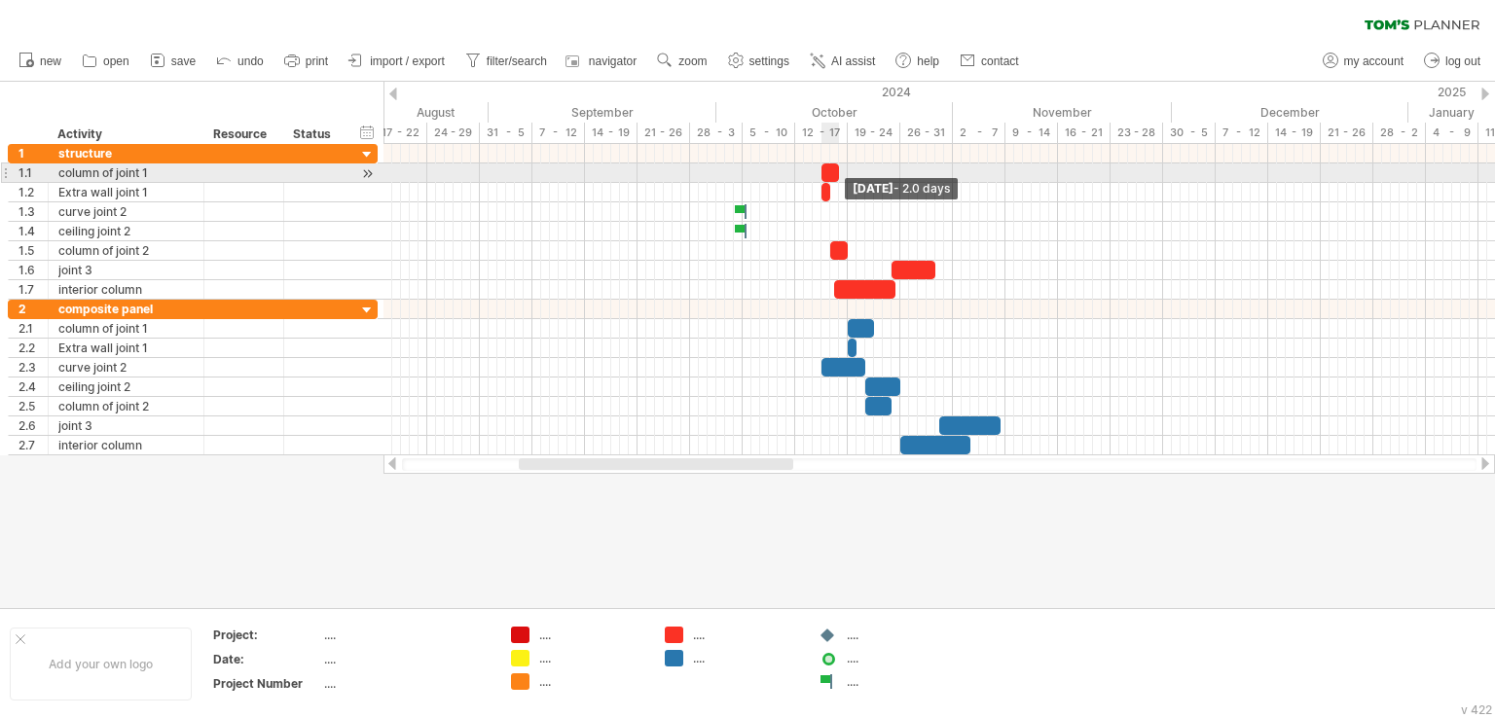
click at [835, 166] on span at bounding box center [839, 172] width 8 height 18
click at [830, 170] on div at bounding box center [830, 172] width 18 height 18
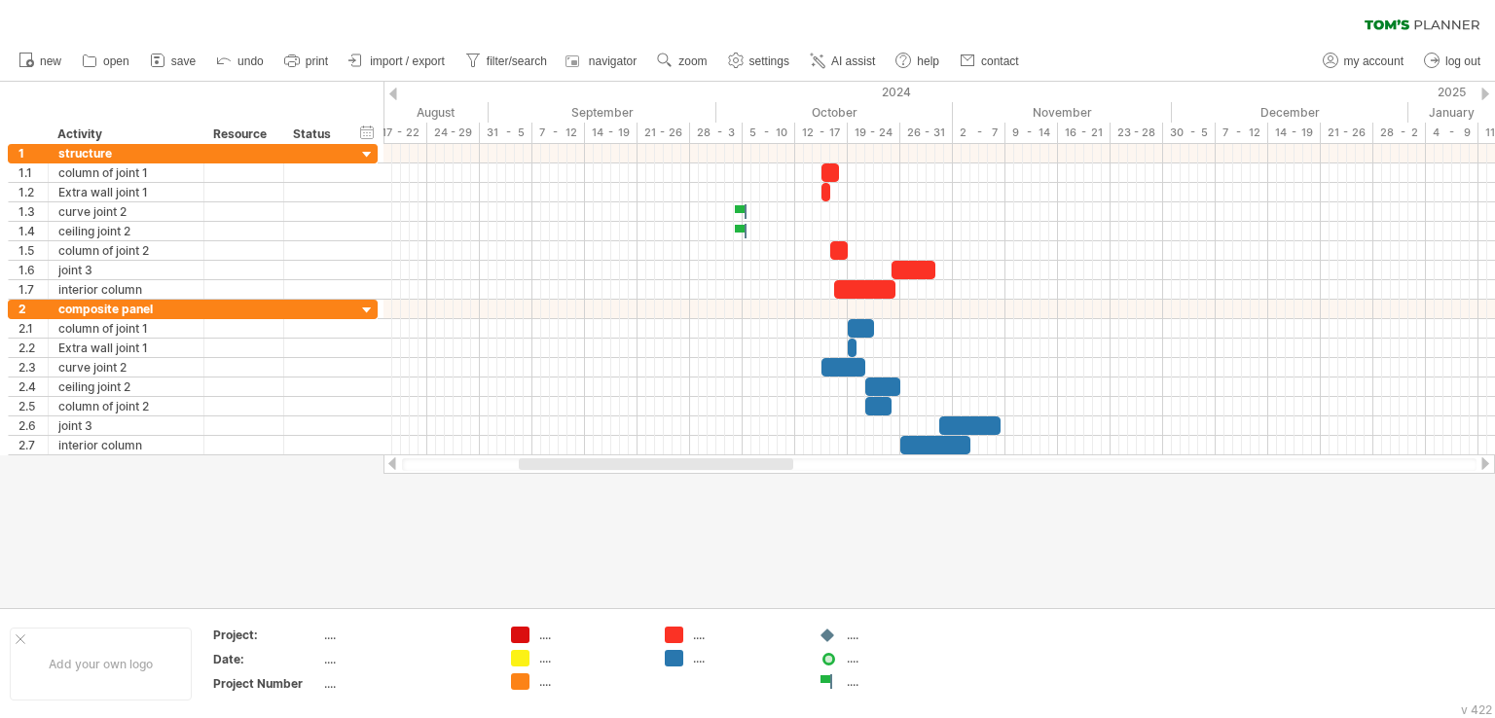
click at [850, 491] on div at bounding box center [747, 345] width 1495 height 526
click at [173, 67] on span "save" at bounding box center [183, 61] width 24 height 14
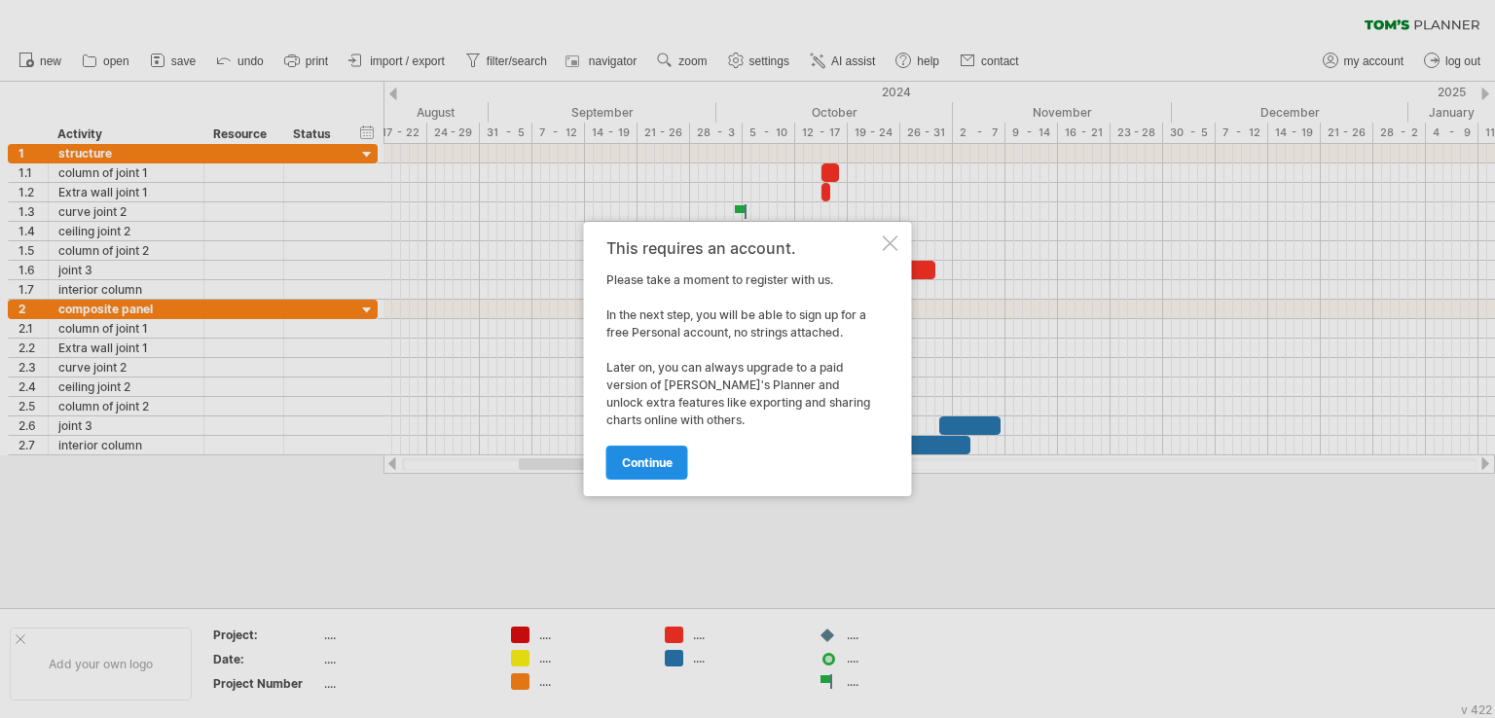
click at [663, 460] on span "continue" at bounding box center [647, 462] width 51 height 15
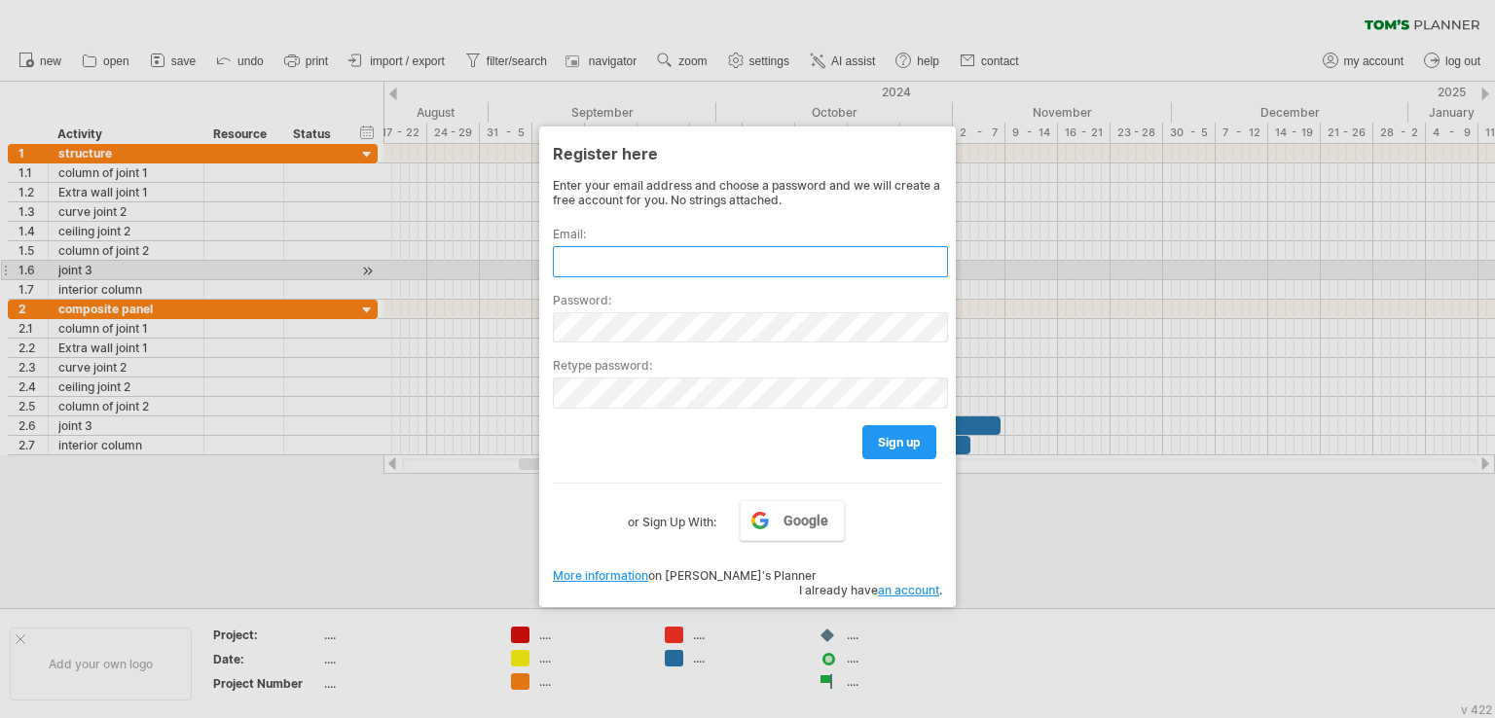
click at [579, 252] on input "text" at bounding box center [750, 261] width 395 height 31
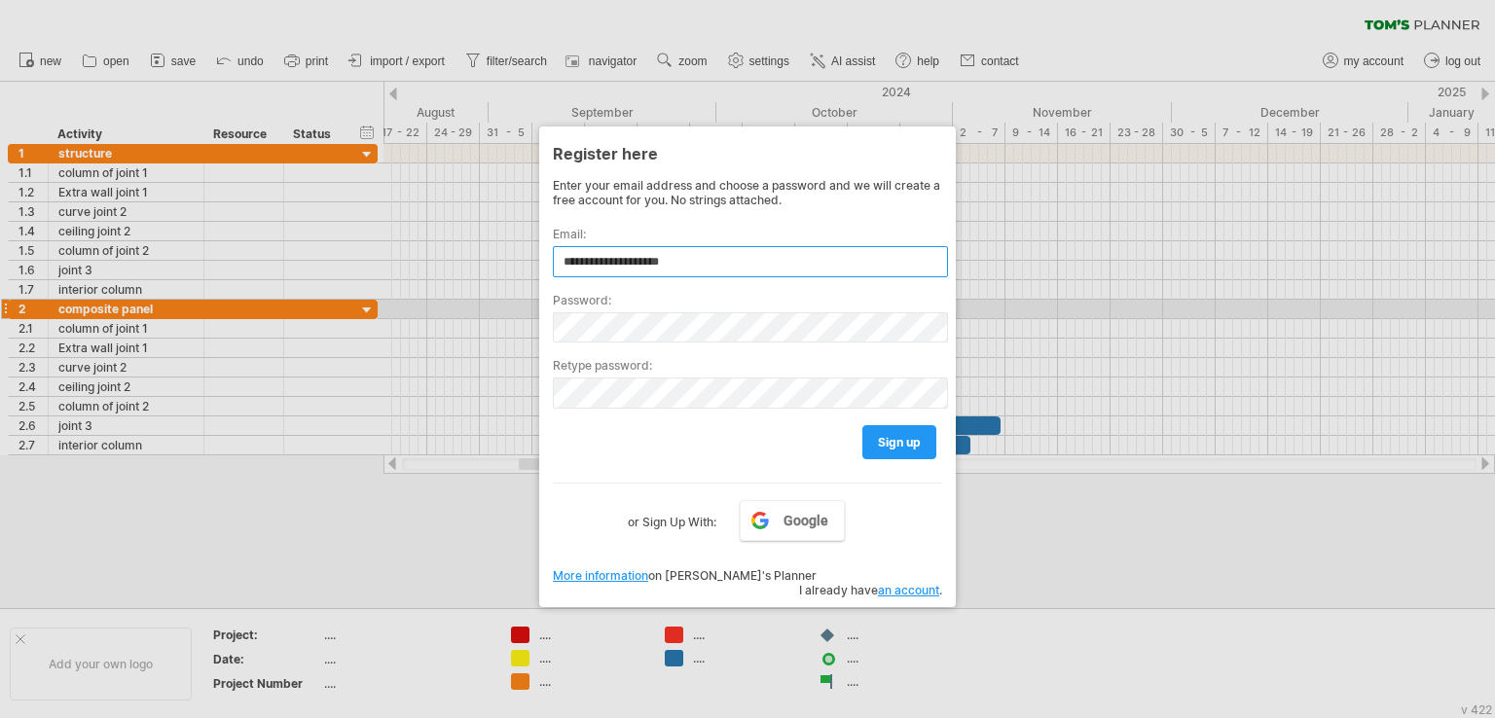
type input "**********"
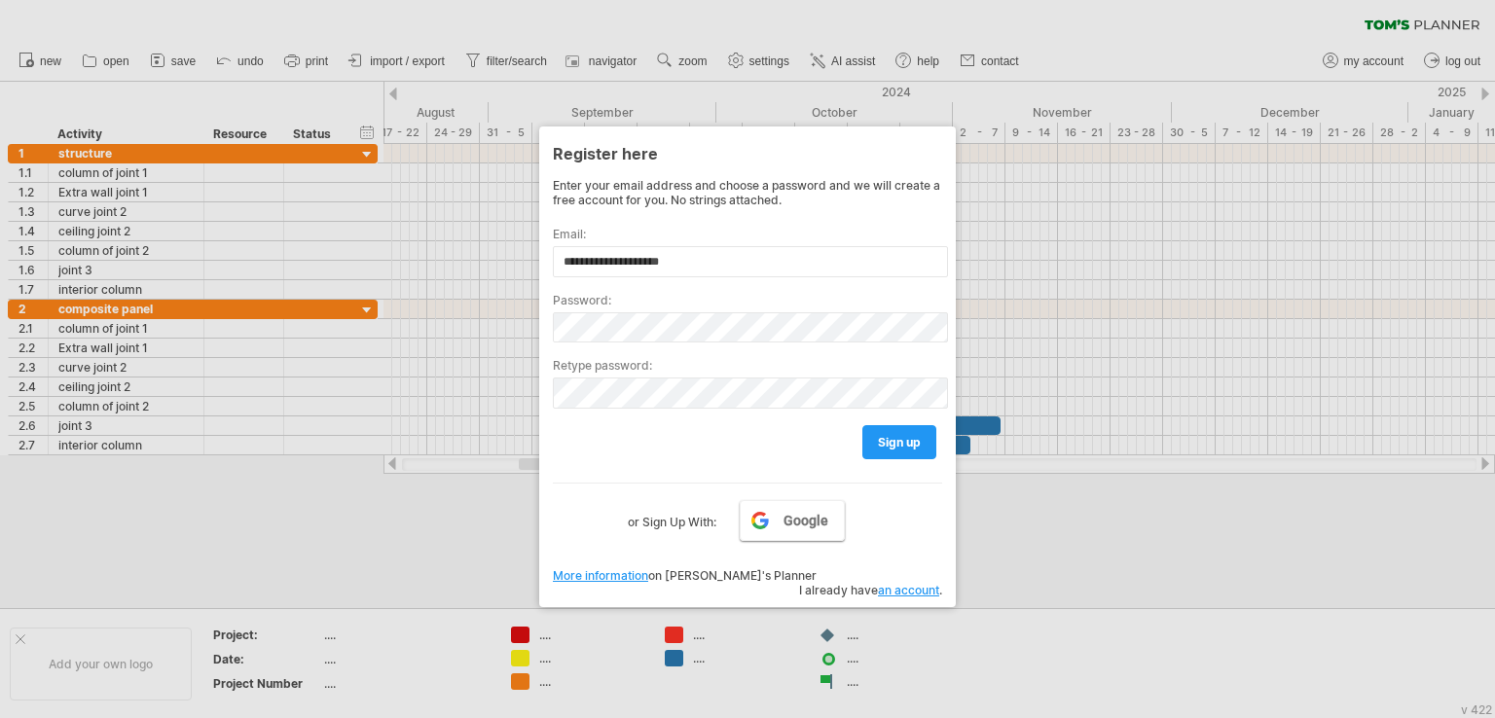
click at [800, 526] on span "Google" at bounding box center [805, 521] width 45 height 16
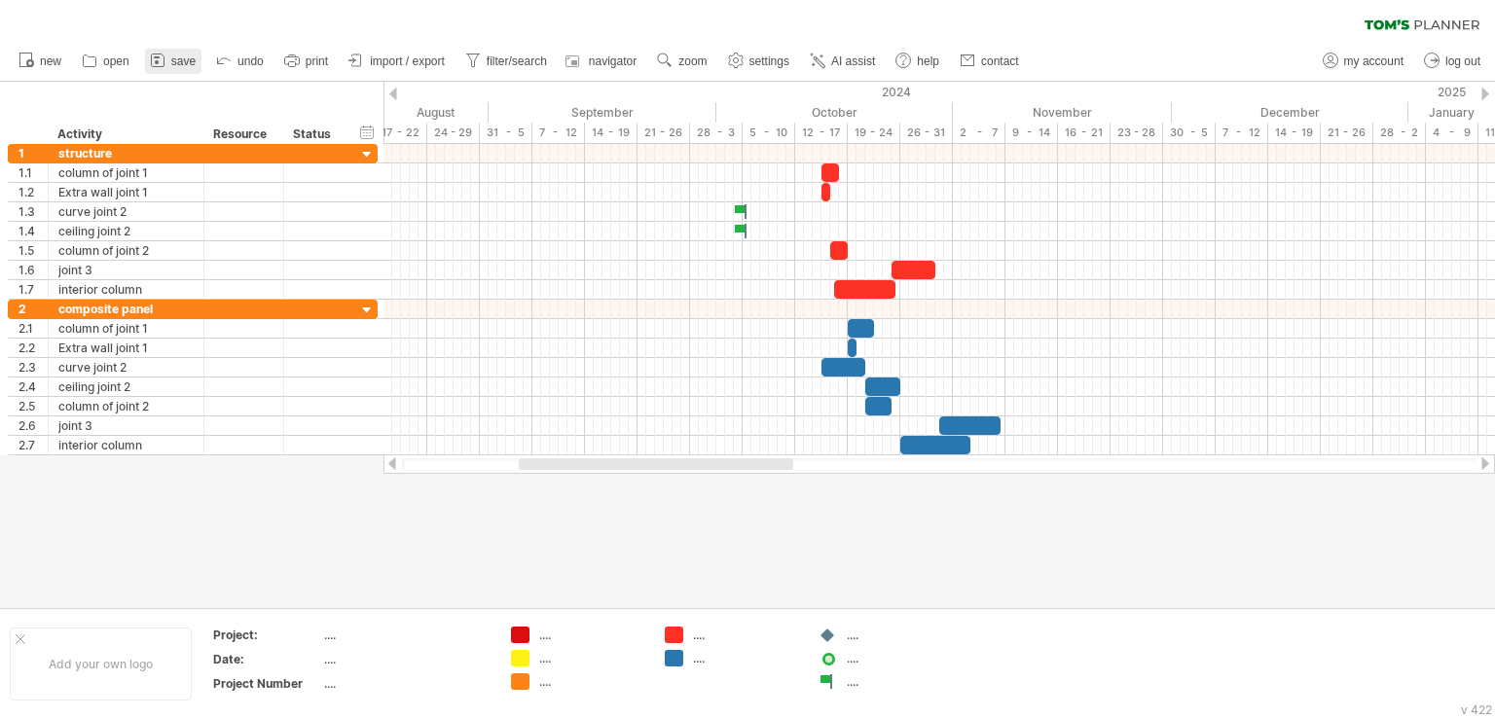
click at [181, 59] on span "save" at bounding box center [183, 61] width 24 height 14
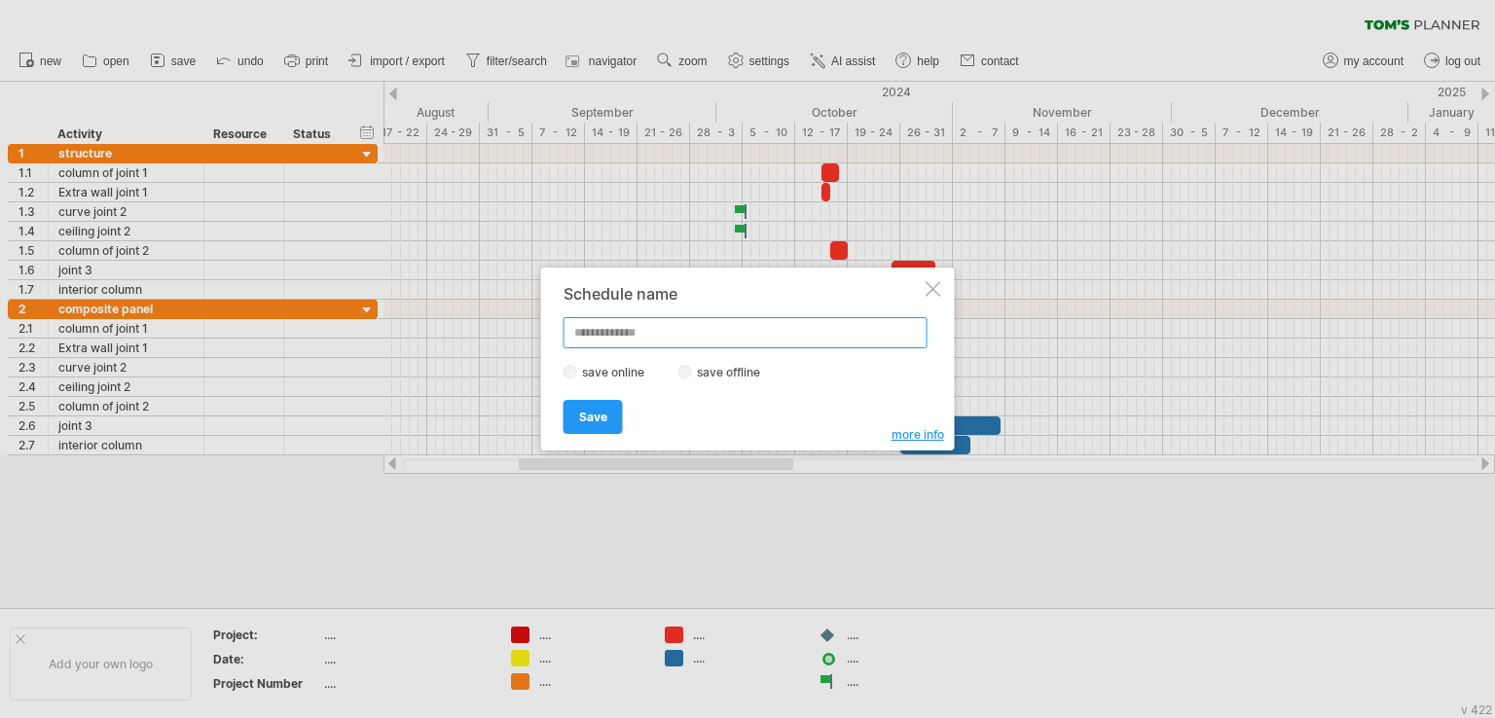
click at [646, 335] on input "text" at bounding box center [745, 332] width 364 height 31
type input "*********"
click at [602, 424] on link "Save" at bounding box center [592, 417] width 59 height 34
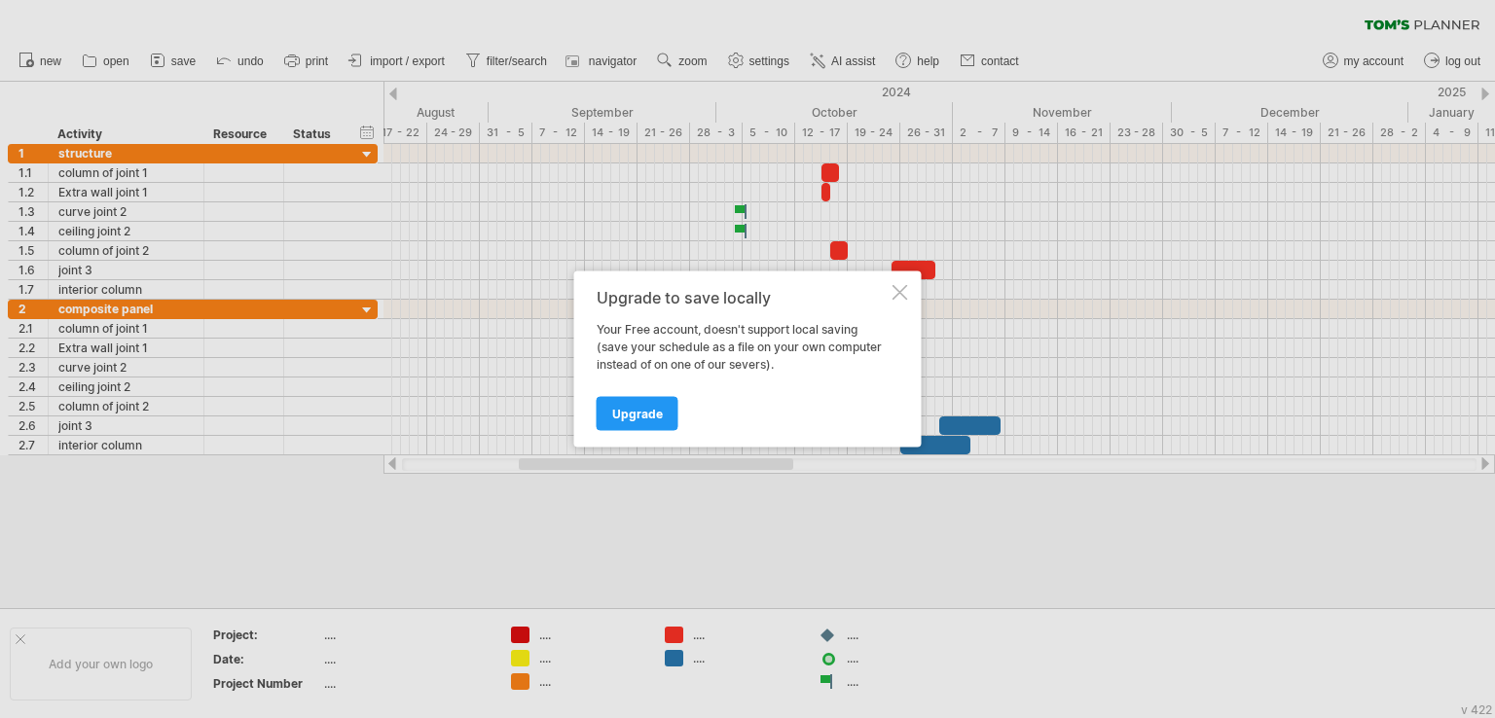
click at [897, 295] on div at bounding box center [900, 293] width 16 height 16
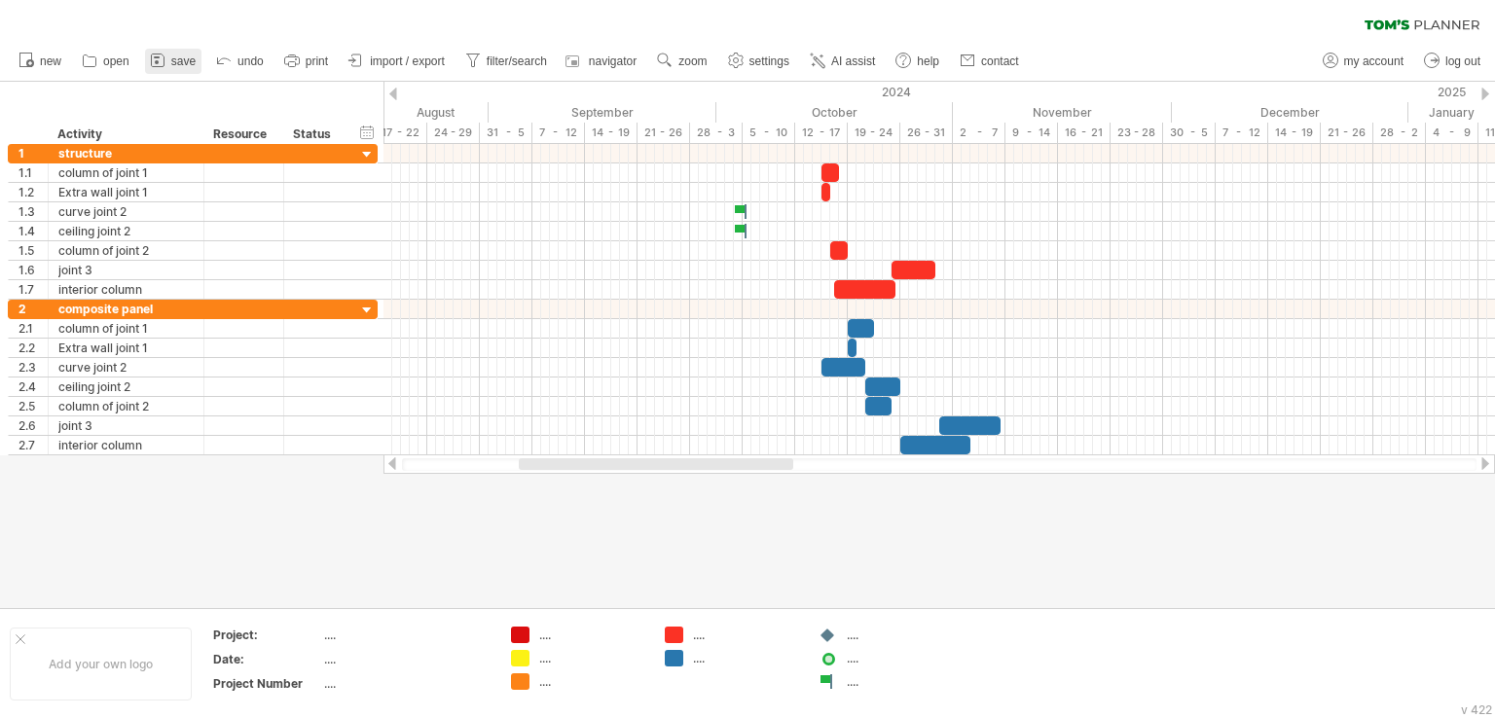
click at [155, 63] on icon at bounding box center [157, 60] width 19 height 19
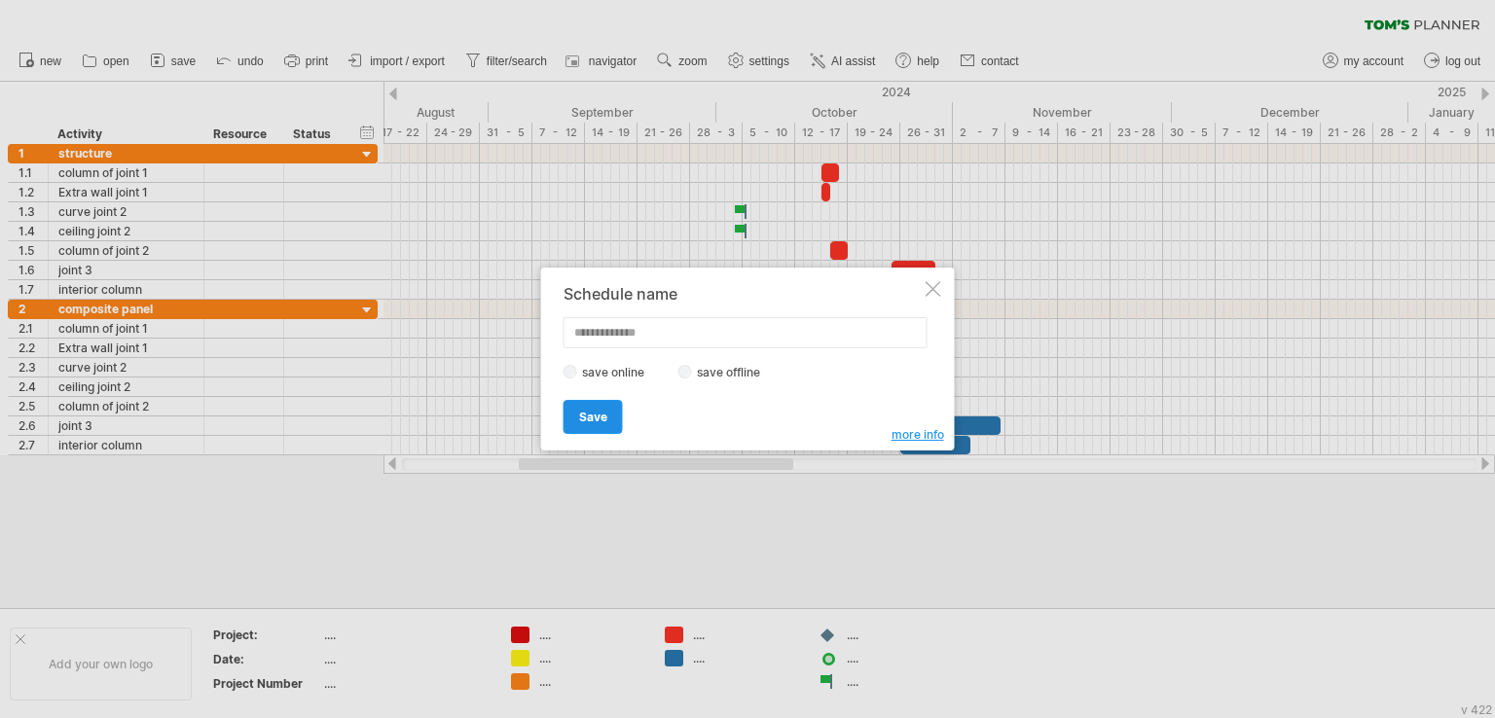
click at [597, 410] on span "Save" at bounding box center [593, 417] width 28 height 15
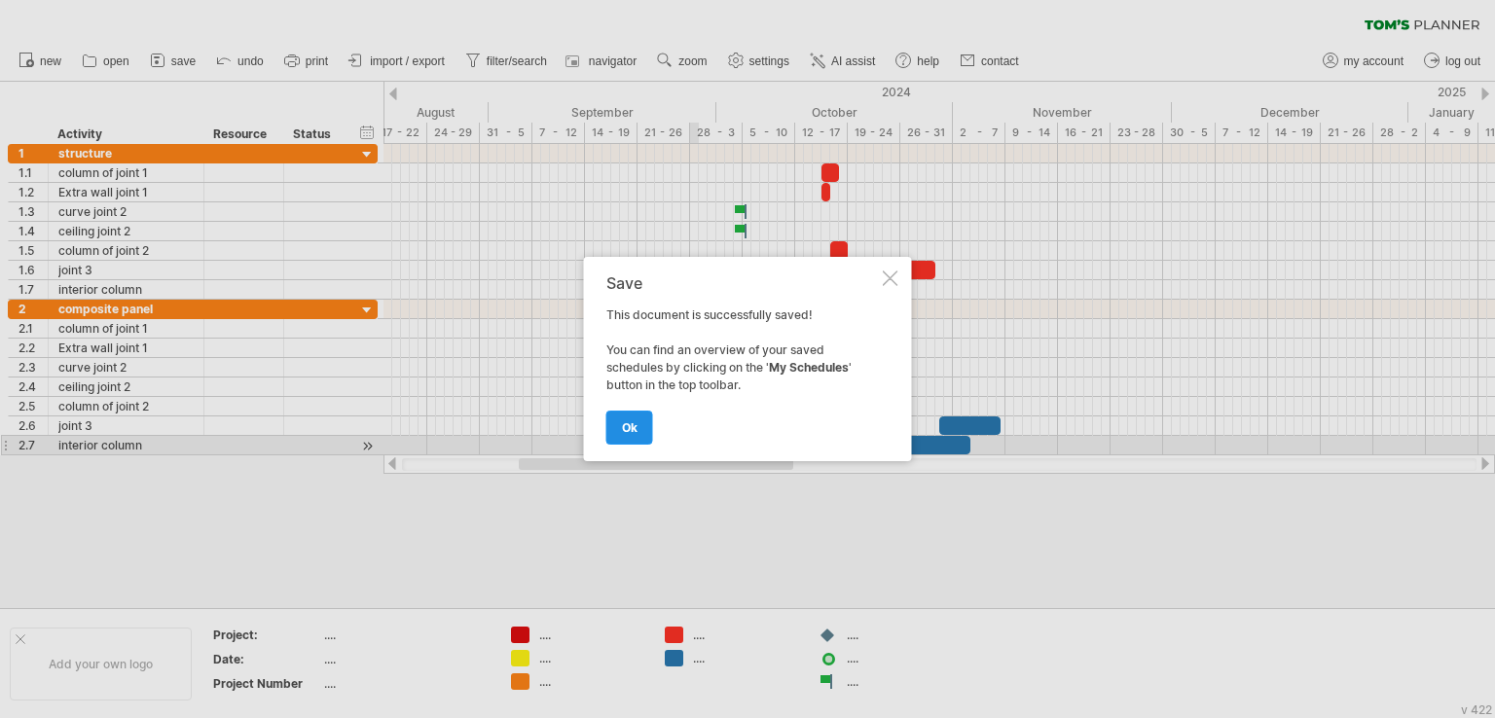
click at [628, 422] on span "ok" at bounding box center [630, 427] width 16 height 15
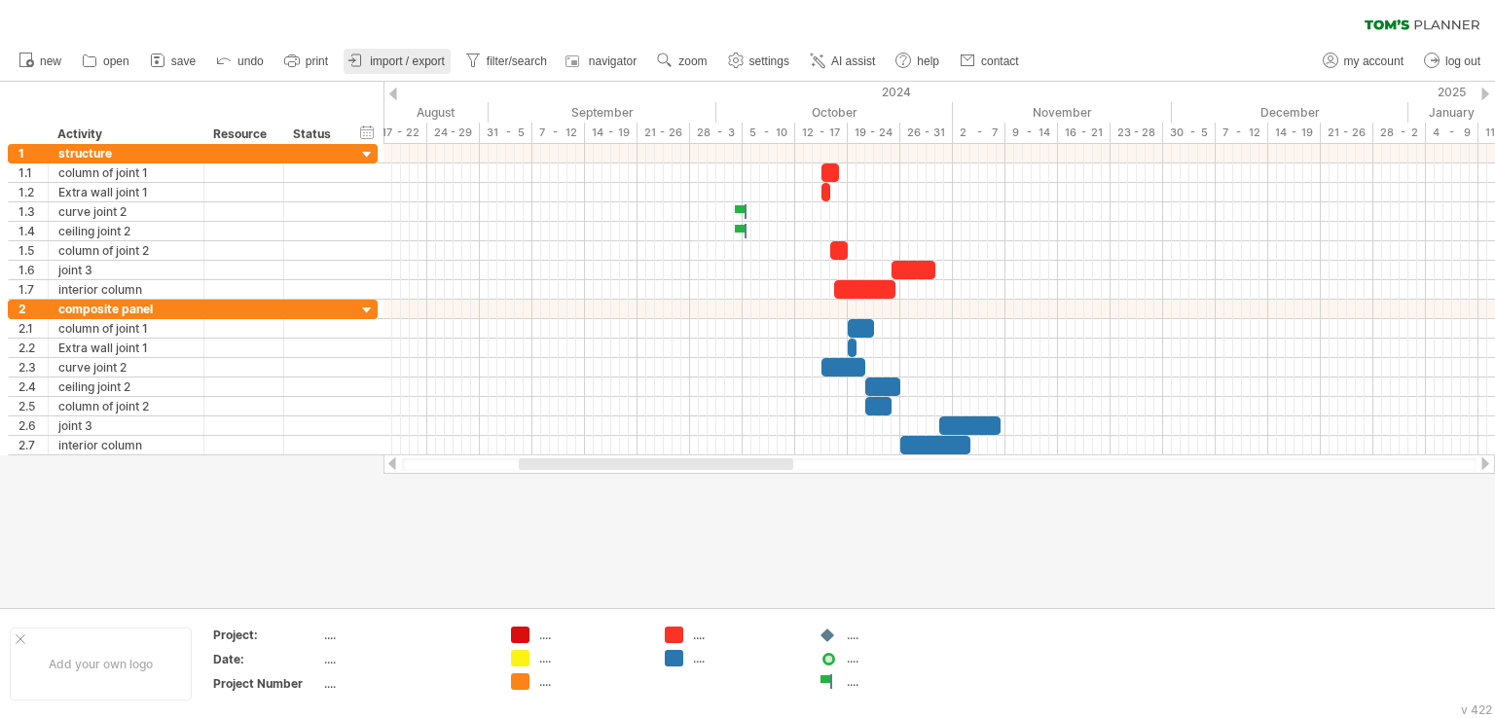
click at [402, 66] on span "import / export" at bounding box center [407, 61] width 75 height 14
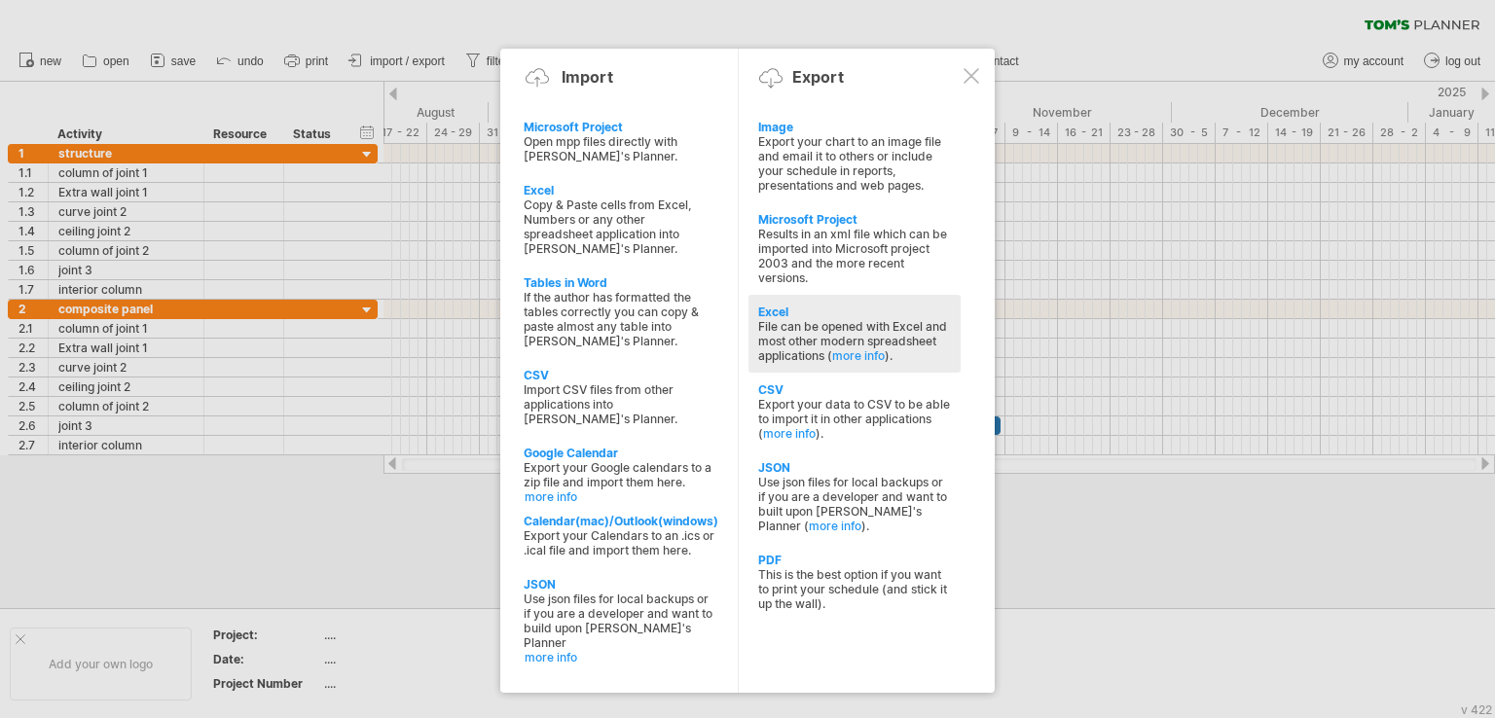
click at [821, 334] on div "File can be opened with Excel and most other modern spreadsheet applications ( …" at bounding box center [854, 341] width 193 height 44
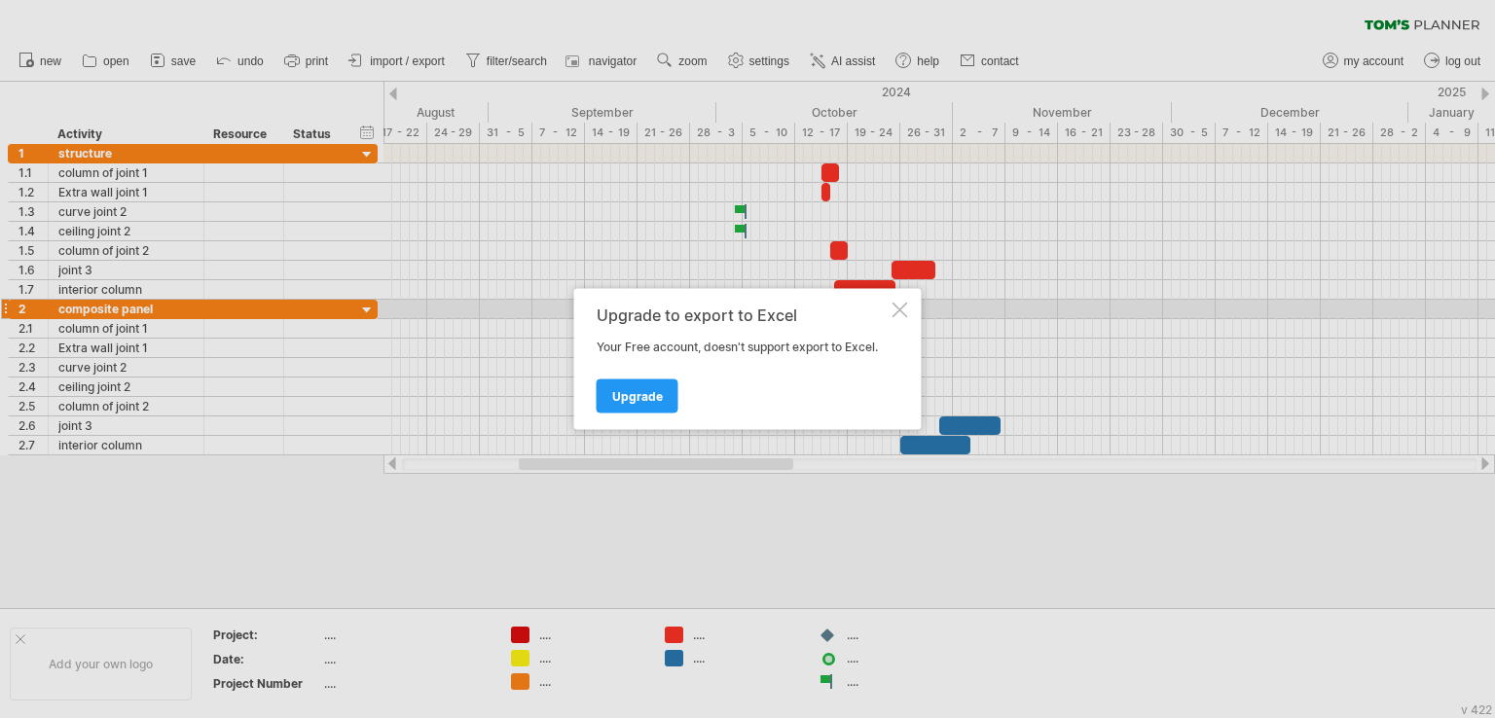
click at [903, 304] on div at bounding box center [900, 311] width 16 height 16
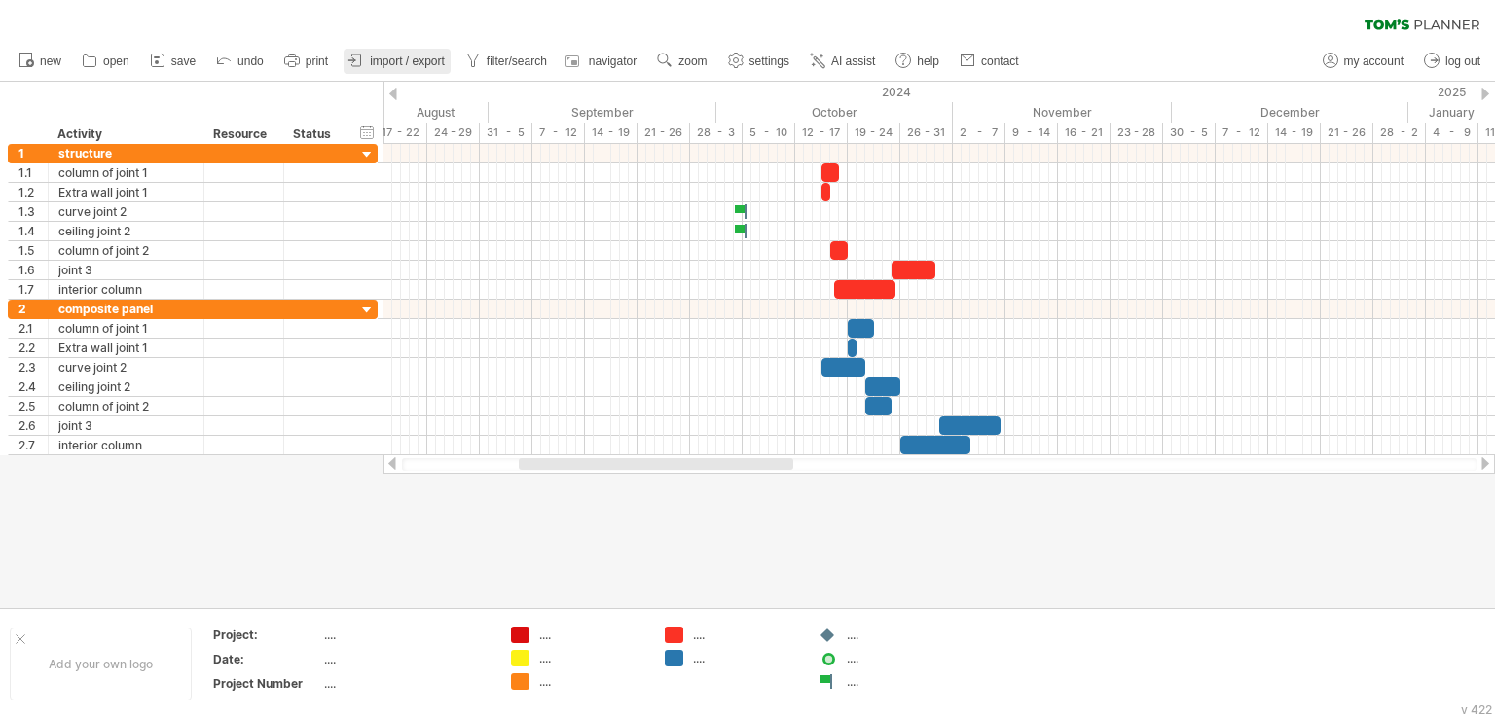
click at [364, 58] on icon at bounding box center [355, 60] width 19 height 19
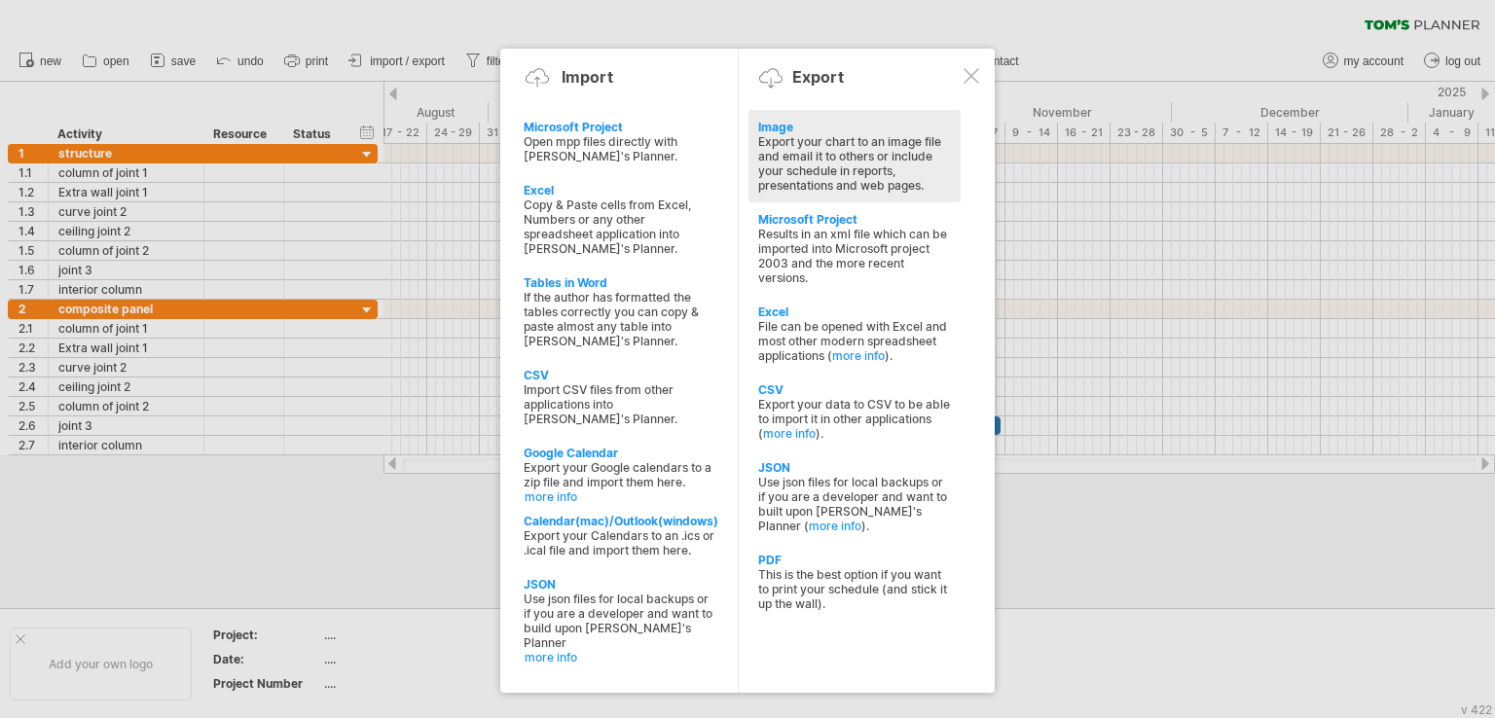
click at [782, 155] on div "Export your chart to an image file and email it to others or include your sched…" at bounding box center [854, 163] width 193 height 58
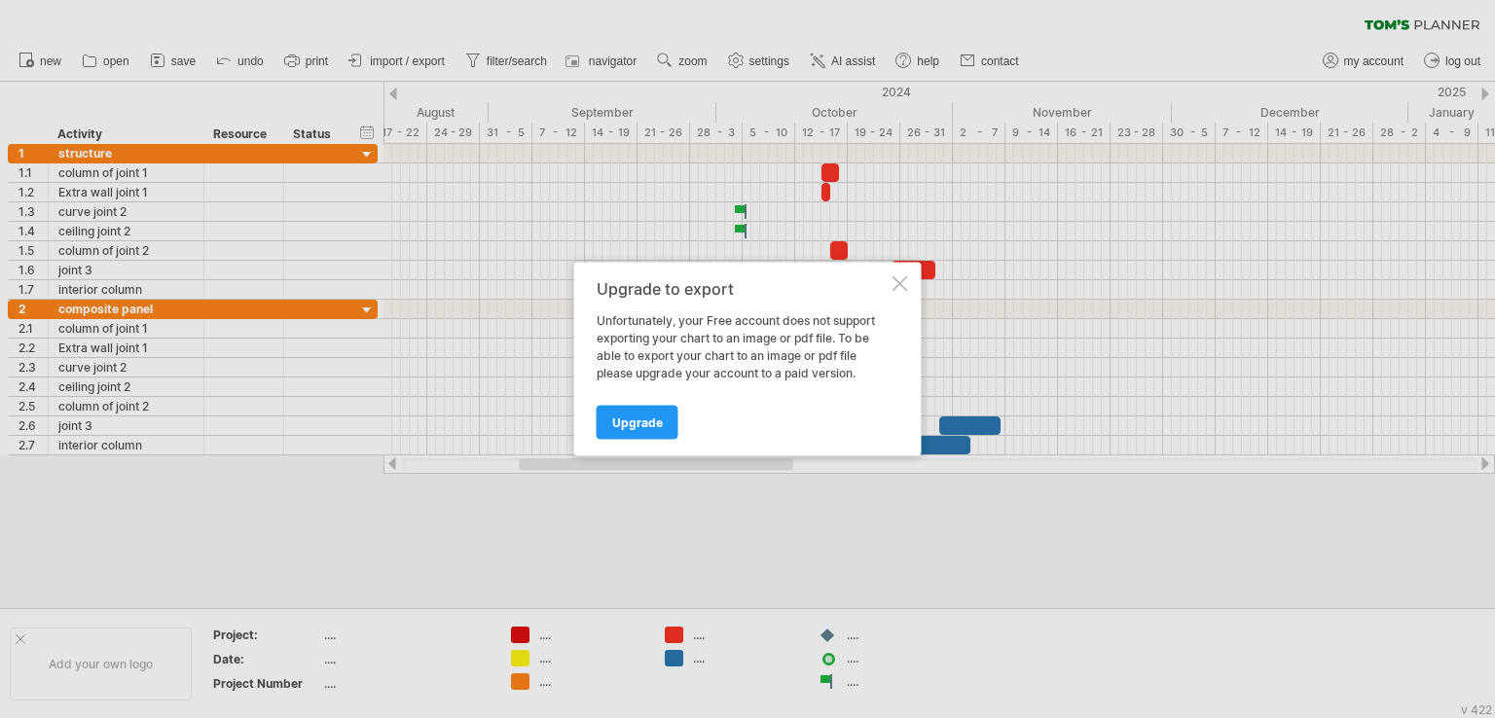
click at [906, 283] on div at bounding box center [900, 284] width 16 height 16
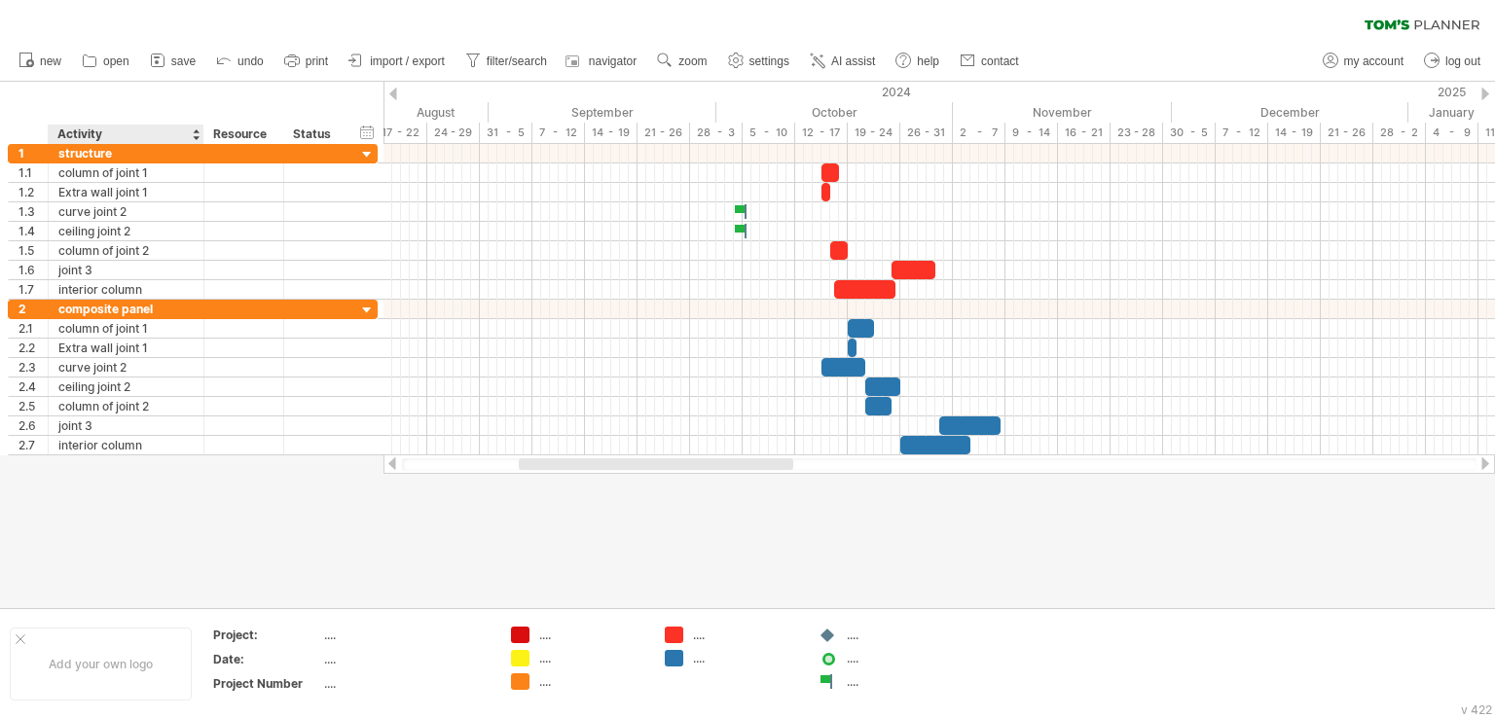
click at [63, 128] on div "Activity" at bounding box center [124, 134] width 135 height 19
click at [63, 128] on input "********" at bounding box center [124, 134] width 135 height 19
